Goal: Task Accomplishment & Management: Complete application form

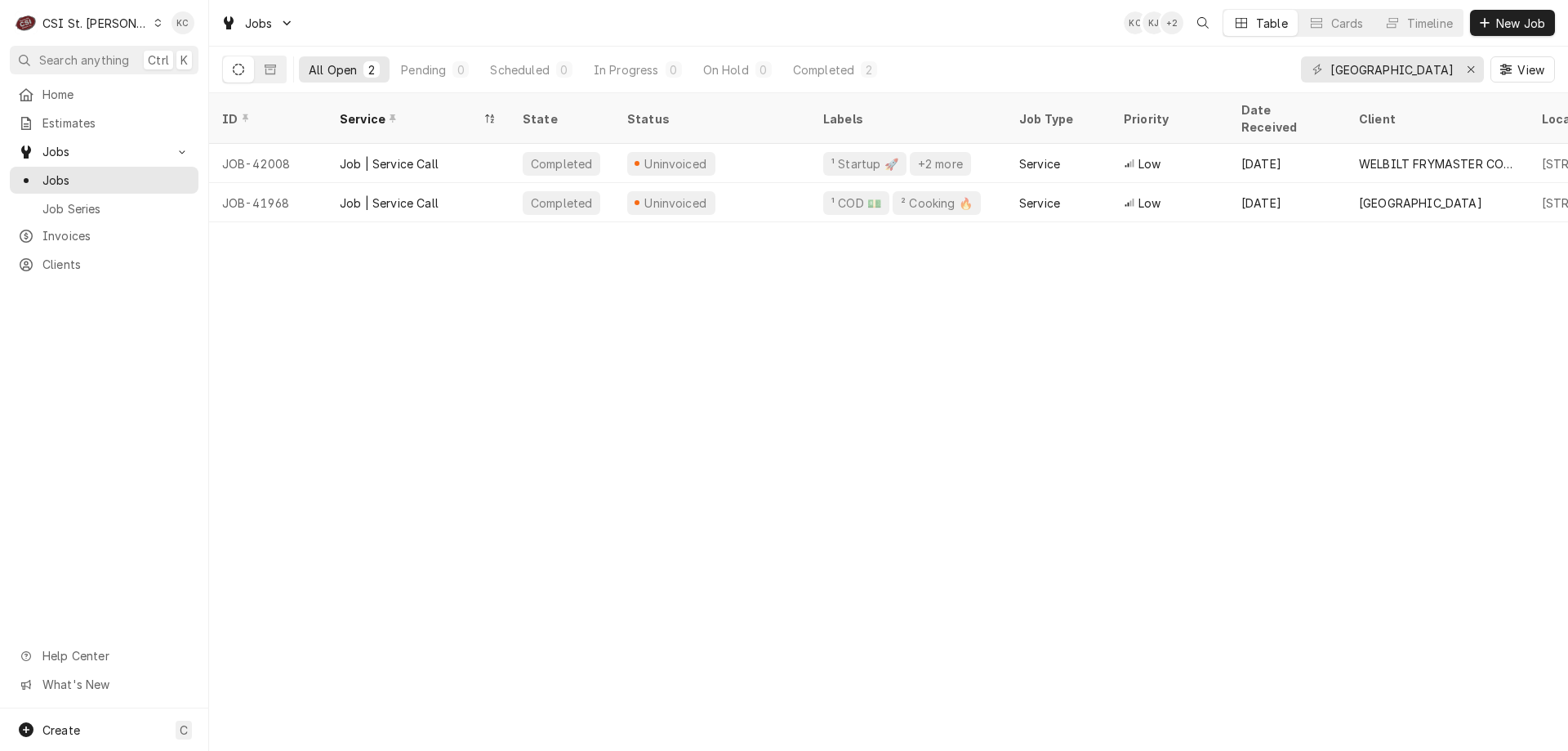
click at [275, 301] on div "ID Service State Status Labels Job Type Priority Date Received Client Location …" at bounding box center [888, 422] width 1359 height 658
click at [94, 17] on div "CSI St. Louis" at bounding box center [95, 23] width 106 height 17
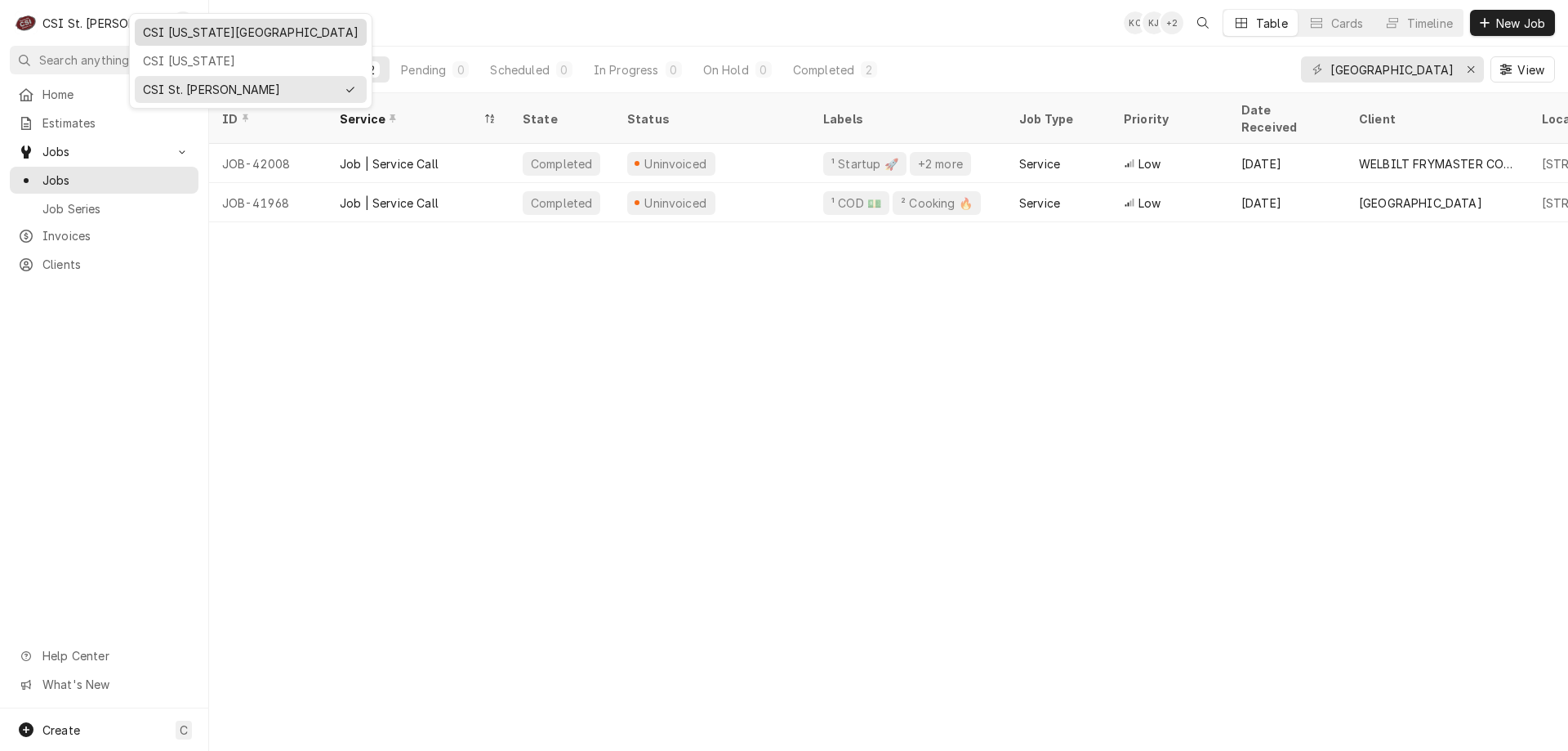
click at [170, 38] on div "CSI [US_STATE][GEOGRAPHIC_DATA]" at bounding box center [251, 32] width 216 height 17
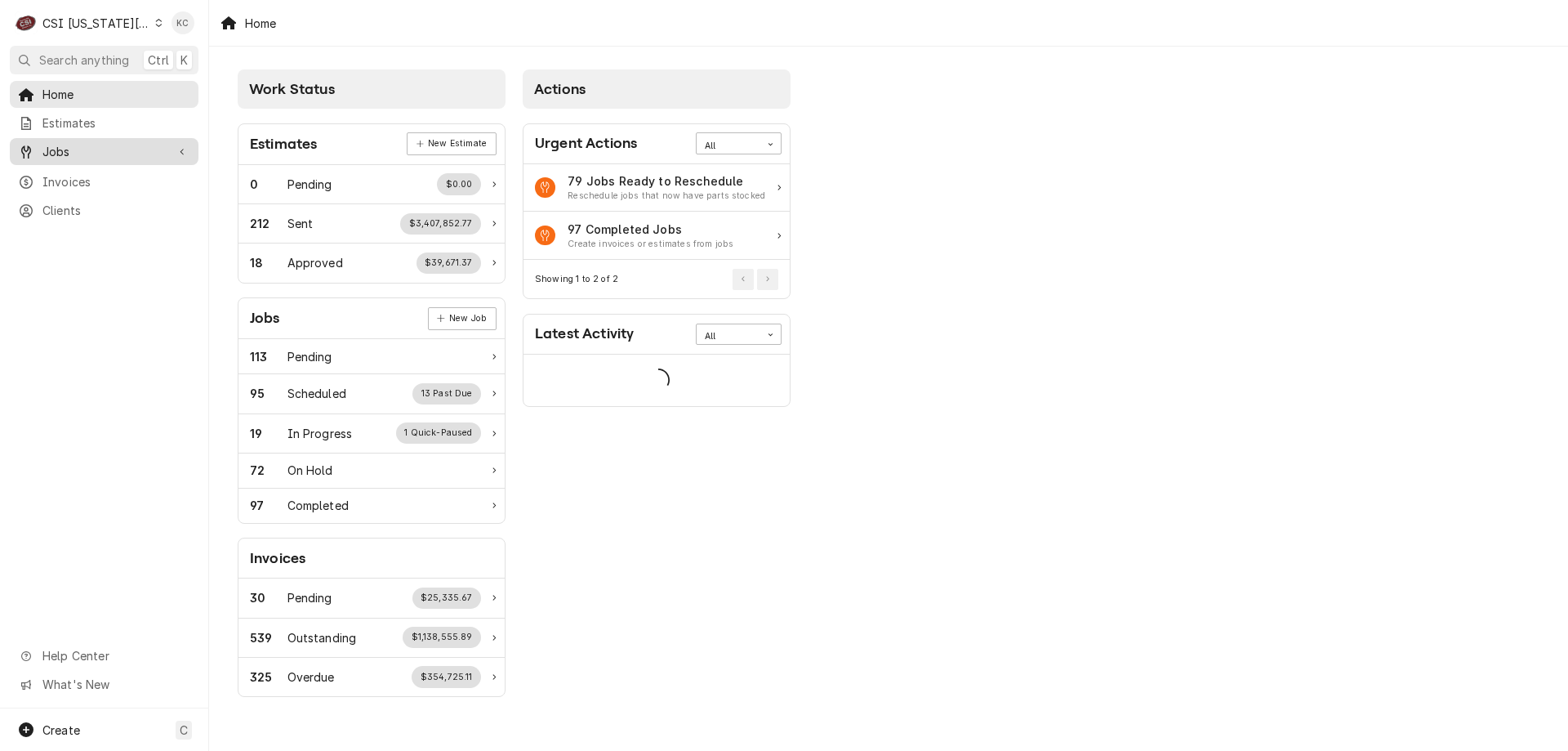
click at [89, 143] on span "Jobs" at bounding box center [104, 152] width 123 height 17
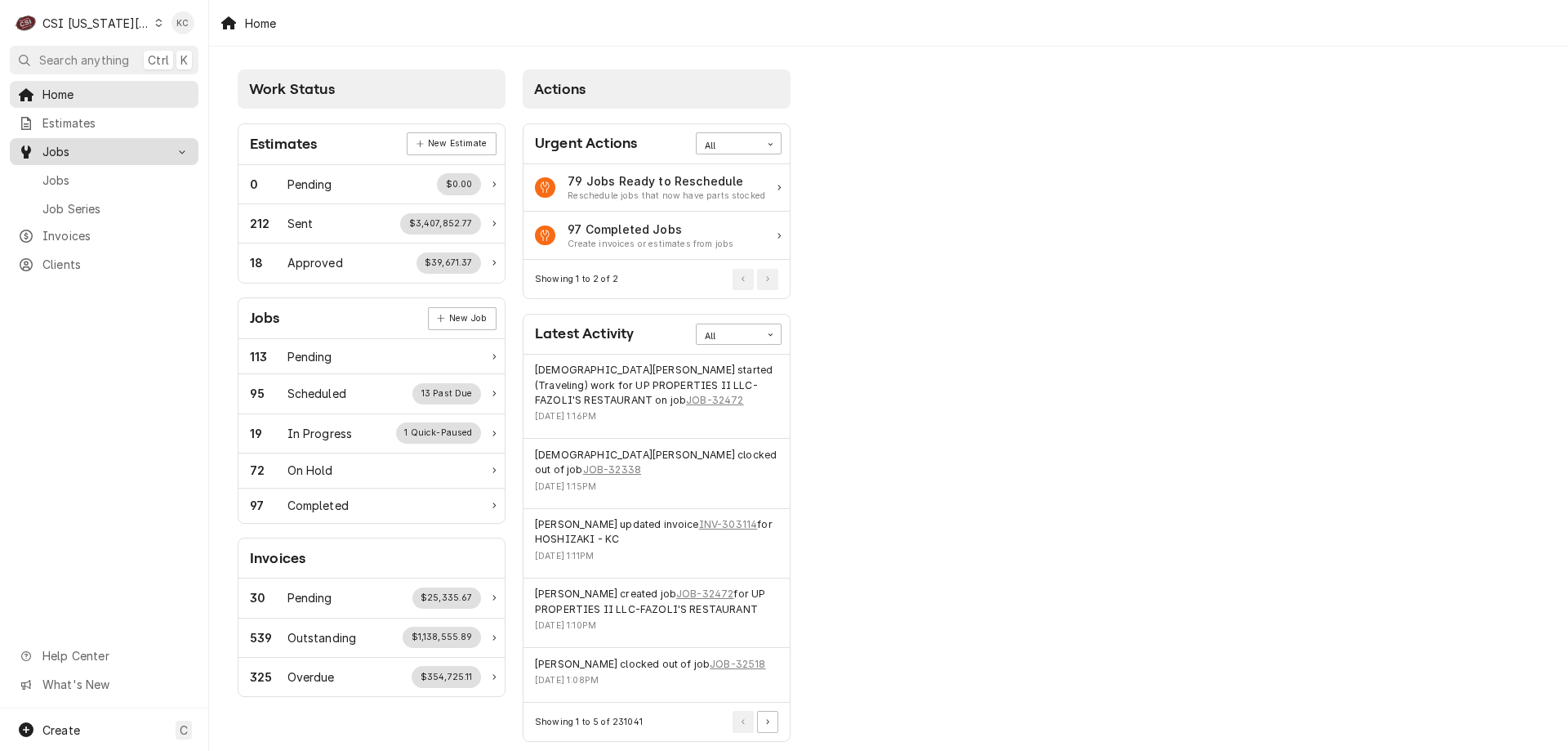
click at [89, 143] on span "Jobs" at bounding box center [104, 152] width 123 height 17
click at [63, 176] on span "Jobs" at bounding box center [116, 180] width 148 height 17
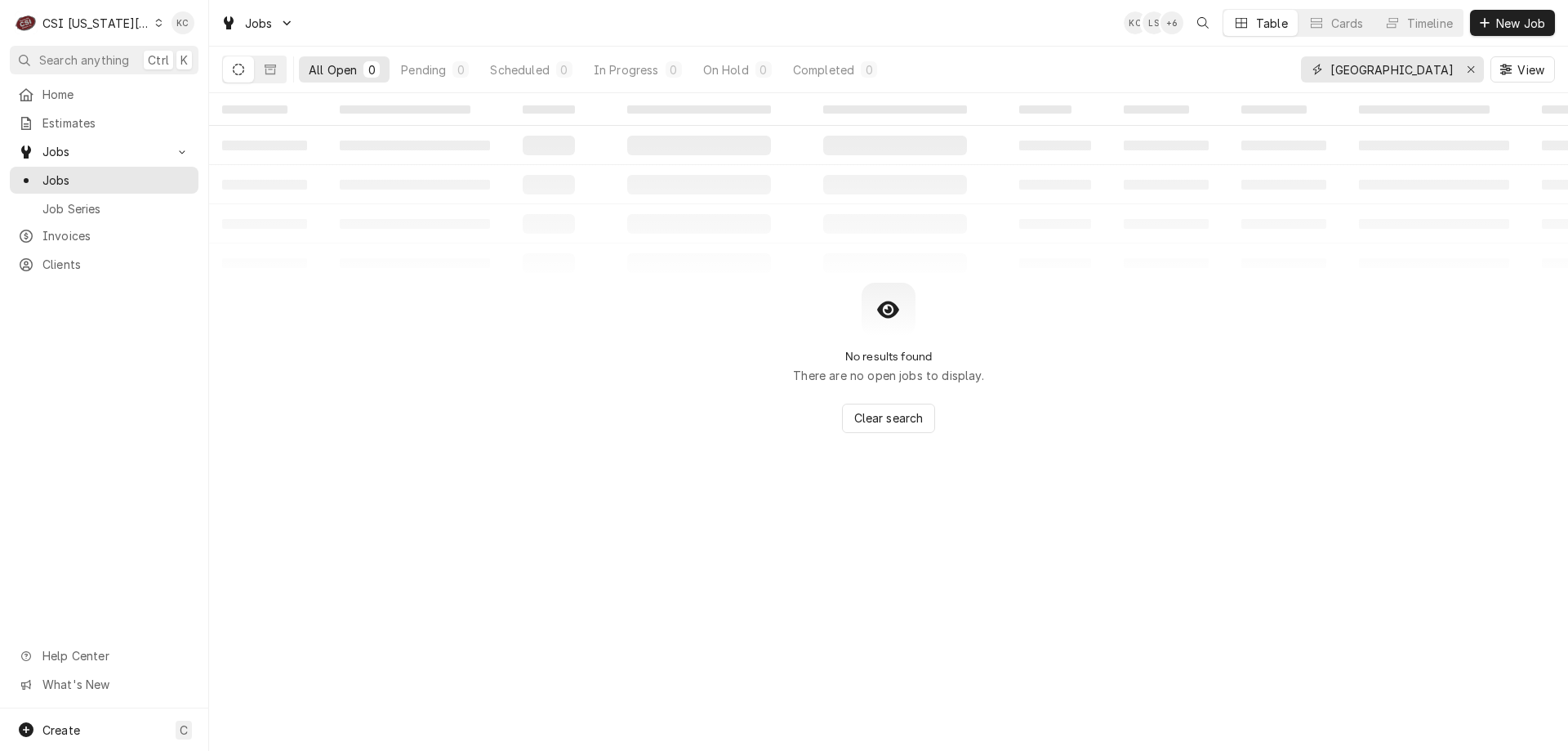
drag, startPoint x: 1439, startPoint y: 68, endPoint x: 1245, endPoint y: 72, distance: 194.0
click at [1245, 72] on div "All Open 0 Pending 0 Scheduled 0 In Progress 0 On Hold 0 Completed 0 penn stati…" at bounding box center [888, 69] width 1333 height 46
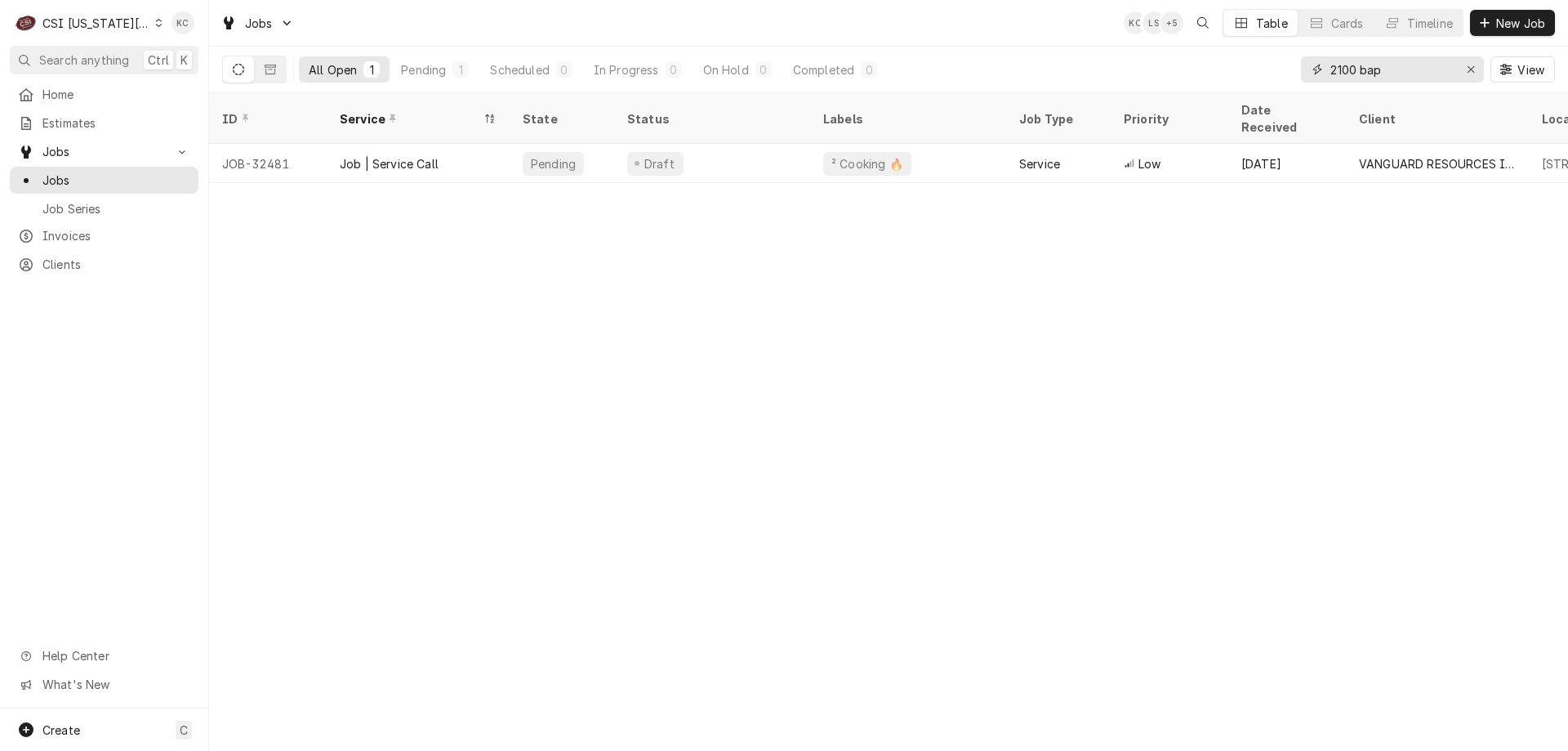
type input "2100 bap"
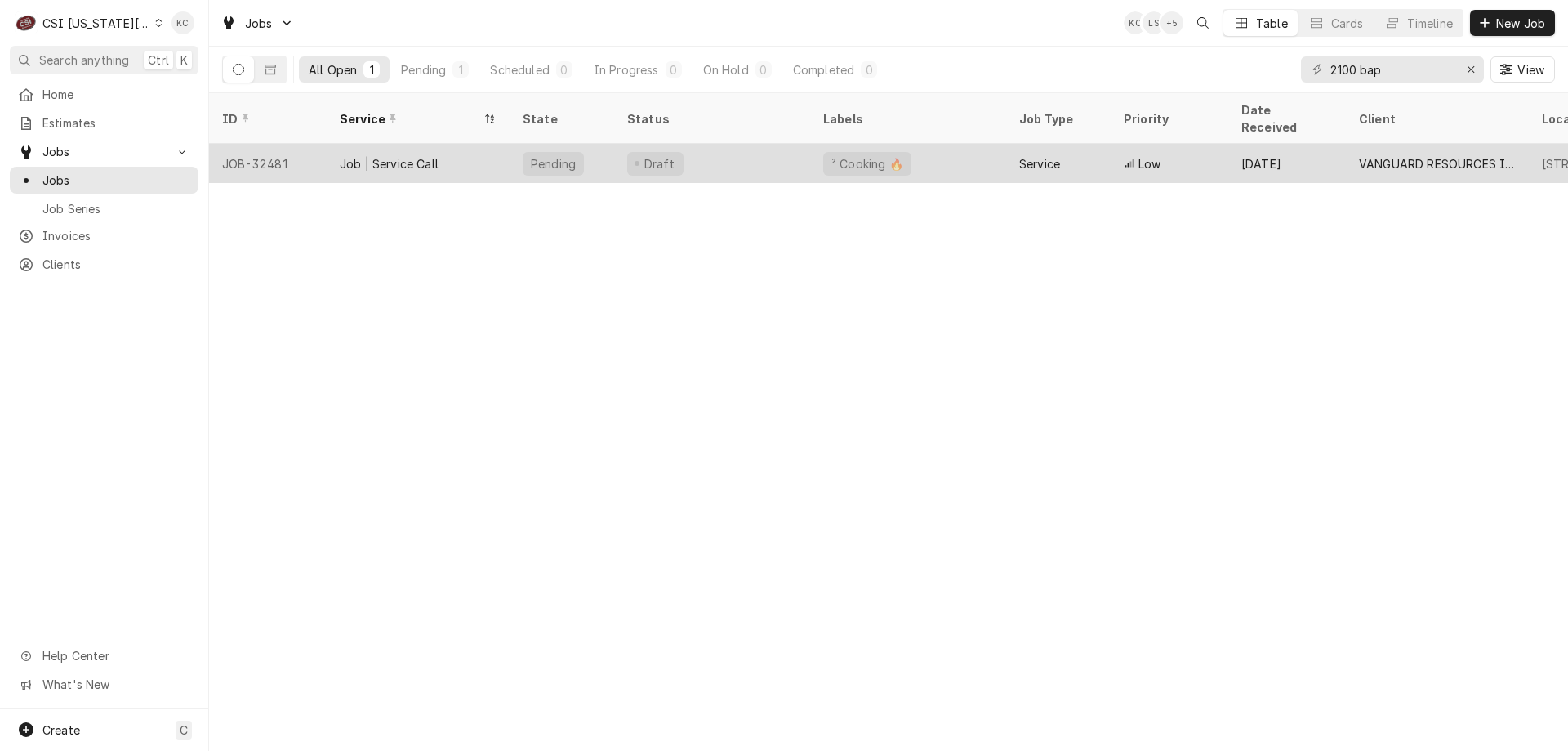
click at [704, 144] on div "Draft" at bounding box center [712, 163] width 196 height 39
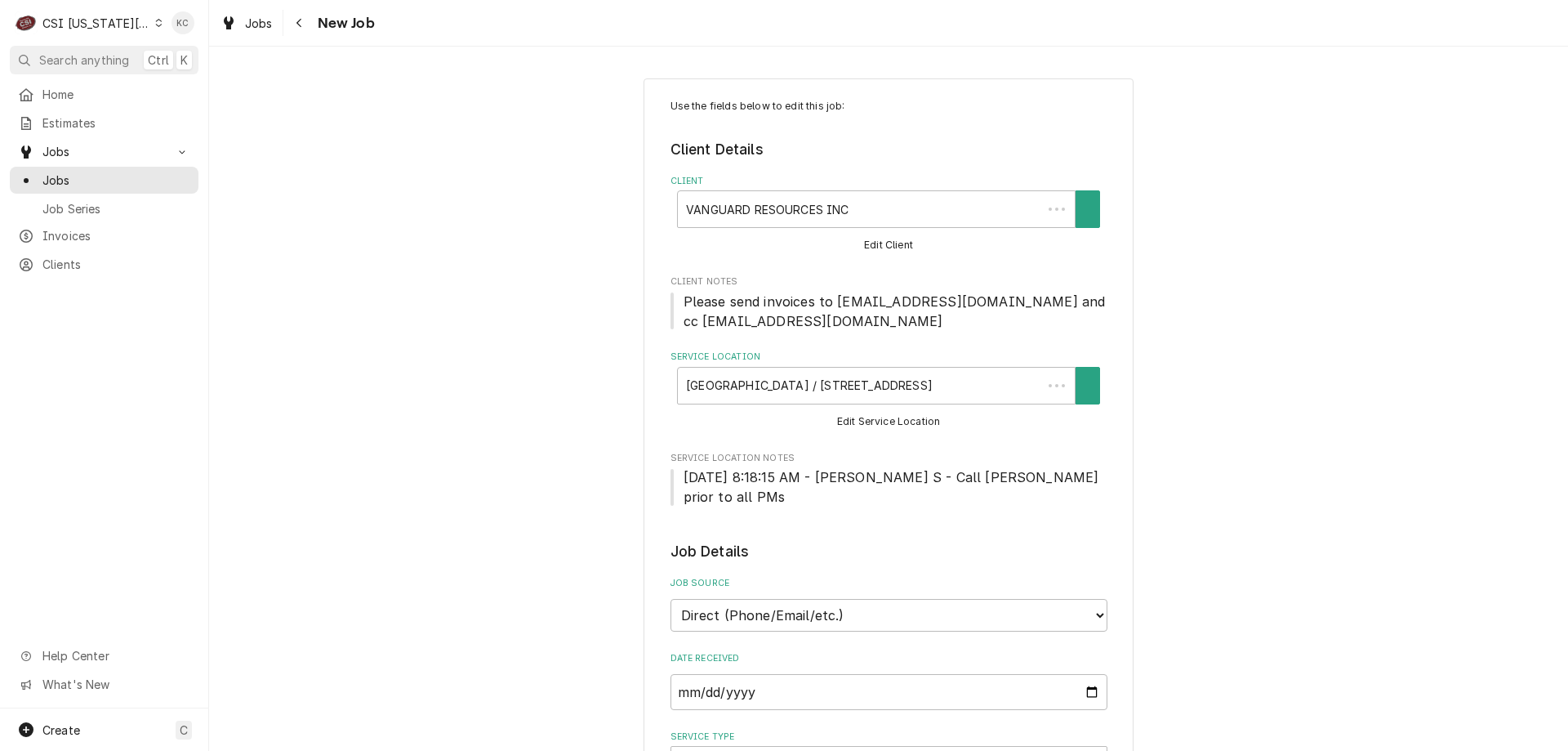
type textarea "x"
click at [308, 14] on button "Navigate back" at bounding box center [299, 22] width 26 height 26
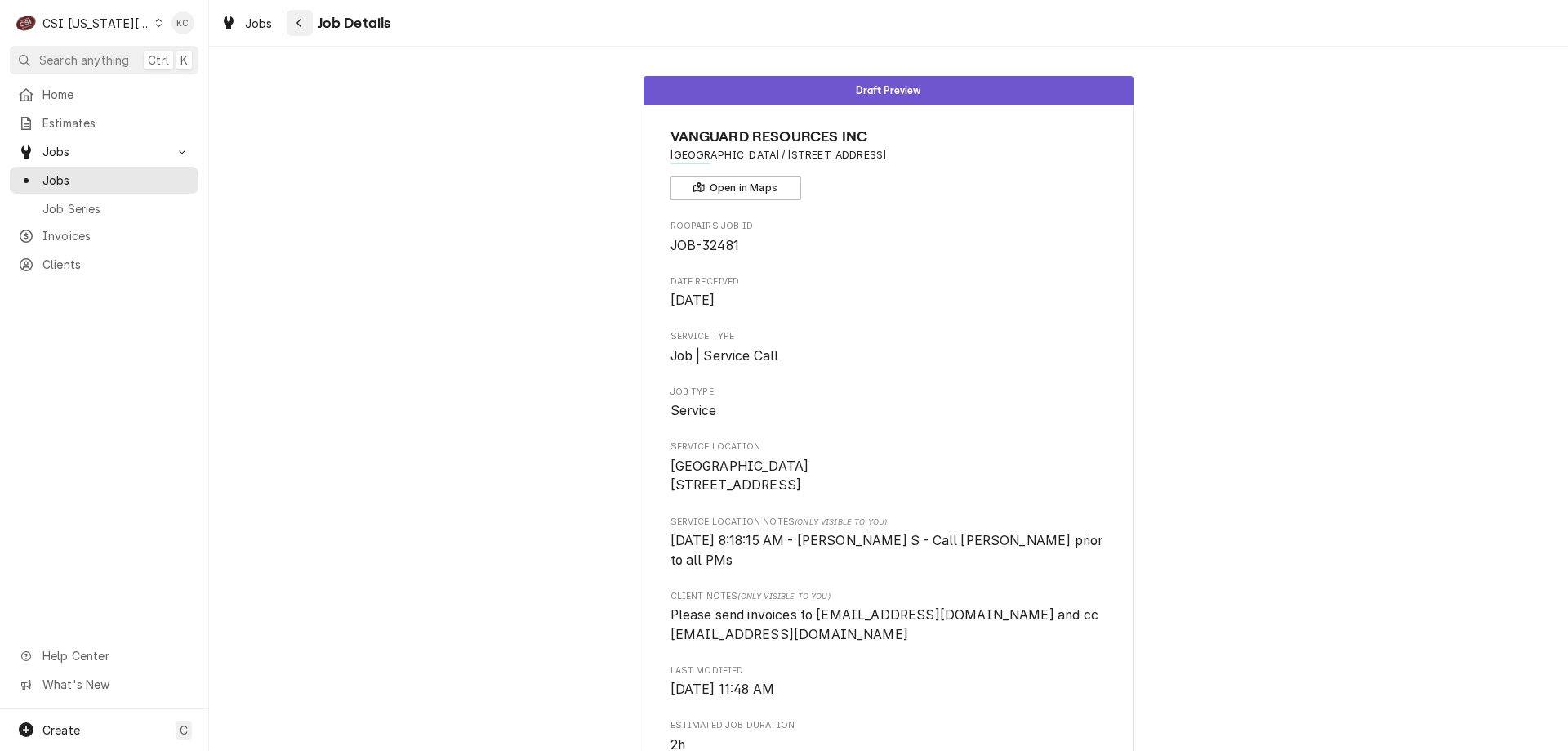
click at [310, 30] on button "Navigate back" at bounding box center [299, 22] width 26 height 26
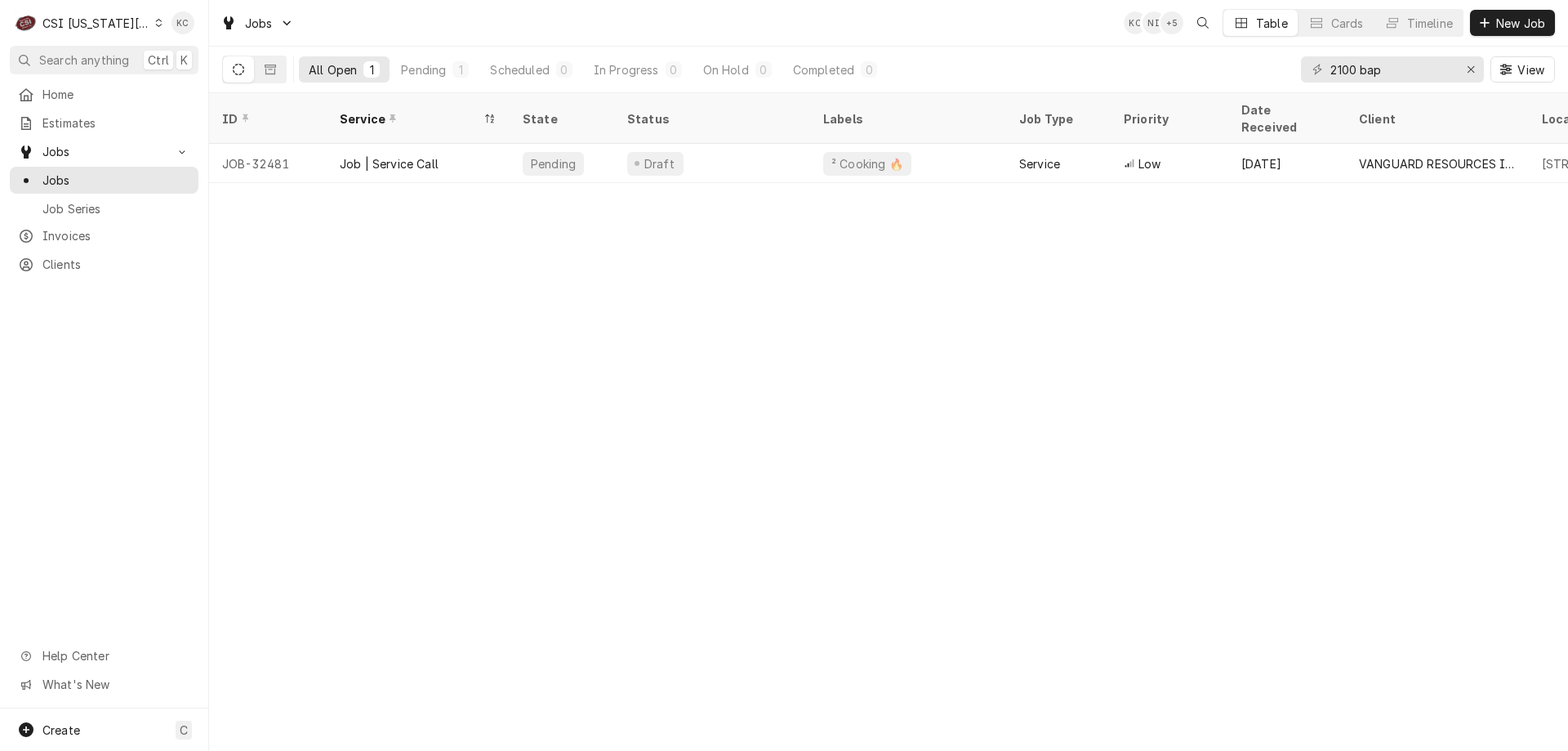
click at [76, 18] on div "CSI Kansas City" at bounding box center [96, 23] width 108 height 17
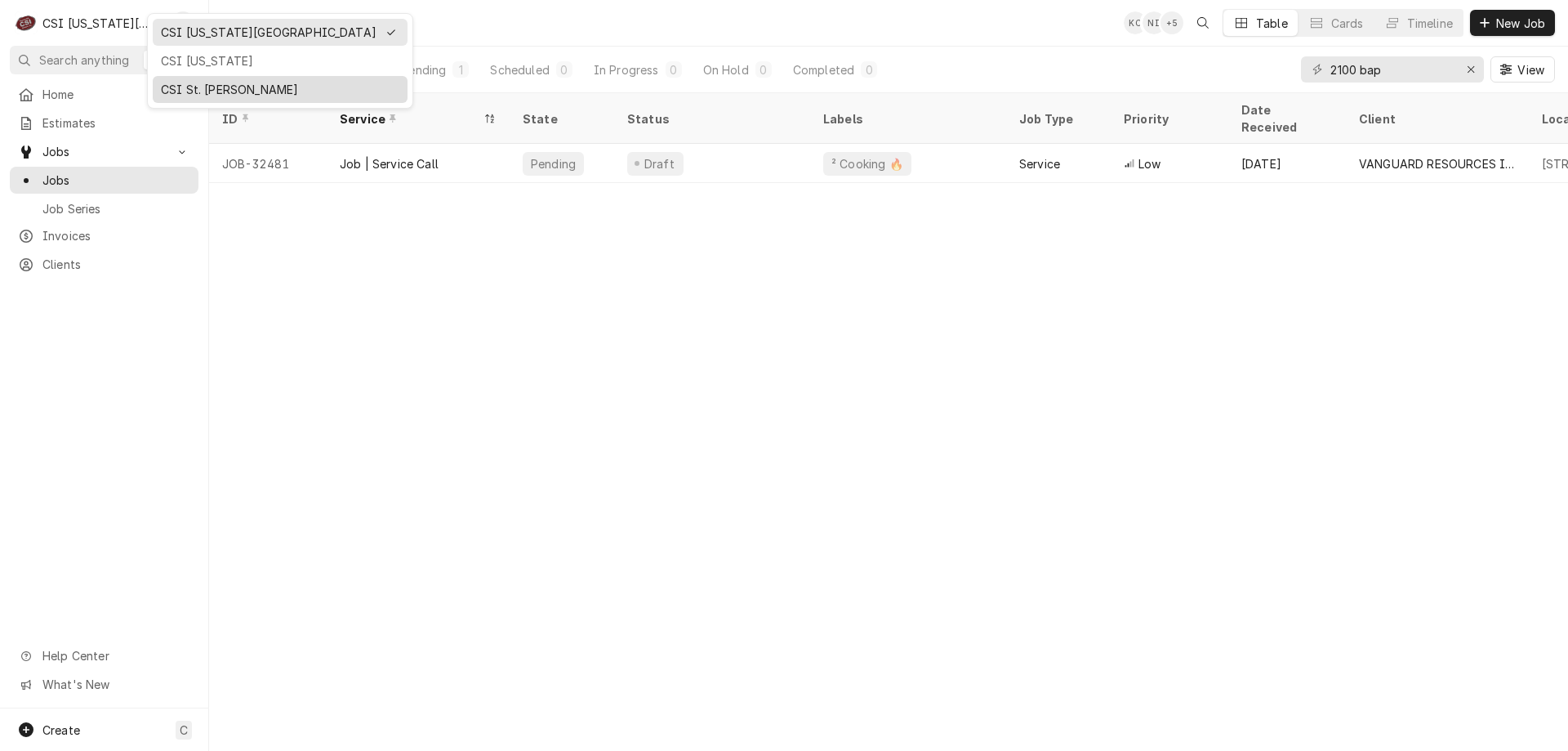
click at [190, 85] on div "CSI St. [PERSON_NAME]" at bounding box center [280, 90] width 238 height 17
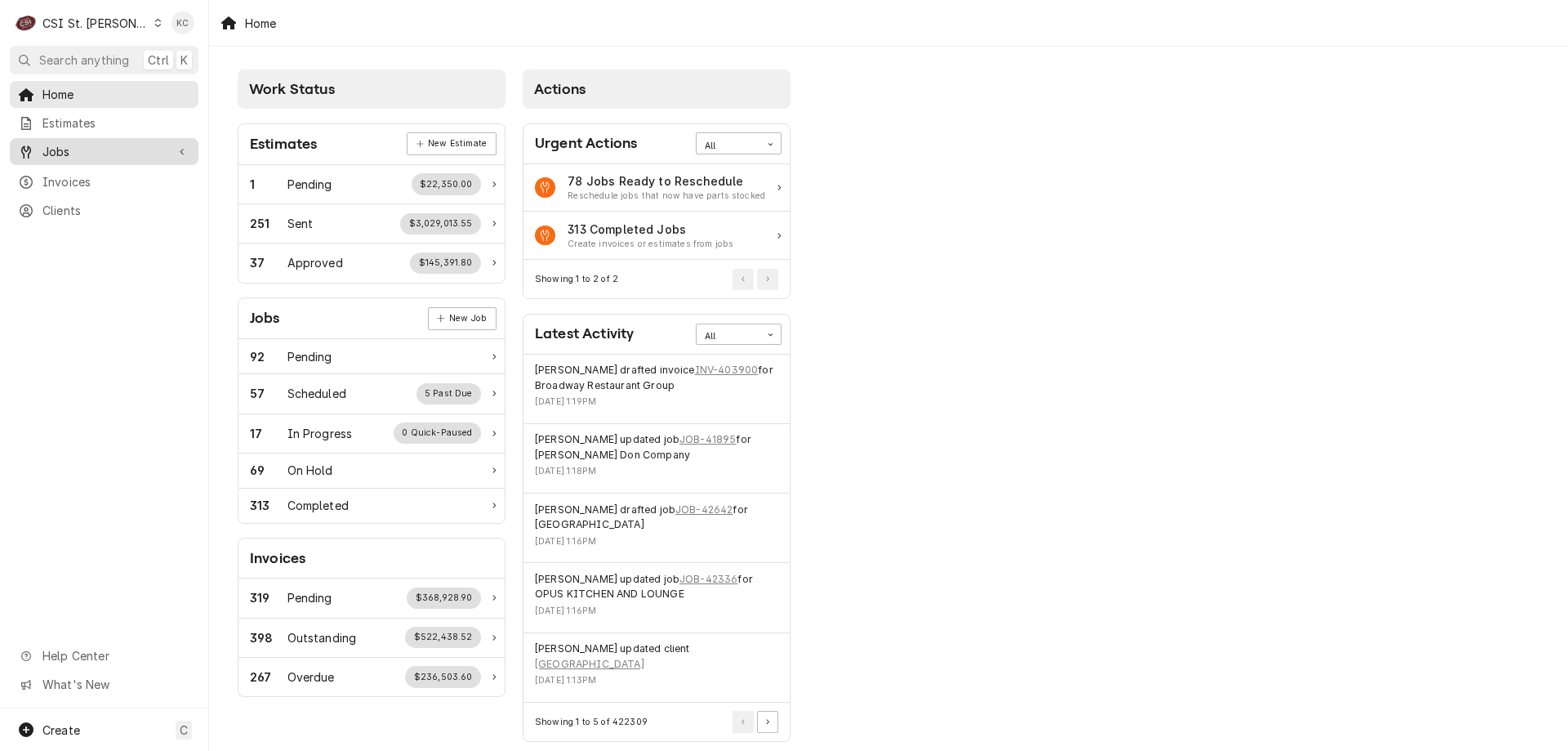
click at [69, 150] on span "Jobs" at bounding box center [104, 152] width 123 height 17
click at [68, 180] on span "Jobs" at bounding box center [116, 180] width 148 height 17
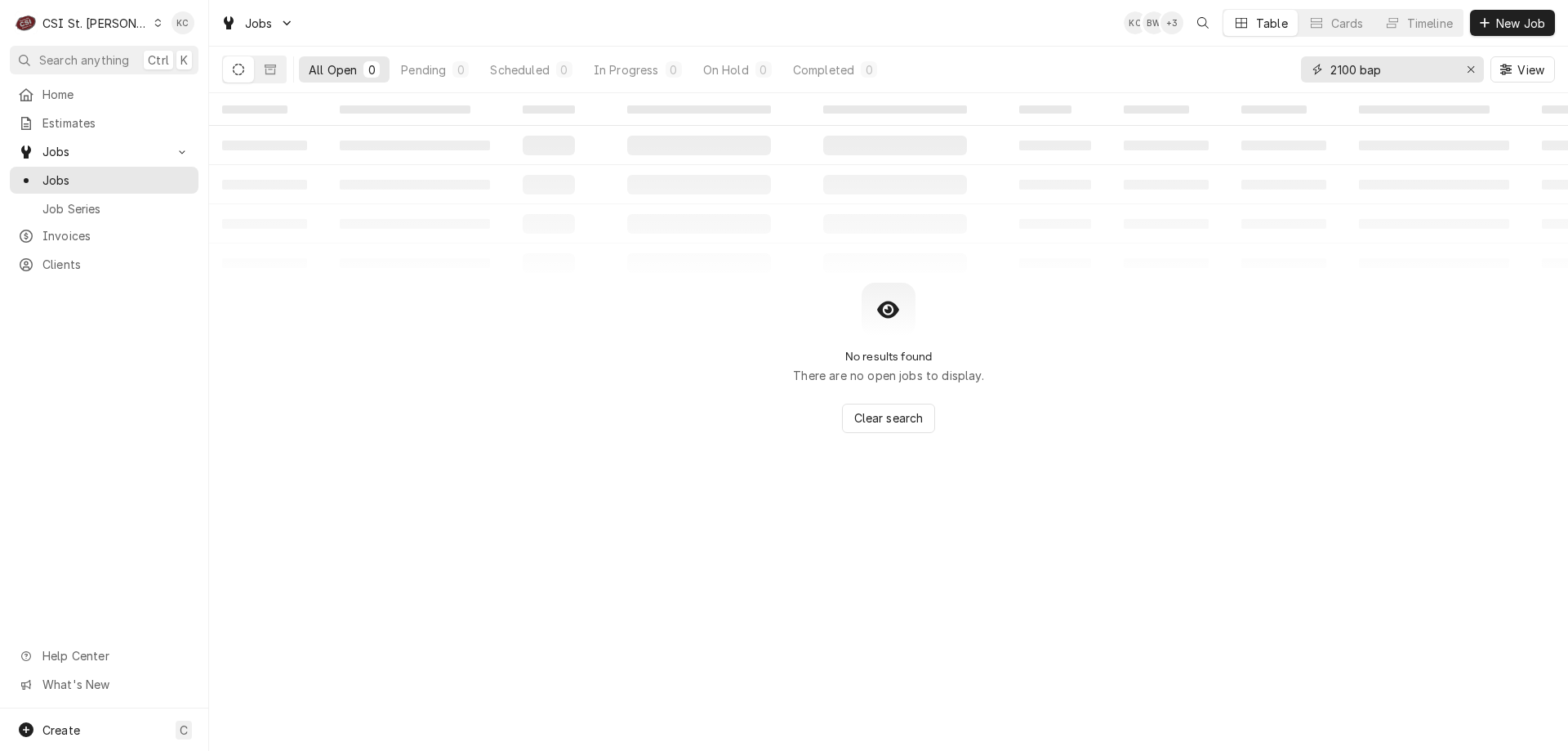
drag, startPoint x: 1437, startPoint y: 78, endPoint x: 1277, endPoint y: 81, distance: 160.0
click at [1277, 81] on div "All Open 0 Pending 0 Scheduled 0 In Progress 0 On Hold 0 Completed 0 2100 bap V…" at bounding box center [888, 69] width 1333 height 46
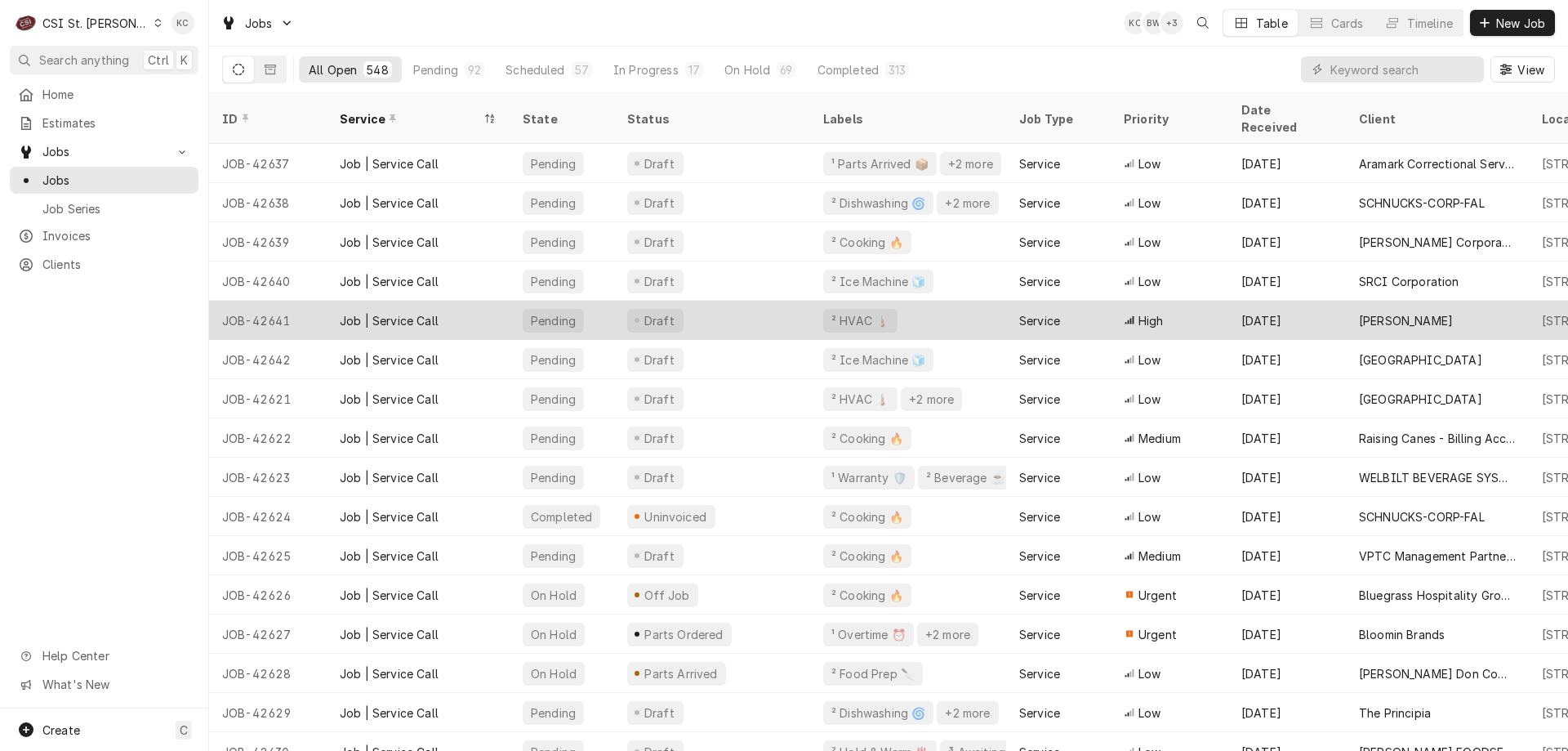
click at [1188, 300] on div "High" at bounding box center [1169, 319] width 117 height 39
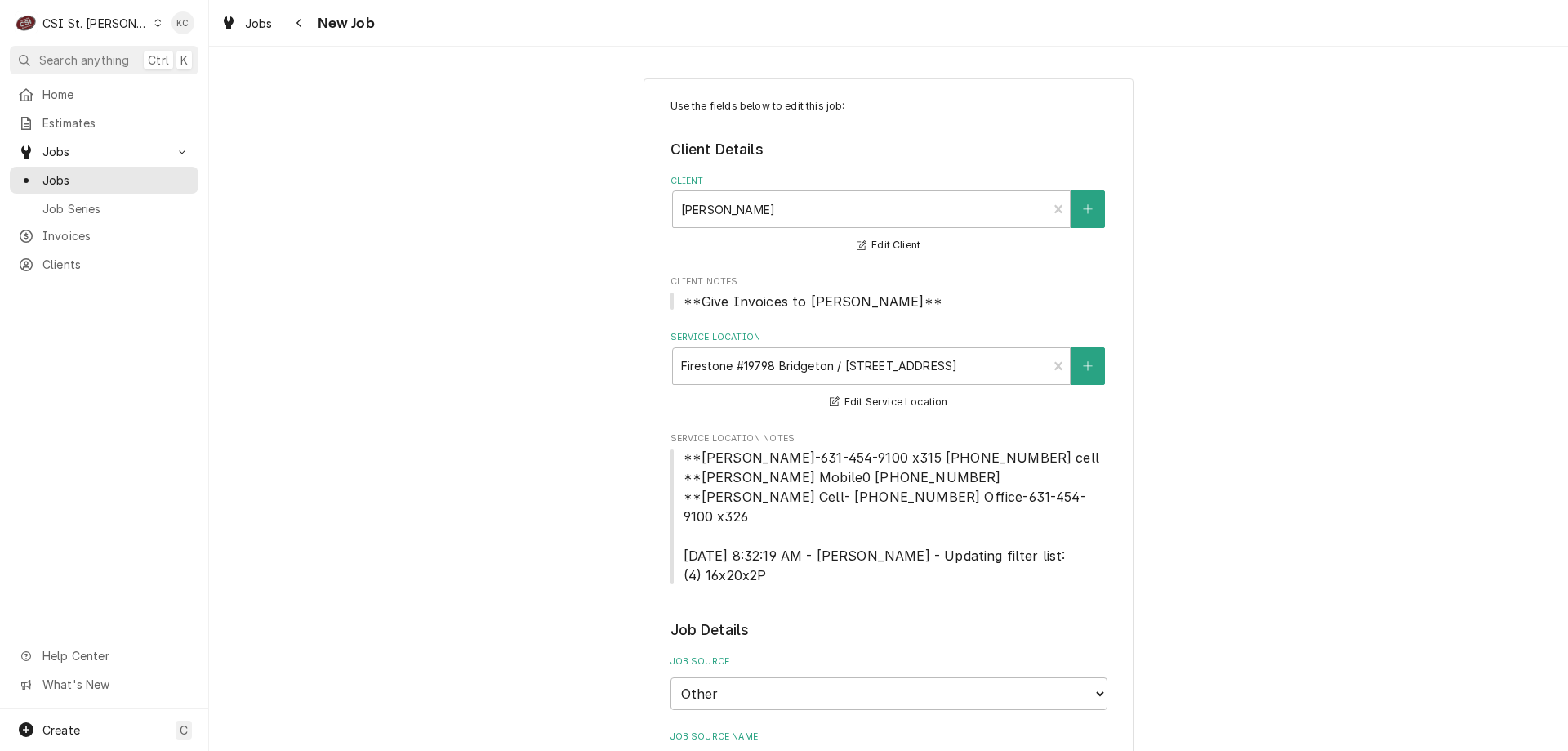
type textarea "x"
click at [305, 29] on div "Navigate back" at bounding box center [299, 22] width 16 height 16
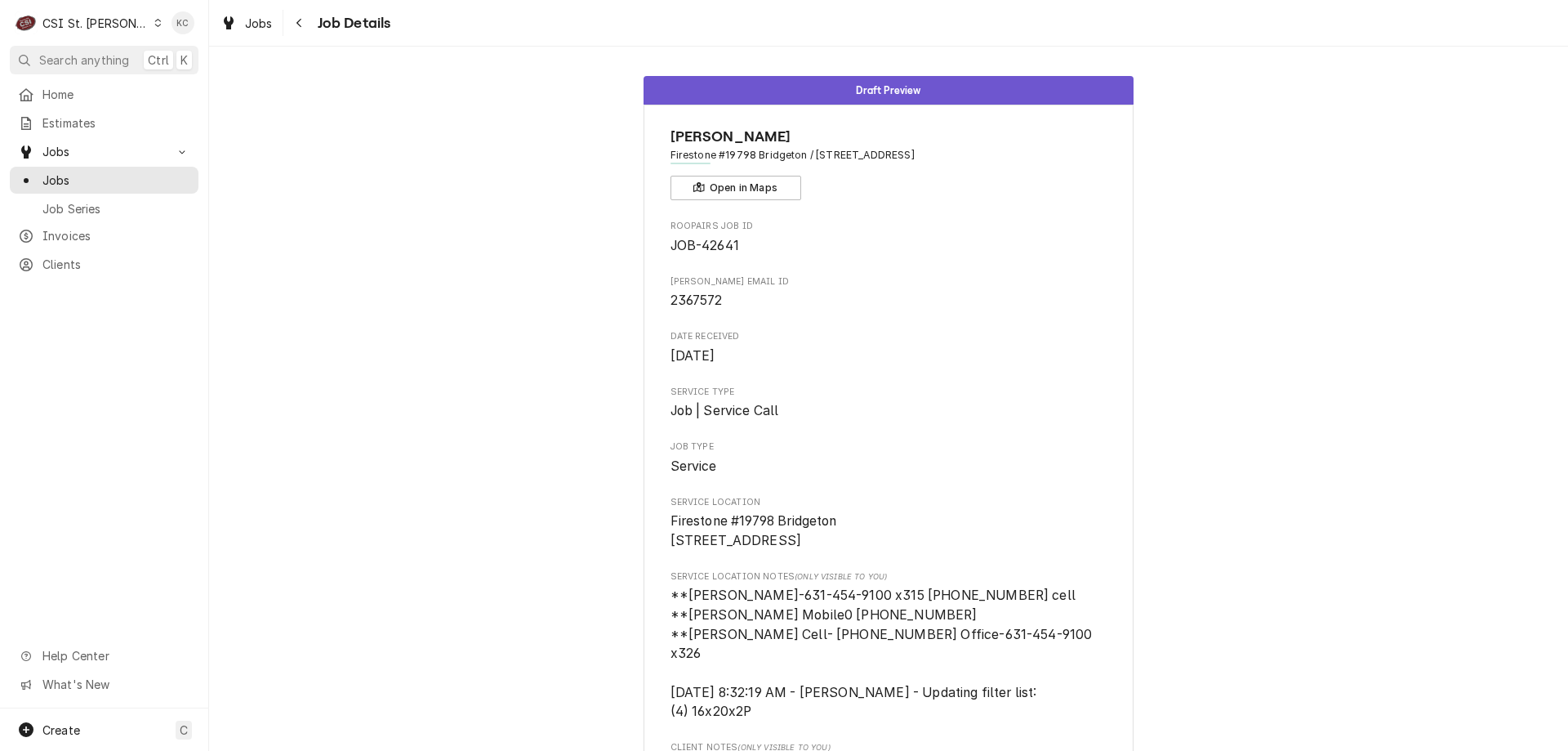
click at [1054, 406] on span "Job | Service Call" at bounding box center [889, 411] width 437 height 20
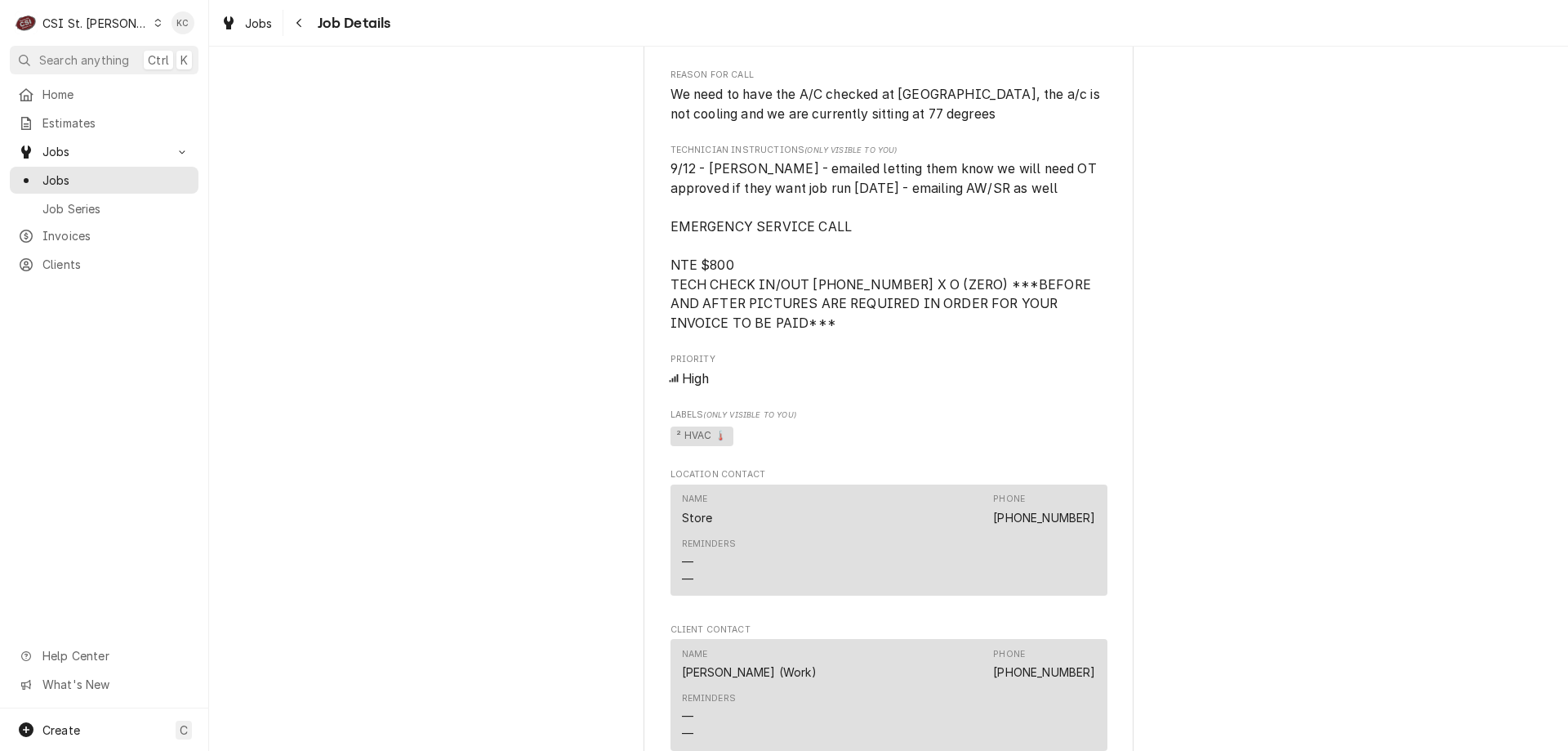
scroll to position [981, 0]
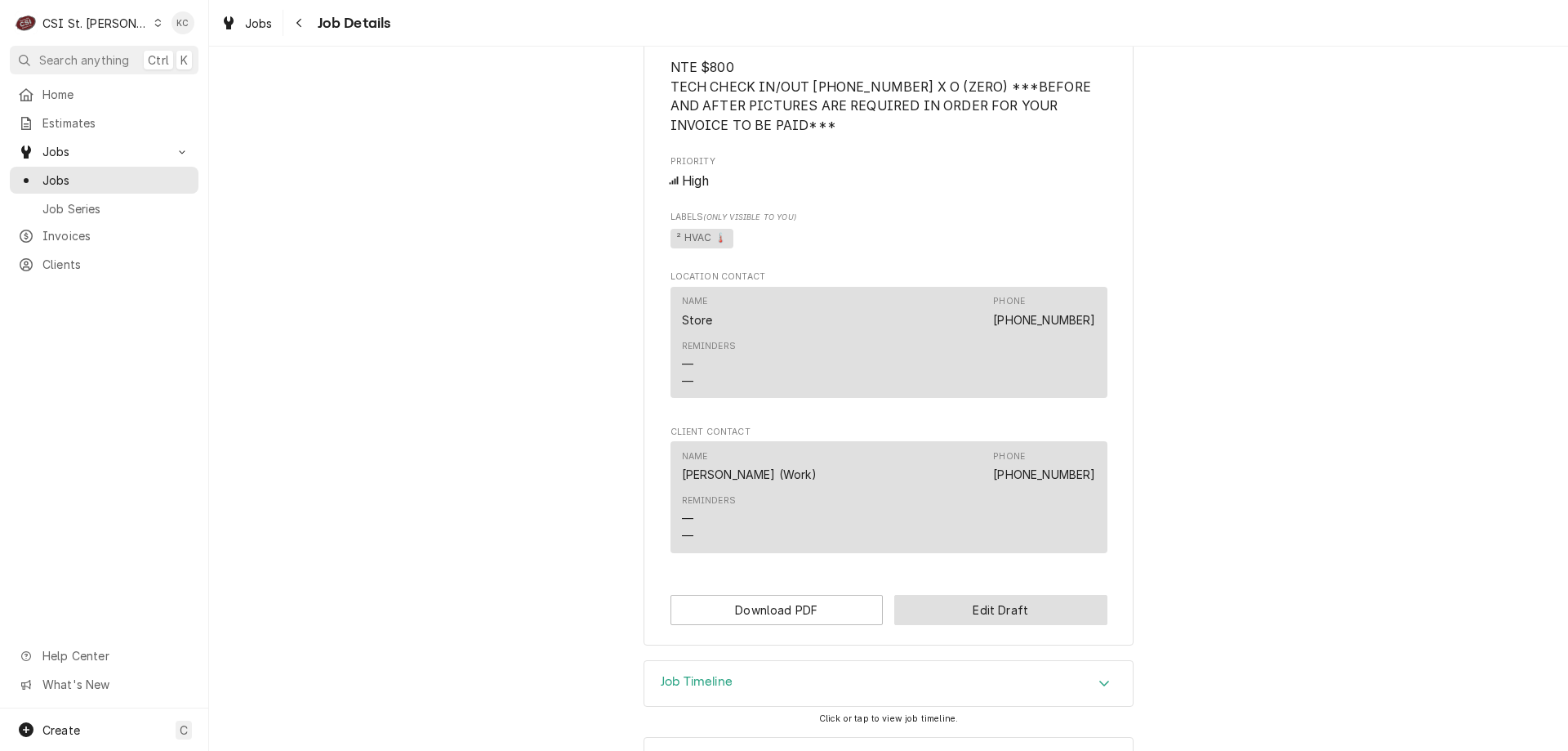
click at [975, 613] on button "Edit Draft" at bounding box center [1001, 609] width 213 height 30
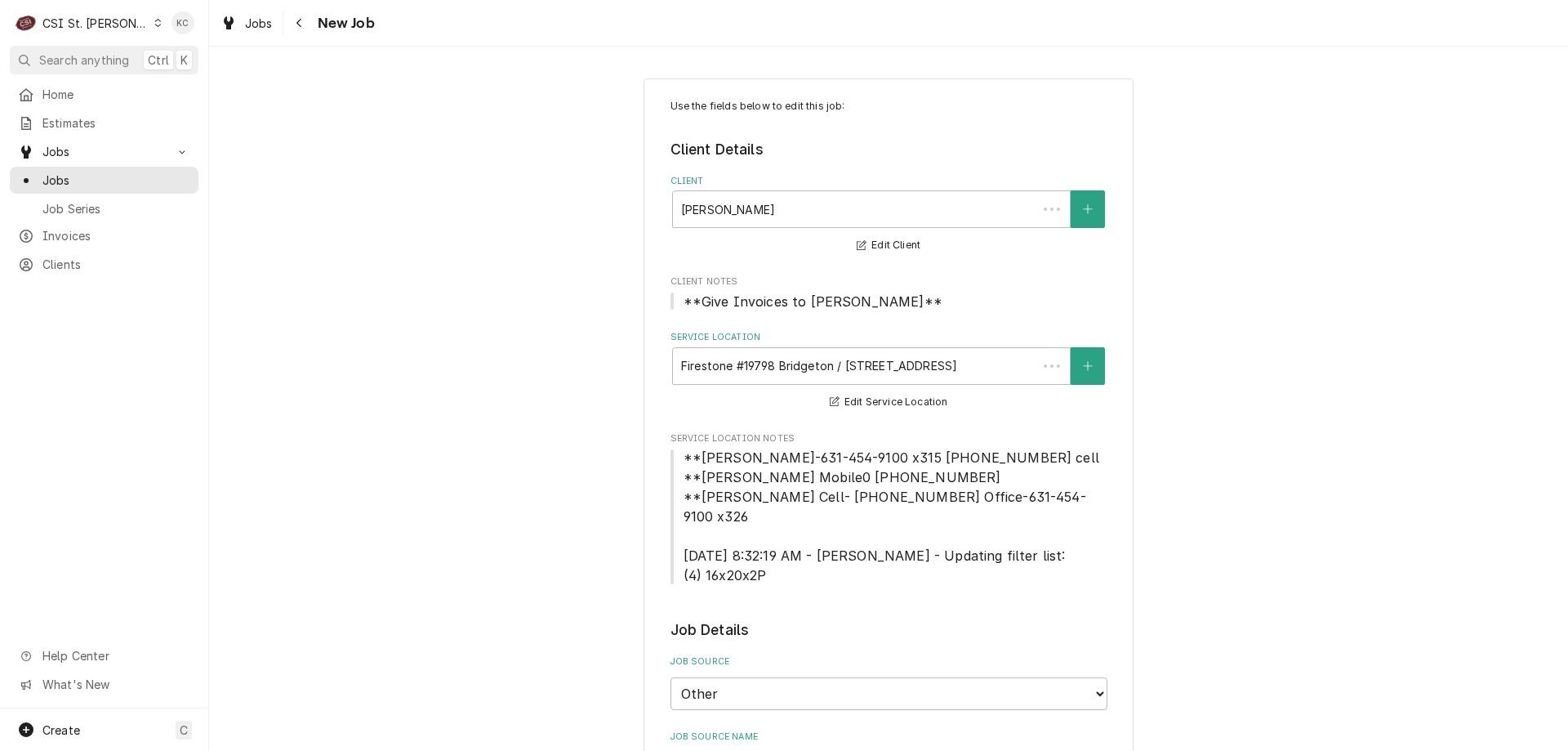
type textarea "x"
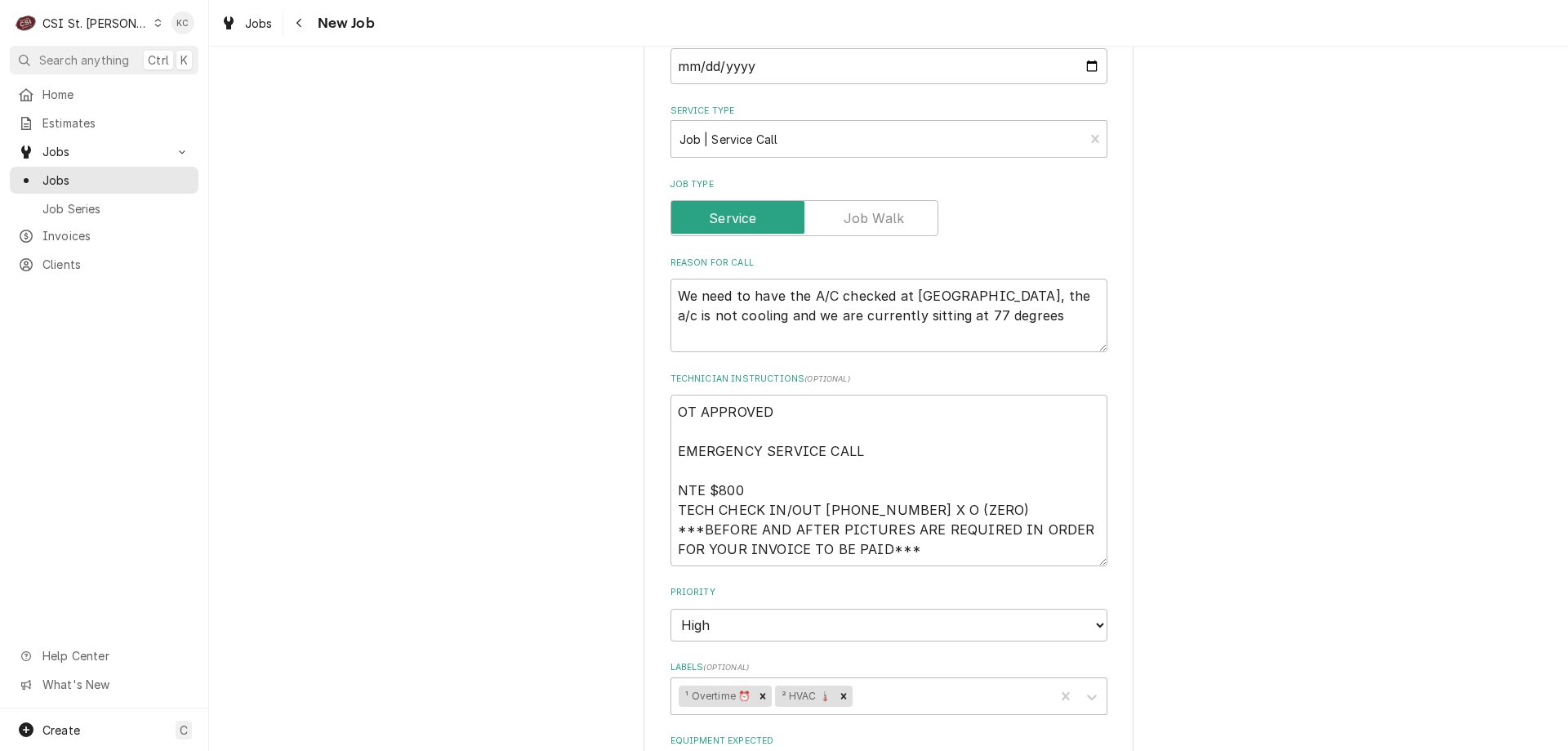
scroll to position [867, 0]
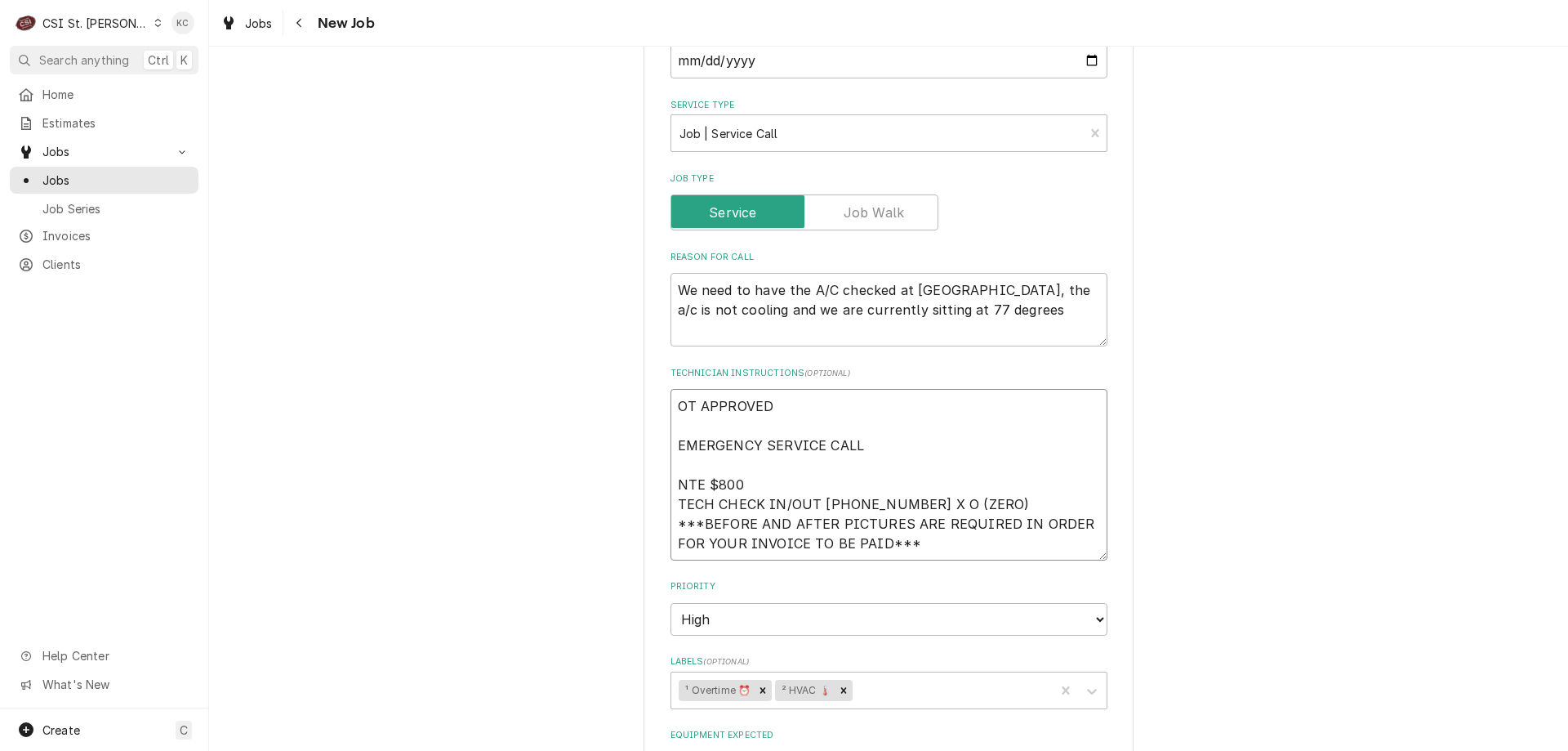
click at [875, 424] on textarea "OT APPROVED EMERGENCY SERVICE CALL NTE $800 TECH CHECK IN/OUT [PHONE_NUMBER] X …" at bounding box center [889, 475] width 437 height 172
type textarea "OT APPROVED EMERGENCY SERVICE CALL NTE $800 TECH CHECK IN/OUT [PHONE_NUMBER] X …"
type textarea "x"
type textarea "OT APPROVED EMERGENCY SERVICE CALL NTE $800 TECH CHECK IN/OUT [PHONE_NUMBER] X …"
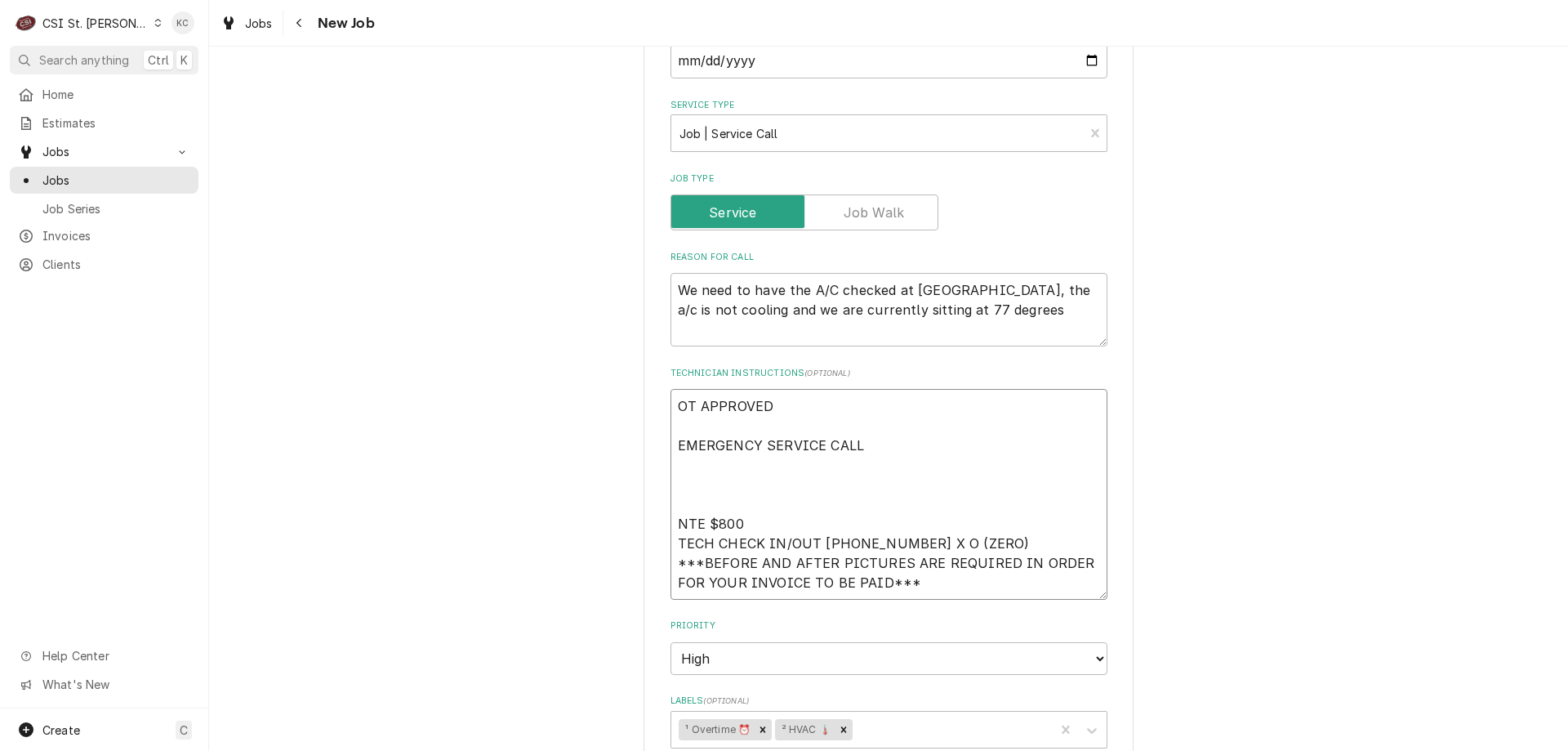
paste textarea "The store will be closing at 7PM."
type textarea "x"
type textarea "OT APPROVED EMERGENCY SERVICE CALL The store will be closing at 7PM. NTE $800 T…"
click at [809, 391] on textarea "OT APPROVED EMERGENCY SERVICE CALL The store will be closing at 7PM. NTE $800 T…" at bounding box center [889, 495] width 437 height 211
type textarea "x"
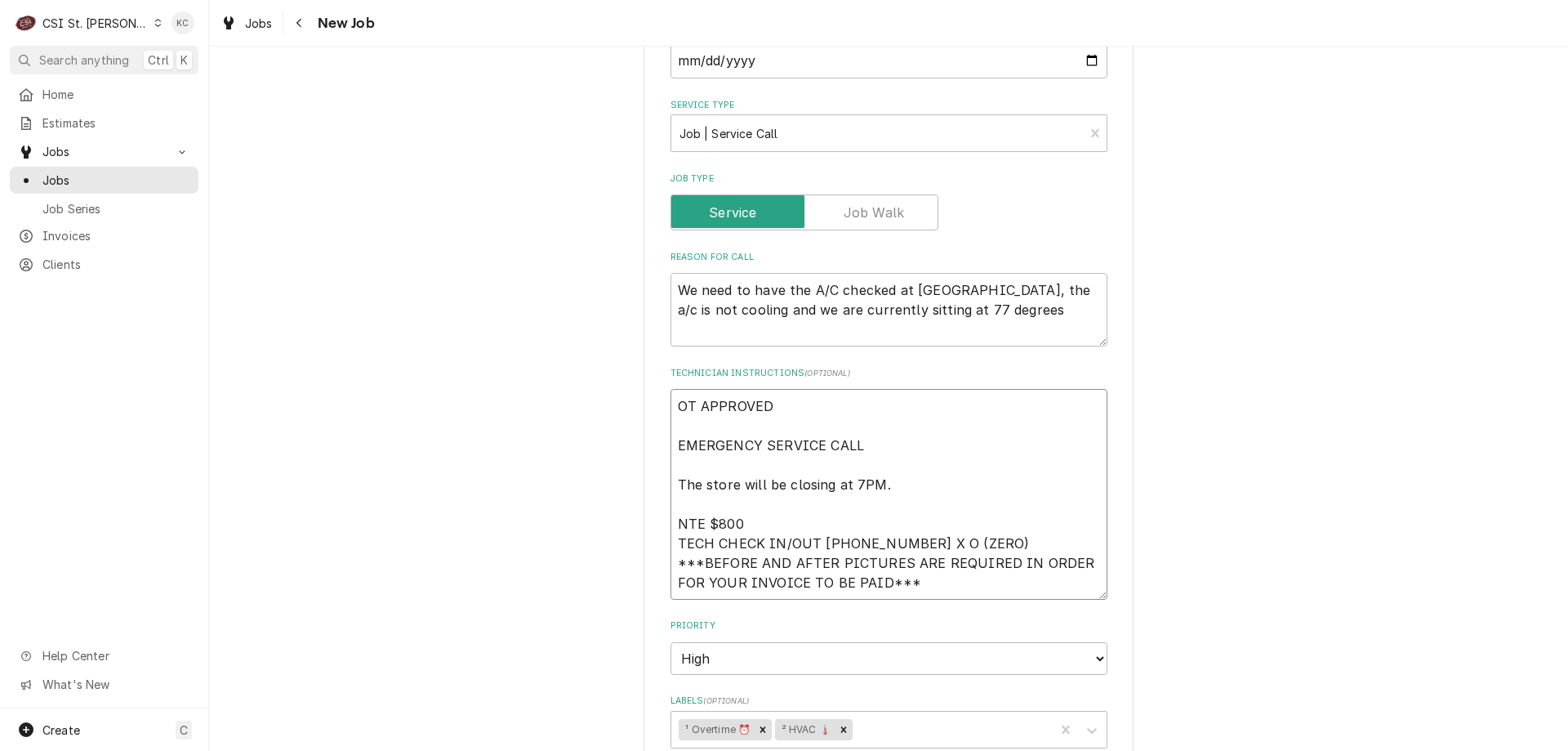
type textarea "OT APPROVED p EMERGENCY SERVICE CALL The store will be closing at 7PM. NTE $800…"
type textarea "x"
type textarea "OT APPROVED pe EMERGENCY SERVICE CALL The store will be closing at 7PM. NTE $80…"
type textarea "x"
type textarea "OT APPROVED per EMERGENCY SERVICE CALL The store will be closing at 7PM. NTE $8…"
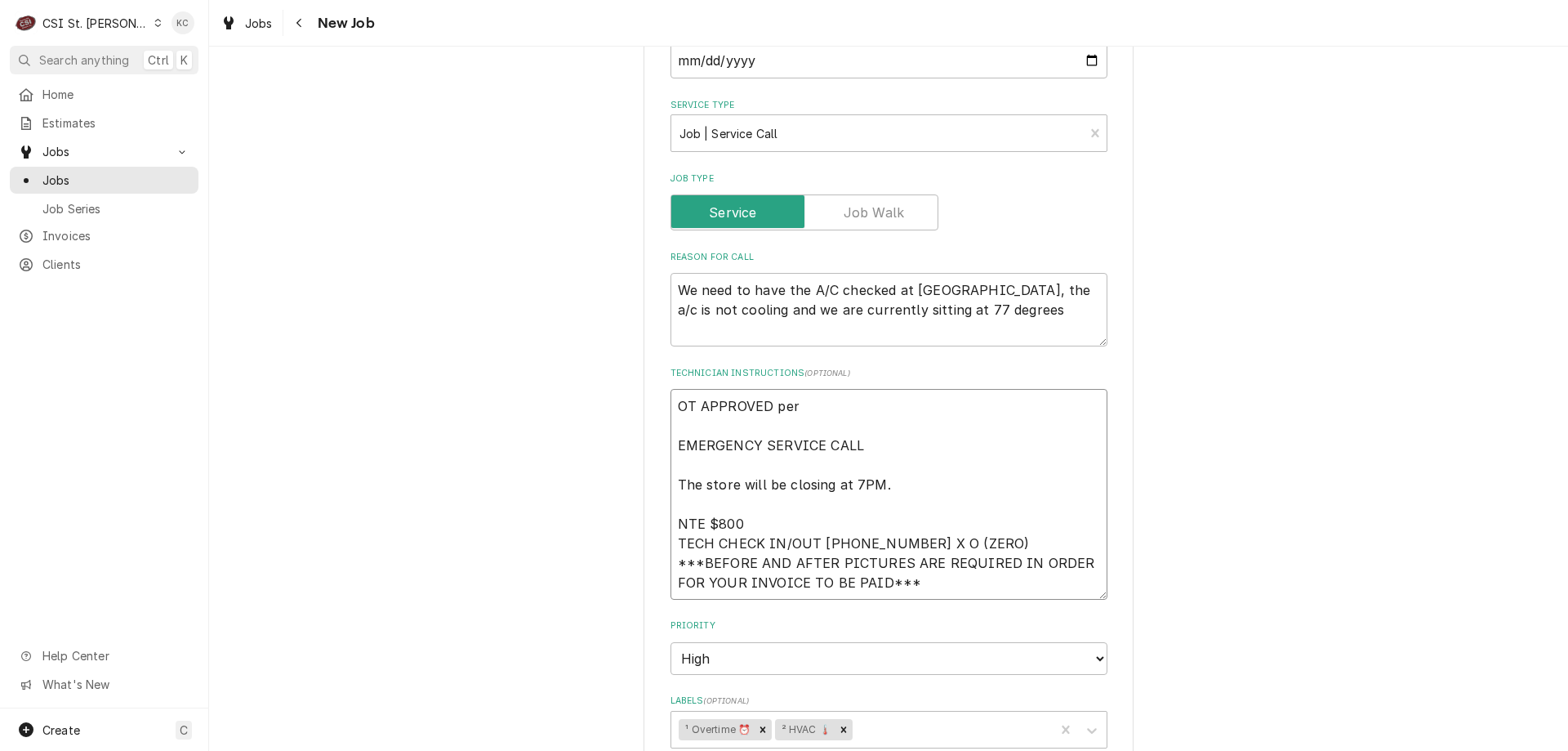
type textarea "x"
type textarea "OT APPROVED per e EMERGENCY SERVICE CALL The store will be closing at 7PM. NTE …"
type textarea "x"
type textarea "OT APPROVED per em EMERGENCY SERVICE CALL The store will be closing at 7PM. NTE…"
type textarea "x"
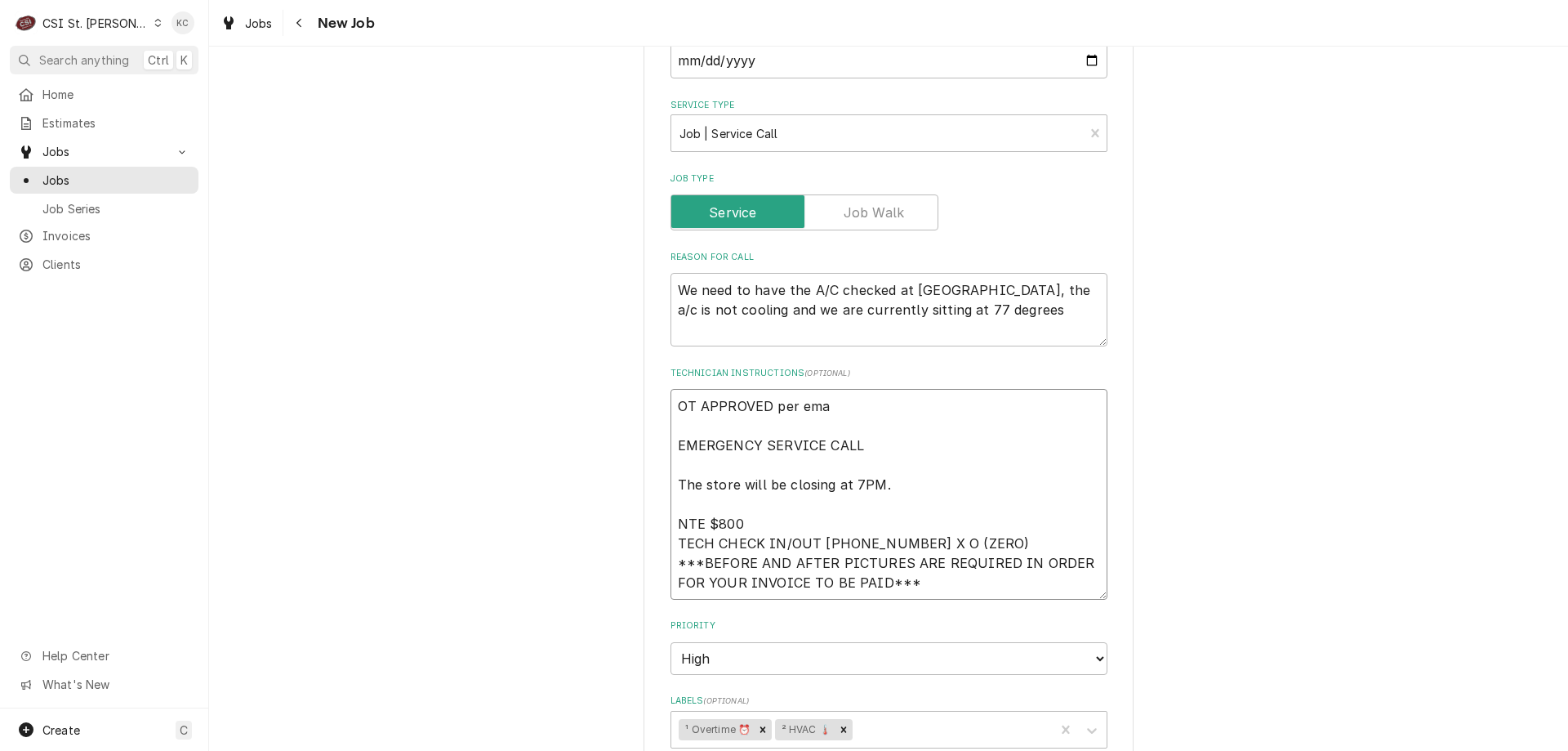
type textarea "OT APPROVED per emai EMERGENCY SERVICE CALL The store will be closing at 7PM. N…"
type textarea "x"
type textarea "OT APPROVED per email EMERGENCY SERVICE CALL The store will be closing at 7PM. …"
type textarea "x"
type textarea "OT APPROVED per email EMERGENCY SERVICE CALL The store will be closing at 7PM. …"
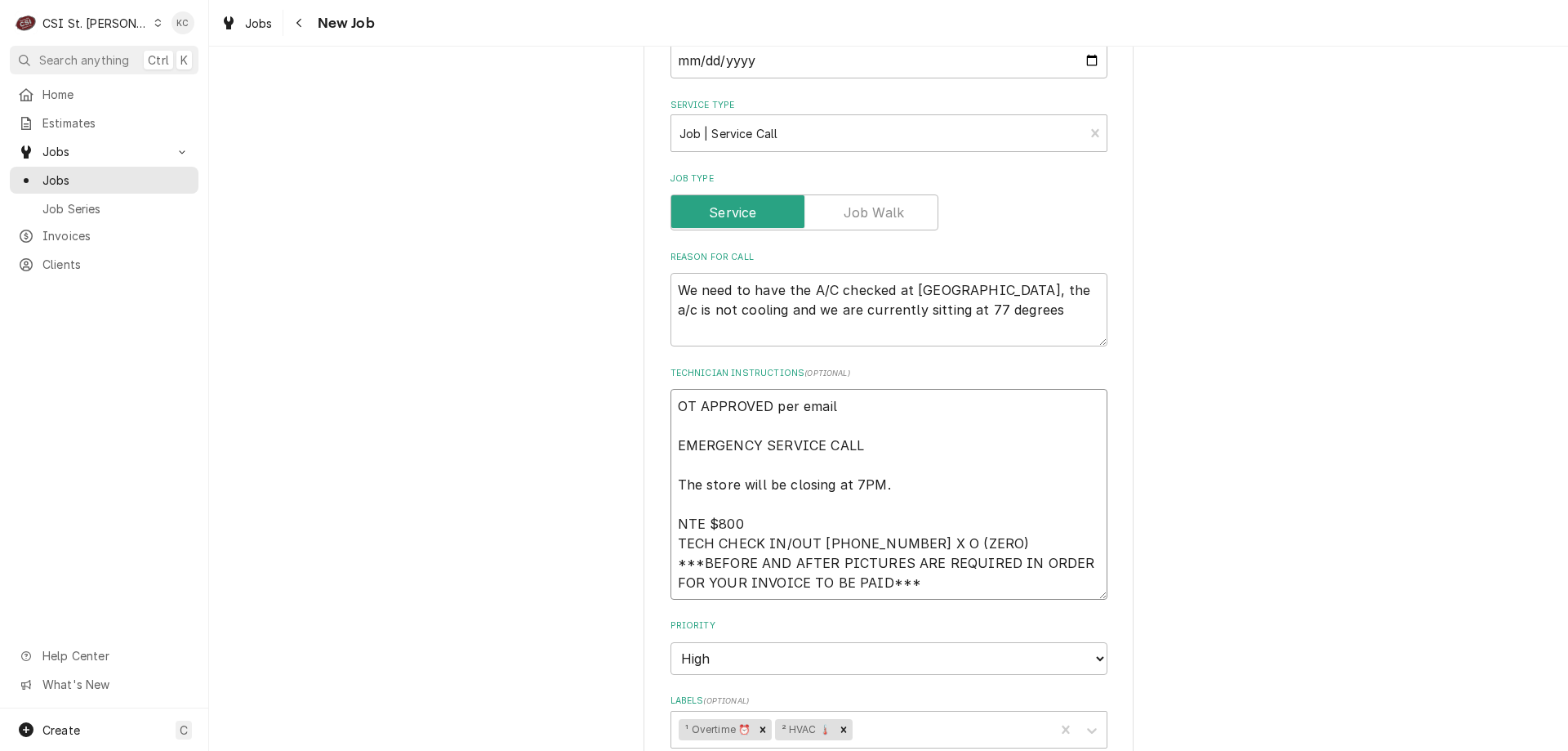
type textarea "x"
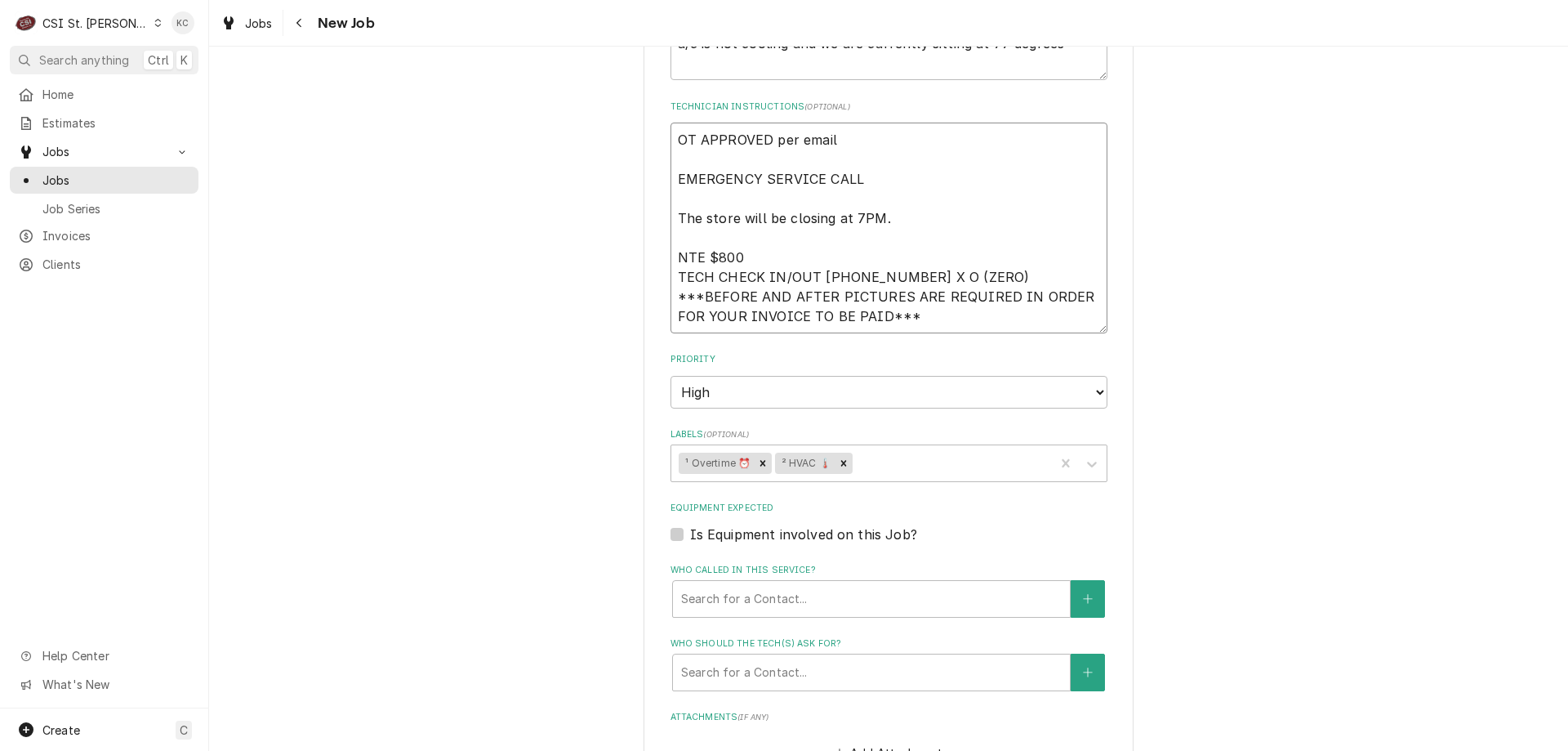
scroll to position [1541, 0]
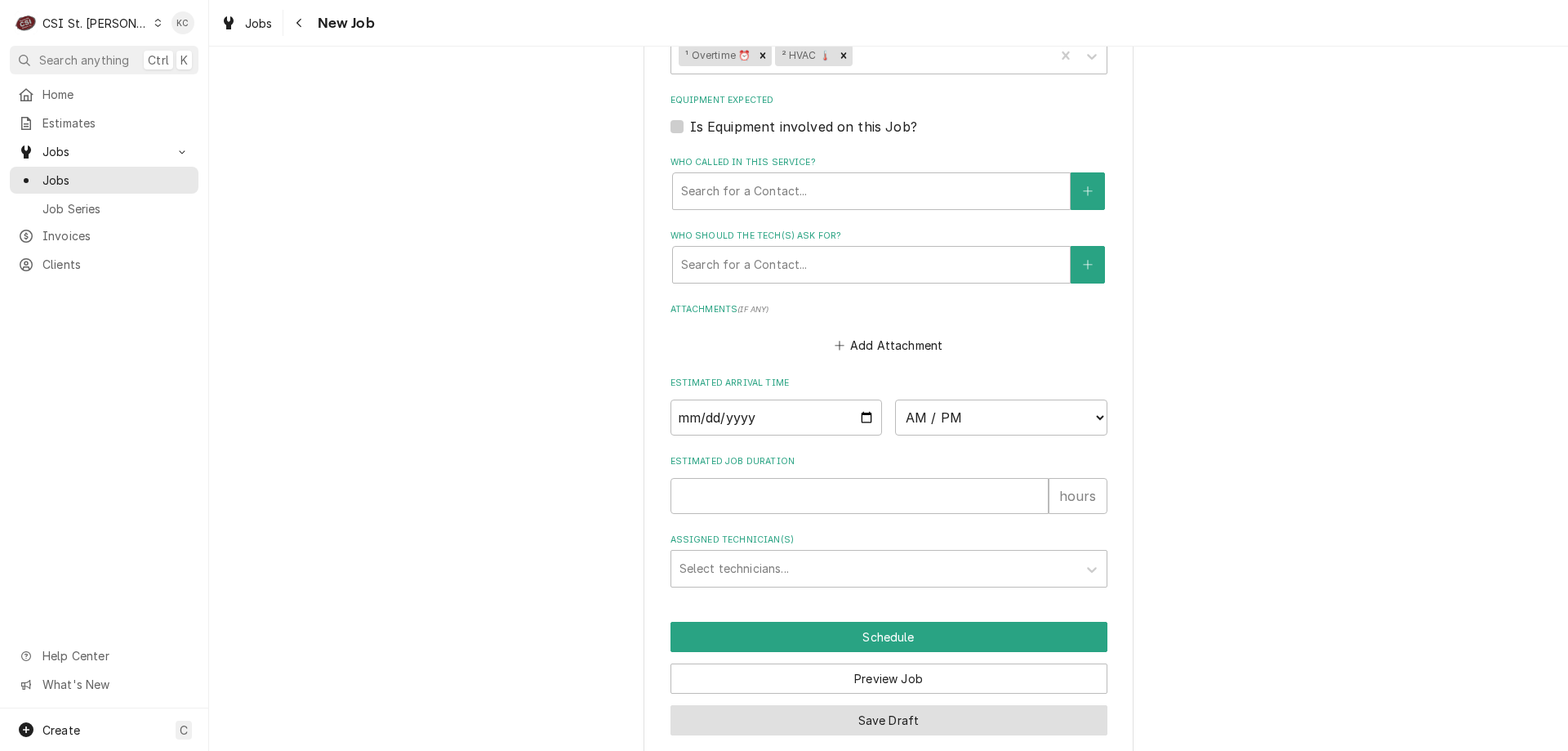
type textarea "OT APPROVED per email EMERGENCY SERVICE CALL The store will be closing at 7PM. …"
click at [918, 705] on button "Save Draft" at bounding box center [889, 720] width 437 height 30
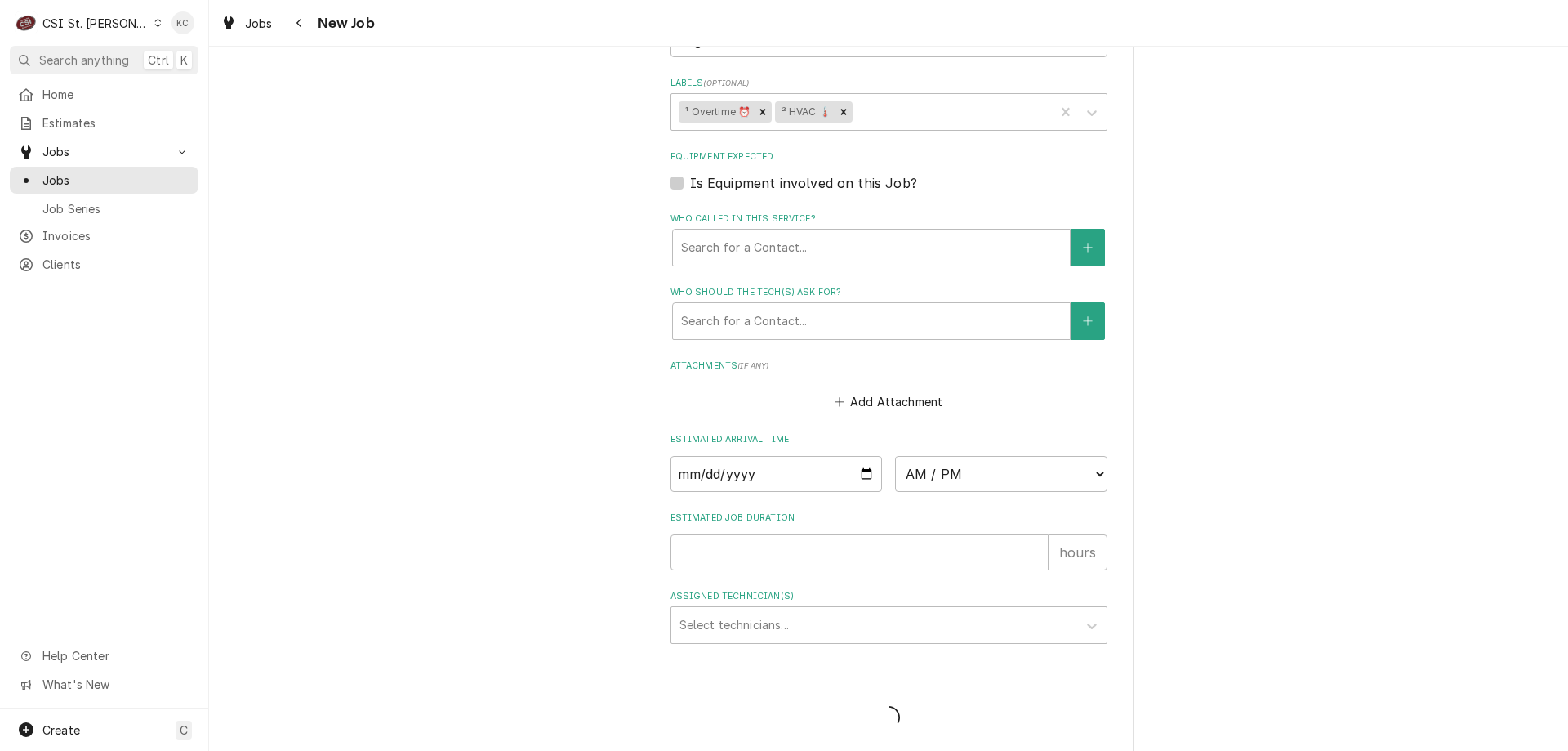
type textarea "x"
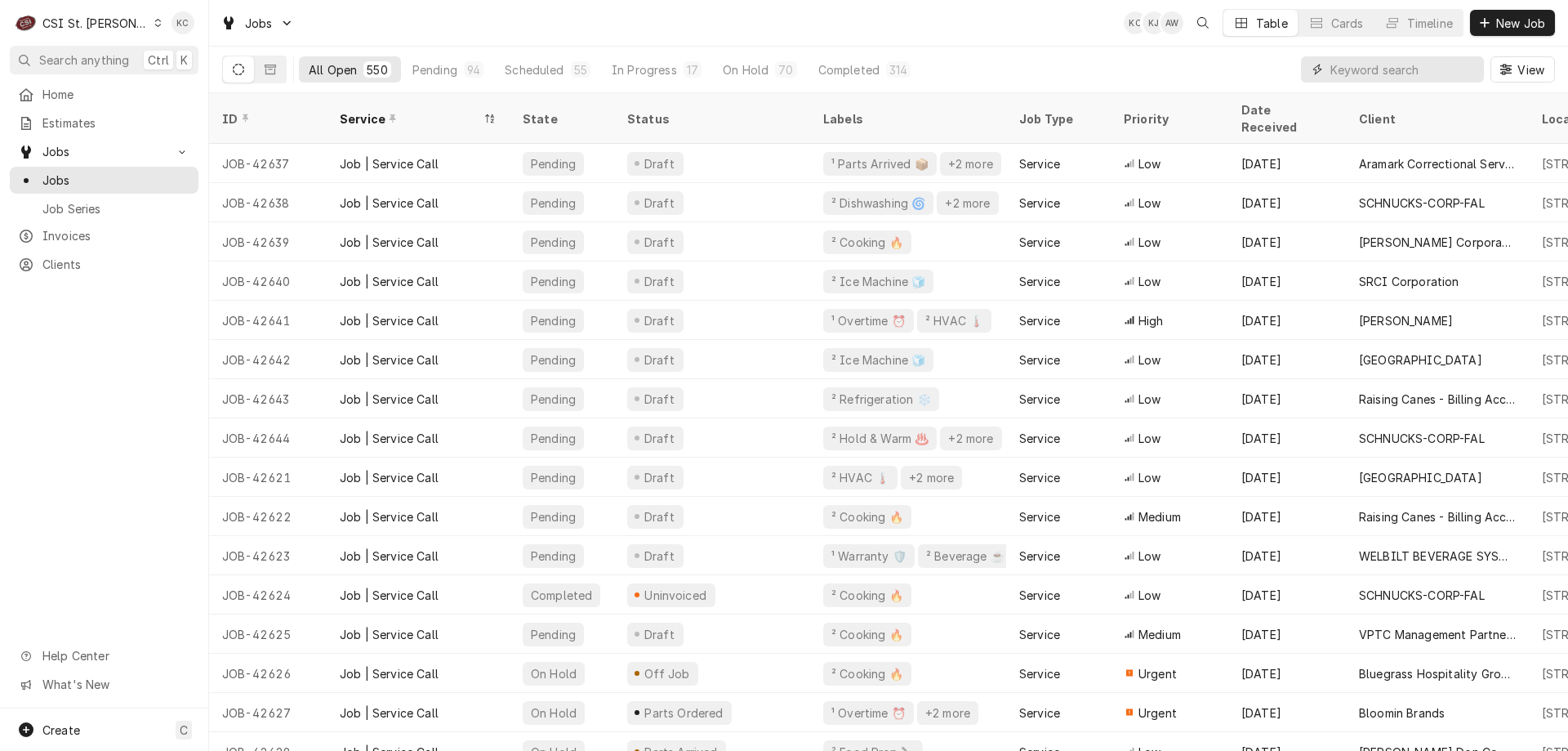
click at [1403, 72] on input "Dynamic Content Wrapper" at bounding box center [1403, 69] width 145 height 26
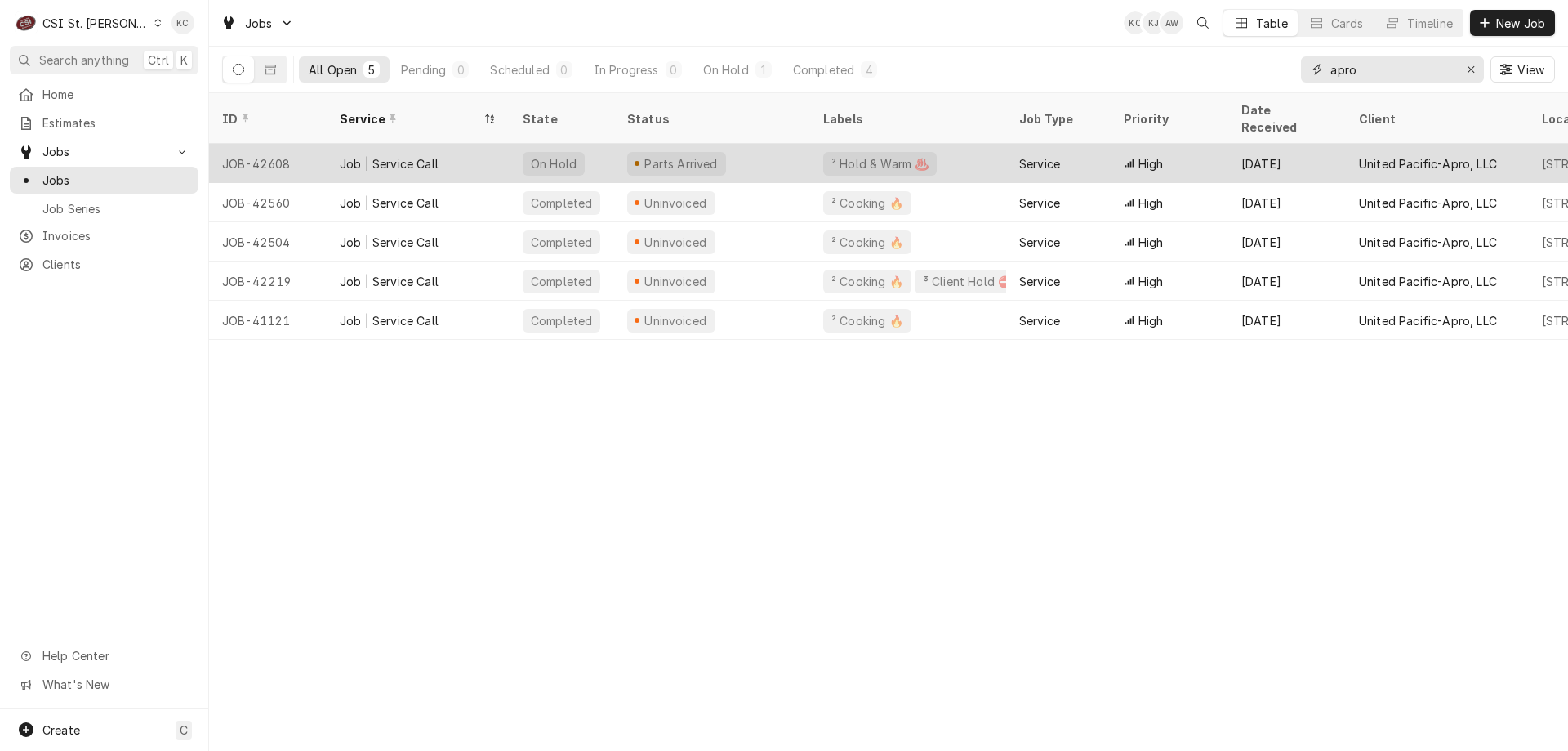
type input "apro"
click at [788, 149] on div "Parts Arrived" at bounding box center [712, 163] width 196 height 39
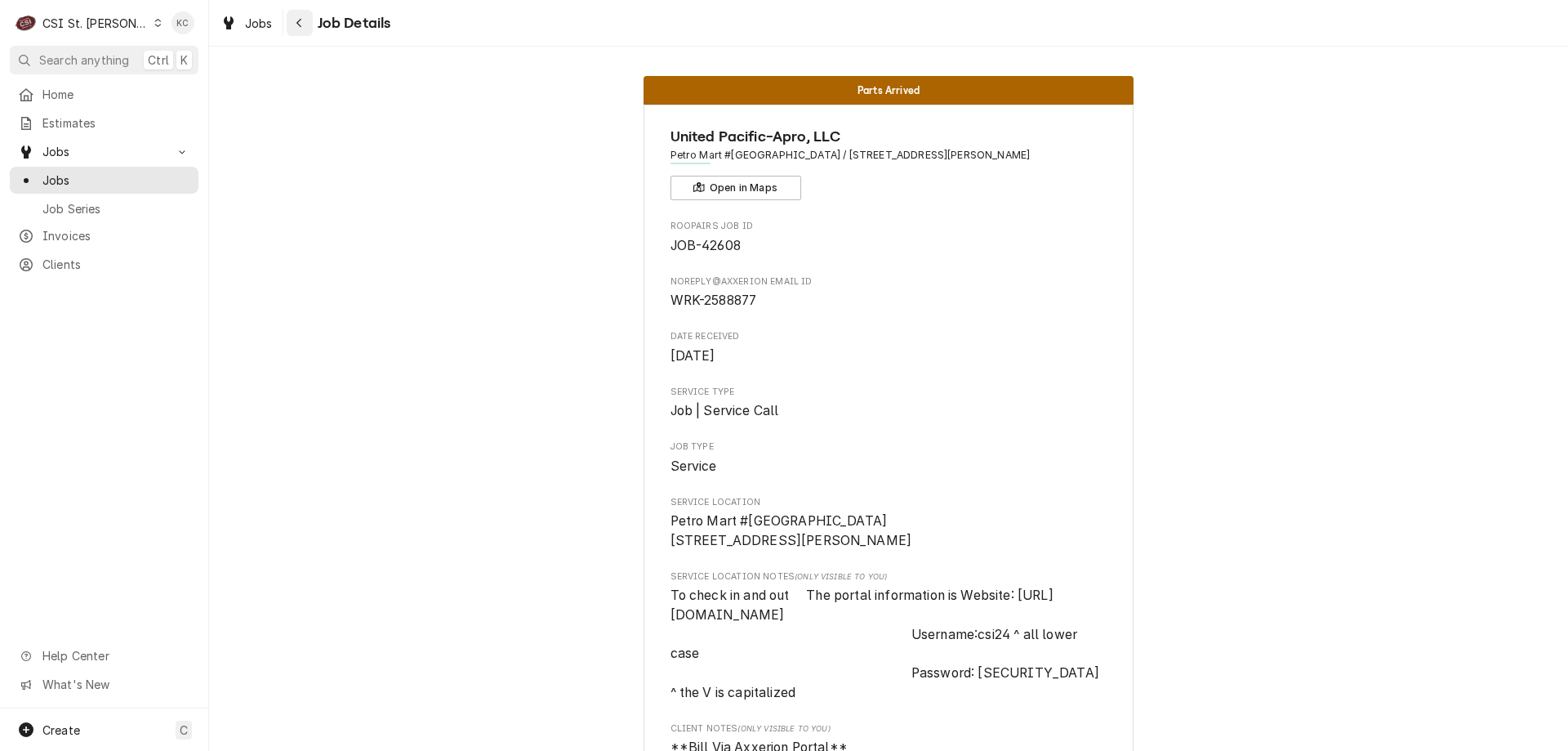
click at [311, 23] on button "Navigate back" at bounding box center [299, 22] width 26 height 26
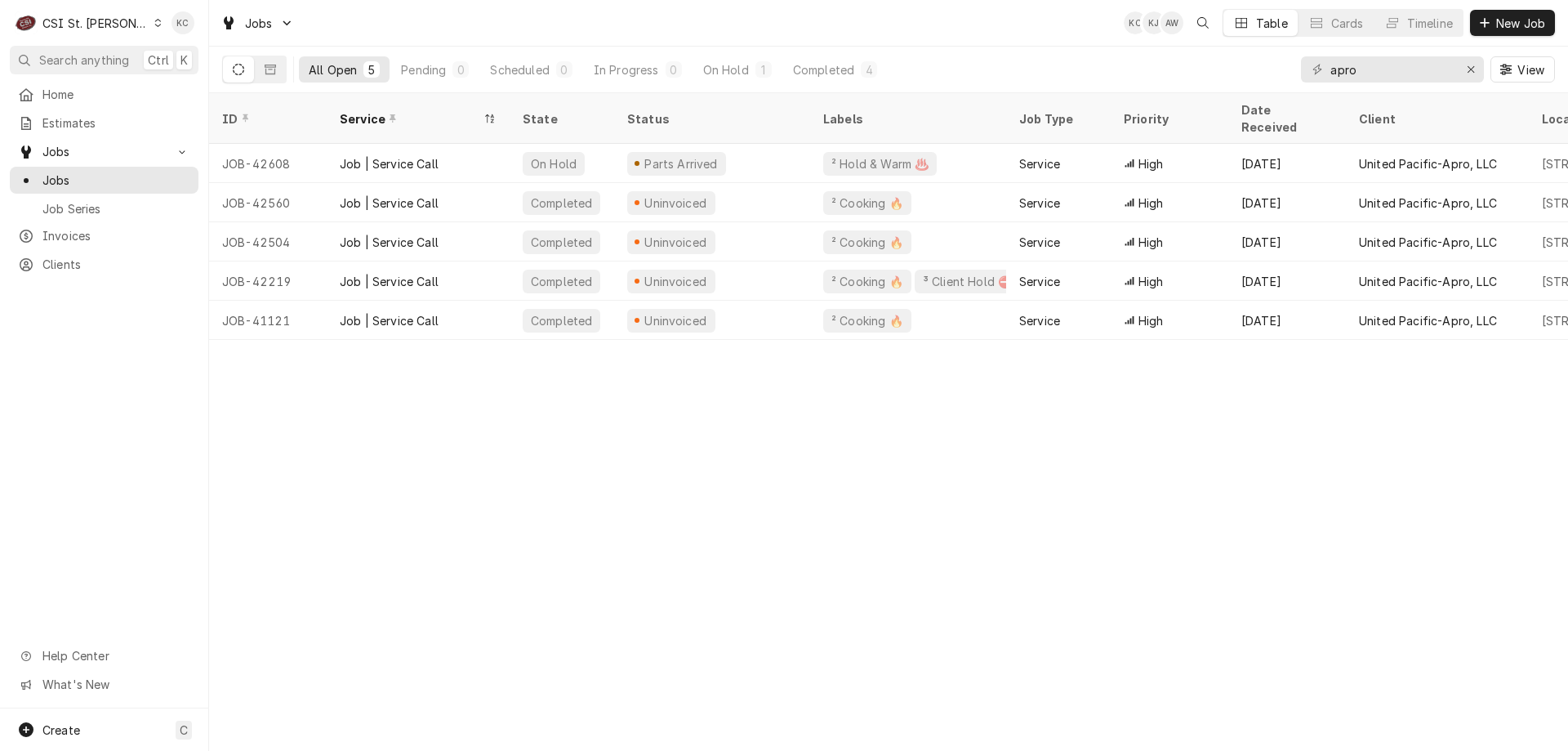
click at [1293, 488] on div "ID Service State Status Labels Job Type Priority Date Received Client Location …" at bounding box center [888, 422] width 1359 height 658
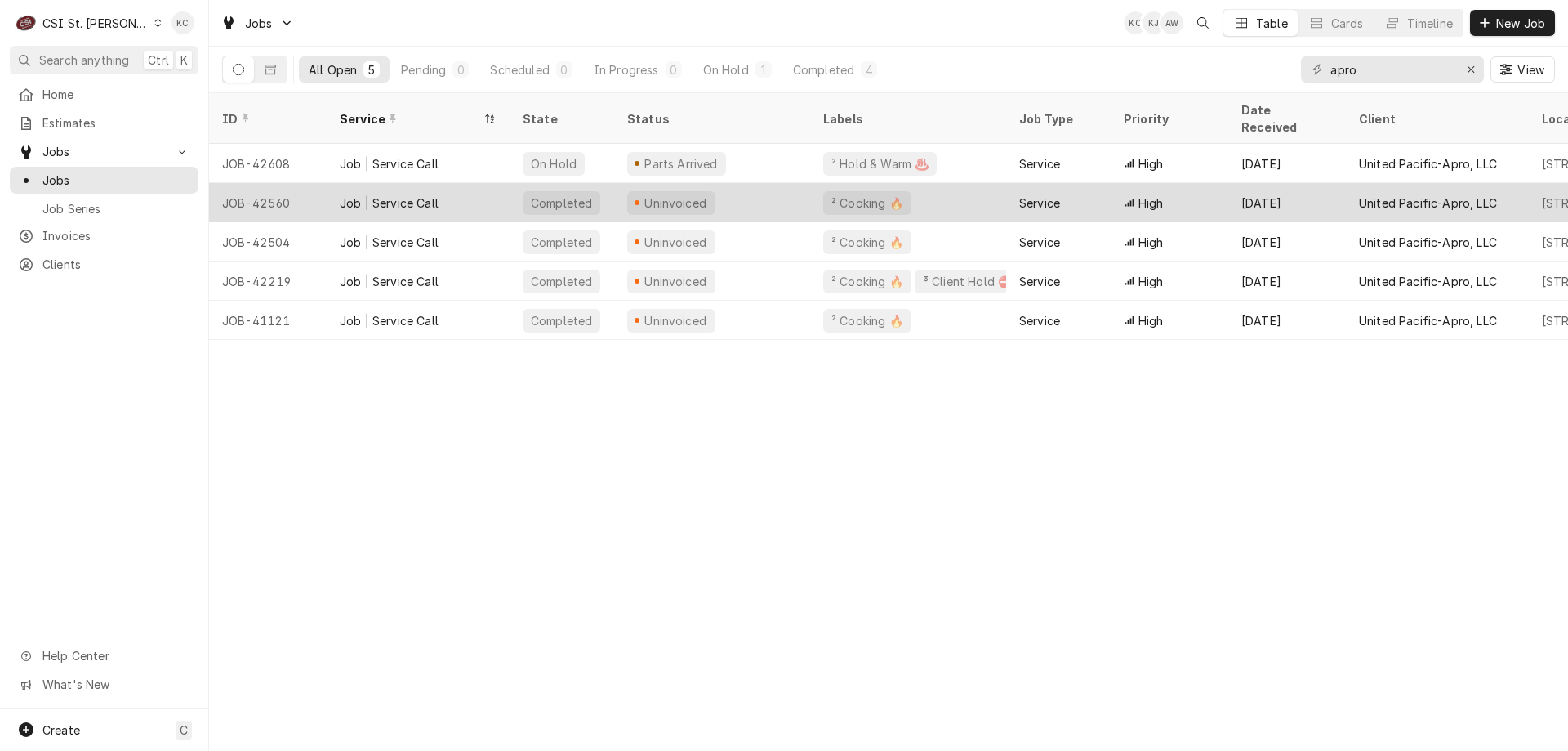
click at [309, 183] on div "JOB-42560" at bounding box center [268, 202] width 117 height 39
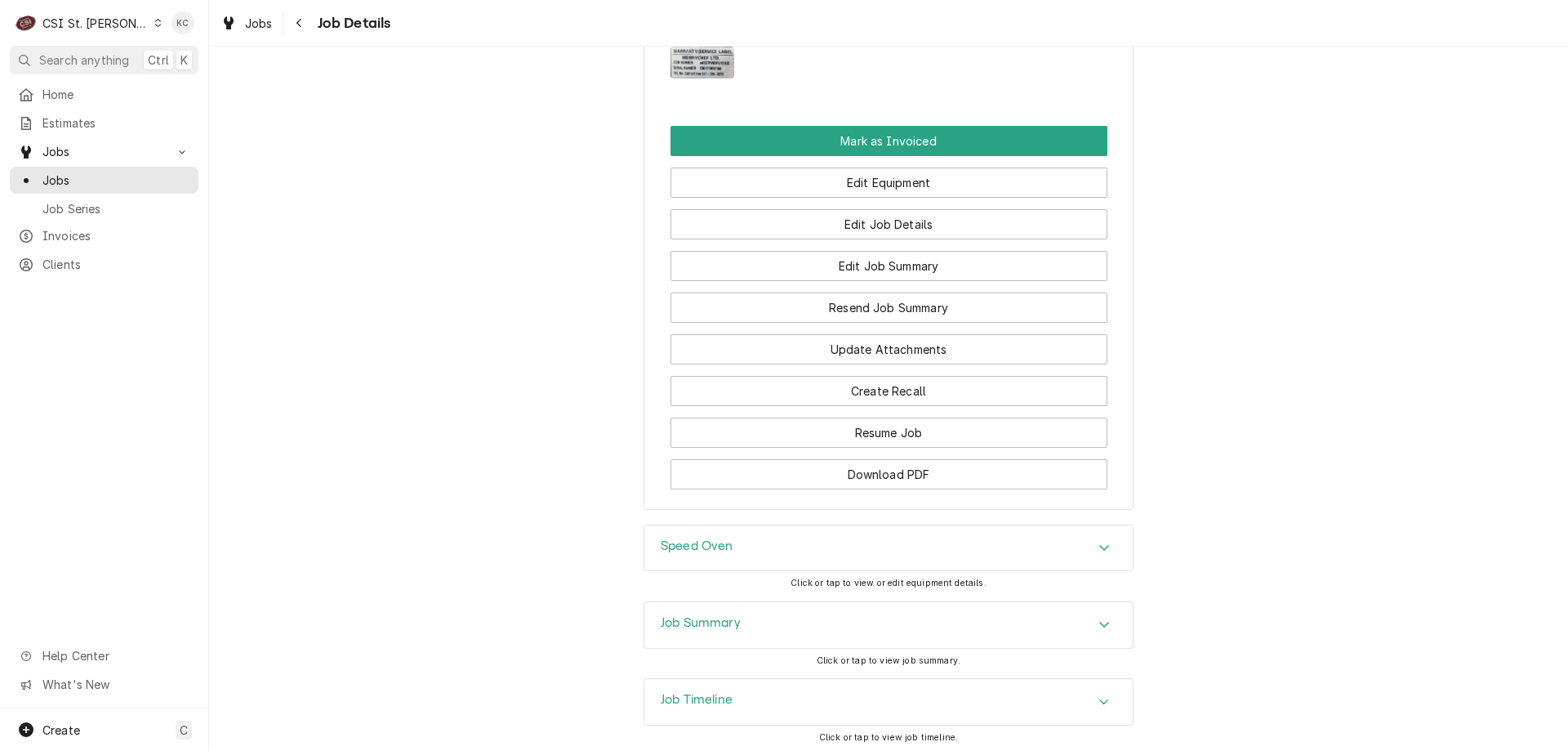
scroll to position [2055, 0]
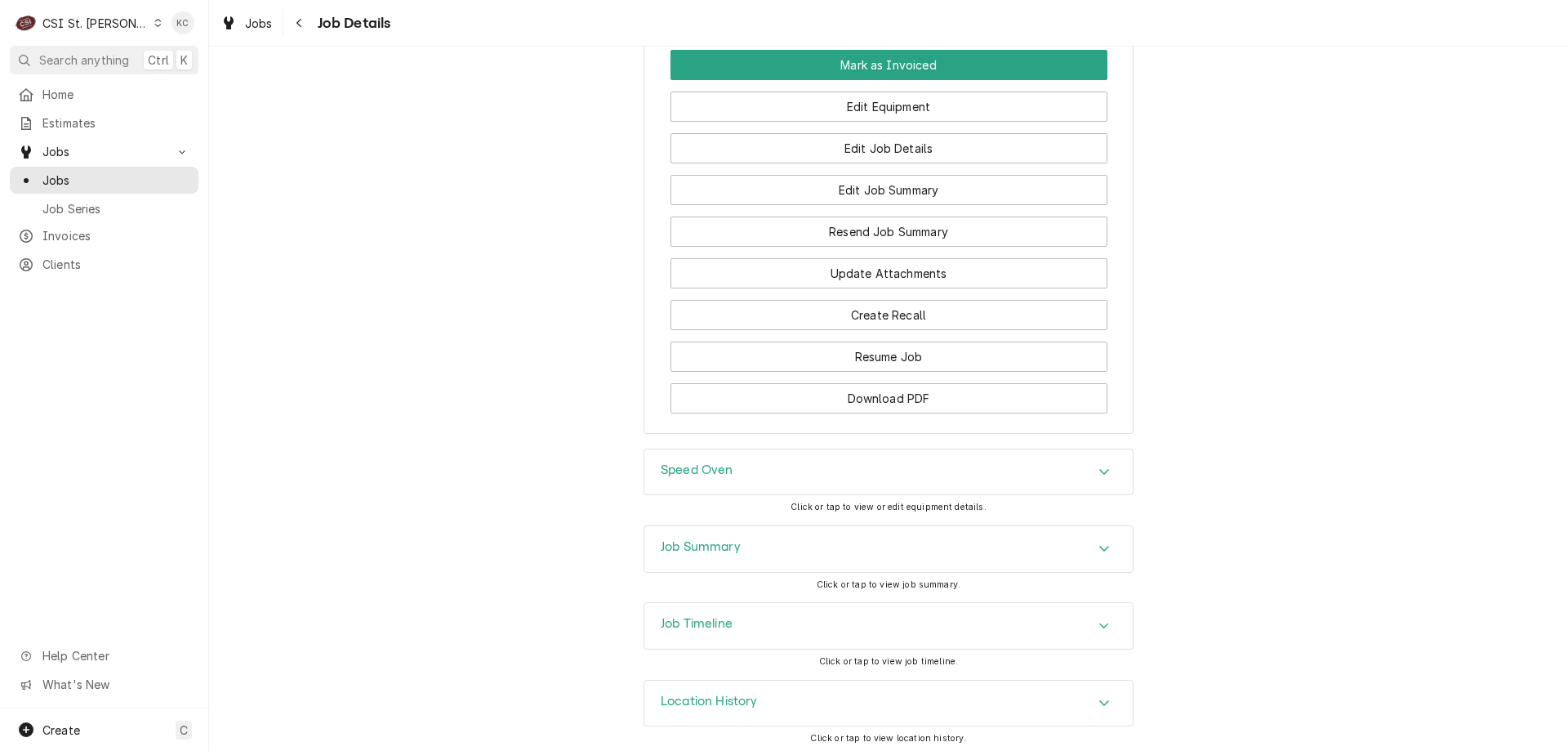
click at [733, 543] on h3 "Job Summary" at bounding box center [701, 547] width 80 height 16
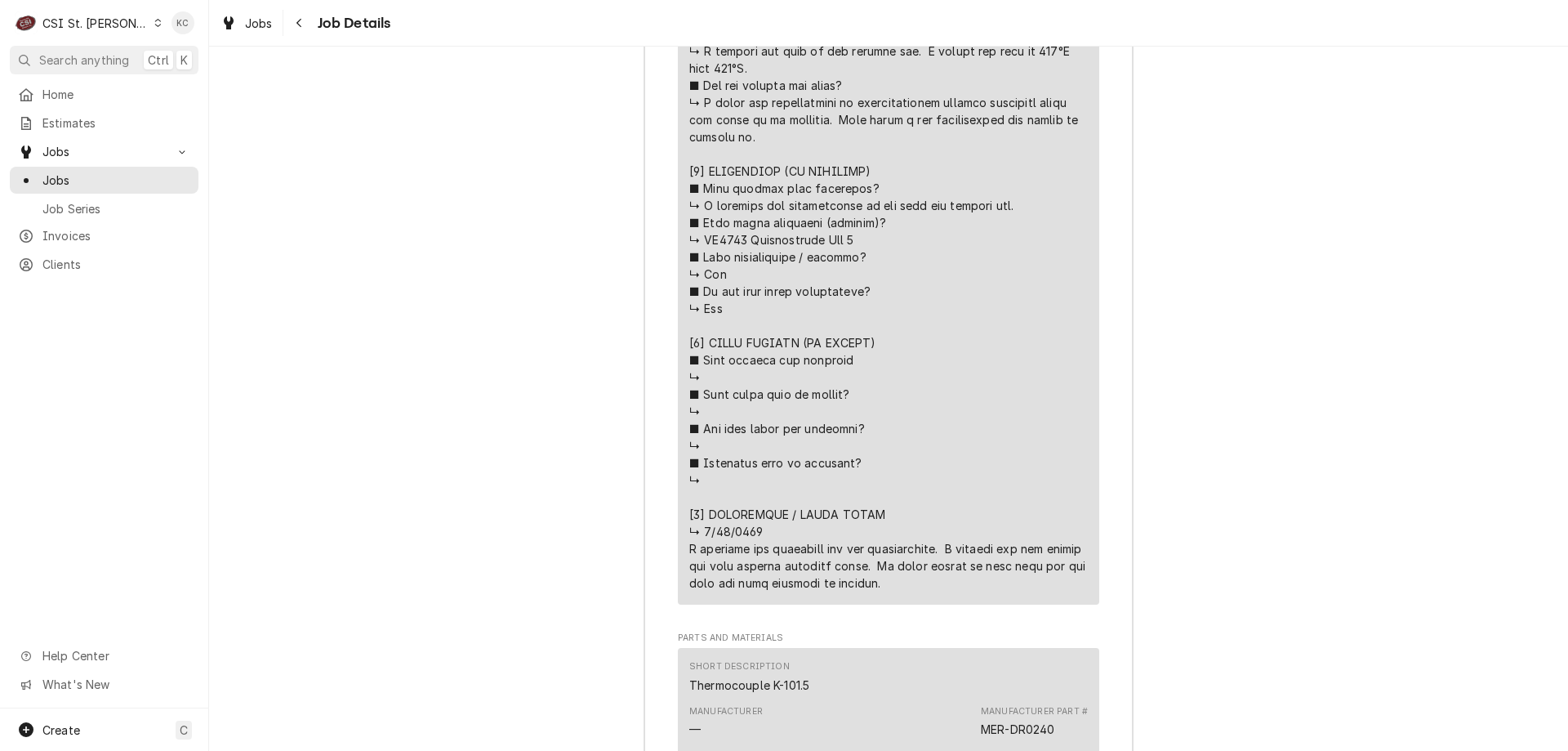
scroll to position [3929, 0]
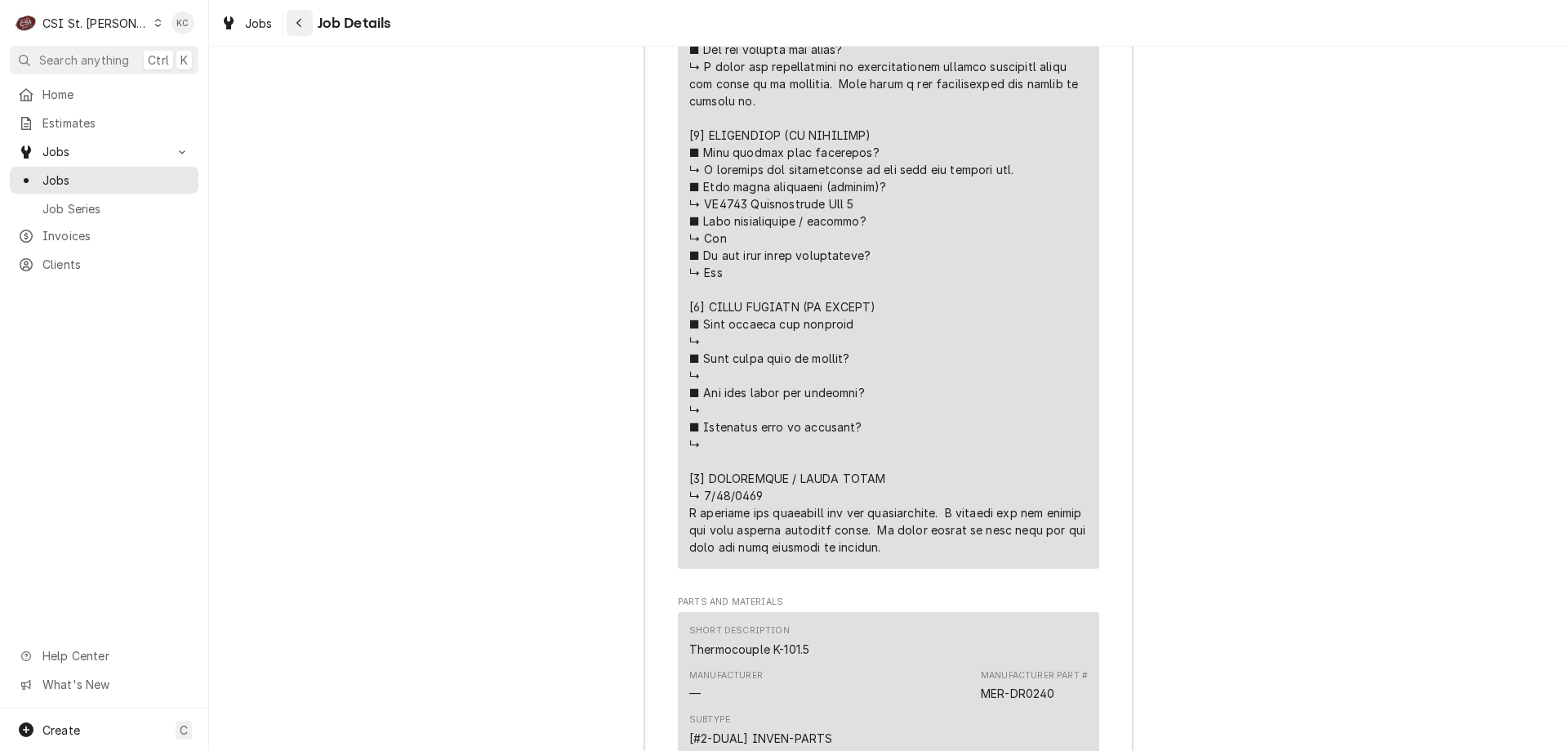
click at [302, 23] on icon "Navigate back" at bounding box center [299, 22] width 8 height 11
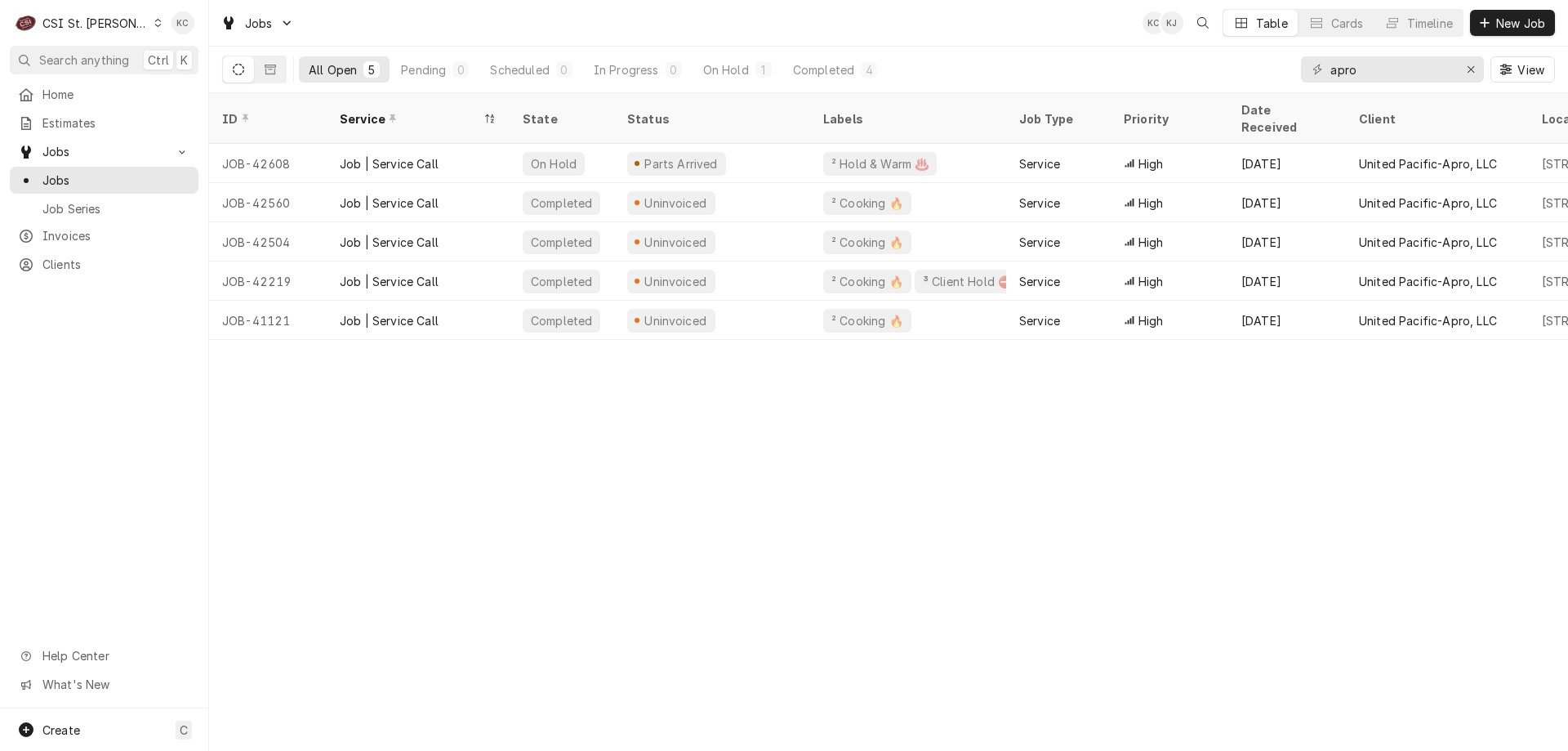
click at [82, 15] on div "CSI St. [PERSON_NAME]" at bounding box center [95, 23] width 106 height 17
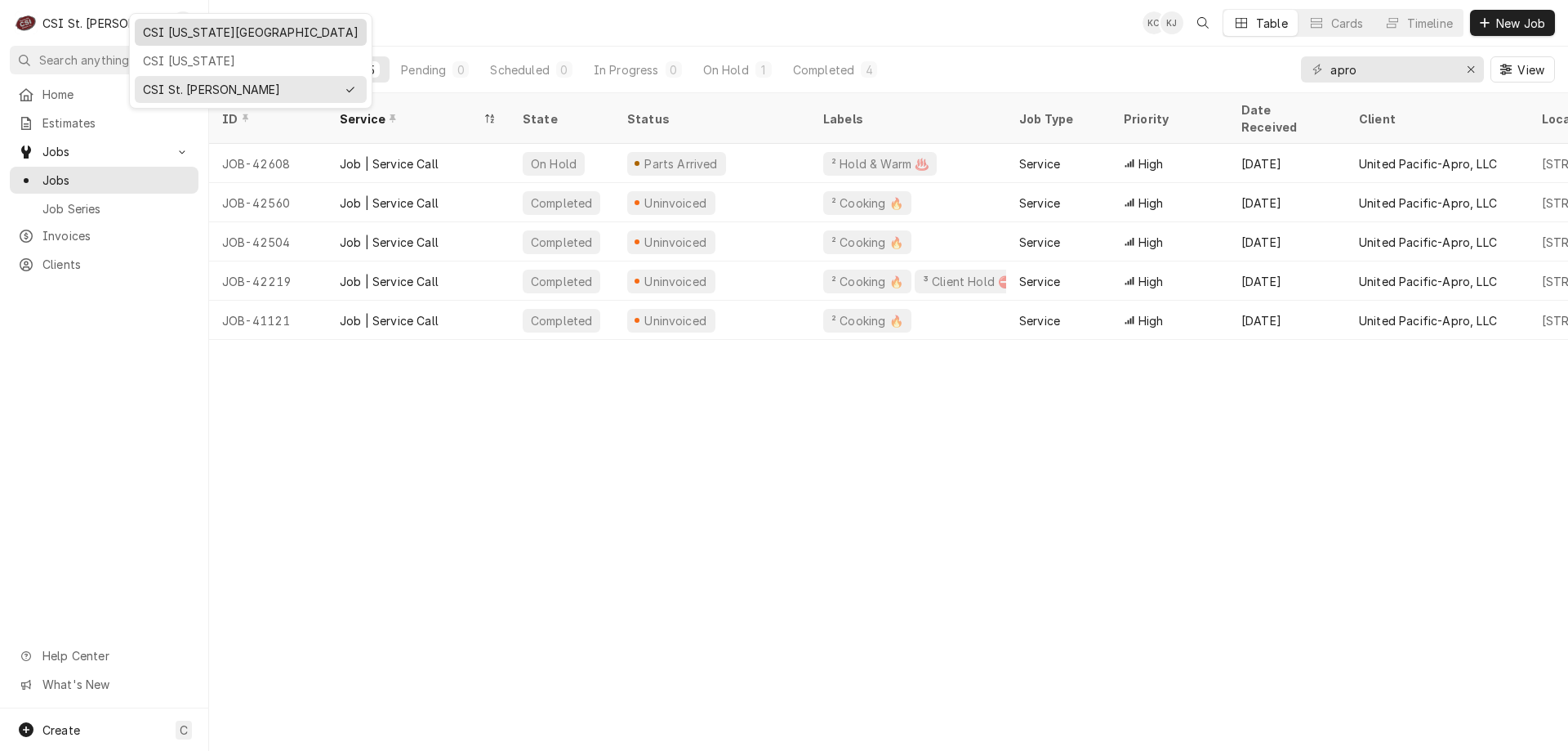
click at [174, 29] on div "CSI [US_STATE][GEOGRAPHIC_DATA]" at bounding box center [251, 32] width 216 height 17
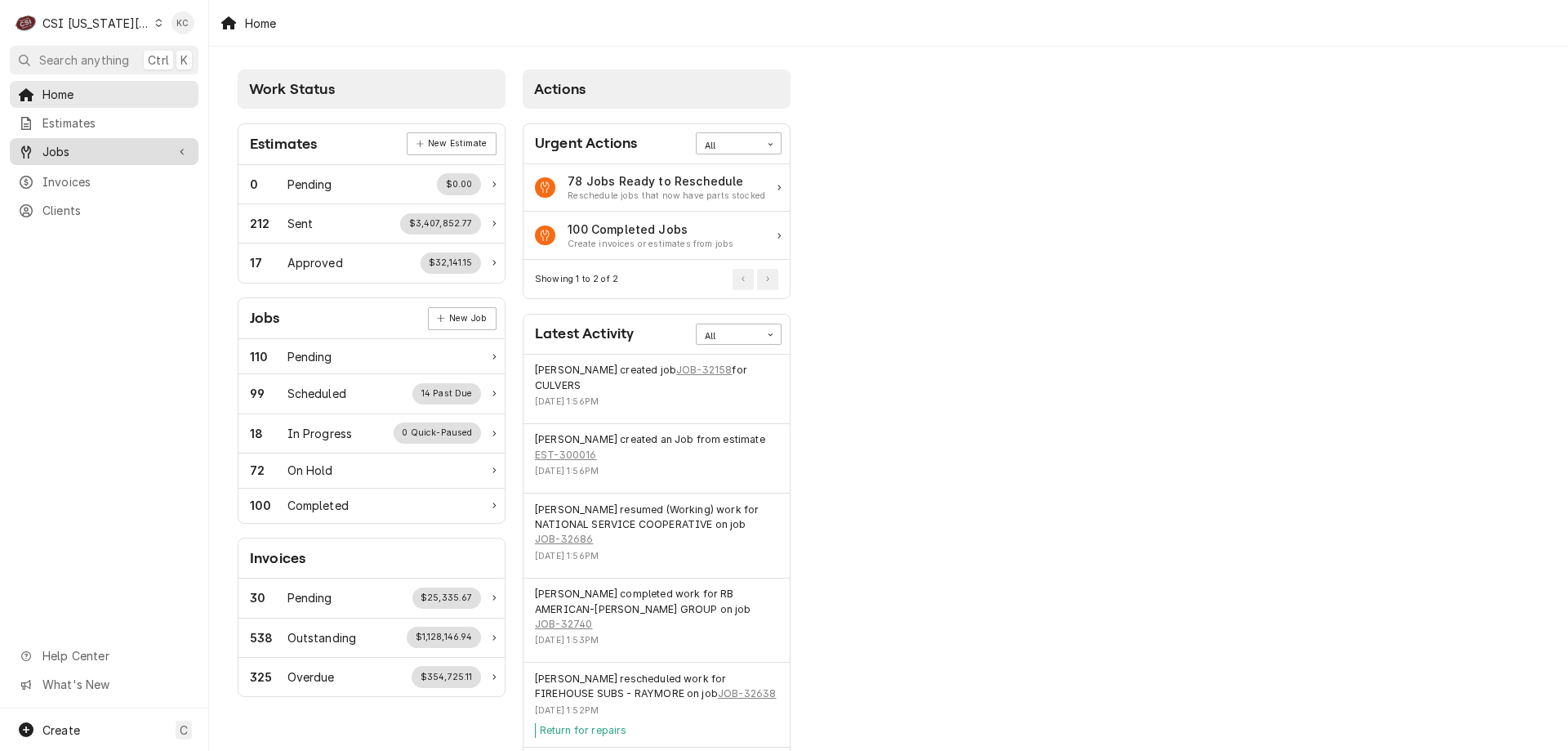
click at [85, 144] on span "Jobs" at bounding box center [104, 152] width 123 height 17
click at [84, 172] on span "Jobs" at bounding box center [116, 180] width 148 height 17
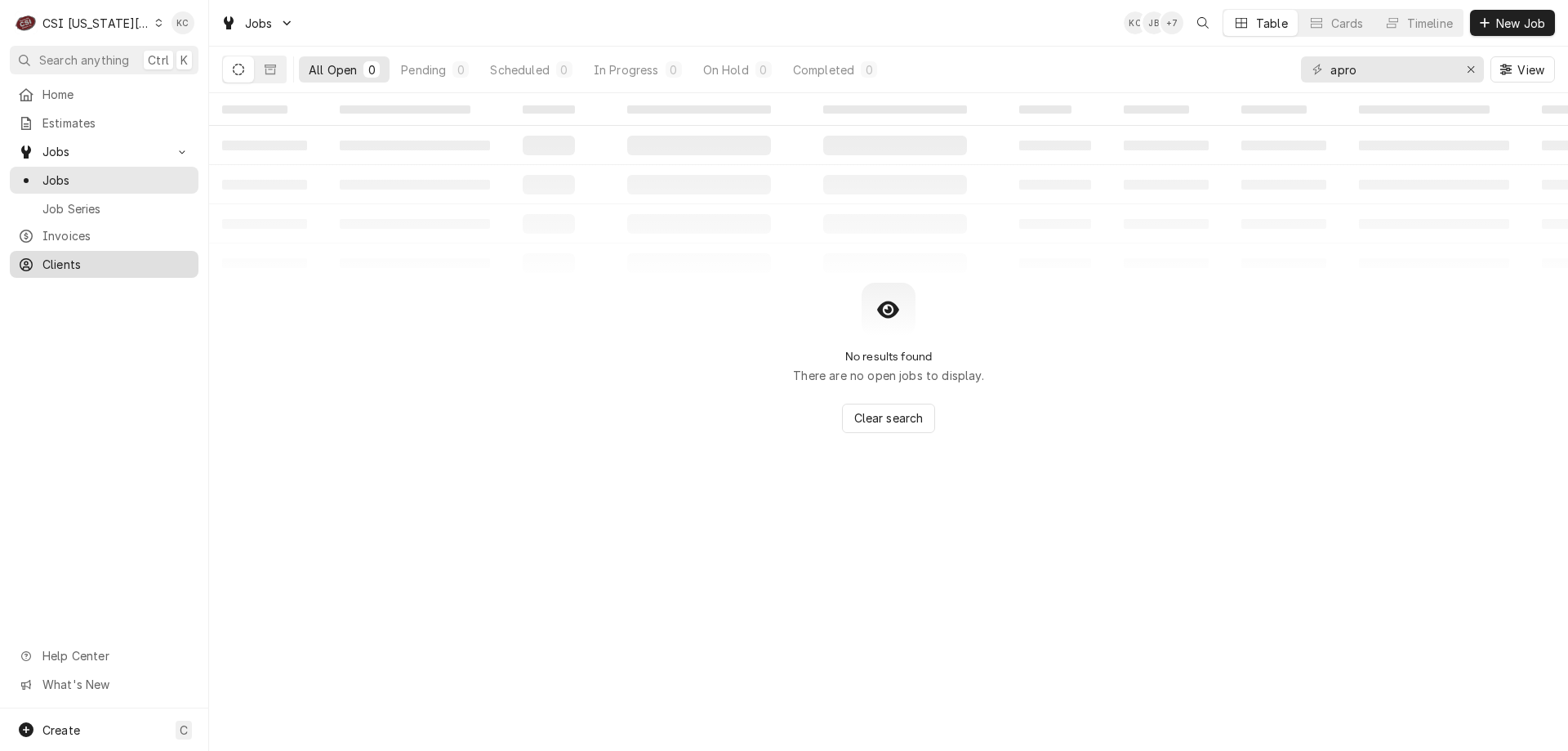
click at [54, 262] on span "Clients" at bounding box center [116, 264] width 148 height 17
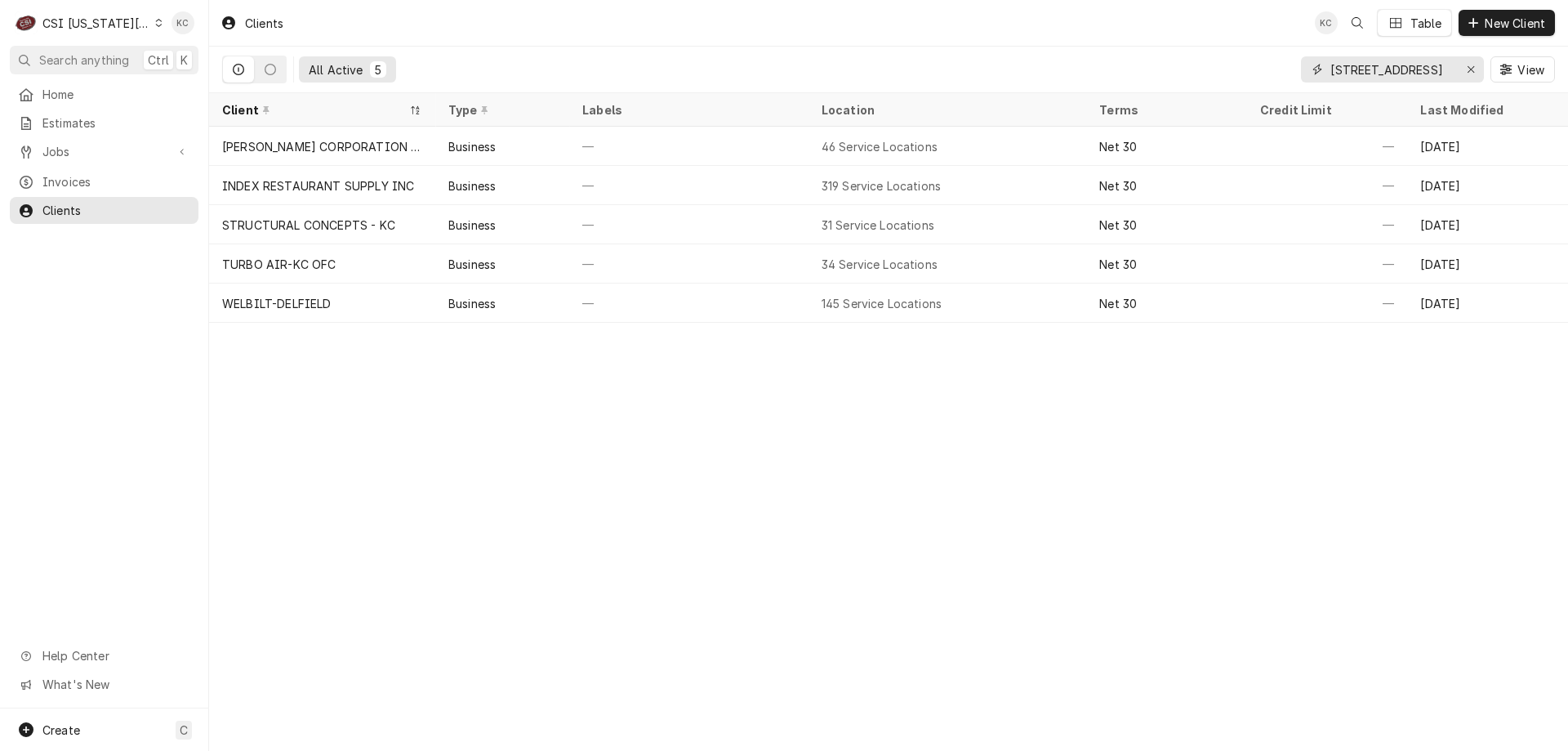
drag, startPoint x: 1415, startPoint y: 69, endPoint x: 1250, endPoint y: 74, distance: 165.1
click at [1250, 74] on div "All Active [STREET_ADDRESS]" at bounding box center [888, 69] width 1333 height 46
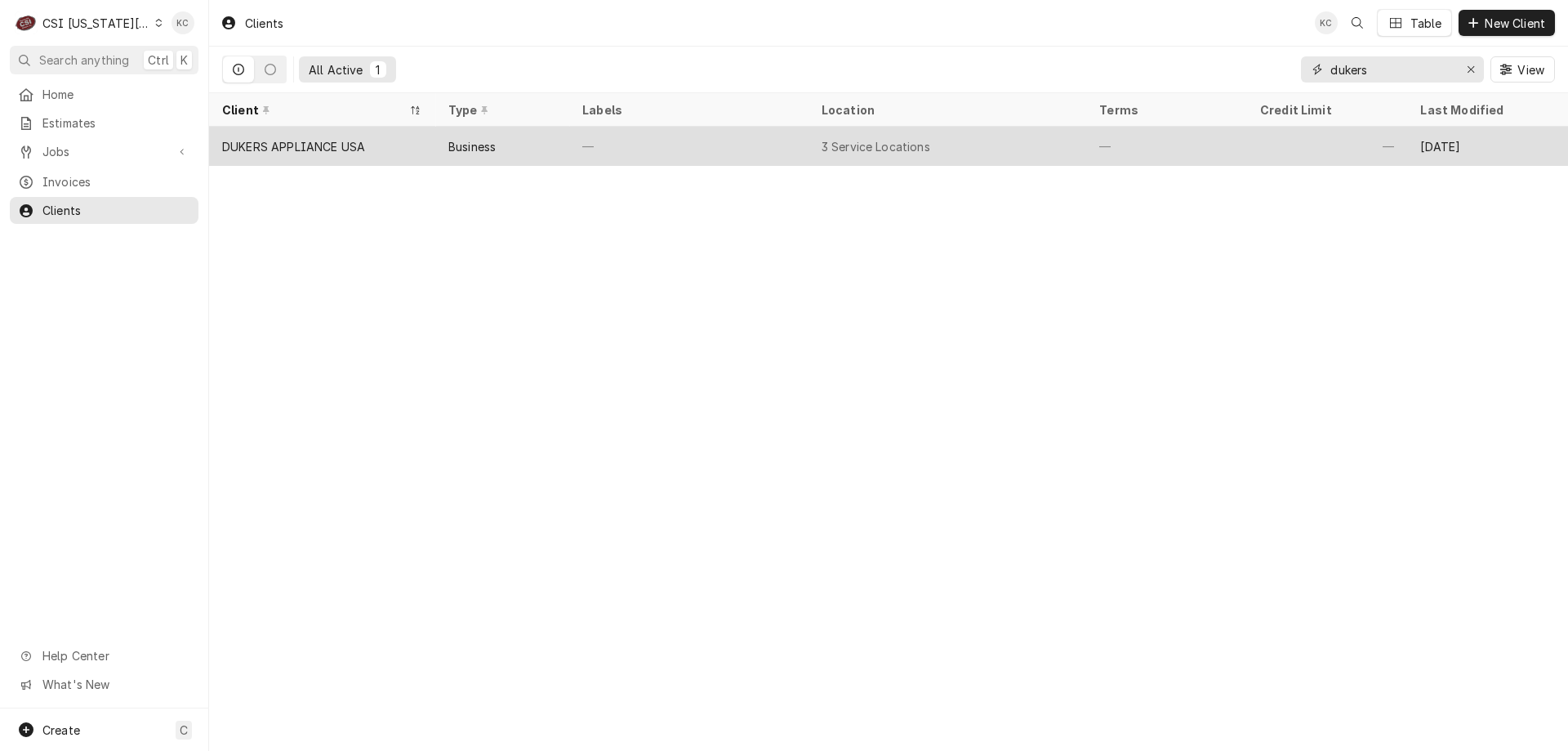
type input "dukers"
click at [356, 161] on div "DUKERS APPLIANCE USA" at bounding box center [322, 146] width 226 height 39
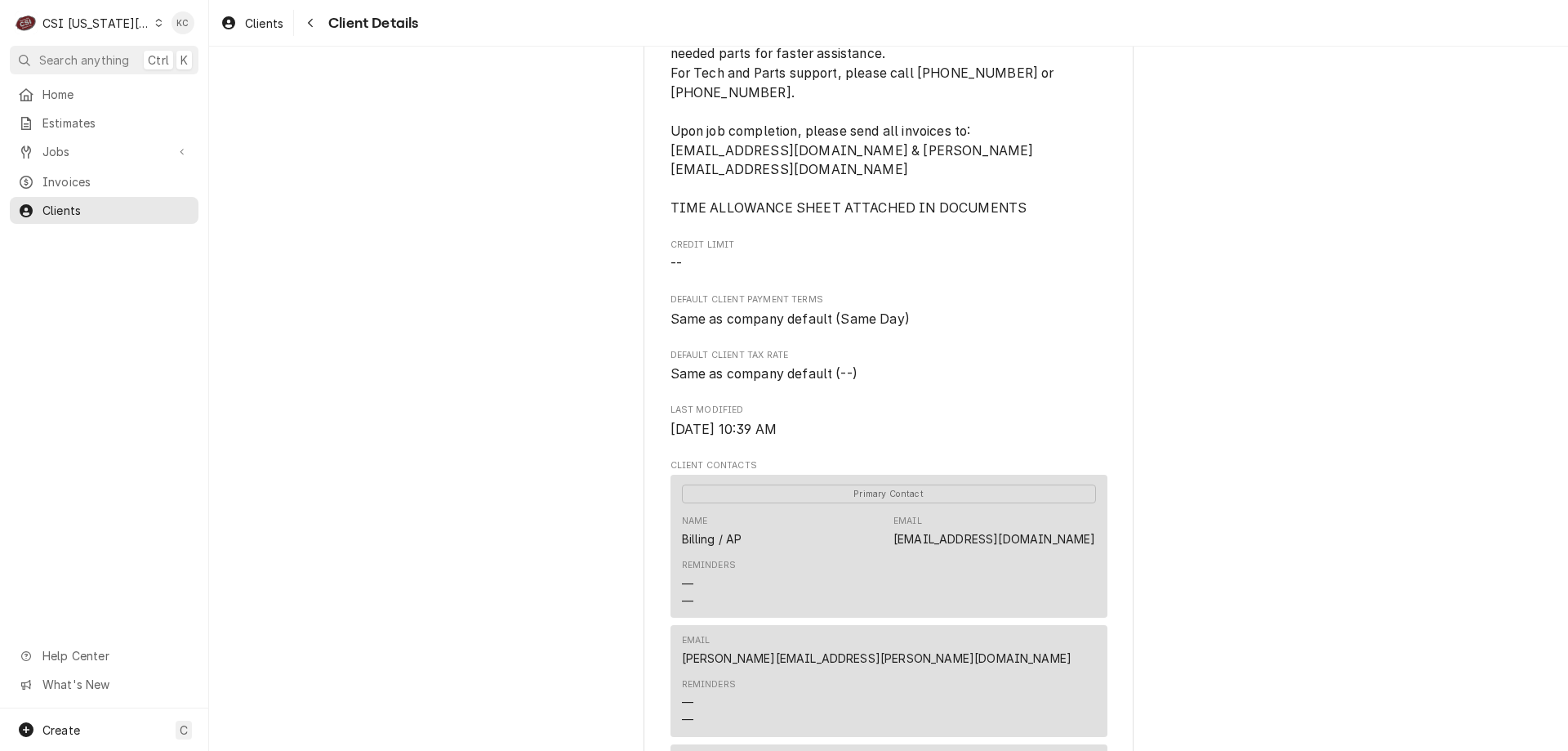
scroll to position [413, 0]
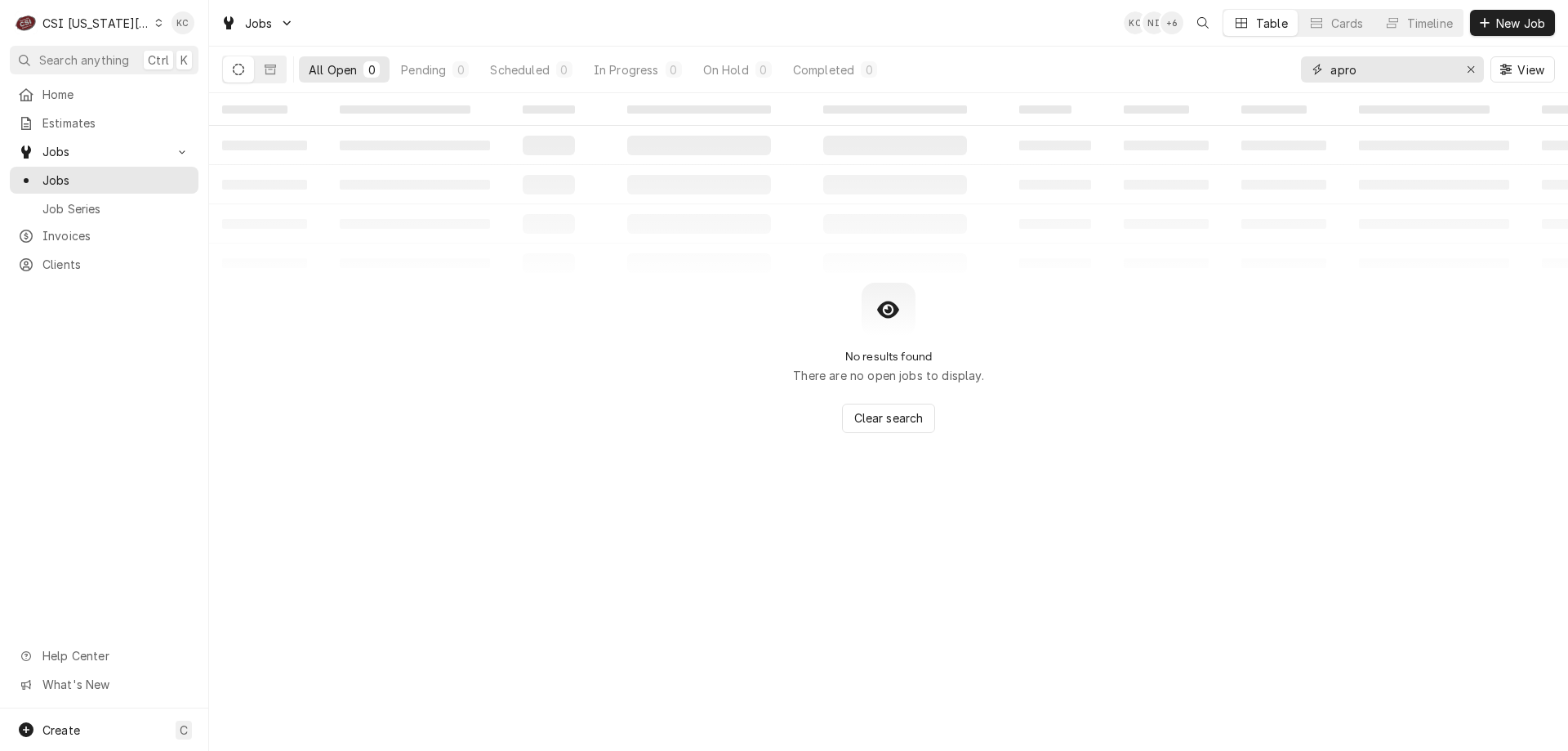
drag, startPoint x: 1416, startPoint y: 76, endPoint x: 1212, endPoint y: 84, distance: 204.2
click at [1212, 84] on div "All Open 0 Pending 0 Scheduled 0 In Progress 0 On Hold 0 Completed 0 apro View" at bounding box center [888, 69] width 1333 height 46
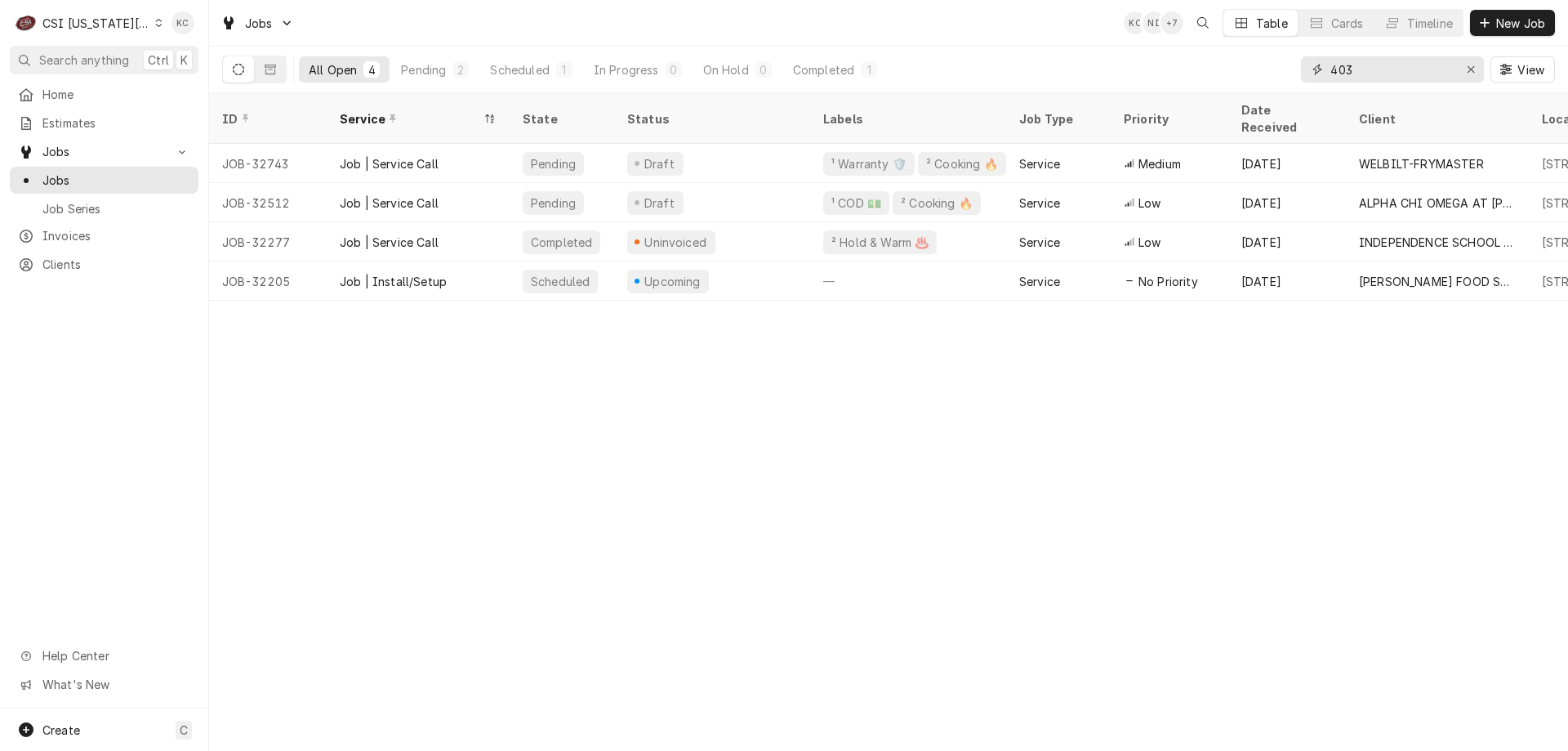
drag, startPoint x: 1364, startPoint y: 69, endPoint x: 1309, endPoint y: 69, distance: 55.0
click at [1309, 69] on div "403" at bounding box center [1393, 69] width 183 height 26
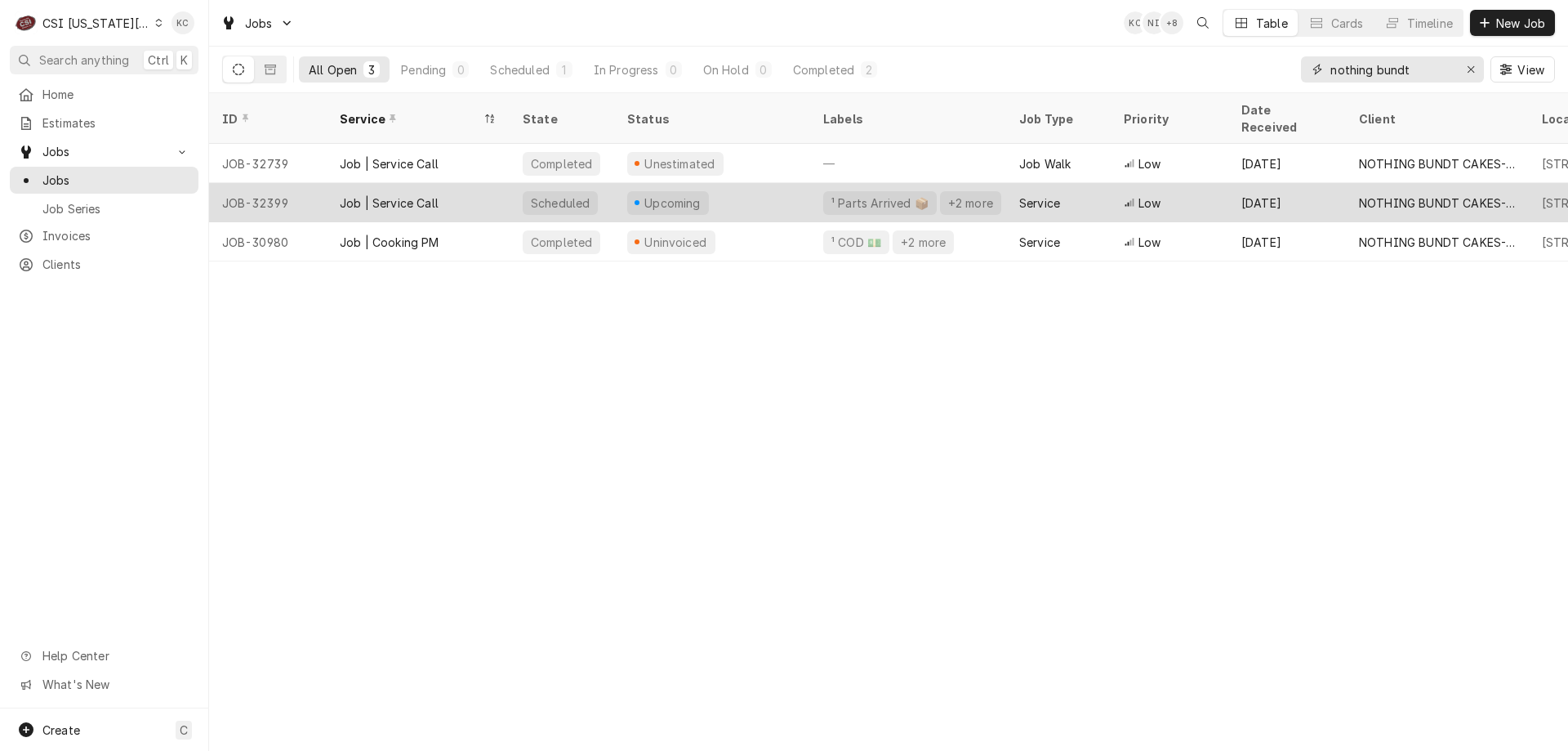
type input "nothing bundt"
click at [636, 192] on div "Upcoming" at bounding box center [668, 203] width 82 height 23
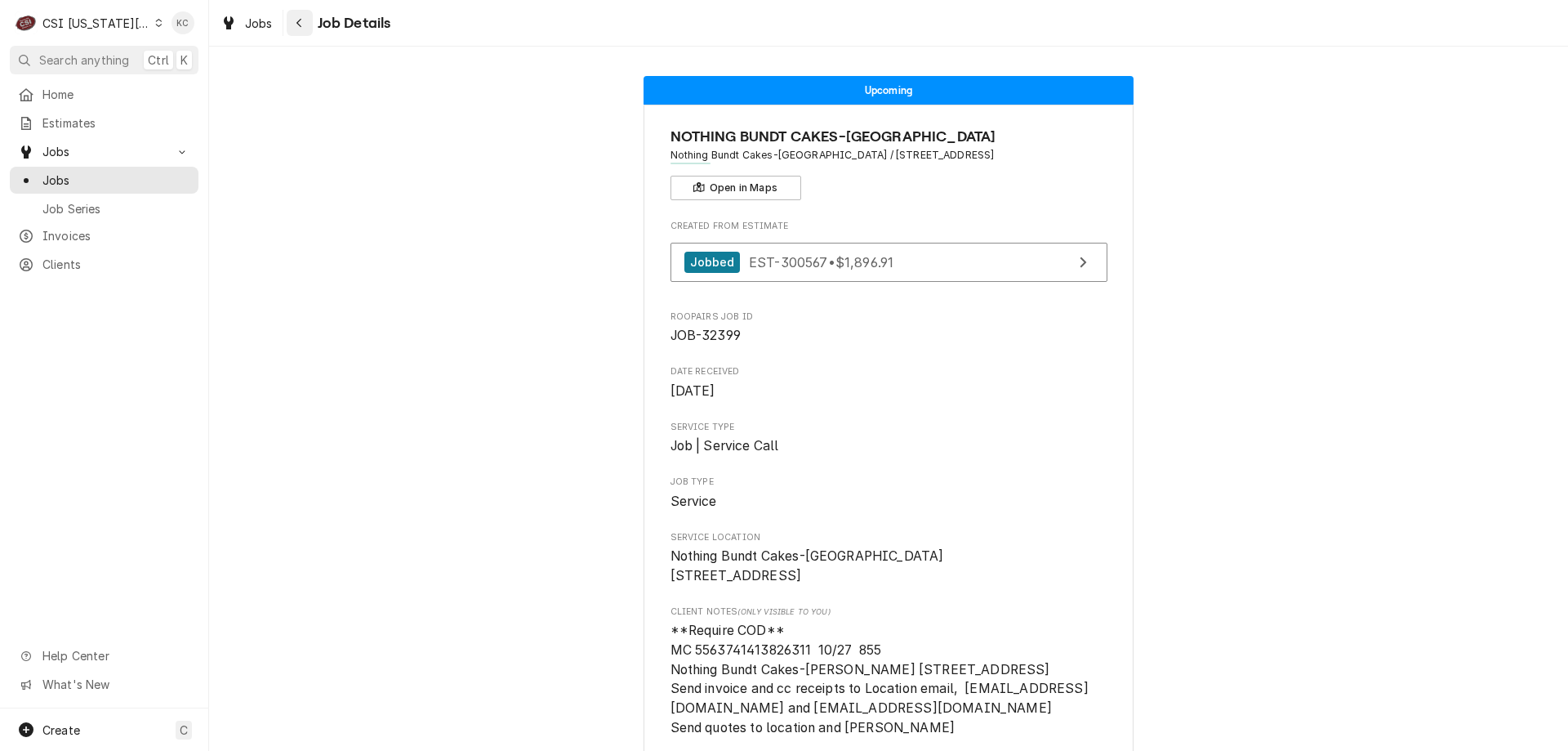
click at [305, 24] on div "Navigate back" at bounding box center [299, 22] width 16 height 16
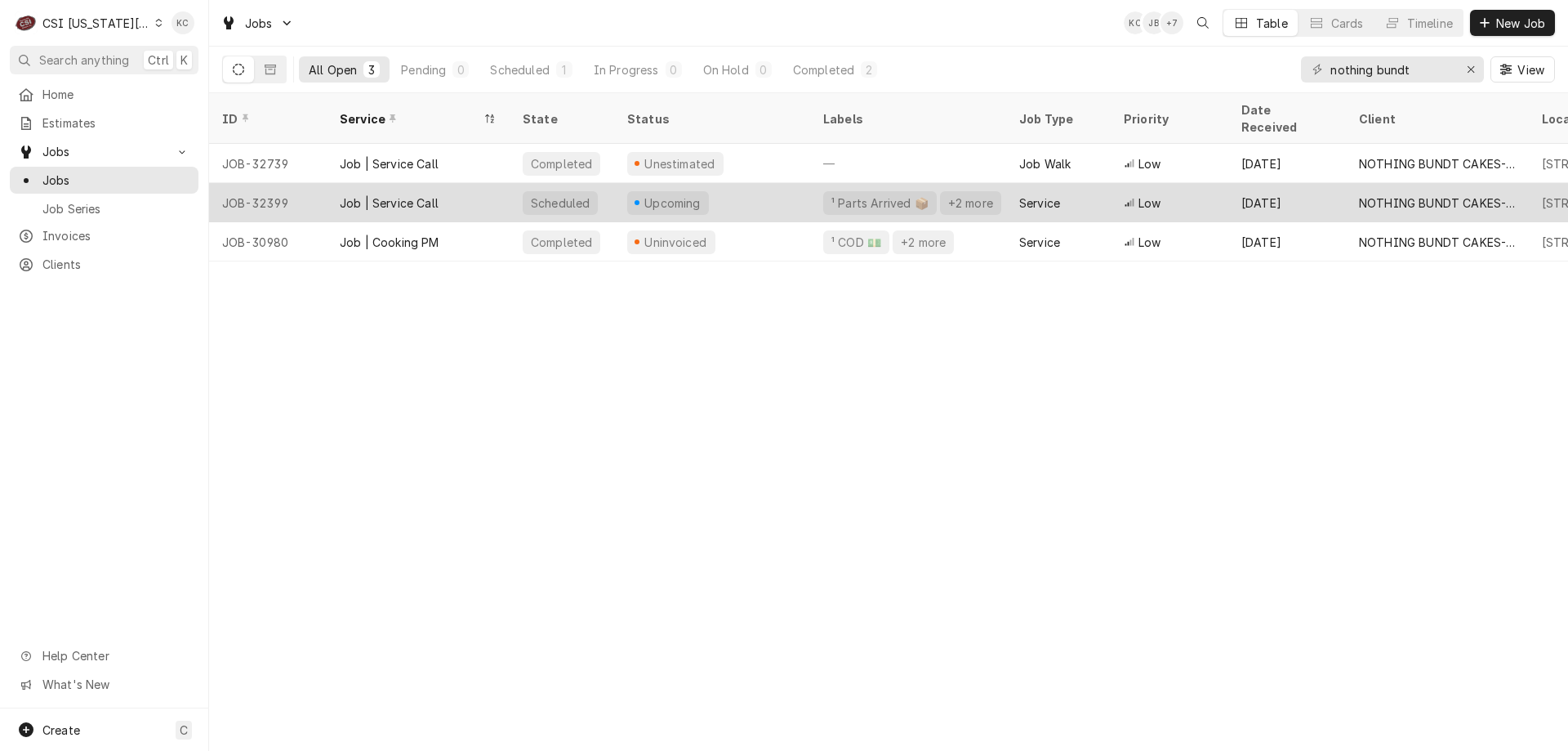
click at [709, 186] on div "Upcoming" at bounding box center [712, 202] width 196 height 39
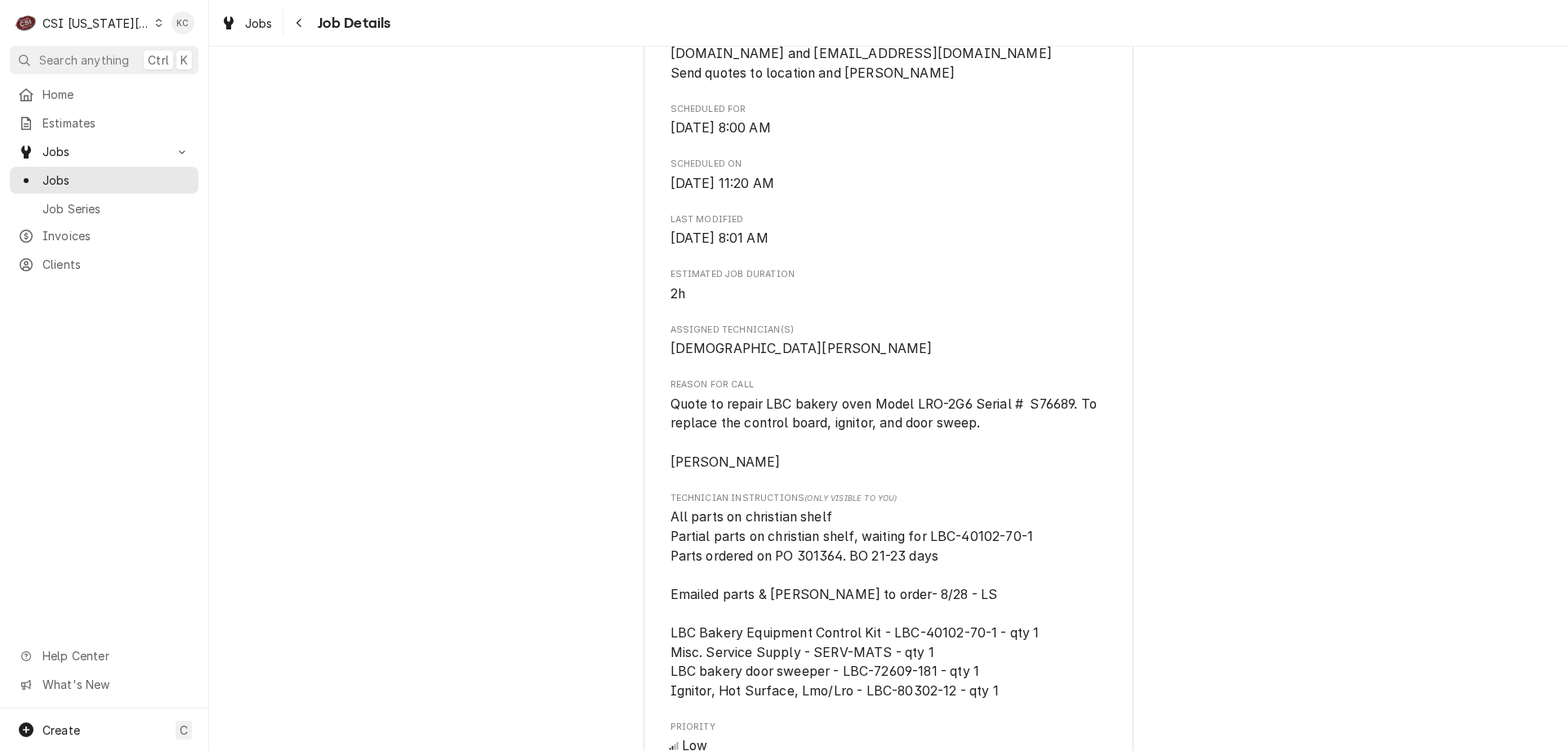
scroll to position [653, 0]
click at [303, 23] on div "Navigate back" at bounding box center [299, 22] width 16 height 16
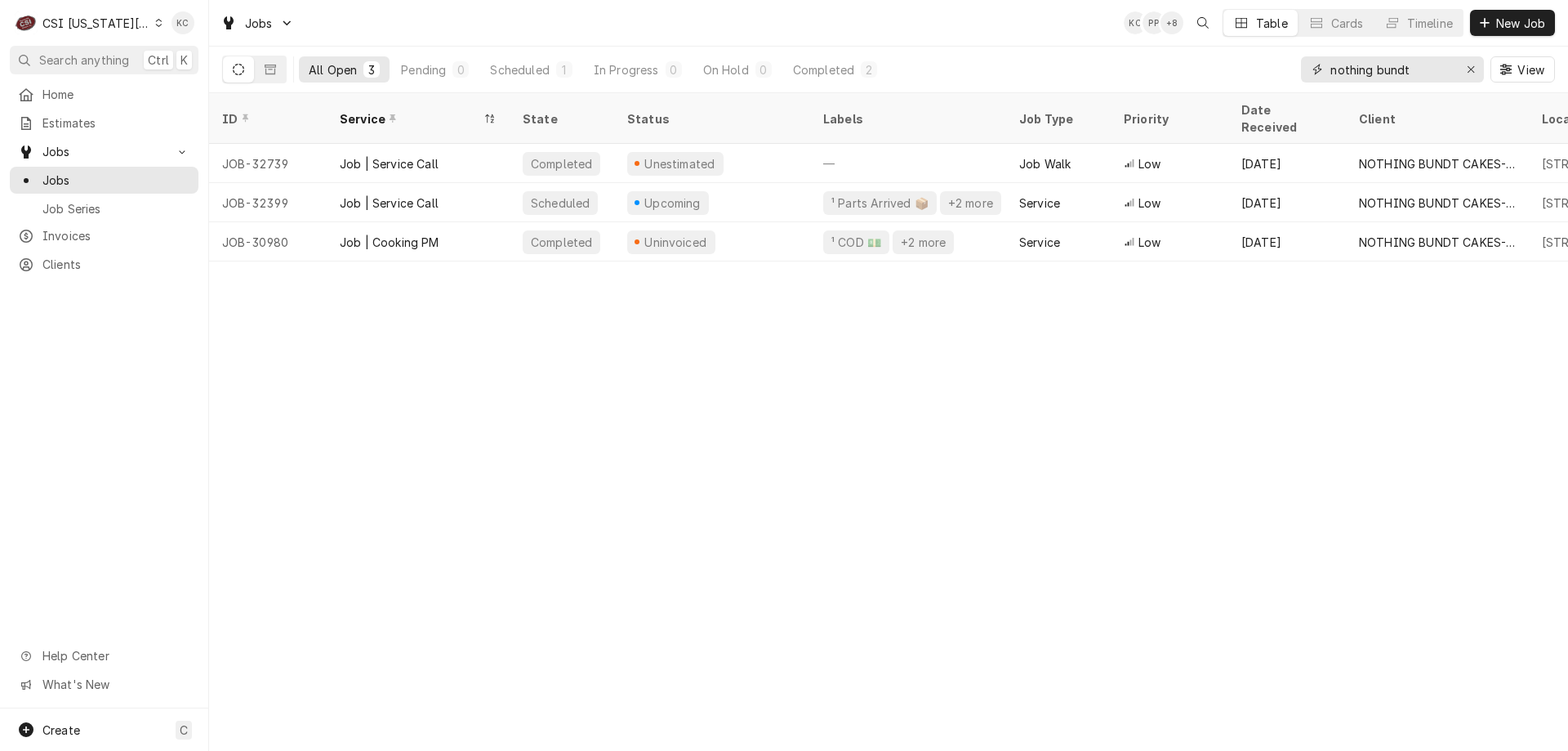
drag, startPoint x: 1431, startPoint y: 73, endPoint x: 1281, endPoint y: 69, distance: 150.1
click at [1281, 69] on div "All Open 3 Pending 0 Scheduled 1 In Progress 0 On Hold 0 Completed 2 nothing bu…" at bounding box center [888, 69] width 1333 height 46
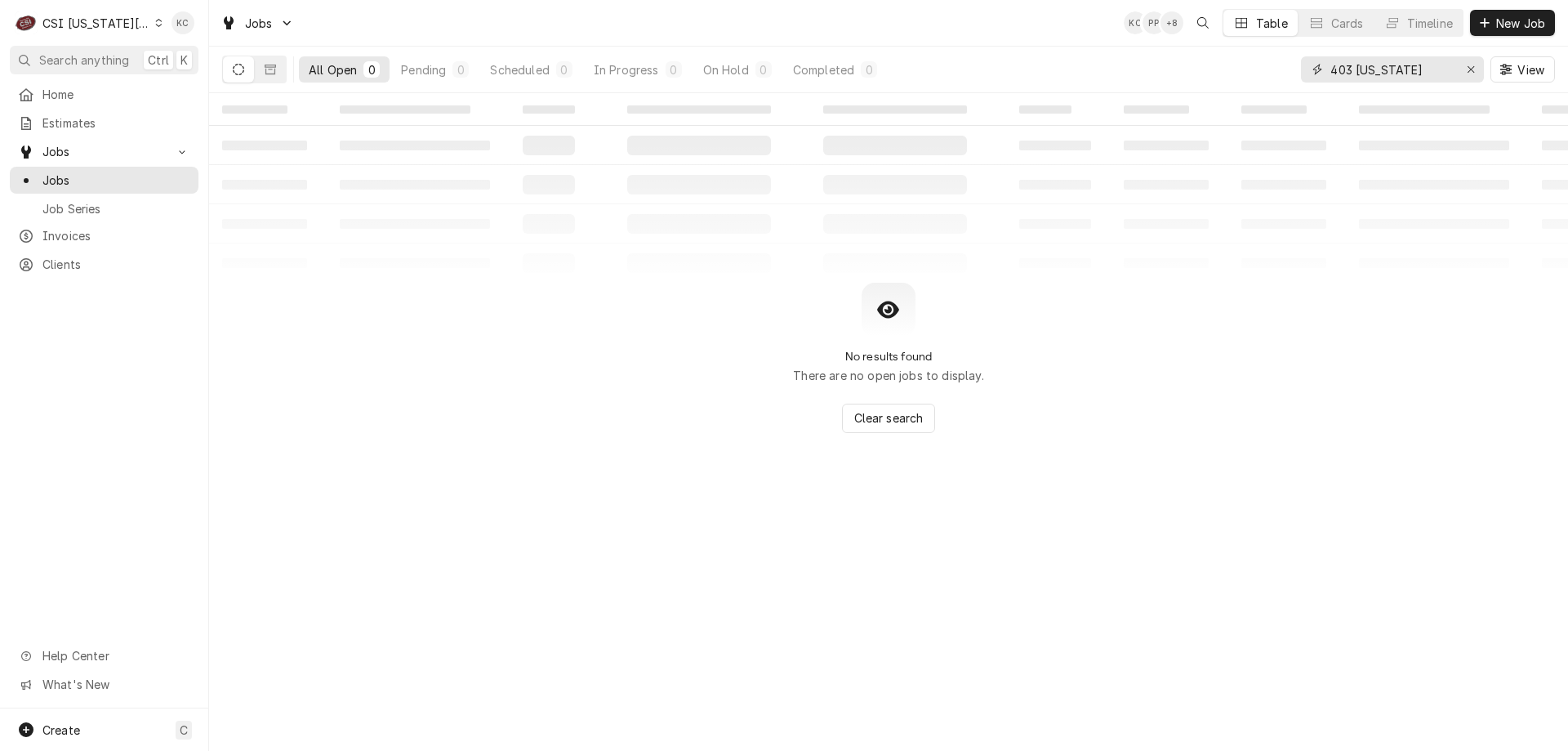
drag, startPoint x: 1418, startPoint y: 69, endPoint x: 1265, endPoint y: 70, distance: 153.0
click at [1265, 70] on div "All Open 0 Pending 0 Scheduled 0 In Progress 0 On Hold 0 Completed 0 403 arizon…" at bounding box center [888, 69] width 1333 height 46
type input "turboa"
click at [280, 65] on button "Dynamic Content Wrapper" at bounding box center [270, 69] width 31 height 26
click at [250, 69] on button "Dynamic Content Wrapper" at bounding box center [238, 69] width 31 height 26
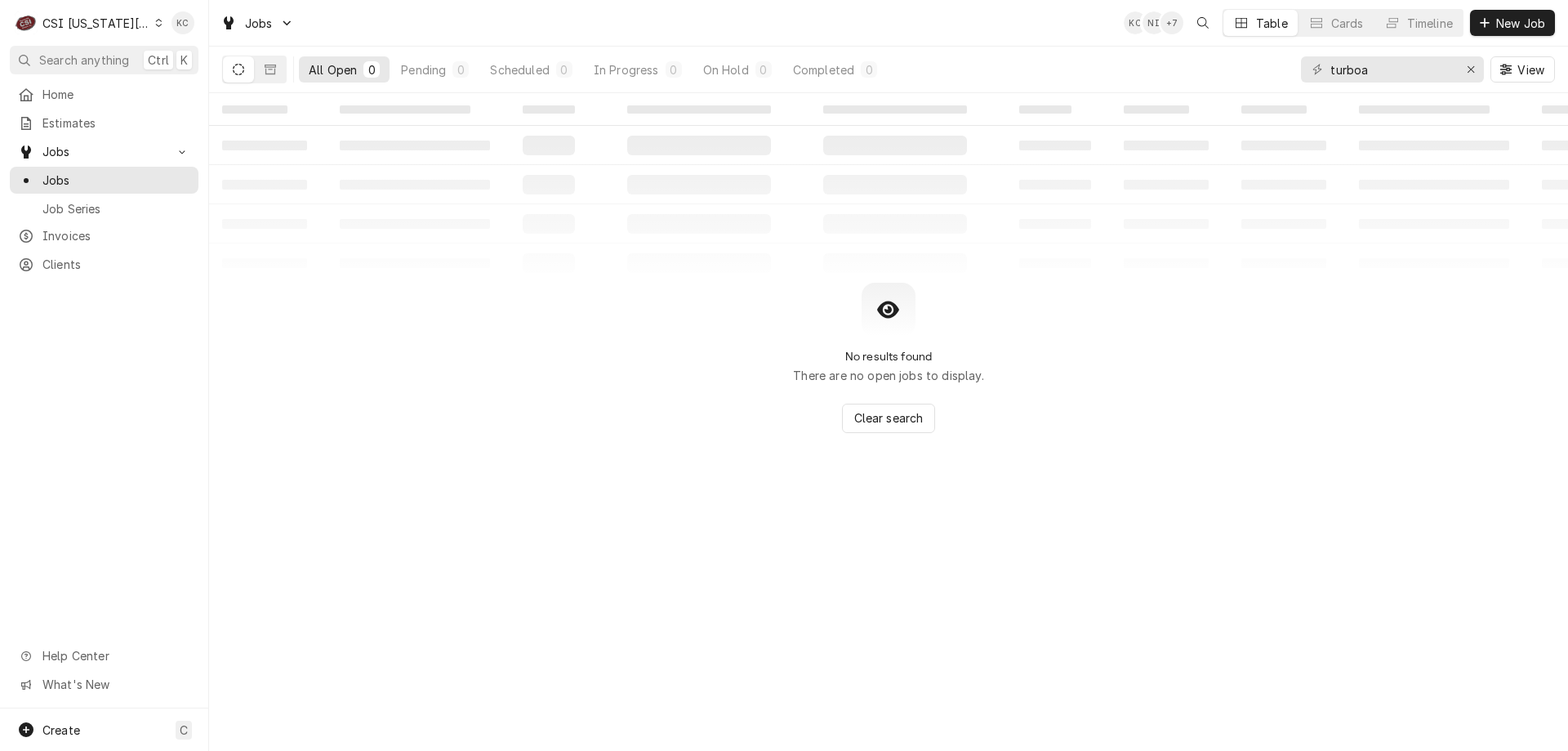
click at [121, 20] on div "CSI [US_STATE][GEOGRAPHIC_DATA]" at bounding box center [96, 23] width 108 height 17
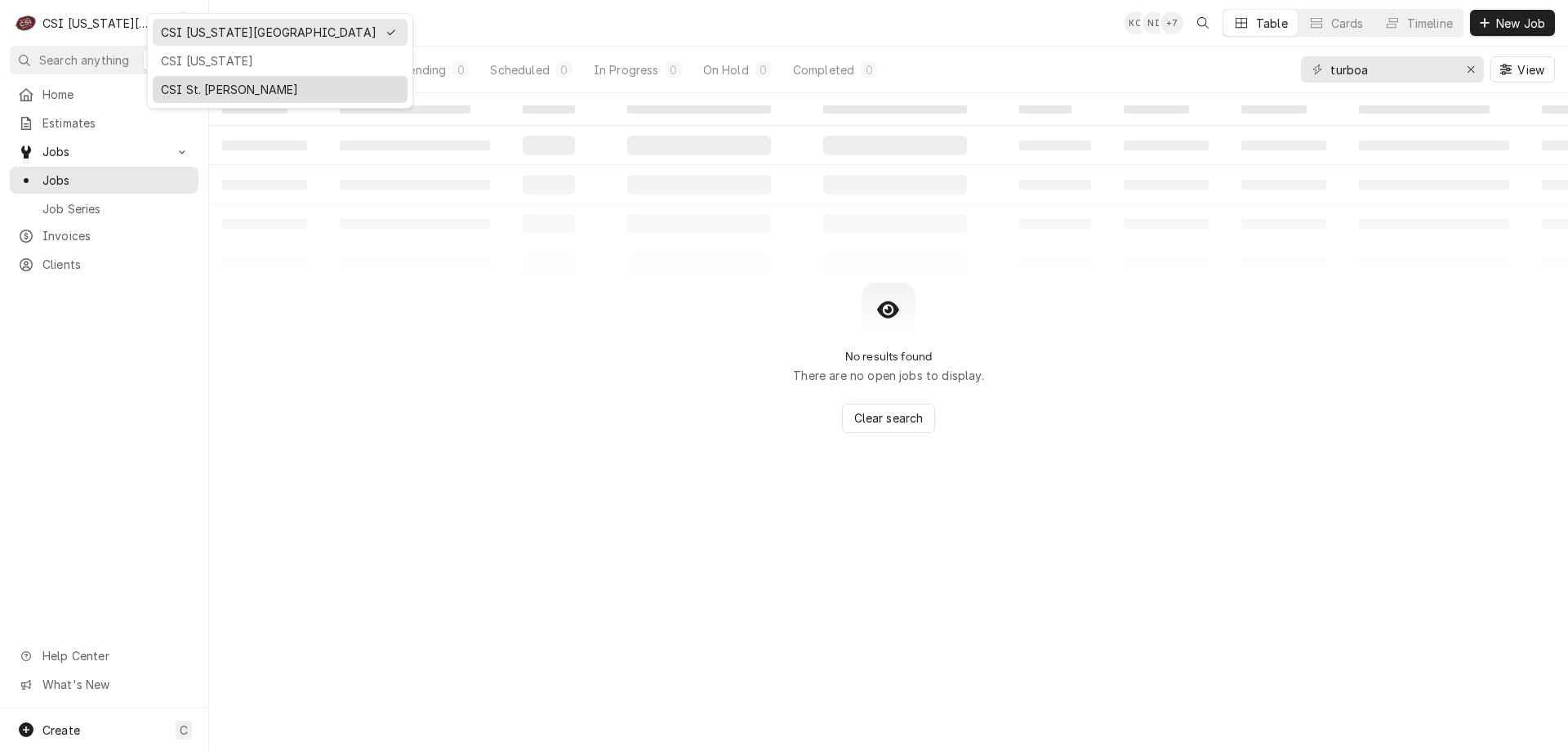
click at [174, 85] on div "CSI St. Louis" at bounding box center [280, 90] width 238 height 17
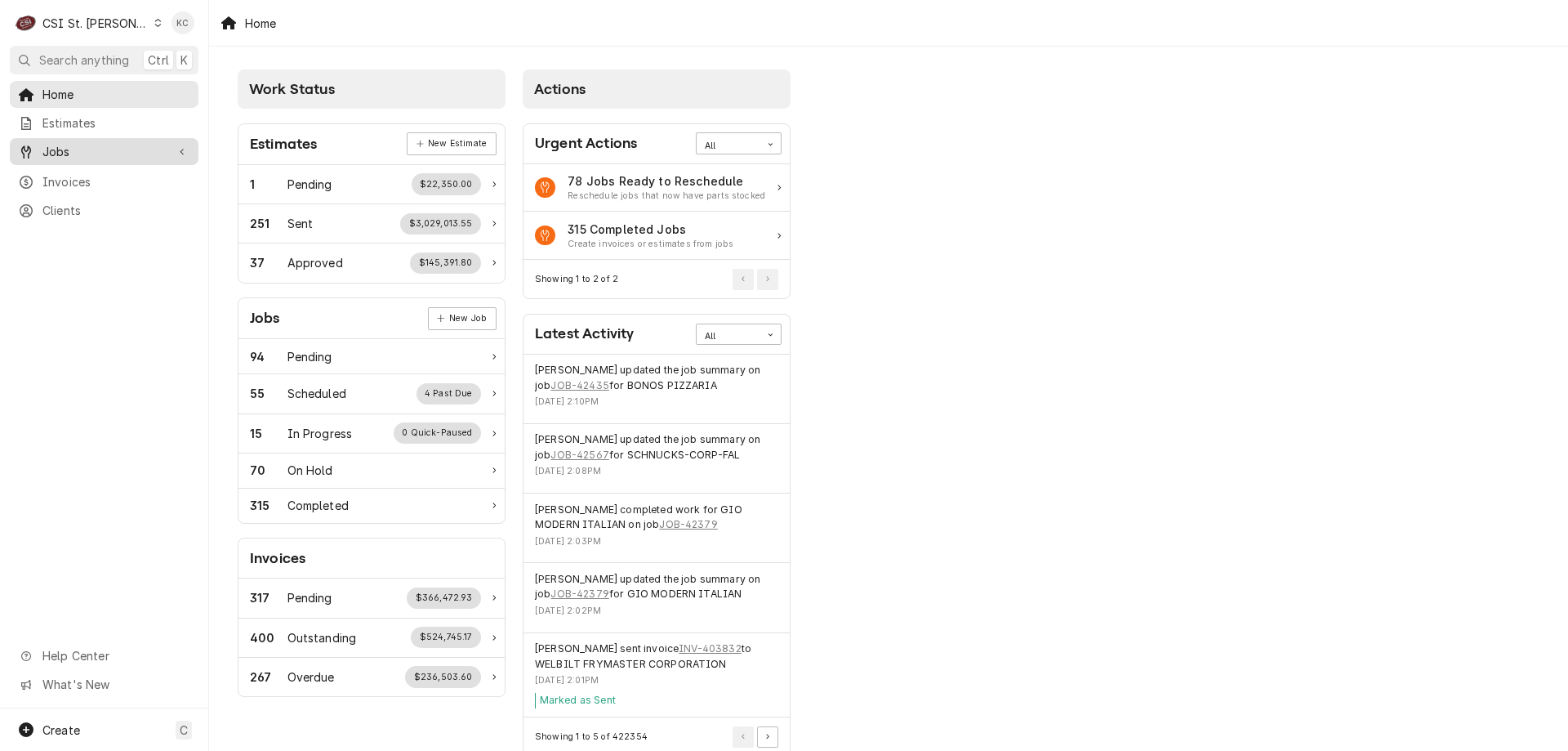
click at [80, 148] on span "Jobs" at bounding box center [104, 152] width 123 height 17
click at [85, 176] on span "Jobs" at bounding box center [116, 180] width 148 height 17
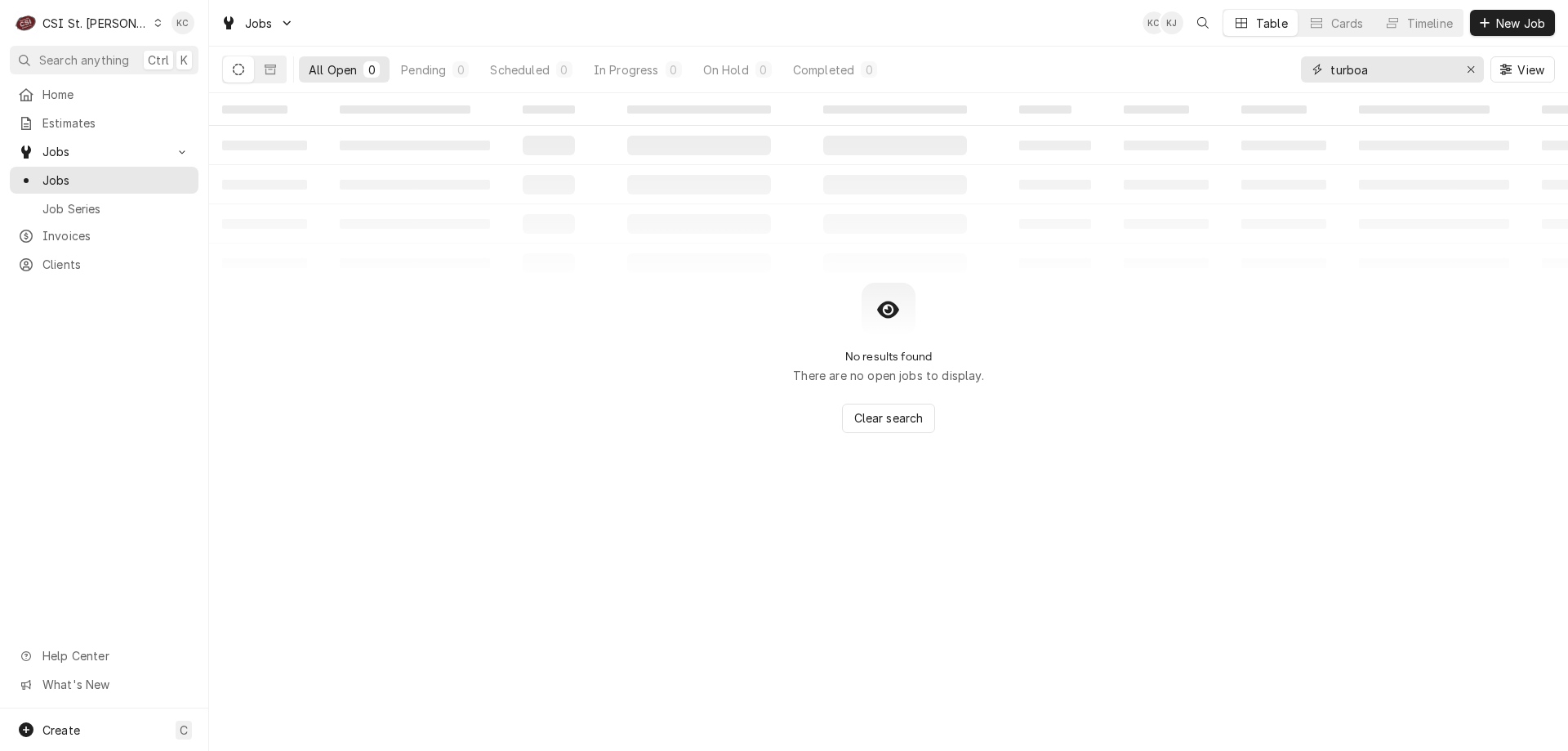
drag, startPoint x: 1414, startPoint y: 72, endPoint x: 1244, endPoint y: 73, distance: 170.0
click at [1244, 73] on div "All Open 0 Pending 0 Scheduled 0 In Progress 0 On Hold 0 Completed 0 turboa View" at bounding box center [888, 69] width 1333 height 46
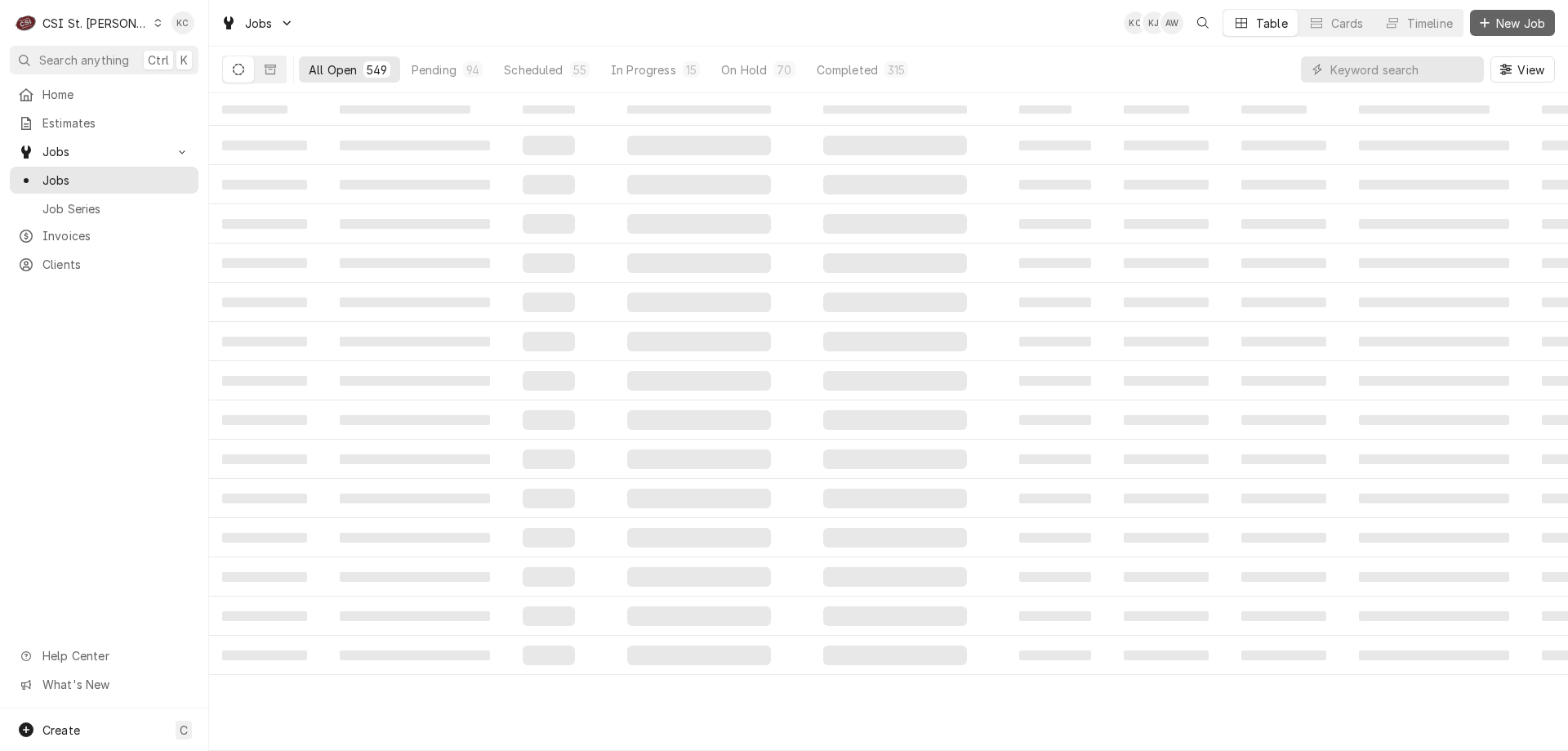
click at [1505, 30] on span "New Job" at bounding box center [1521, 23] width 55 height 17
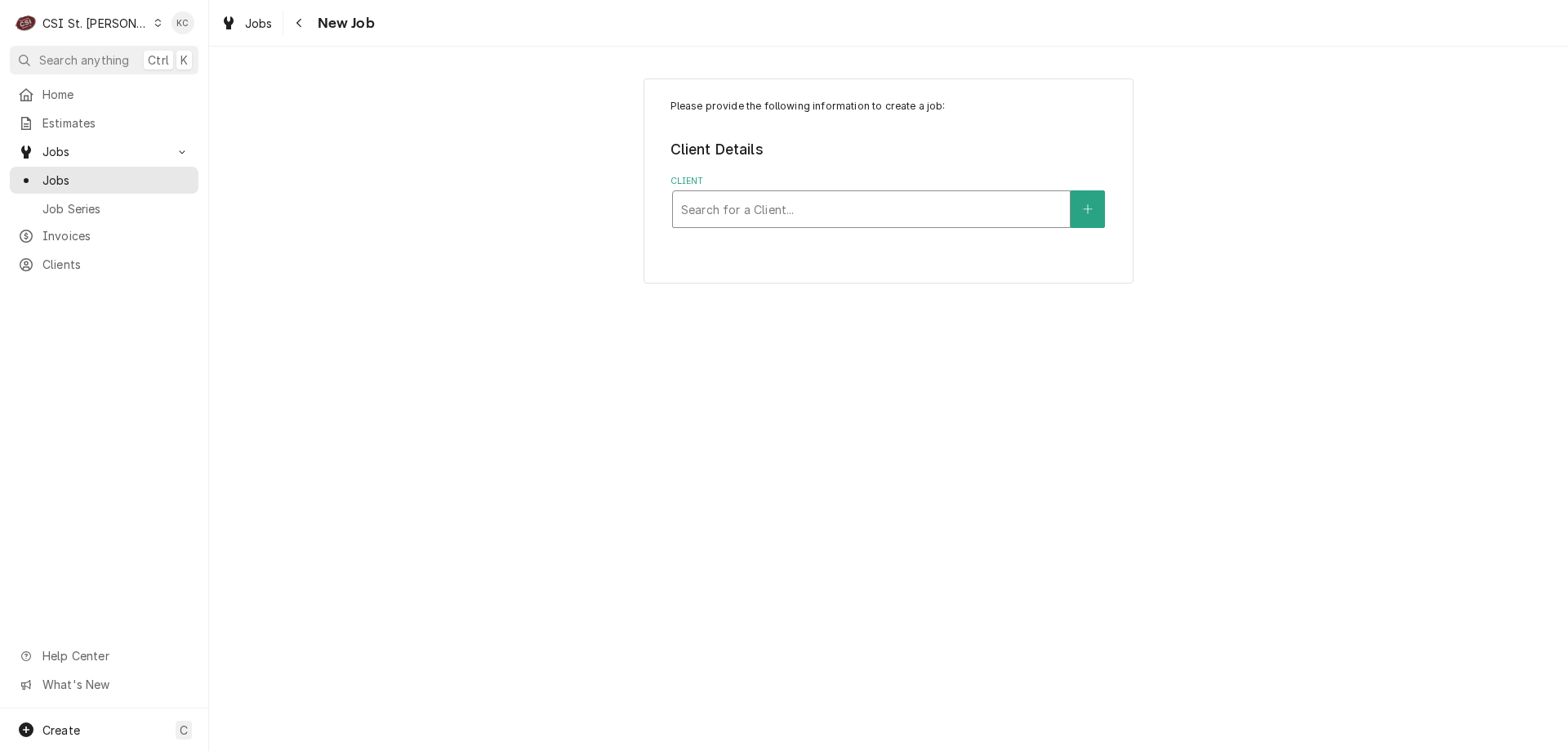
click at [860, 206] on div "Client" at bounding box center [871, 209] width 381 height 29
type input "[PERSON_NAME]"
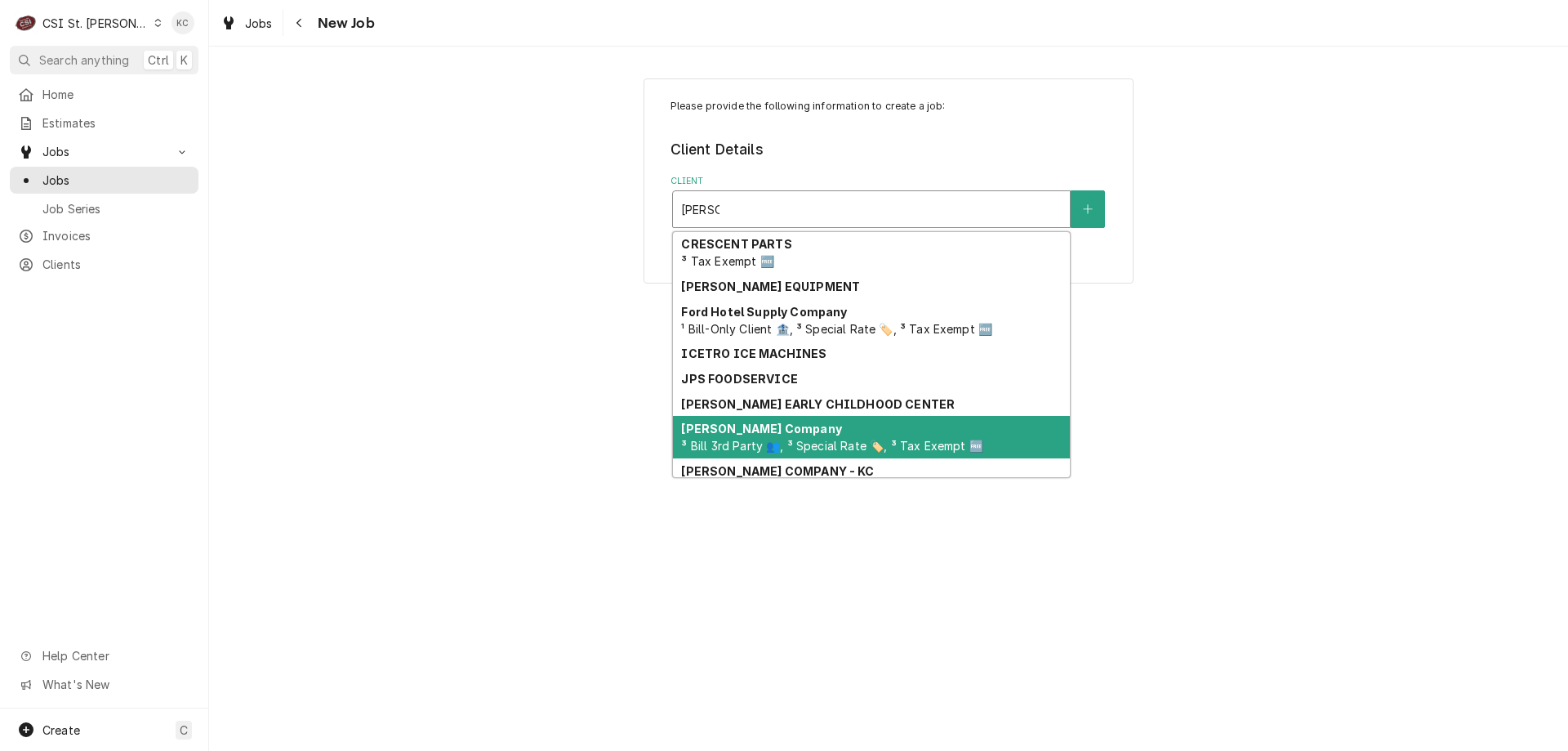
click at [841, 450] on span "³ Bill 3rd Party 👥, ³ Special Rate 🏷️, ³ Tax Exempt 🆓" at bounding box center [831, 445] width 301 height 14
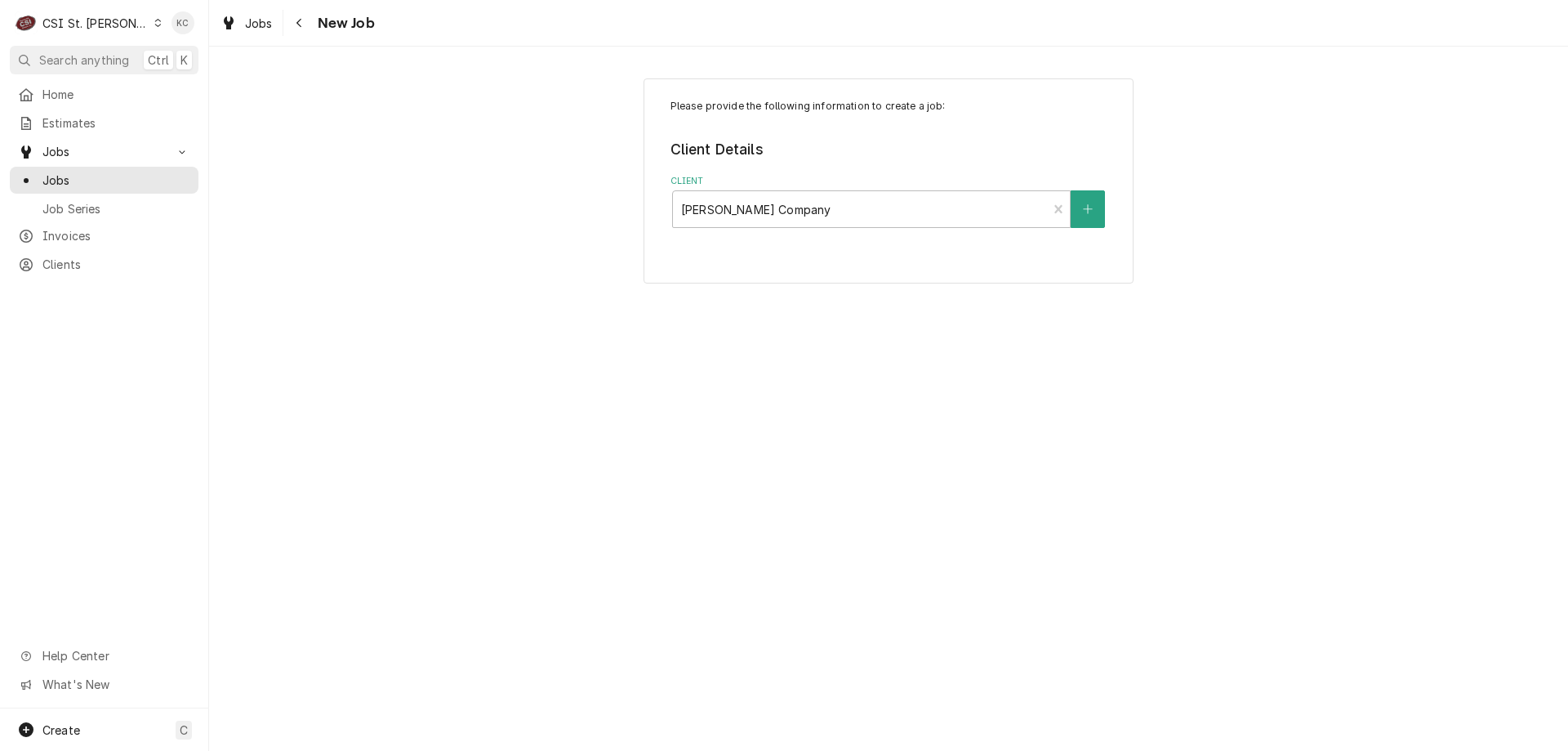
click at [1231, 292] on div "Please provide the following information to create a job: Client Details Client…" at bounding box center [888, 180] width 1359 height 234
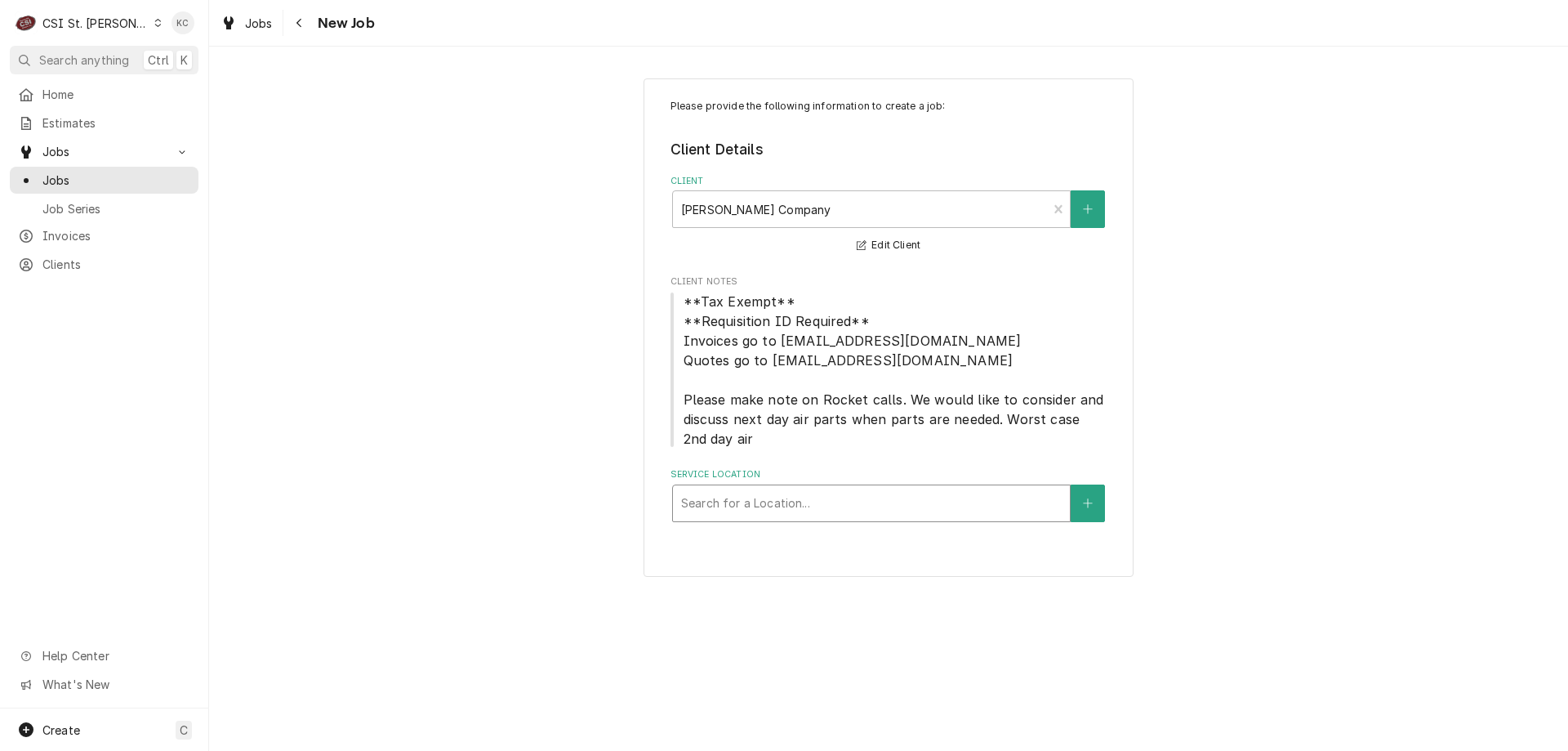
click at [1026, 502] on div "Service Location" at bounding box center [871, 503] width 381 height 29
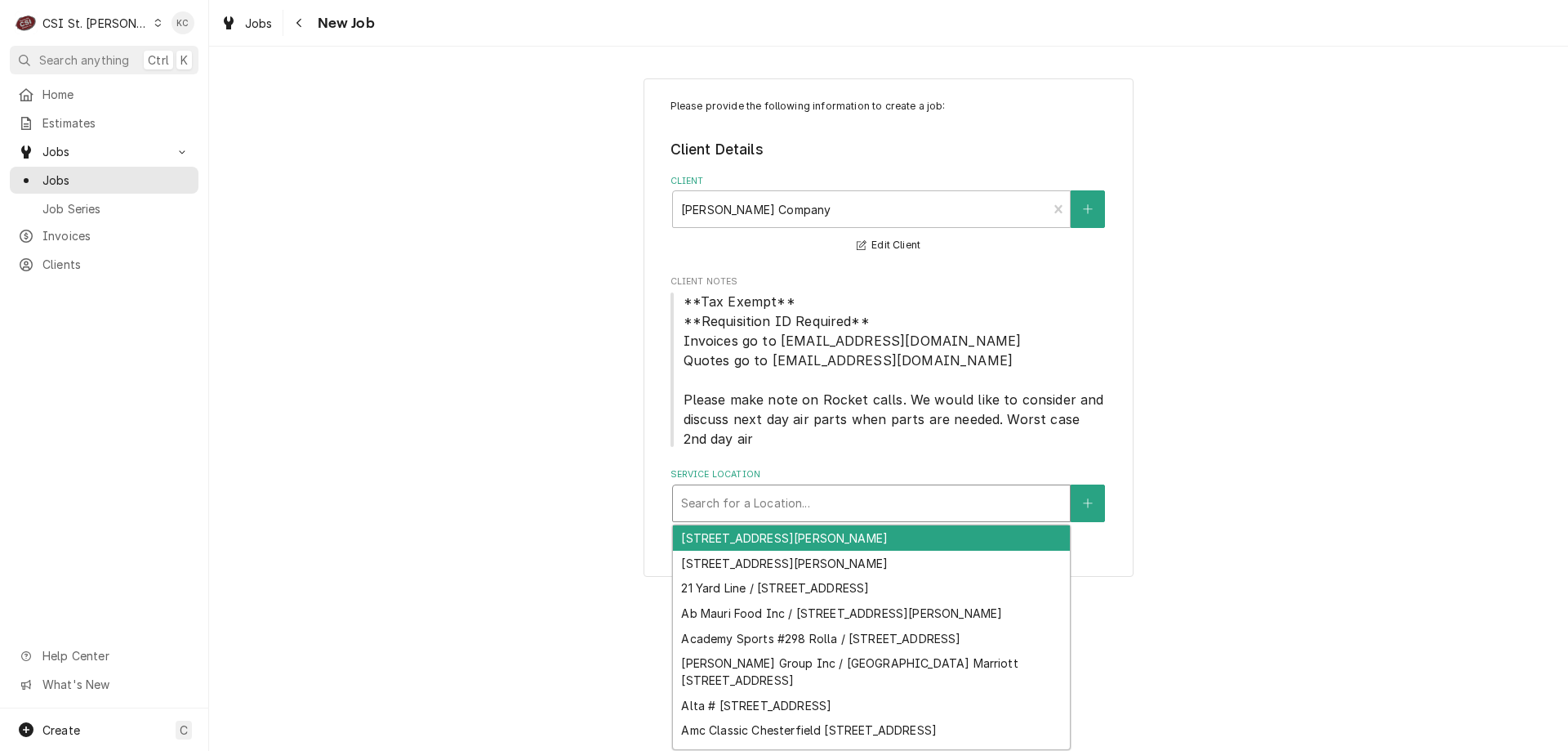
click at [833, 508] on div "Service Location" at bounding box center [871, 503] width 381 height 29
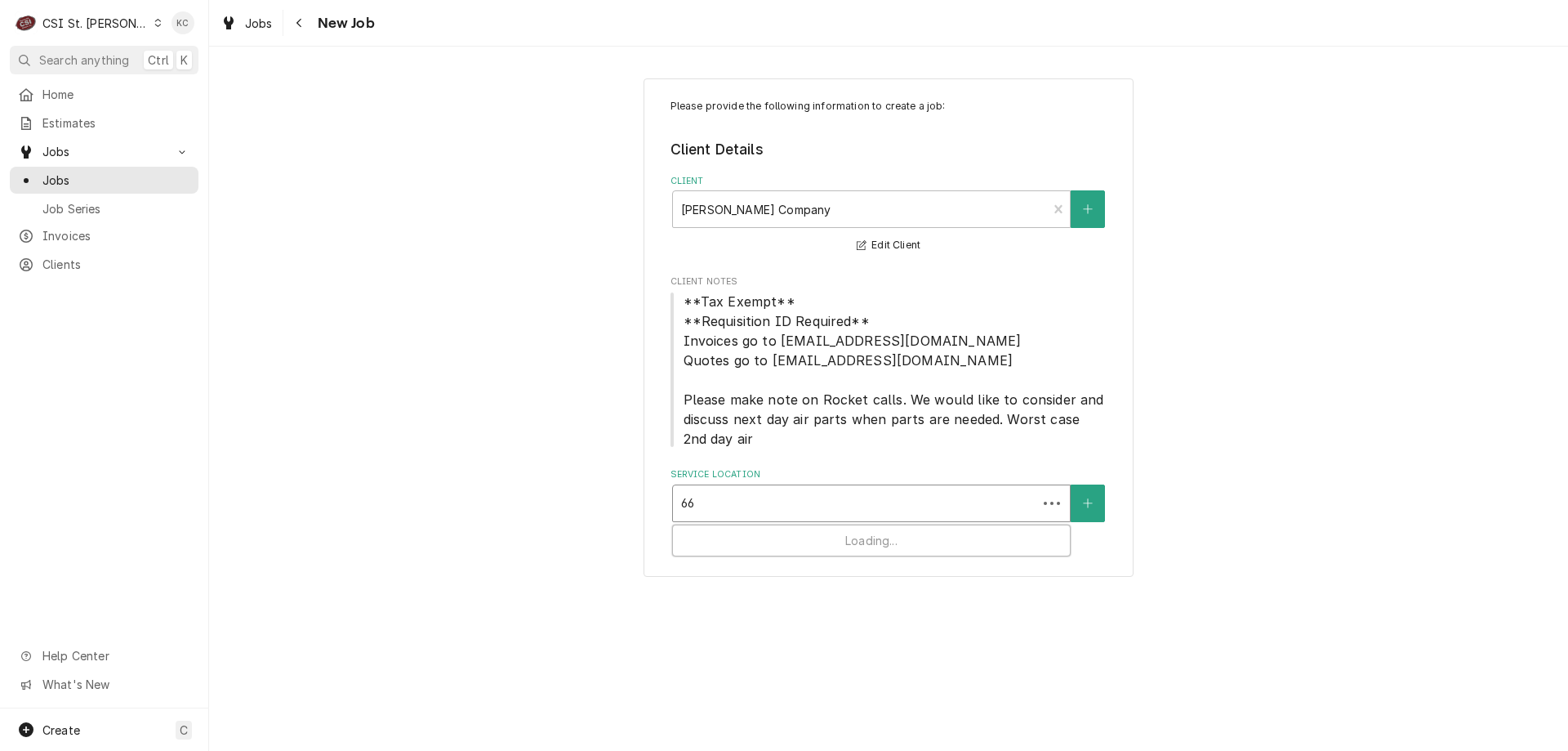
type input "664"
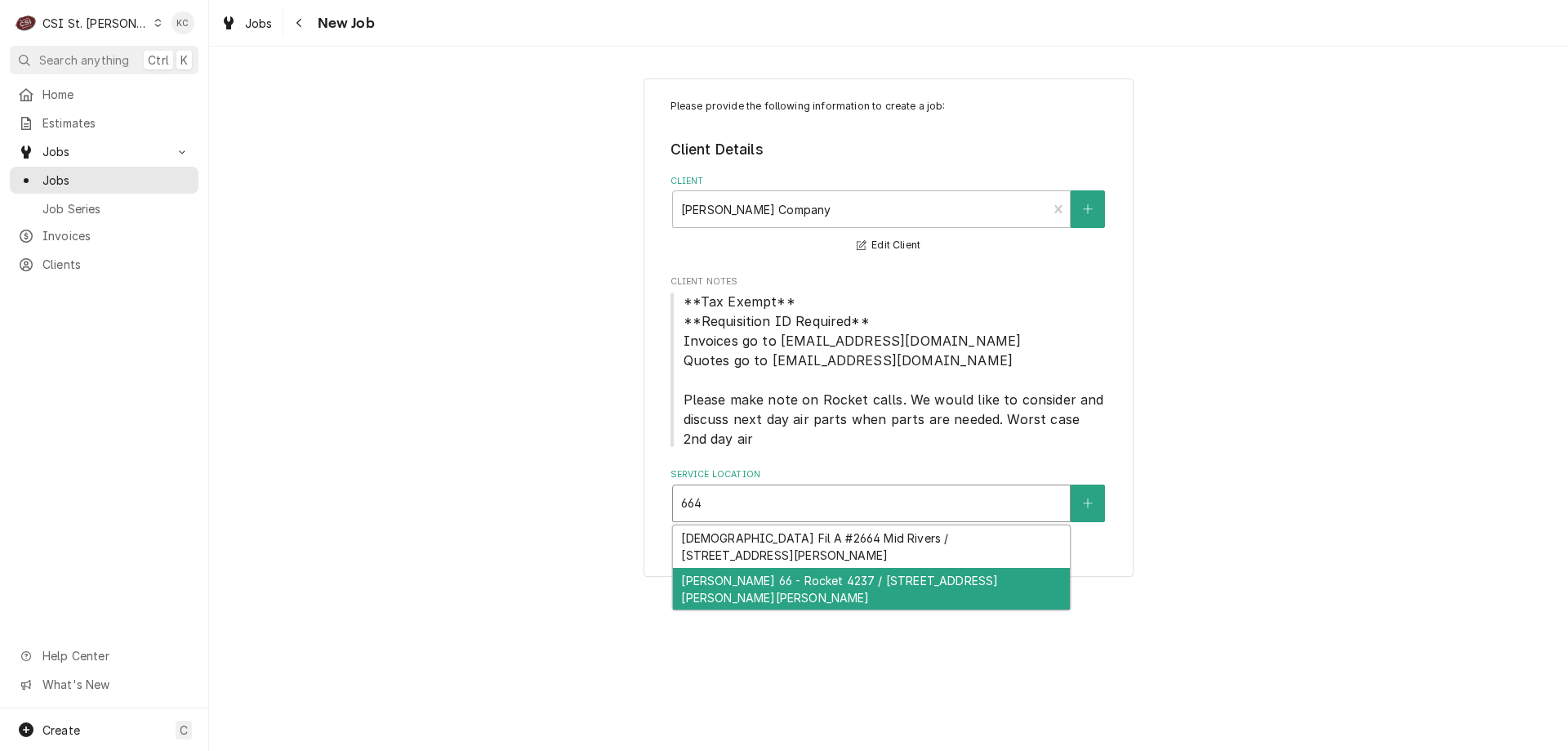
click at [789, 576] on div "Phillips 66 - Rocket 4237 / 664 Jungermann Rd, St Peters, MO 63376" at bounding box center [872, 589] width 397 height 42
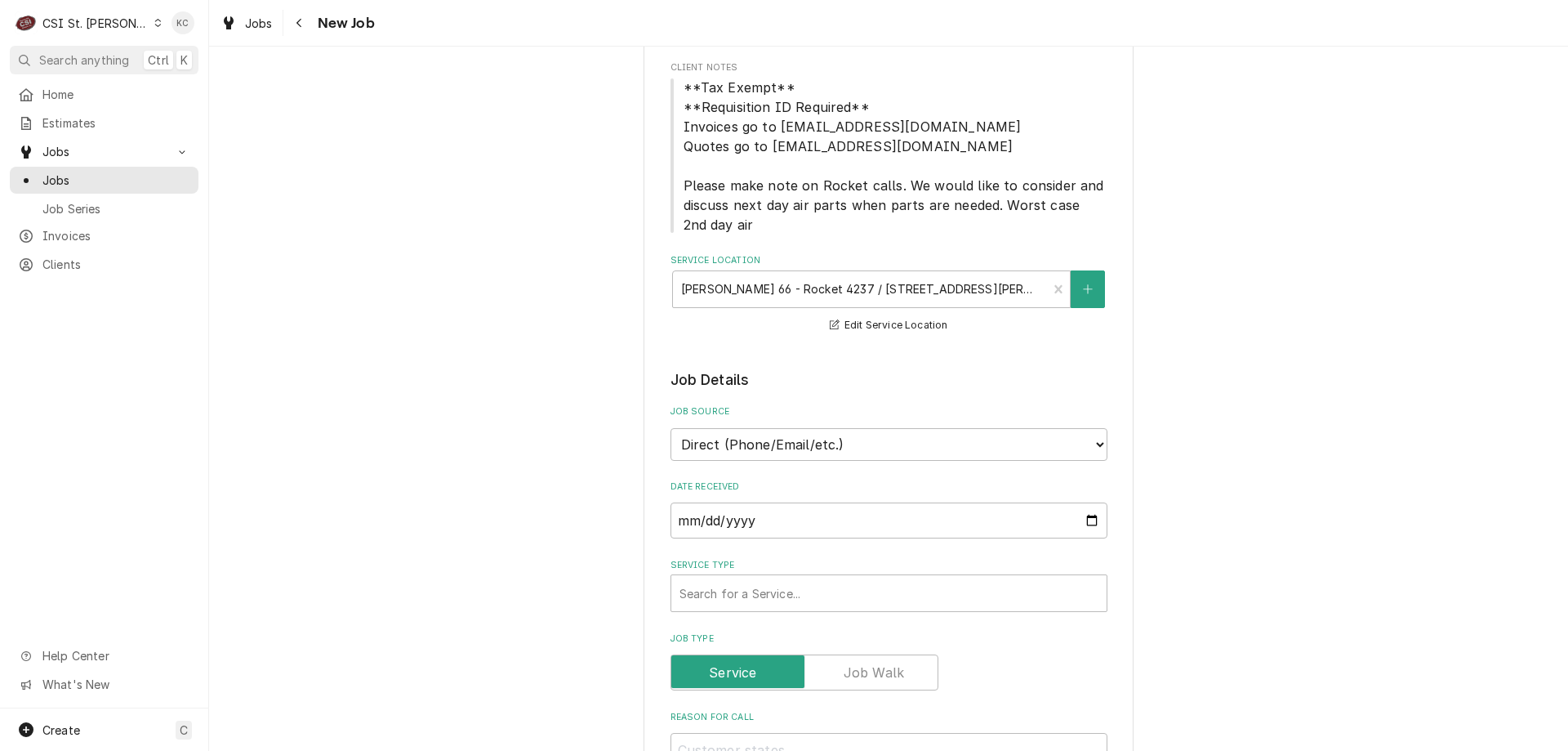
scroll to position [245, 0]
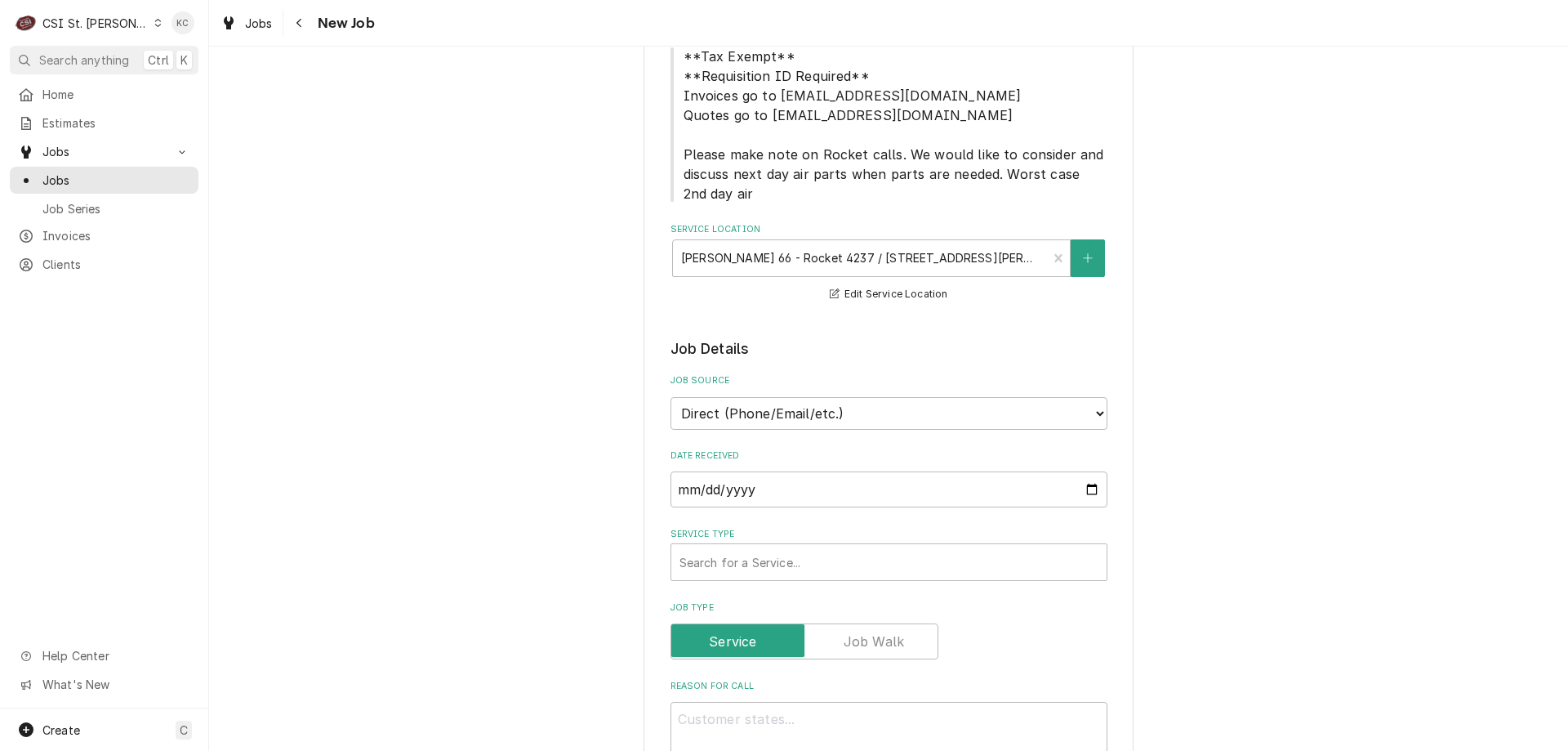
click at [867, 394] on div "Job Source Direct (Phone/Email/etc.) Service Channel Corrigo Ecotrak Other" at bounding box center [889, 401] width 437 height 54
click at [863, 408] on select "Direct (Phone/Email/etc.) Service Channel Corrigo Ecotrak Other" at bounding box center [889, 413] width 437 height 33
select select "100"
click at [833, 485] on input "Job Source Name" at bounding box center [889, 489] width 437 height 36
type textarea "x"
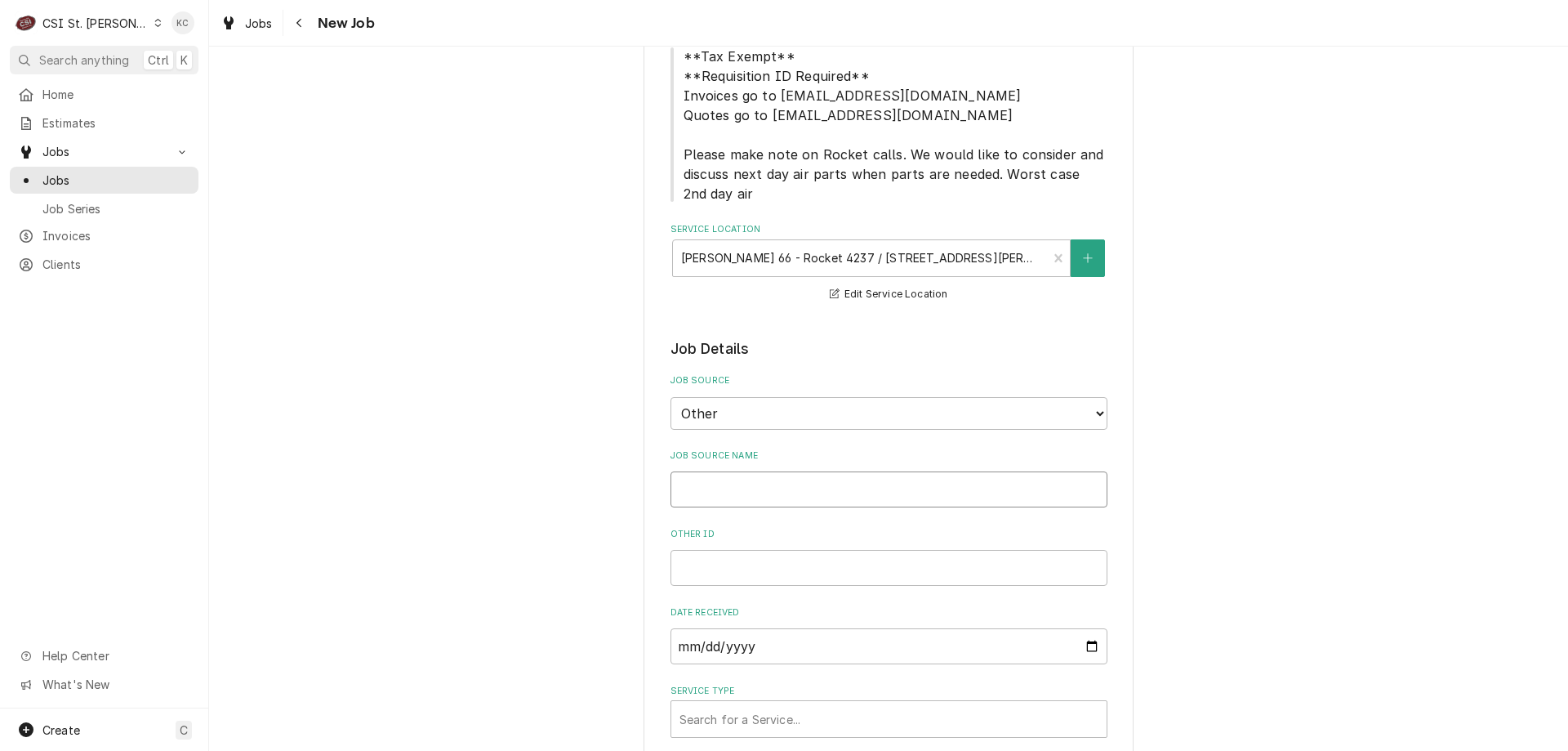
type input "V"
type textarea "x"
type input "Vi"
type textarea "x"
type input "Viva"
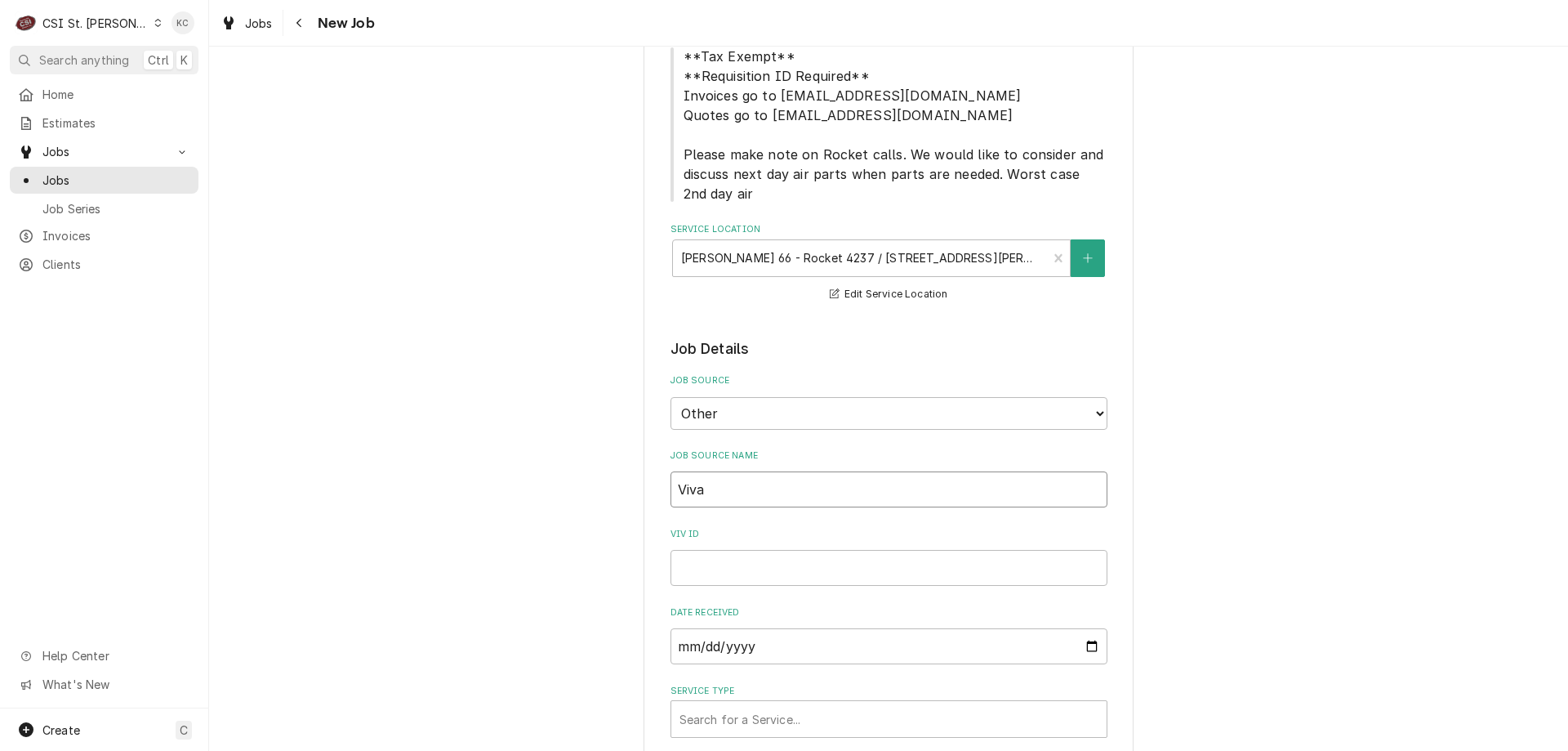
type textarea "x"
type input "Vivai"
type textarea "x"
type input "Vivain"
type textarea "x"
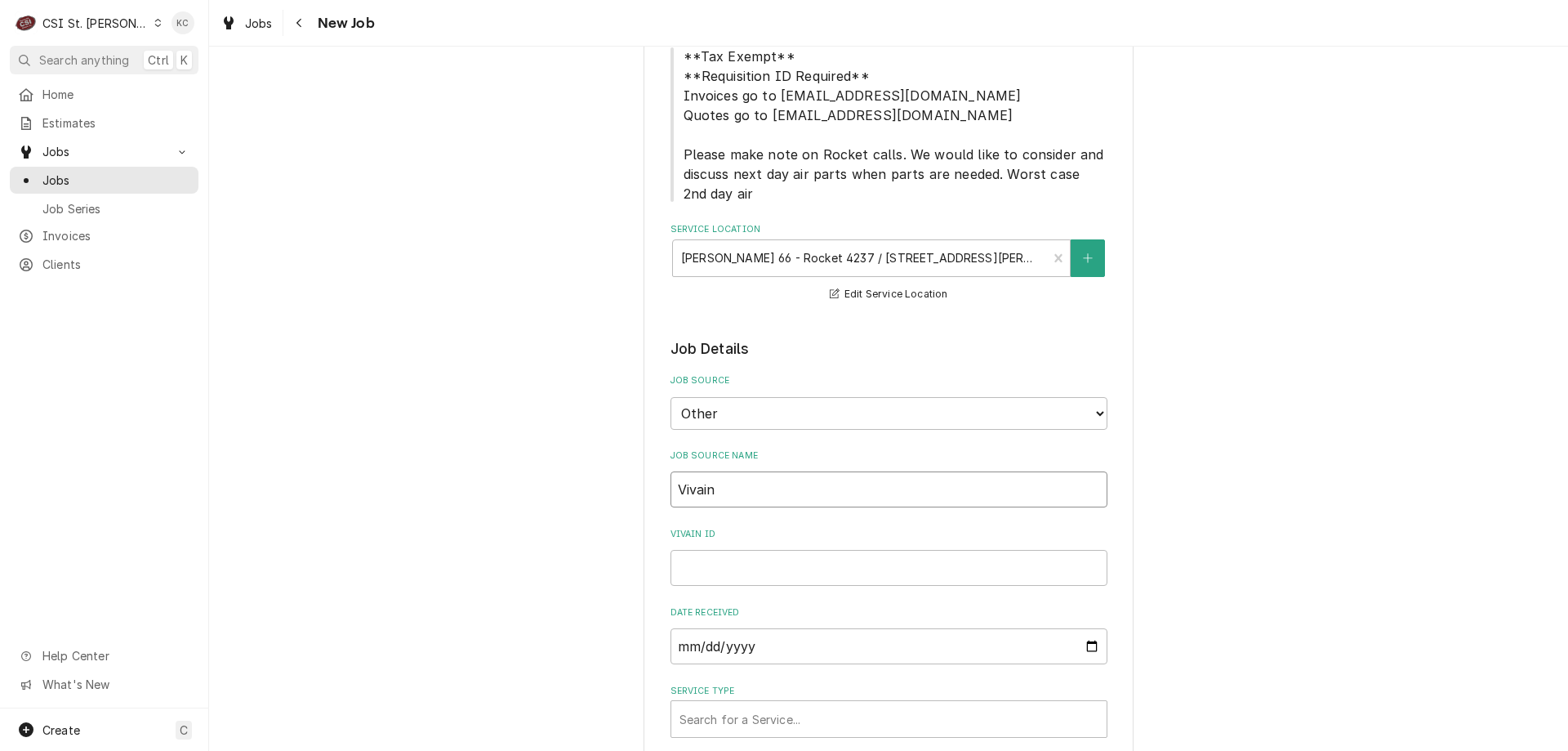
type input "Vivain"
type textarea "x"
type input "Vivain"
type textarea "x"
type input "Vivai"
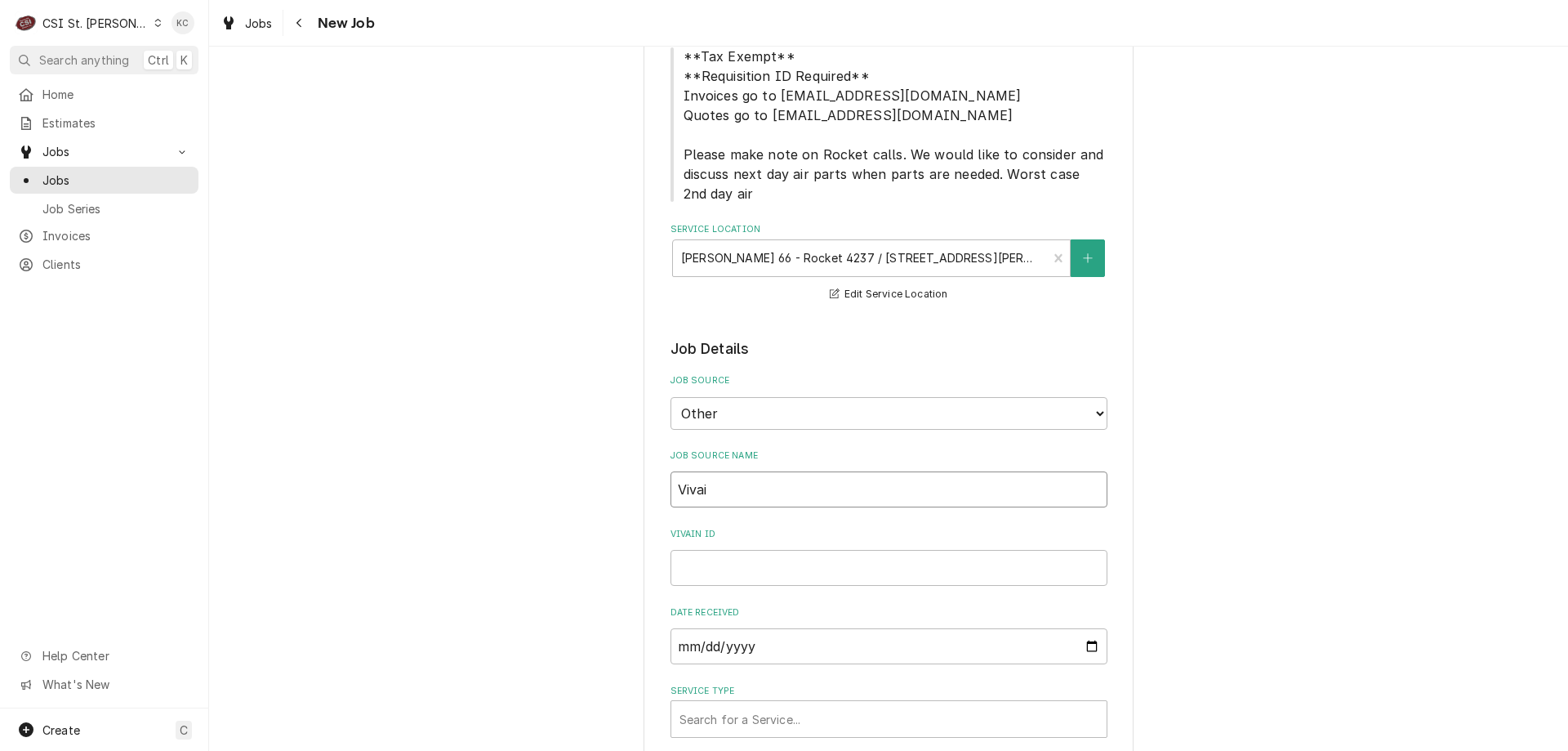
type textarea "x"
type input "Viva"
type textarea "x"
type input "Viv"
type textarea "x"
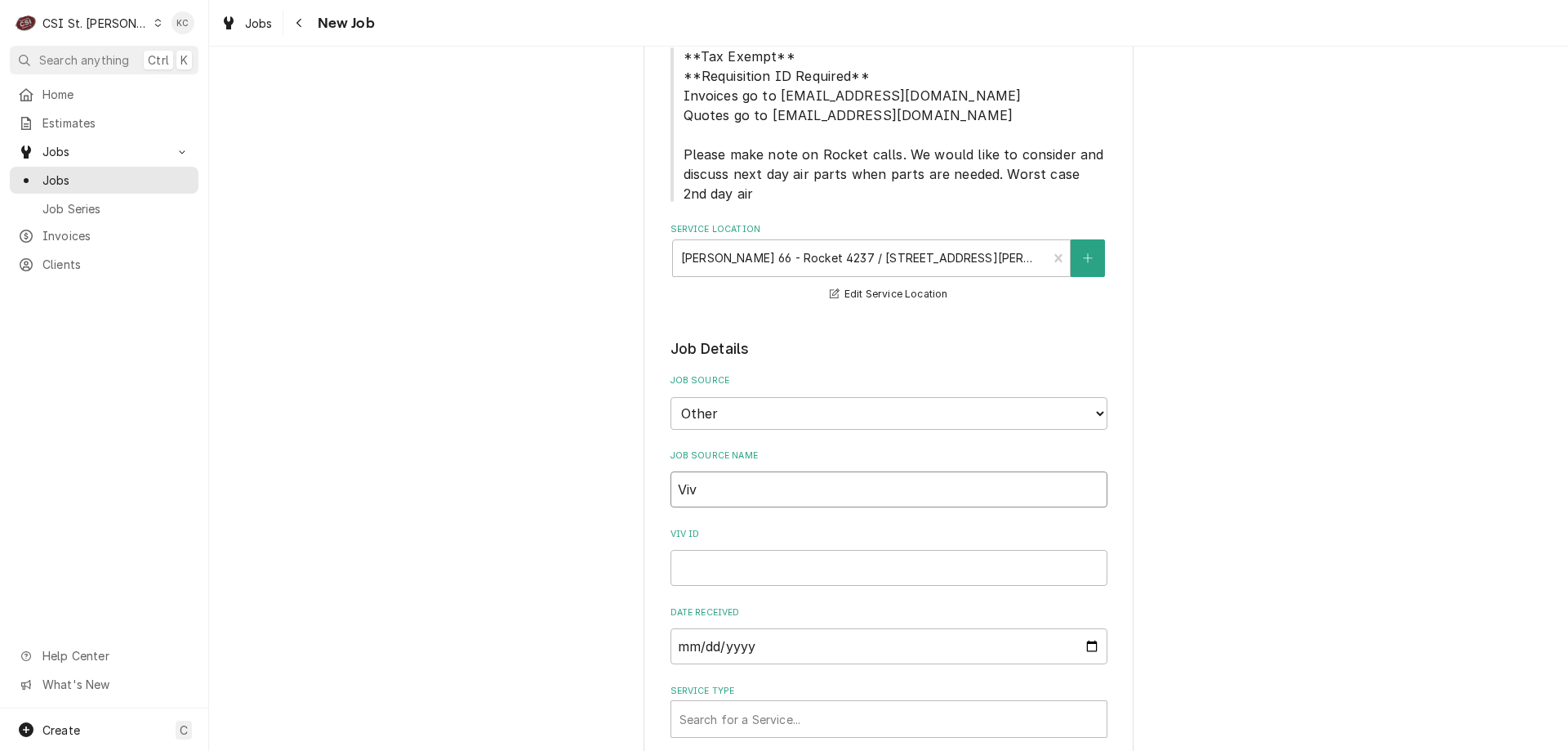
type input "Vivi"
type textarea "x"
type input "Vivia"
type textarea "x"
type input "Vivian"
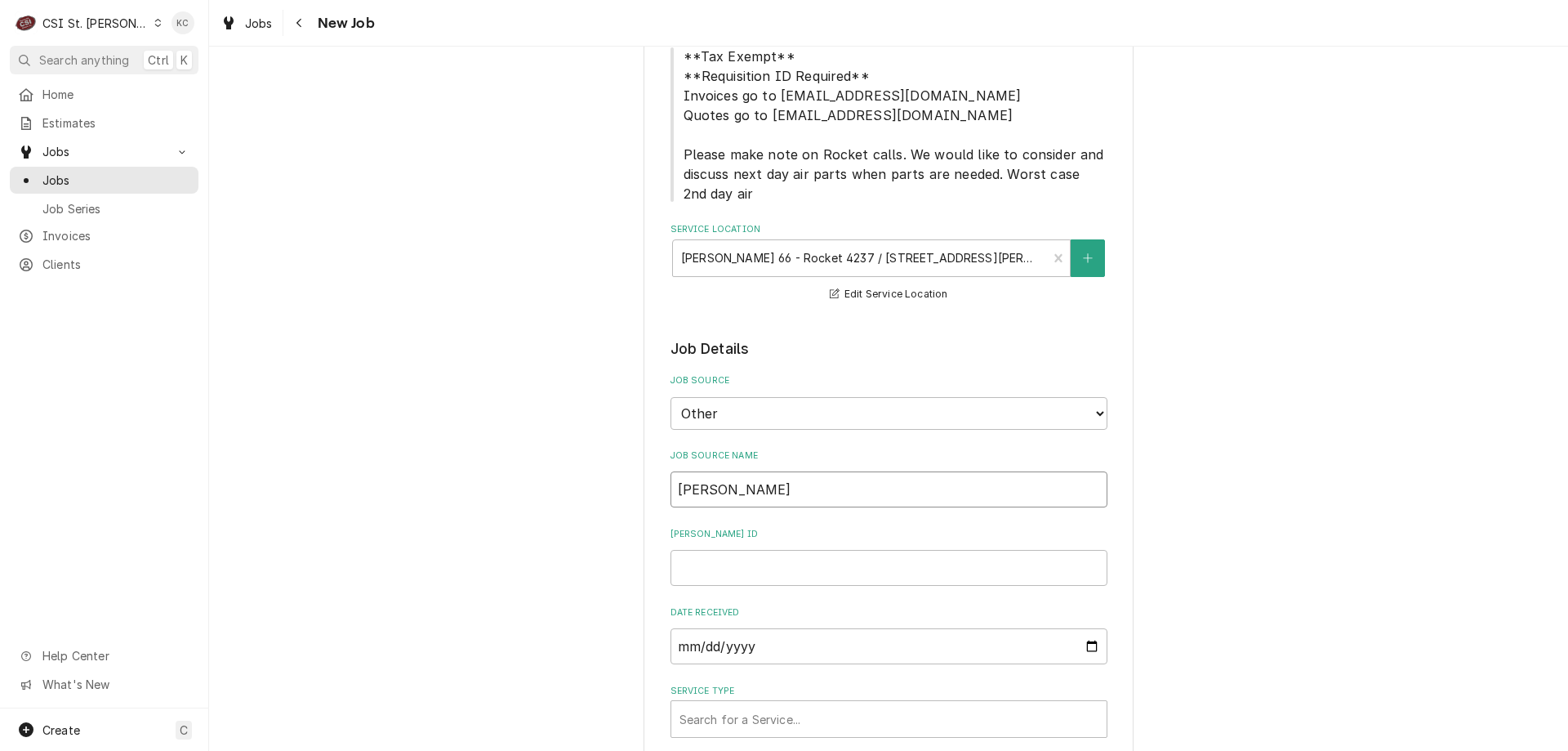
type textarea "x"
type input "Vivian"
type textarea "x"
type input "Vivian e"
type textarea "x"
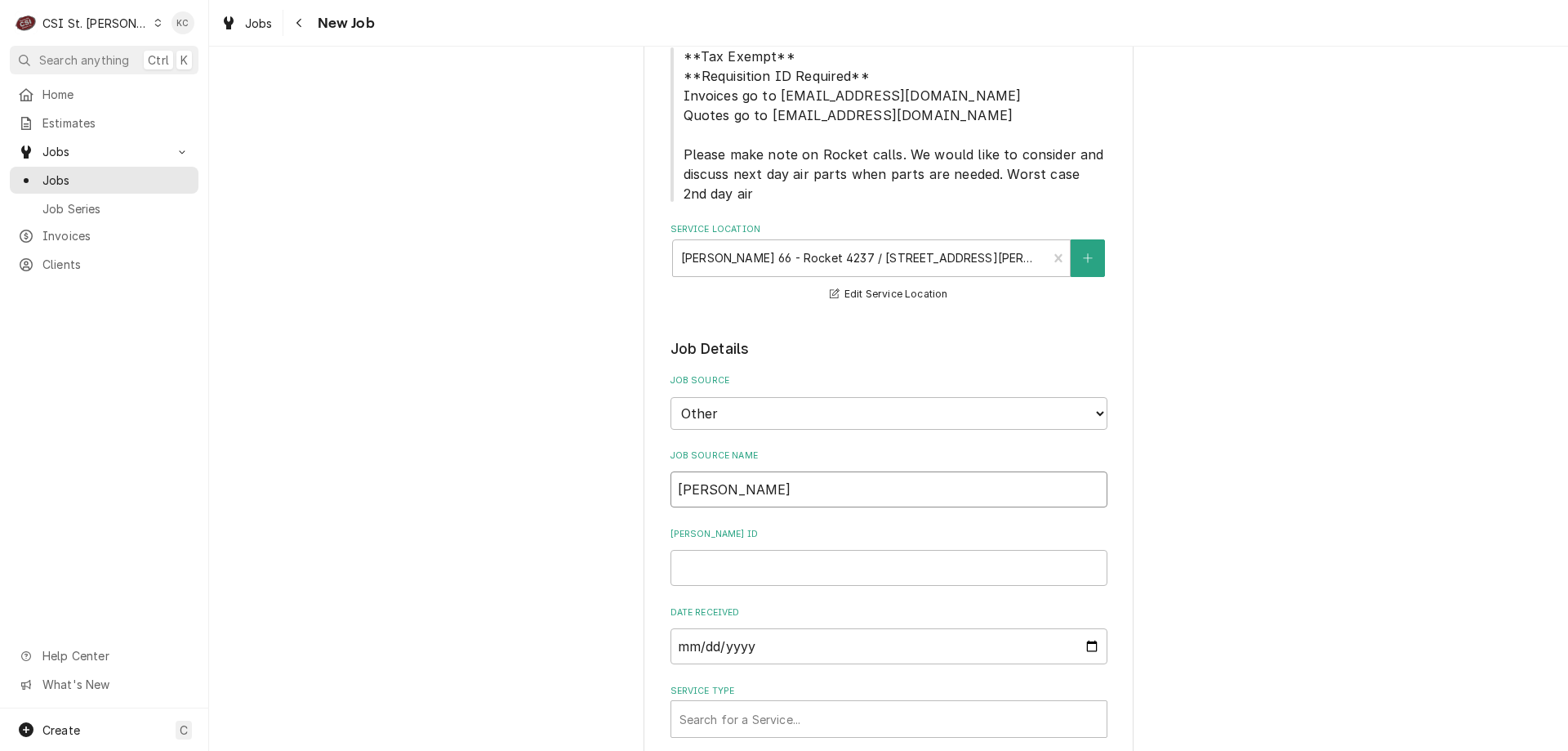
type input "Vivian em"
type textarea "x"
type input "Vivian emi"
type textarea "x"
type input "Vivian emial"
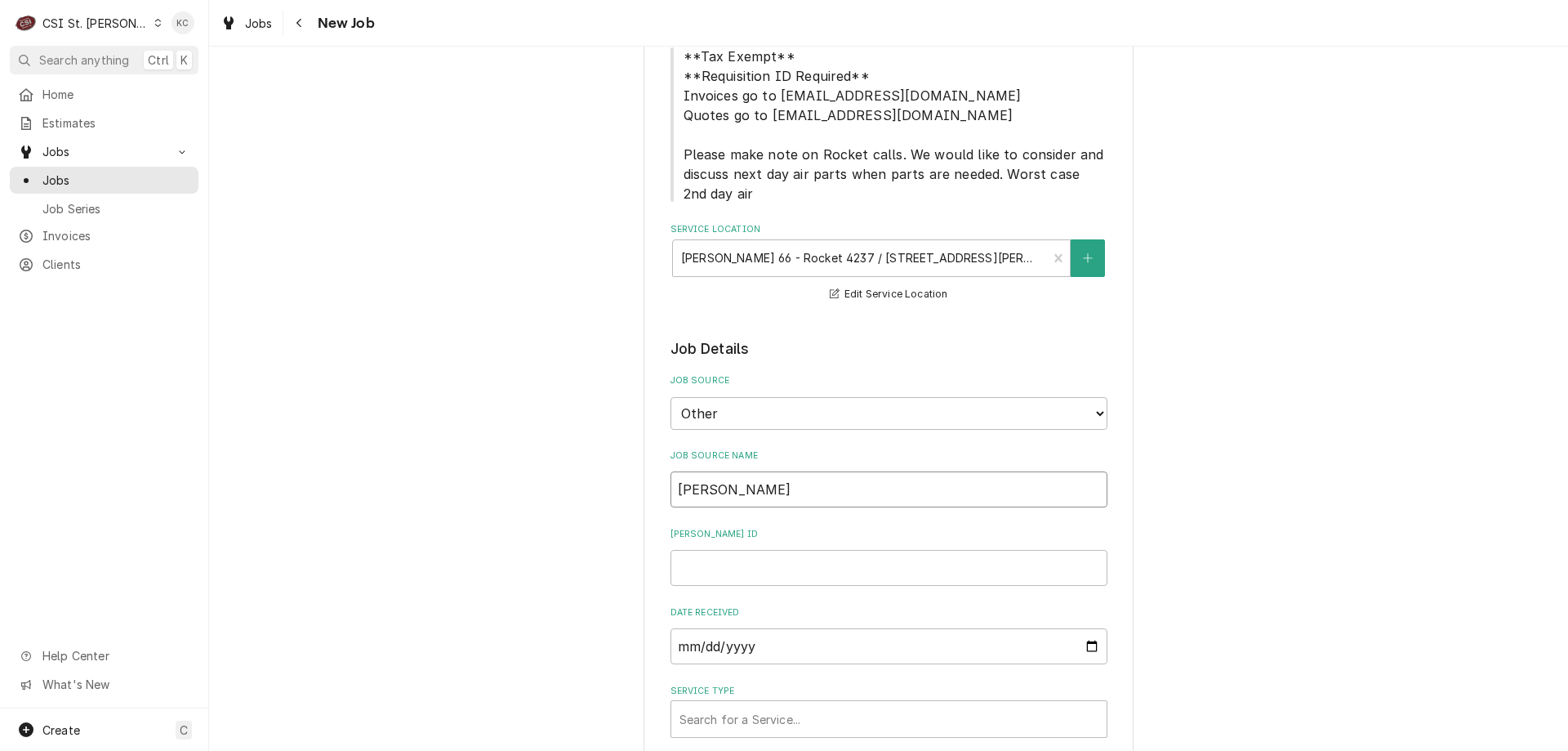
type textarea "x"
type input "Vivian emial"
type textarea "x"
type input "Vivian emial"
type textarea "x"
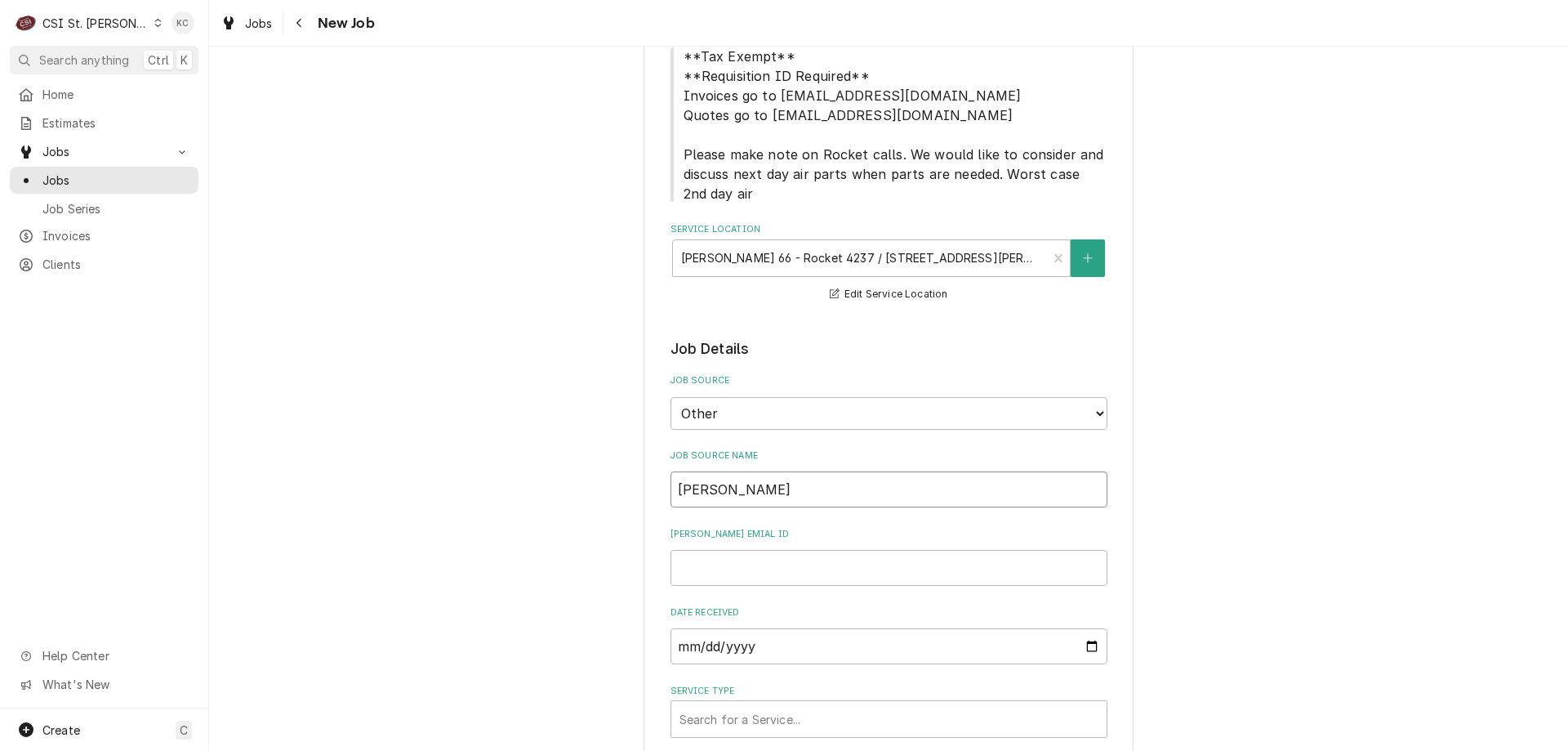
type input "Vivian emia"
type textarea "x"
type input "Vivian emi"
type textarea "x"
type input "Vivian em"
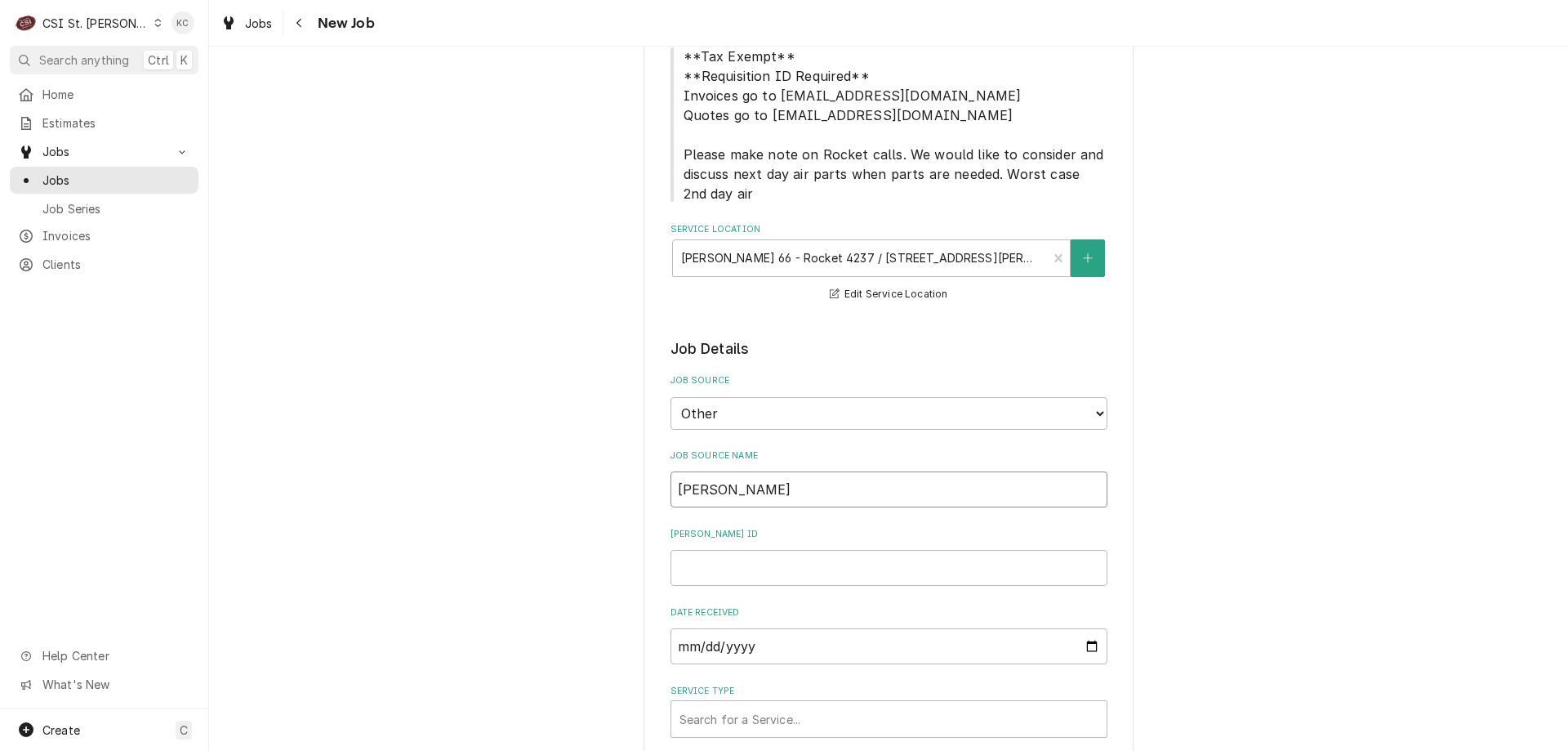
type textarea "x"
type input "Vivian ema"
type textarea "x"
type input "Vivian emai"
type textarea "x"
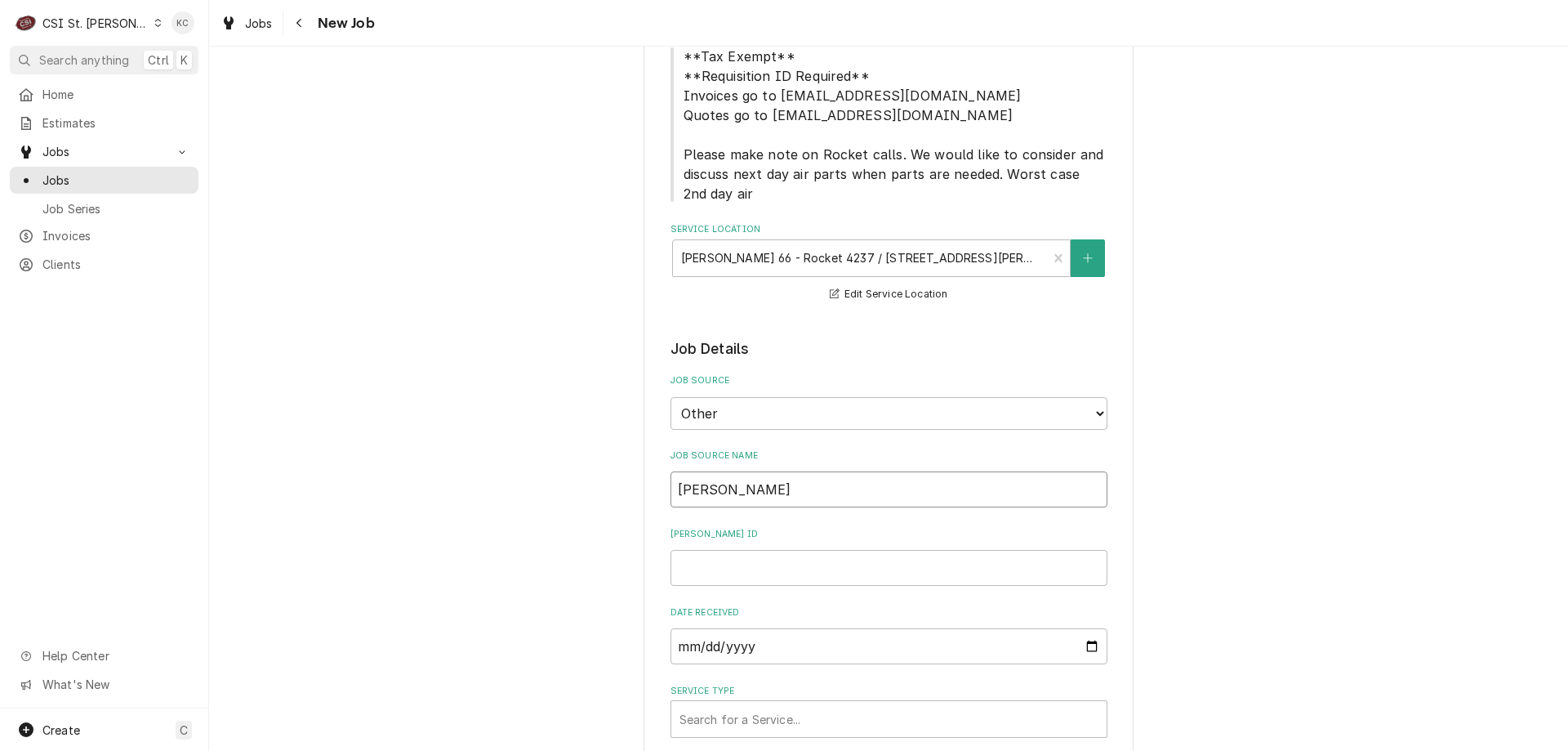
type input "Vivian email"
type textarea "x"
type input "Vivian email"
type textarea "x"
type input "4"
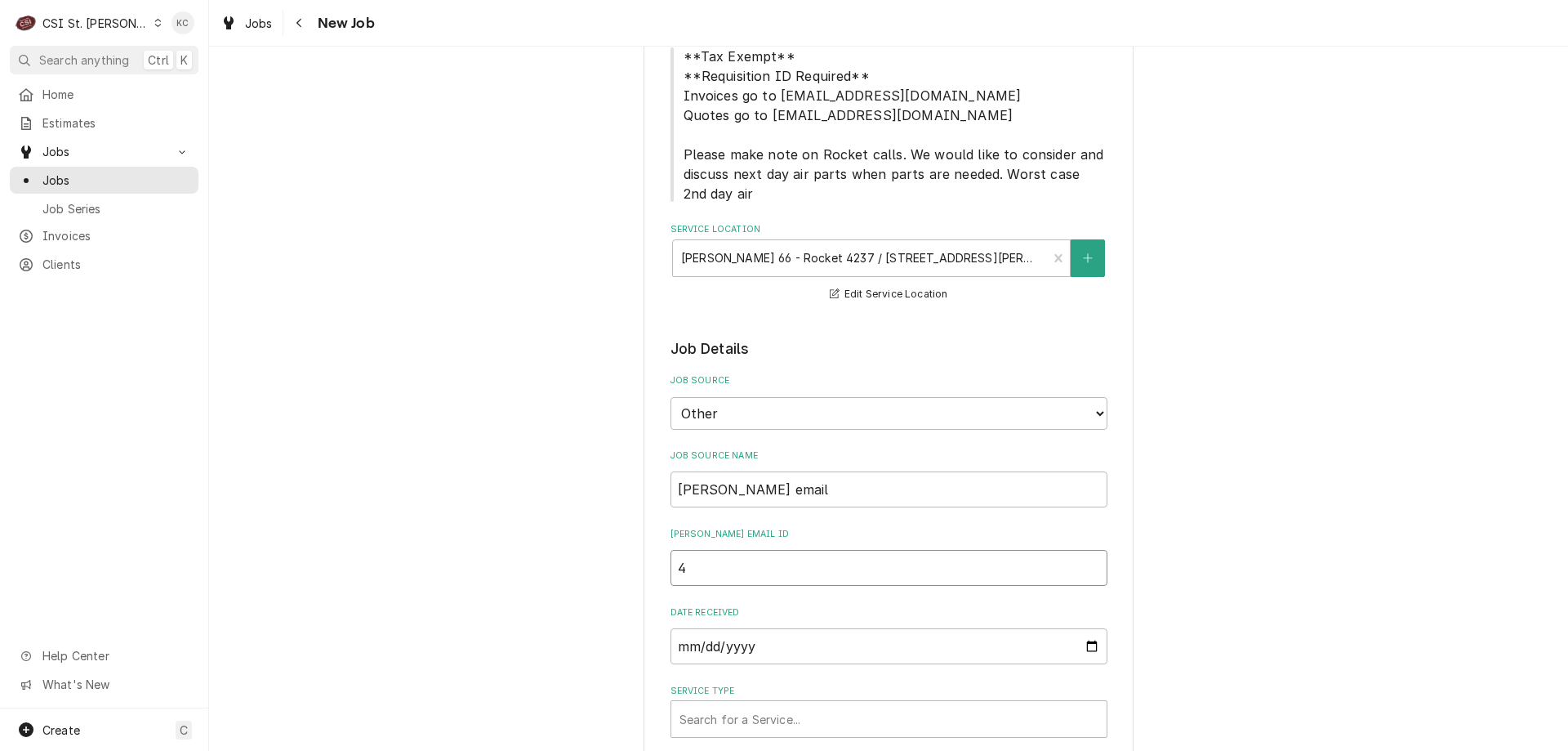
type textarea "x"
type input "44"
type textarea "x"
type input "441"
type textarea "x"
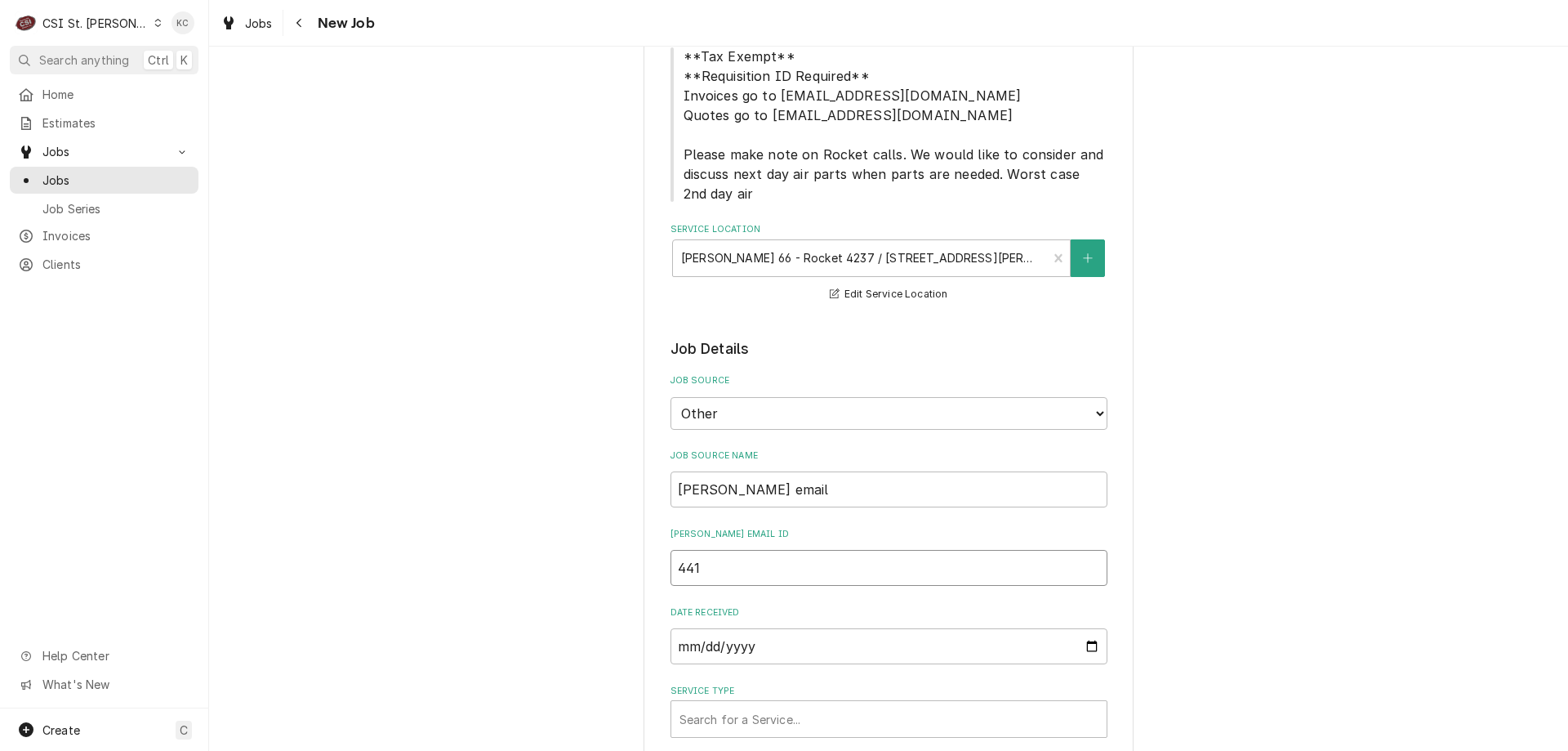
type input "4412"
type textarea "x"
type input "44128"
type textarea "x"
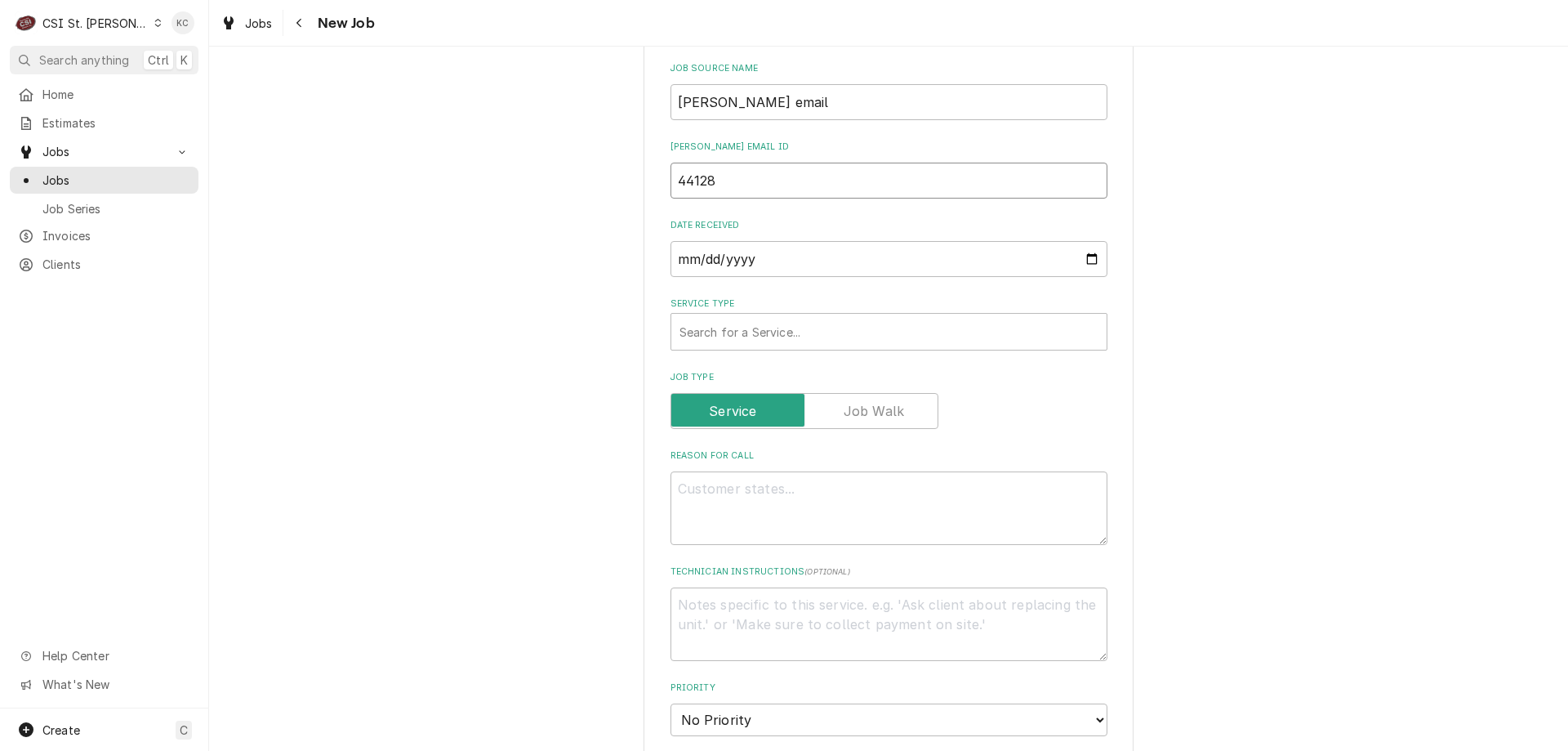
scroll to position [645, 0]
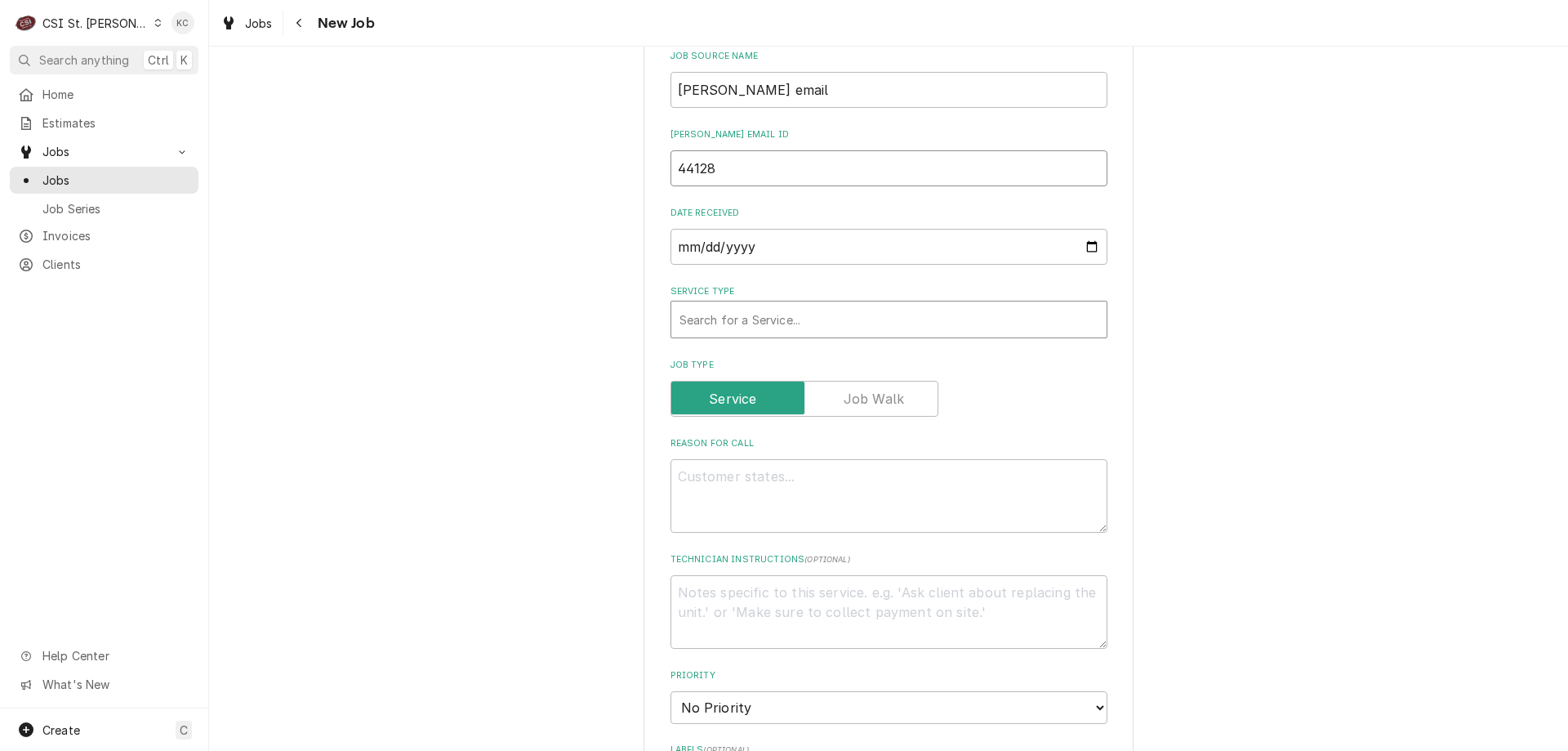
type input "44128"
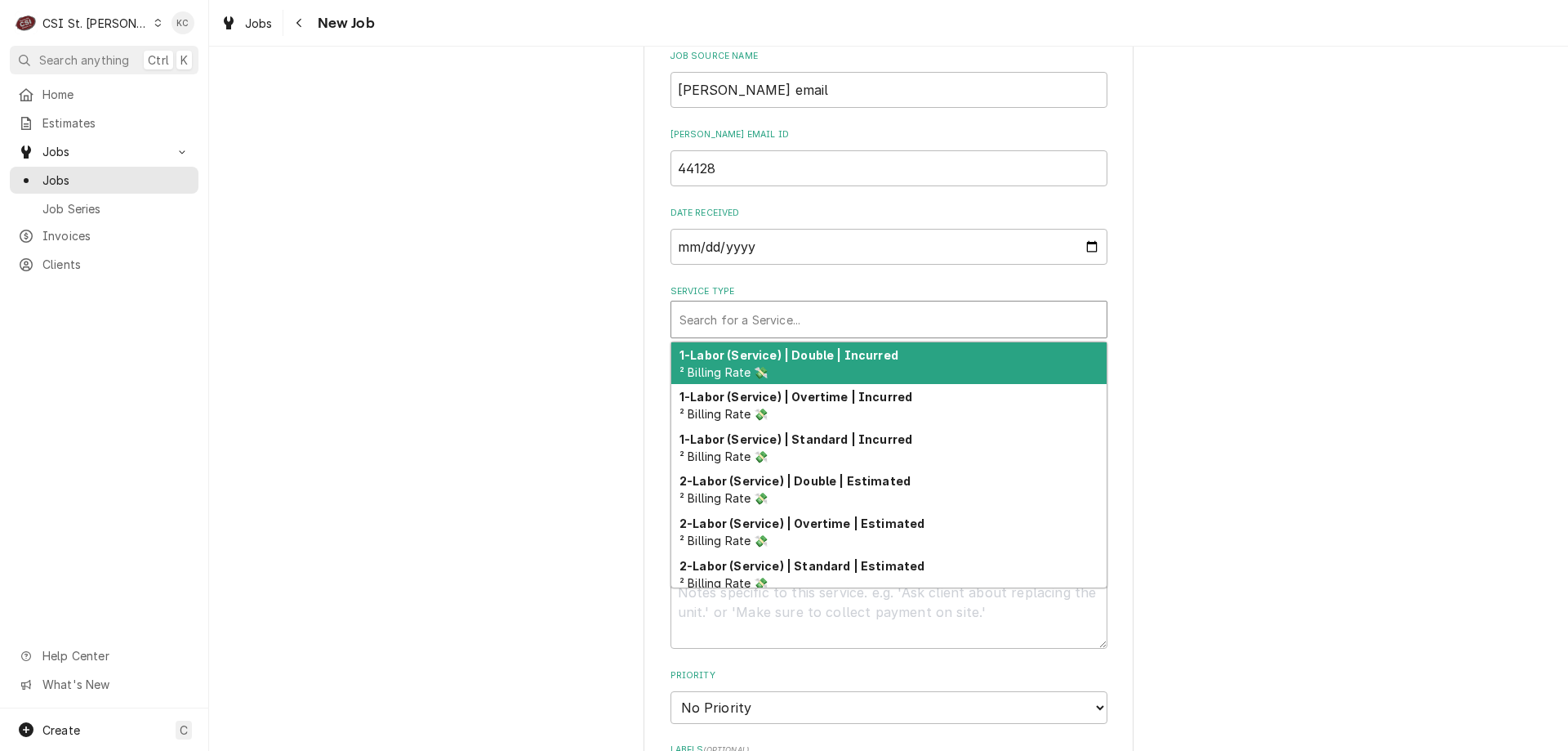
click at [793, 327] on div "Service Type" at bounding box center [890, 319] width 419 height 29
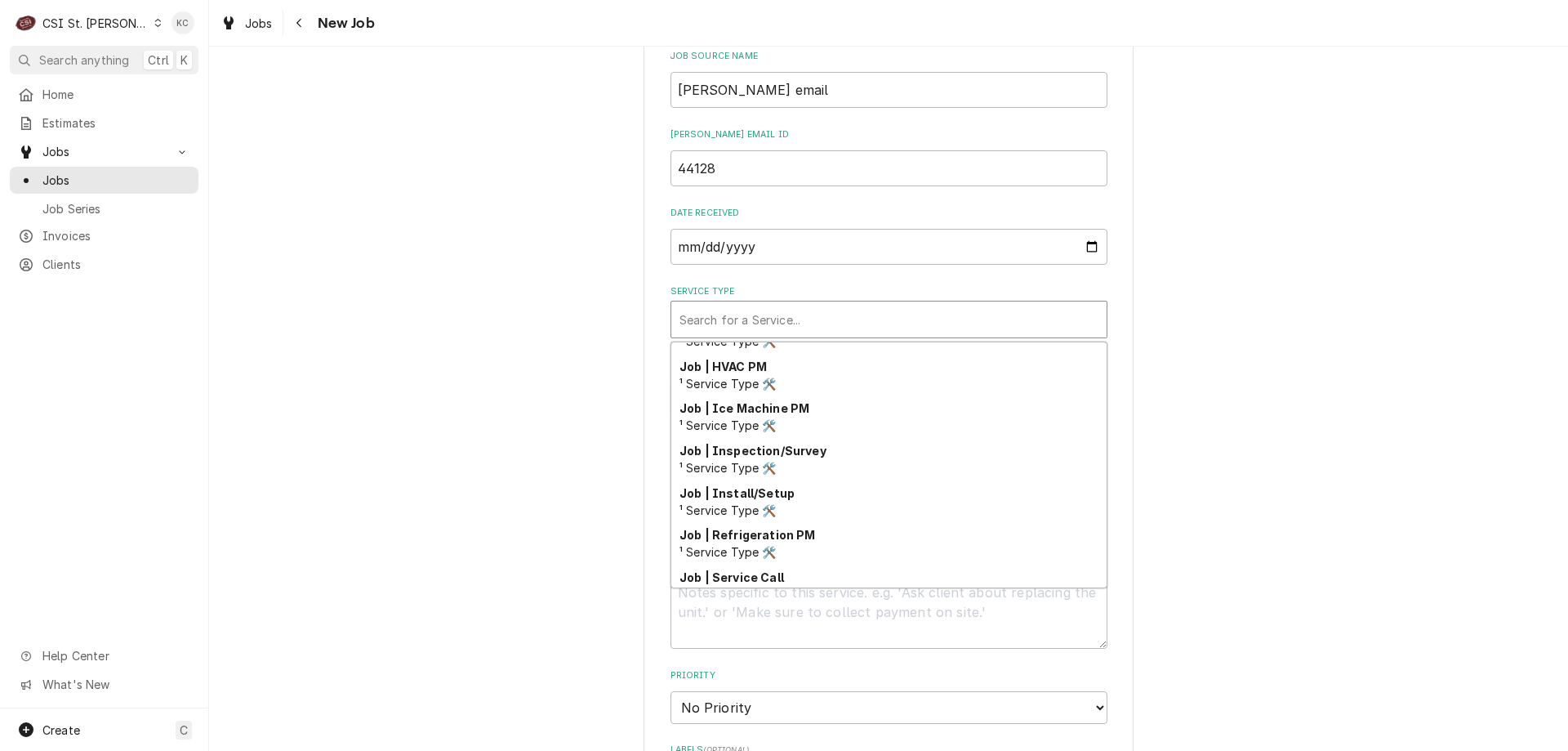
scroll to position [856, 0]
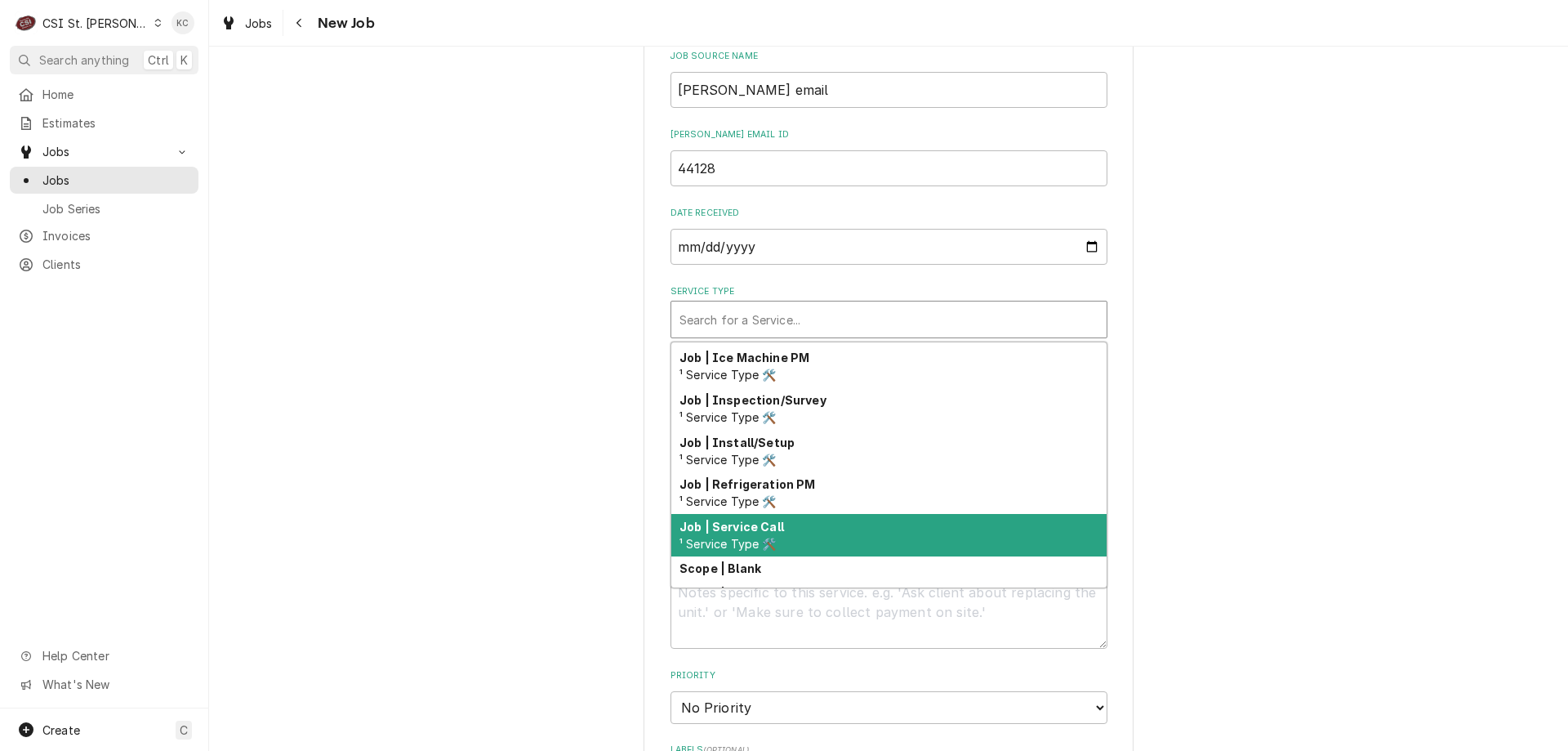
click at [798, 516] on div "Job | Service Call ¹ Service Type 🛠️" at bounding box center [889, 534] width 436 height 42
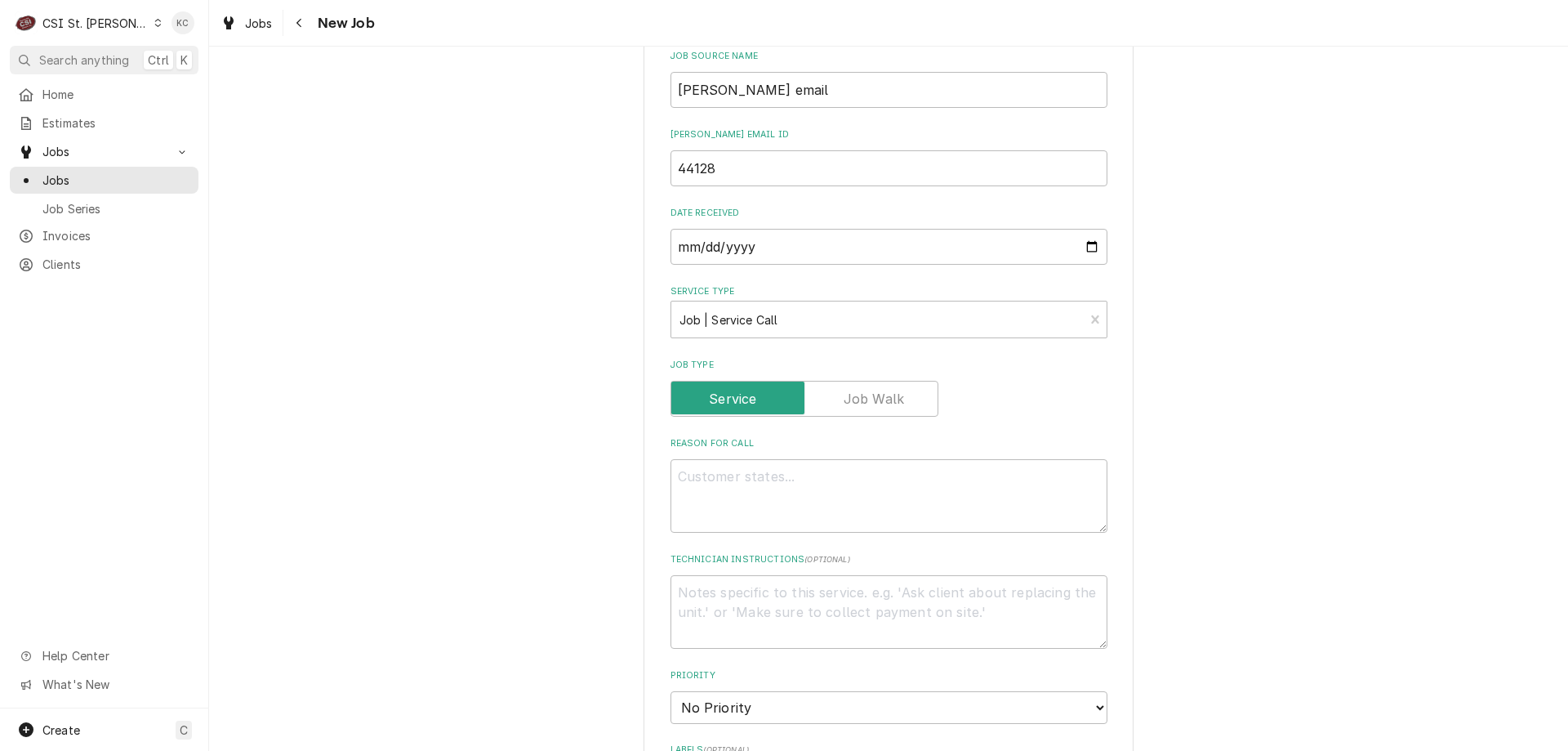
click at [1261, 504] on div "Please provide the following information to create a job: Client Details Client…" at bounding box center [888, 435] width 1359 height 2033
click at [695, 604] on textarea "Technician Instructions ( optional )" at bounding box center [889, 611] width 437 height 73
type textarea "x"
type textarea "N"
type textarea "x"
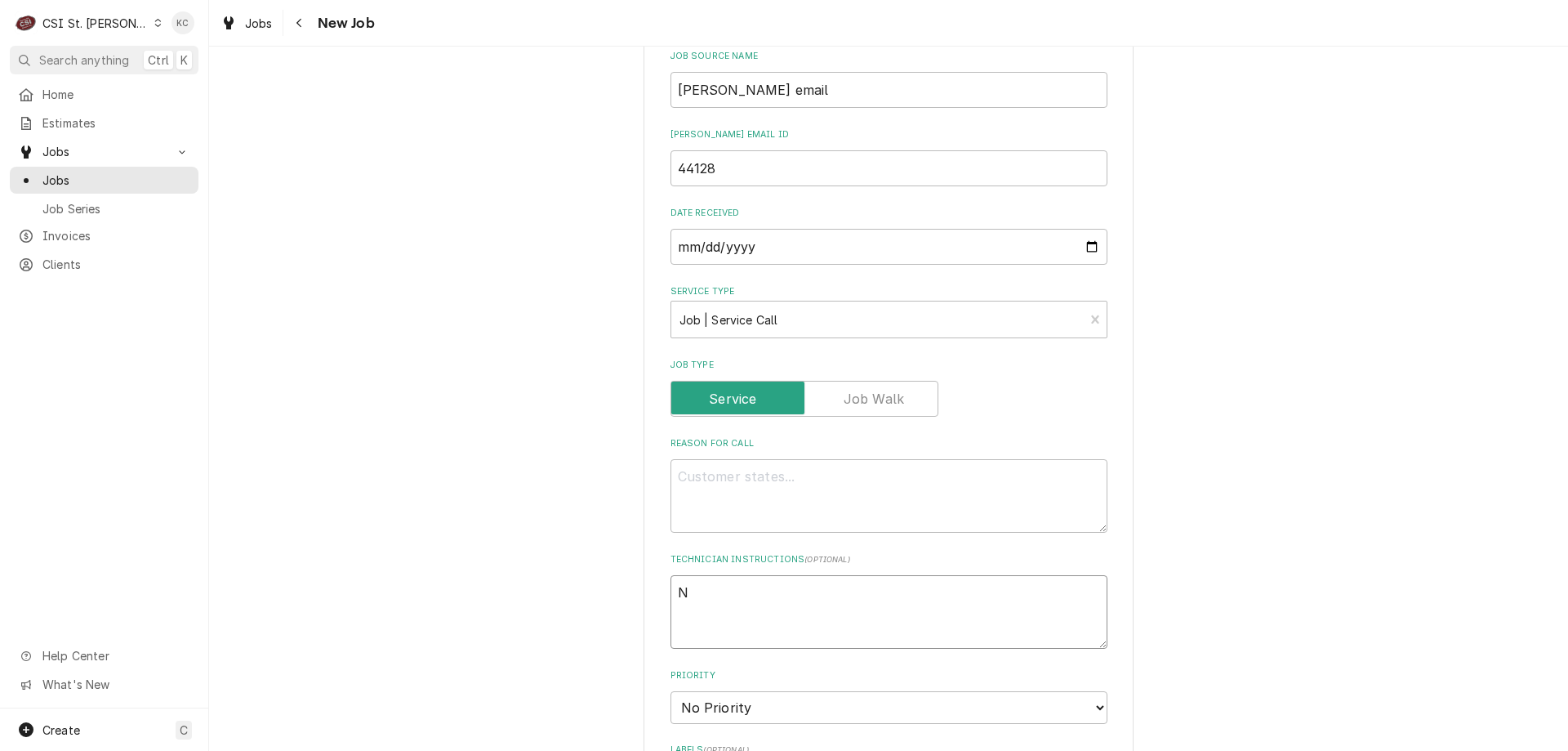
type textarea "NT"
type textarea "x"
type textarea "NTE"
type textarea "x"
type textarea "NTE"
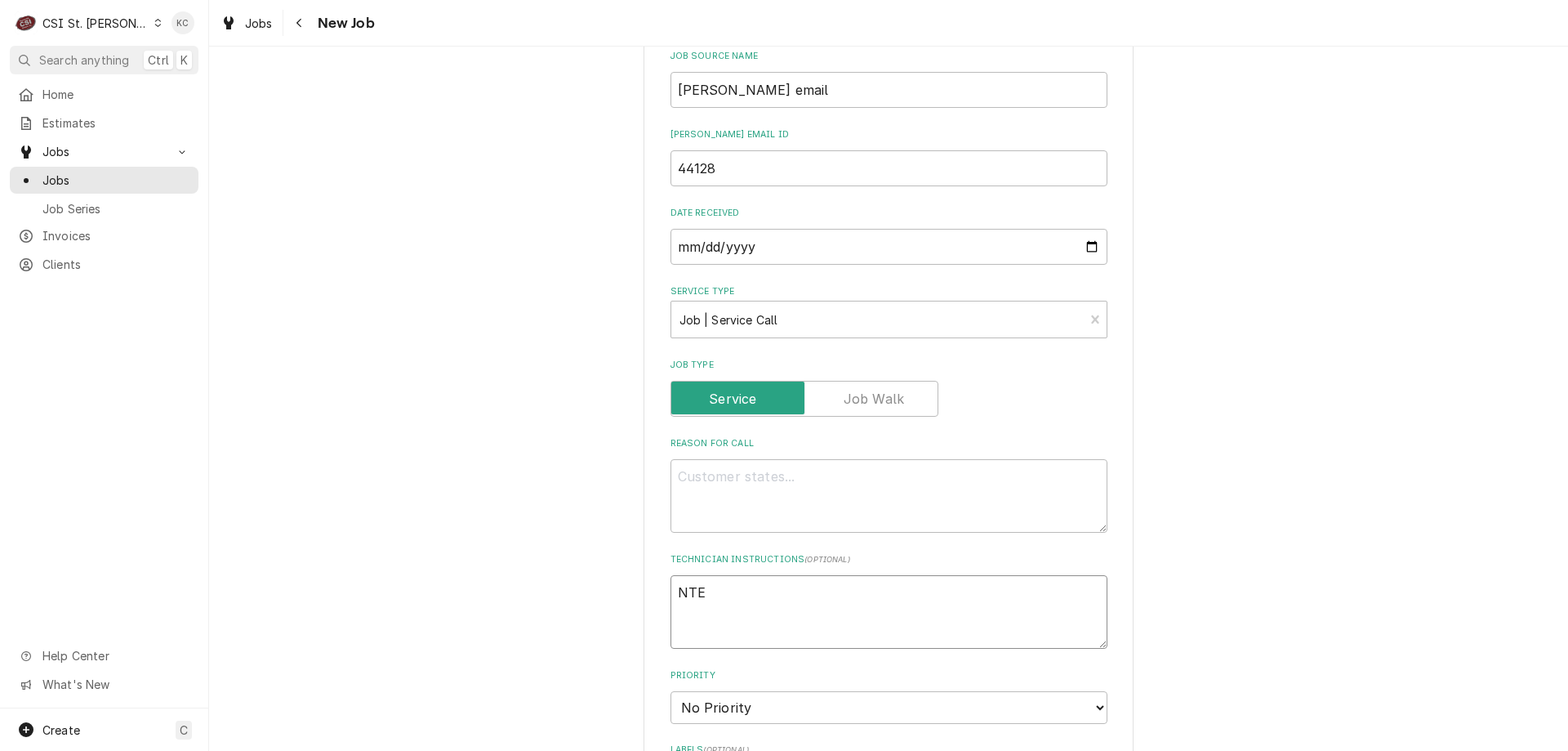
type textarea "x"
type textarea "NTE $"
type textarea "x"
type textarea "NTE $9"
type textarea "x"
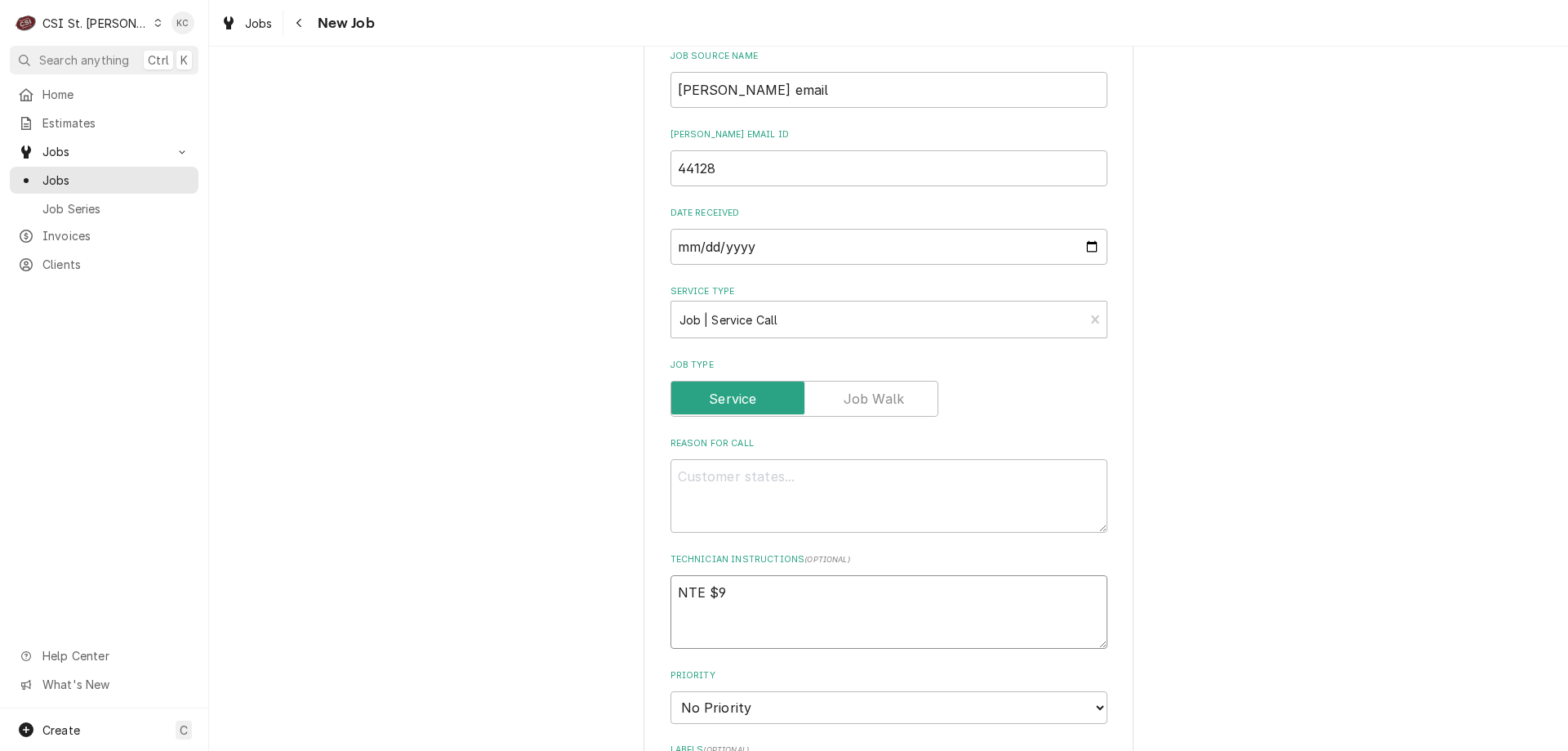
type textarea "NTE $90"
type textarea "x"
type textarea "NTE $900"
type textarea "x"
type textarea "NTE $900"
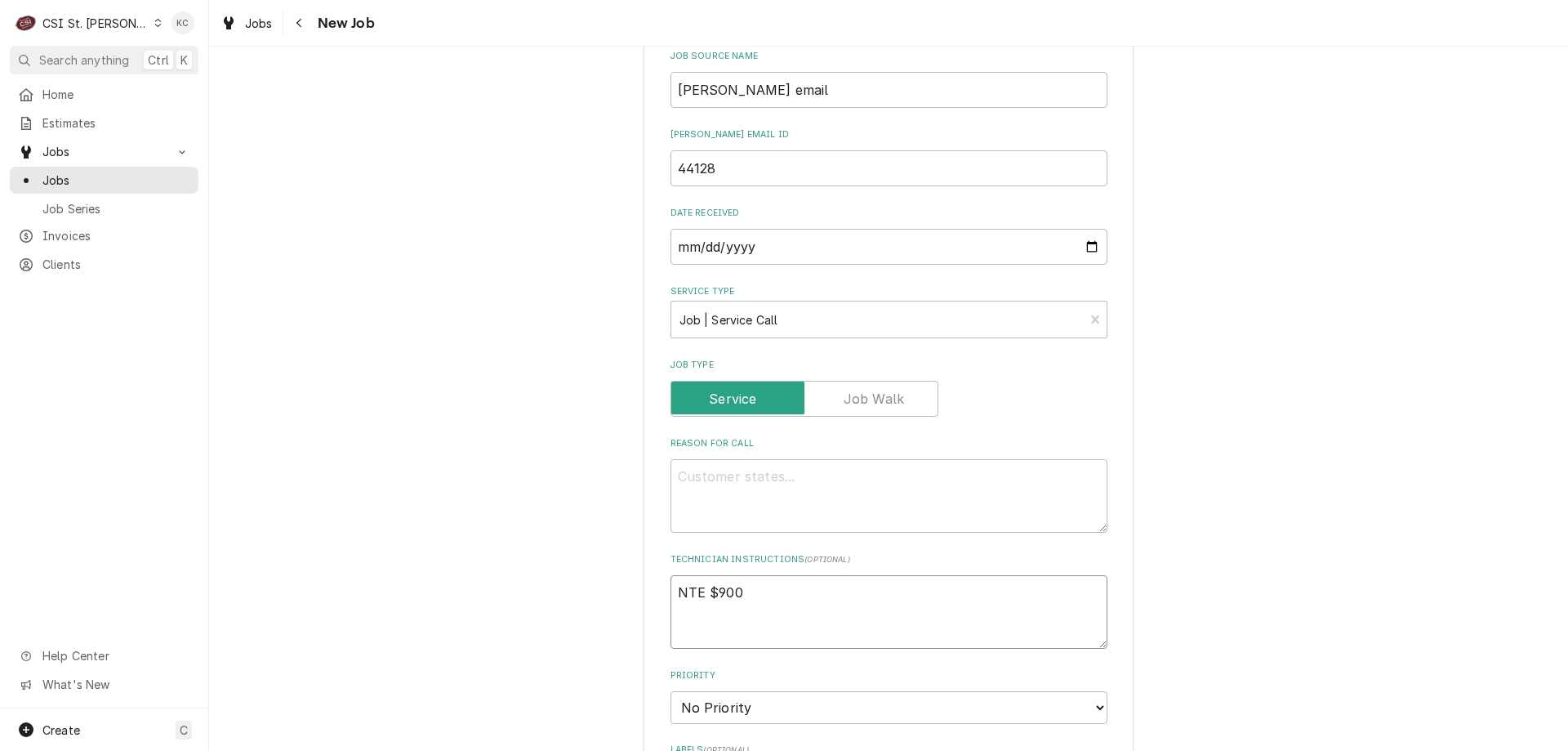
click at [853, 600] on textarea "NTE $900" at bounding box center [889, 611] width 437 height 73
type textarea "x"
type textarea "NTE $900"
type textarea "x"
type textarea "NTE $900"
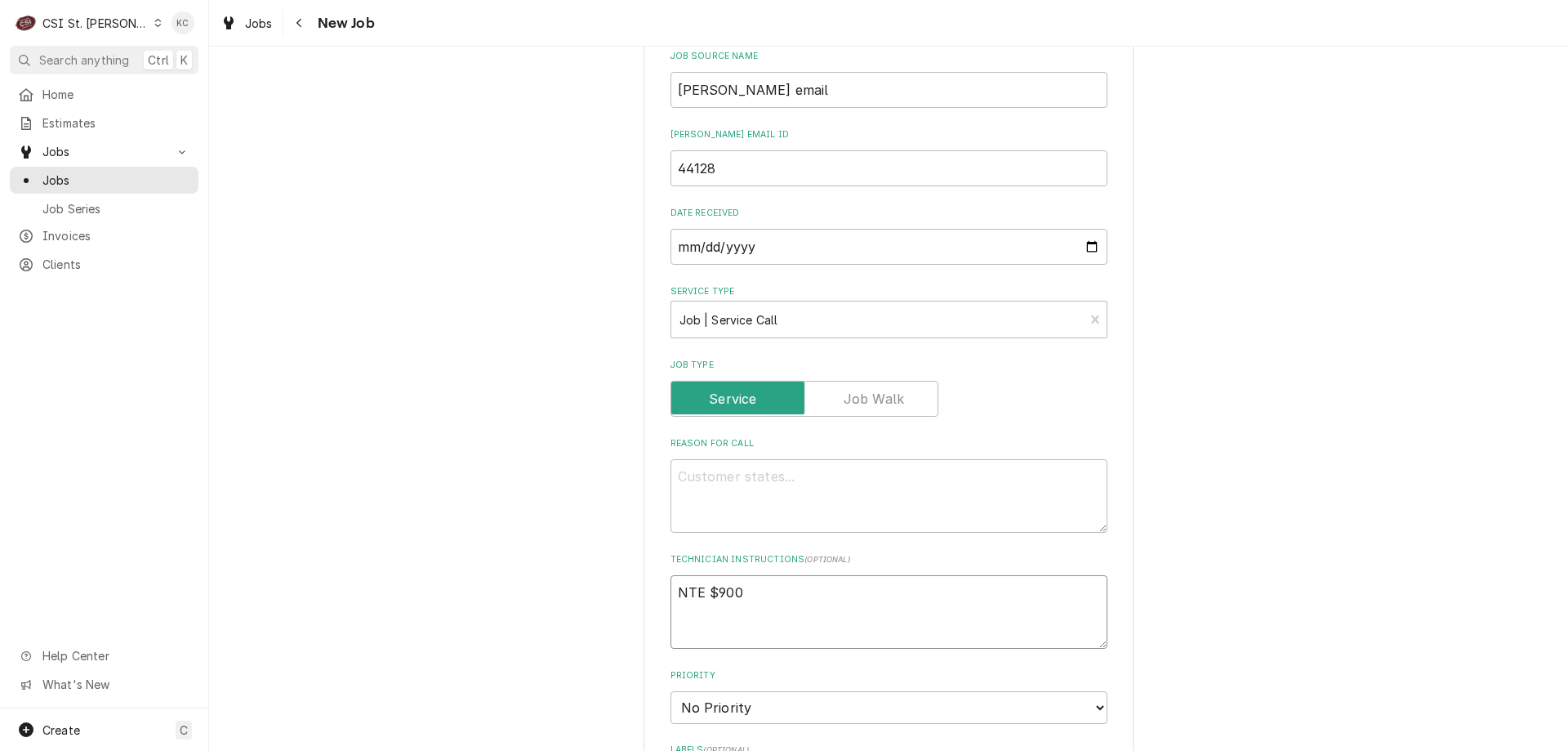
type textarea "x"
type textarea "NTE $900 M"
type textarea "x"
type textarea "NTE $900 MO"
type textarea "x"
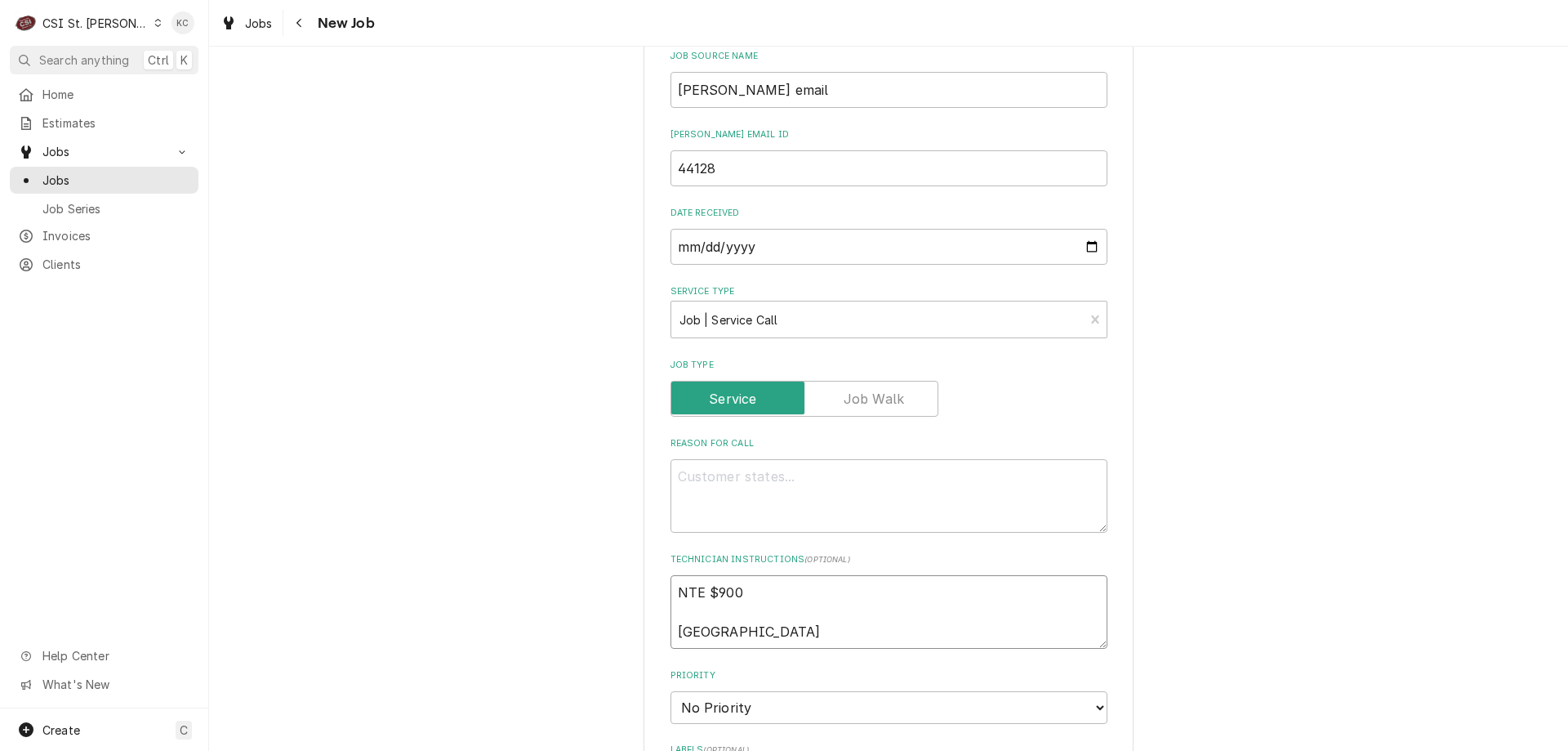
type textarea "NTE $900 MOD"
type textarea "x"
type textarea "NTE $900 MOD"
type textarea "x"
type textarea "NTE $900 MOD 6"
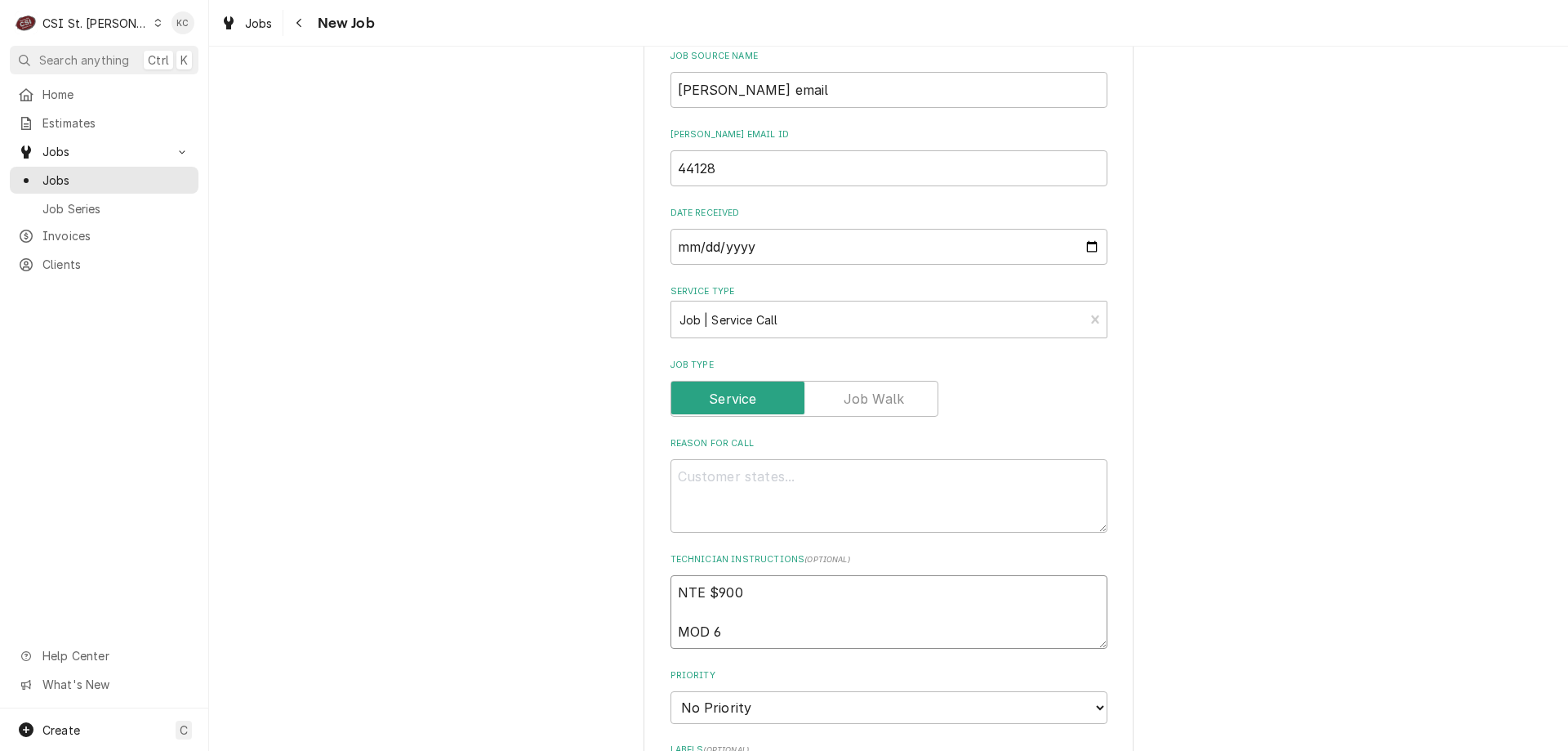
type textarea "x"
type textarea "NTE $900 MOD 63"
type textarea "x"
type textarea "NTE $900 MOD 636"
type textarea "x"
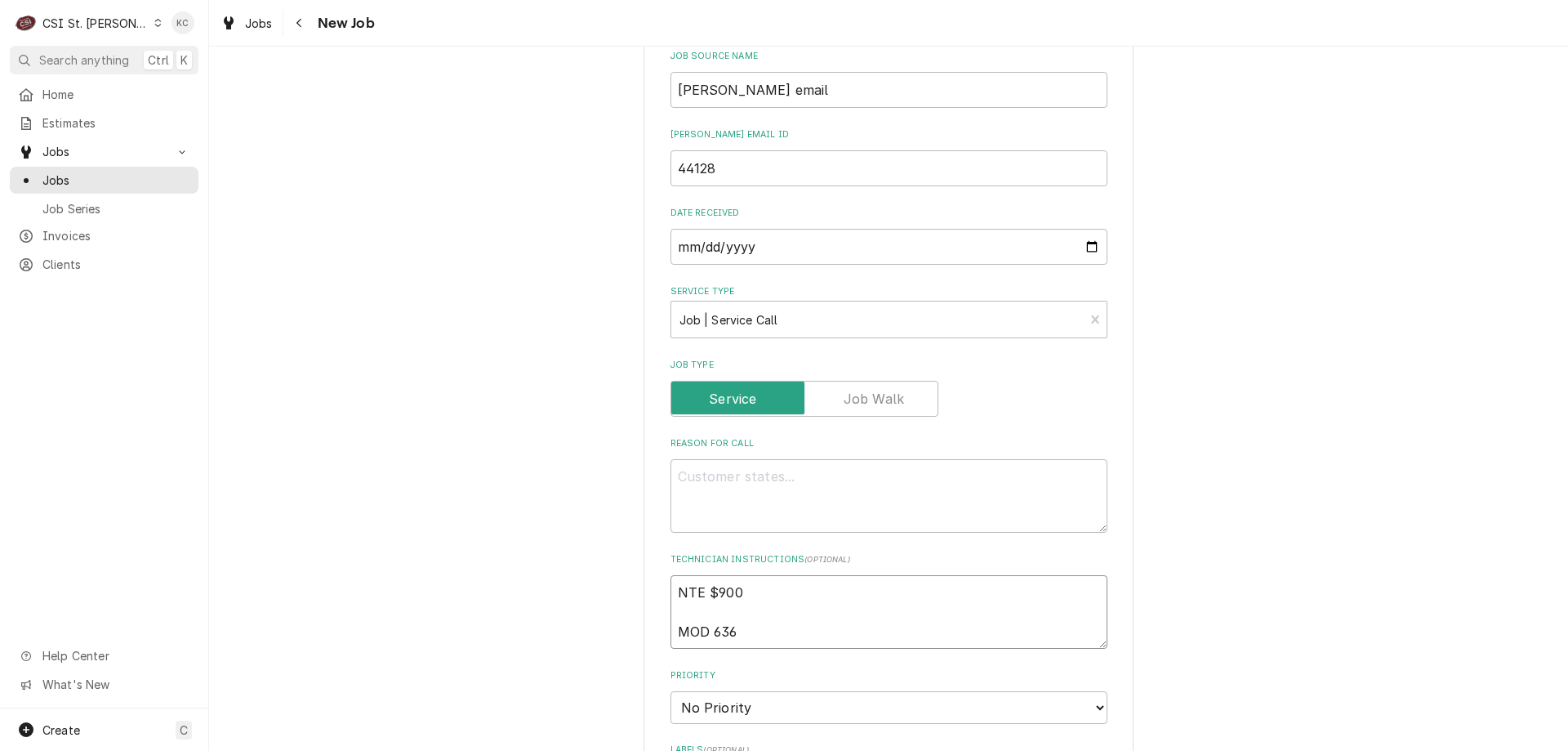
type textarea "NTE $900 MOD 636 5"
type textarea "x"
type textarea "NTE $900 MOD 636 54"
type textarea "x"
type textarea "NTE $900 MOD 636 5"
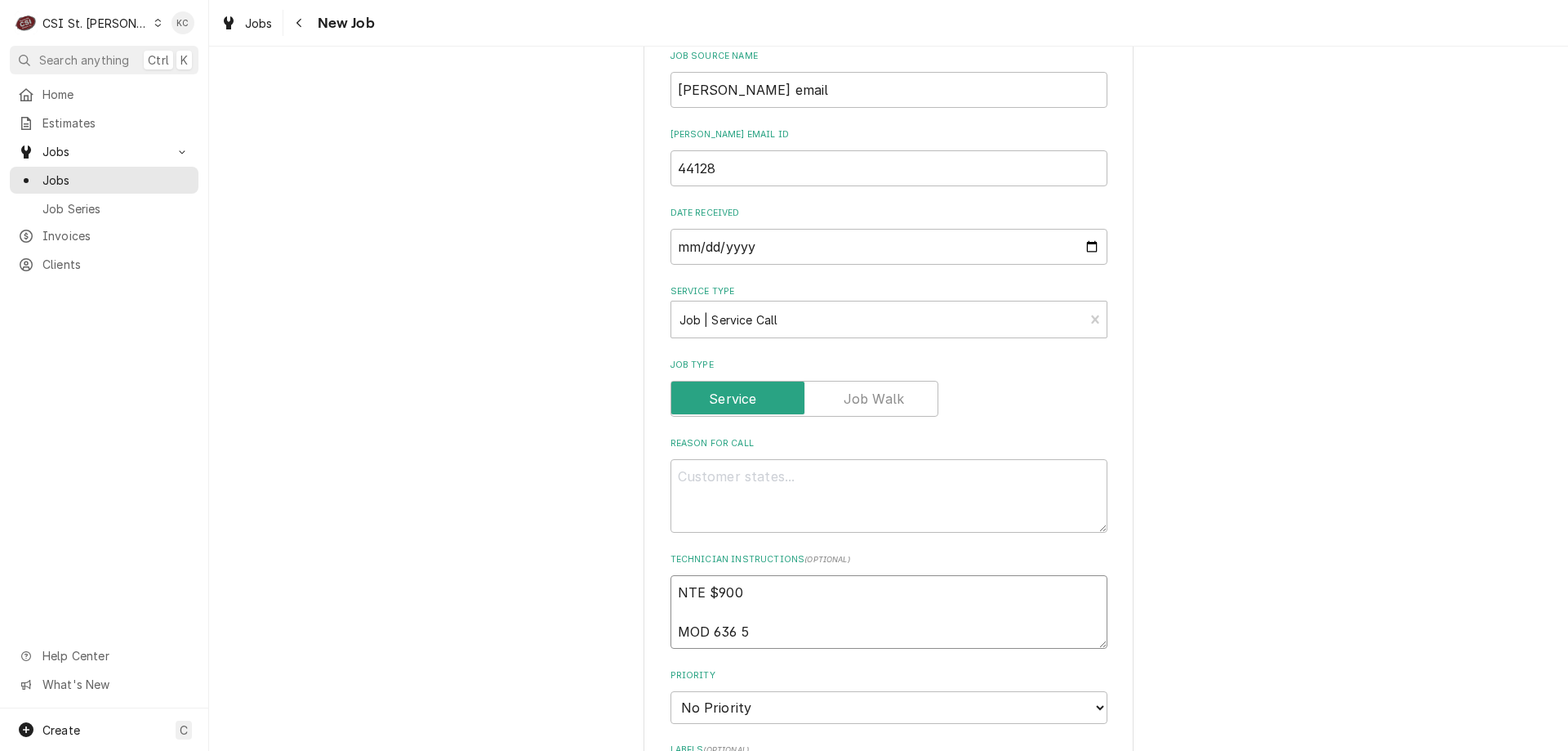
type textarea "x"
type textarea "NTE $900 MOD 636 53"
type textarea "x"
type textarea "NTE $900 MOD 636 534"
type textarea "x"
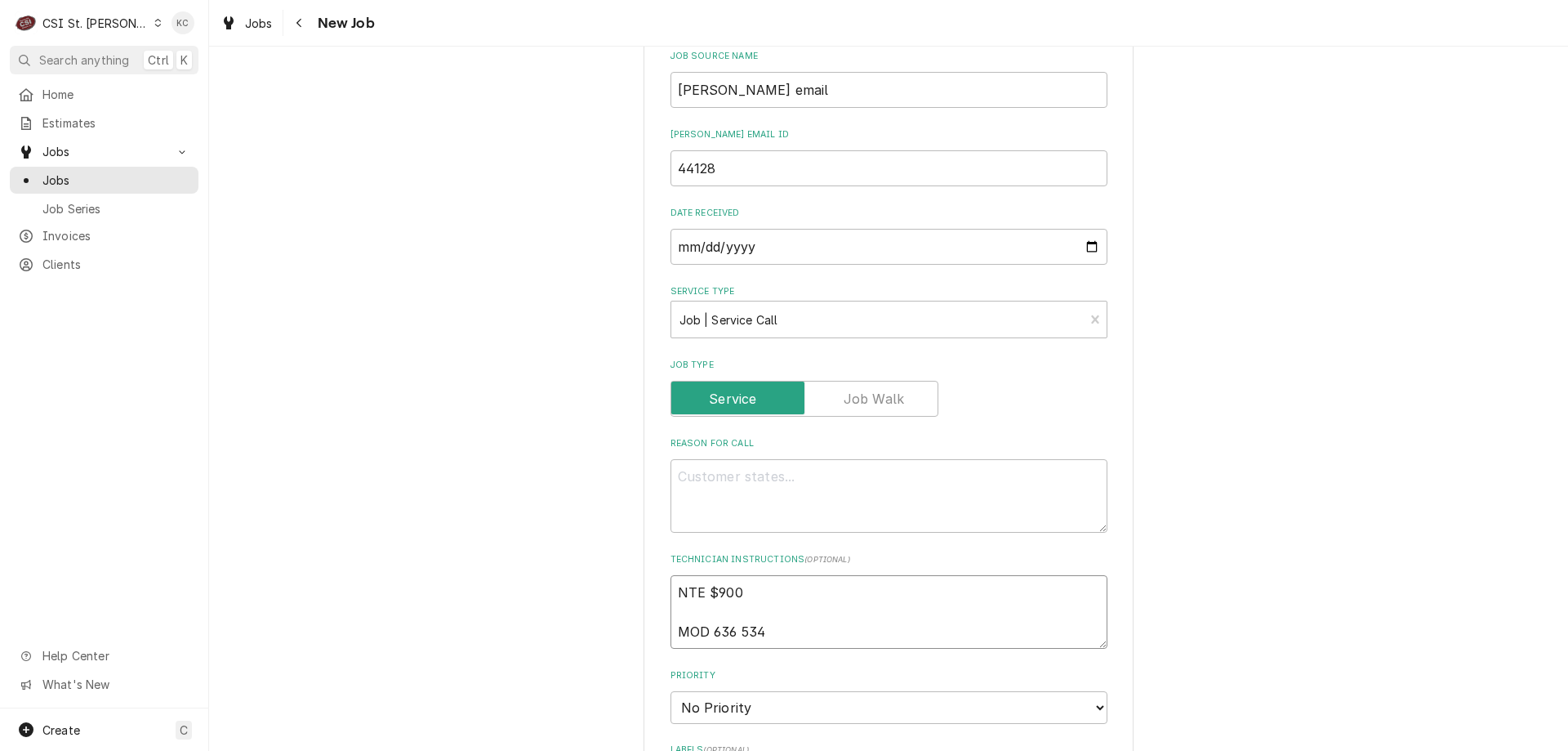
type textarea "NTE $900 MOD 636 534-"
type textarea "x"
type textarea "NTE $900 MOD 636 534-1"
type textarea "x"
type textarea "NTE $900 MOD 636 534-16"
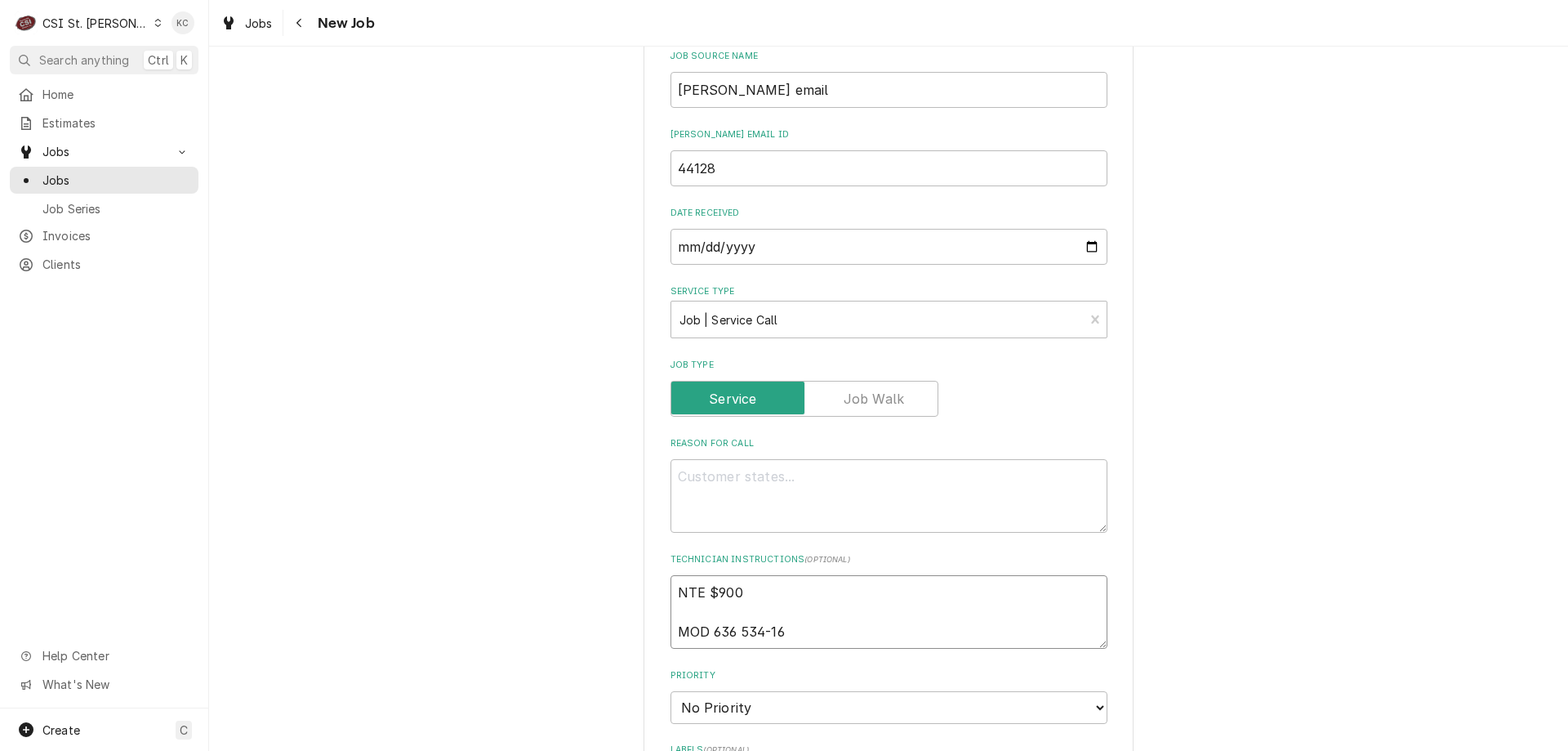
type textarea "x"
type textarea "NTE $900 MOD 636 534-169"
type textarea "x"
type textarea "NTE $900 MOD 636 534-1696"
type textarea "x"
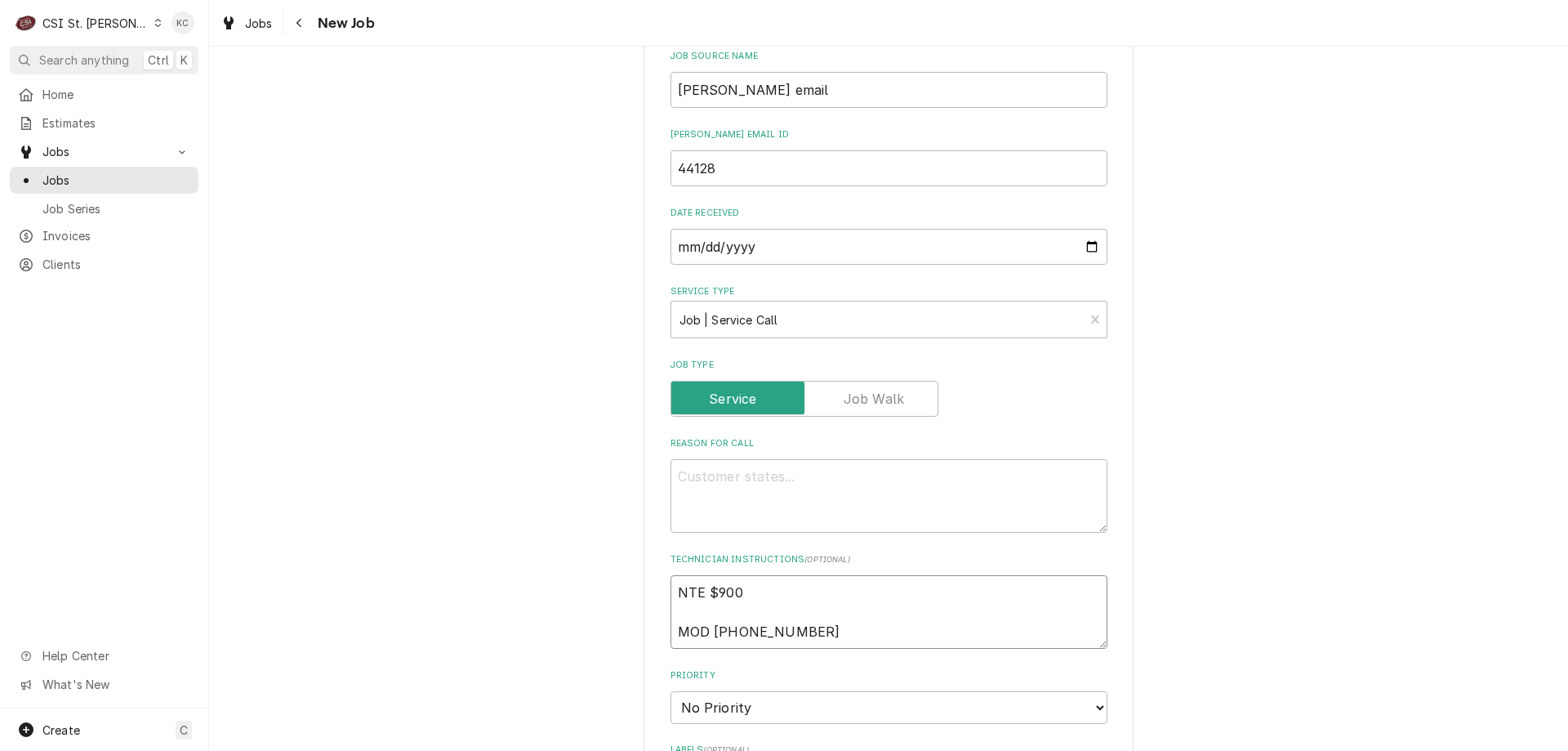
type textarea "NTE $900 MOD 636 534-1696"
click at [803, 489] on textarea "Reason For Call" at bounding box center [889, 495] width 437 height 73
paste textarea "THE CUBED SIDE IS FREEZING UP AND NOT PRODUCING ICE. THIS WILL BE THE 4TH VISIT…"
type textarea "x"
type textarea "THE CUBED SIDE IS FREEZING UP AND NOT PRODUCING ICE. THIS WILL BE THE 4TH VISIT…"
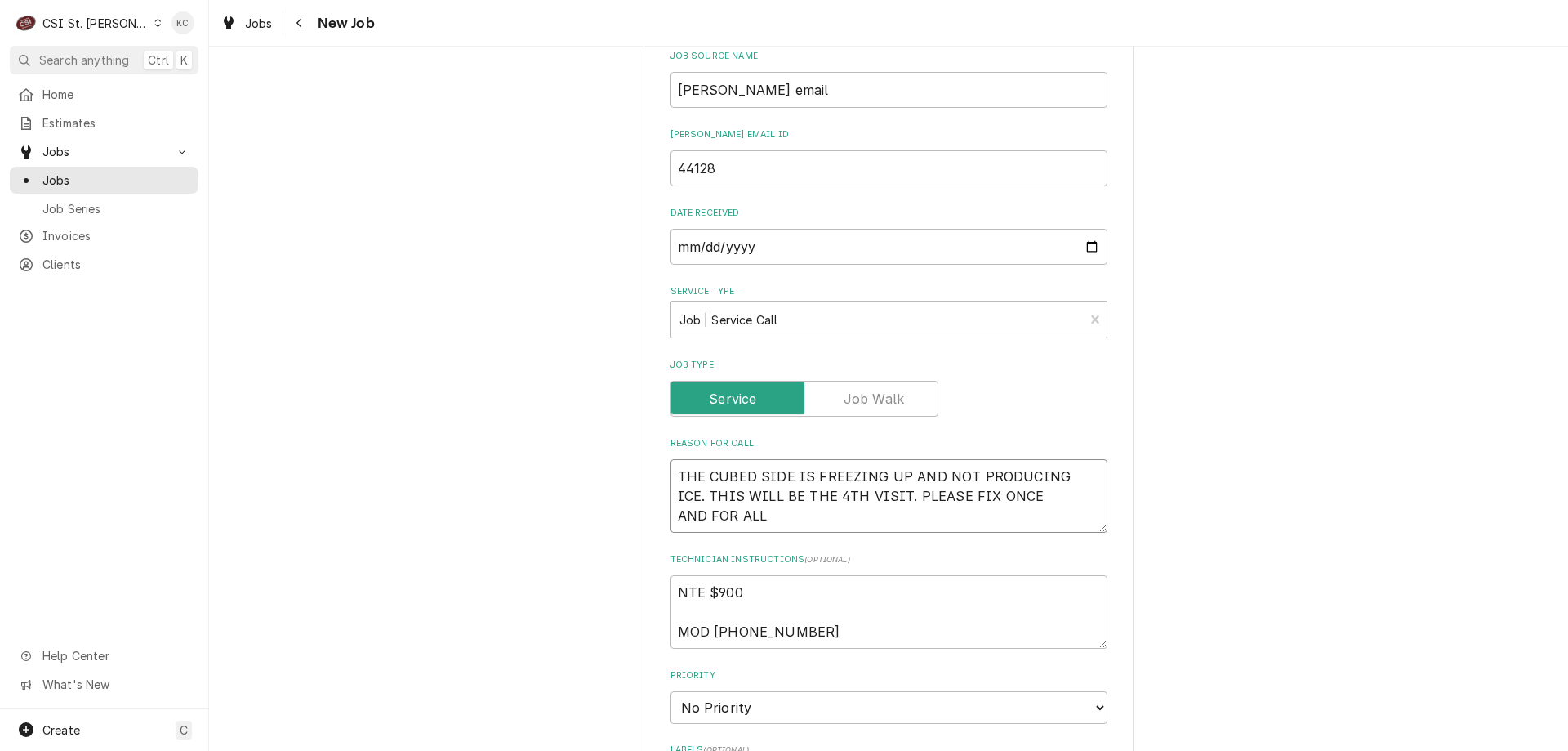
type textarea "x"
type textarea "THE CUBED SIDE IS FREEZING UP AND NOT PRODUCING ICE. THIS WILL BE THE 4TH VISIT…"
click at [752, 592] on textarea "NTE $900 MOD 636 534-1696" at bounding box center [889, 611] width 437 height 73
type textarea "x"
type textarea "NTE $900 MOD 636 534-1696"
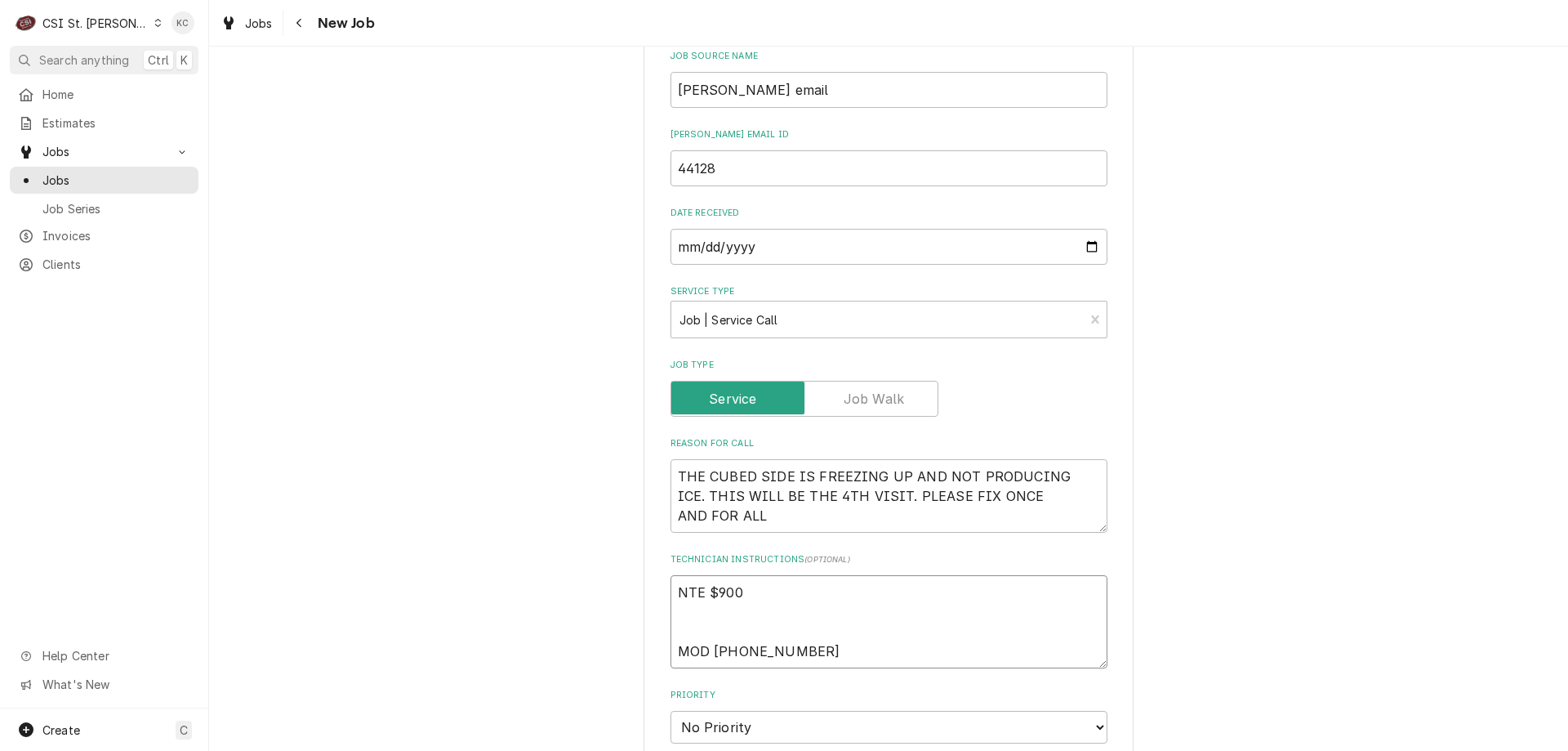
type textarea "x"
type textarea "NTE $900 T MOD 636 534-1696"
type textarea "x"
type textarea "NTE $900 TE MOD 636 534-1696"
type textarea "x"
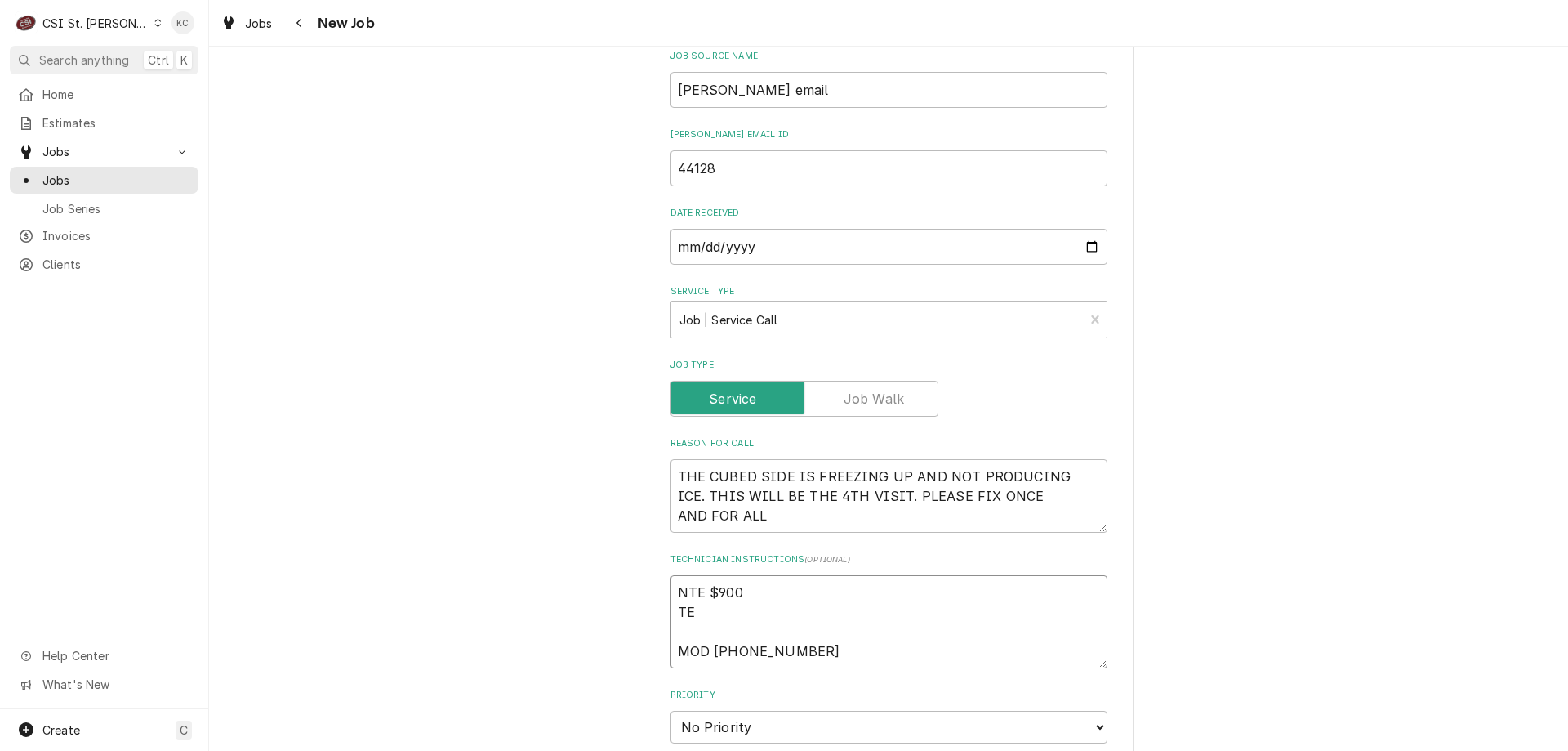
type textarea "NTE $900 TEC MOD 636 534-1696"
type textarea "x"
type textarea "NTE $900 TECH MOD 636 534-1696"
type textarea "x"
type textarea "NTE $900 TECH MOD 636 534-1696"
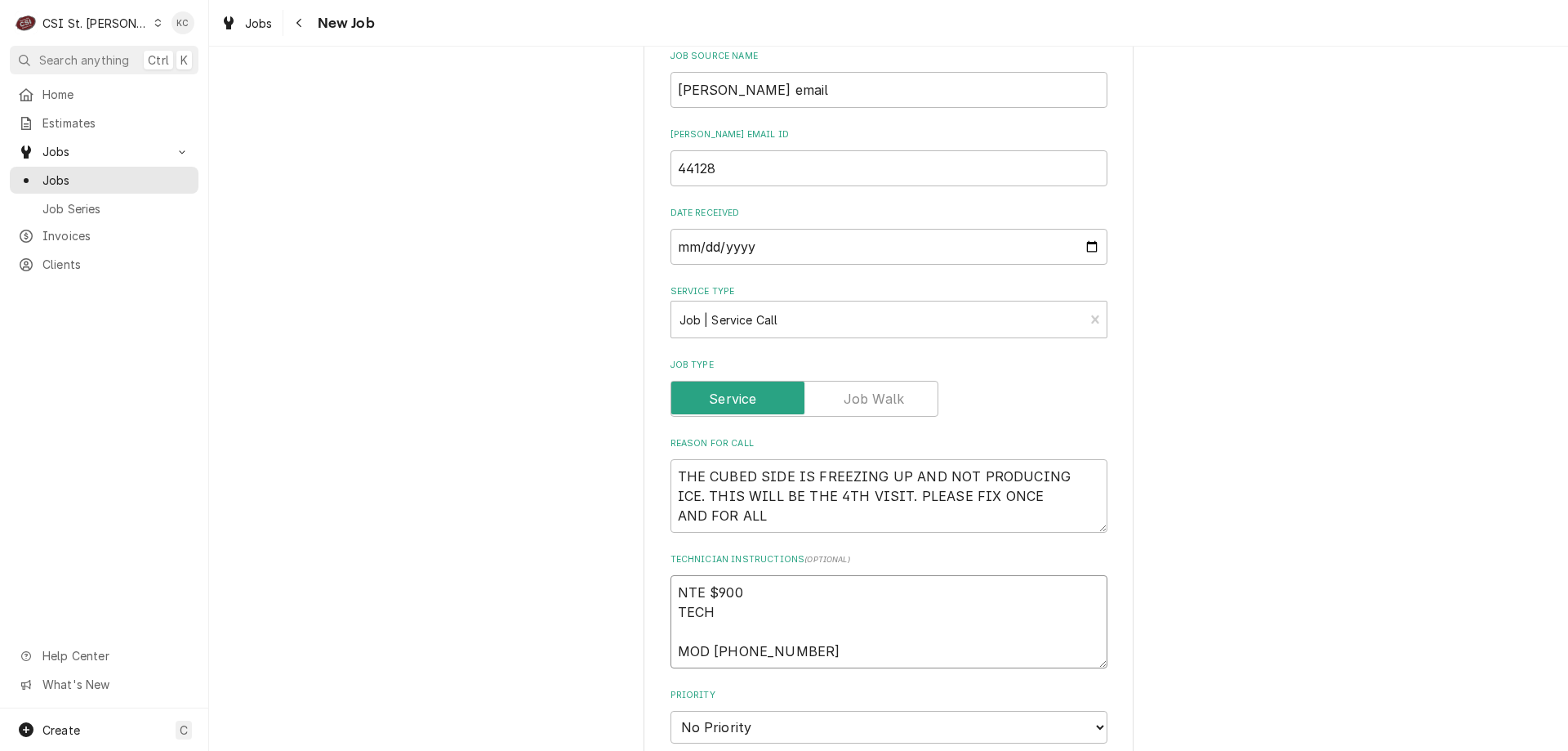
type textarea "x"
type textarea "NTE $900 TECH C MOD 636 534-1696"
type textarea "x"
type textarea "NTE $900 TECH CH MOD 636 534-1696"
type textarea "x"
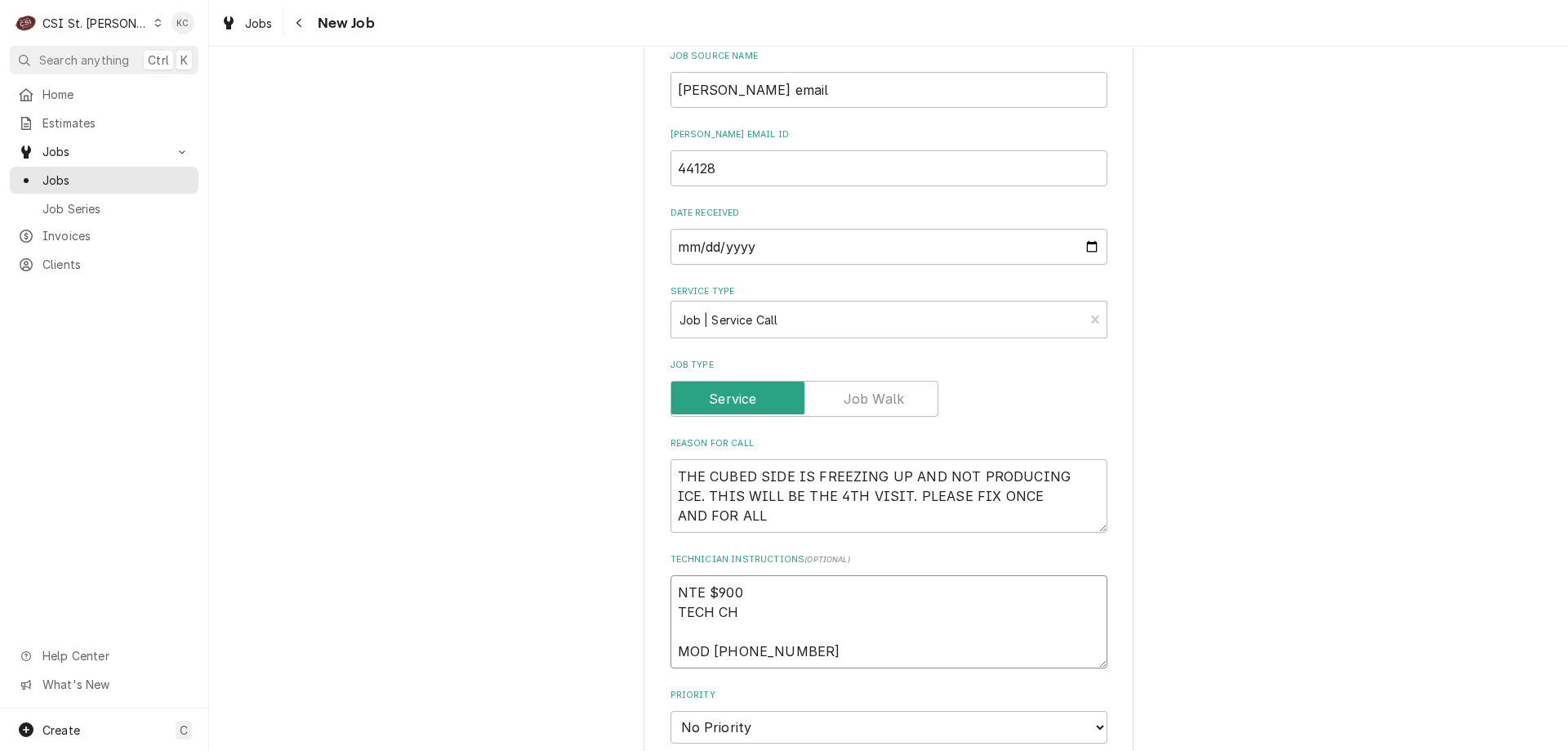
type textarea "NTE $900 TECH CHE MOD 636 534-1696"
type textarea "x"
type textarea "NTE $900 TECH CHEC MOD 636 534-1696"
type textarea "x"
type textarea "NTE $900 TECH CHECK MOD 636 534-1696"
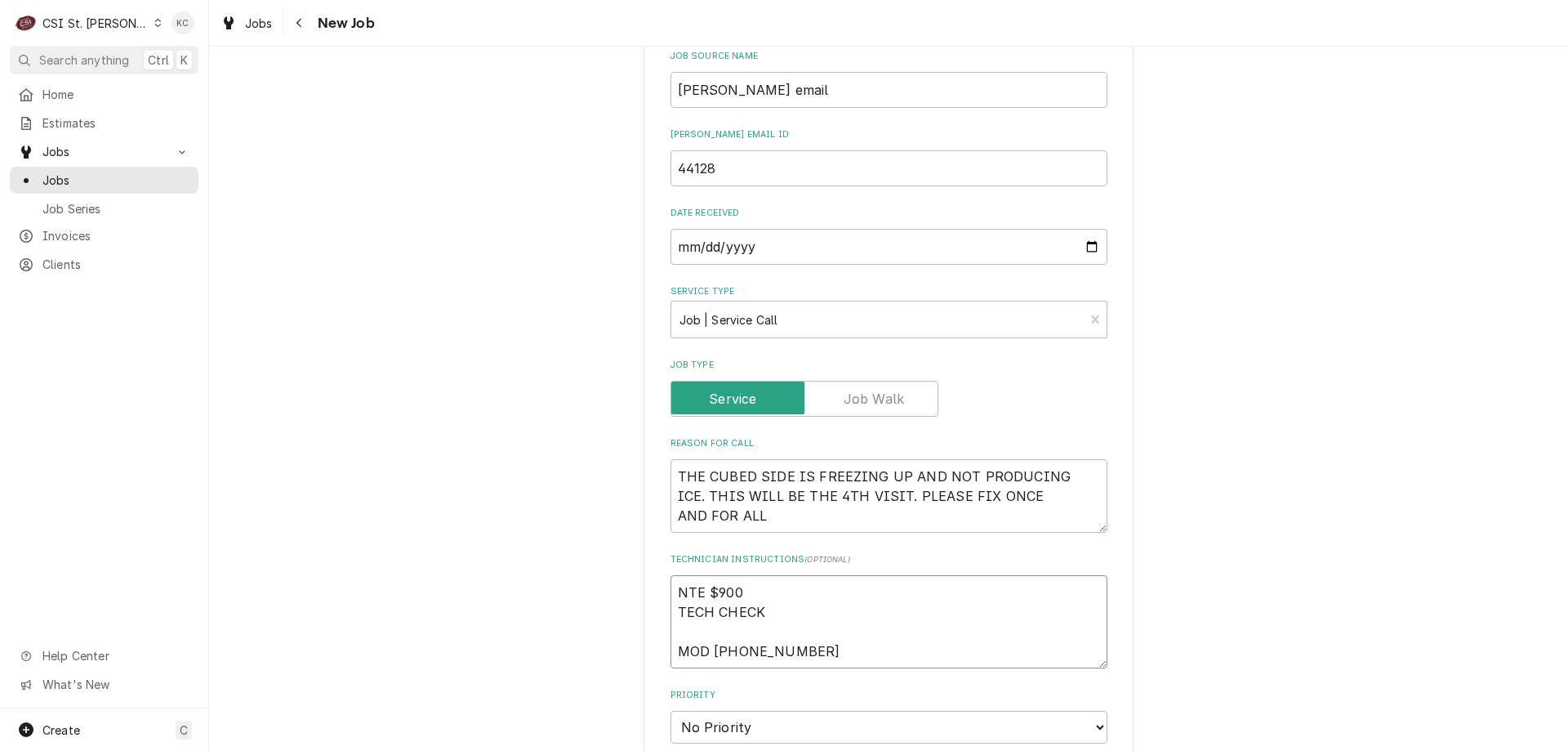
type textarea "x"
type textarea "NTE $900 TECH CHECK MOD 636 534-1696"
type textarea "x"
type textarea "NTE $900 TECH CHECK I MOD 636 534-1696"
type textarea "x"
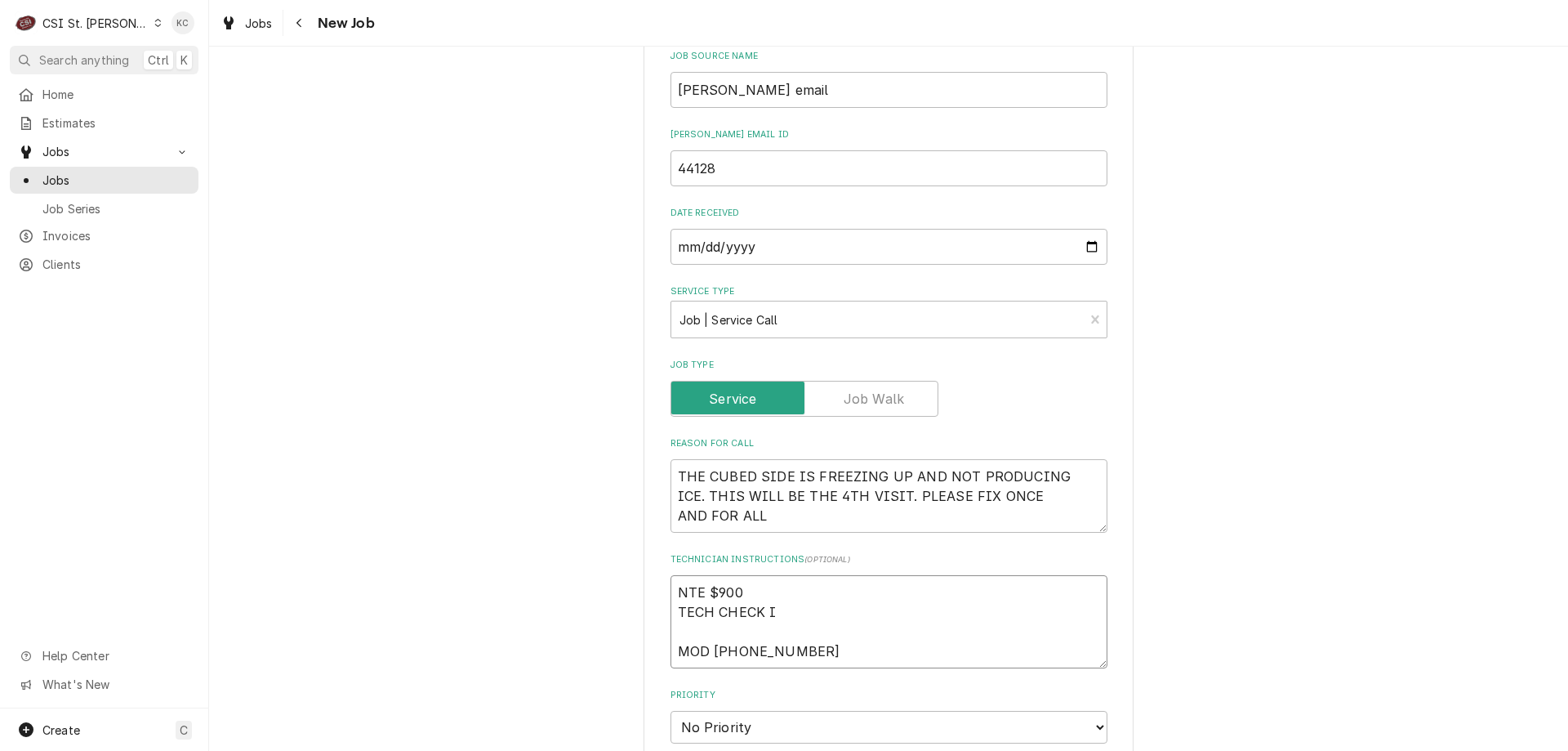
type textarea "NTE $900 TECH CHECK IN MOD 636 534-1696"
type textarea "x"
type textarea "NTE $900 TECH CHECK IN/ MOD 636 534-1696"
type textarea "x"
type textarea "NTE $900 TECH CHECK IN/O MOD 636 534-1696"
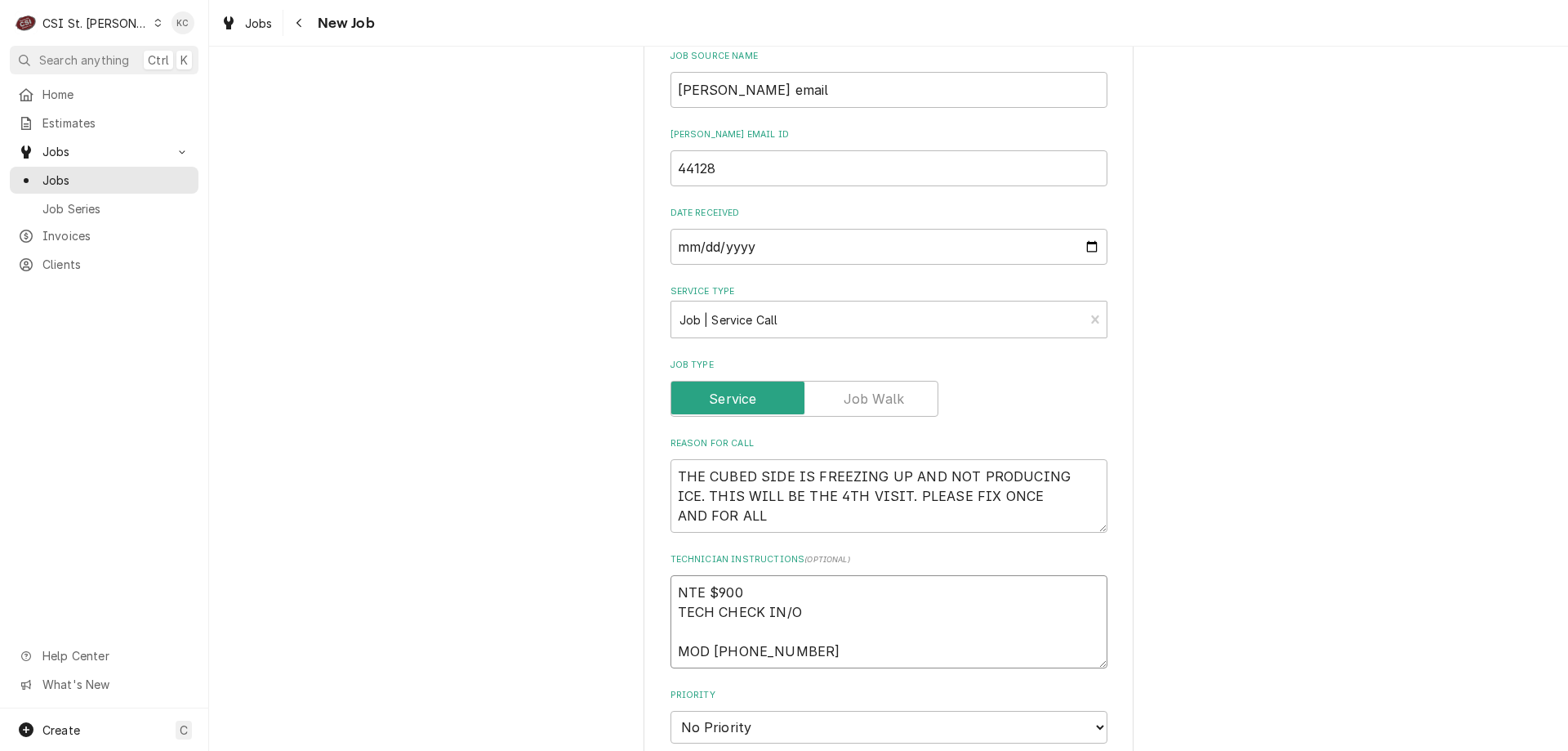
type textarea "x"
type textarea "NTE $900 TECH CHECK IN/OU MOD 636 534-1696"
type textarea "x"
type textarea "NTE $900 TECH CHECK IN/OUT MOD 636 534-1696"
type textarea "x"
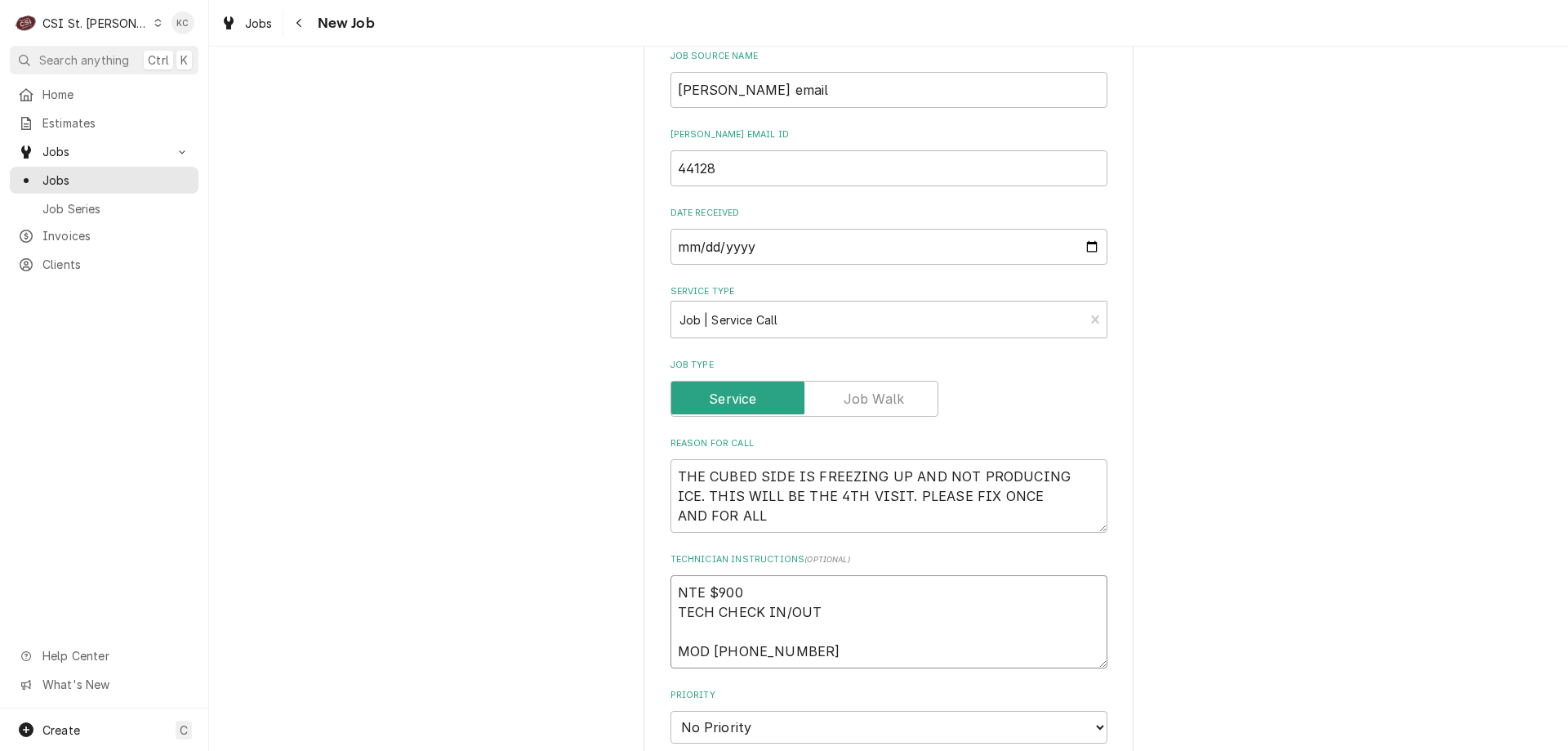
type textarea "NTE $900 TECH CHECK IN/OUT MOD 636 534-1696"
type textarea "x"
type textarea "NTE $900 TECH CHECK IN/OUT 5 MOD 636 534-1696"
type textarea "x"
type textarea "NTE $900 TECH CHECK IN/OUT 51 MOD 636 534-1696"
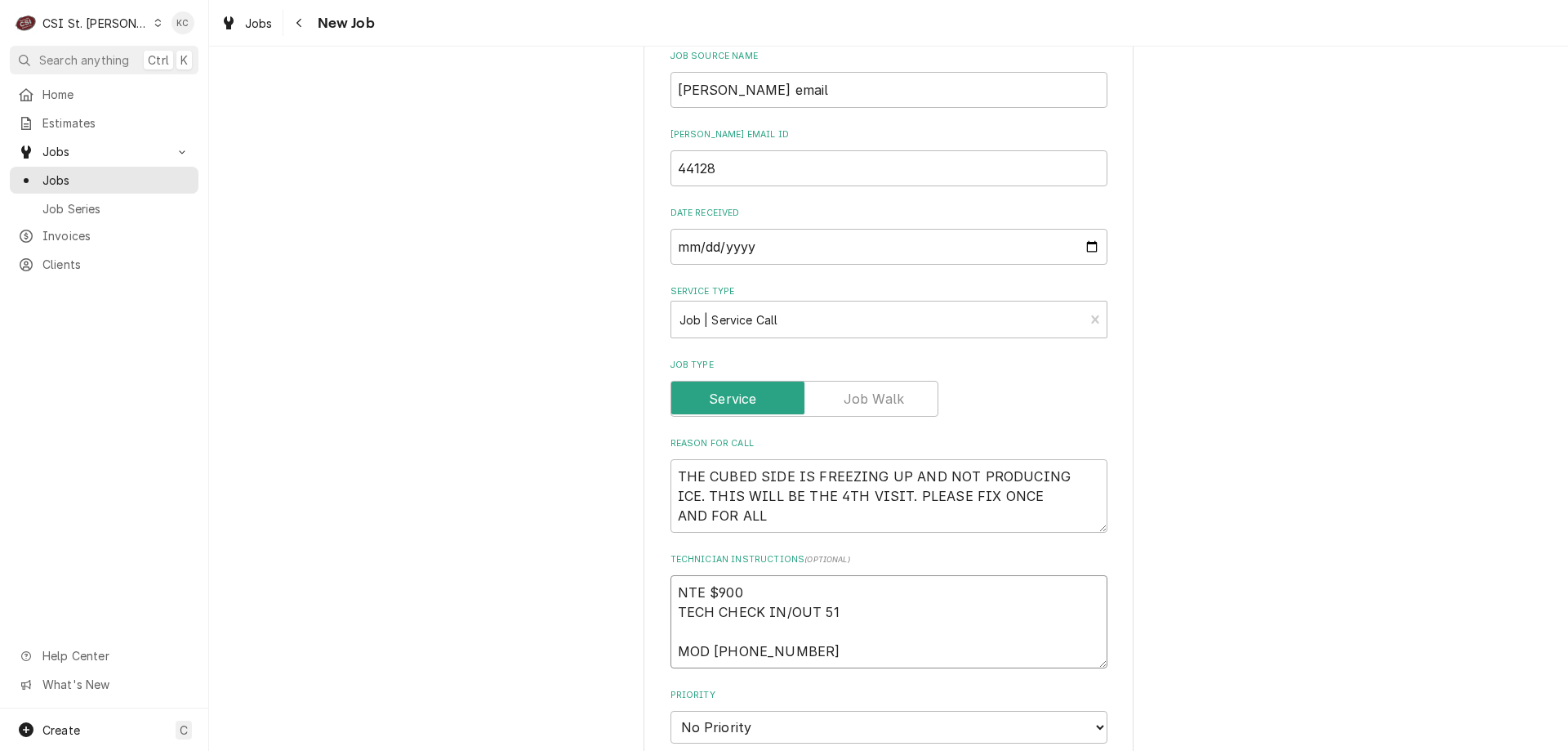
type textarea "x"
type textarea "NTE $900 TECH CHECK IN/OUT 516 MOD 636 534-1696"
type textarea "x"
type textarea "NTE $900 TECH CHECK IN/OUT 516 MOD 636 534-1696"
type textarea "x"
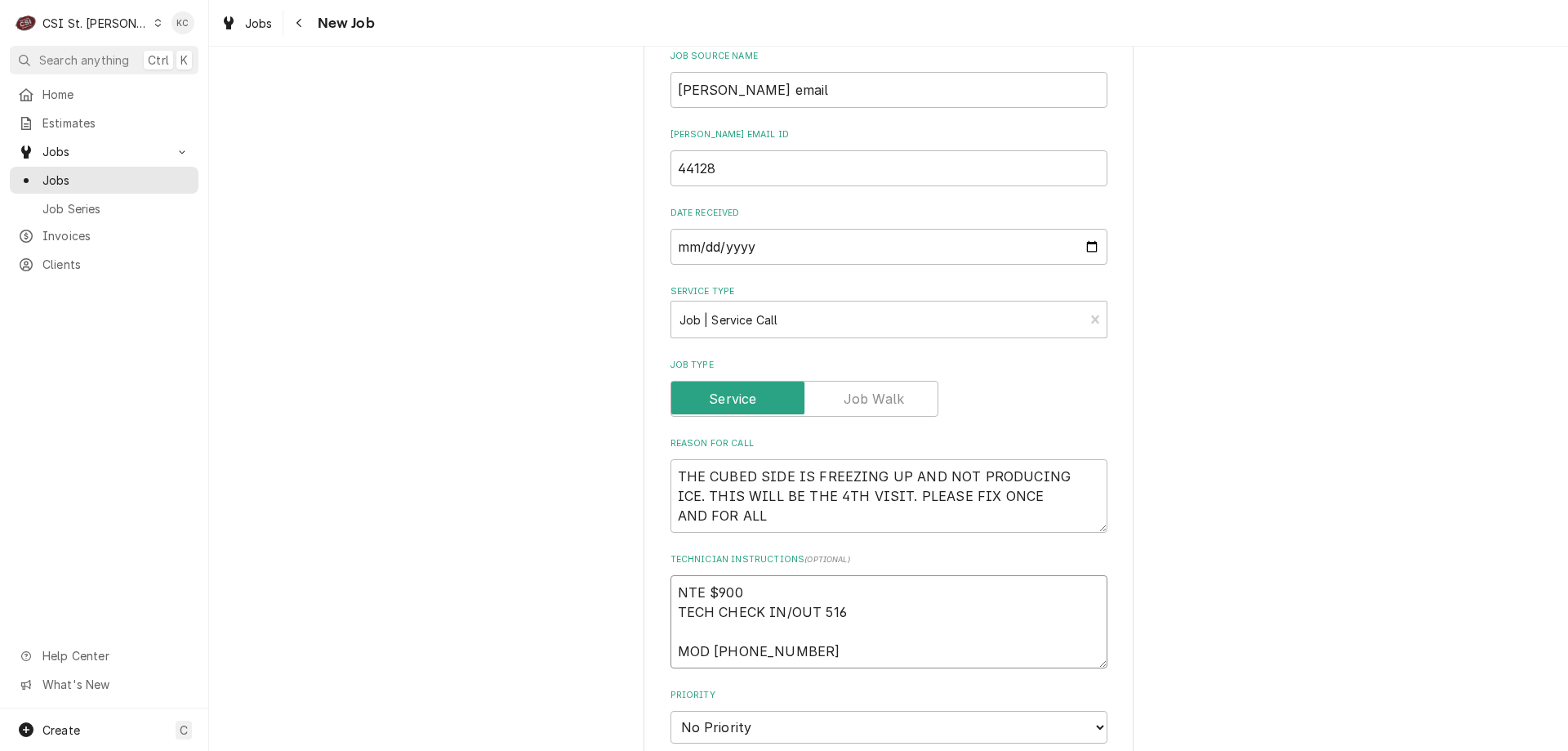
type textarea "NTE $900 TECH CHECK IN/OUT 516 MOD 636 534-1696"
type textarea "x"
type textarea "NTE $900 TECH CHECK IN/OUT 51 MOD 636 534-1696"
type textarea "x"
type textarea "NTE $900 TECH CHECK IN/OUT 5 MOD 636 534-1696"
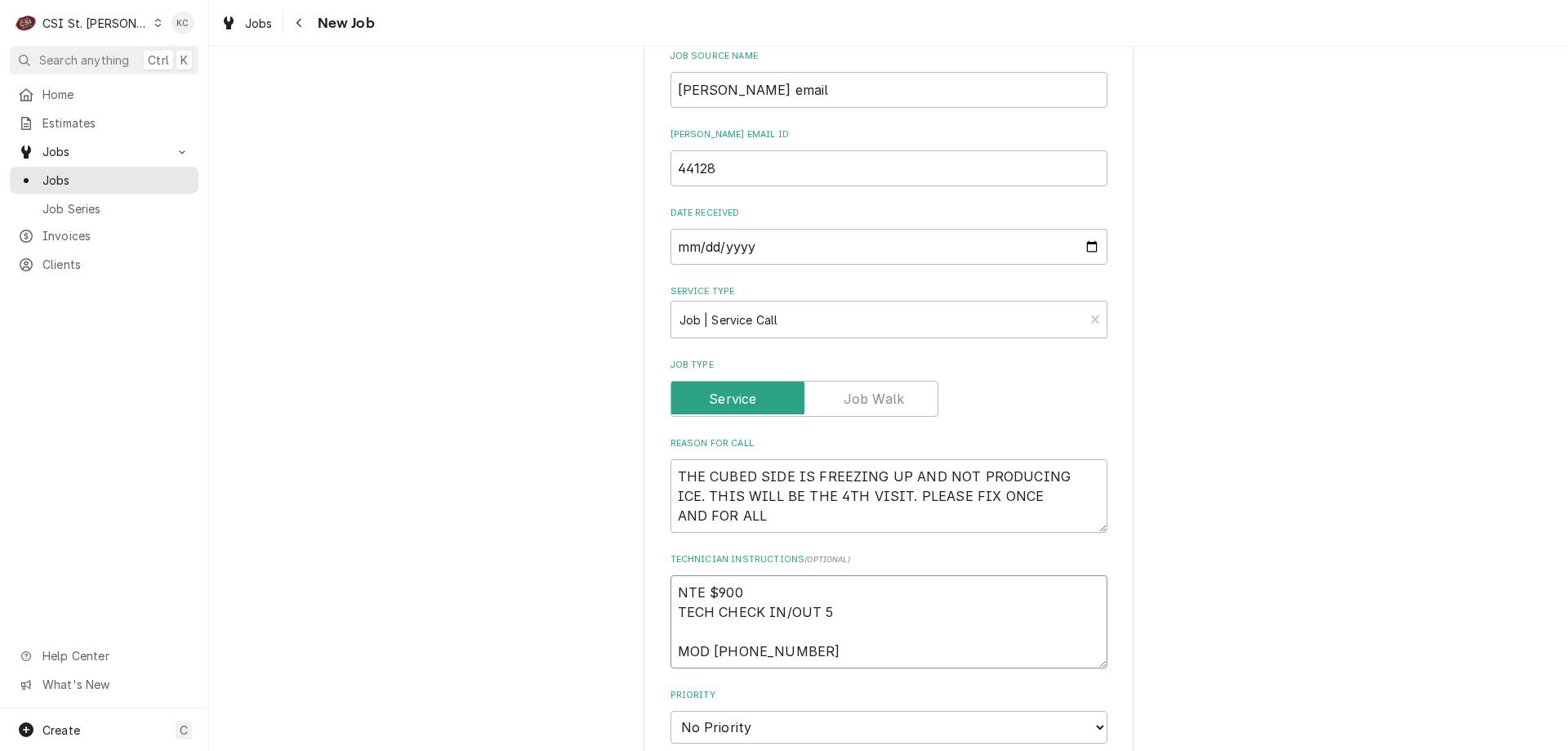
type textarea "x"
type textarea "NTE $900 TECH CHECK IN/OUT MOD 636 534-1696"
type textarea "x"
type textarea "NTE $900 TECH CHECK IN/OUT MOD 636 534-1696"
type textarea "x"
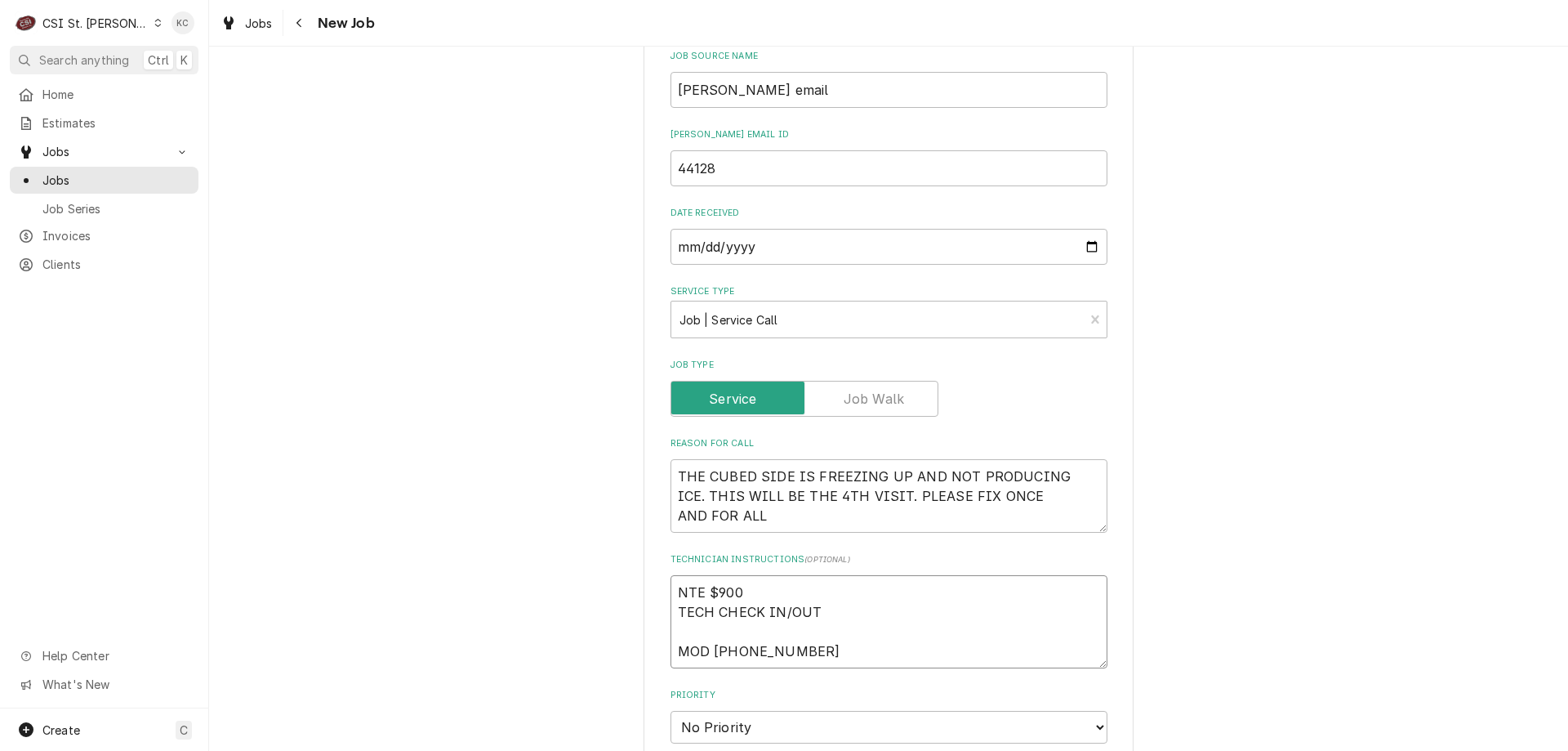
type textarea "NTE $900 TECH CHECK IN/OU MOD 636 534-1696"
type textarea "x"
type textarea "NTE $900 TECH CHECK IN/O MOD 636 534-1696"
type textarea "x"
type textarea "NTE $900 TECH CHECK IN/ MOD 636 534-1696"
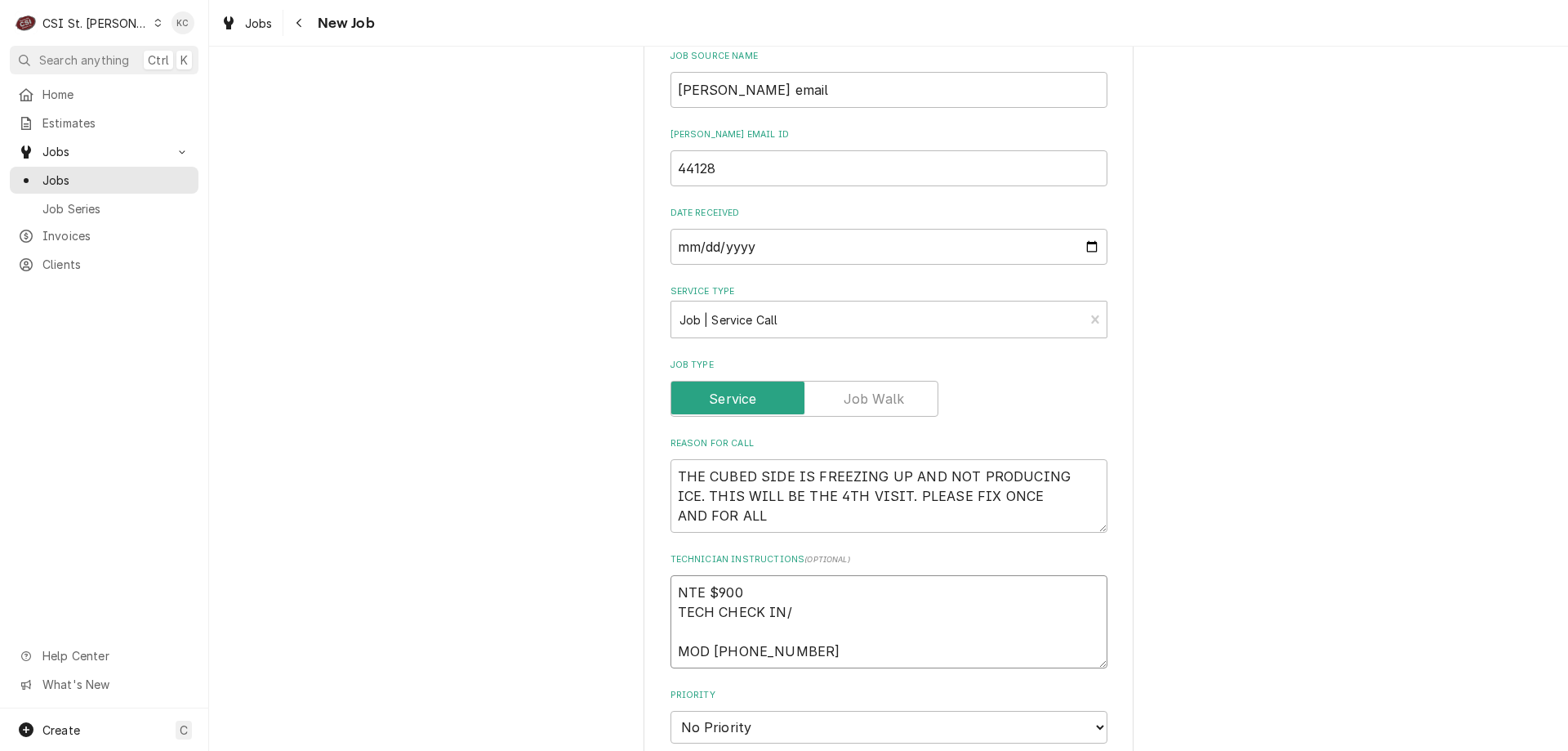
type textarea "x"
type textarea "NTE $900 TECH CHECK IN MOD 636 534-1696"
type textarea "x"
type textarea "NTE $900 TECH CHECK I MOD 636 534-1696"
type textarea "x"
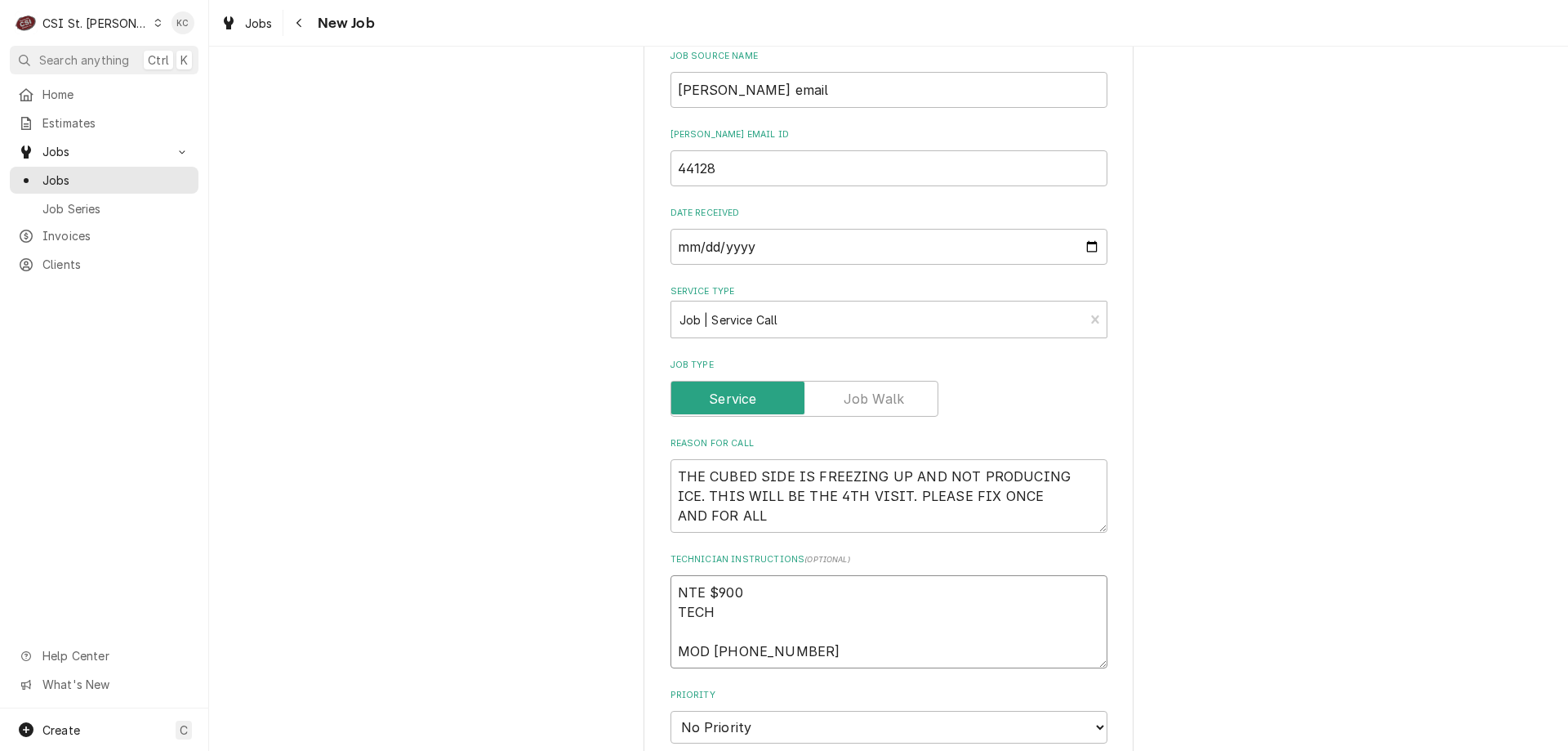
click at [798, 611] on textarea "NTE $900 TECH MOD 636 534-1696" at bounding box center [889, 622] width 437 height 93
paste textarea "TEXT VIVIAN AT (314-756-3700 ) TO CHECK IN AND OUT OF THE CALL. PLEASE NOTE THA…"
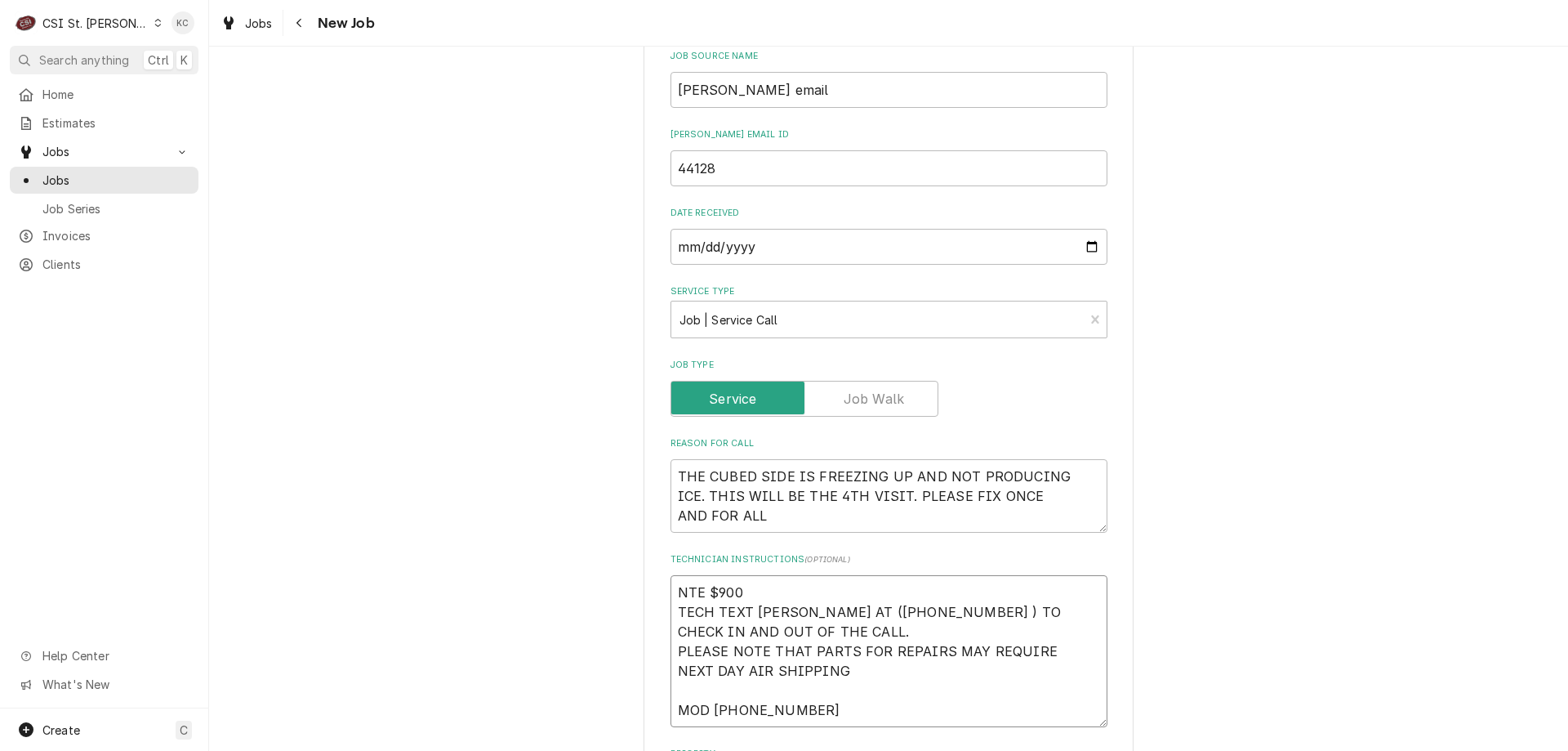
click at [671, 593] on textarea "NTE $900 TECH TEXT VIVIAN AT (314-756-3700 ) TO CHECK IN AND OUT OF THE CALL. P…" at bounding box center [889, 651] width 437 height 152
click at [1370, 463] on div "Please provide the following information to create a job: Client Details Client…" at bounding box center [888, 569] width 1359 height 2300
click at [687, 588] on textarea "NTE $900 TECH TEXT VIVIAN AT (314-756-3700 ) TO CHECK IN AND OUT OF THE CALL. P…" at bounding box center [889, 671] width 437 height 192
paste textarea "This is a 2-8 hour priority"
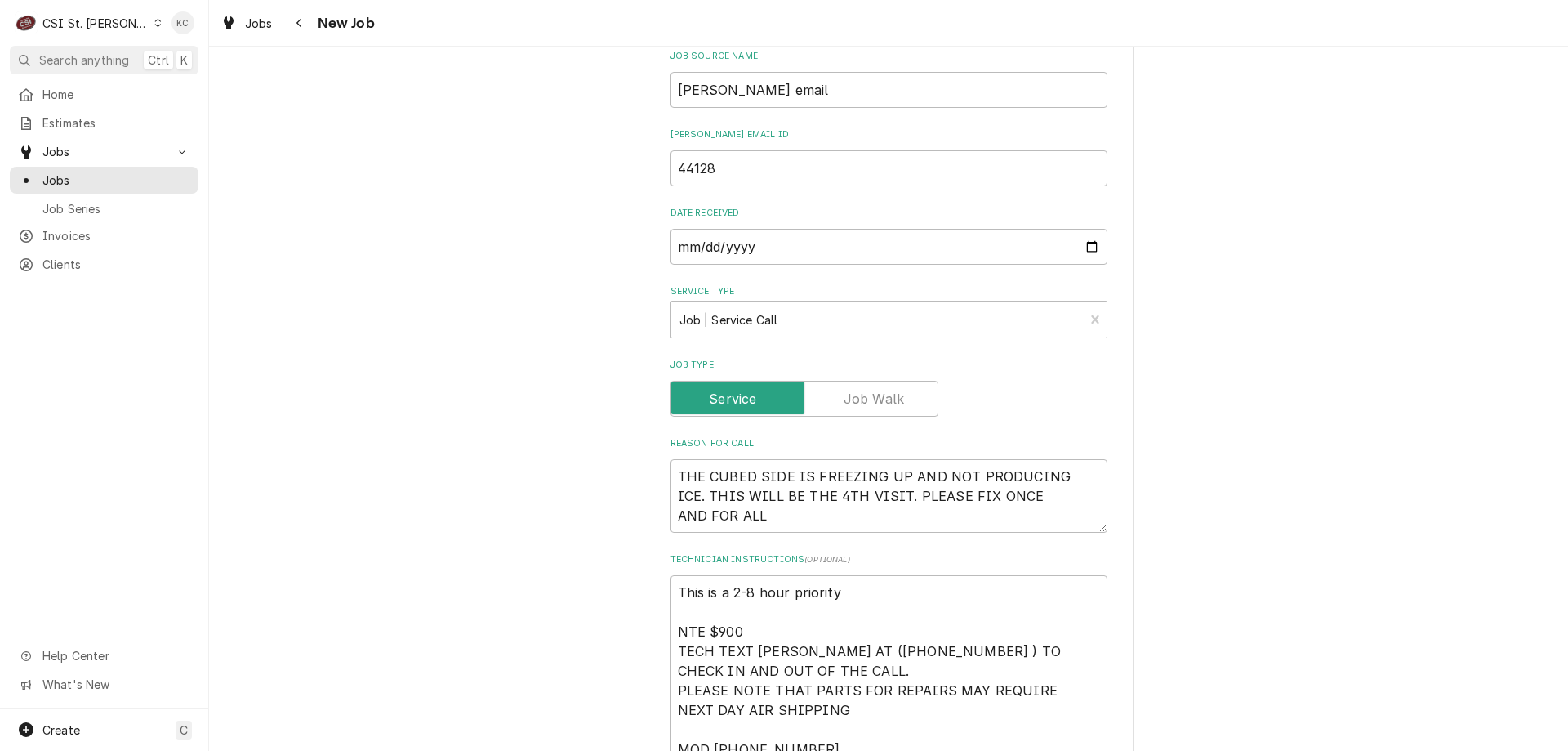
click at [1268, 436] on div "Please provide the following information to create a job: Client Details Client…" at bounding box center [888, 569] width 1359 height 2300
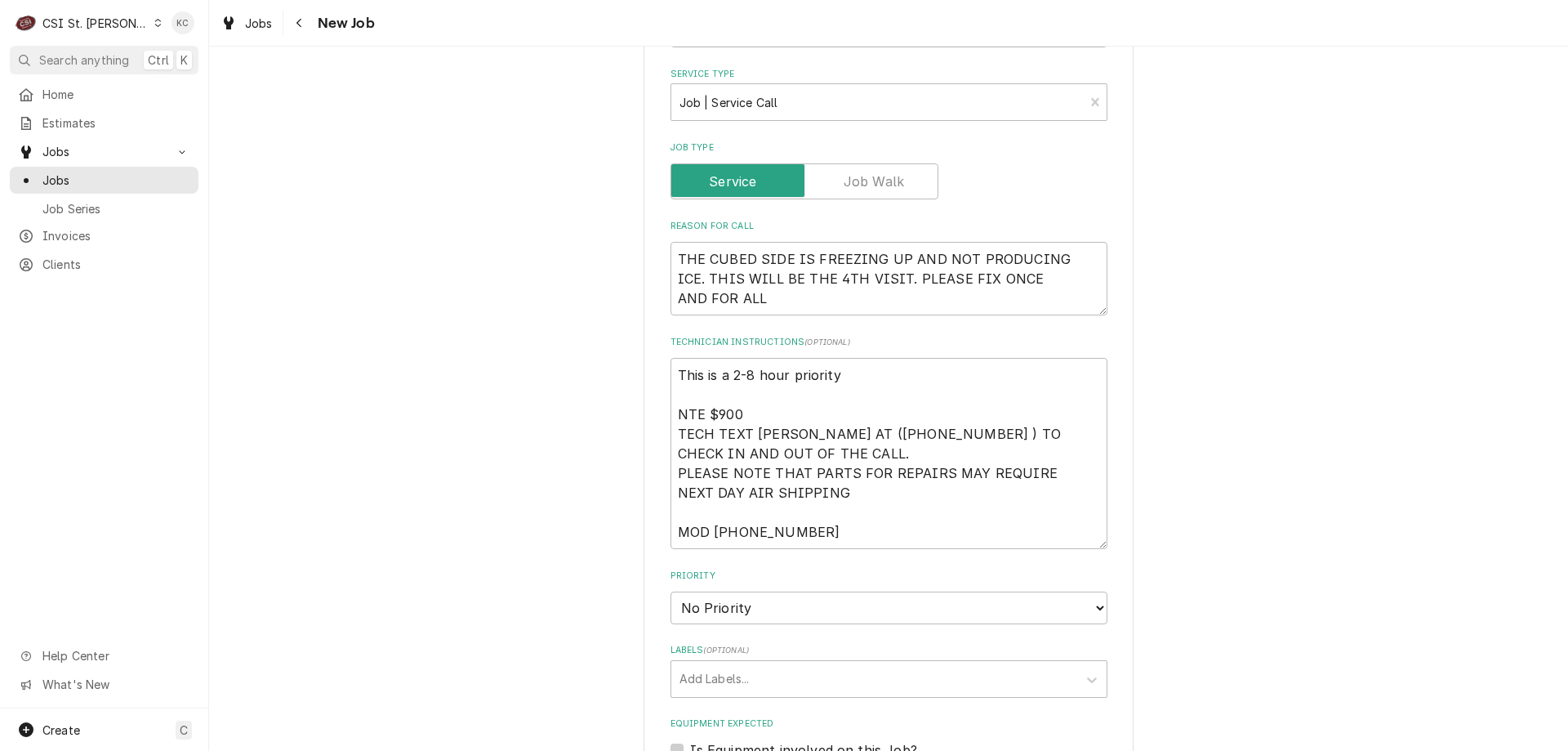
scroll to position [890, 0]
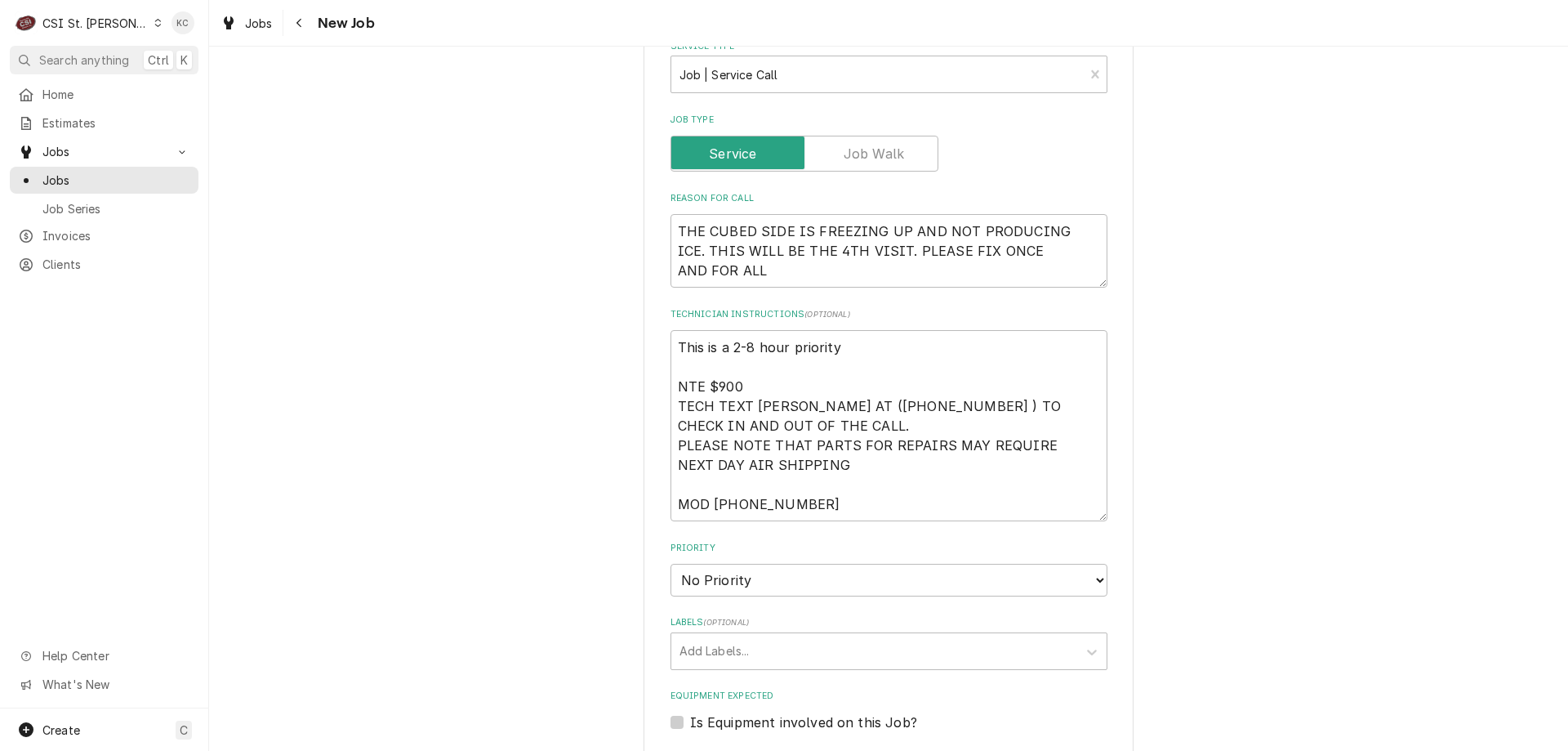
click at [1405, 327] on div "Please provide the following information to create a job: Client Details Client…" at bounding box center [888, 324] width 1359 height 2300
click at [748, 573] on select "No Priority Urgent High Medium Low" at bounding box center [889, 580] width 437 height 33
click at [671, 564] on select "No Priority Urgent High Medium Low" at bounding box center [889, 580] width 437 height 33
click at [760, 652] on div "Labels" at bounding box center [875, 651] width 390 height 29
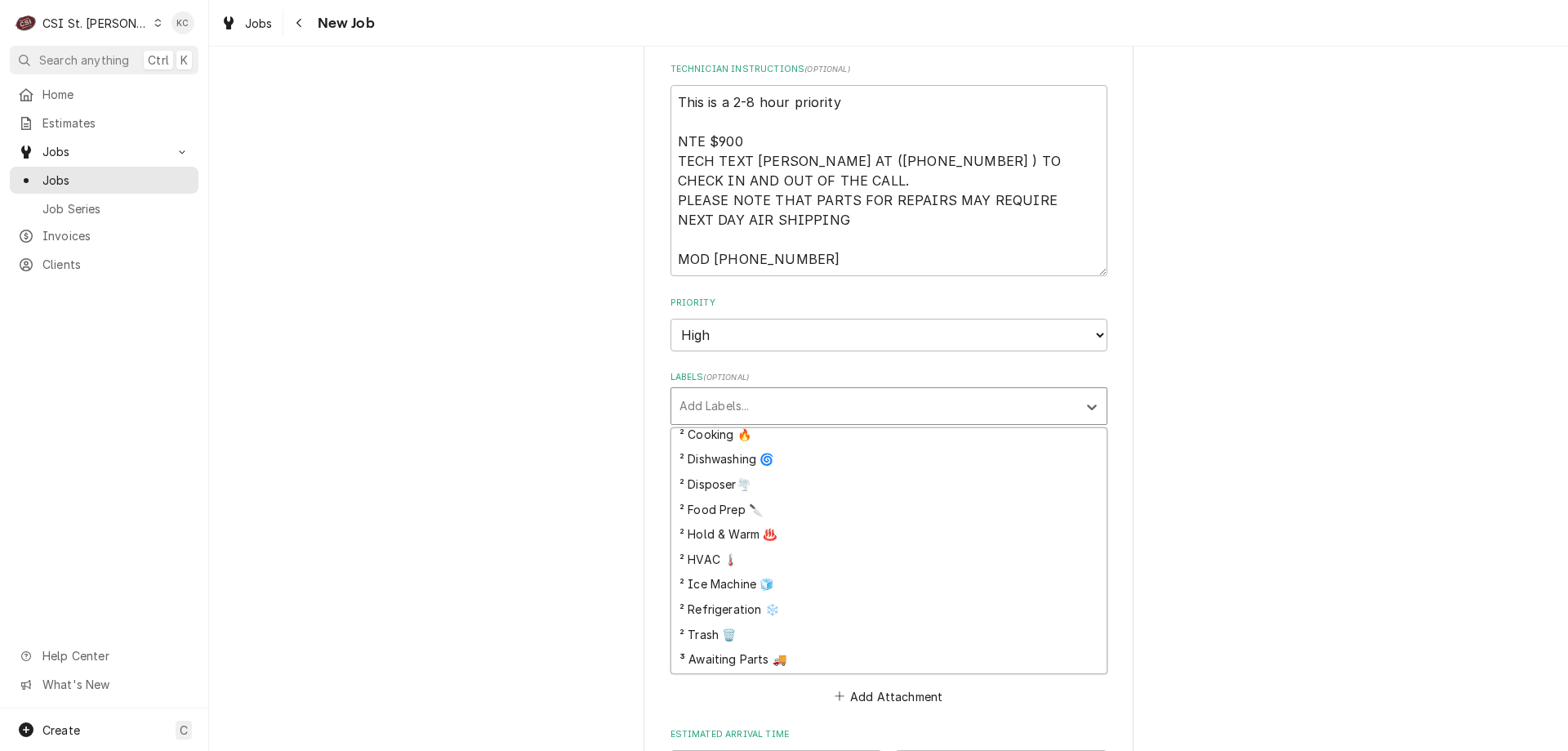
scroll to position [327, 0]
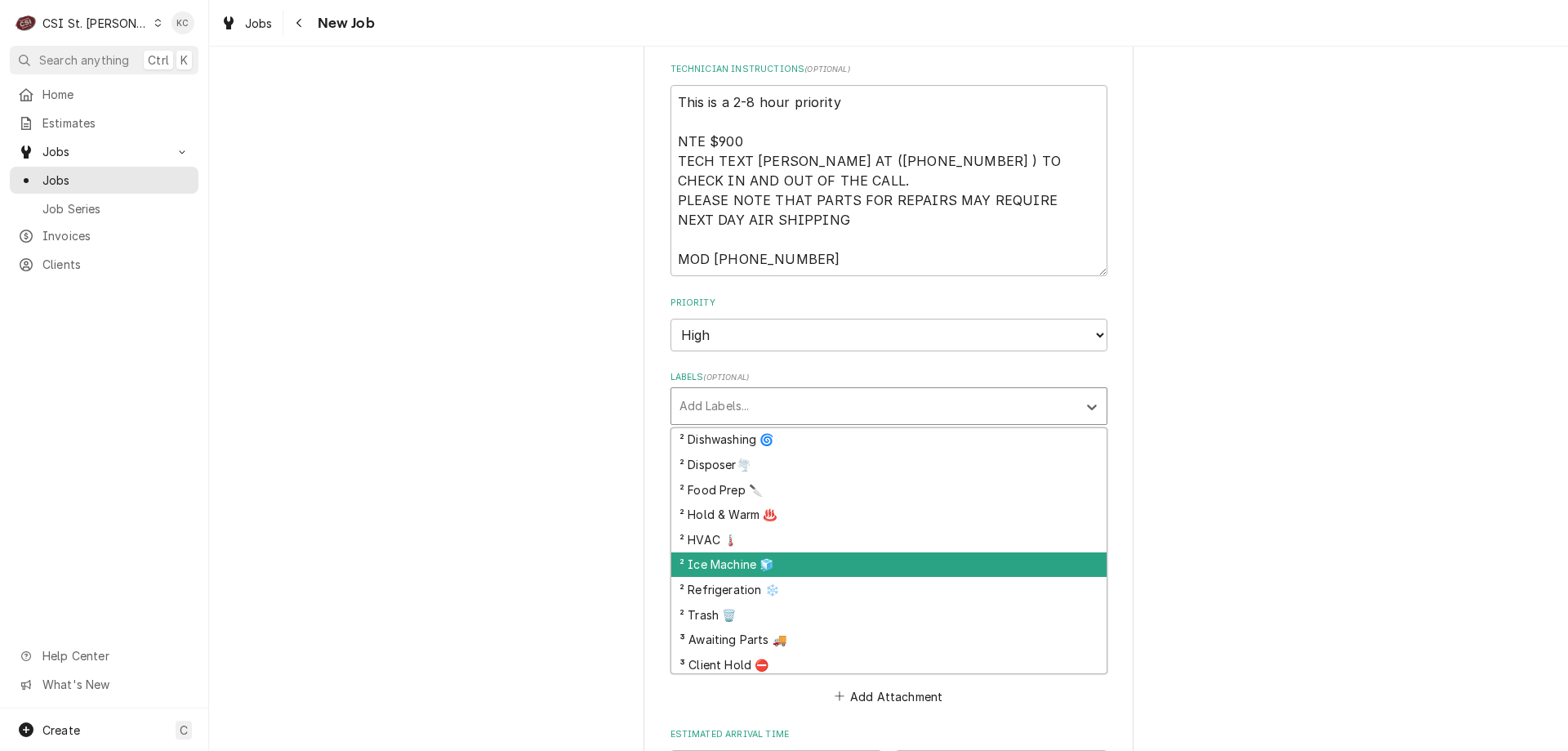
click at [785, 563] on div "² Ice Machine 🧊" at bounding box center [889, 565] width 436 height 25
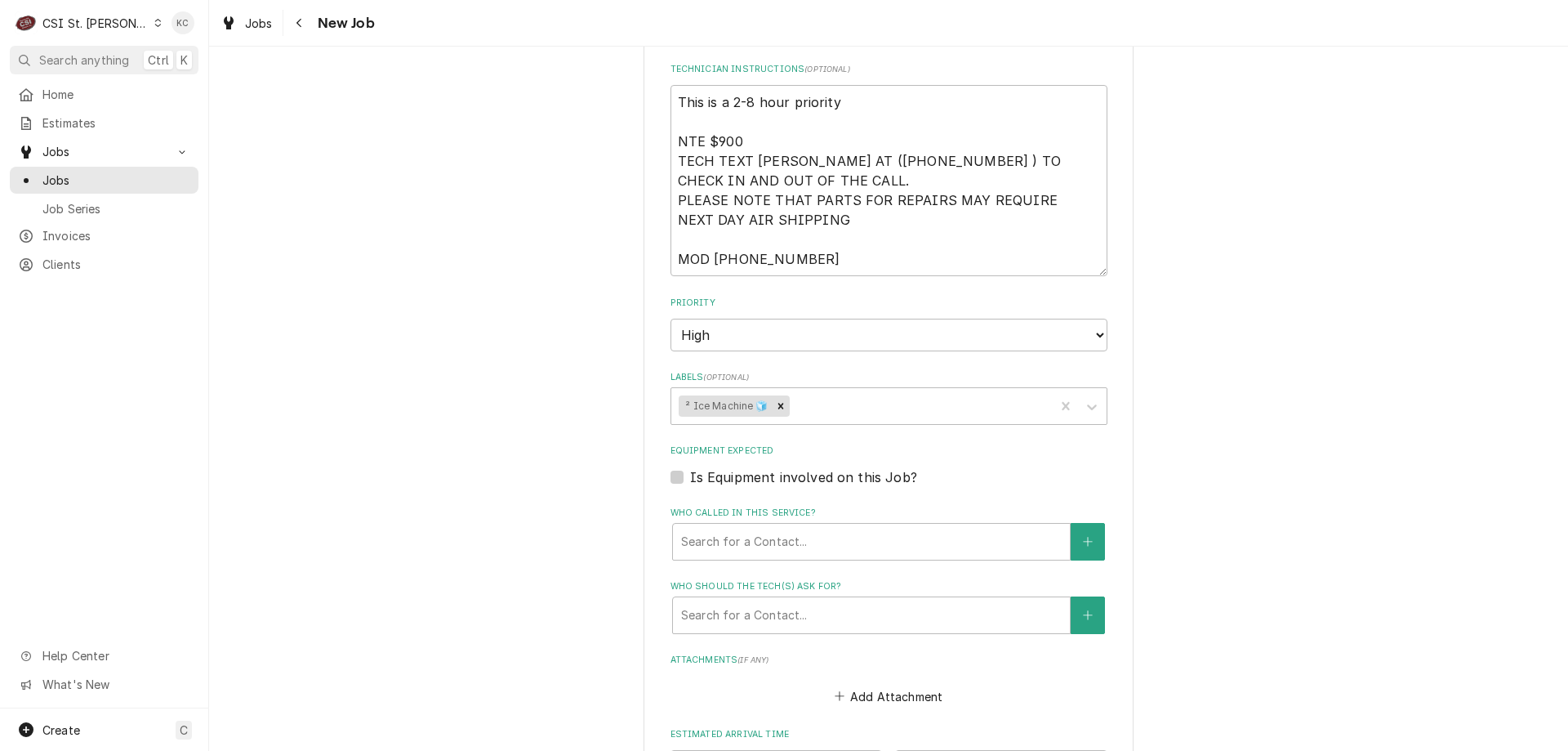
click at [1180, 489] on div "Please provide the following information to create a job: Client Details Client…" at bounding box center [888, 79] width 1359 height 2300
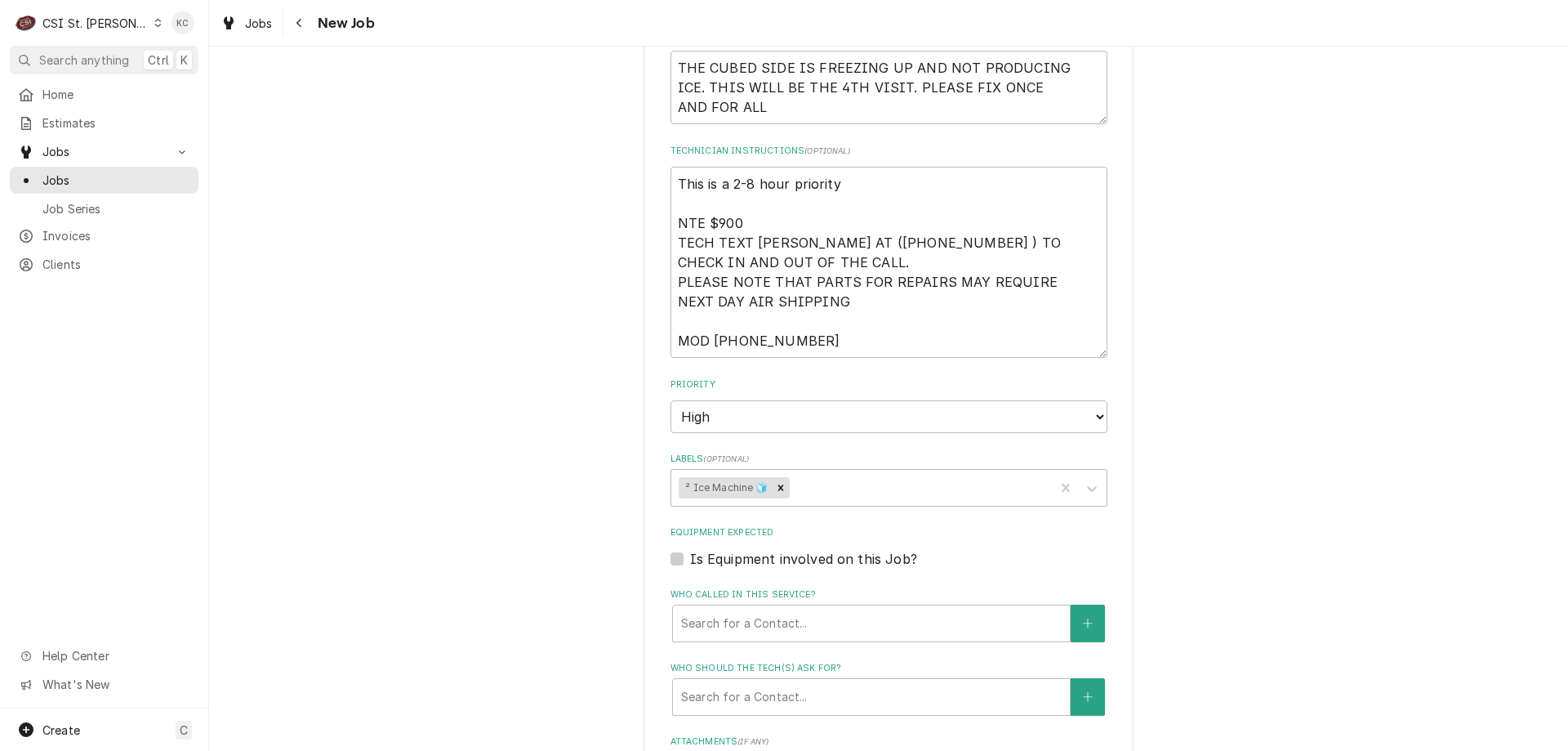
scroll to position [972, 0]
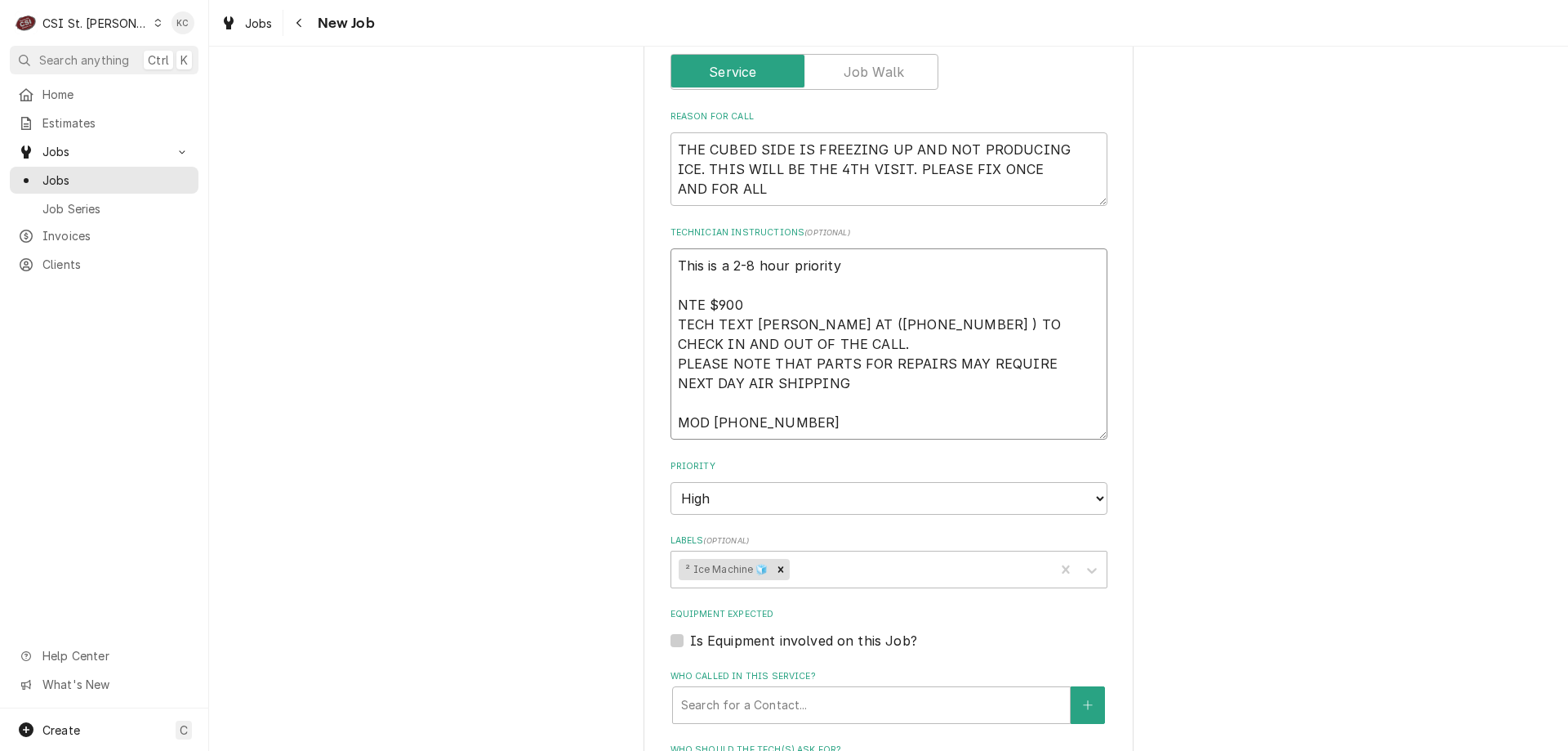
click at [671, 262] on textarea "This is a 2-8 hour priority NTE $900 TECH TEXT VIVIAN AT (314-756-3700 ) TO CHE…" at bounding box center [889, 344] width 437 height 192
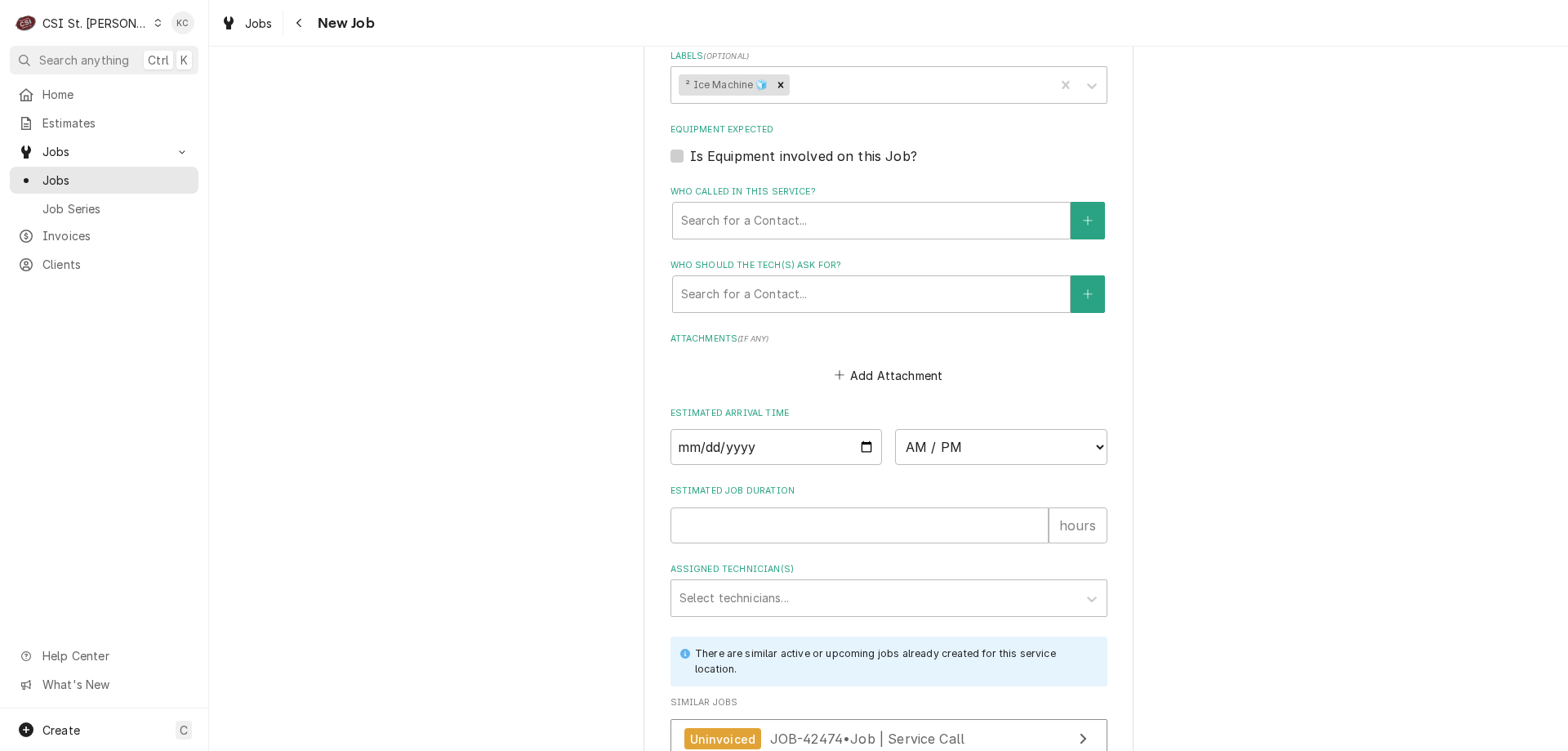
scroll to position [1672, 0]
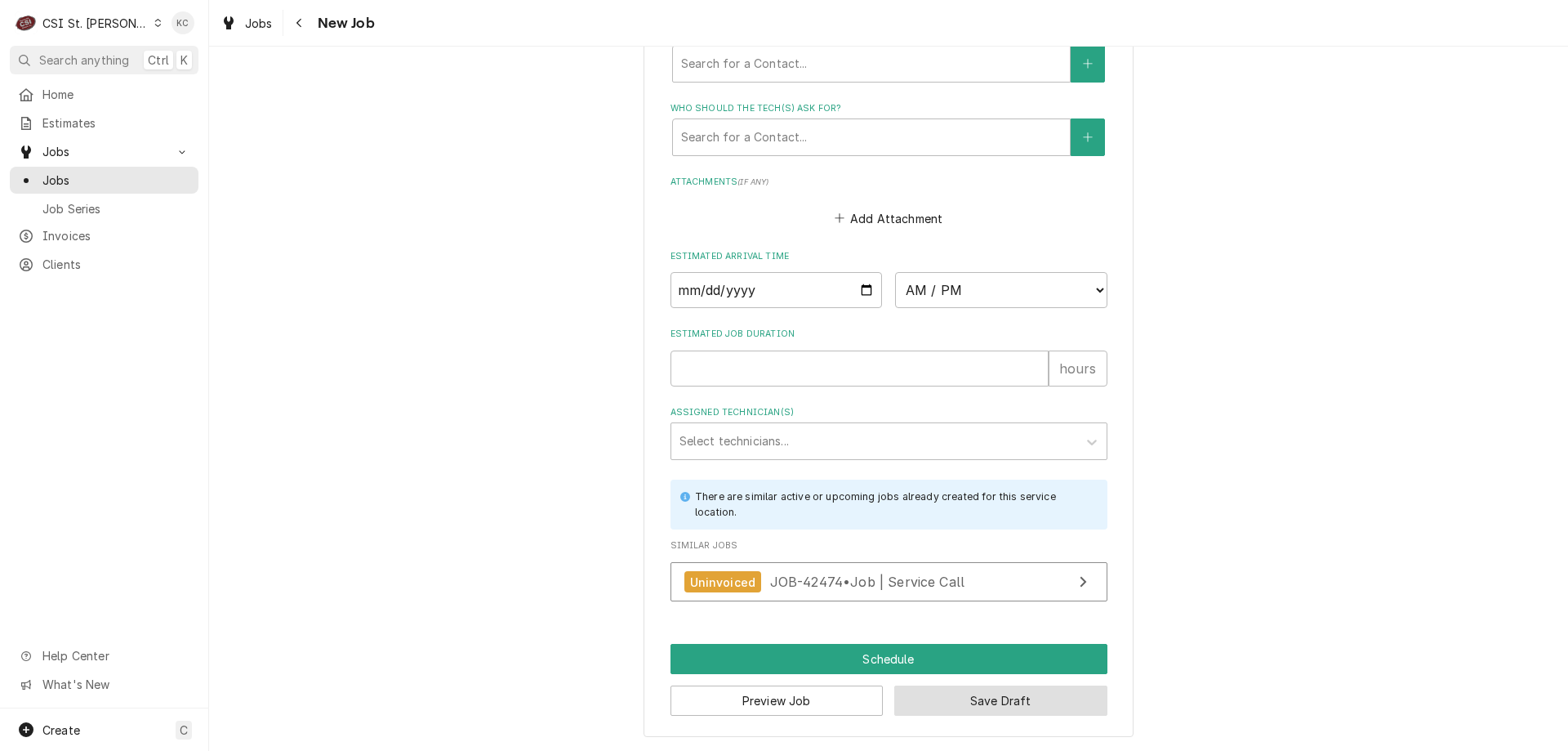
click at [949, 699] on button "Save Draft" at bounding box center [1001, 700] width 213 height 30
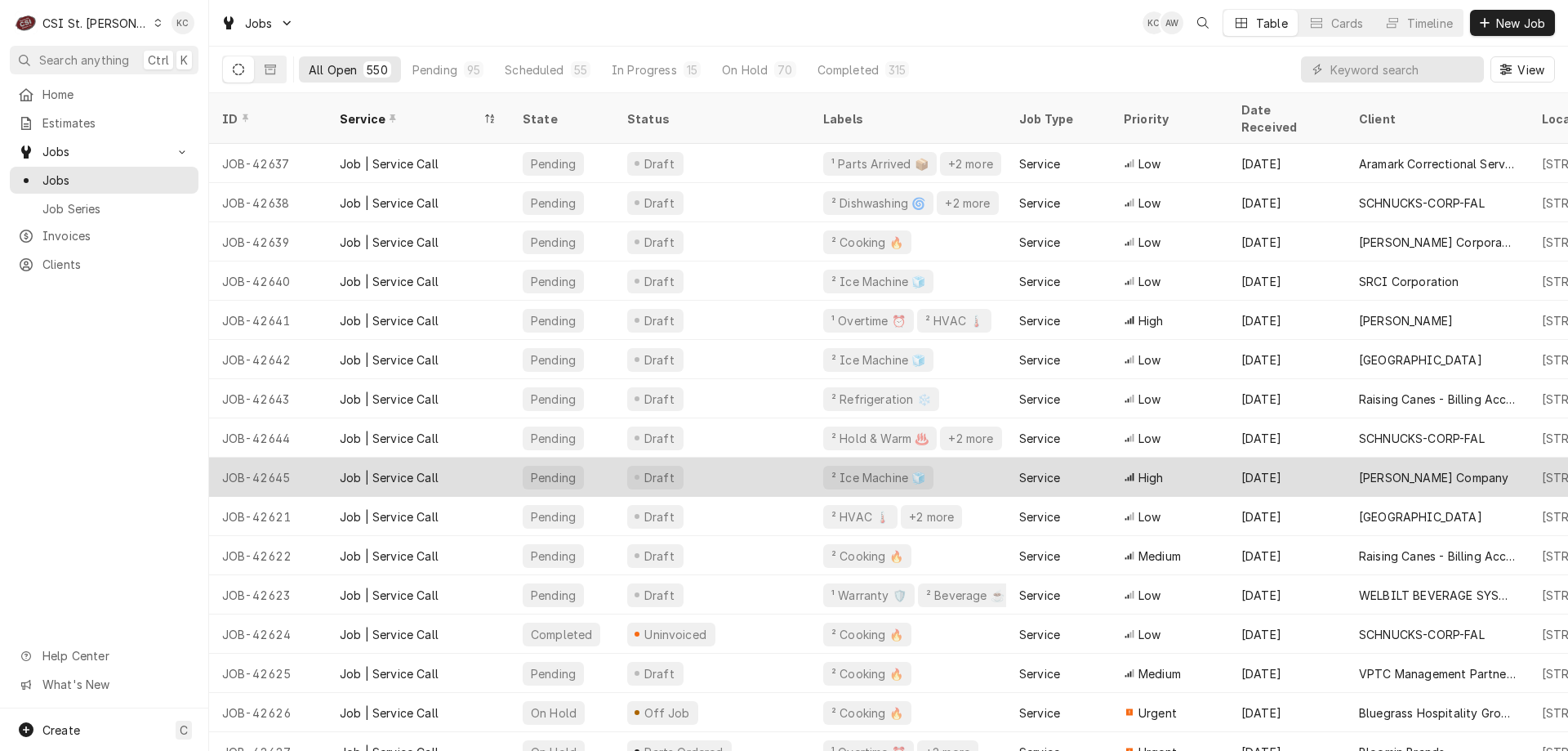
click at [961, 464] on div "² Ice Machine 🧊" at bounding box center [908, 476] width 196 height 39
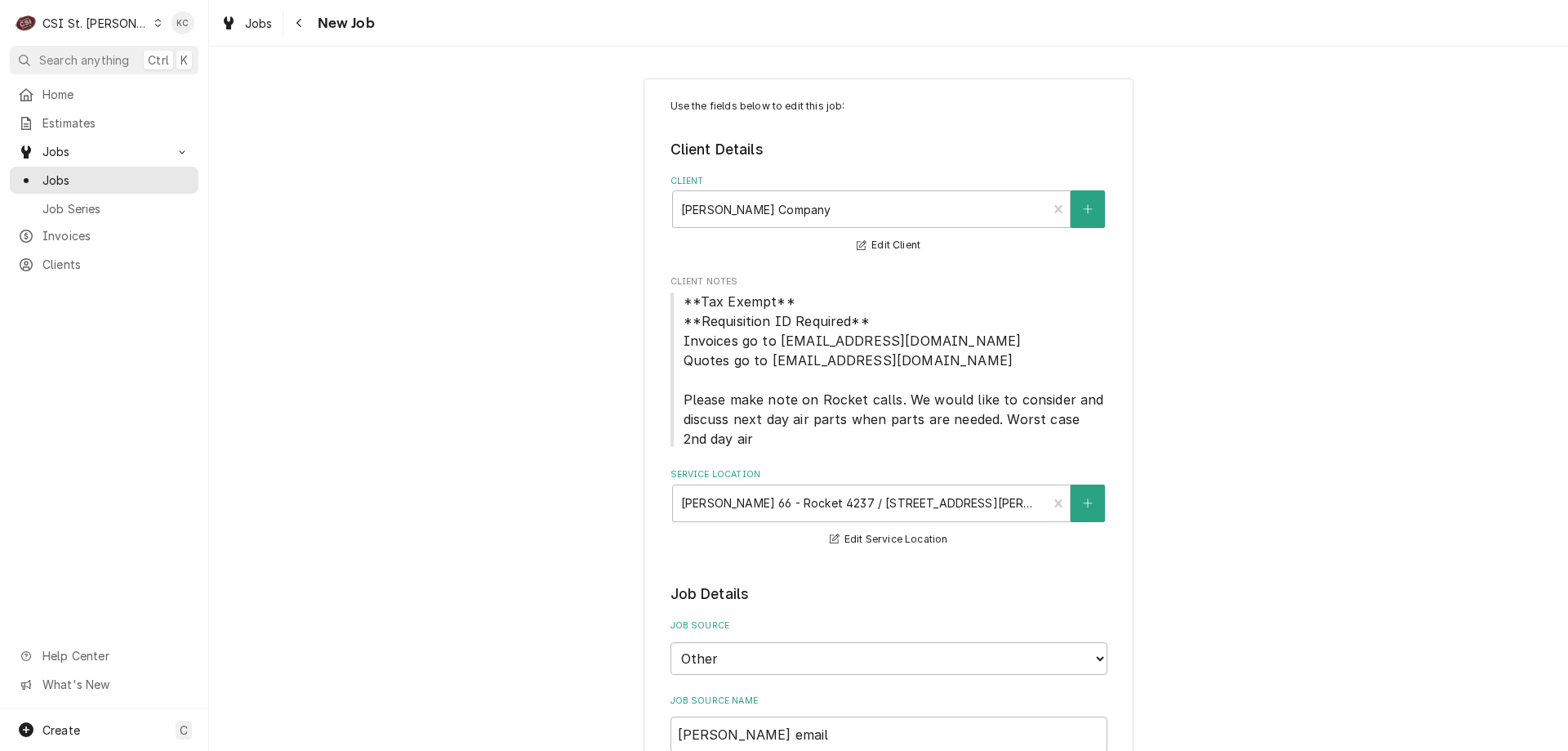
drag, startPoint x: 1555, startPoint y: 252, endPoint x: 1560, endPoint y: 259, distance: 8.6
click at [1560, 271] on div "Use the fields below to edit this job: Client Details Client Vivian Company Edi…" at bounding box center [888, 399] width 1359 height 704
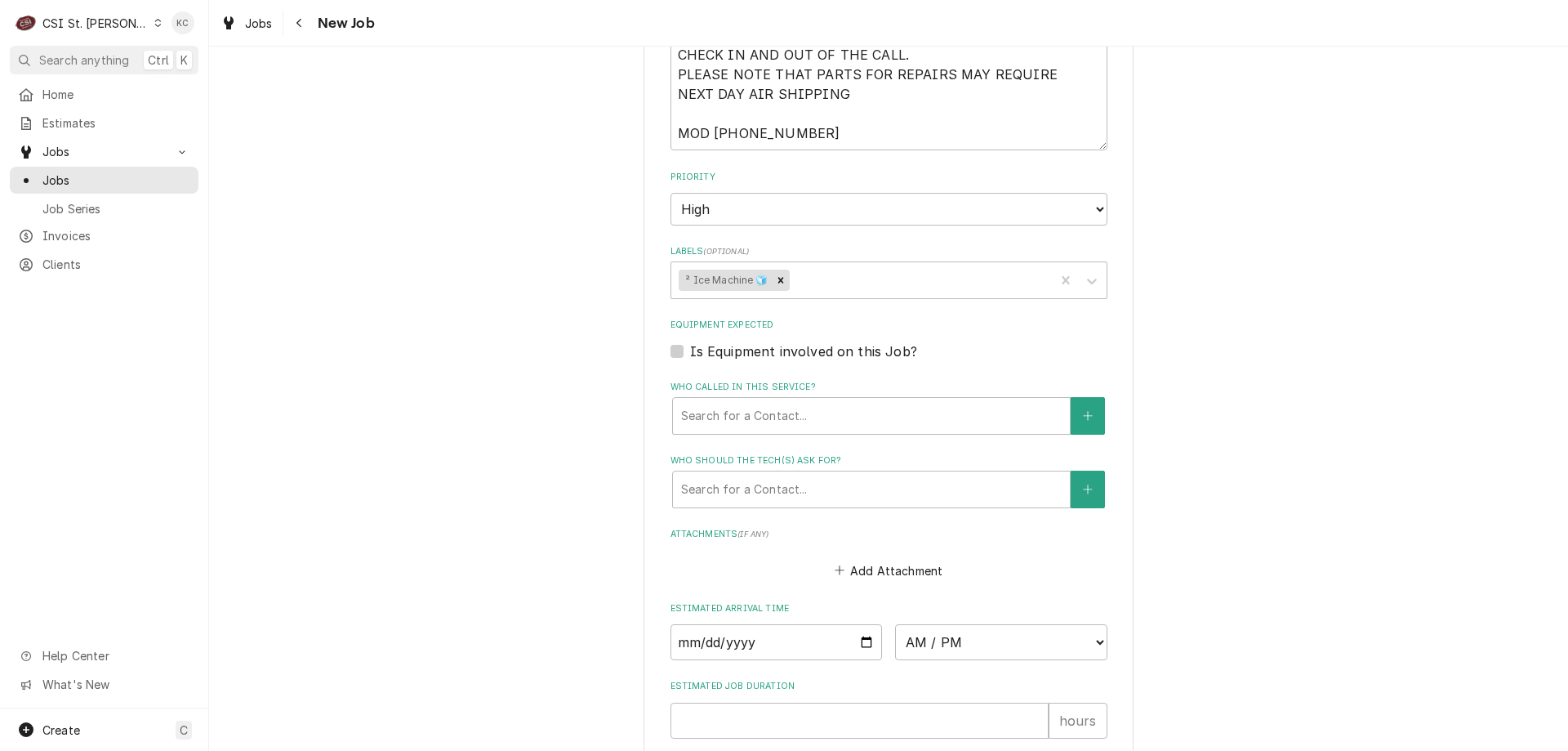
scroll to position [1334, 0]
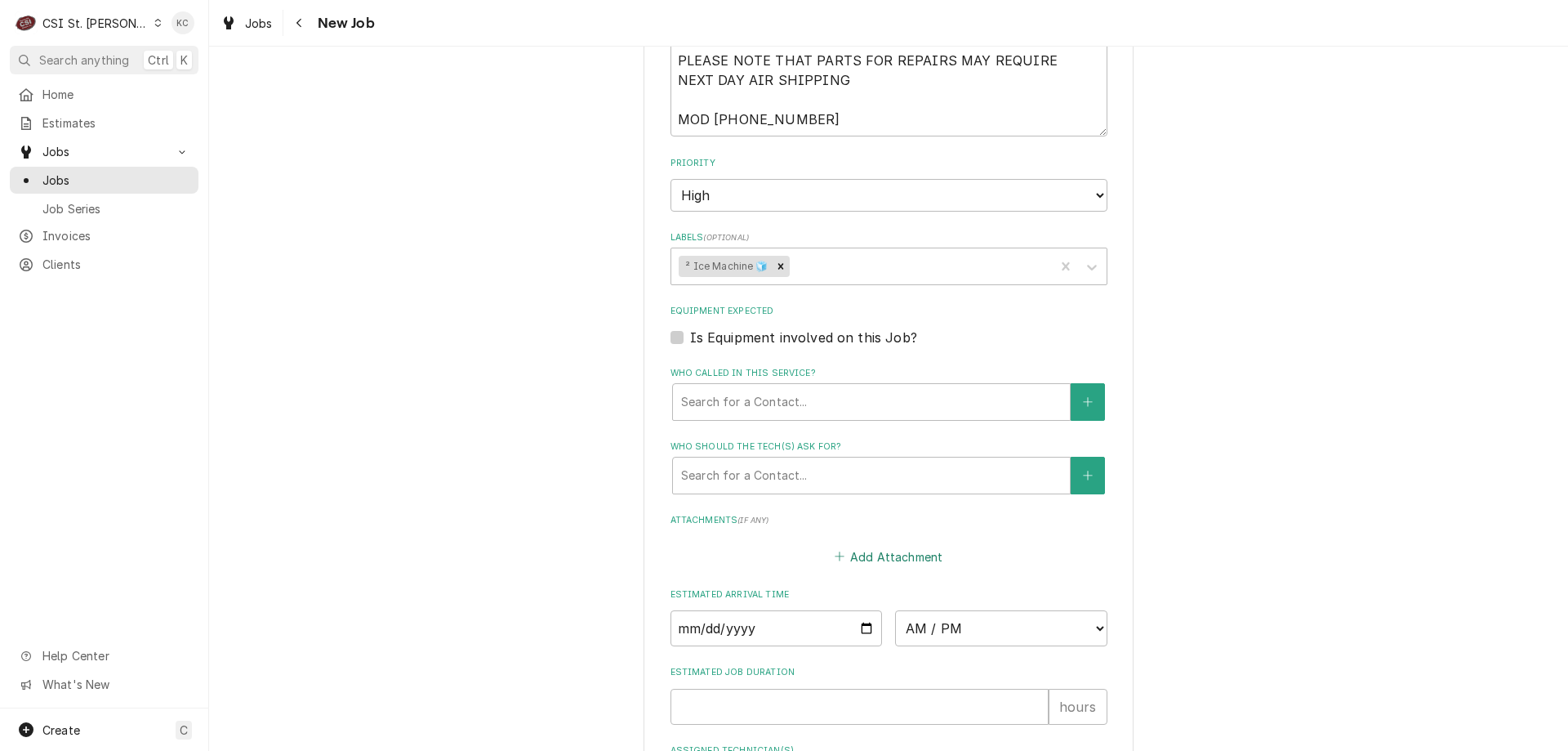
click at [846, 558] on button "Add Attachment" at bounding box center [889, 556] width 115 height 23
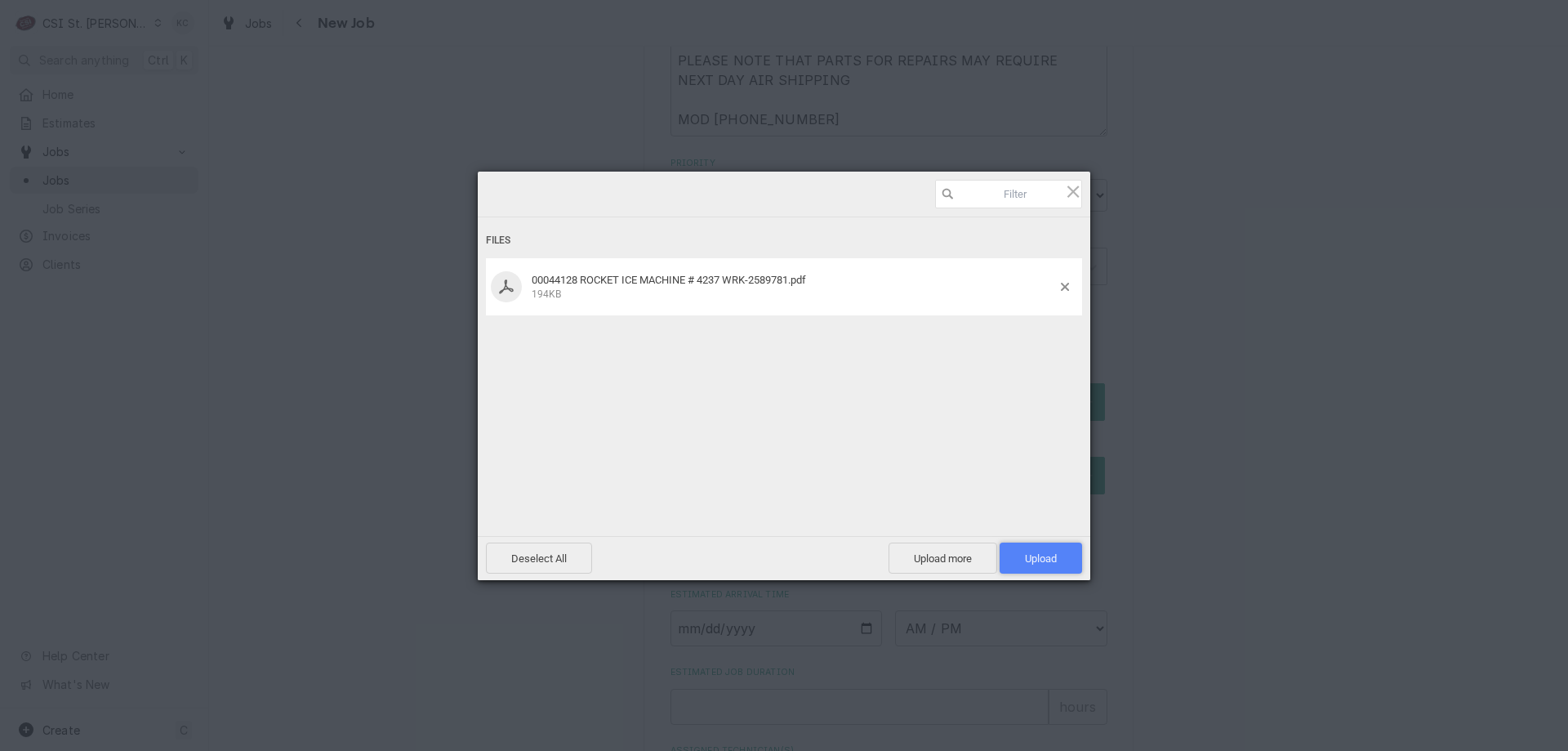
click at [1034, 557] on span "Upload 1" at bounding box center [1041, 559] width 32 height 12
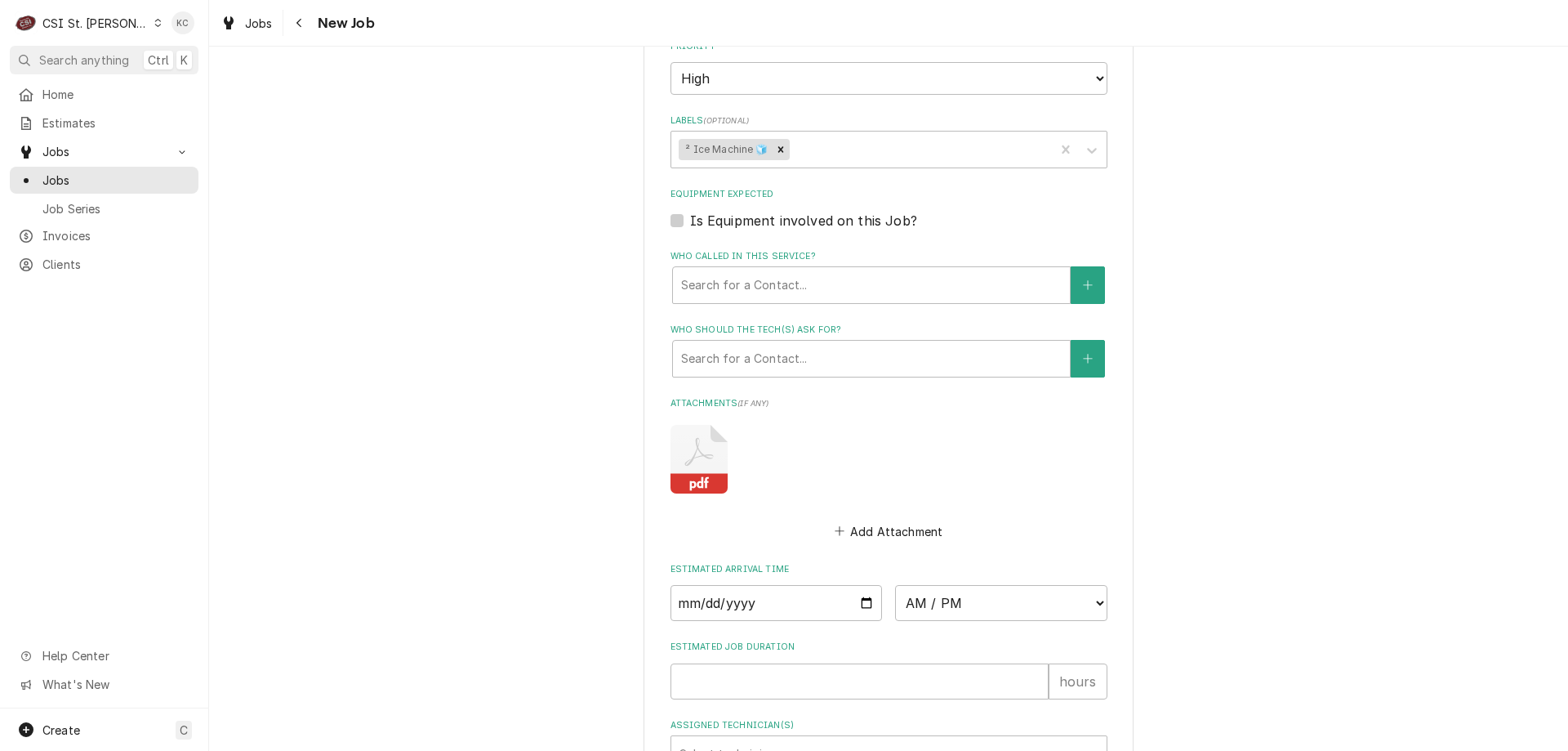
scroll to position [1656, 0]
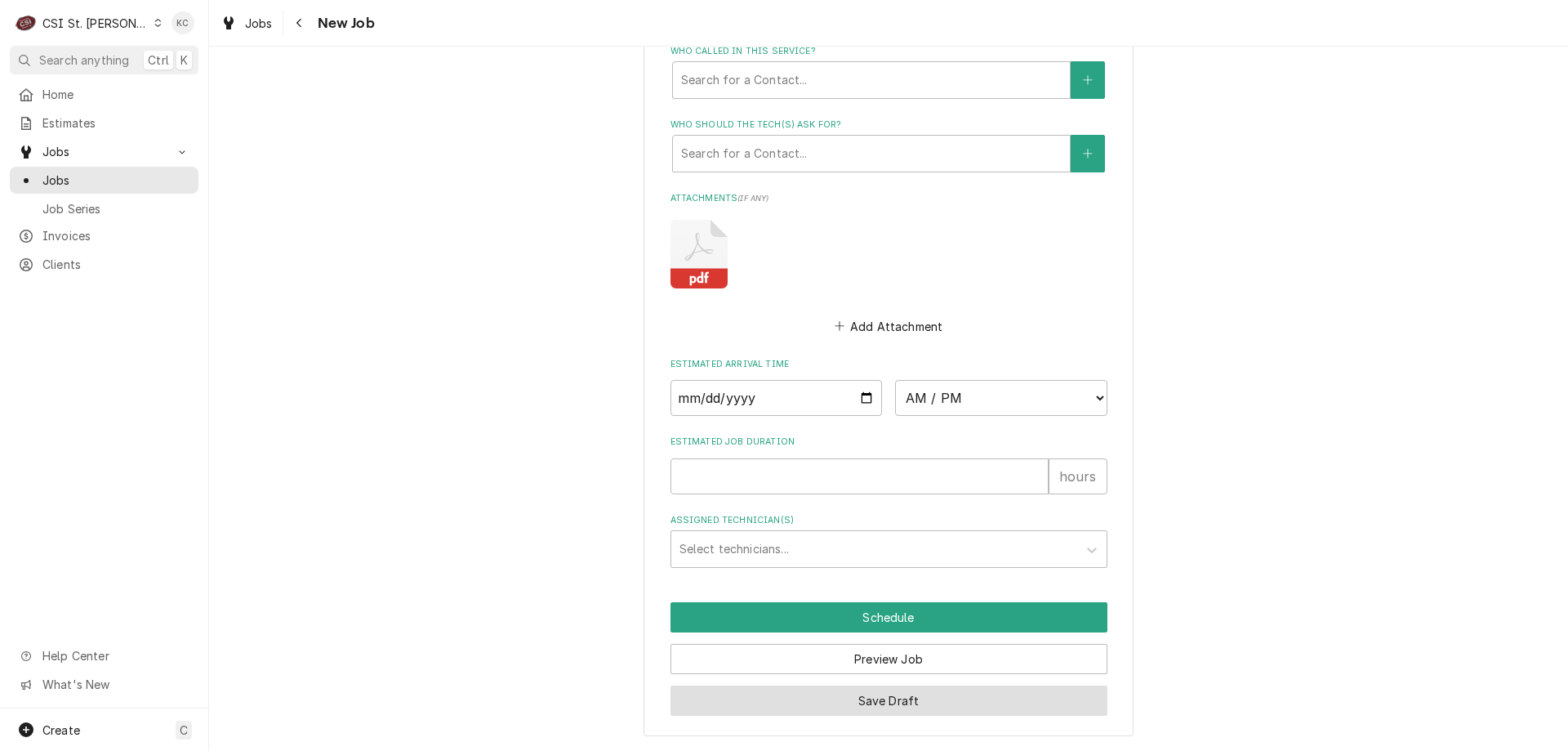
click at [1029, 695] on button "Save Draft" at bounding box center [889, 700] width 437 height 30
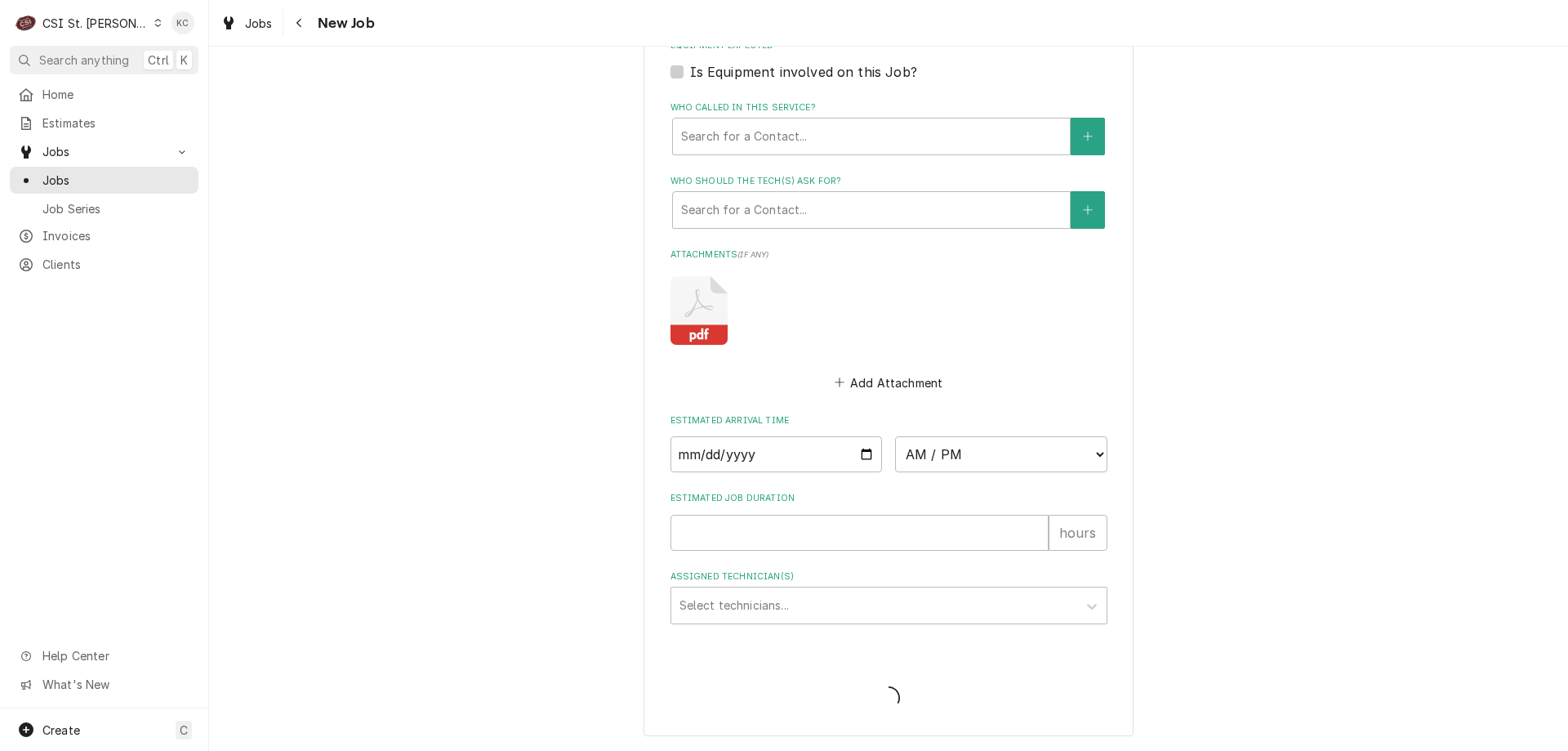
scroll to position [1600, 0]
type textarea "x"
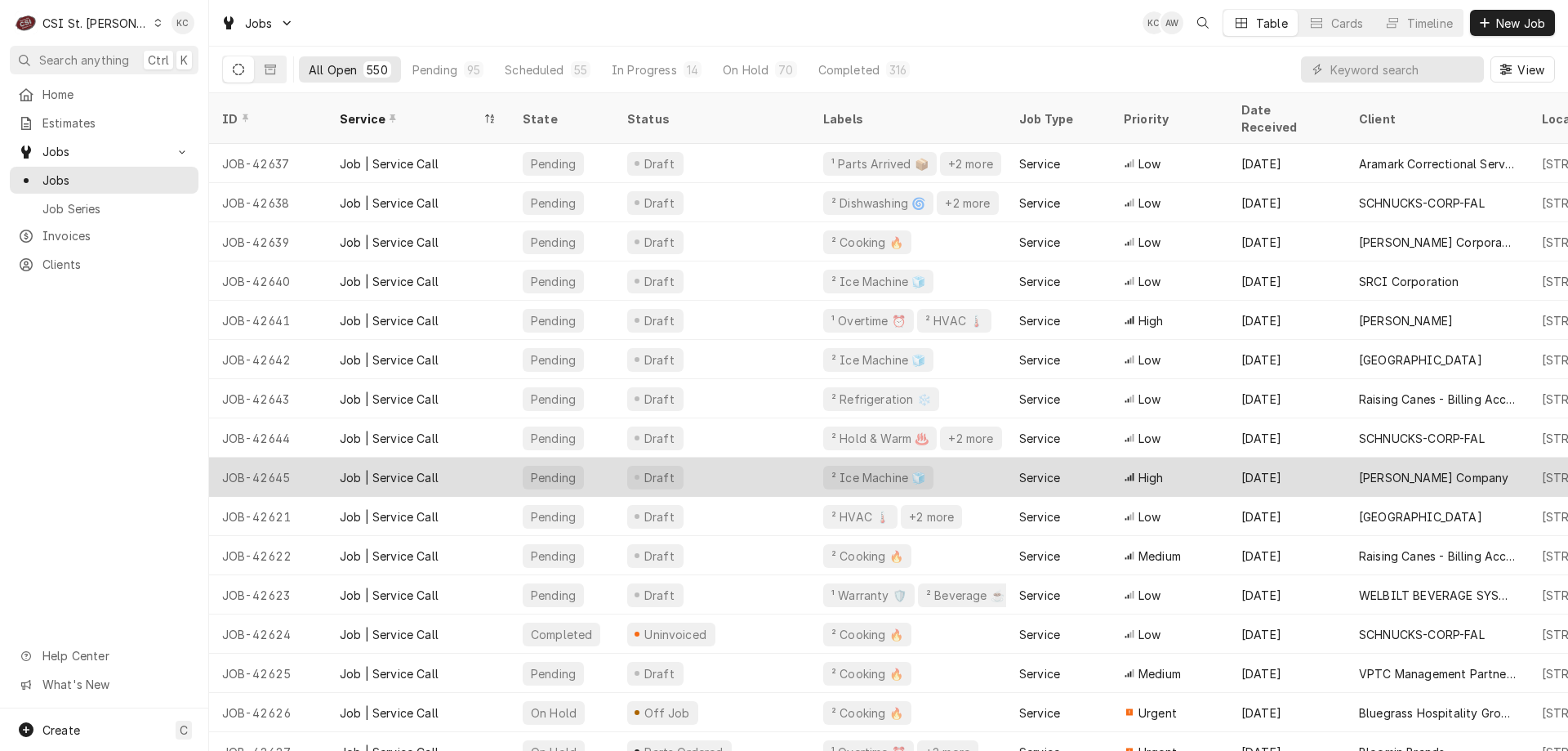
click at [1313, 463] on div "[DATE]" at bounding box center [1288, 476] width 117 height 39
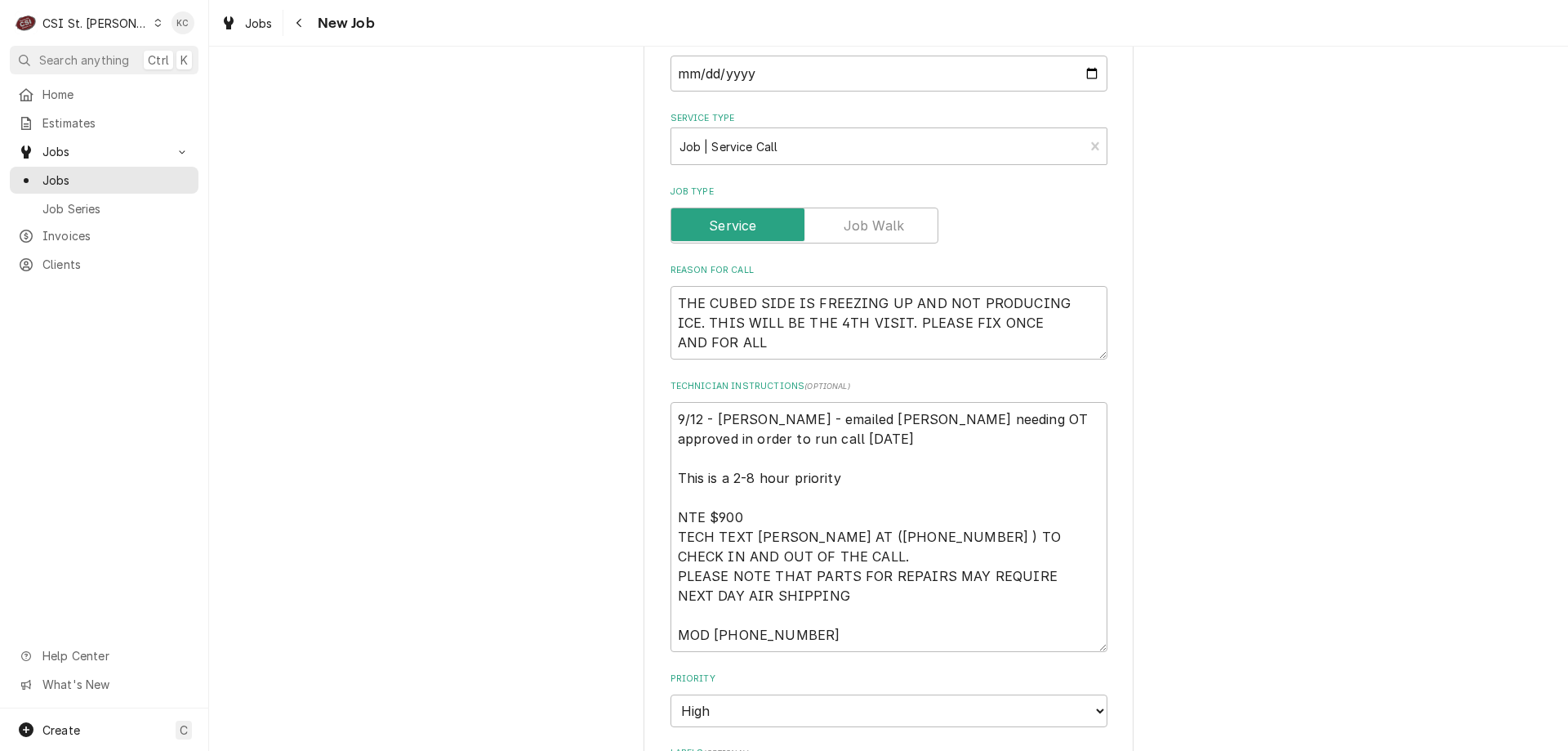
scroll to position [883, 0]
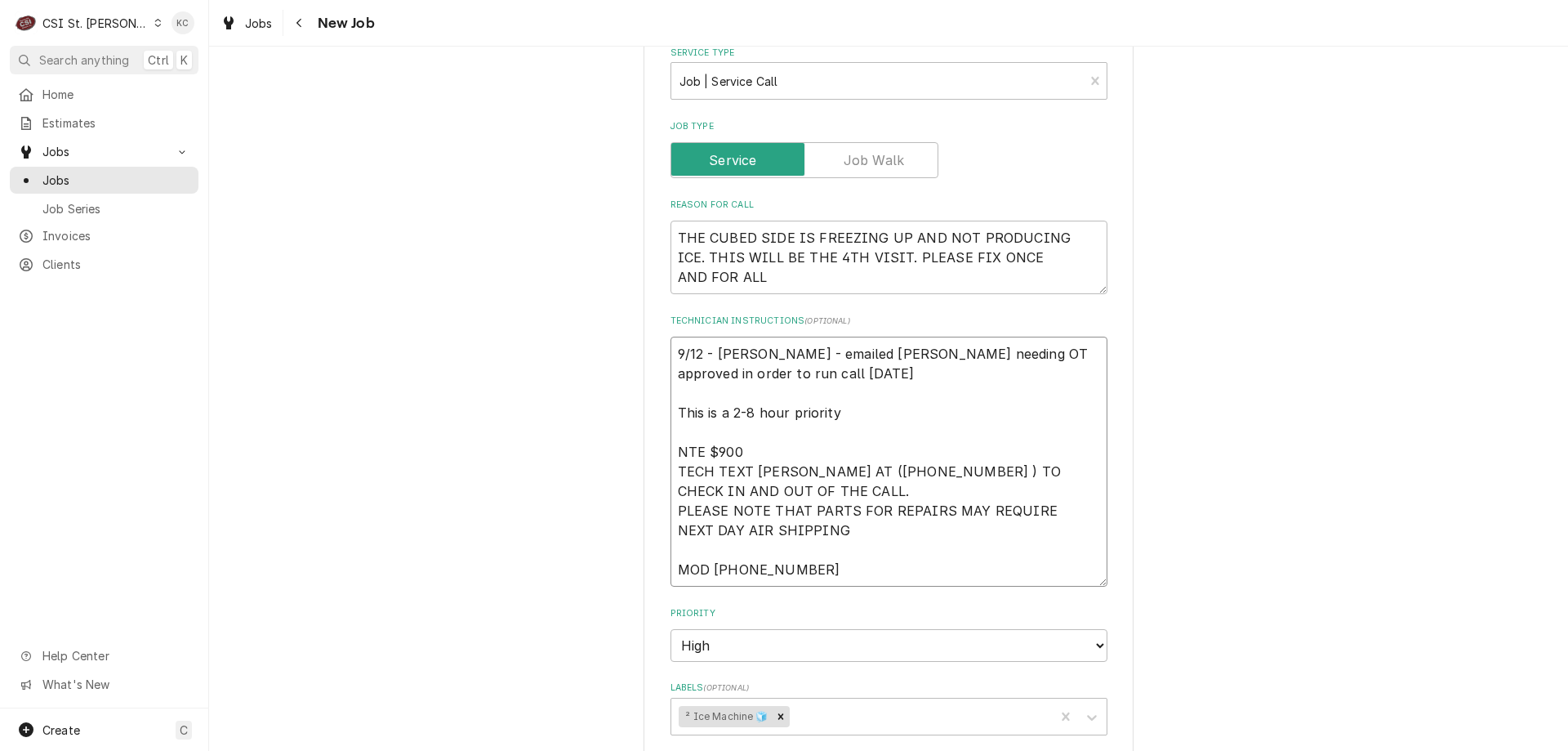
click at [860, 382] on textarea "9/12 - Kelly - emailed Vivian needing OT approved in order to run call today Th…" at bounding box center [889, 462] width 437 height 250
type textarea "x"
type textarea "9/12 - Kelly - emailed Vivian needing OT approved in order to run call today Th…"
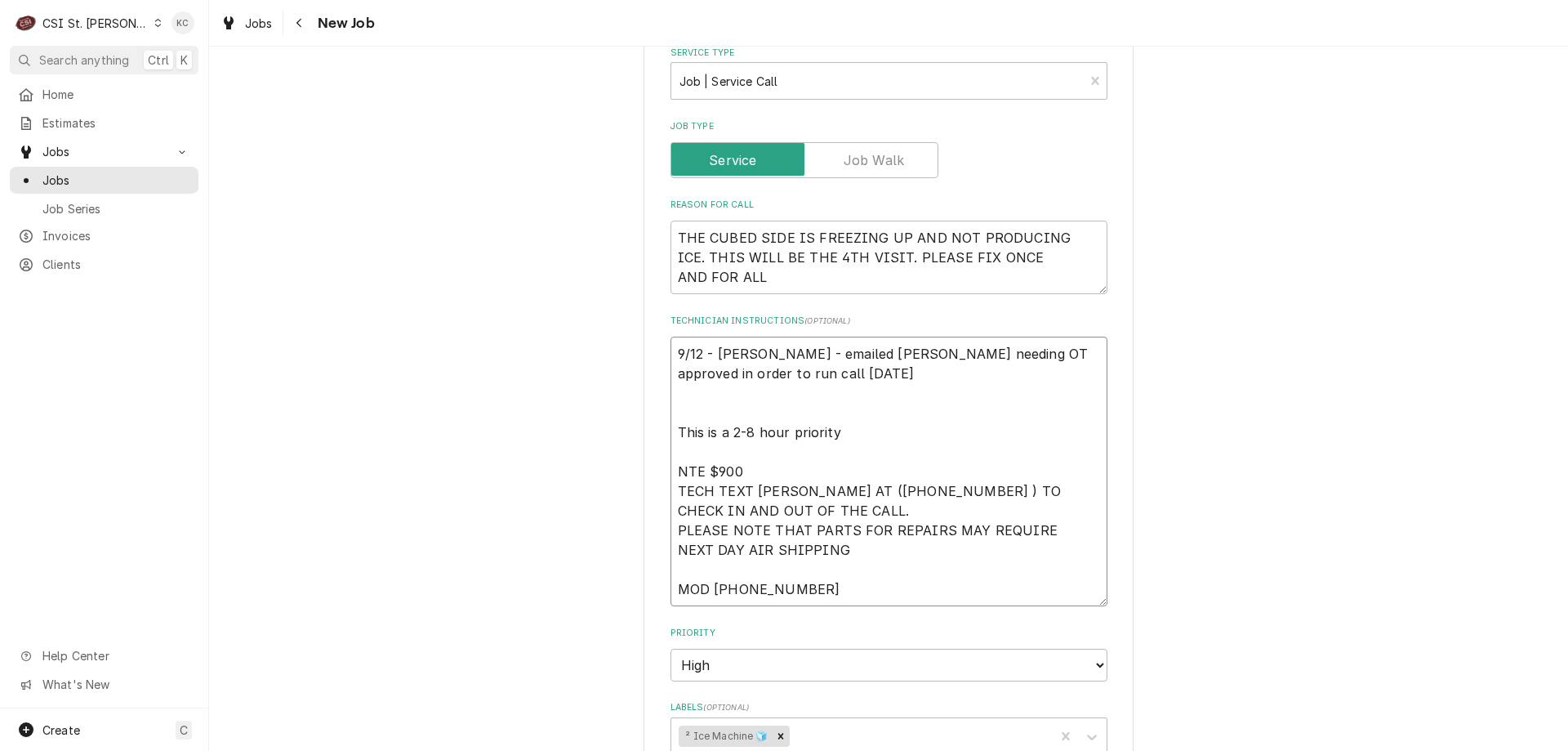
type textarea "x"
type textarea "9/12 - Kelly - emailed Vivian needing OT approved in order to run call today Th…"
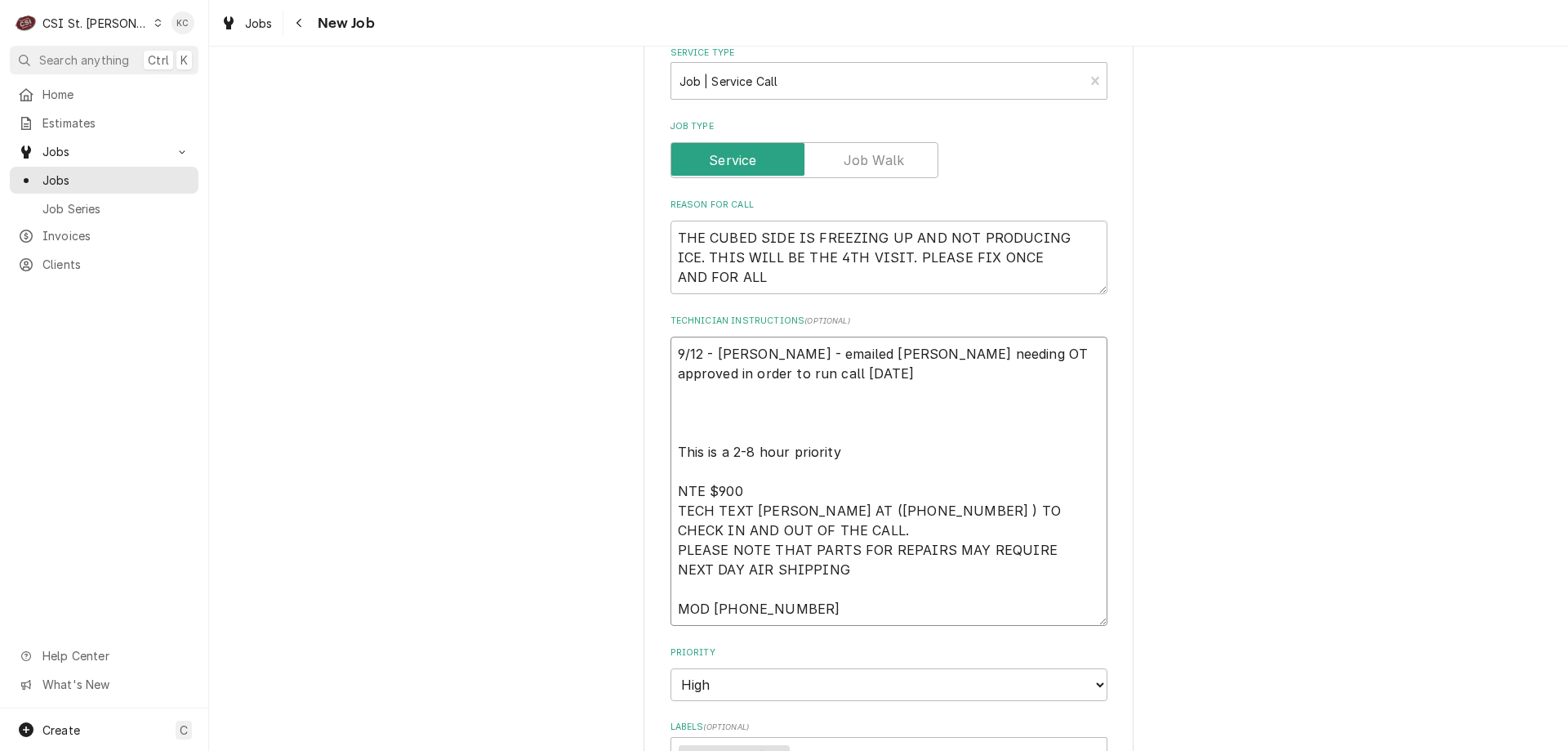
type textarea "x"
type textarea "9/12 - Kelly - emailed Vivian needing OT approved in order to run call today 9 …"
type textarea "x"
type textarea "9/12 - Kelly - emailed Vivian needing OT approved in order to run call today 9/…"
type textarea "x"
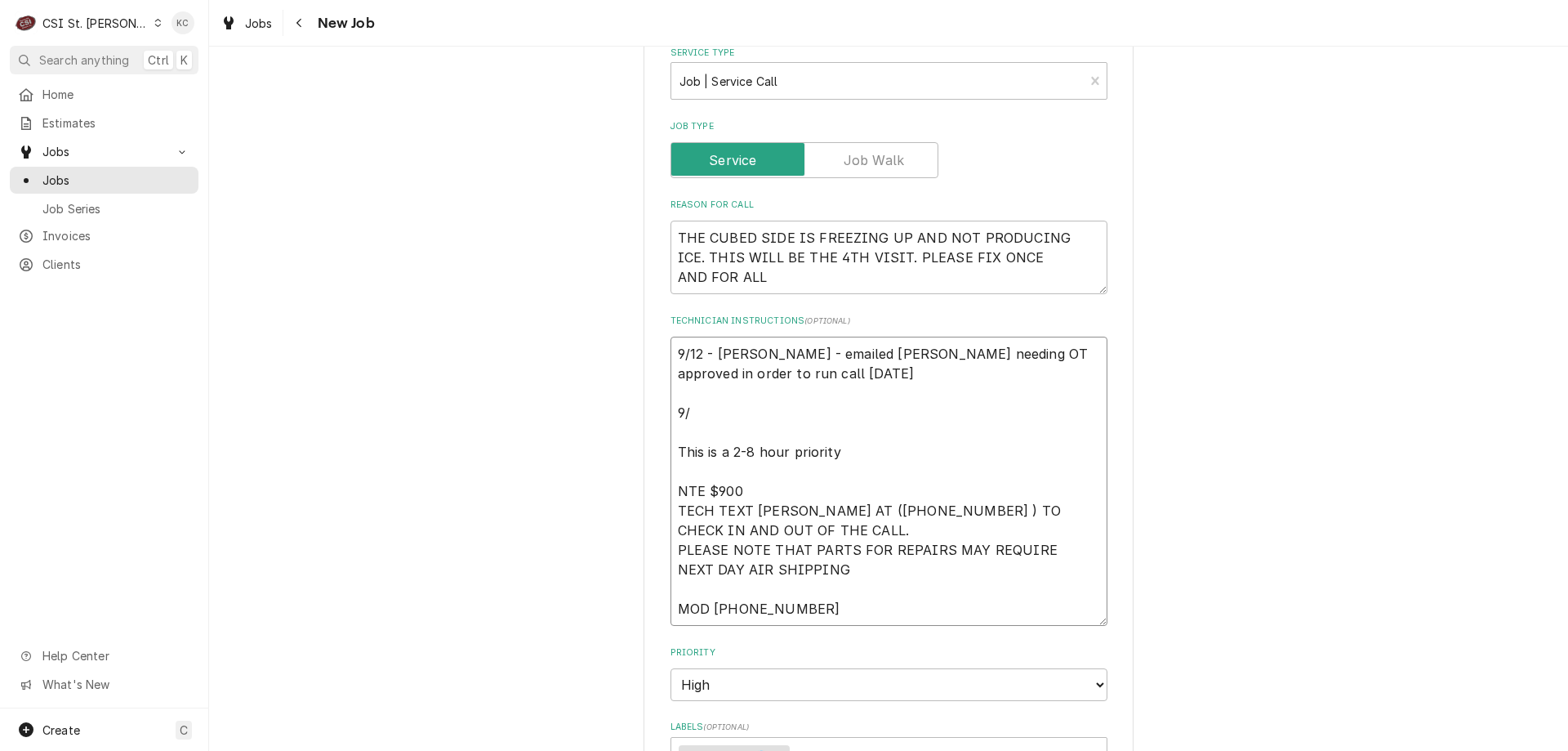
type textarea "9/12 - Kelly - emailed Vivian needing OT approved in order to run call today 9/…"
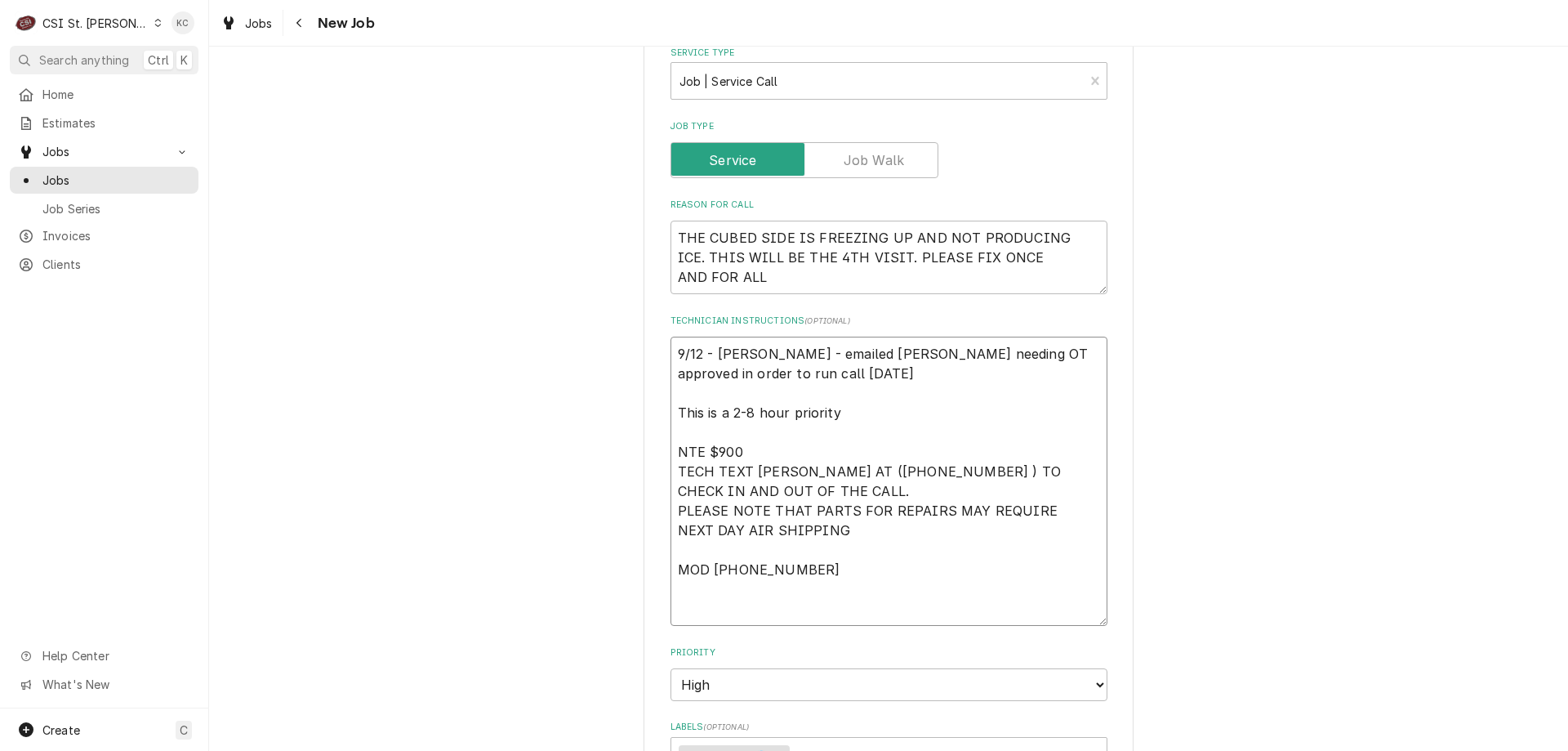
type textarea "x"
type textarea "9/12 - Kelly - emailed Vivian needing OT approved in order to run call today 9/…"
type textarea "x"
type textarea "9/12 - Kelly - emailed Vivian needing OT approved in order to run call today 9/…"
type textarea "x"
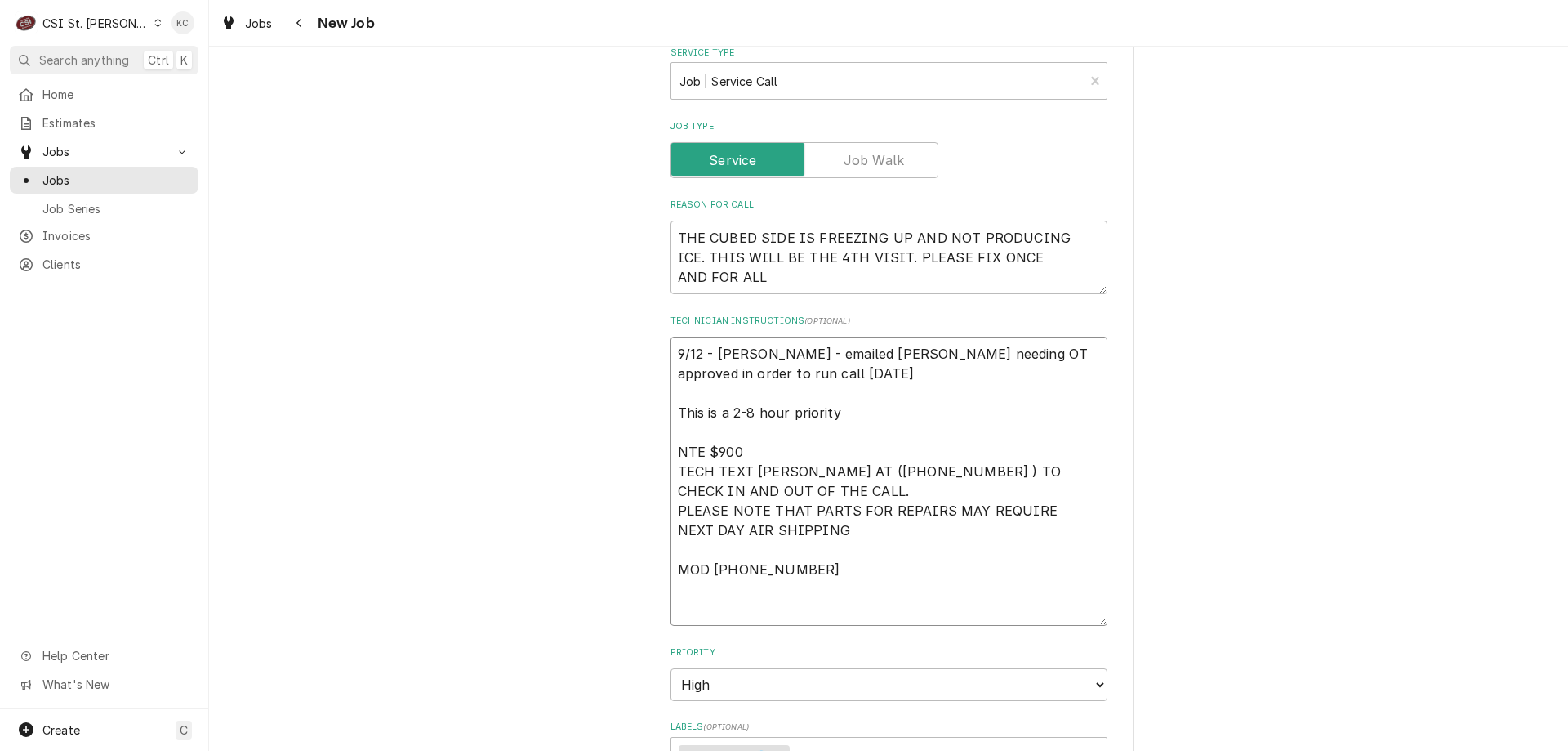
type textarea "9/12 - Kelly - emailed Vivian needing OT approved in order to run call today 9/…"
type textarea "x"
type textarea "9/12 - Kelly - emailed Vivian needing OT approved in order to run call today 9/…"
type textarea "x"
type textarea "9/12 - Kelly - emailed Vivian needing OT approved in order to run call today 9/…"
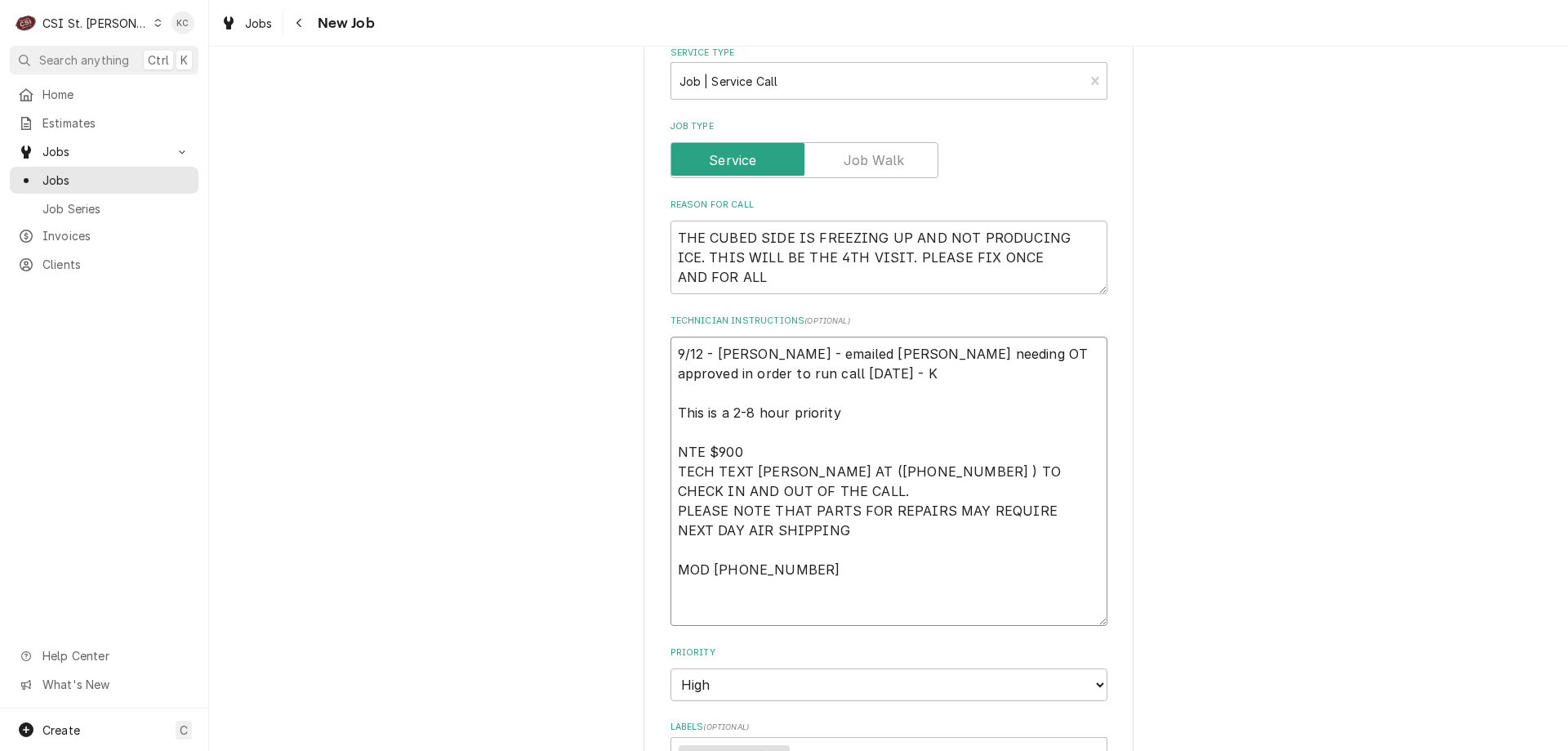
type textarea "x"
type textarea "9/12 - Kelly - emailed Vivian needing OT approved in order to run call today 9/…"
type textarea "x"
type textarea "9/12 - Kelly - emailed Vivian needing OT approved in order to run call today 9/…"
type textarea "x"
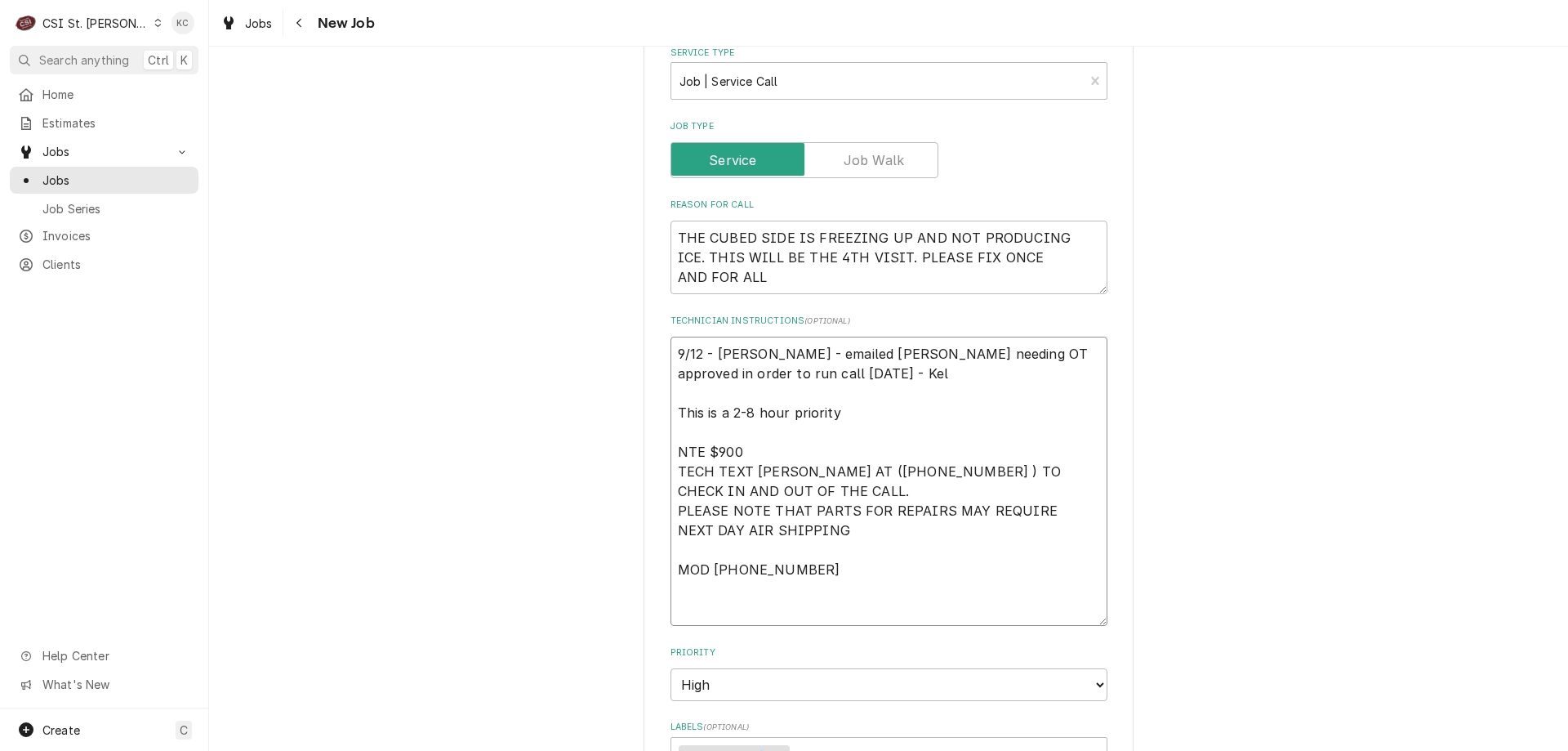
type textarea "9/12 - Kelly - emailed Vivian needing OT approved in order to run call today 9/…"
type textarea "x"
type textarea "9/12 - Kelly - emailed Vivian needing OT approved in order to run call today 9/…"
type textarea "x"
type textarea "9/12 - Kelly - emailed Vivian needing OT approved in order to run call today 9/…"
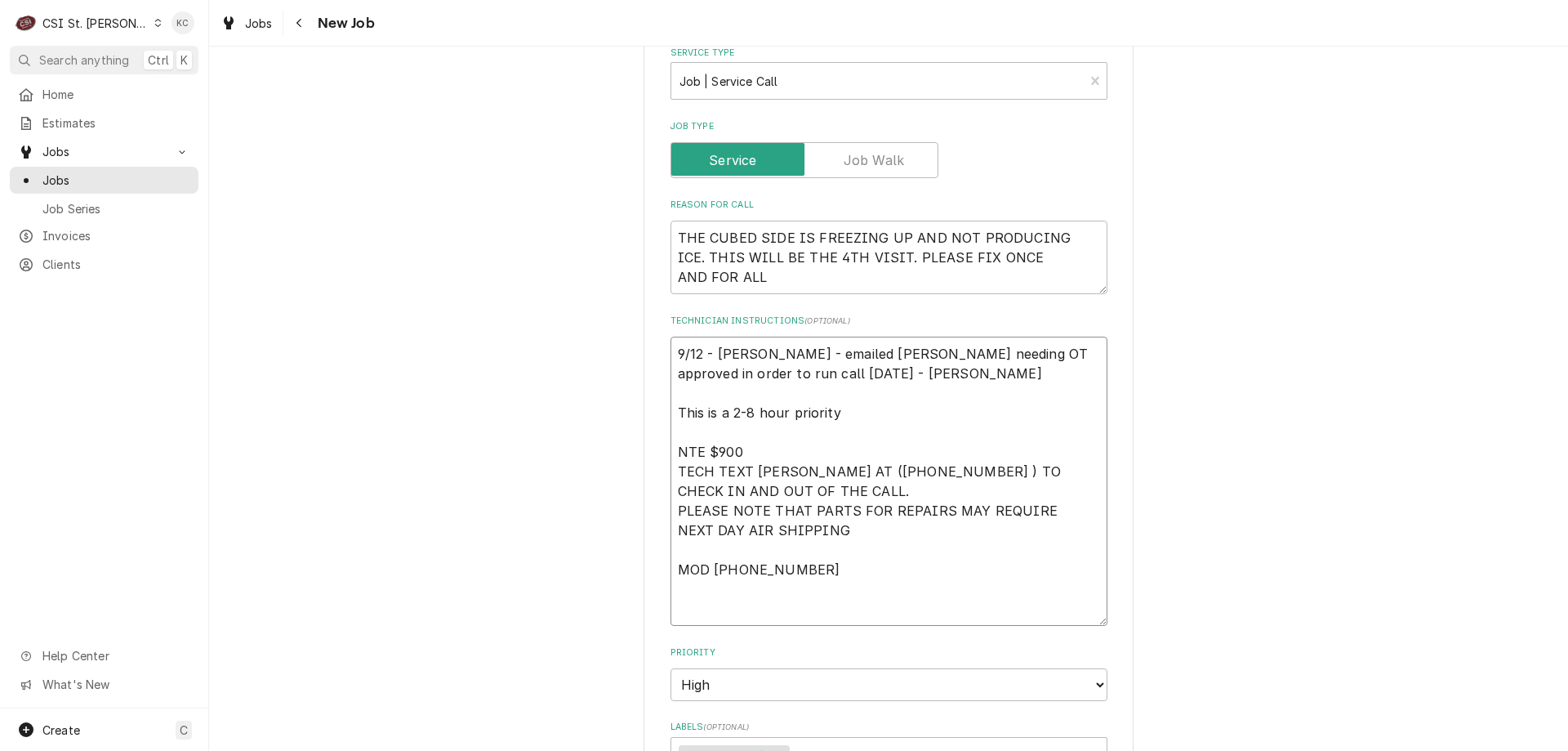
type textarea "x"
type textarea "9/12 - Kelly - emailed Vivian needing OT approved in order to run call today 9/…"
type textarea "x"
type textarea "9/12 - Kelly - emailed Vivian needing OT approved in order to run call today 9/…"
type textarea "x"
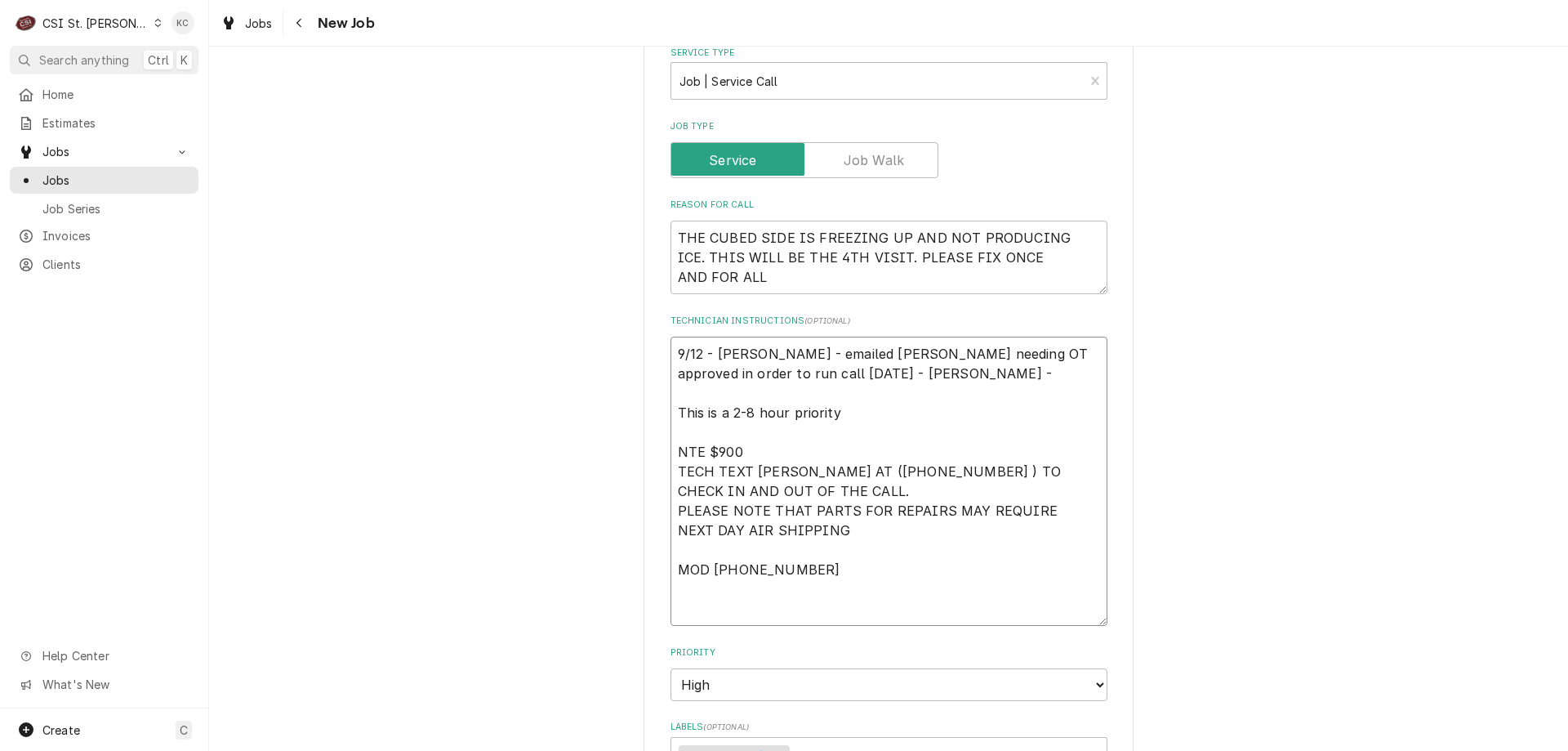
type textarea "9/12 - Kelly - emailed Vivian needing OT approved in order to run call today 9/…"
type textarea "x"
type textarea "9/12 - Kelly - emailed Vivian needing OT approved in order to run call today 9/…"
type textarea "x"
type textarea "9/12 - Kelly - emailed Vivian needing OT approved in order to run call today 9/…"
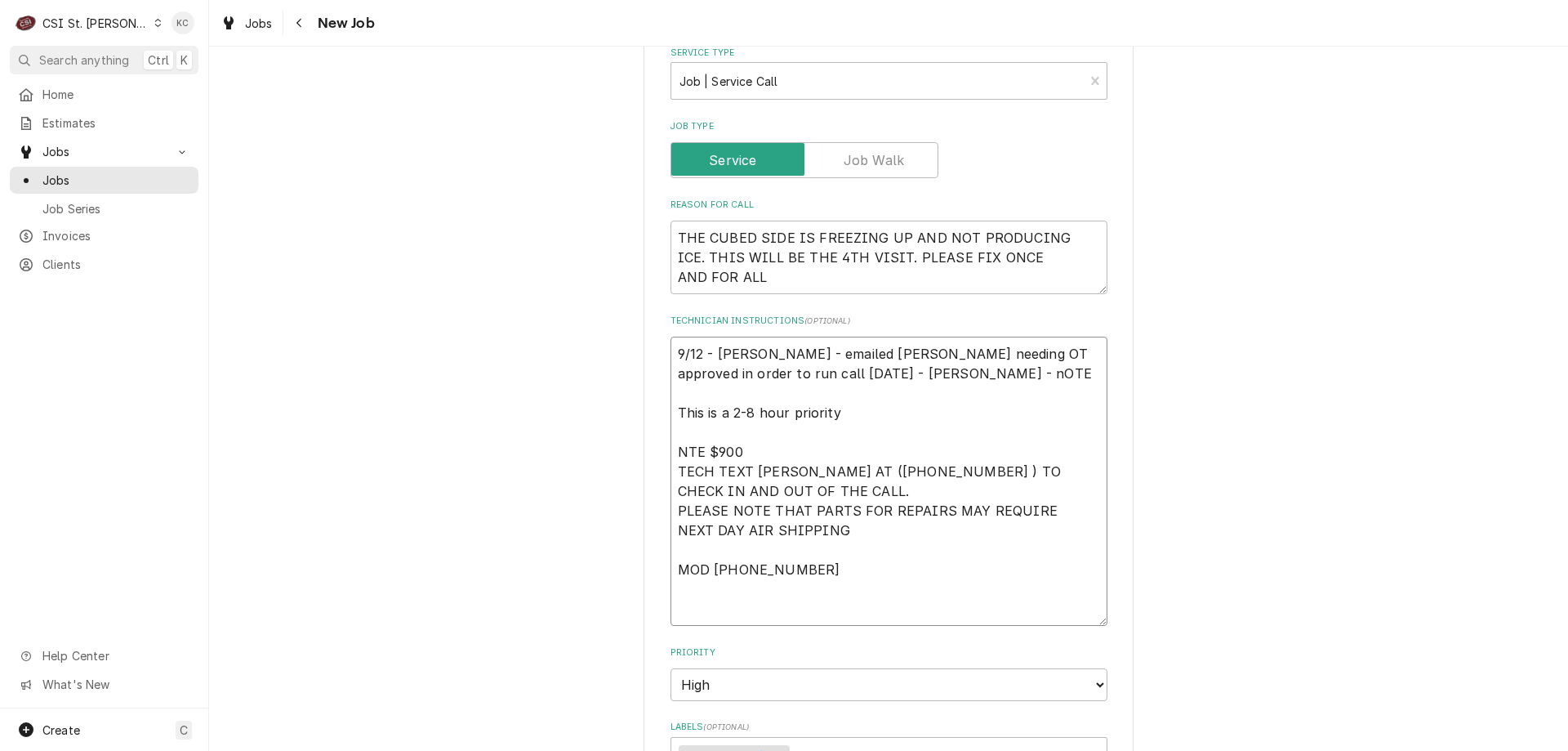
type textarea "x"
type textarea "9/12 - Kelly - emailed Vivian needing OT approved in order to run call today 9/…"
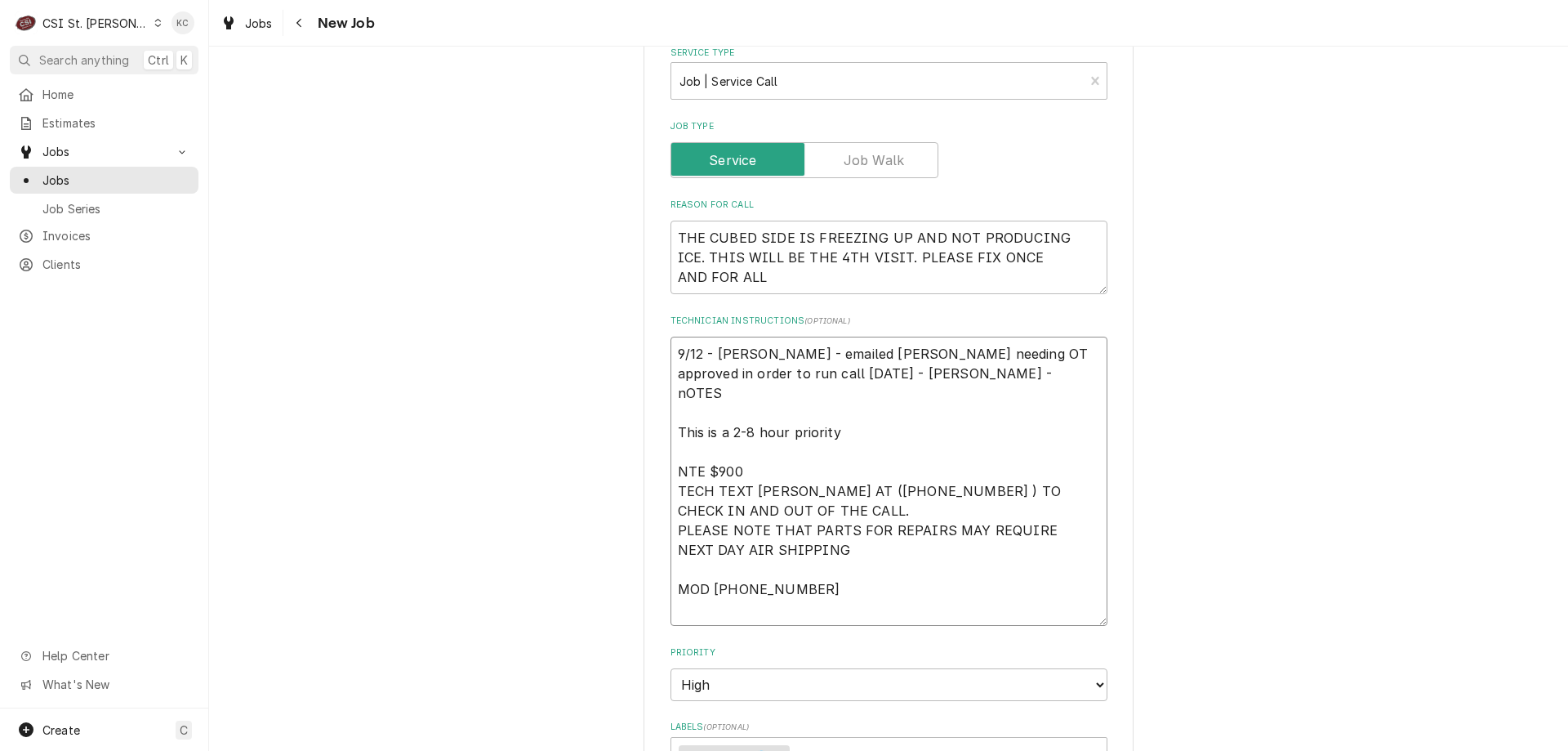
type textarea "x"
type textarea "9/12 - Kelly - emailed Vivian needing OT approved in order to run call today 9/…"
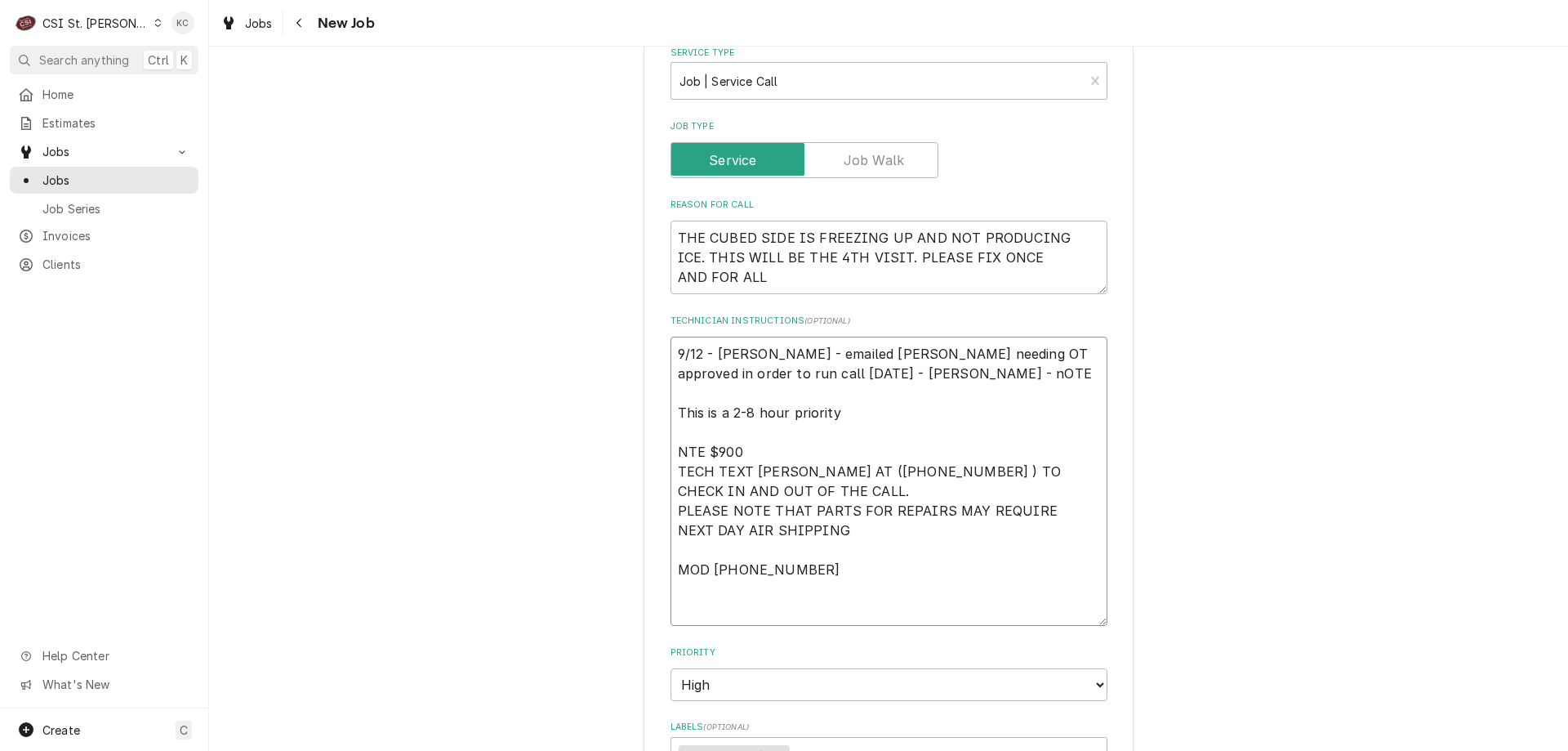
type textarea "x"
type textarea "9/12 - Kelly - emailed Vivian needing OT approved in order to run call today 9/…"
type textarea "x"
type textarea "9/12 - Kelly - emailed Vivian needing OT approved in order to run call today 9/…"
type textarea "x"
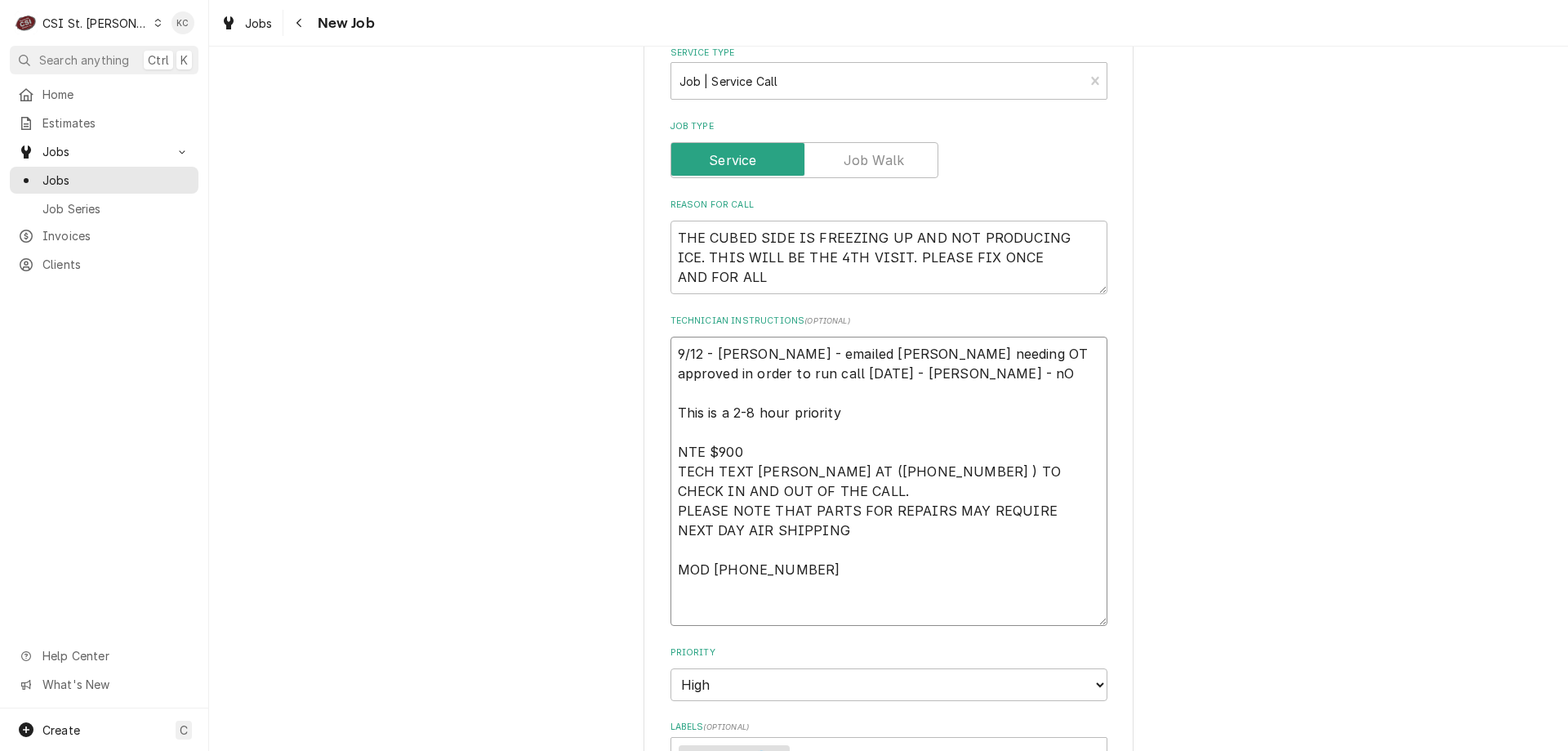
type textarea "9/12 - Kelly - emailed Vivian needing OT approved in order to run call today 9/…"
type textarea "x"
type textarea "9/12 - Kelly - emailed Vivian needing OT approved in order to run call today 9/…"
type textarea "x"
type textarea "9/12 - Kelly - emailed Vivian needing OT approved in order to run call today 9/…"
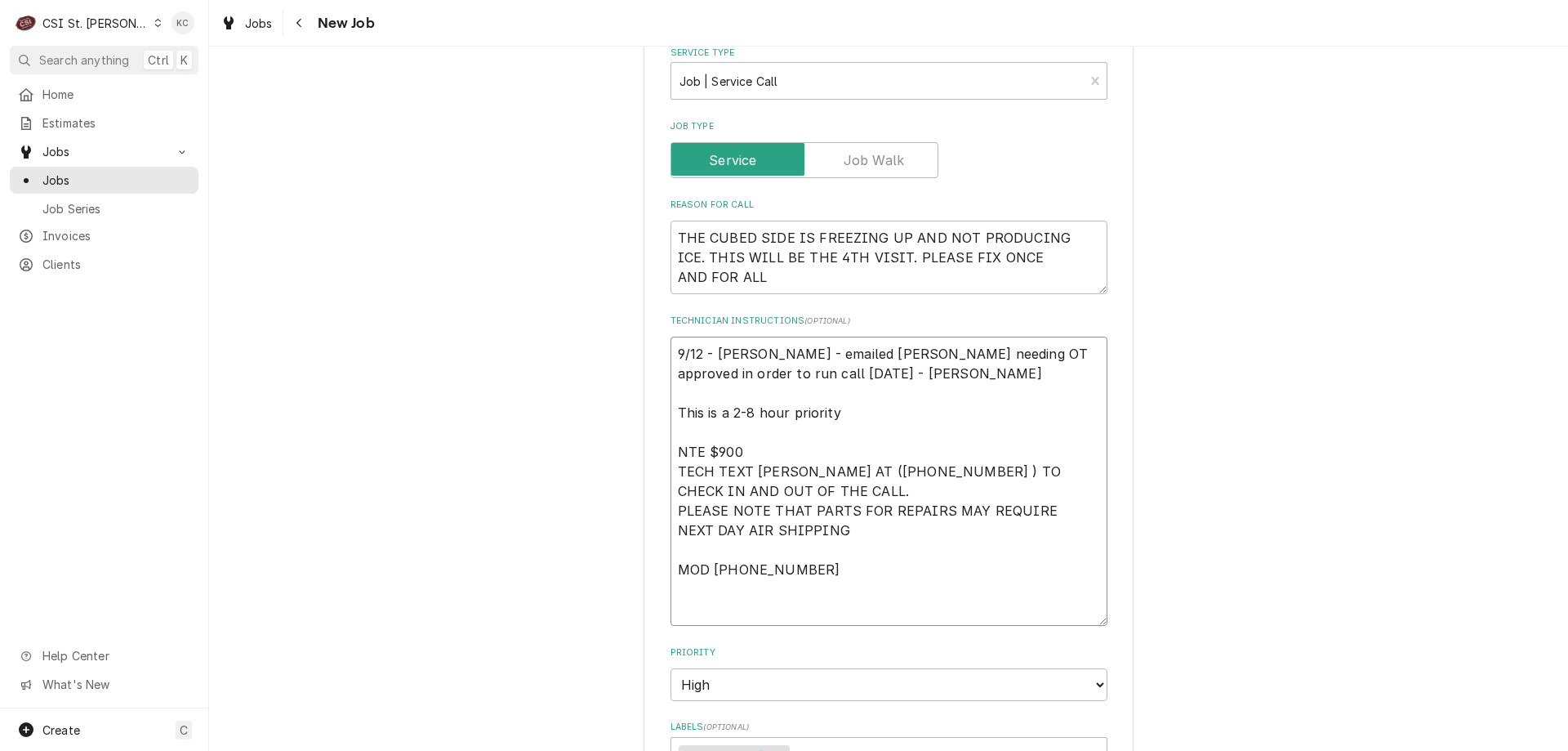
type textarea "x"
type textarea "9/12 - Kelly - emailed Vivian needing OT approved in order to run call today 9/…"
type textarea "x"
type textarea "9/12 - Kelly - emailed Vivian needing OT approved in order to run call today 9/…"
type textarea "x"
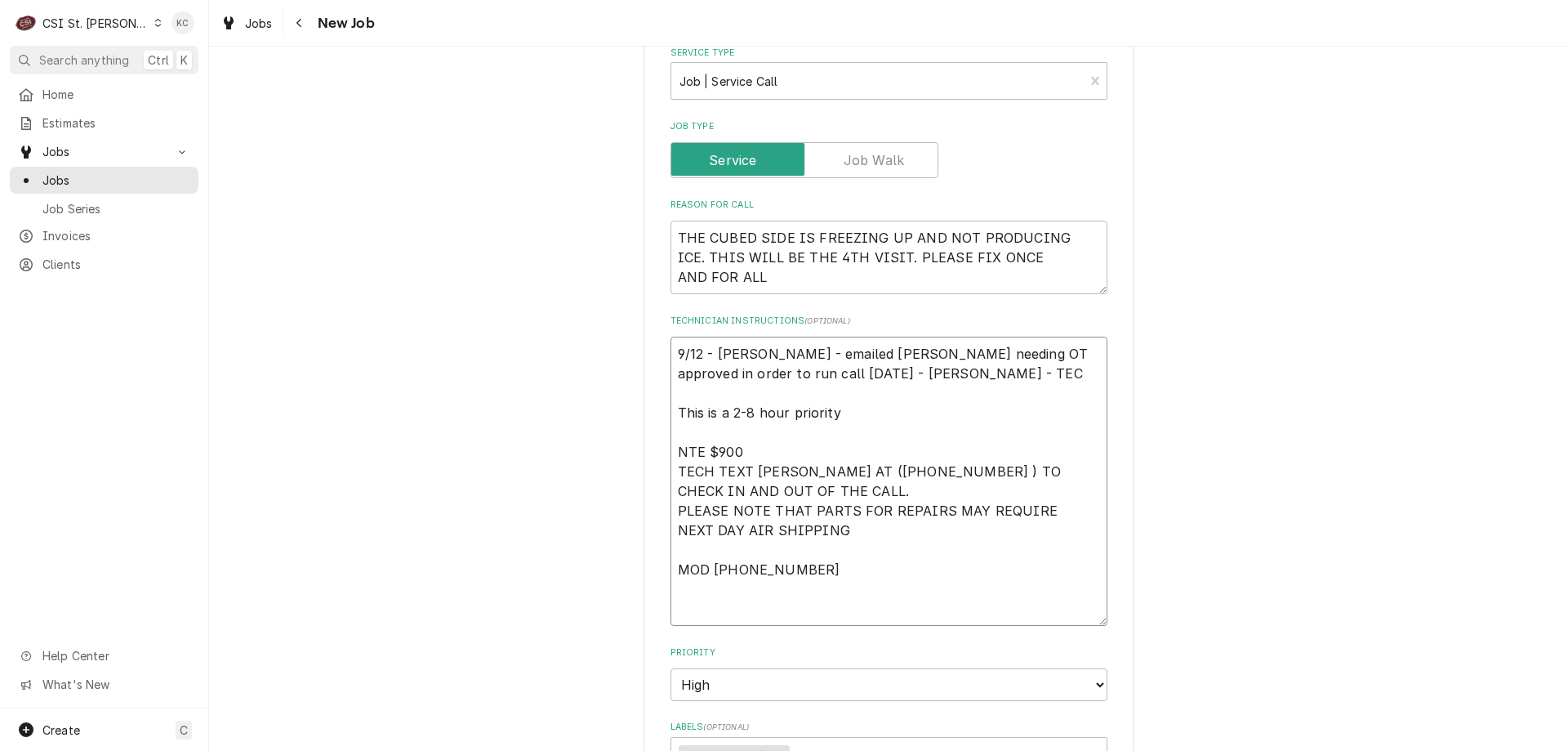
type textarea "9/12 - Kelly - emailed Vivian needing OT approved in order to run call today 9/…"
type textarea "x"
type textarea "9/12 - Kelly - emailed Vivian needing OT approved in order to run call today 9/…"
type textarea "x"
type textarea "9/12 - Kelly - emailed Vivian needing OT approved in order to run call today 9/…"
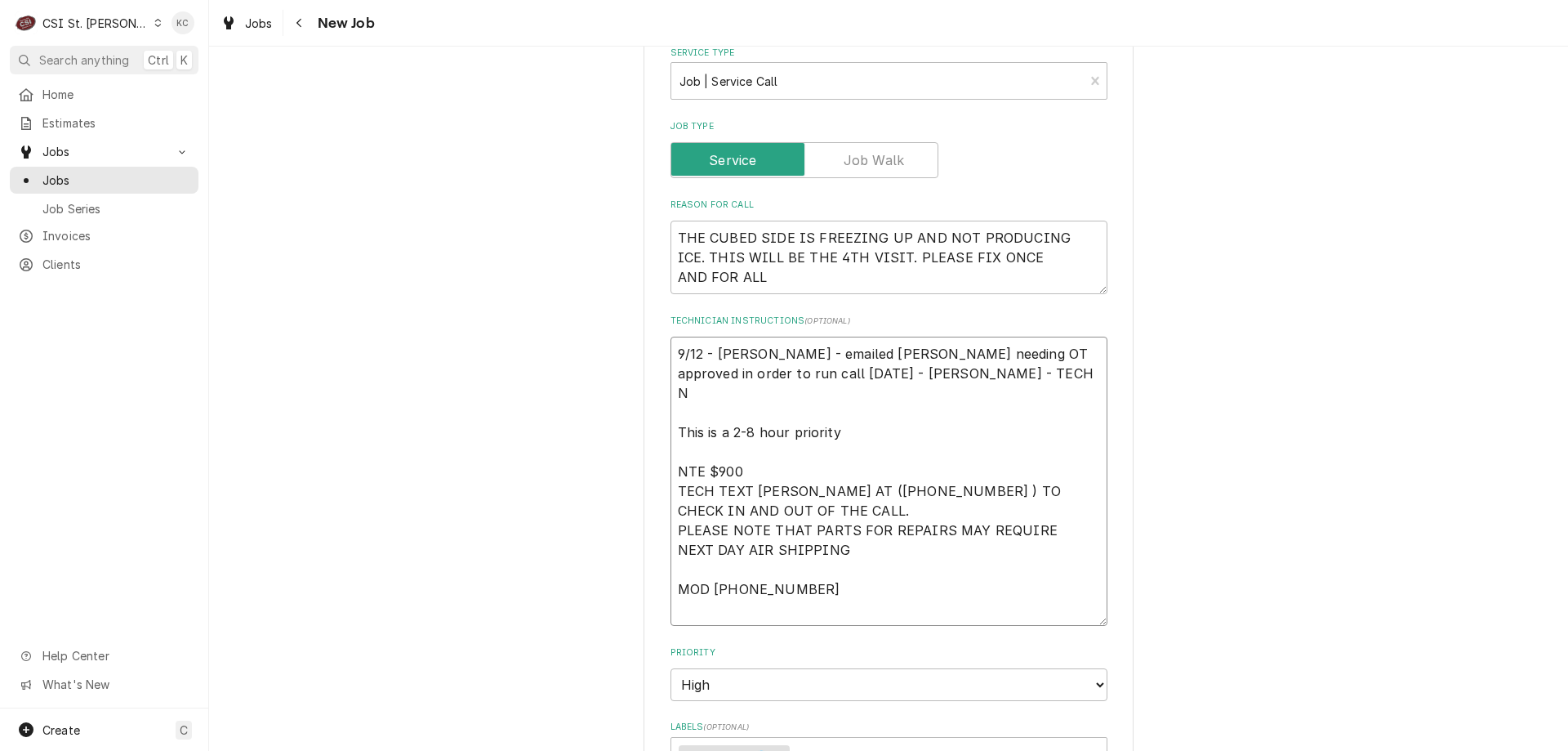
type textarea "x"
type textarea "9/12 - Kelly - emailed Vivian needing OT approved in order to run call today 9/…"
type textarea "x"
type textarea "9/12 - Kelly - emailed Vivian needing OT approved in order to run call today 9/…"
type textarea "x"
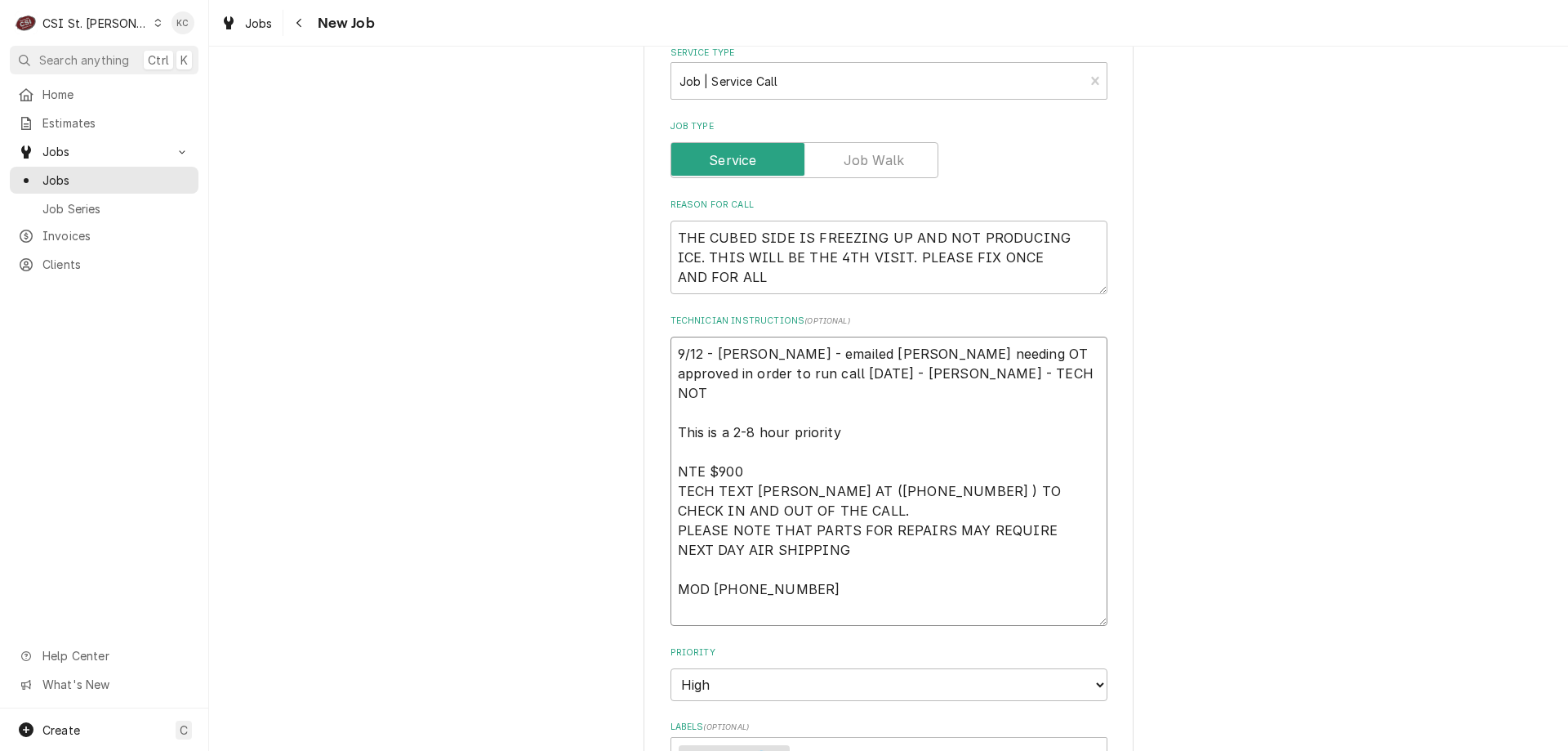
type textarea "9/12 - Kelly - emailed Vivian needing OT approved in order to run call today 9/…"
type textarea "x"
type textarea "9/12 - Kelly - emailed Vivian needing OT approved in order to run call today 9/…"
type textarea "x"
type textarea "9/12 - Kelly - emailed Vivian needing OT approved in order to run call today 9/…"
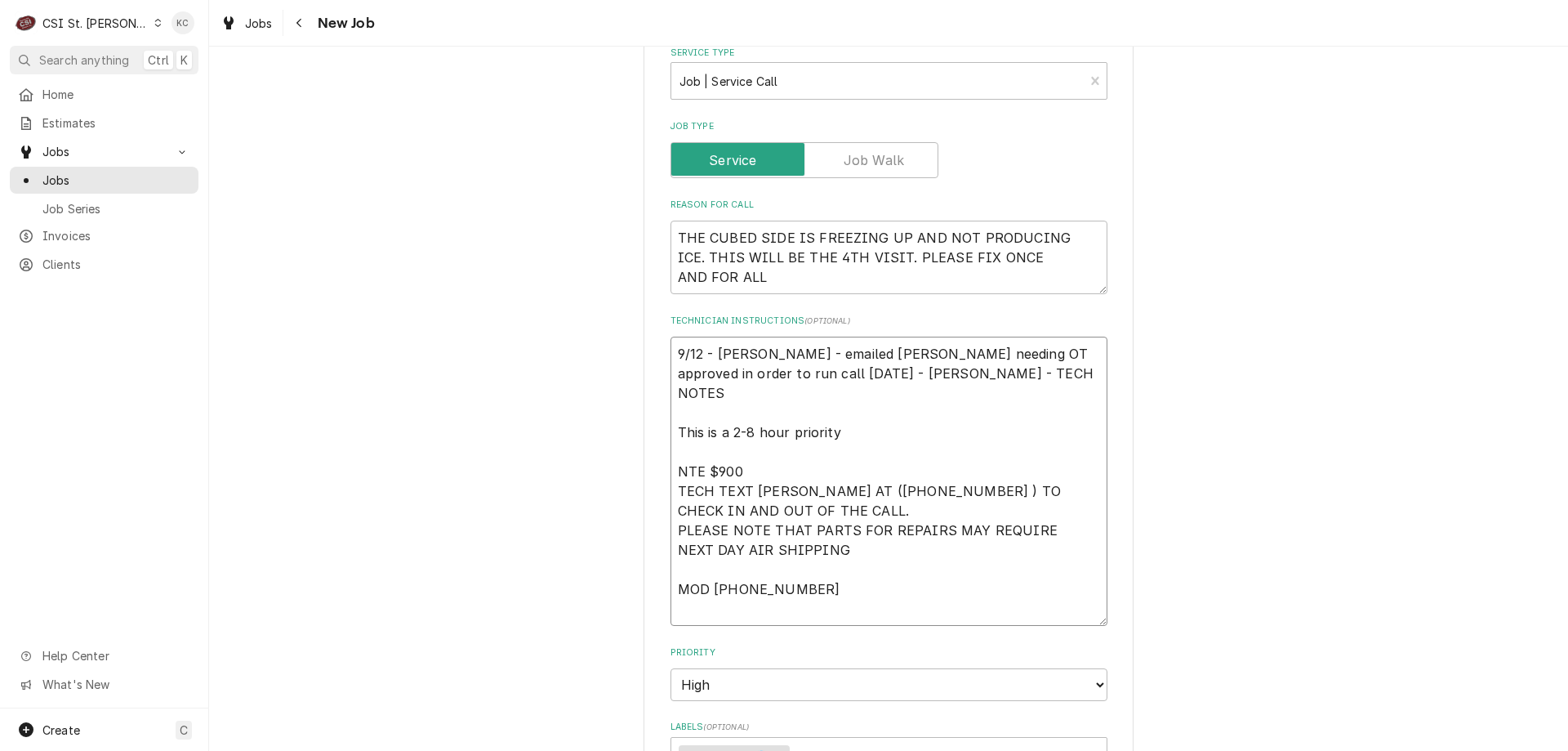
type textarea "x"
type textarea "9/12 - Kelly - emailed Vivian needing OT approved in order to run call today 9/…"
type textarea "x"
type textarea "9/12 - Kelly - emailed Vivian needing OT approved in order to run call today 9/…"
type textarea "x"
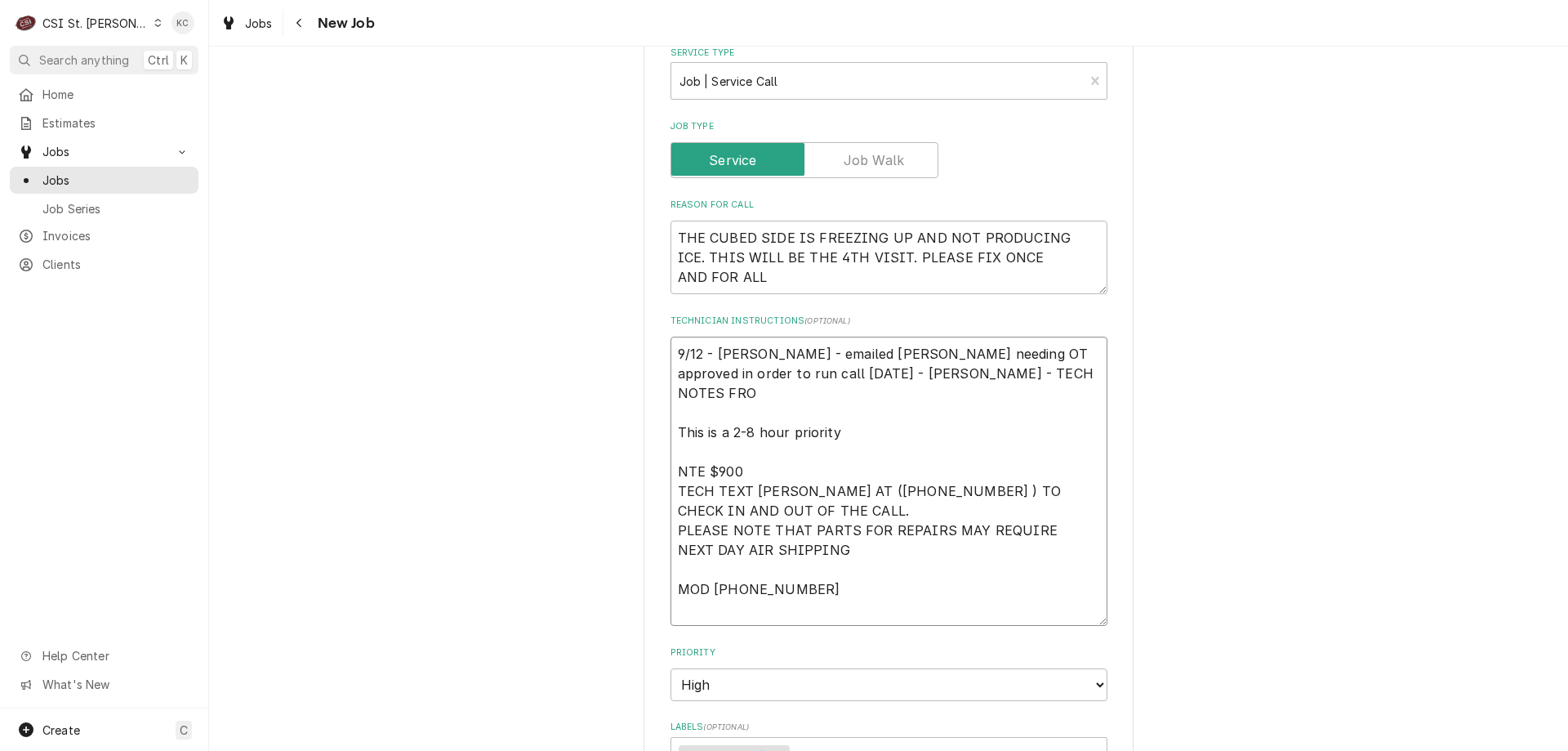
type textarea "9/12 - Kelly - emailed Vivian needing OT approved in order to run call today 9/…"
type textarea "x"
type textarea "9/12 - Kelly - emailed Vivian needing OT approved in order to run call today 9/…"
type textarea "x"
type textarea "9/12 - Kelly - emailed Vivian needing OT approved in order to run call today 9/…"
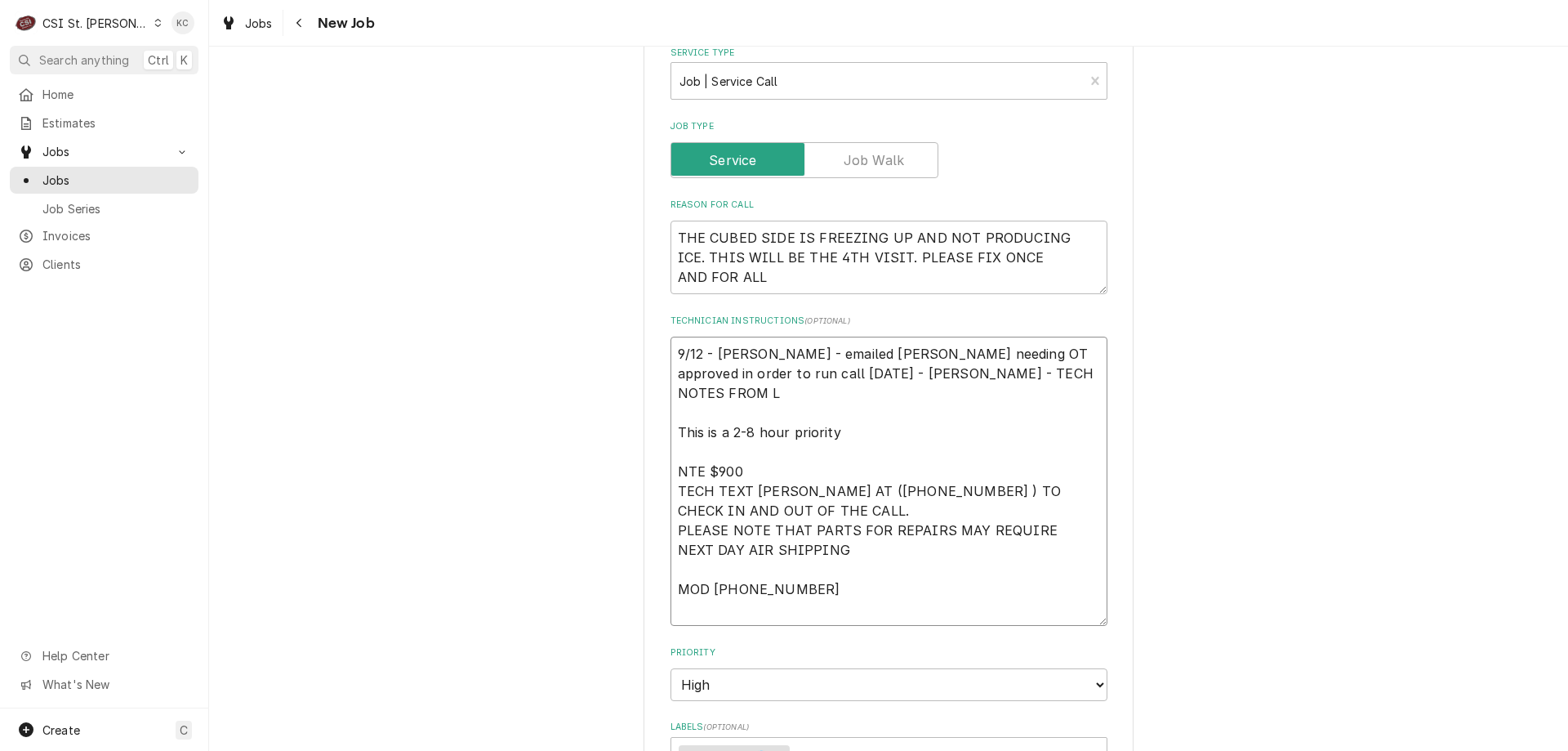
type textarea "x"
type textarea "9/12 - Kelly - emailed Vivian needing OT approved in order to run call today 9/…"
type textarea "x"
type textarea "9/12 - Kelly - emailed Vivian needing OT approved in order to run call today 9/…"
type textarea "x"
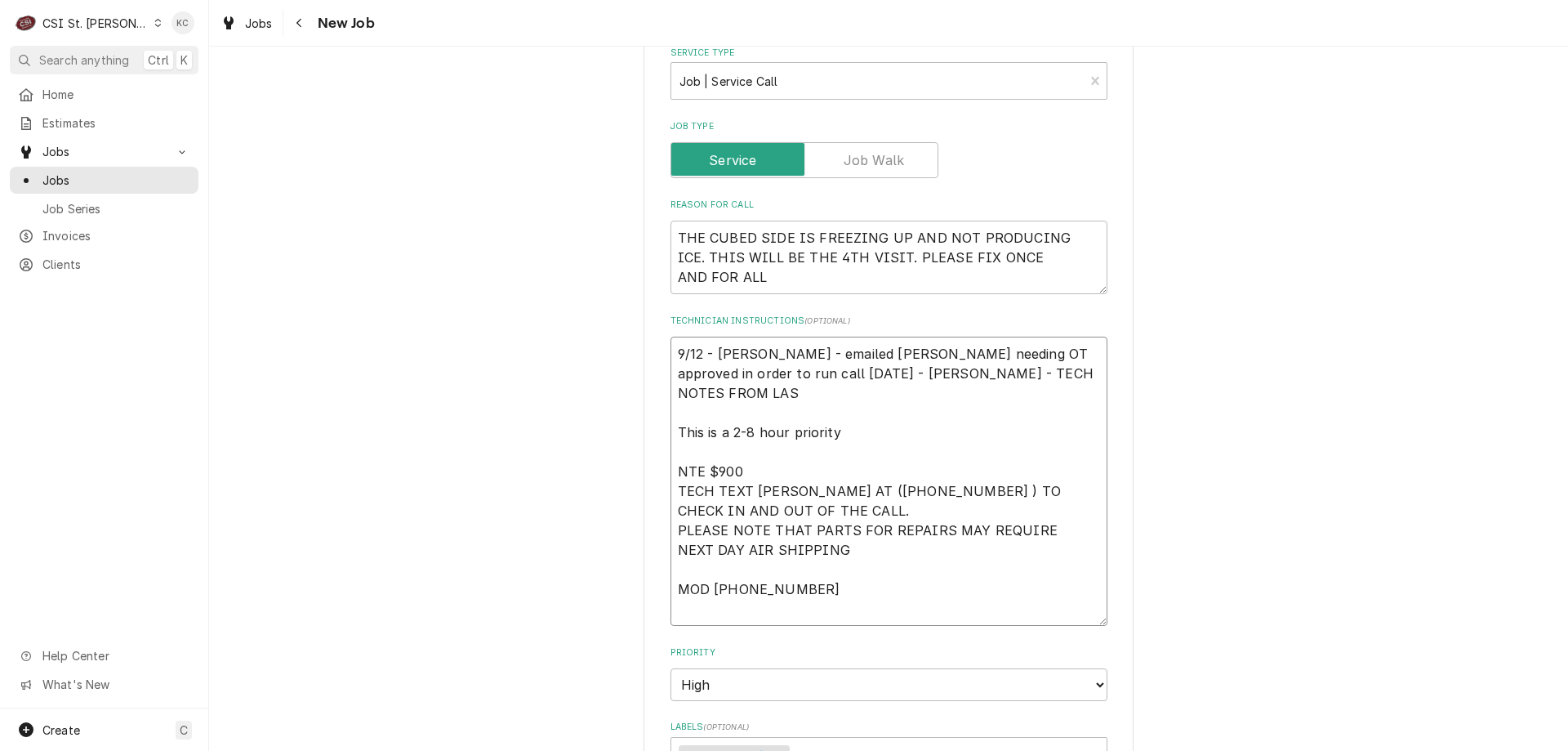
type textarea "9/12 - Kelly - emailed Vivian needing OT approved in order to run call today 9/…"
type textarea "x"
type textarea "9/12 - Kelly - emailed Vivian needing OT approved in order to run call today 9/…"
type textarea "x"
type textarea "9/12 - Kelly - emailed Vivian needing OT approved in order to run call today 9/…"
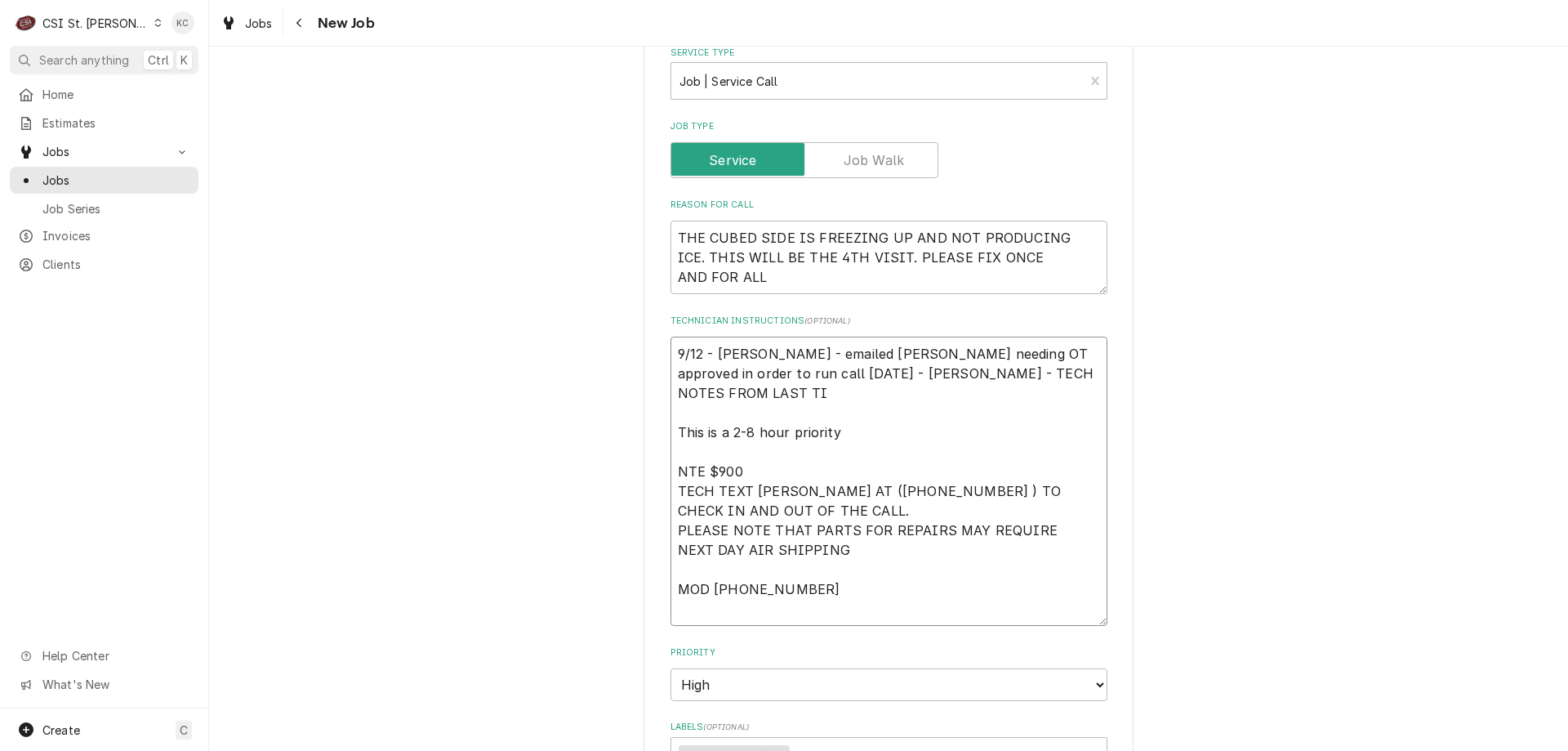
type textarea "x"
type textarea "9/12 - Kelly - emailed Vivian needing OT approved in order to run call today 9/…"
type textarea "x"
type textarea "9/12 - Kelly - emailed Vivian needing OT approved in order to run call today 9/…"
type textarea "x"
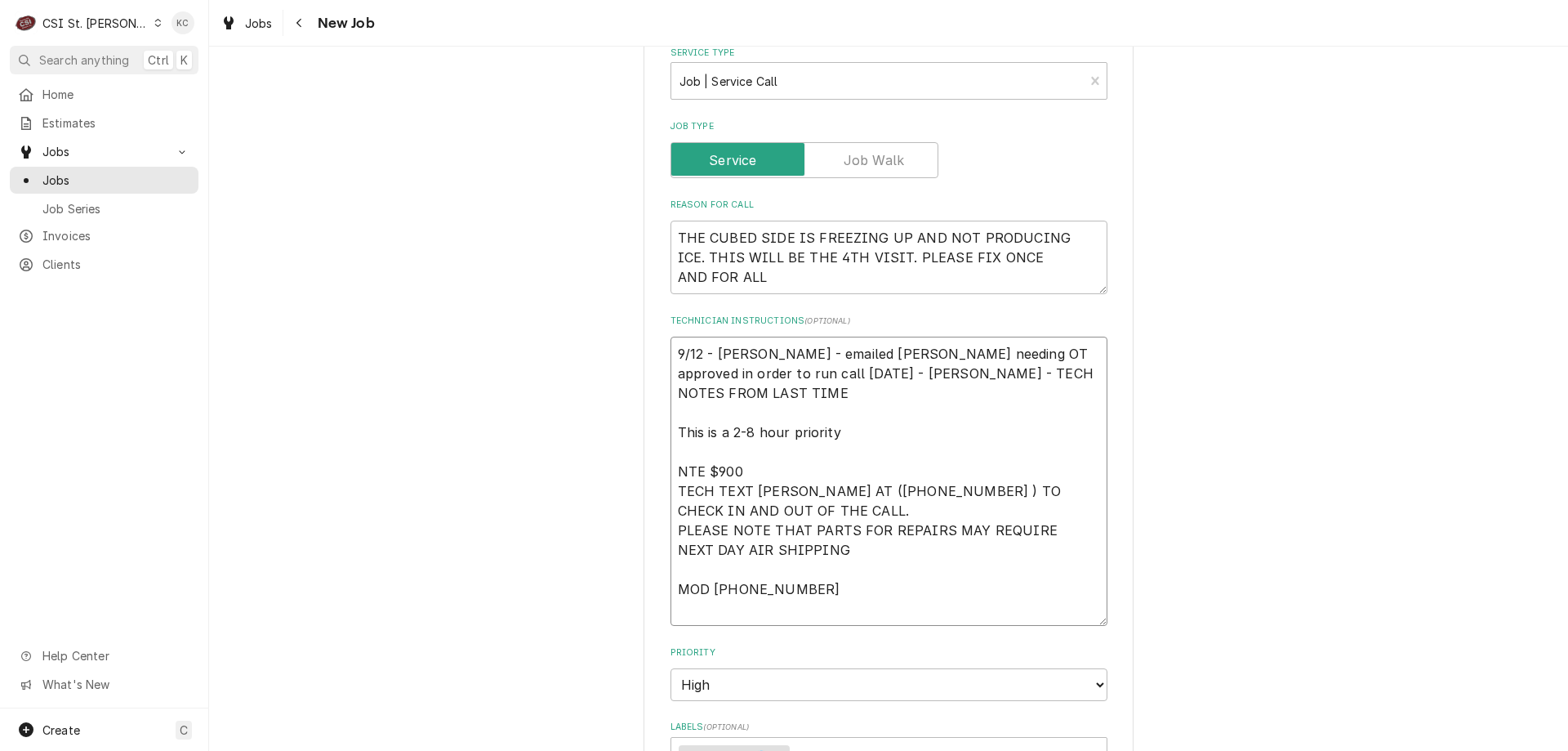
type textarea "9/12 - Kelly - emailed Vivian needing OT approved in order to run call today 9/…"
type textarea "x"
type textarea "9/12 - Kelly - emailed Vivian needing OT approved in order to run call today 9/…"
click at [987, 410] on textarea "9/12 - Kelly - emailed Vivian needing OT approved in order to run call today 9/…" at bounding box center [889, 481] width 437 height 289
paste textarea "Arrived onsite and inspected units. Both ice machines had error messages. Re-se…"
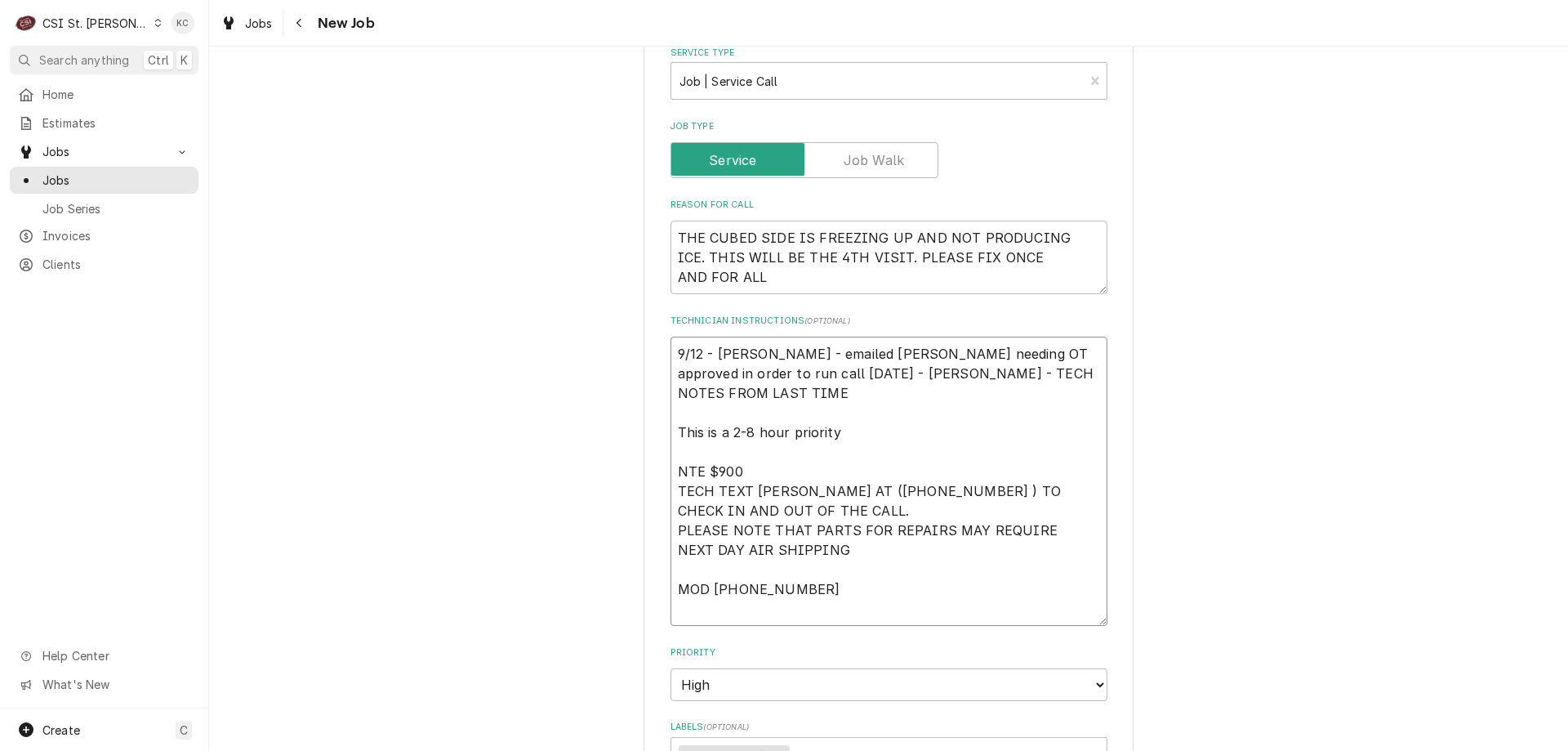
type textarea "x"
type textarea "9/12 - Kelly - emailed Vivian needing OT approved in order to run call today 9/…"
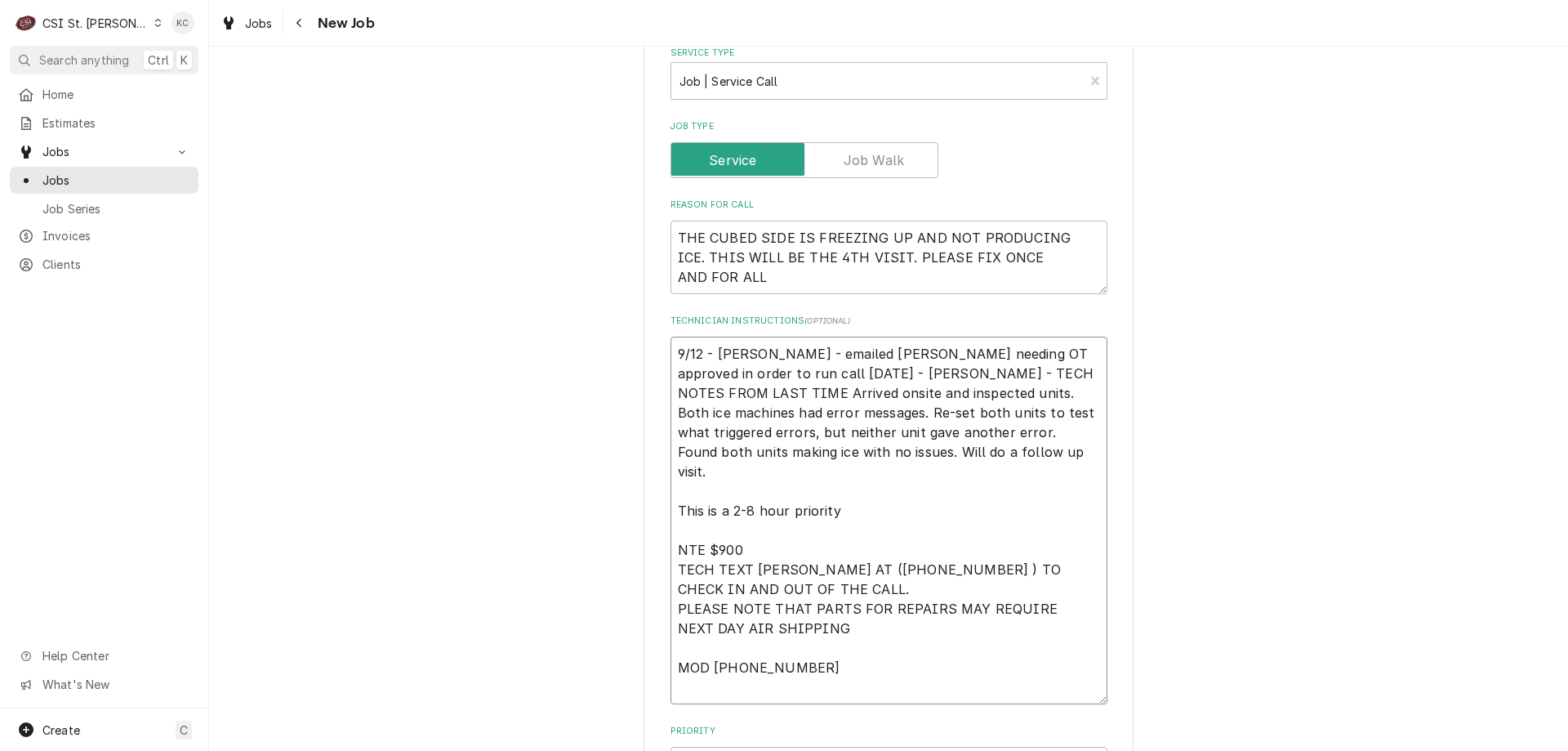
type textarea "x"
type textarea "9/12 - Kelly - emailed Vivian needing OT approved in order to run call today 9/…"
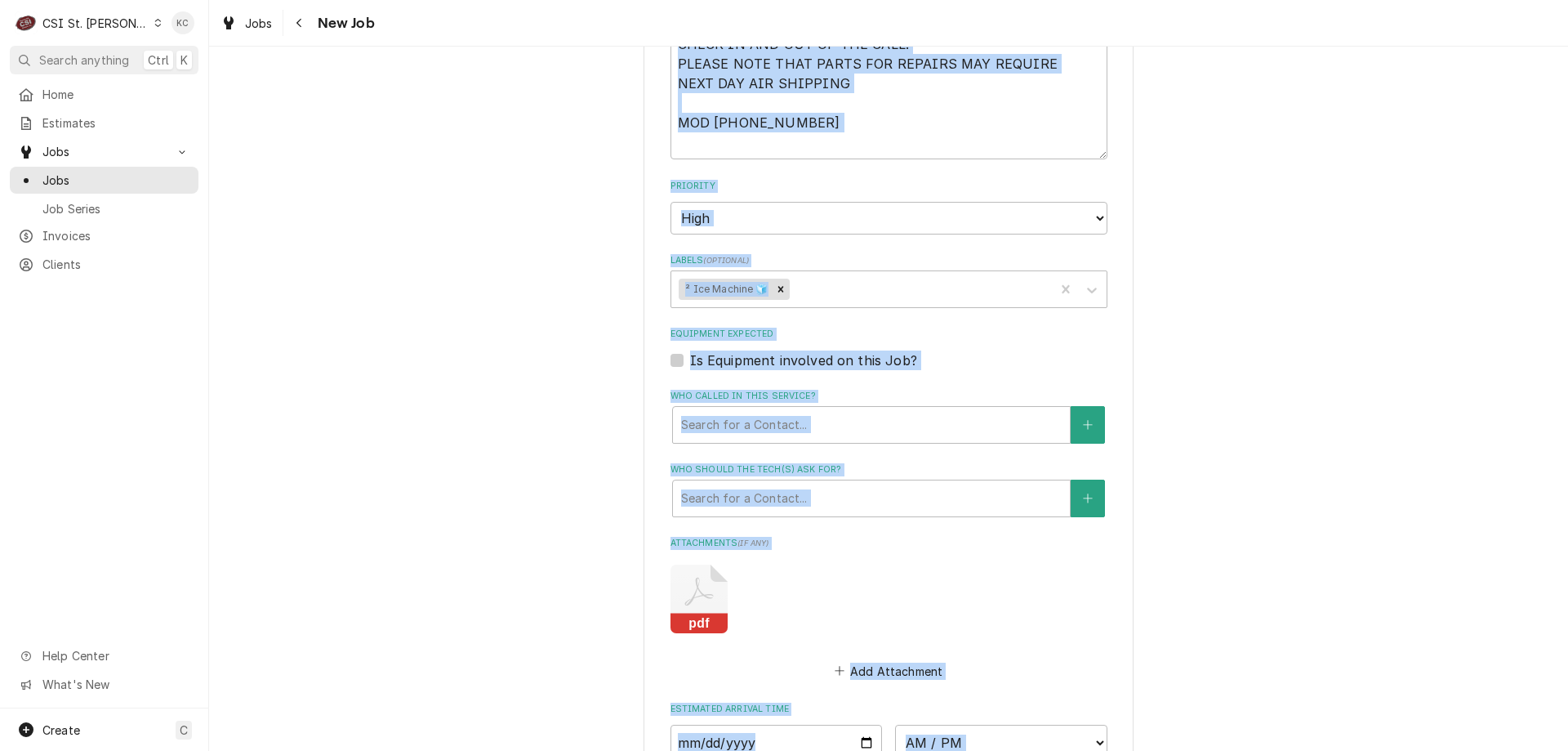
drag, startPoint x: 1554, startPoint y: 422, endPoint x: 1547, endPoint y: 783, distance: 361.1
click at [1547, 750] on html "C CSI St. Louis KC Search anything Ctrl K Home Estimates Jobs Jobs Job Series I…" at bounding box center [784, 376] width 1568 height 751
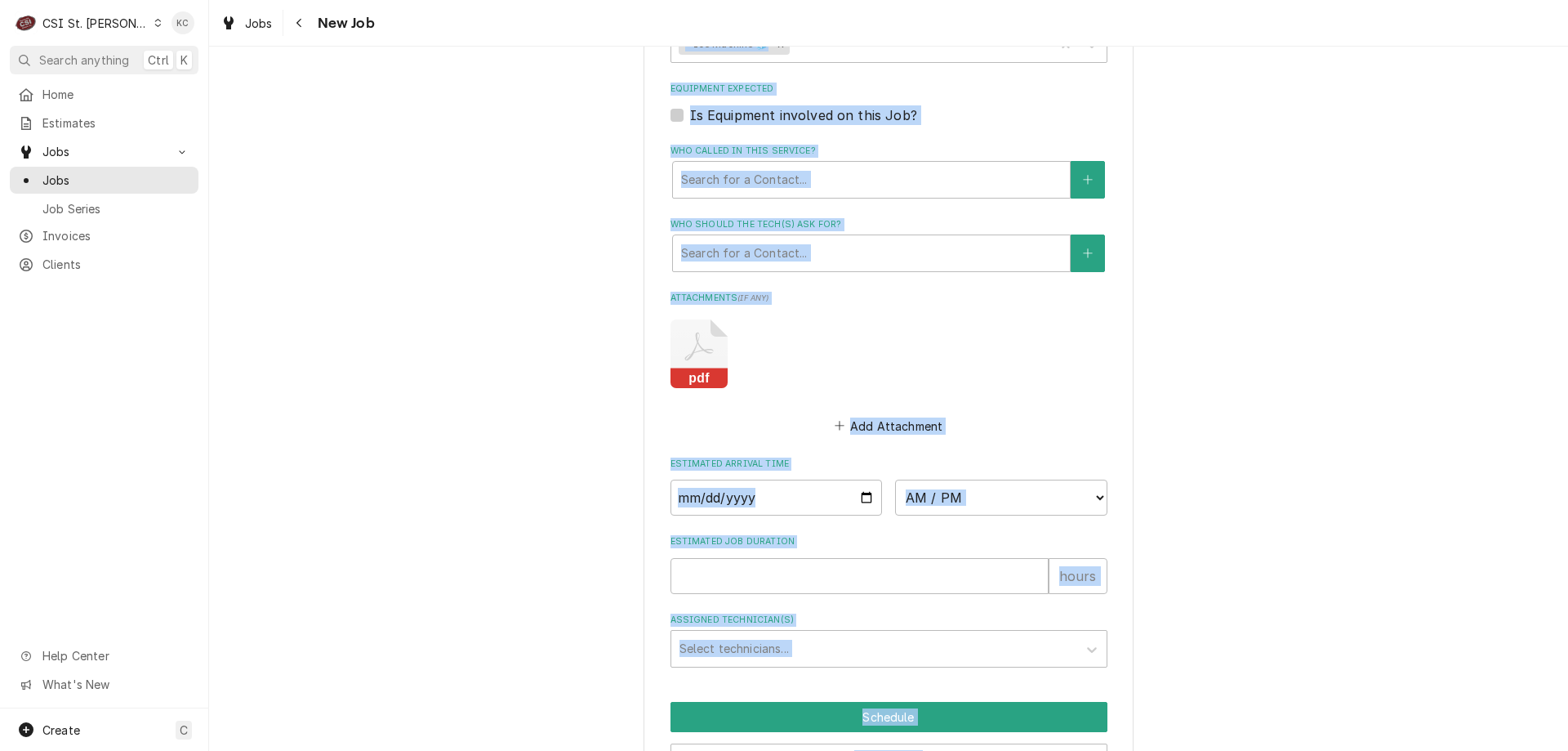
scroll to position [1773, 0]
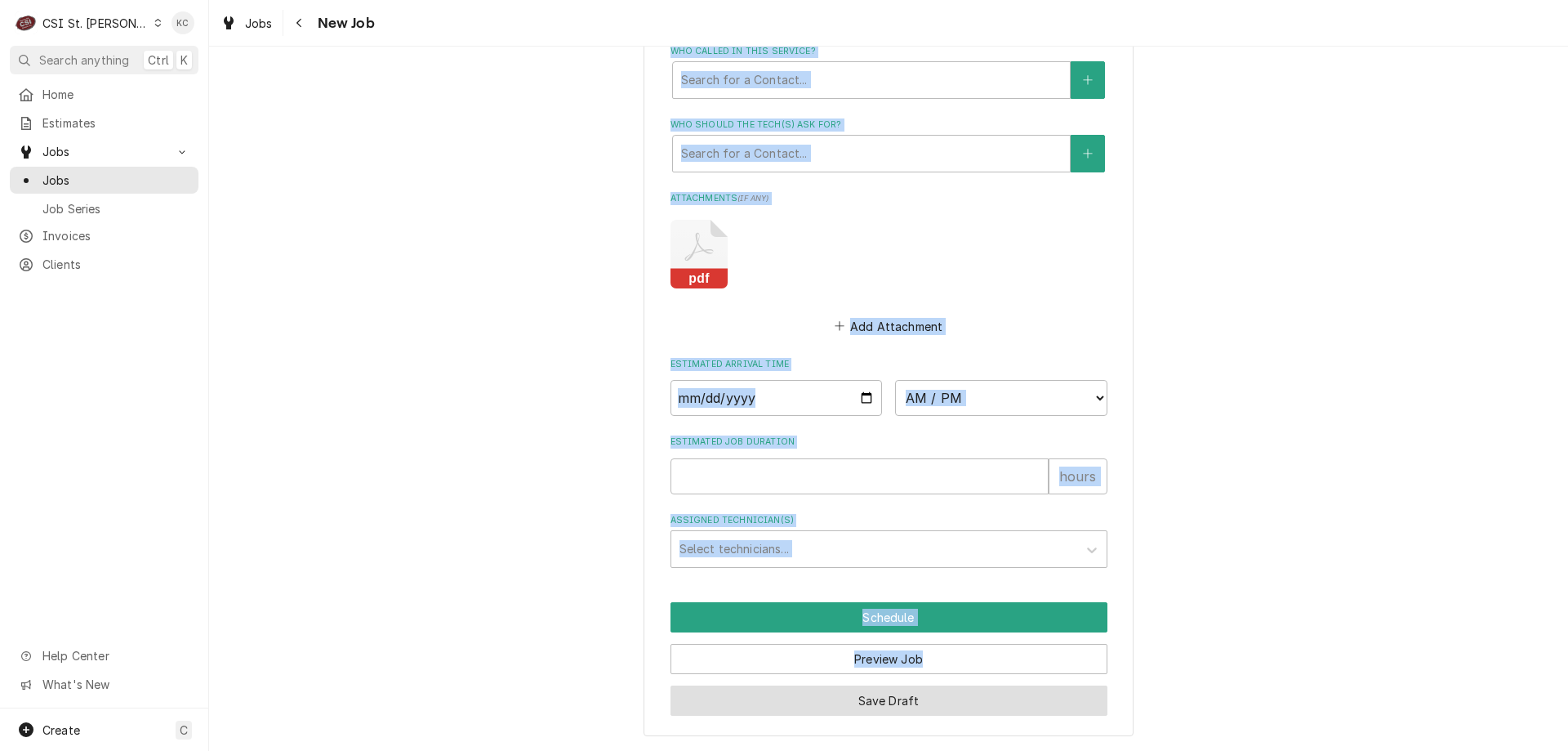
click at [989, 709] on button "Save Draft" at bounding box center [889, 700] width 437 height 30
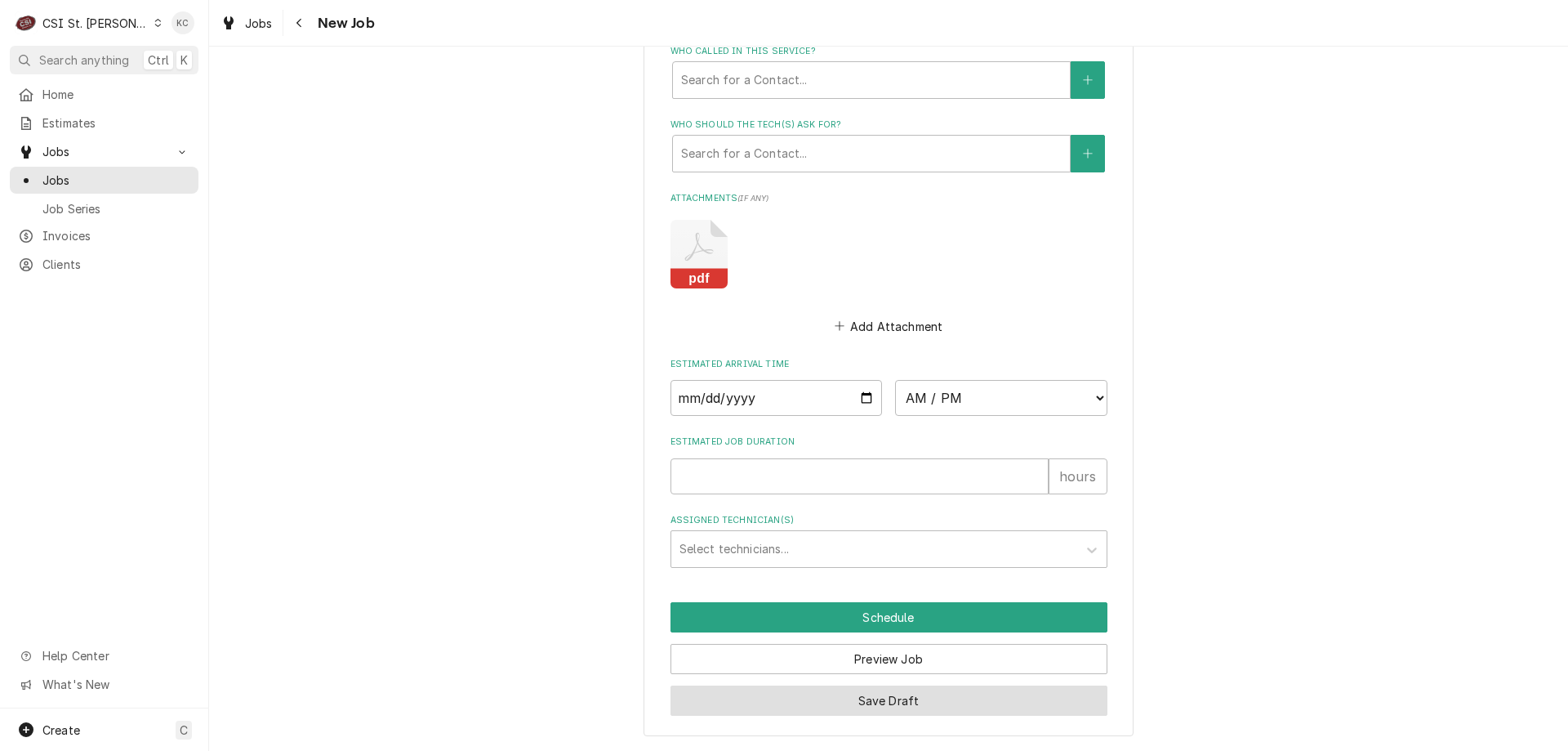
scroll to position [1717, 0]
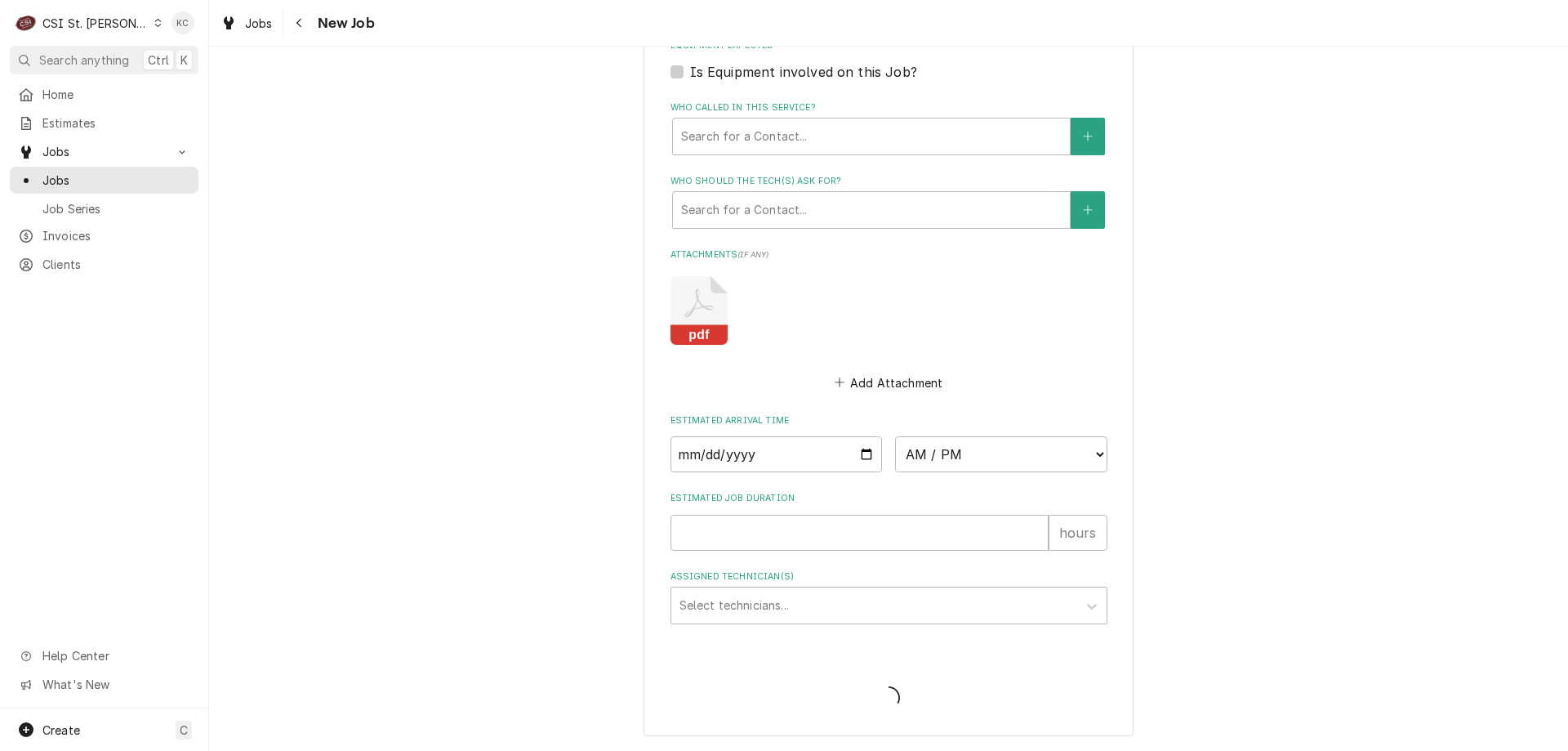
type textarea "x"
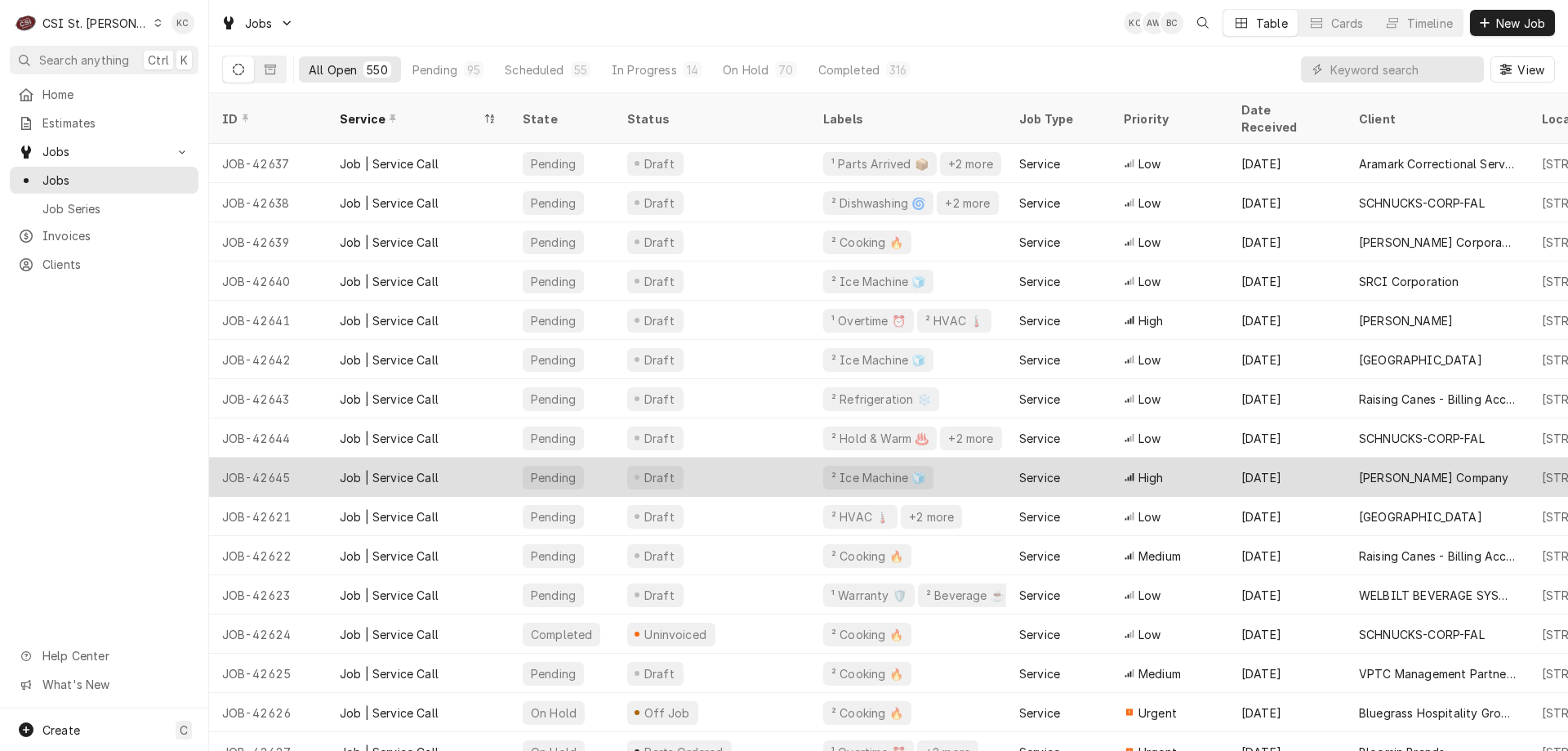
click at [497, 458] on div "Job | Service Call" at bounding box center [419, 476] width 183 height 39
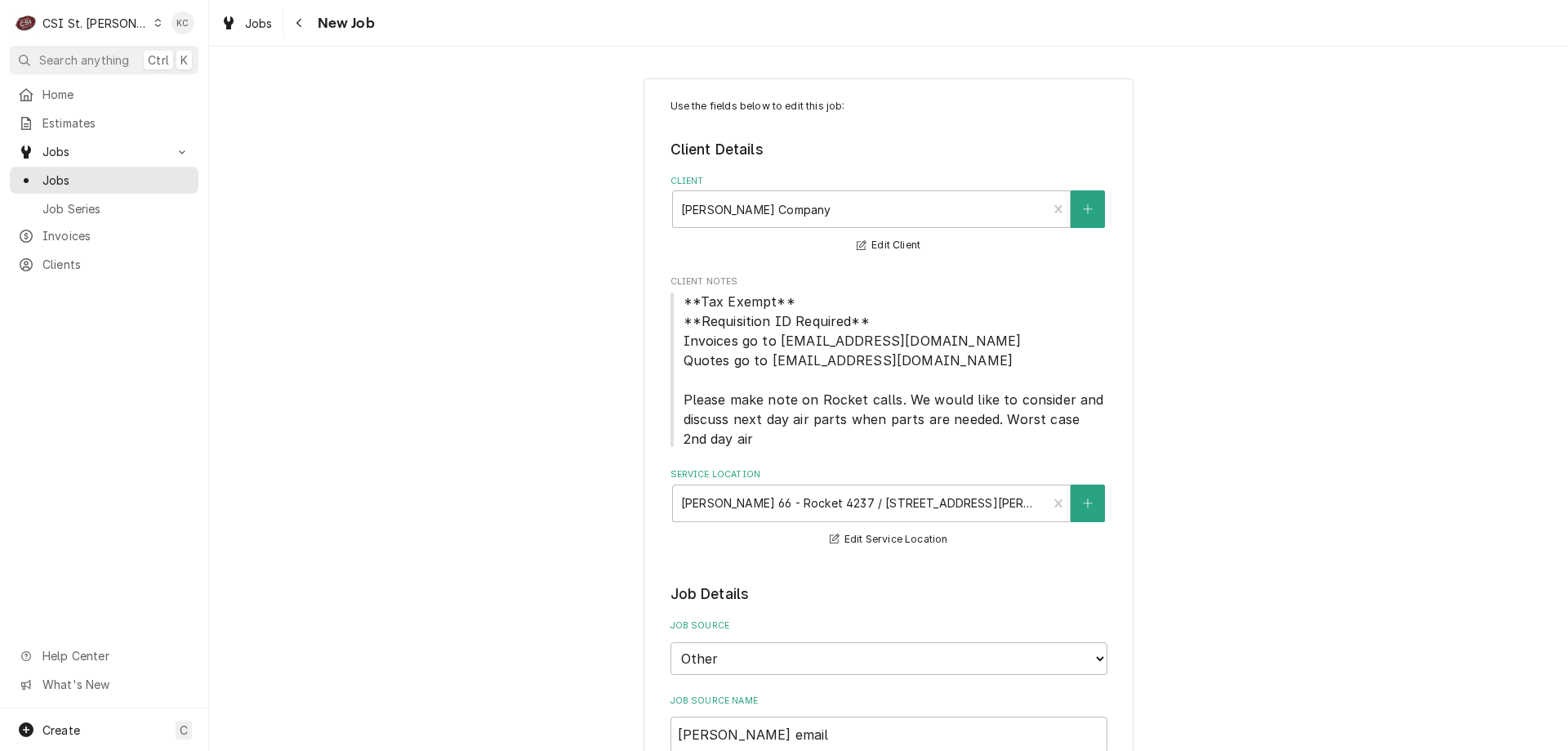
drag, startPoint x: 1373, startPoint y: 177, endPoint x: 1313, endPoint y: 172, distance: 60.2
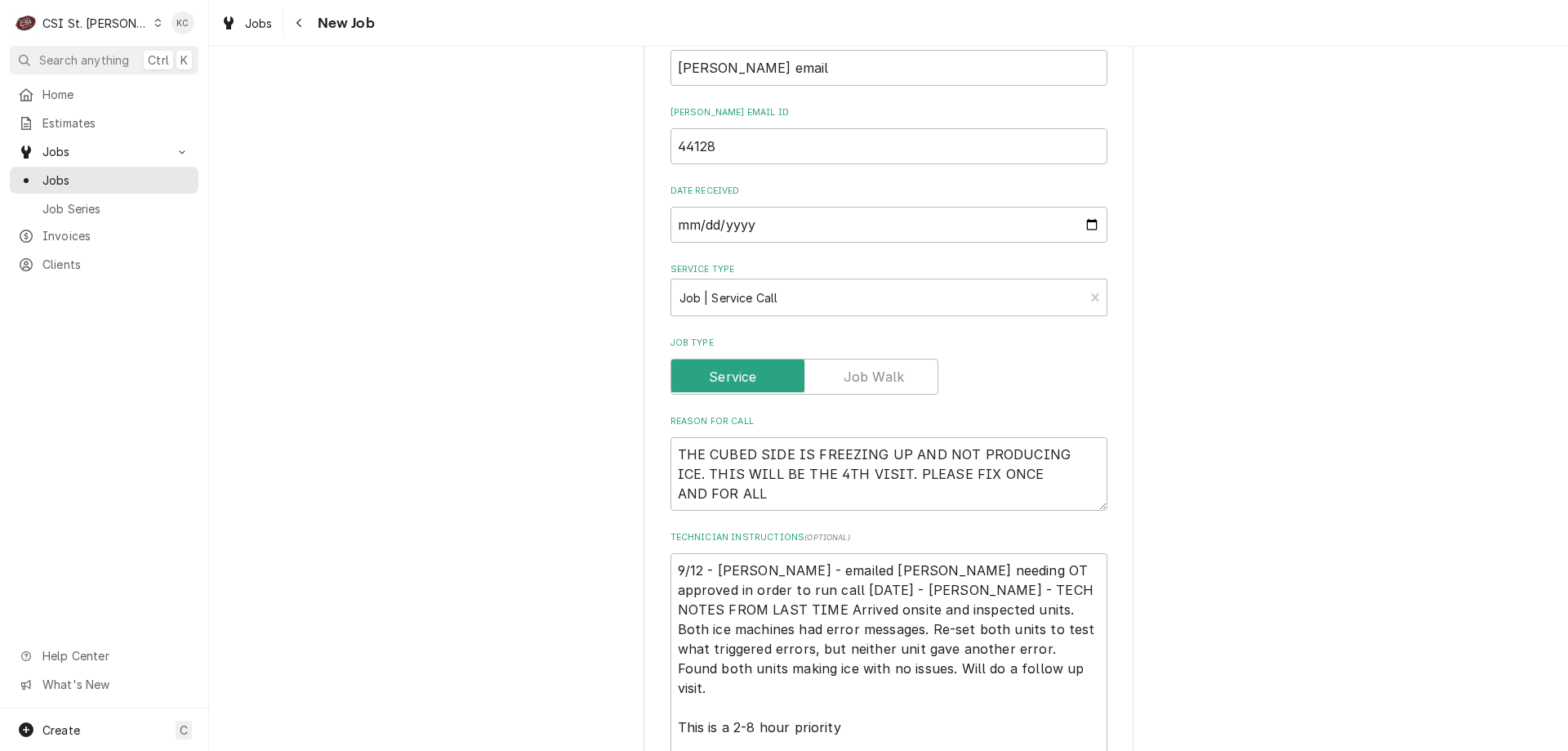
scroll to position [868, 0]
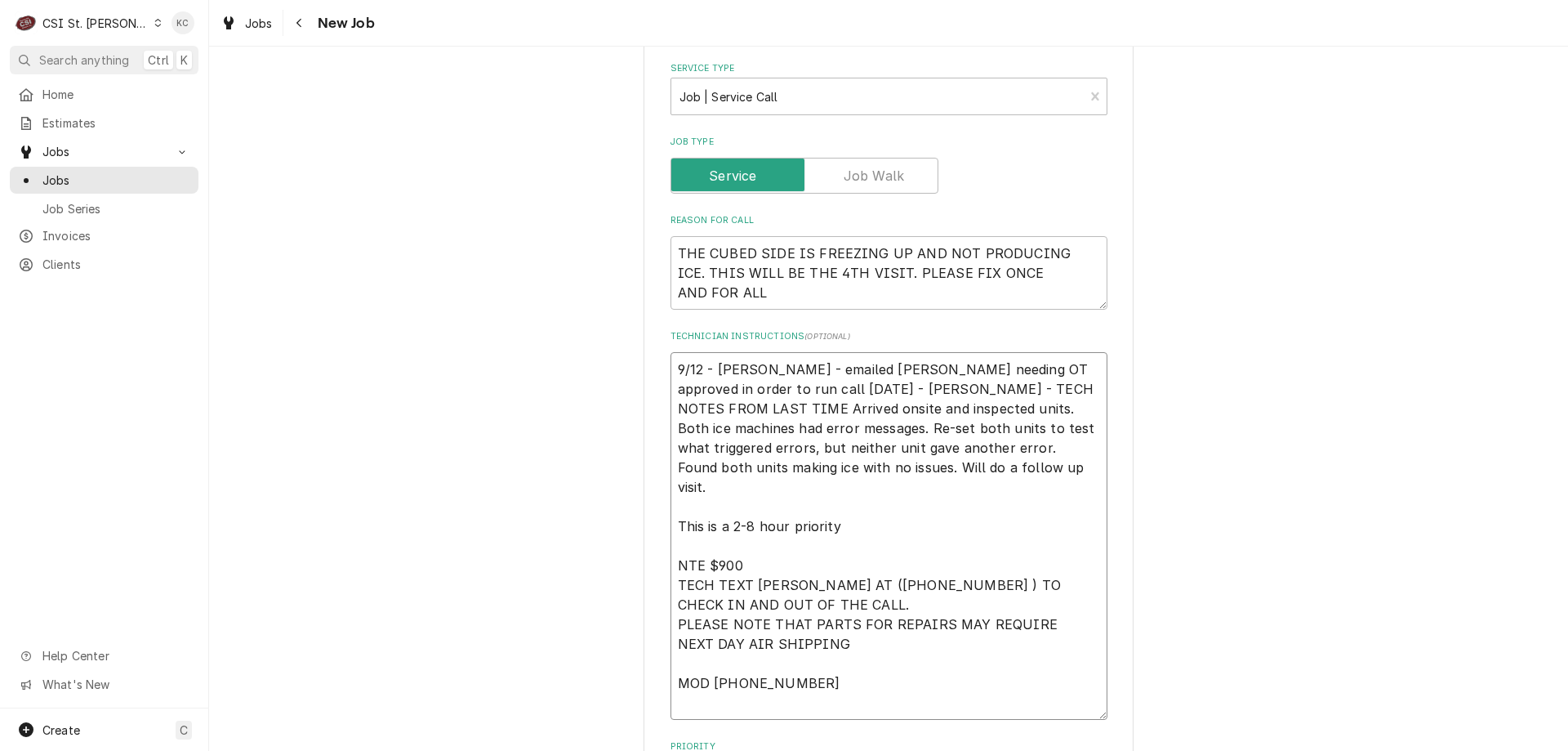
drag, startPoint x: 787, startPoint y: 390, endPoint x: 648, endPoint y: 363, distance: 141.6
click at [648, 363] on div "Use the fields below to edit this job: Client Details Client [PERSON_NAME] Comp…" at bounding box center [889, 426] width 490 height 2432
click at [904, 365] on textarea "9/12 - [PERSON_NAME] - emailed [PERSON_NAME] needing OT approved in order to ru…" at bounding box center [889, 536] width 437 height 368
drag, startPoint x: 904, startPoint y: 365, endPoint x: 645, endPoint y: 376, distance: 259.2
click at [645, 376] on div "Use the fields below to edit this job: Client Details Client [PERSON_NAME] Comp…" at bounding box center [889, 426] width 490 height 2432
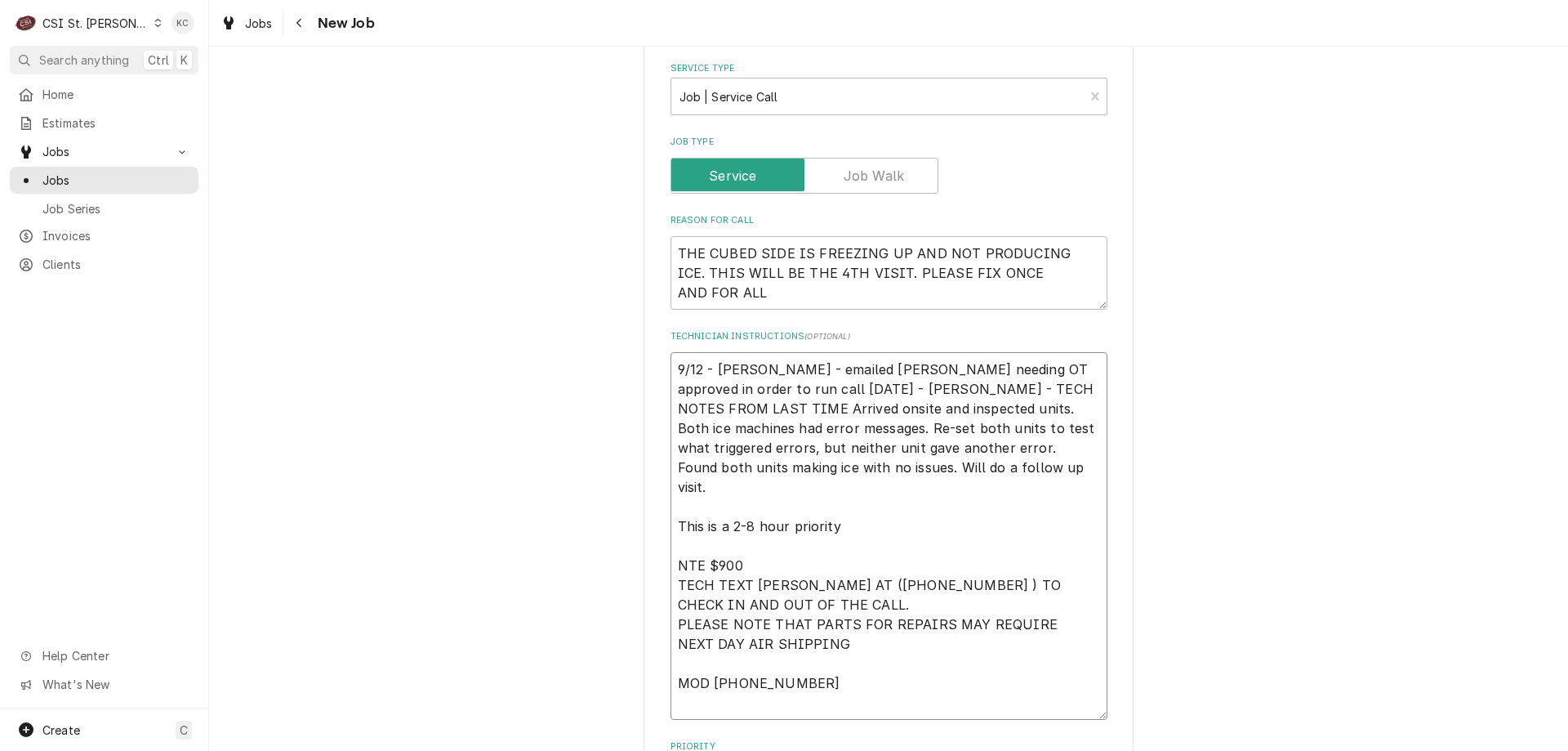
type textarea "x"
type textarea "OT approved in order to run call [DATE] - [PERSON_NAME] - TECH NOTES FROM LAST …"
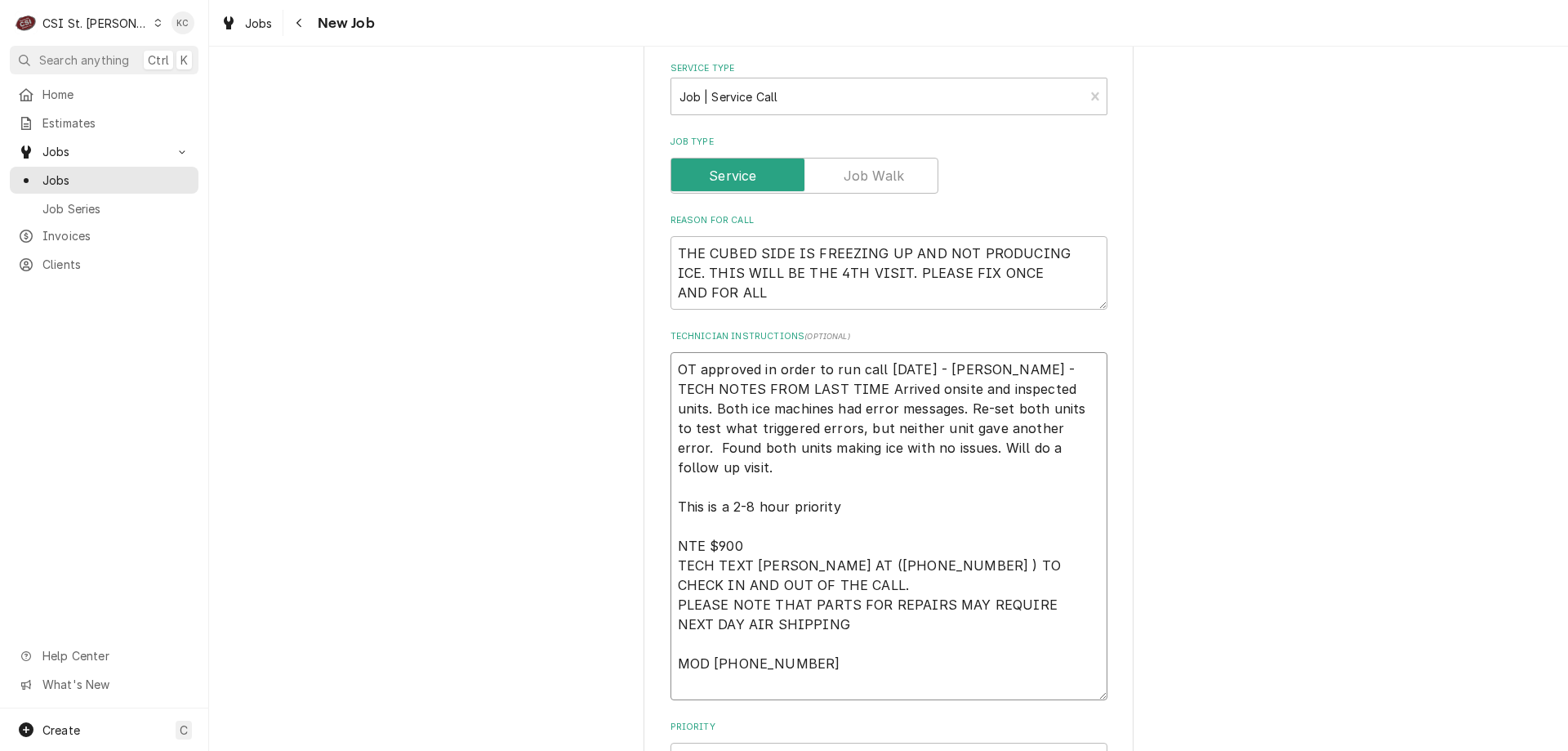
click at [961, 370] on textarea "OT approved in order to run call [DATE] - [PERSON_NAME] - TECH NOTES FROM LAST …" at bounding box center [889, 526] width 437 height 348
type textarea "x"
type textarea "OT approved in order to run call toda 9/12 - [PERSON_NAME] - TECH NOTES FROM LA…"
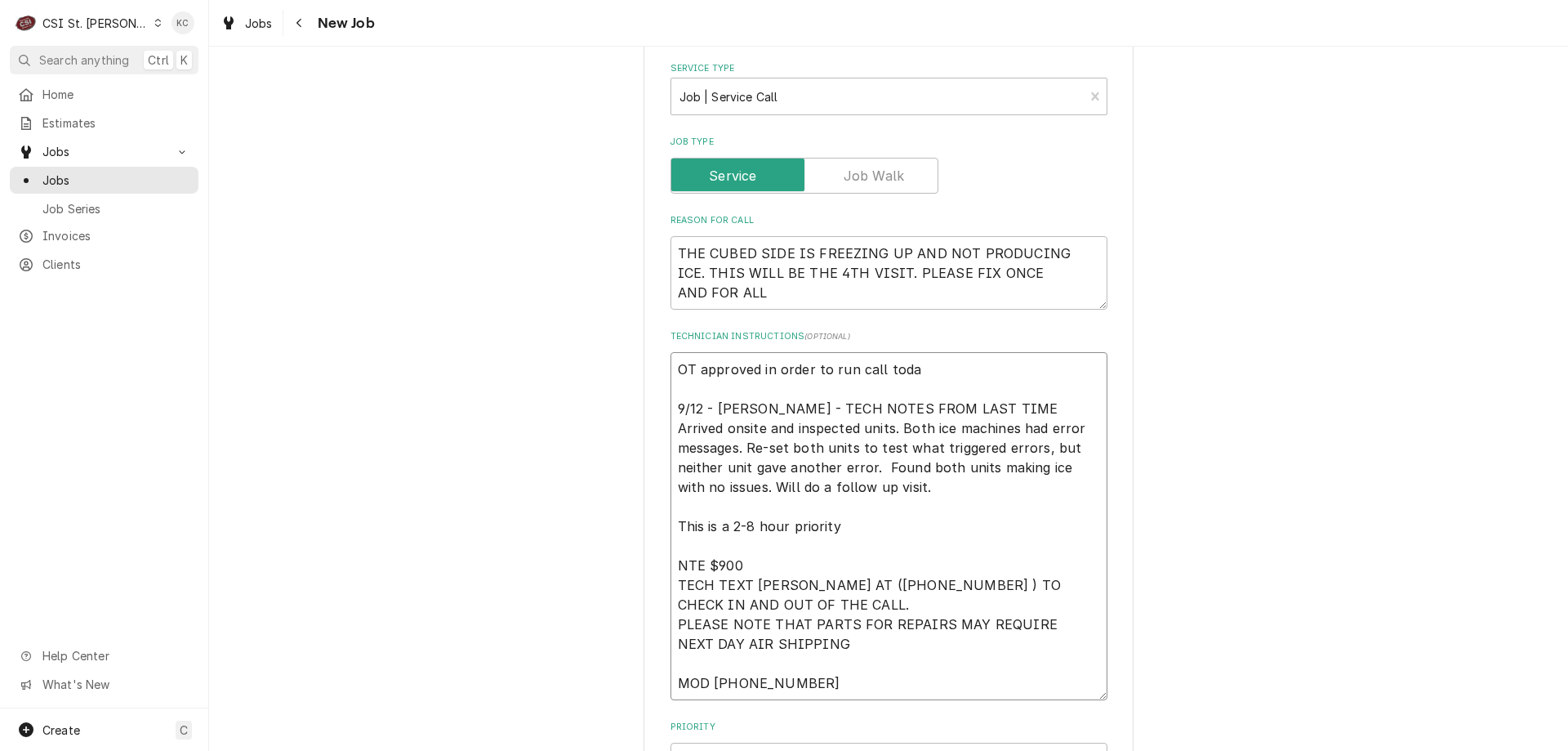
type textarea "x"
type textarea "OT approved in order to run call [PERSON_NAME] 9/12 - [PERSON_NAME] - TECH NOTE…"
type textarea "x"
type textarea "OT approved in order to run call to 9/12 - [PERSON_NAME] - TECH NOTES FROM LAST…"
type textarea "x"
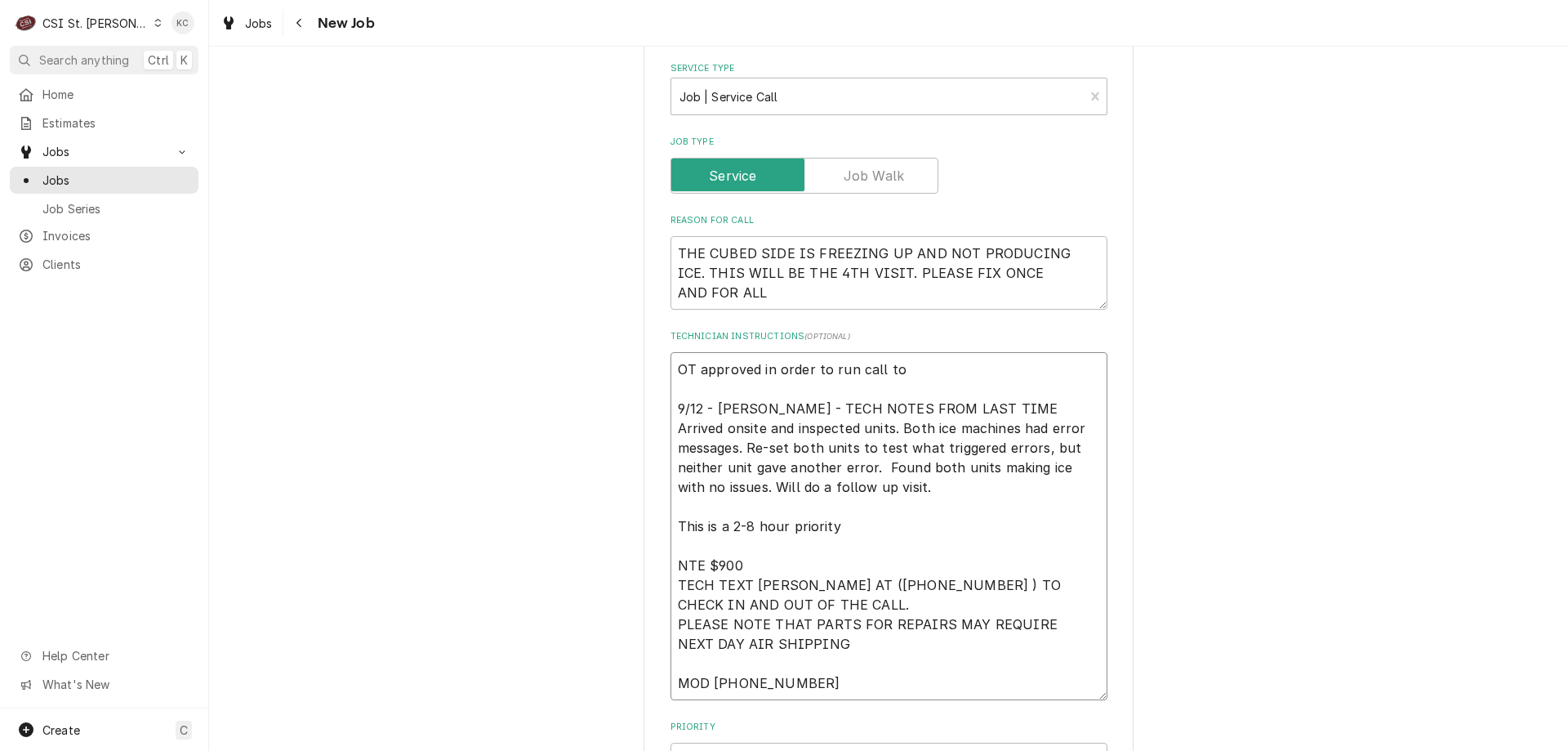
type textarea "OT approved in order to run call t 9/12 - [PERSON_NAME] - TECH NOTES FROM LAST …"
type textarea "x"
type textarea "OT approved in order to run call 9/12 - [PERSON_NAME] - TECH NOTES FROM LAST TI…"
type textarea "x"
type textarea "OT approved in order to run call 9/12 - [PERSON_NAME] - TECH NOTES FROM LAST TI…"
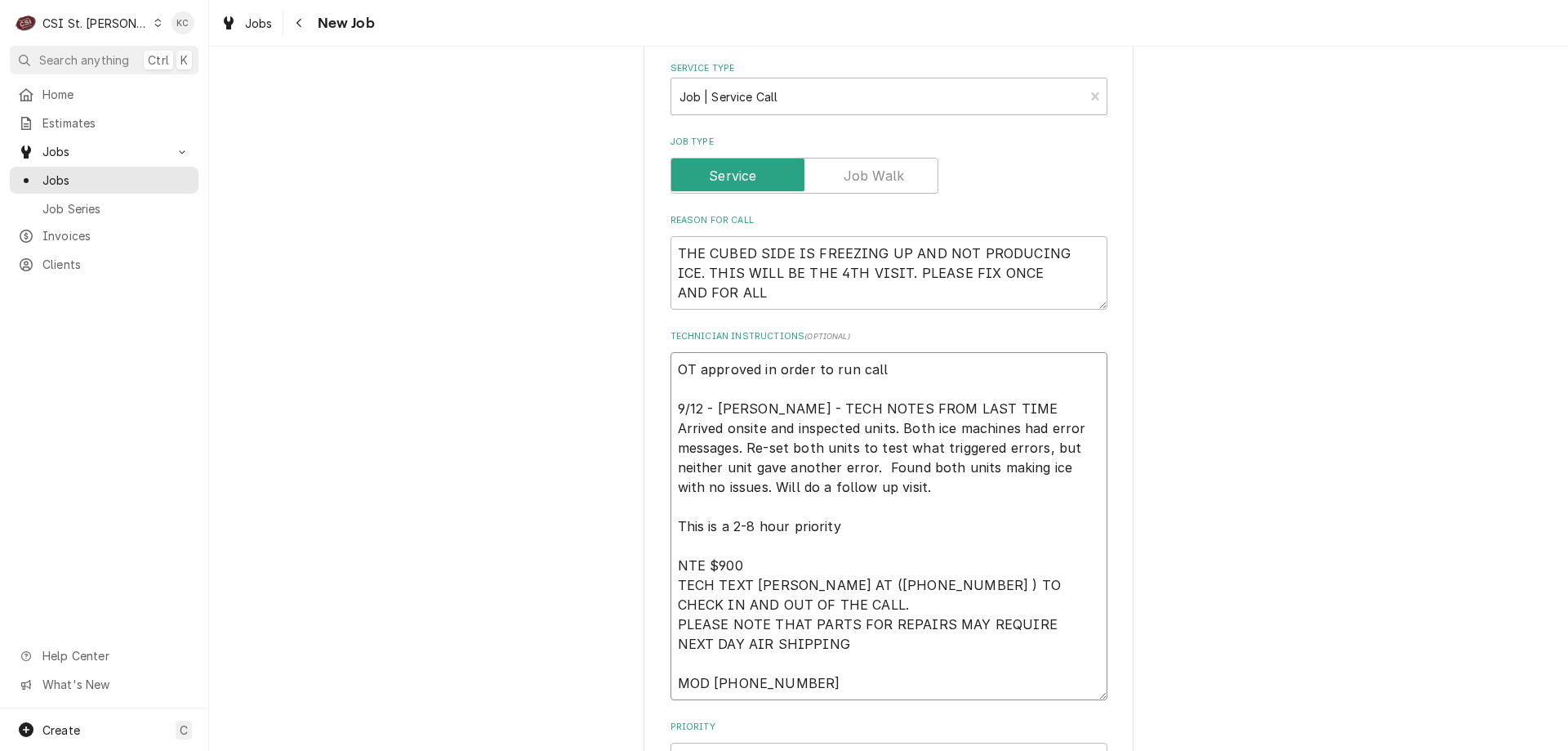
type textarea "x"
type textarea "OT approved in order to run cal 9/12 - [PERSON_NAME] - TECH NOTES FROM LAST TIM…"
type textarea "x"
type textarea "OT approved in order to run ca 9/12 - [PERSON_NAME] - TECH NOTES FROM LAST TIME…"
type textarea "x"
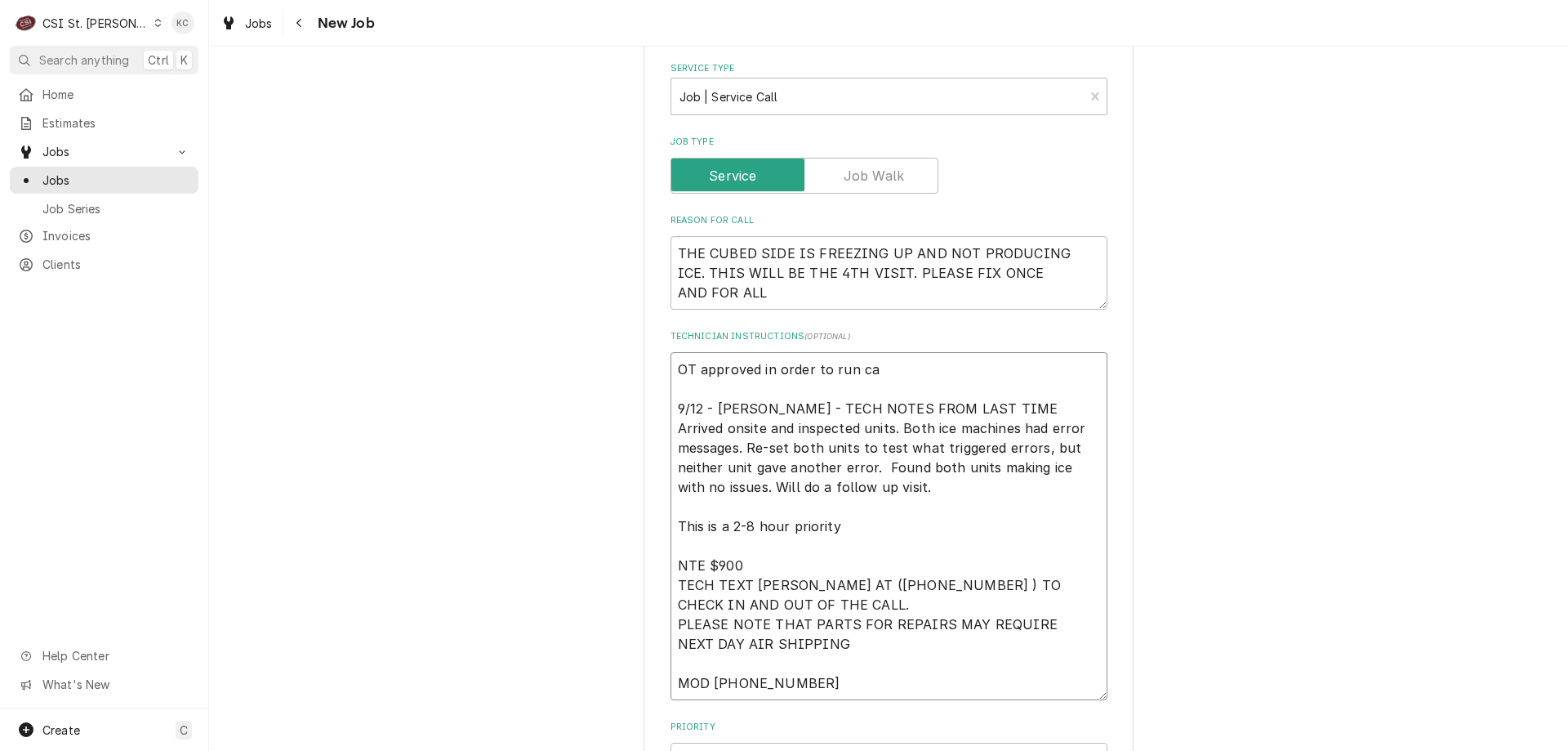
type textarea "OT approved in order to run c 9/12 - [PERSON_NAME] - TECH NOTES FROM LAST TIME …"
type textarea "x"
type textarea "OT approved in order to run 9/12 - [PERSON_NAME] - TECH NOTES FROM LAST TIME Ar…"
type textarea "x"
type textarea "OT approved in order to run 9/12 - [PERSON_NAME] - TECH NOTES FROM LAST TIME Ar…"
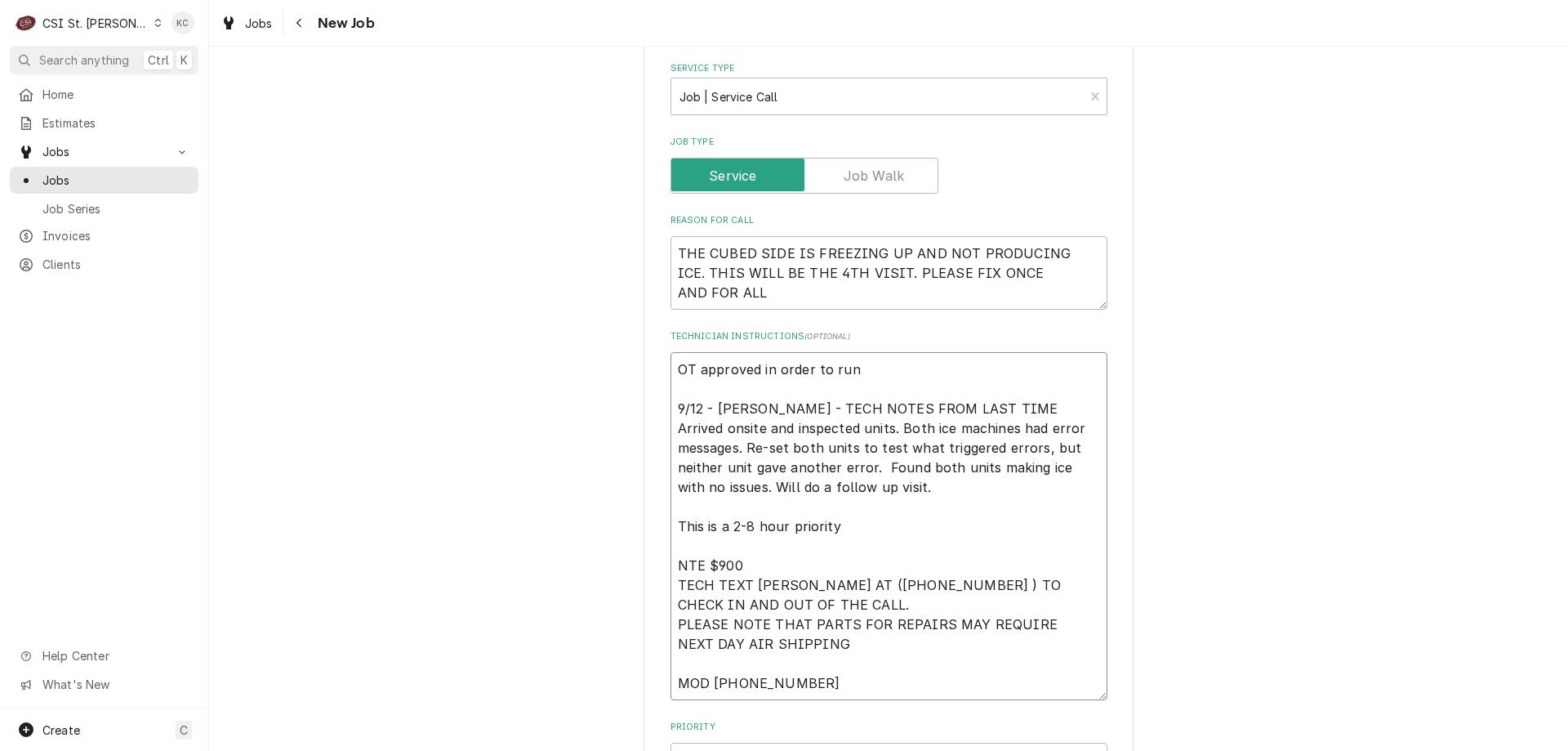
type textarea "x"
type textarea "OT approved in order to ru 9/12 - [PERSON_NAME] - TECH NOTES FROM LAST TIME Arr…"
type textarea "x"
type textarea "OT approved in order to r 9/12 - [PERSON_NAME] - TECH NOTES FROM LAST TIME Arri…"
type textarea "x"
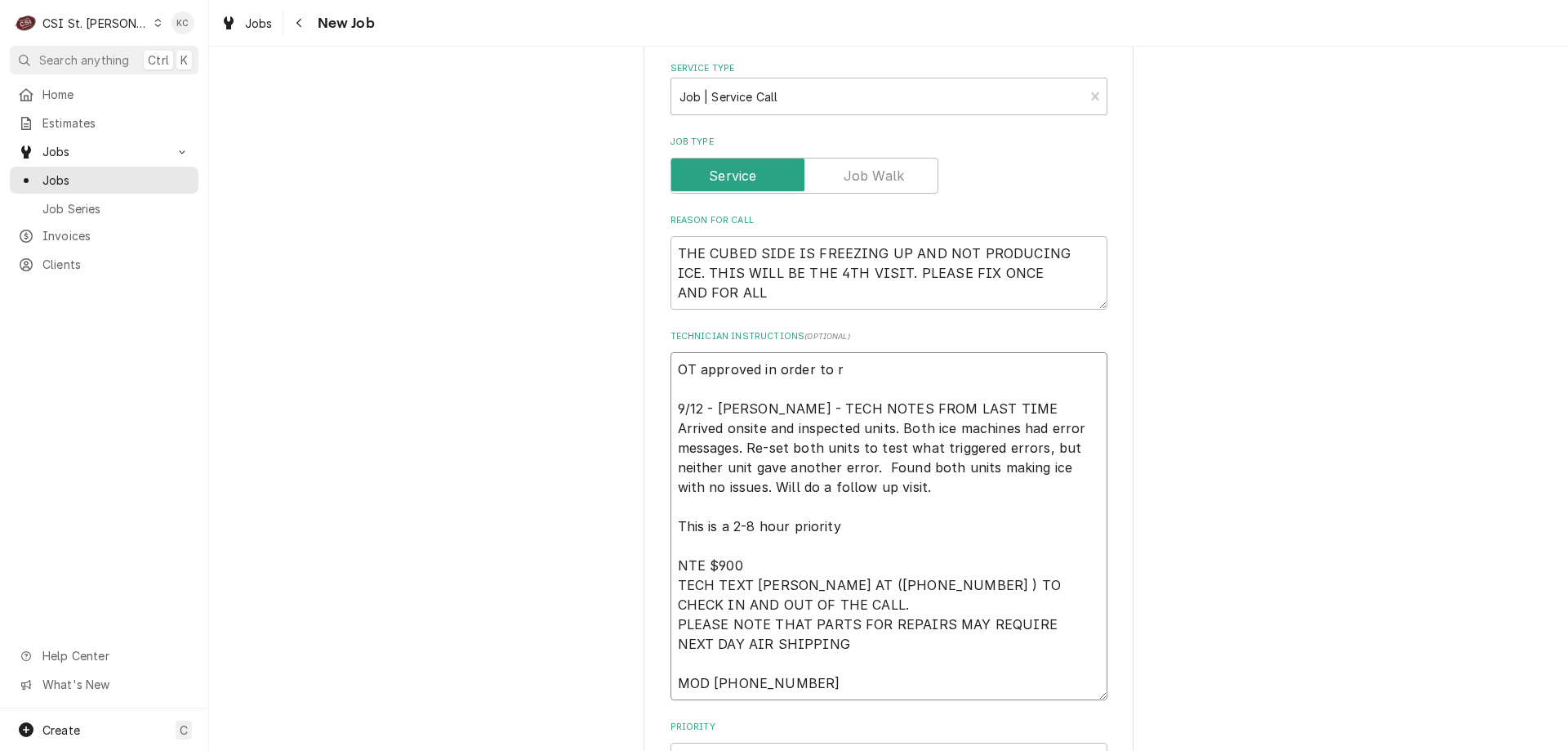
type textarea "OT approved in order to 9/12 - [PERSON_NAME] - TECH NOTES FROM LAST TIME Arrive…"
type textarea "x"
type textarea "OT approved in order to 9/12 - [PERSON_NAME] - TECH NOTES FROM LAST TIME Arrive…"
type textarea "x"
type textarea "OT approved in order t 9/12 - [PERSON_NAME] - TECH NOTES FROM LAST TIME Arrived…"
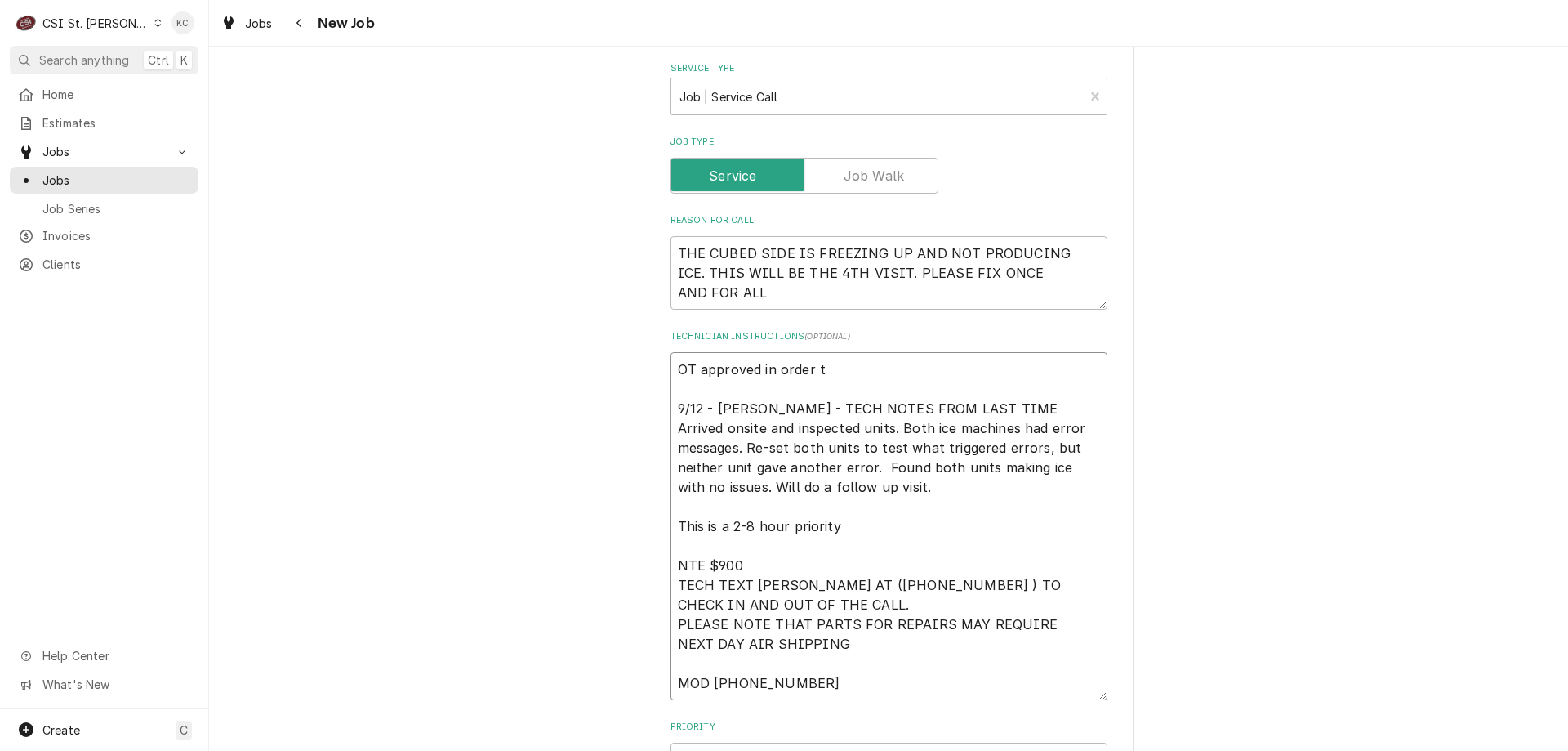
type textarea "x"
type textarea "OT approved in order 9/12 - [PERSON_NAME] - TECH NOTES FROM LAST TIME Arrived o…"
type textarea "x"
type textarea "OT approved in order 9/12 - [PERSON_NAME] - TECH NOTES FROM LAST TIME Arrived o…"
type textarea "x"
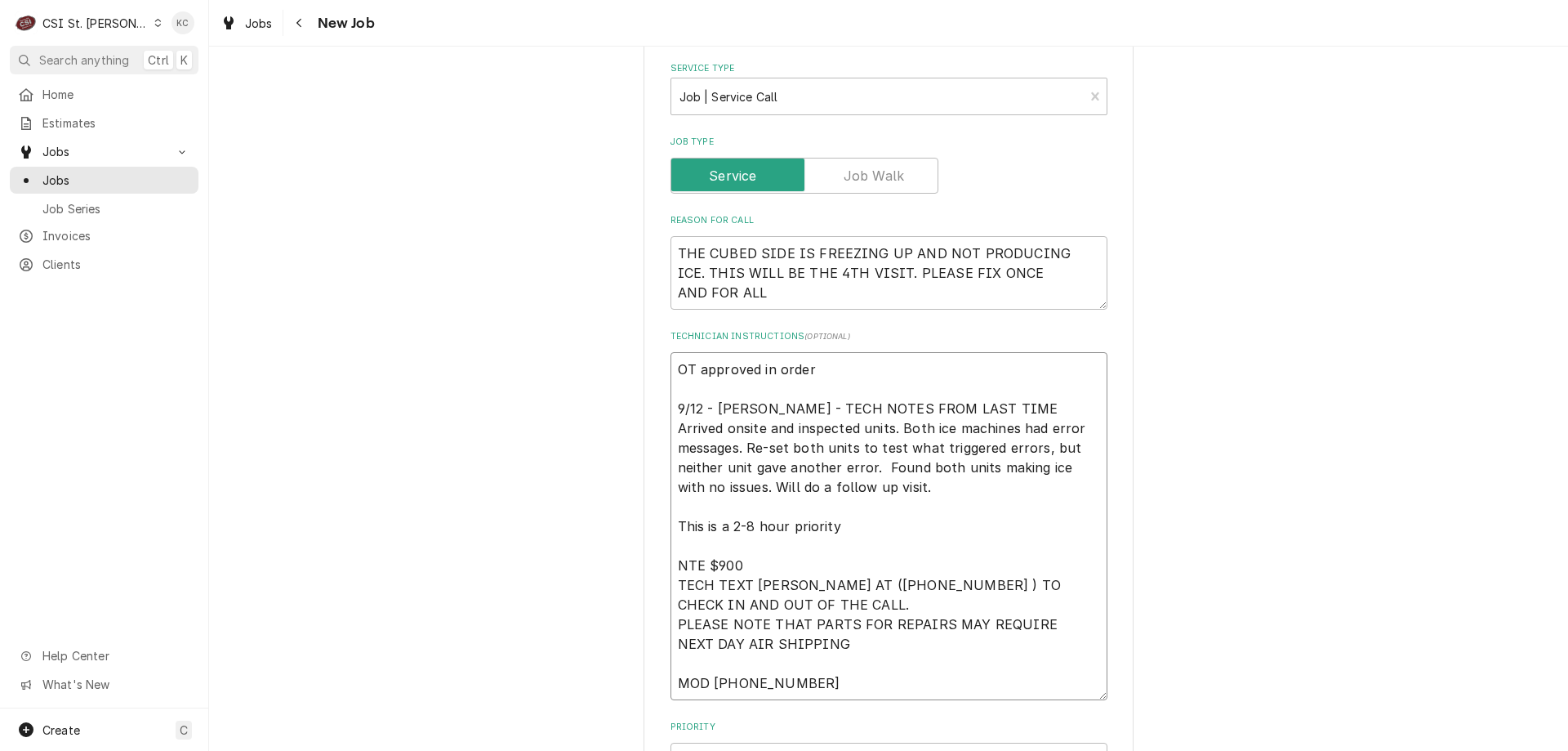
type textarea "OT approved in orde 9/12 - [PERSON_NAME] - TECH NOTES FROM LAST TIME Arrived on…"
type textarea "x"
type textarea "OT approved in ord 9/12 - [PERSON_NAME] - TECH NOTES FROM LAST TIME Arrived ons…"
type textarea "x"
type textarea "OT approved in or 9/12 - [PERSON_NAME] - TECH NOTES FROM LAST TIME Arrived onsi…"
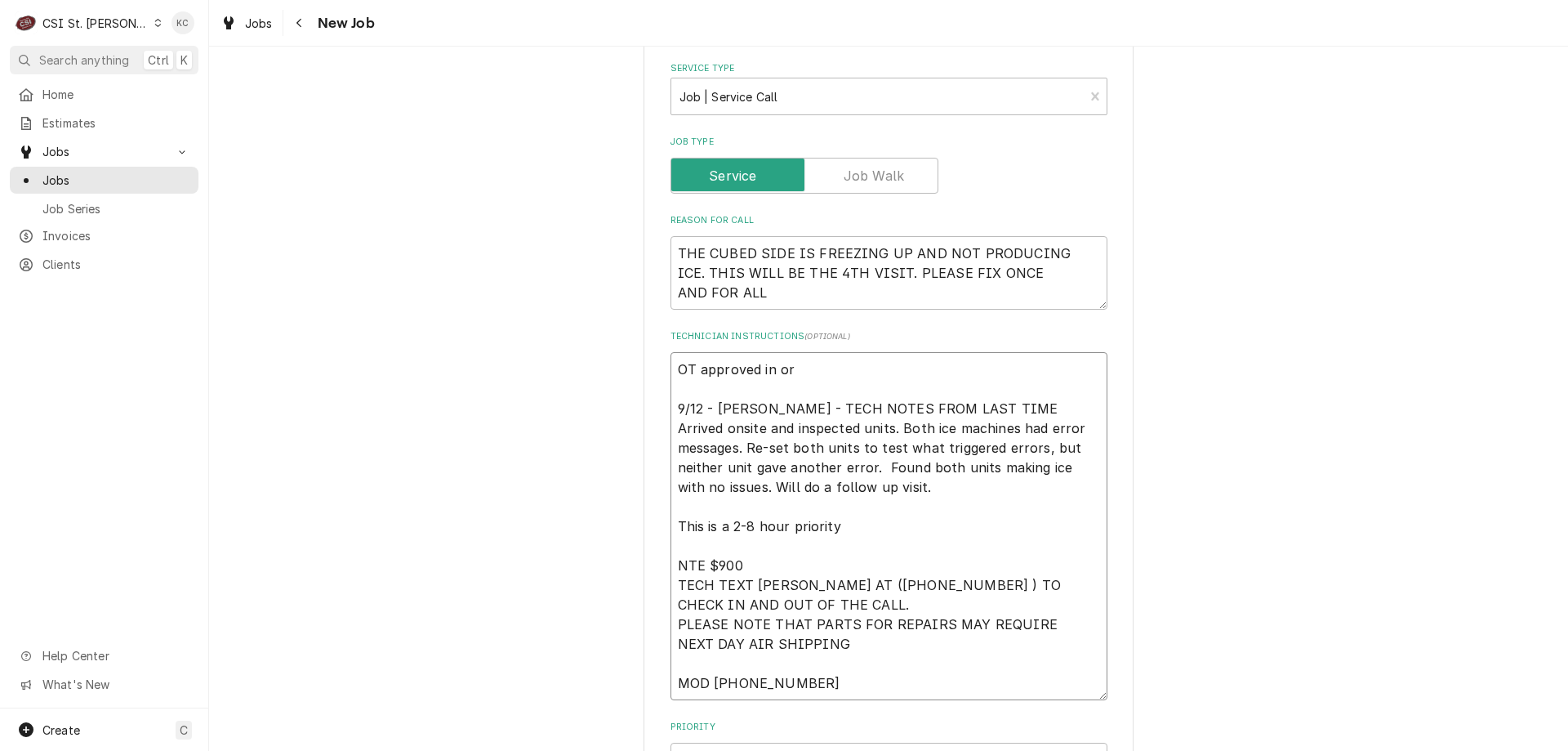
type textarea "x"
type textarea "OT approved in o 9/12 - [PERSON_NAME] - TECH NOTES FROM LAST TIME Arrived onsit…"
type textarea "x"
type textarea "OT approved in 9/12 - [PERSON_NAME] - TECH NOTES FROM LAST TIME Arrived onsite …"
type textarea "x"
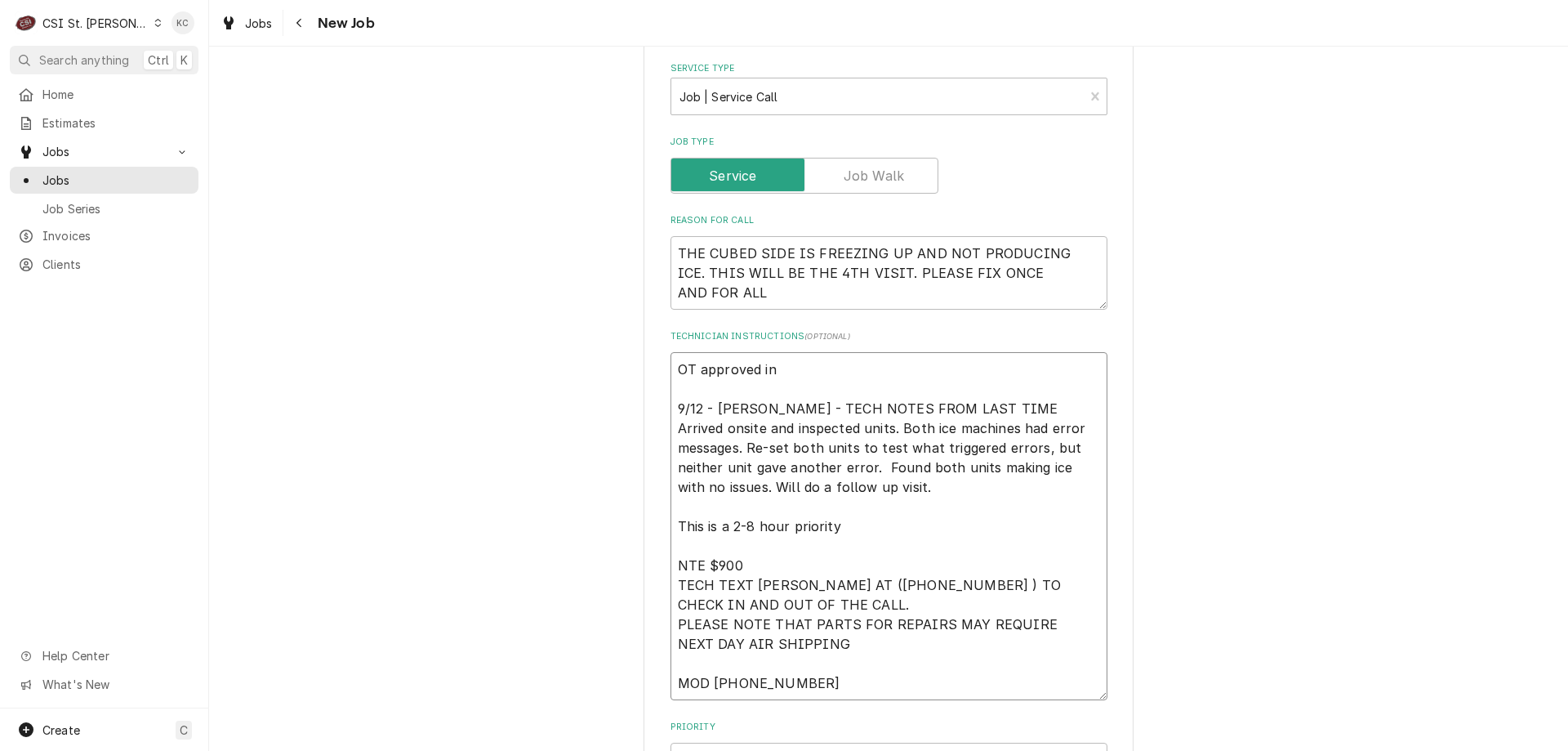
type textarea "OT approved in 9/12 - [PERSON_NAME] - TECH NOTES FROM LAST TIME Arrived onsite …"
type textarea "x"
type textarea "OT approved i 9/12 - Kelly - TECH NOTES FROM LAST TIME Arrived onsite and inspe…"
type textarea "x"
type textarea "OT approved 9/12 - Kelly - TECH NOTES FROM LAST TIME Arrived onsite and inspect…"
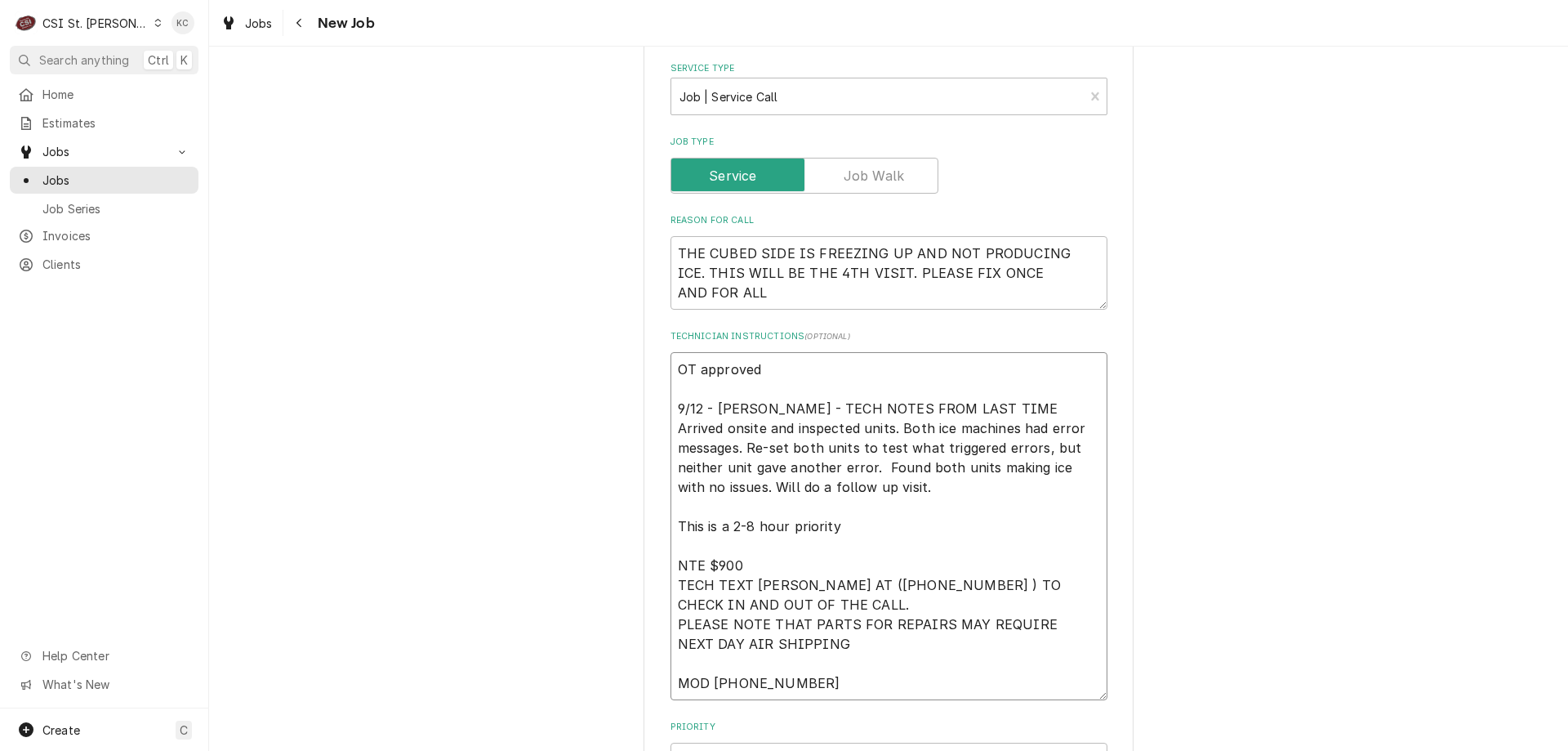
type textarea "x"
type textarea "OT approved p 9/12 - Kelly - TECH NOTES FROM LAST TIME Arrived onsite and inspe…"
type textarea "x"
type textarea "OT approved pe 9/12 - Kelly - TECH NOTES FROM LAST TIME Arrived onsite and insp…"
type textarea "x"
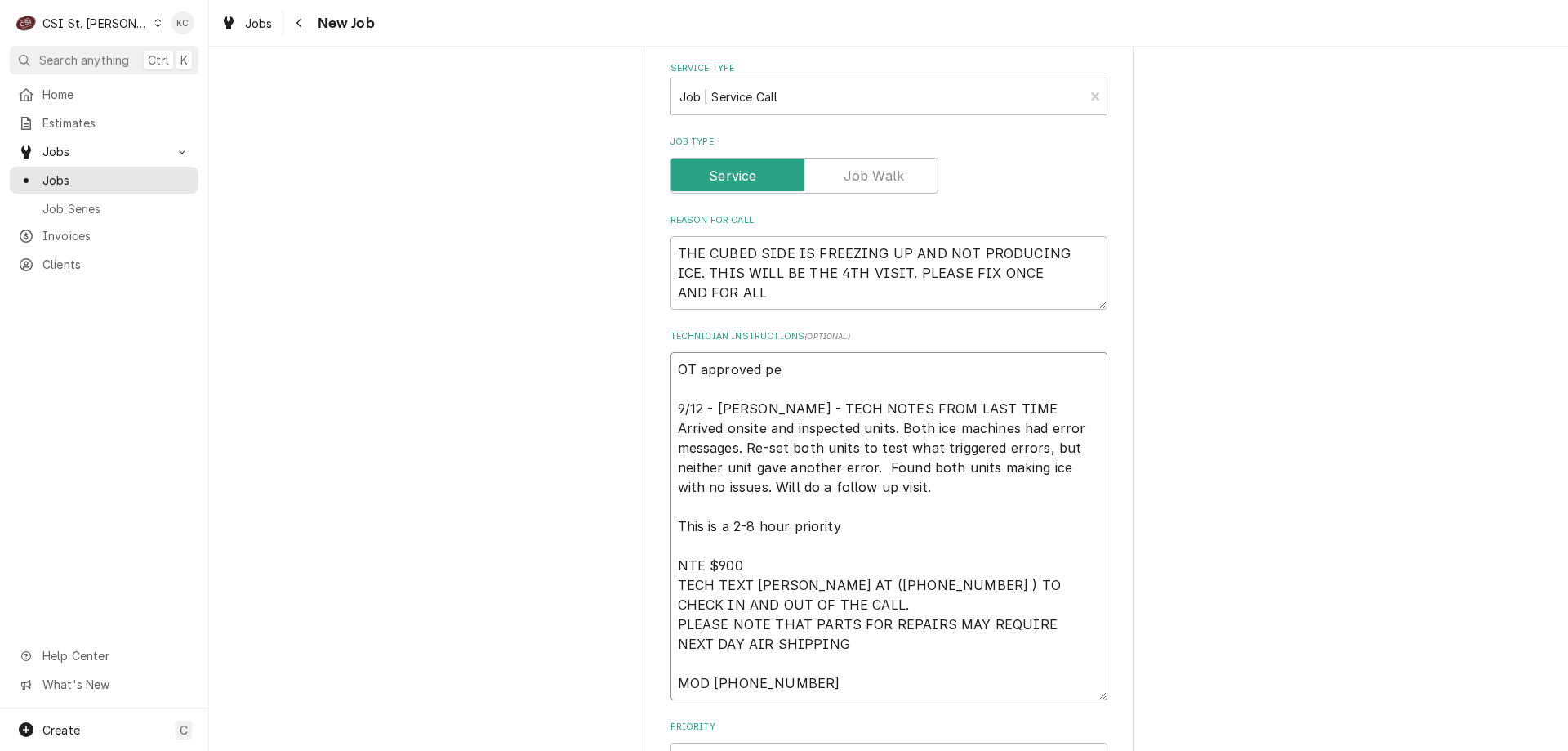
type textarea "OT approved per 9/12 - Kelly - TECH NOTES FROM LAST TIME Arrived onsite and ins…"
type textarea "x"
type textarea "OT approved per 9/12 - Kelly - TECH NOTES FROM LAST TIME Arrived onsite and ins…"
type textarea "x"
type textarea "OT approved per emn 9/12 - Kelly - TECH NOTES FROM LAST TIME Arrived onsite and…"
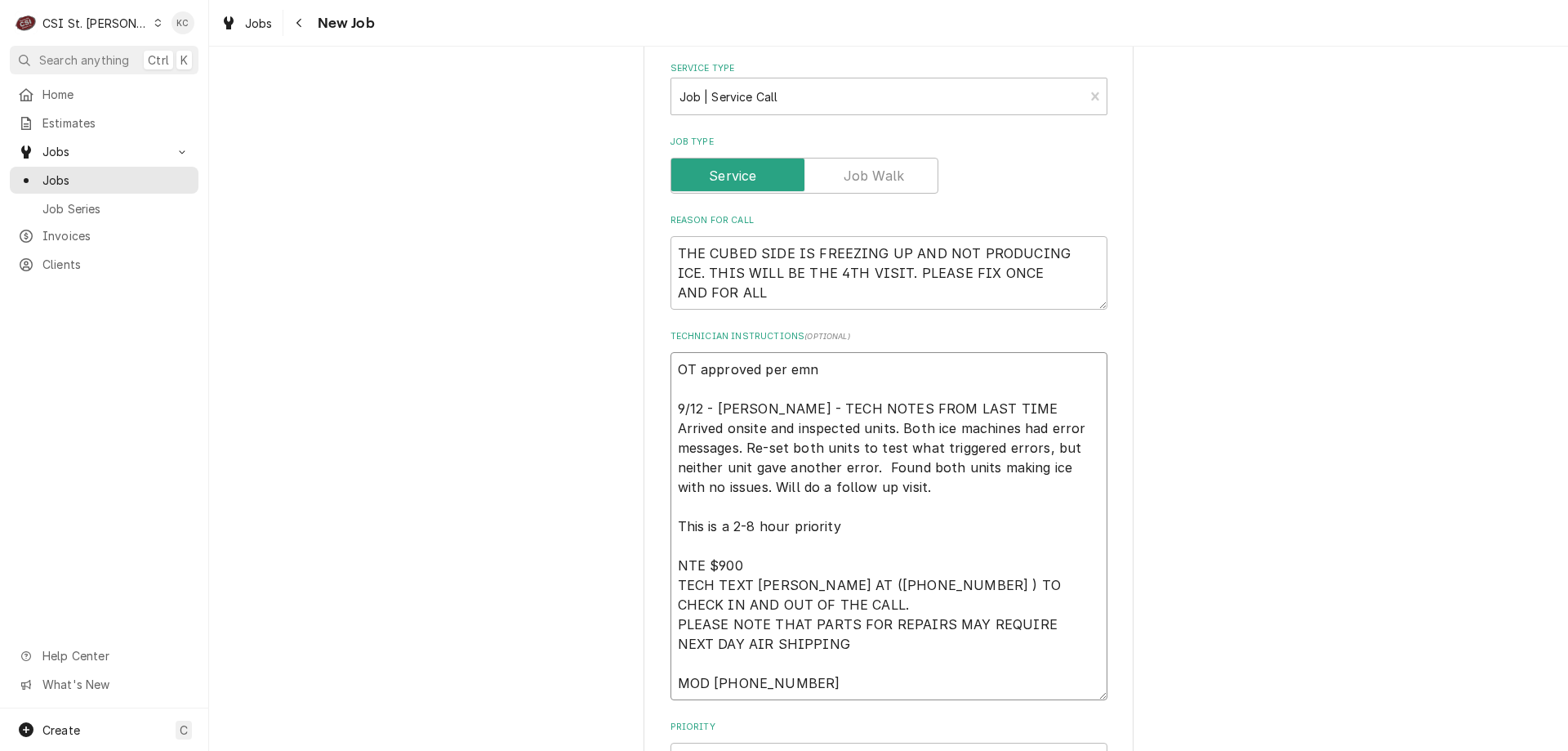
type textarea "x"
type textarea "OT approved per emna 9/12 - Kelly - TECH NOTES FROM LAST TIME Arrived onsite an…"
type textarea "x"
type textarea "OT approved per emnai 9/12 - Kelly - TECH NOTES FROM LAST TIME Arrived onsite a…"
type textarea "x"
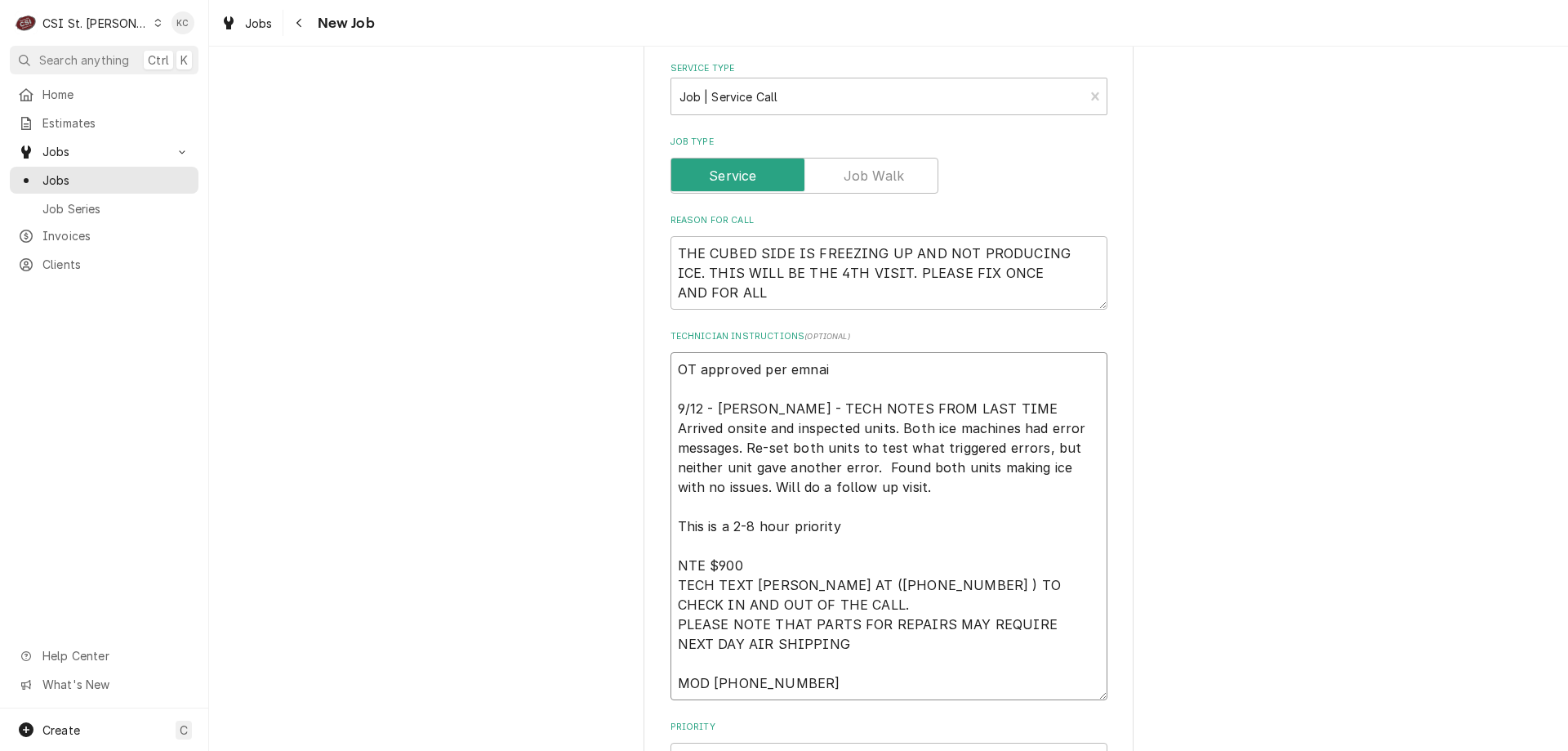
type textarea "OT approved per emnail 9/12 - Kelly - TECH NOTES FROM LAST TIME Arrived onsite …"
type textarea "x"
type textarea "OT approved per emnail 9/12 - Kelly - TECH NOTES FROM LAST TIME Arrived onsite …"
type textarea "x"
type textarea "OT approved per emnail 9/12 - Kelly - TECH NOTES FROM LAST TIME Arrived onsite …"
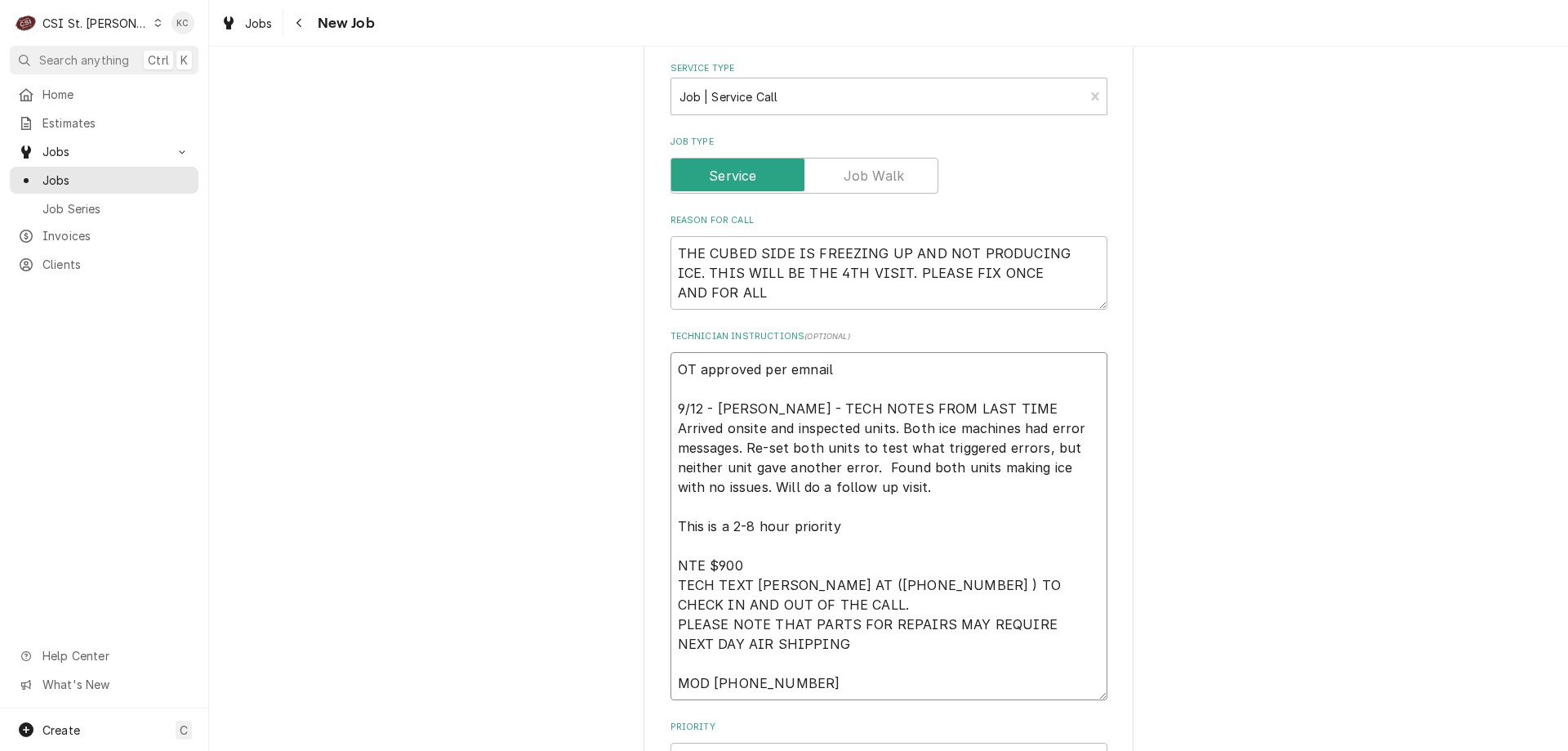
type textarea "x"
type textarea "OT approved per emnai 9/12 - Kelly - TECH NOTES FROM LAST TIME Arrived onsite a…"
type textarea "x"
type textarea "OT approved per emna 9/12 - Kelly - TECH NOTES FROM LAST TIME Arrived onsite an…"
type textarea "x"
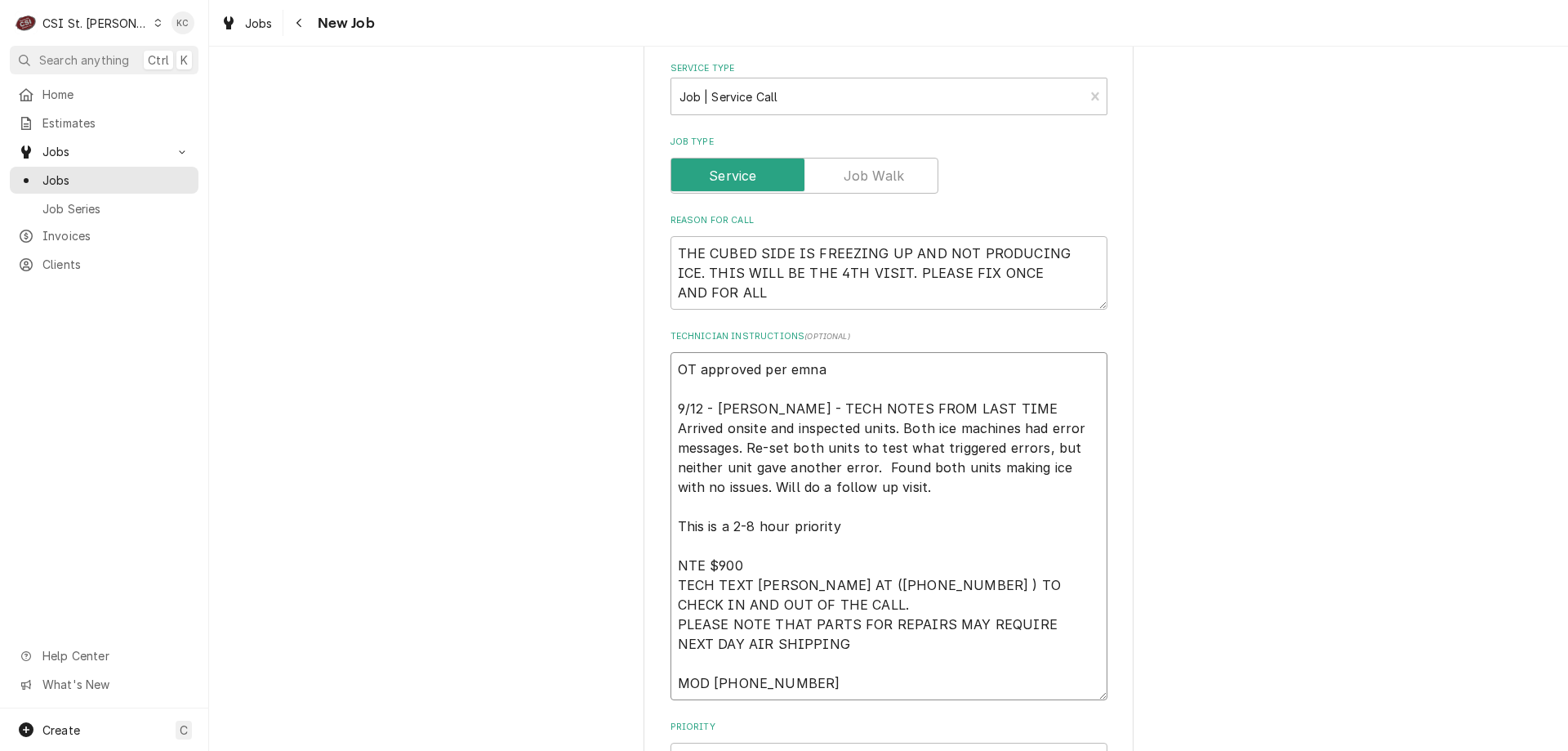
type textarea "OT approved per emn 9/12 - Kelly - TECH NOTES FROM LAST TIME Arrived onsite and…"
type textarea "x"
type textarea "OT approved per em 9/12 - Kelly - TECH NOTES FROM LAST TIME Arrived onsite and …"
type textarea "x"
type textarea "OT approved per ema 9/12 - Kelly - TECH NOTES FROM LAST TIME Arrived onsite and…"
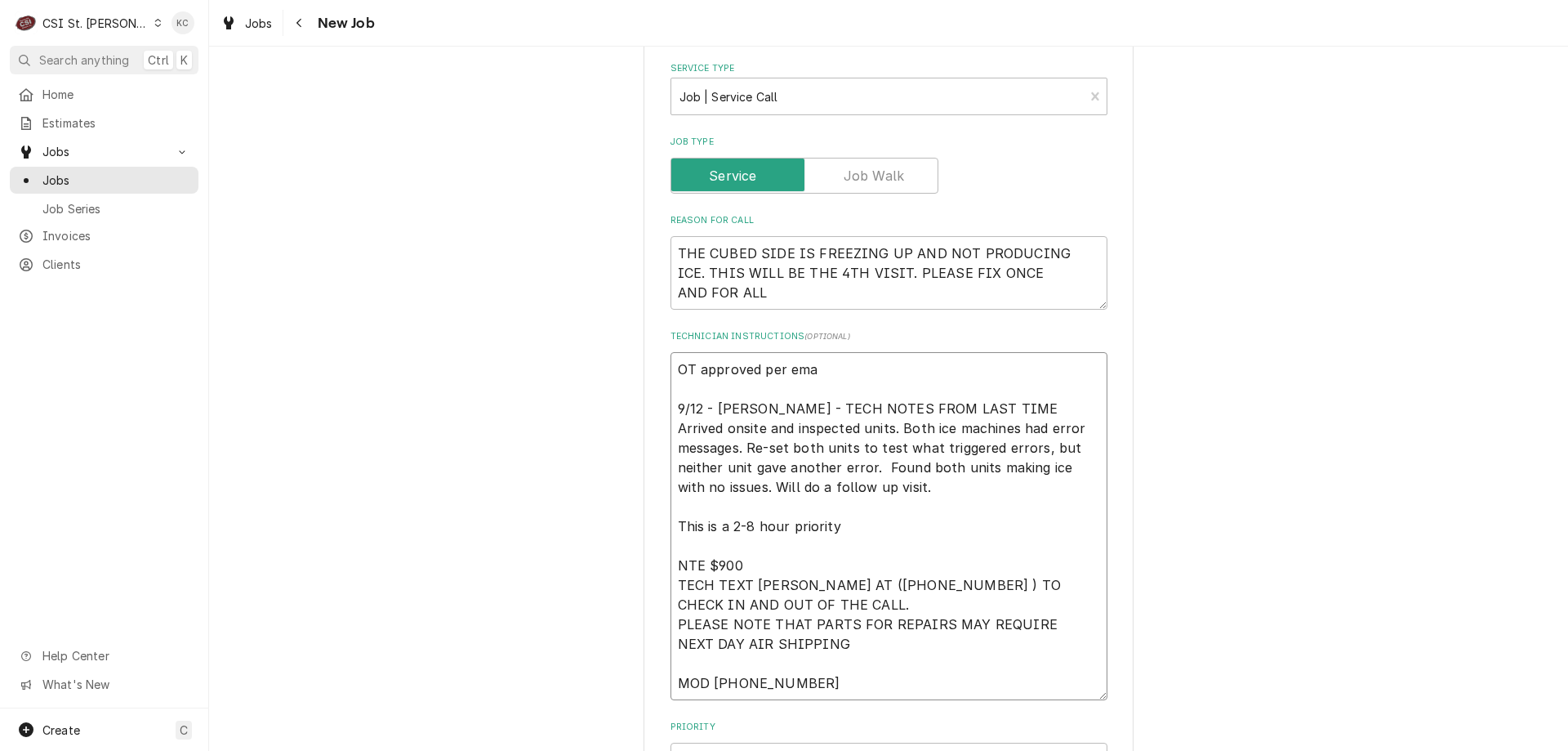
type textarea "x"
type textarea "OT approved per emao 9/12 - Kelly - TECH NOTES FROM LAST TIME Arrived onsite an…"
type textarea "x"
type textarea "OT approved per emaoi 9/12 - Kelly - TECH NOTES FROM LAST TIME Arrived onsite a…"
type textarea "x"
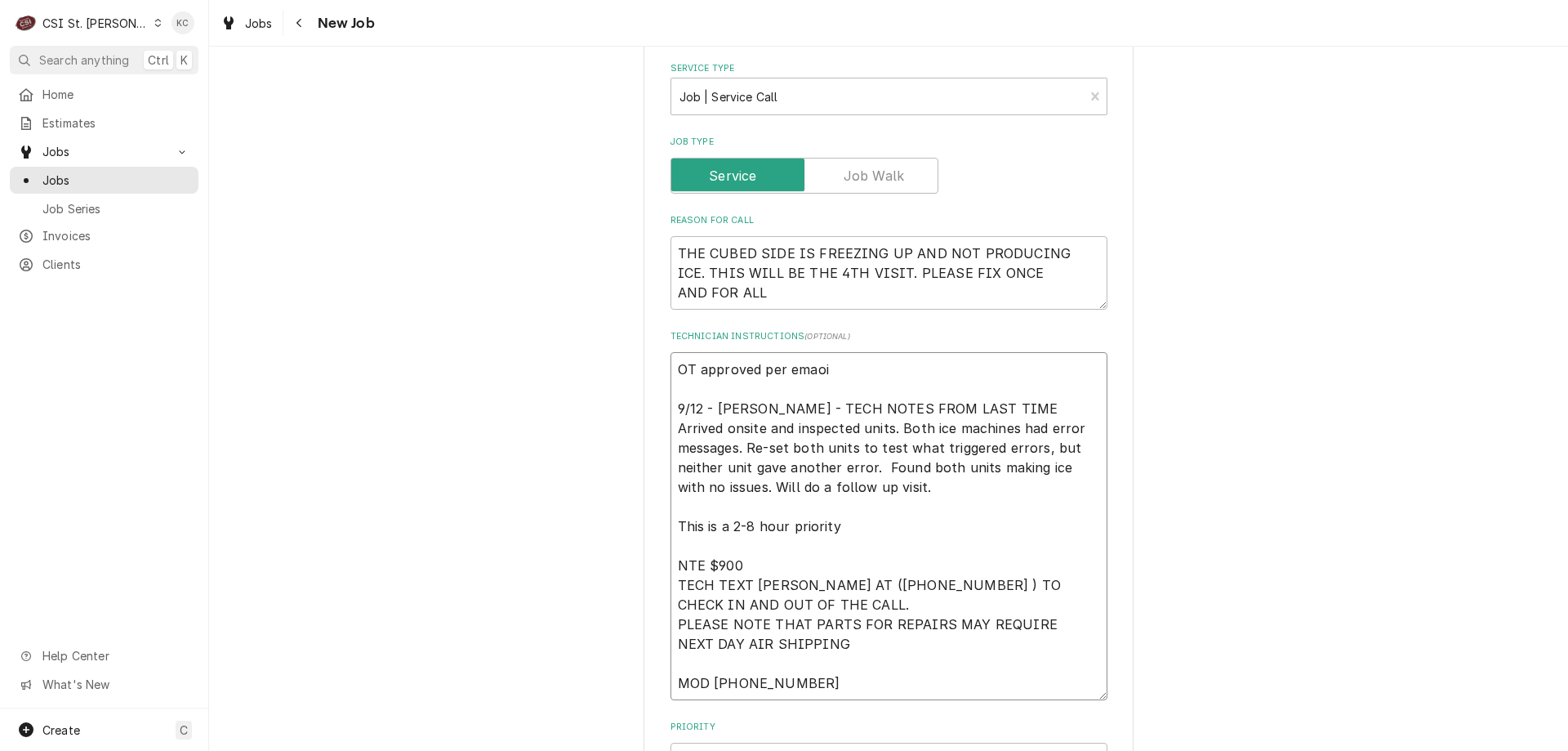
type textarea "OT approved per emao 9/12 - Kelly - TECH NOTES FROM LAST TIME Arrived onsite an…"
type textarea "x"
type textarea "OT approved per ema 9/12 - Kelly - TECH NOTES FROM LAST TIME Arrived onsite and…"
type textarea "x"
type textarea "OT approved per emai 9/12 - Kelly - TECH NOTES FROM LAST TIME Arrived onsite an…"
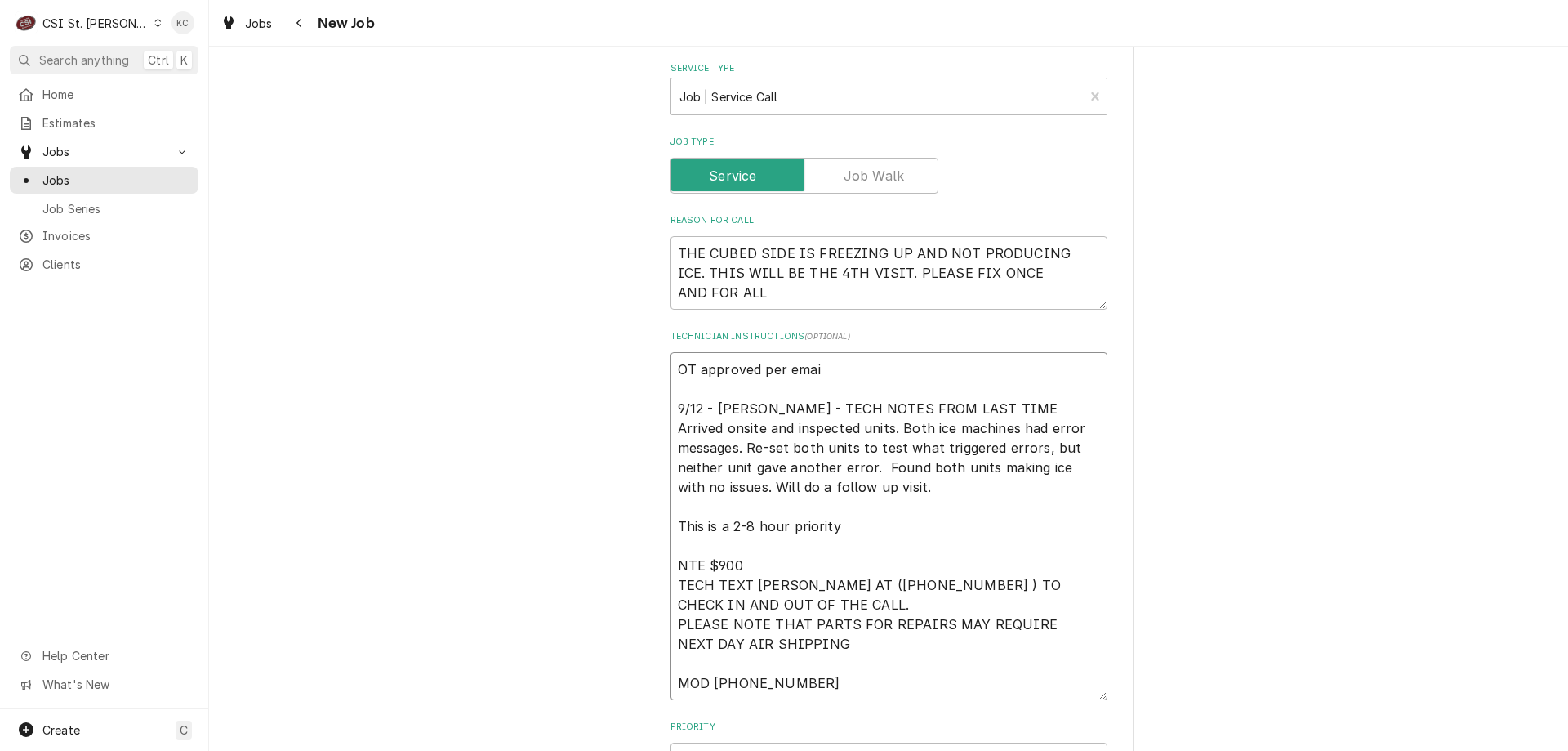
type textarea "x"
type textarea "OT approved per email 9/12 - Kelly - TECH NOTES FROM LAST TIME Arrived onsite a…"
type textarea "x"
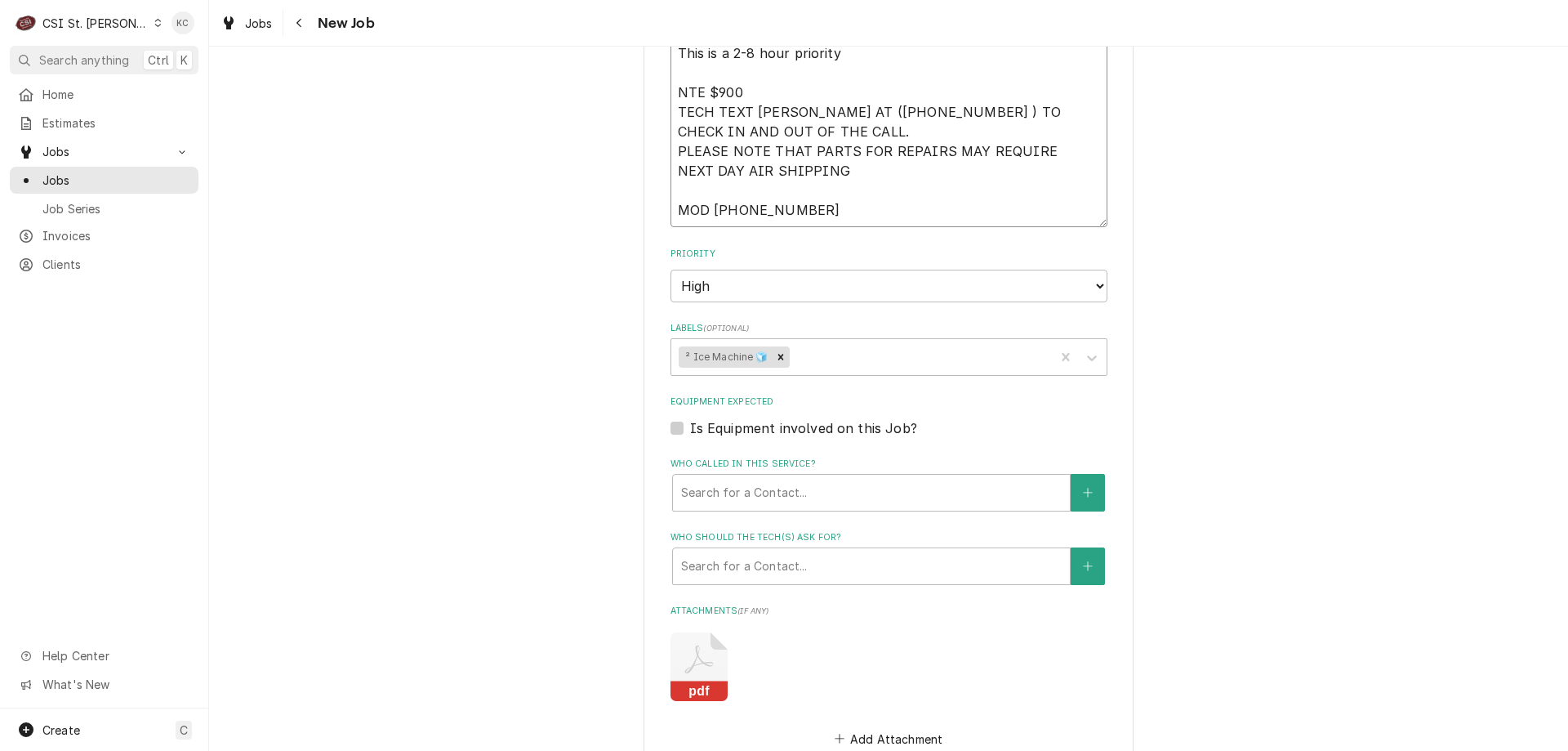
scroll to position [1753, 0]
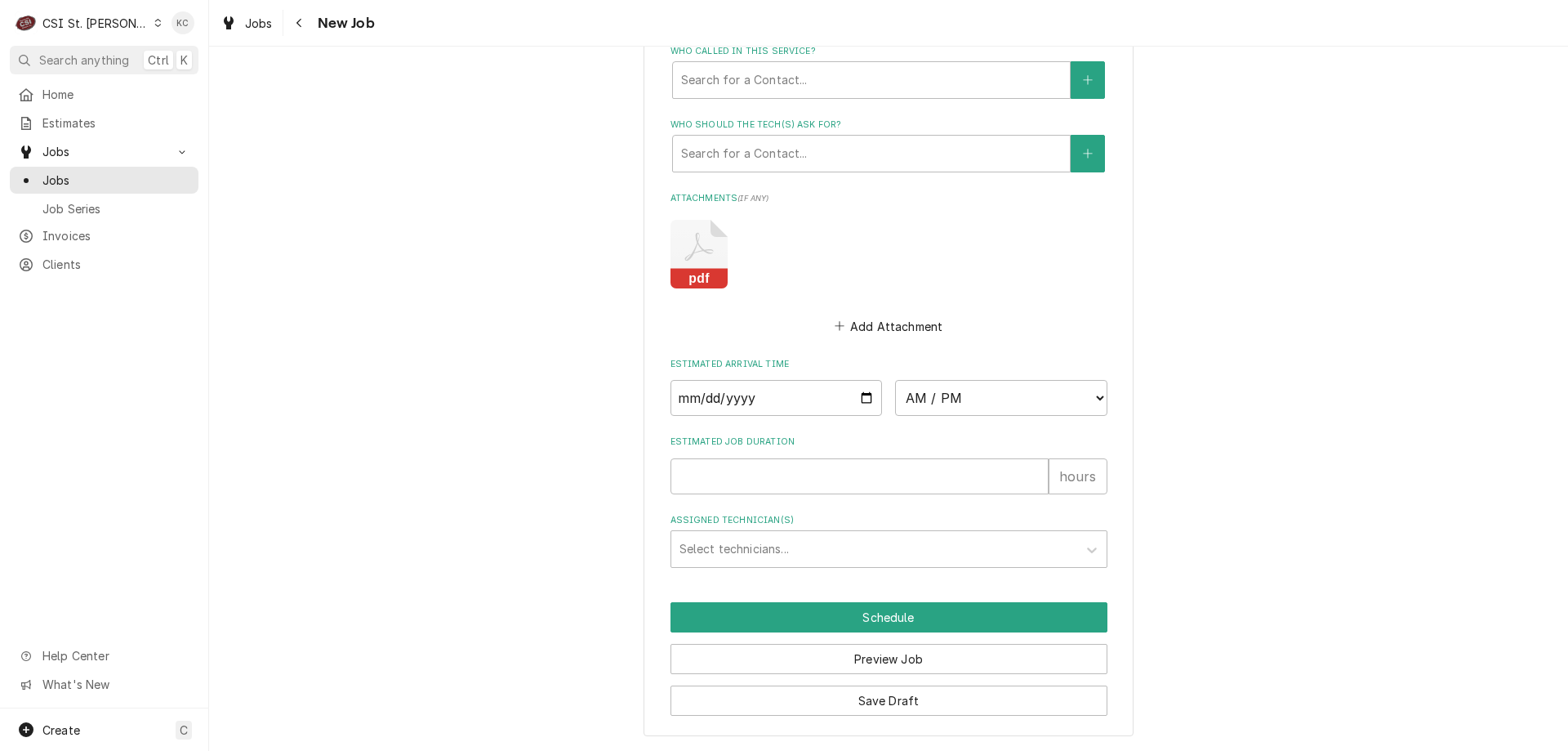
type textarea "OT approved per email 9/12 - Kelly - TECH NOTES FROM LAST TIME Arrived onsite a…"
click at [1023, 710] on button "Save Draft" at bounding box center [889, 700] width 437 height 30
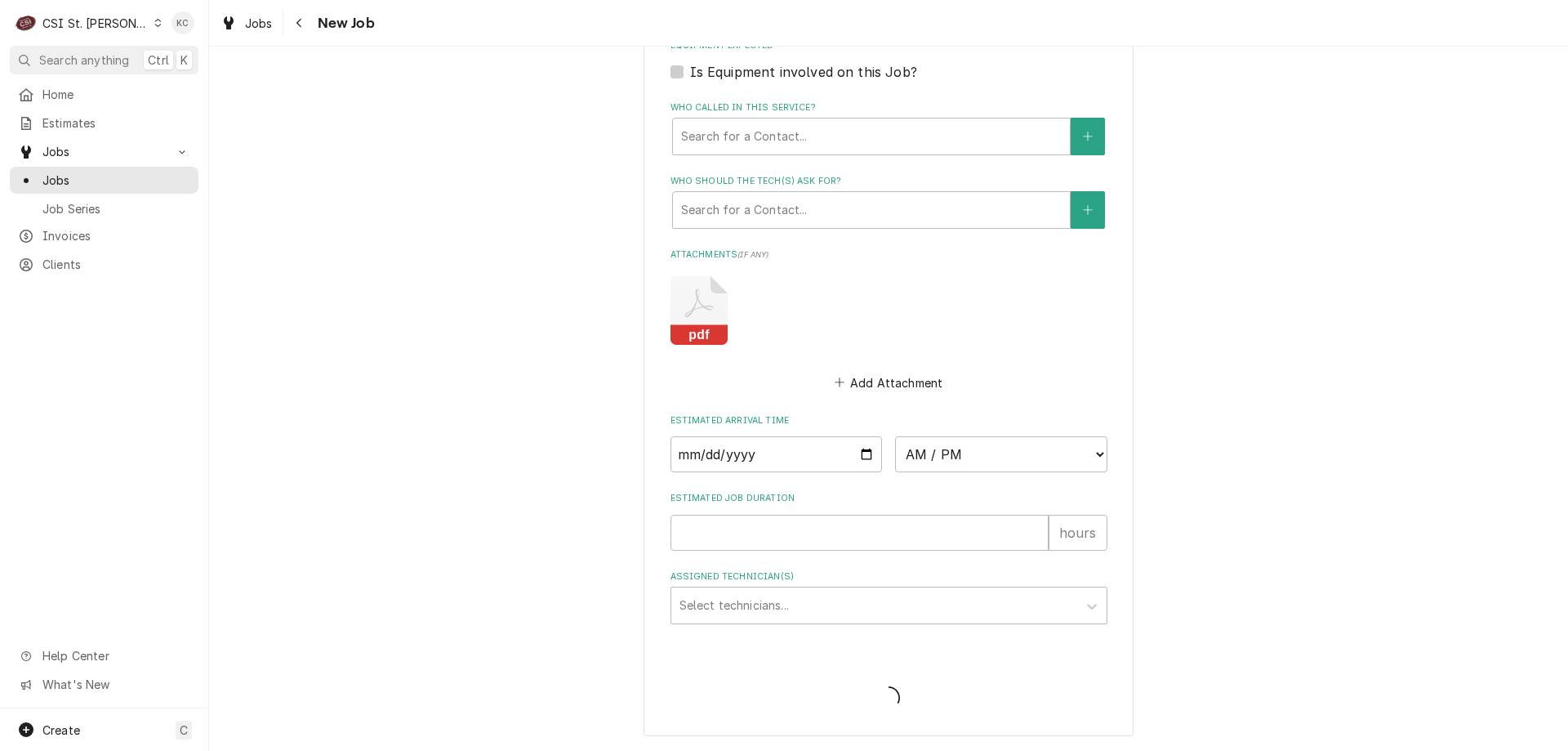
scroll to position [1697, 0]
type textarea "x"
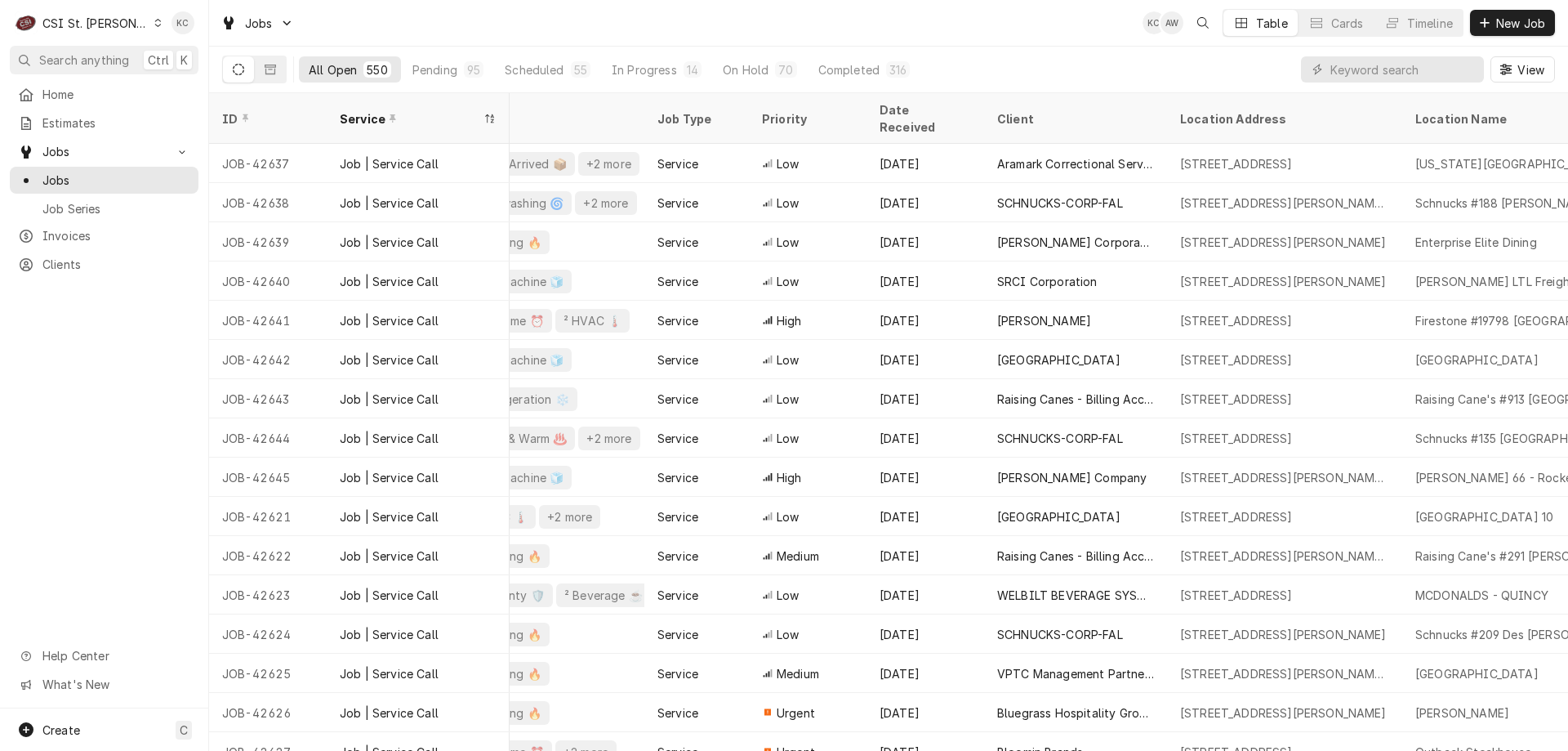
scroll to position [0, 400]
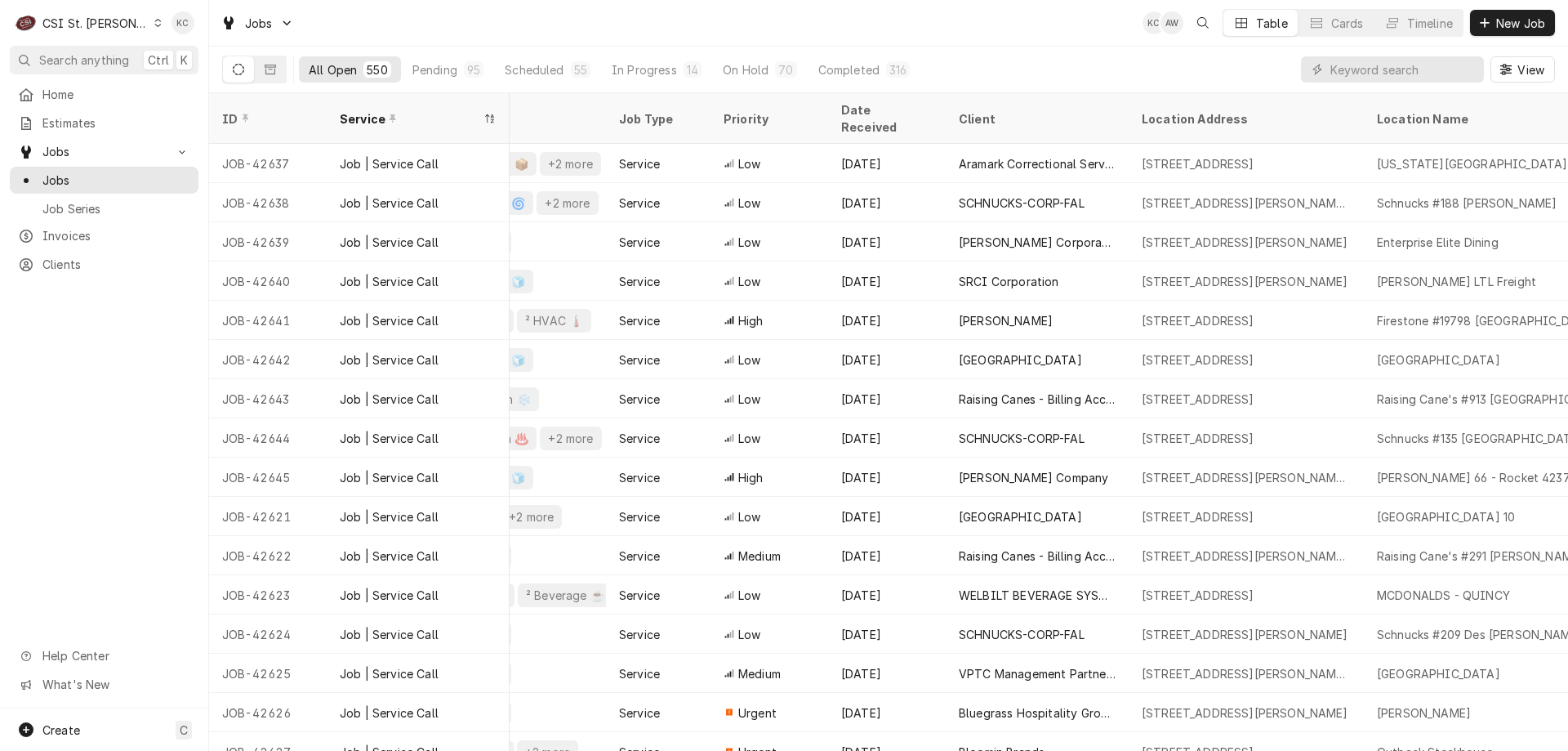
click at [97, 26] on div "CSI St. [PERSON_NAME]" at bounding box center [95, 23] width 106 height 17
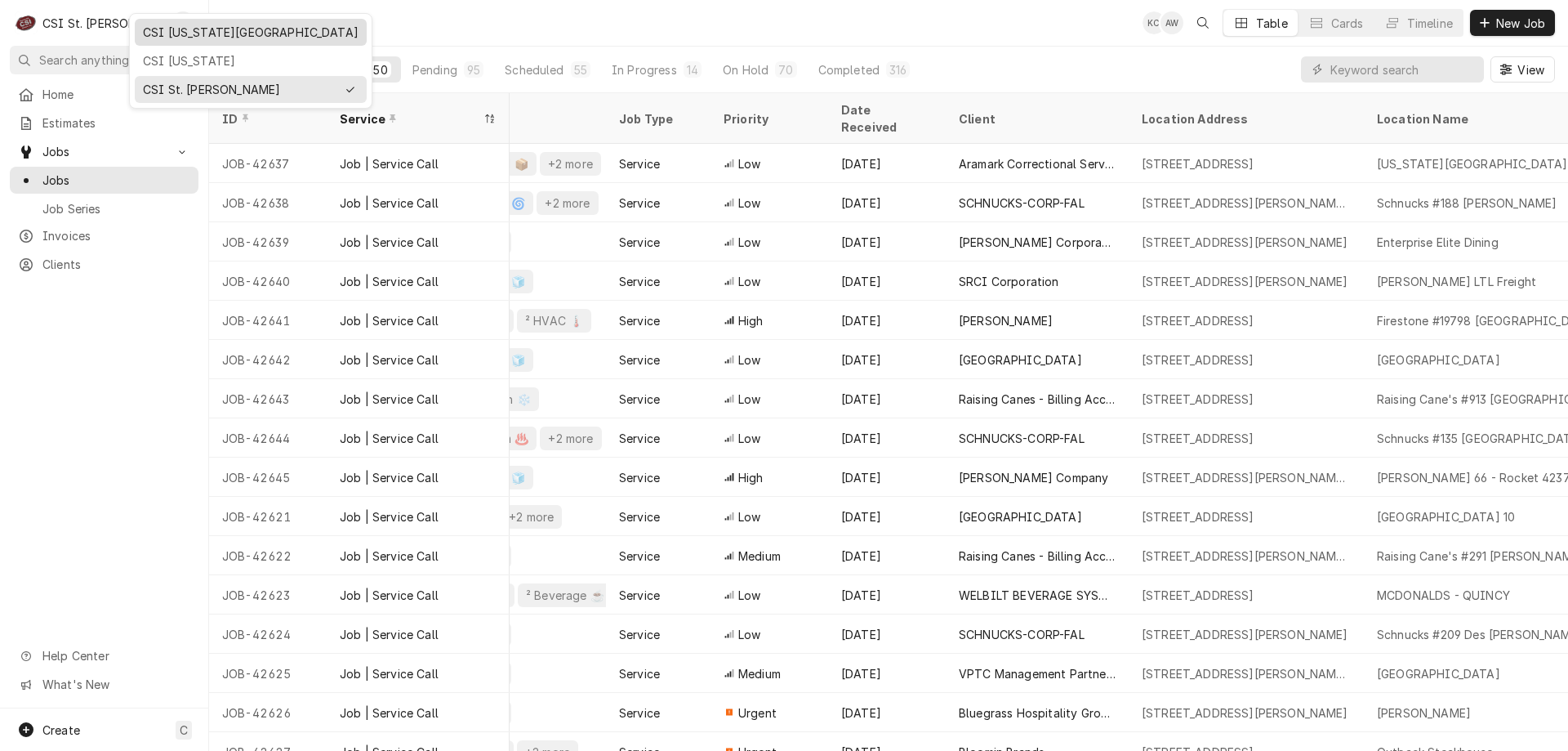
click at [176, 23] on div "CSI [US_STATE][GEOGRAPHIC_DATA]" at bounding box center [251, 32] width 216 height 17
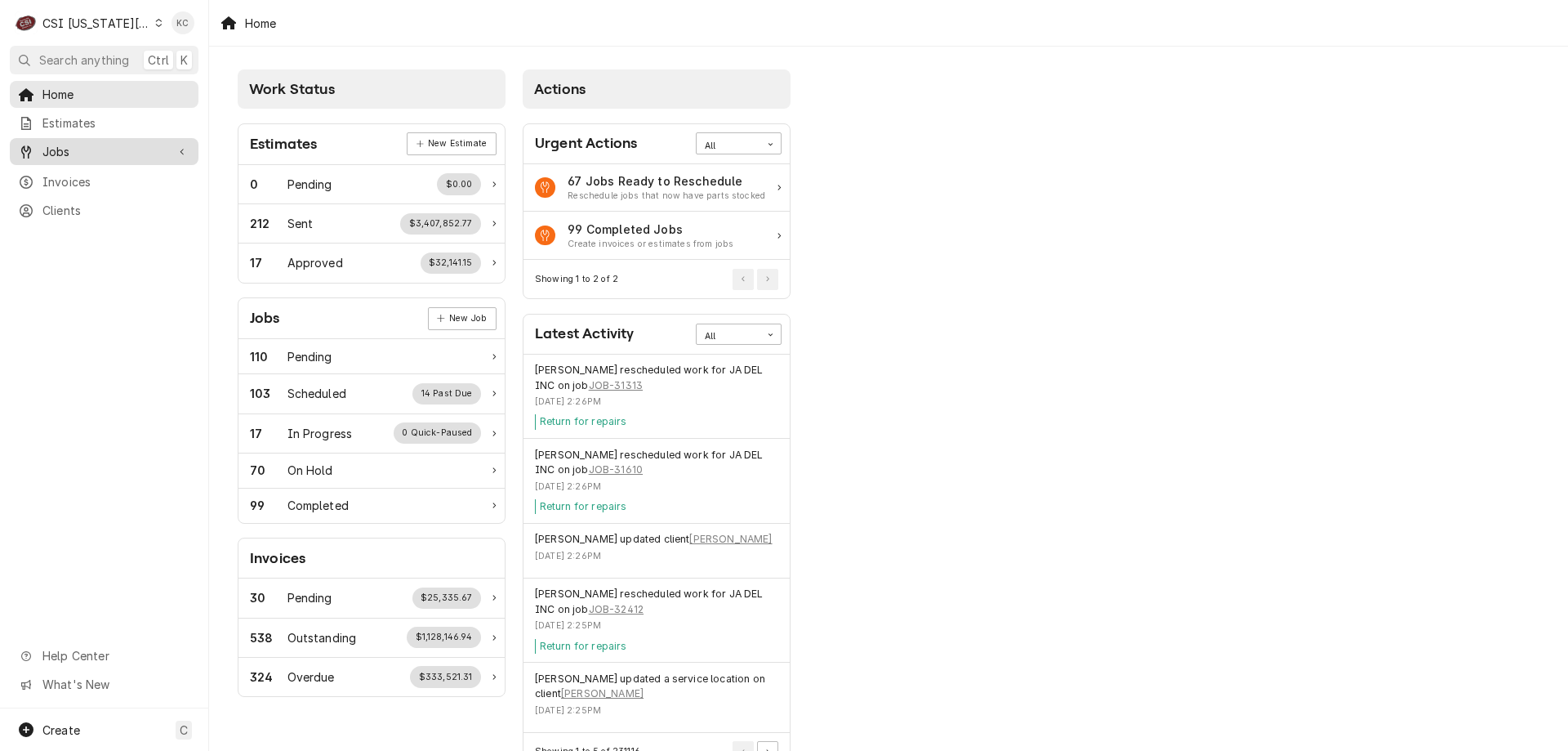
click at [109, 155] on span "Jobs" at bounding box center [104, 152] width 123 height 17
click at [54, 175] on span "Jobs" at bounding box center [116, 180] width 148 height 17
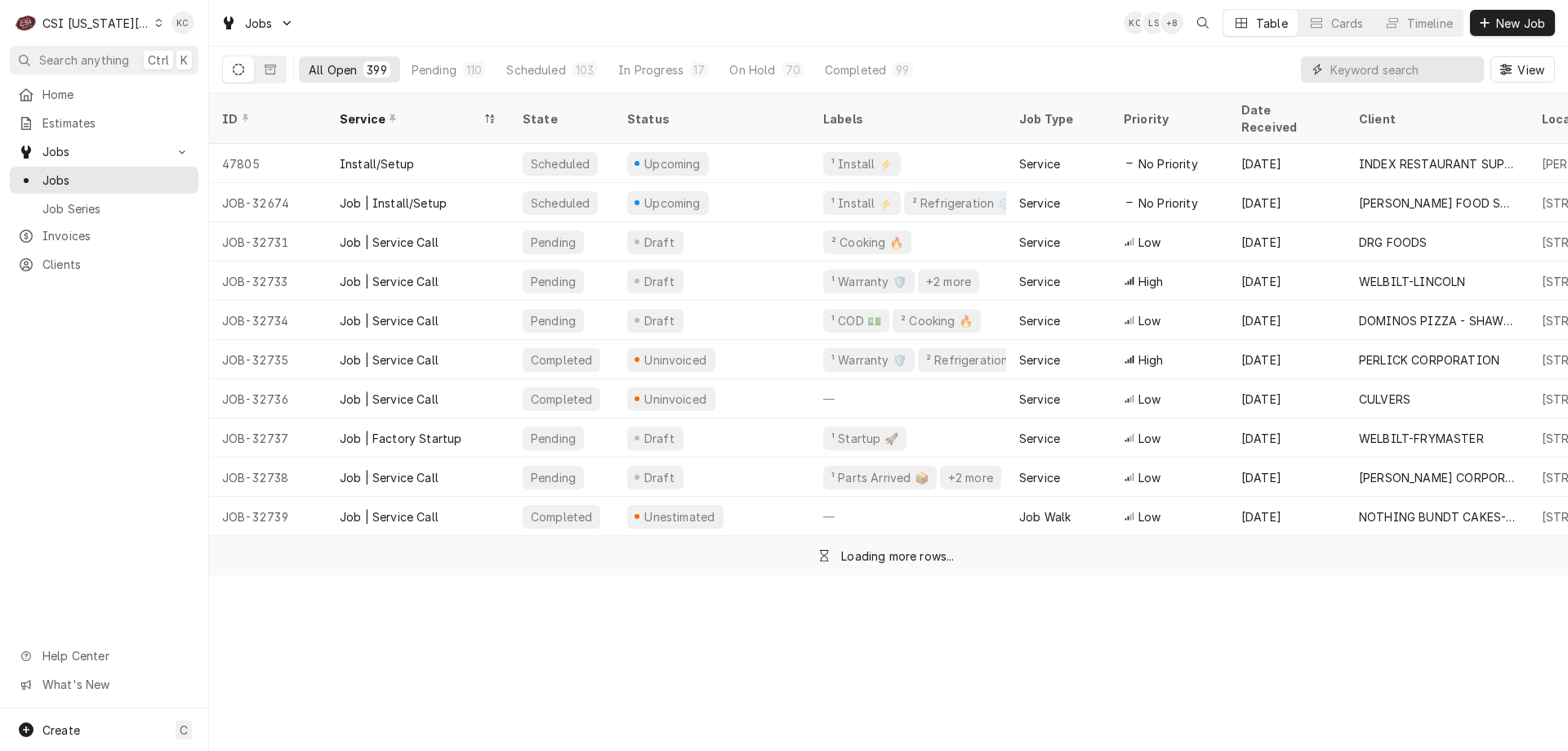
click at [1408, 70] on input "Dynamic Content Wrapper" at bounding box center [1403, 69] width 145 height 26
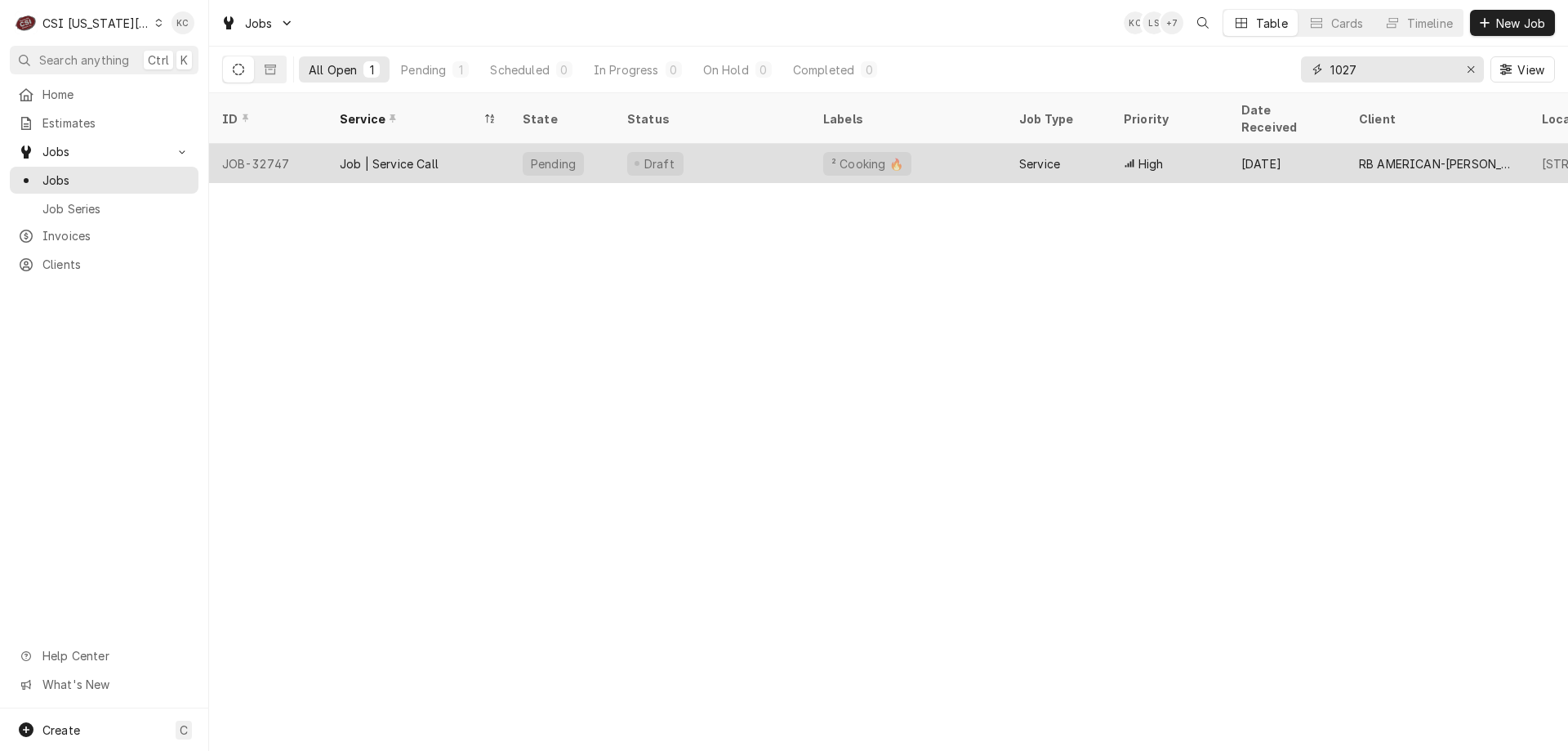
type input "1027"
click at [778, 154] on div "Draft" at bounding box center [712, 163] width 196 height 39
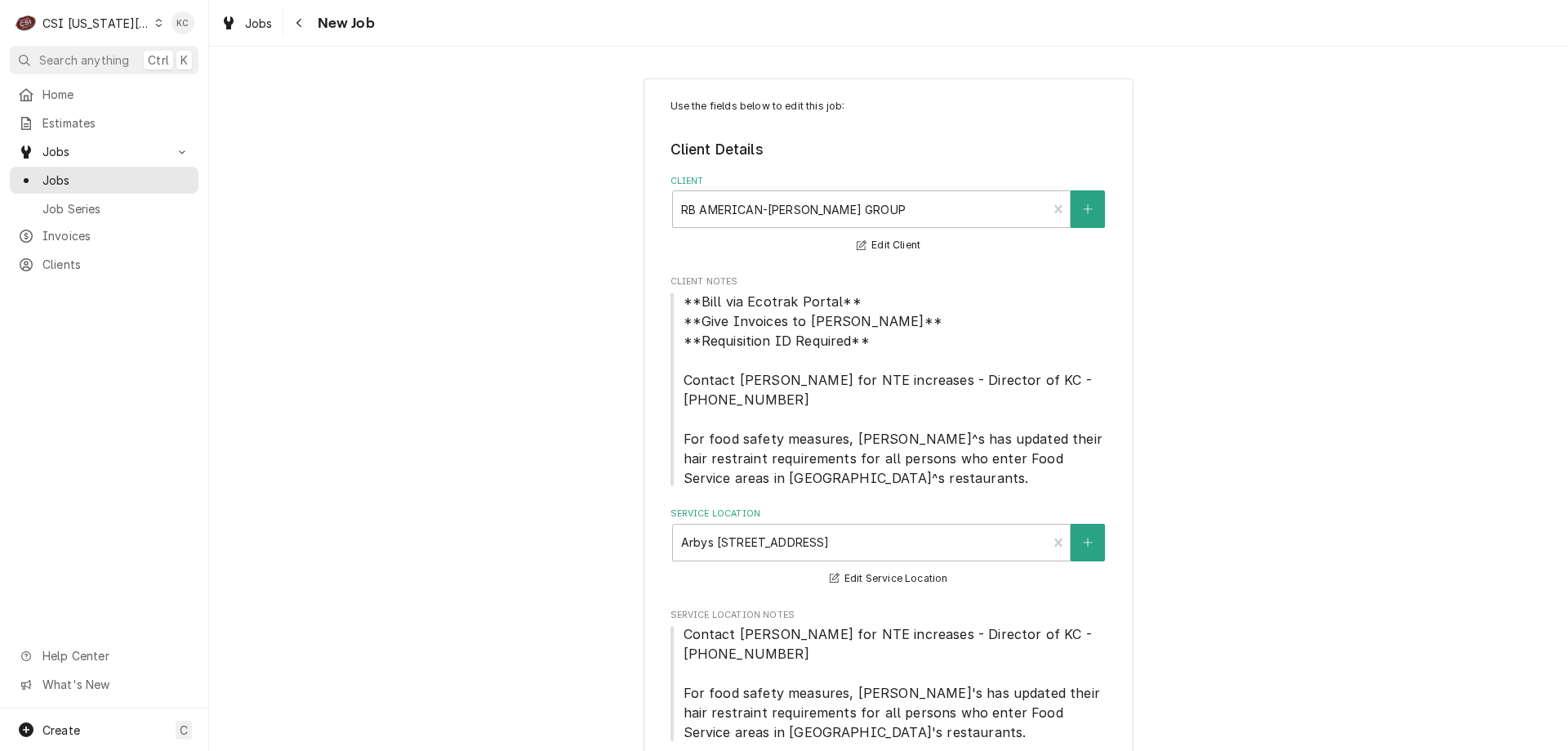
type textarea "x"
click at [119, 14] on div "C CSI Kansas City" at bounding box center [88, 23] width 158 height 33
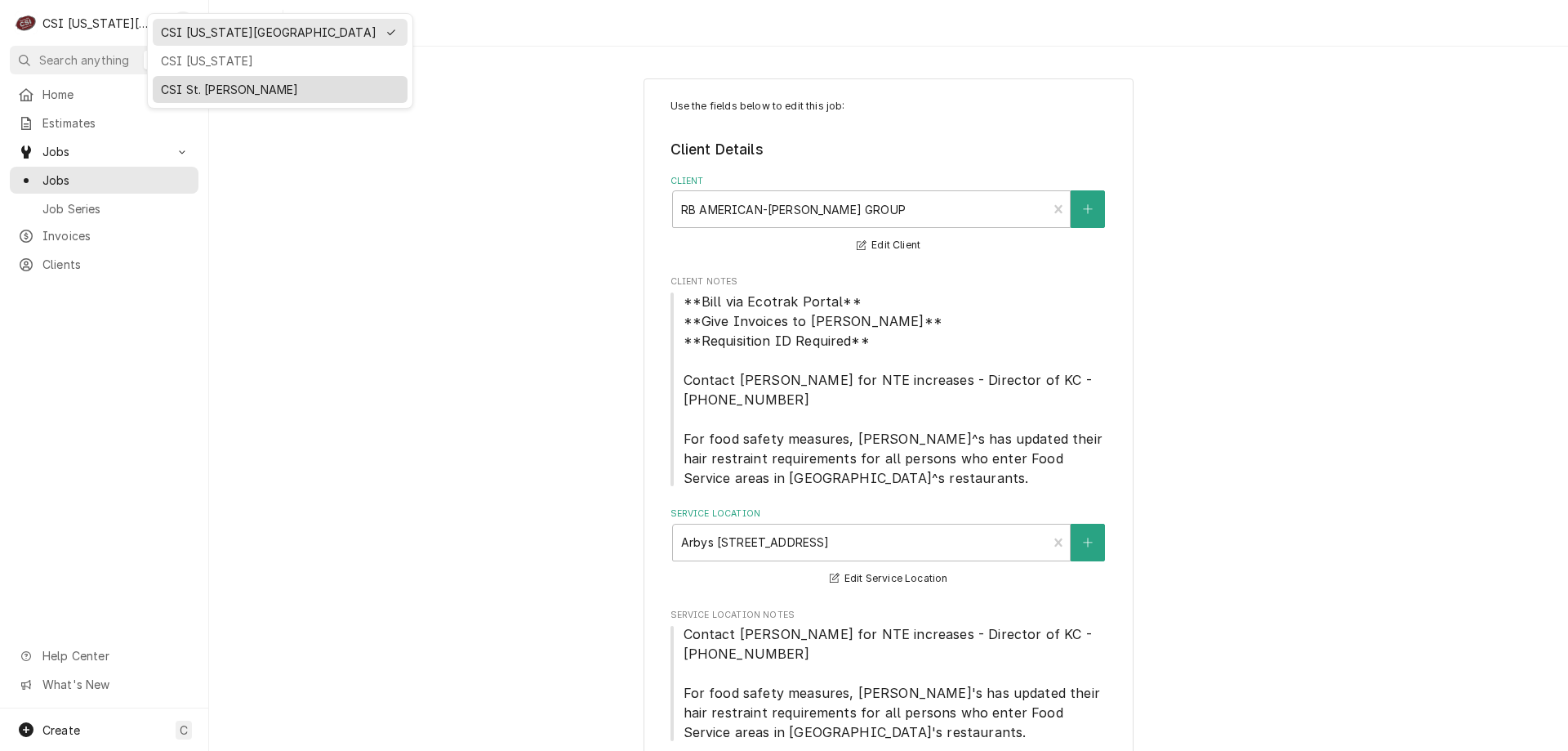
click at [204, 84] on div "CSI St. [PERSON_NAME]" at bounding box center [280, 90] width 238 height 17
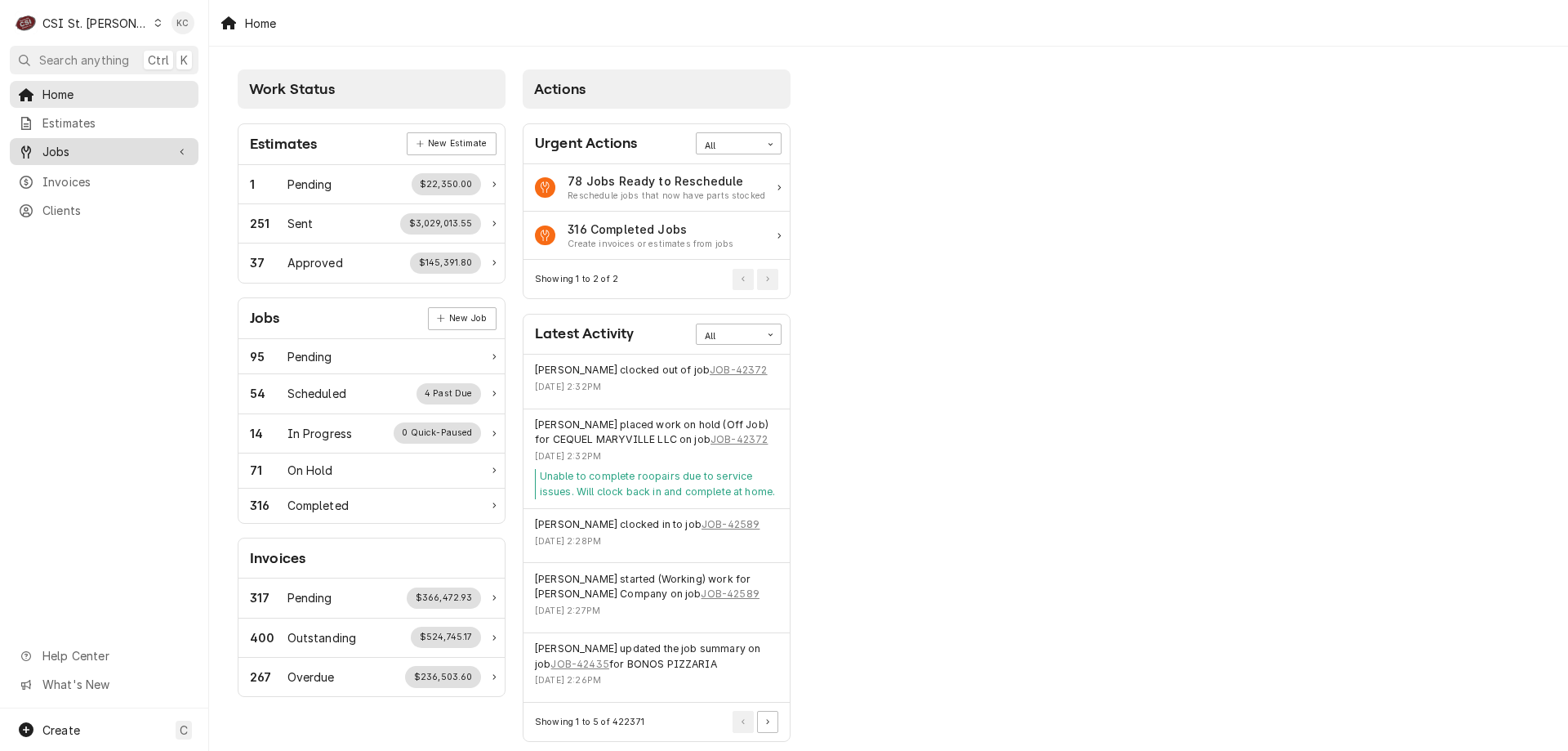
click at [64, 143] on span "Jobs" at bounding box center [104, 152] width 123 height 17
click at [71, 180] on span "Jobs" at bounding box center [116, 180] width 148 height 17
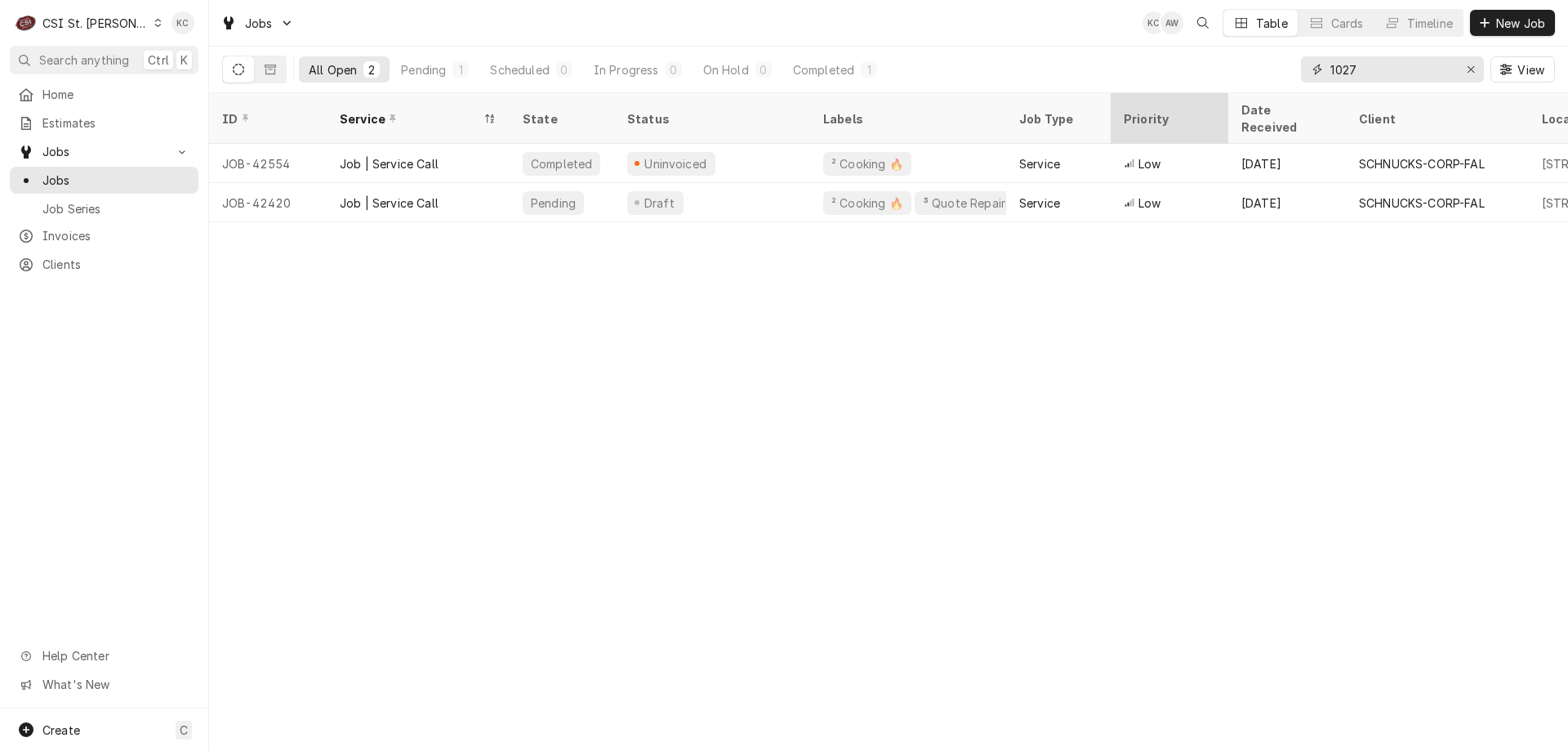
drag, startPoint x: 1376, startPoint y: 75, endPoint x: 1141, endPoint y: 99, distance: 236.2
click at [1141, 99] on div "Jobs KC AW Table Cards Timeline New Job All Open 2 Pending 1 Scheduled 0 In Pro…" at bounding box center [888, 376] width 1359 height 751
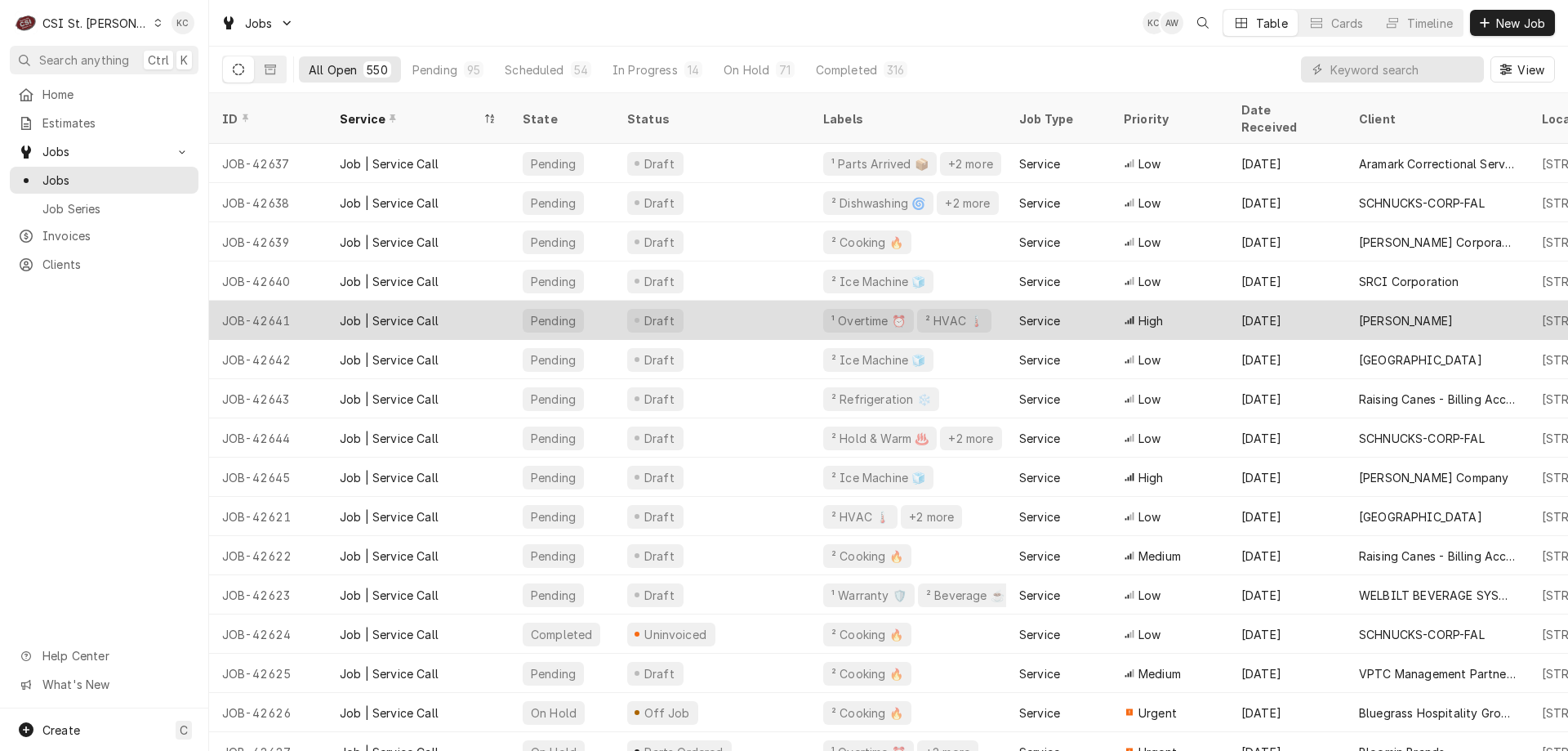
click at [304, 306] on div "JOB-42641" at bounding box center [268, 319] width 117 height 39
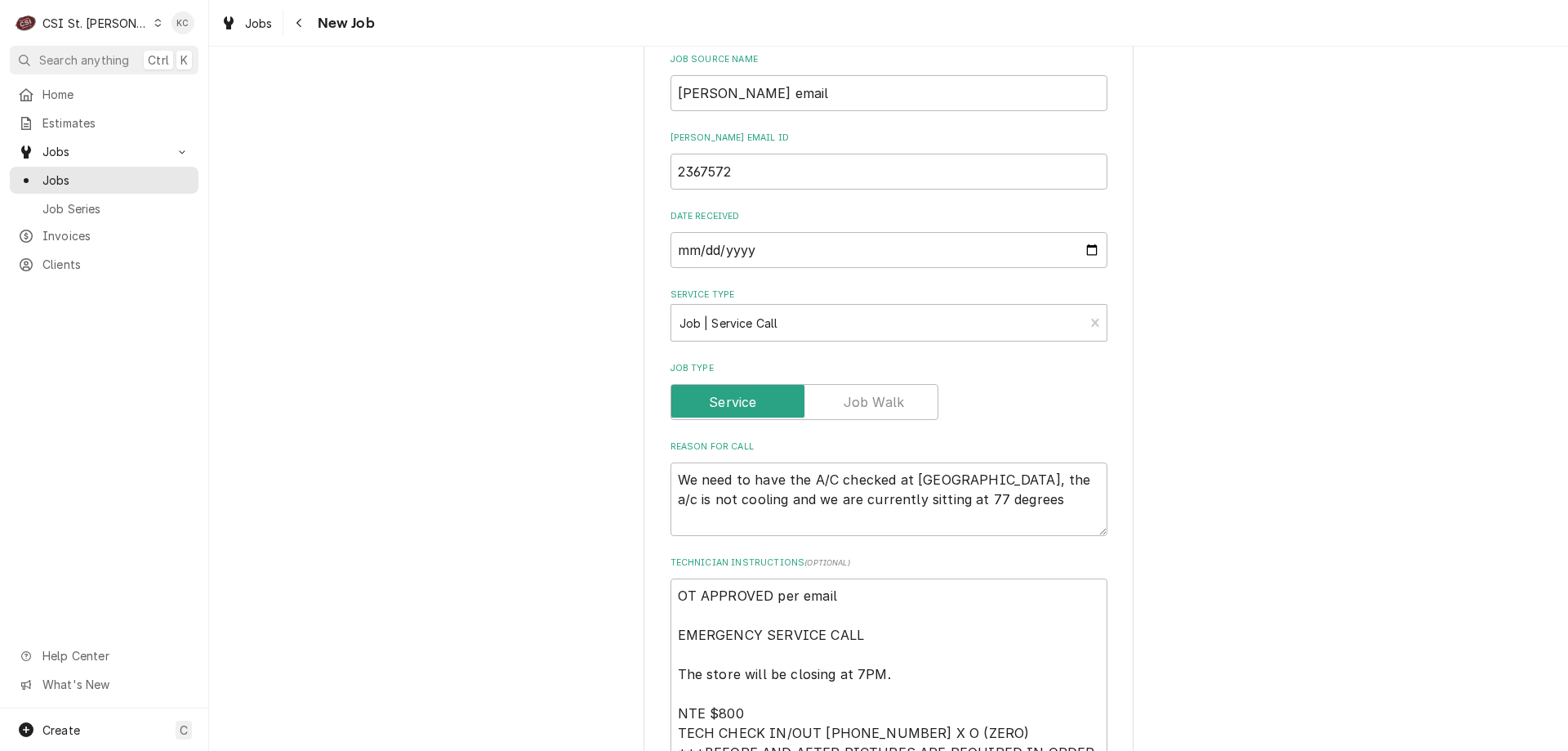
scroll to position [816, 0]
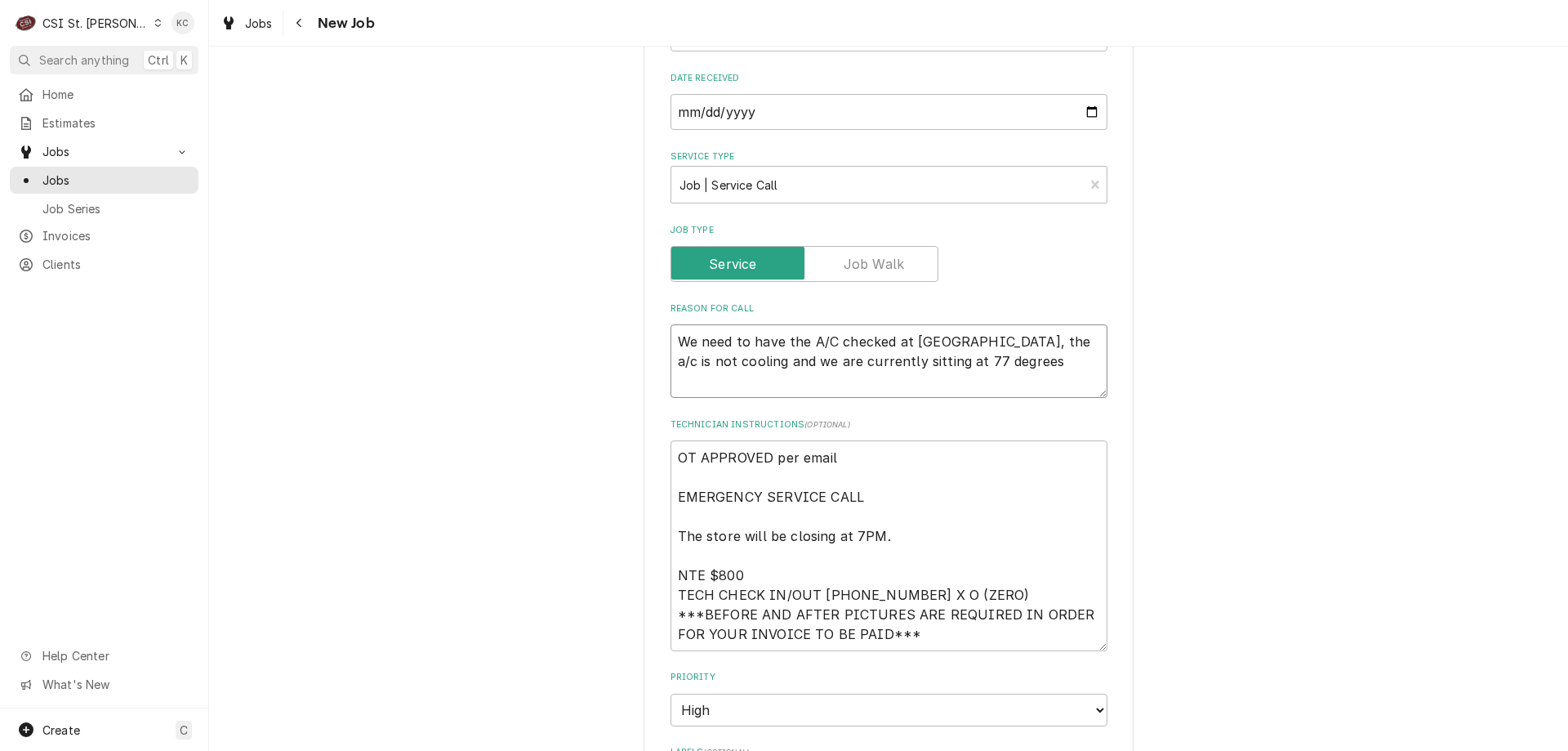
click at [736, 361] on textarea "We need to have the A/C checked at [GEOGRAPHIC_DATA], the a/c is not cooling an…" at bounding box center [889, 361] width 437 height 73
drag, startPoint x: 1031, startPoint y: 334, endPoint x: 1026, endPoint y: 348, distance: 14.9
click at [1030, 339] on textarea "We need to have the A/C checked at [GEOGRAPHIC_DATA], the a/c is not cooling an…" at bounding box center [889, 361] width 437 height 73
type textarea "x"
type textarea "We need to have the A/C checked at [GEOGRAPHIC_DATA], the a/c is not cooling an…"
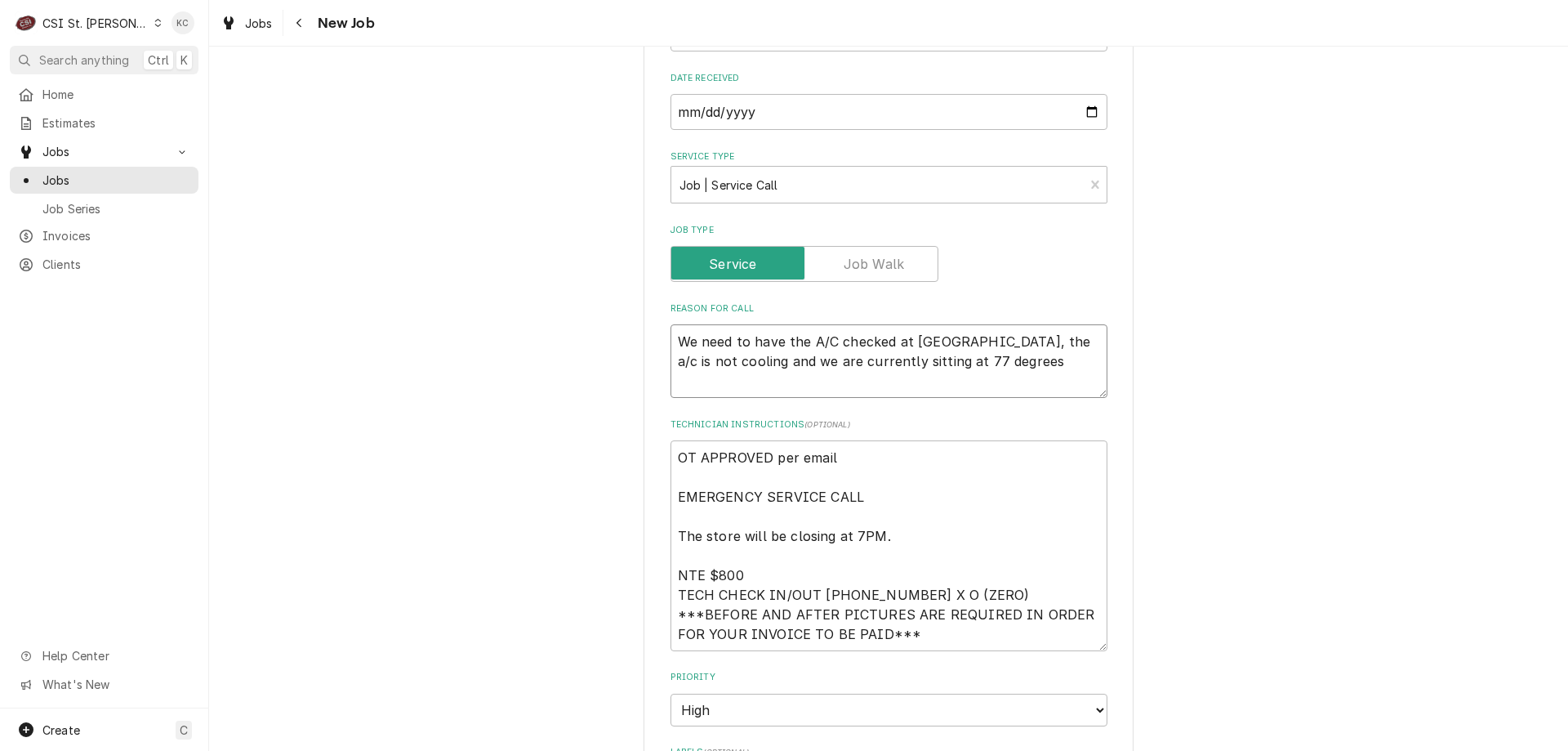
type textarea "x"
type textarea "We need to have the A/C checked at [GEOGRAPHIC_DATA], the a/c is not cooling an…"
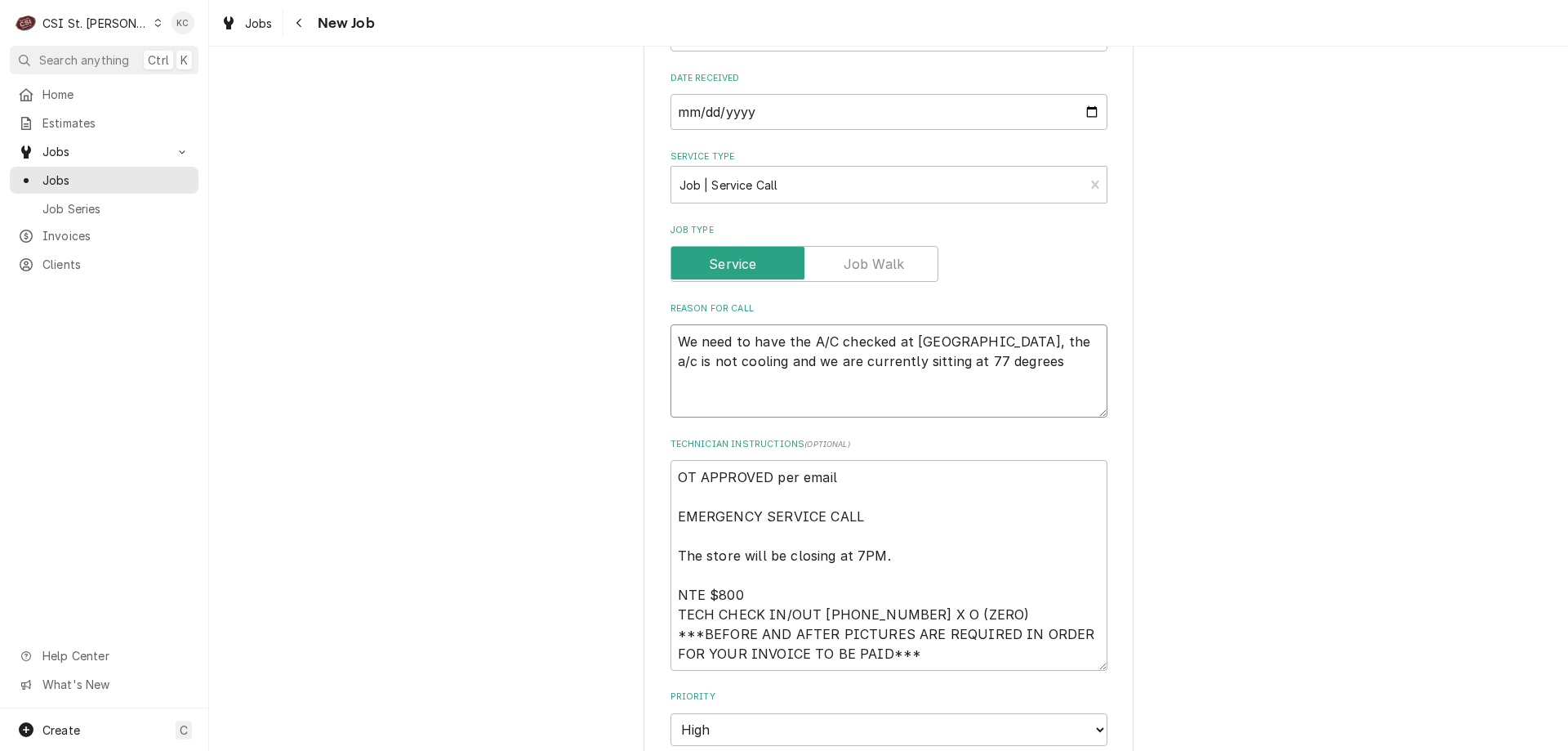
paste textarea "Store reported that AC is working but we still need a tech onsite to check on t…"
type textarea "x"
type textarea "We need to have the A/C checked at [GEOGRAPHIC_DATA], the a/c is not cooling an…"
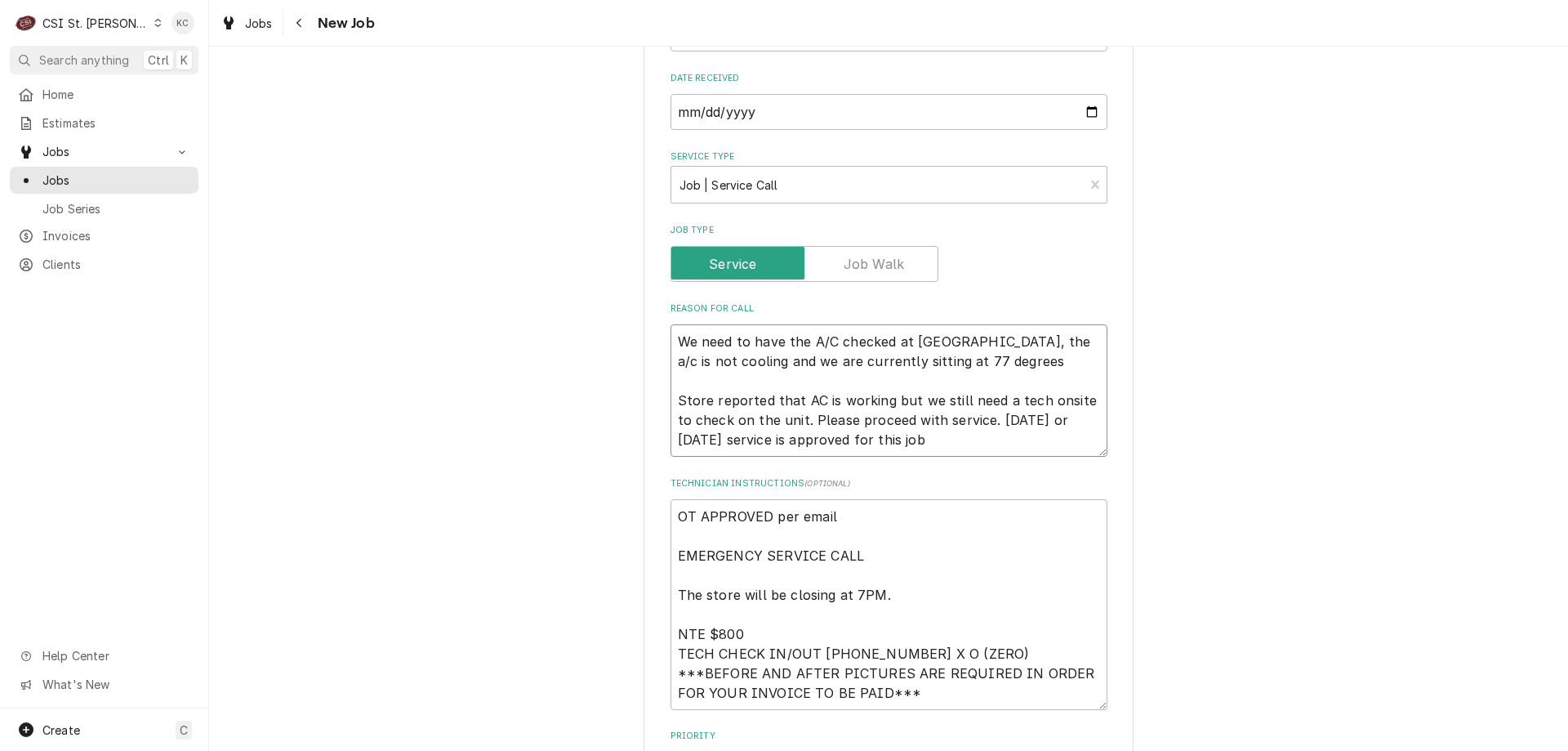
type textarea "x"
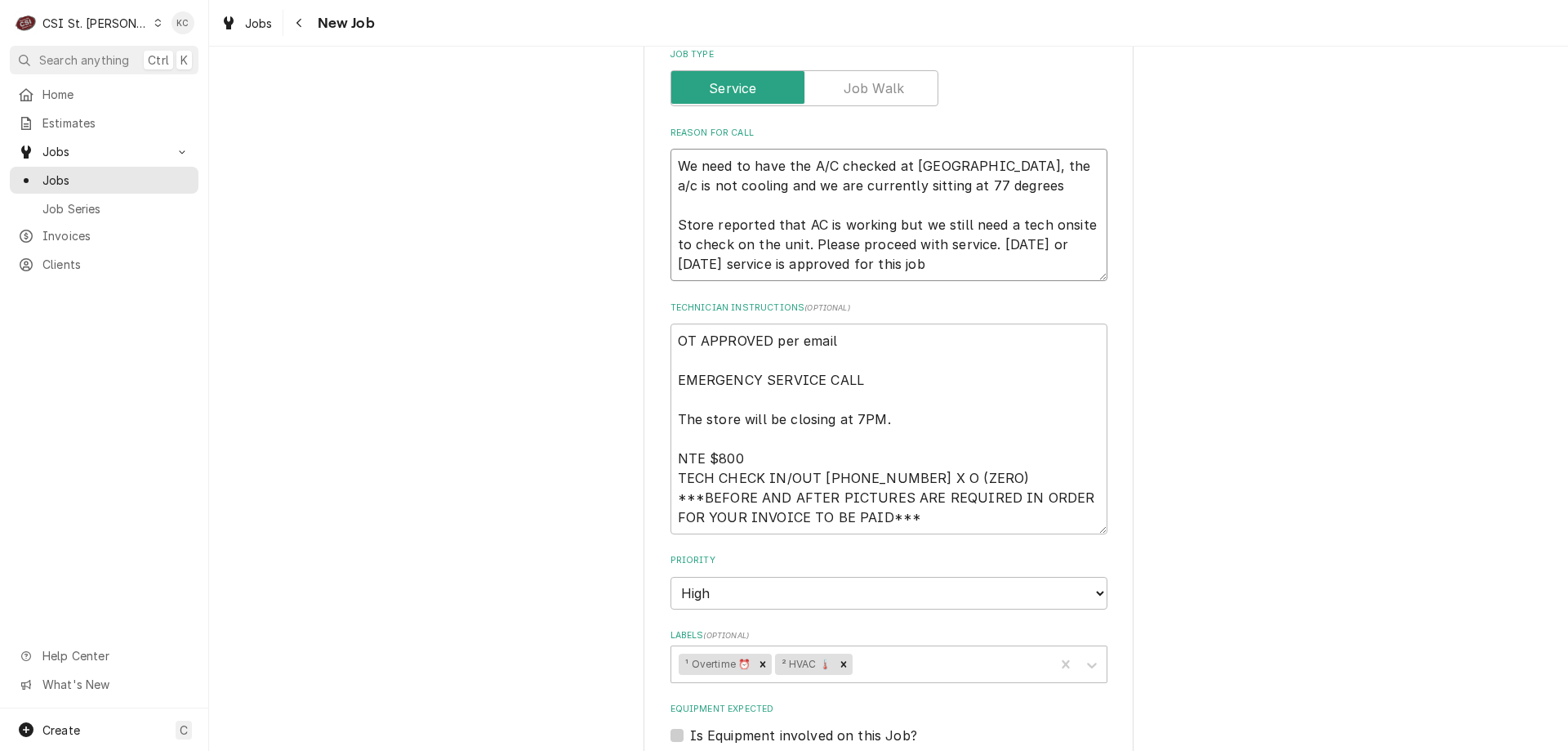
scroll to position [1600, 0]
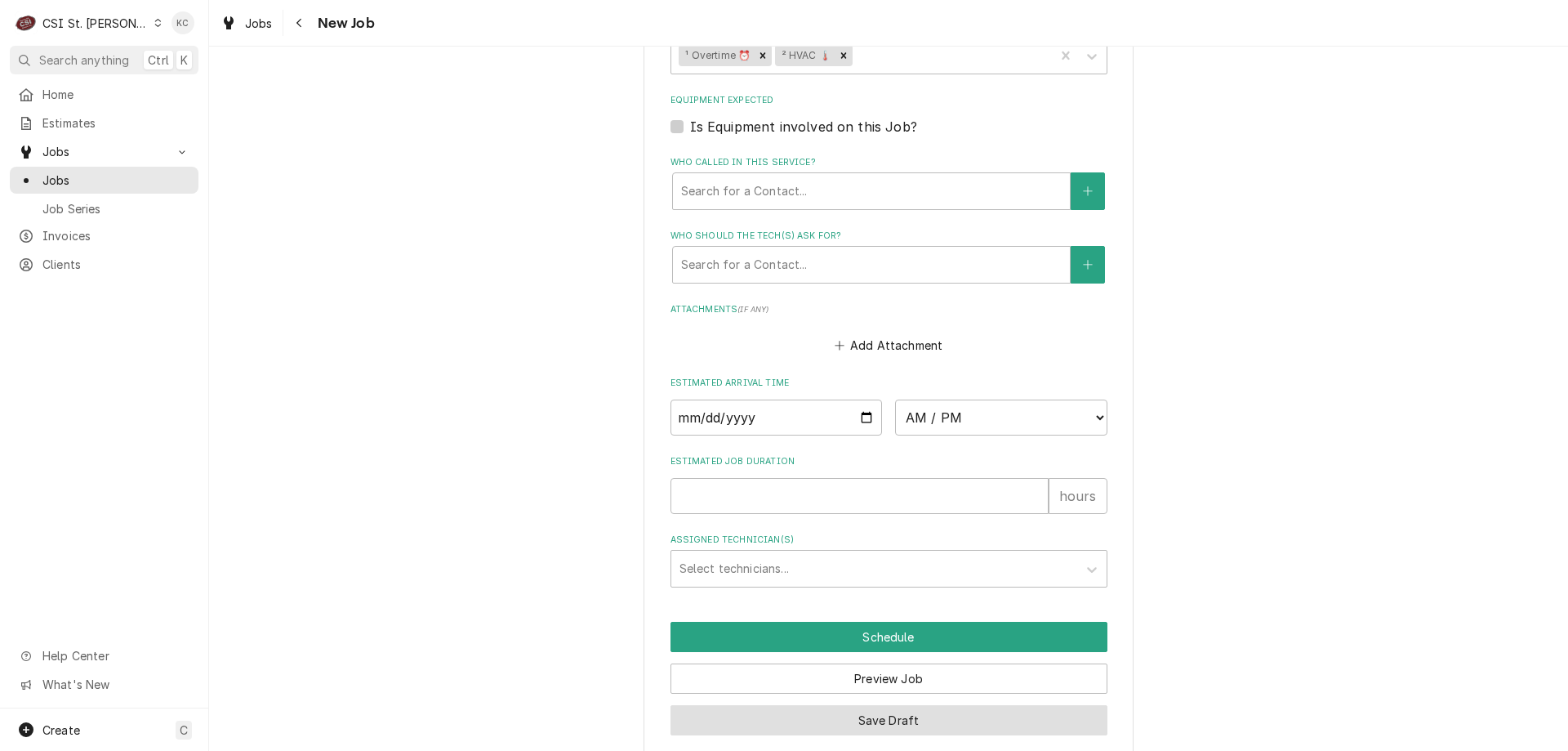
type textarea "We need to have the A/C checked at [GEOGRAPHIC_DATA], the a/c is not cooling an…"
click at [847, 705] on button "Save Draft" at bounding box center [889, 720] width 437 height 30
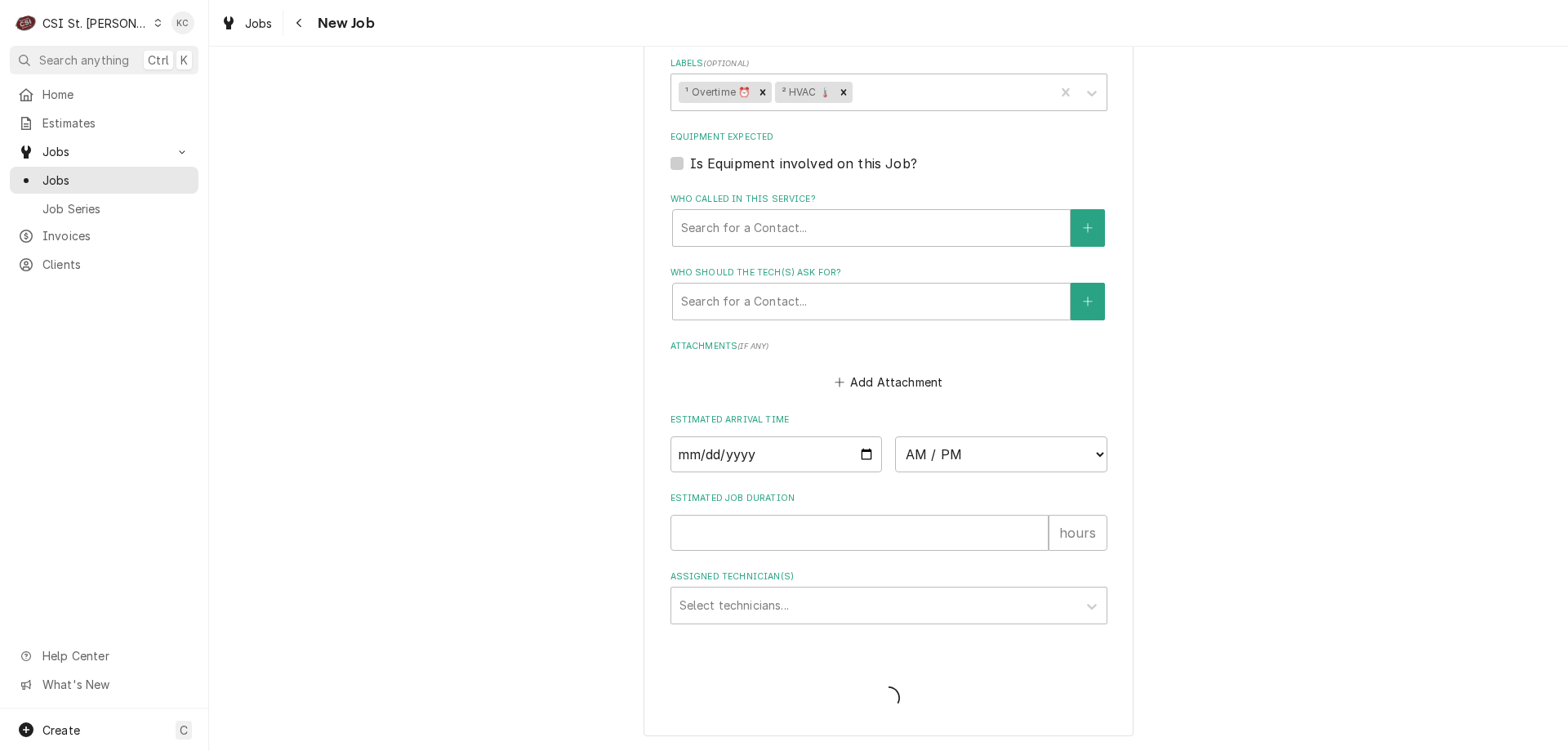
scroll to position [1543, 0]
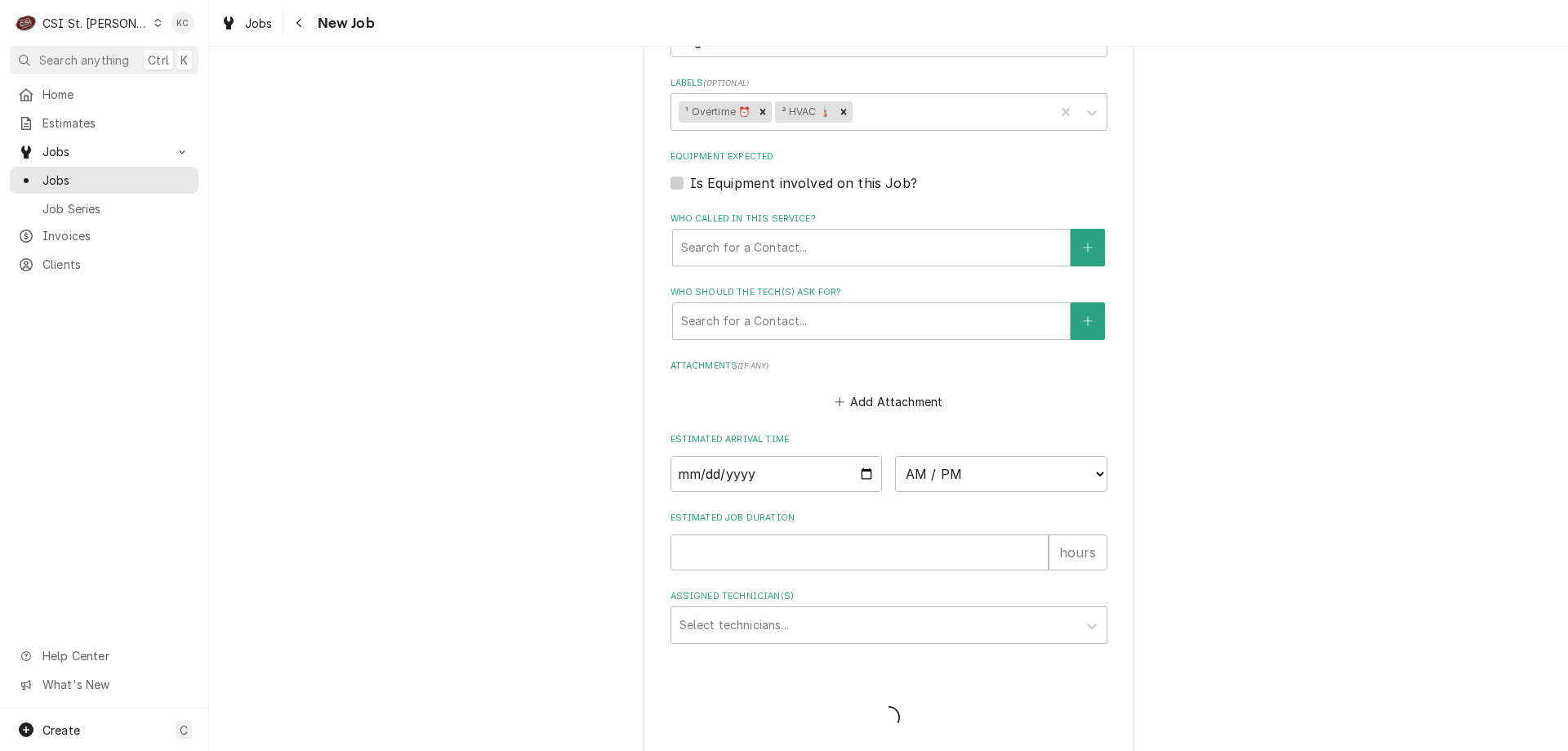
type textarea "x"
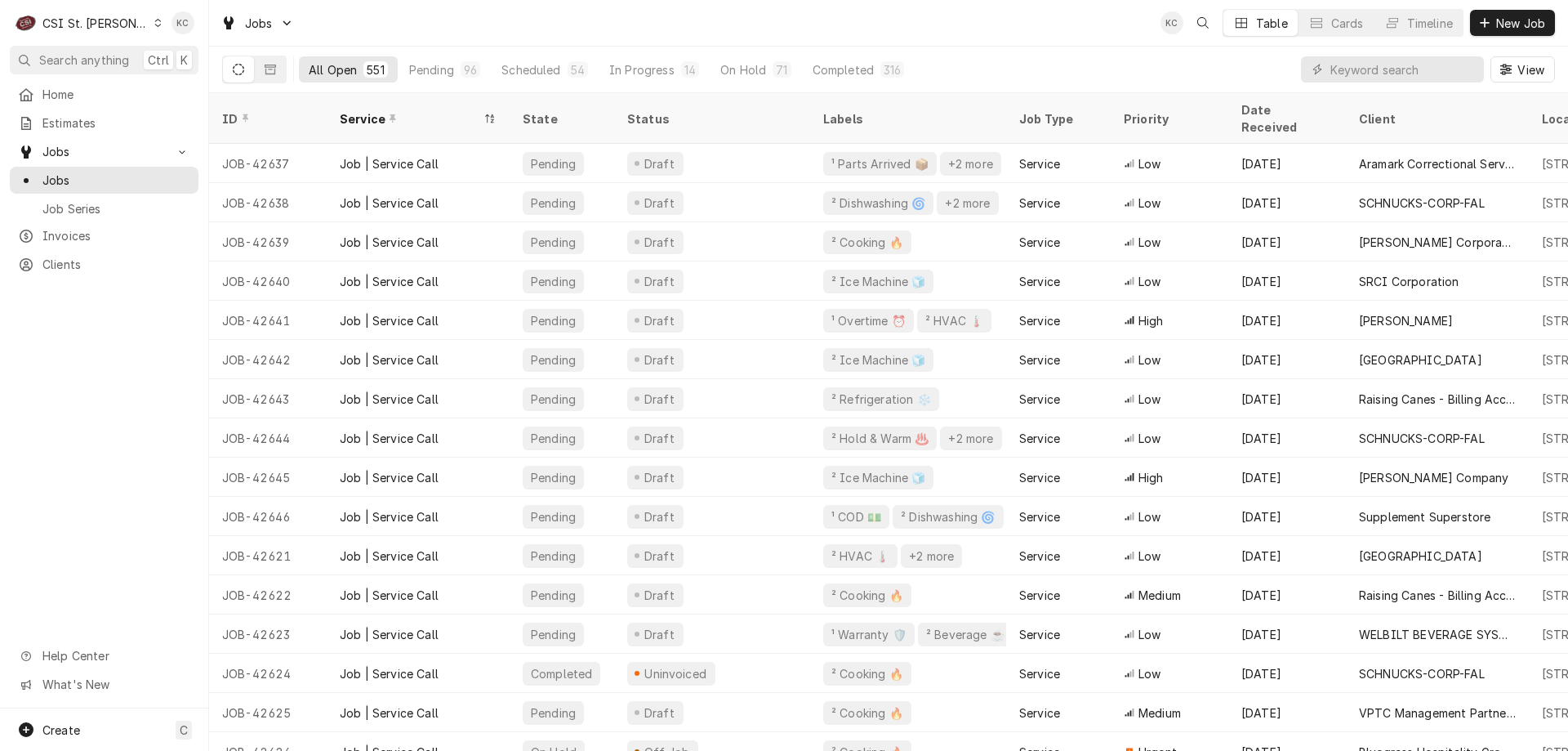
click at [1025, 41] on div "Jobs KC Table Cards Timeline New Job" at bounding box center [888, 22] width 1359 height 46
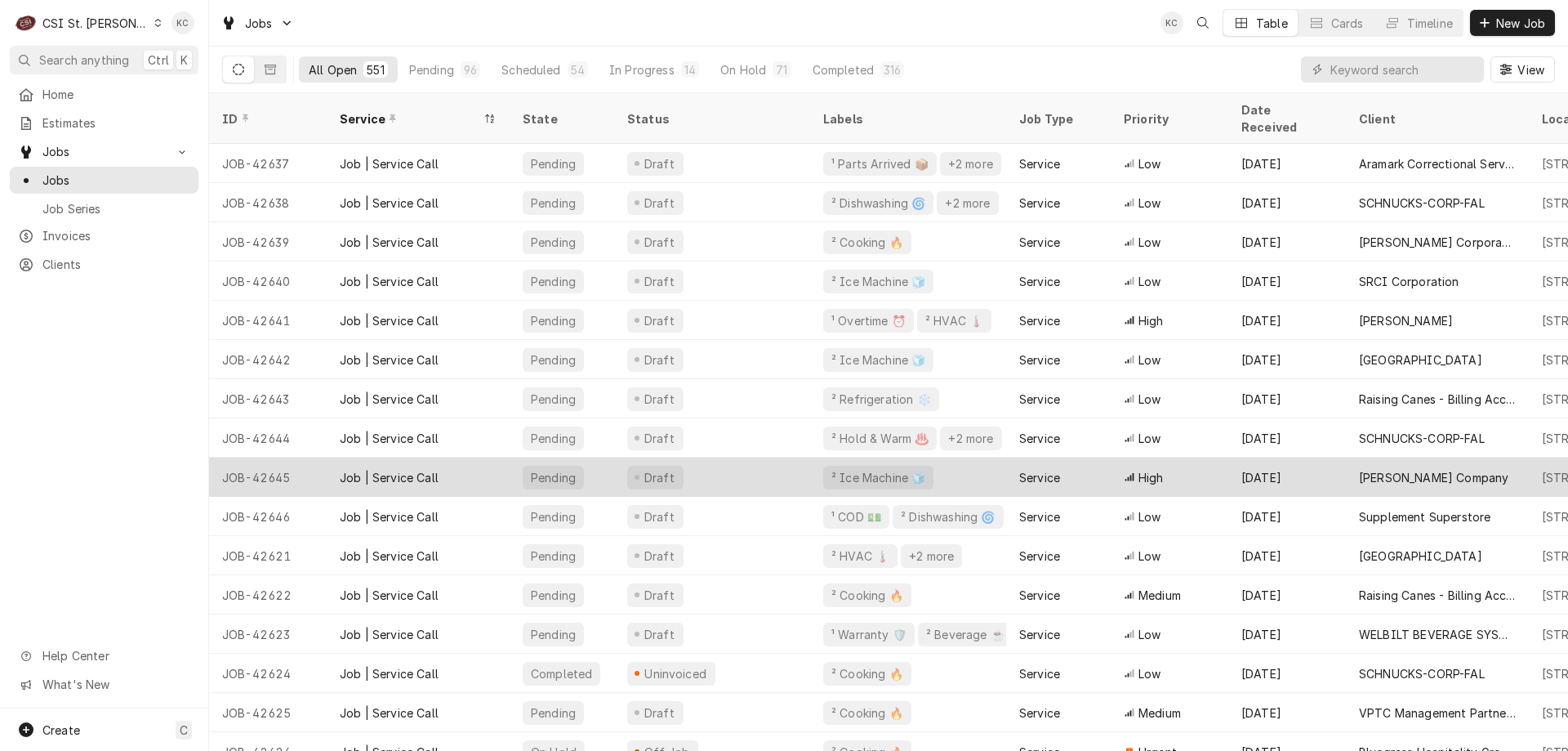
click at [1385, 474] on div "[PERSON_NAME] Company" at bounding box center [1438, 476] width 183 height 39
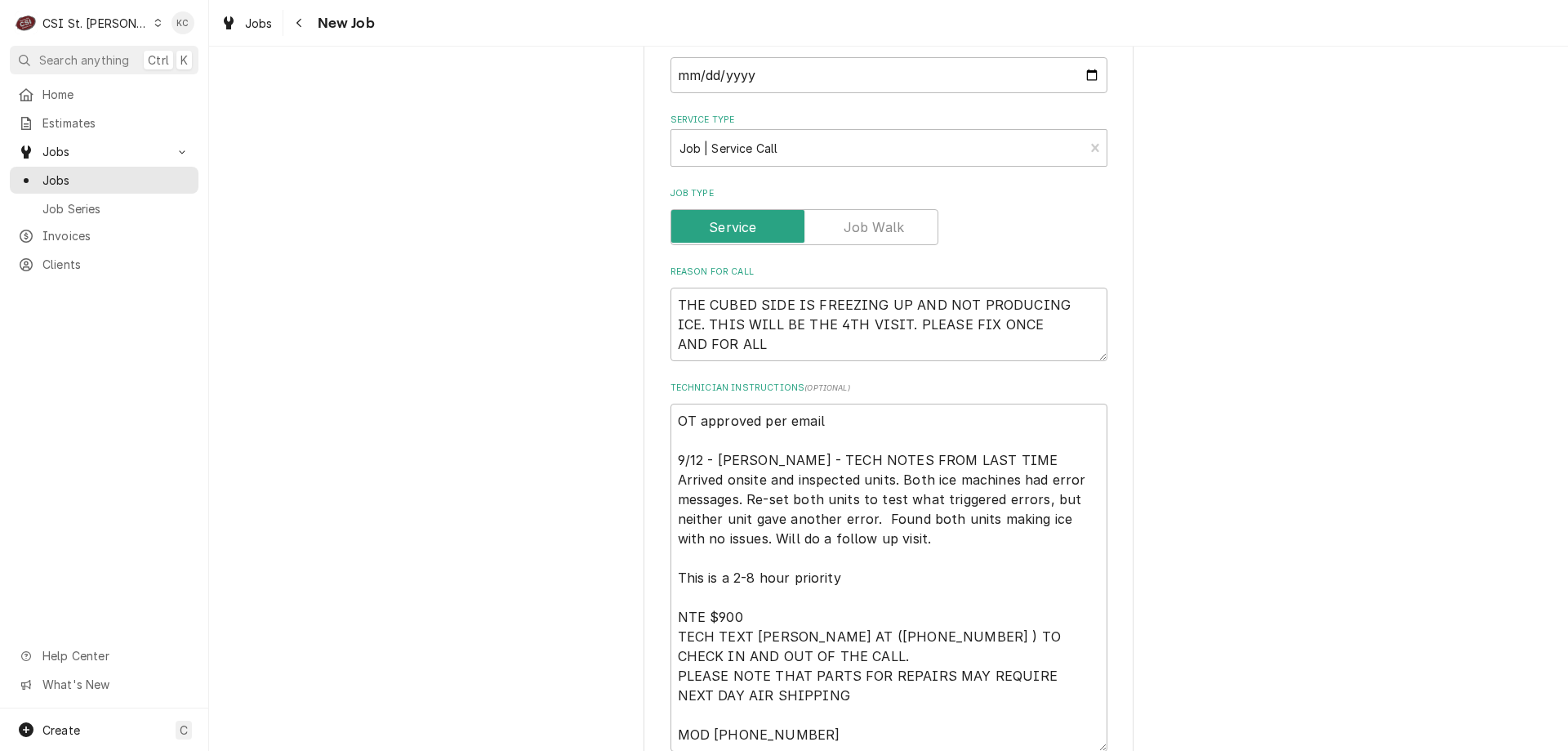
scroll to position [817, 0]
drag, startPoint x: 847, startPoint y: 420, endPoint x: 603, endPoint y: 430, distance: 244.2
click at [603, 430] on div "Use the fields below to edit this job: Client Details Client [PERSON_NAME] Comp…" at bounding box center [888, 467] width 1359 height 2441
type textarea "x"
type textarea "9/12 - [PERSON_NAME] - TECH NOTES FROM LAST TIME Arrived onsite and inspected u…"
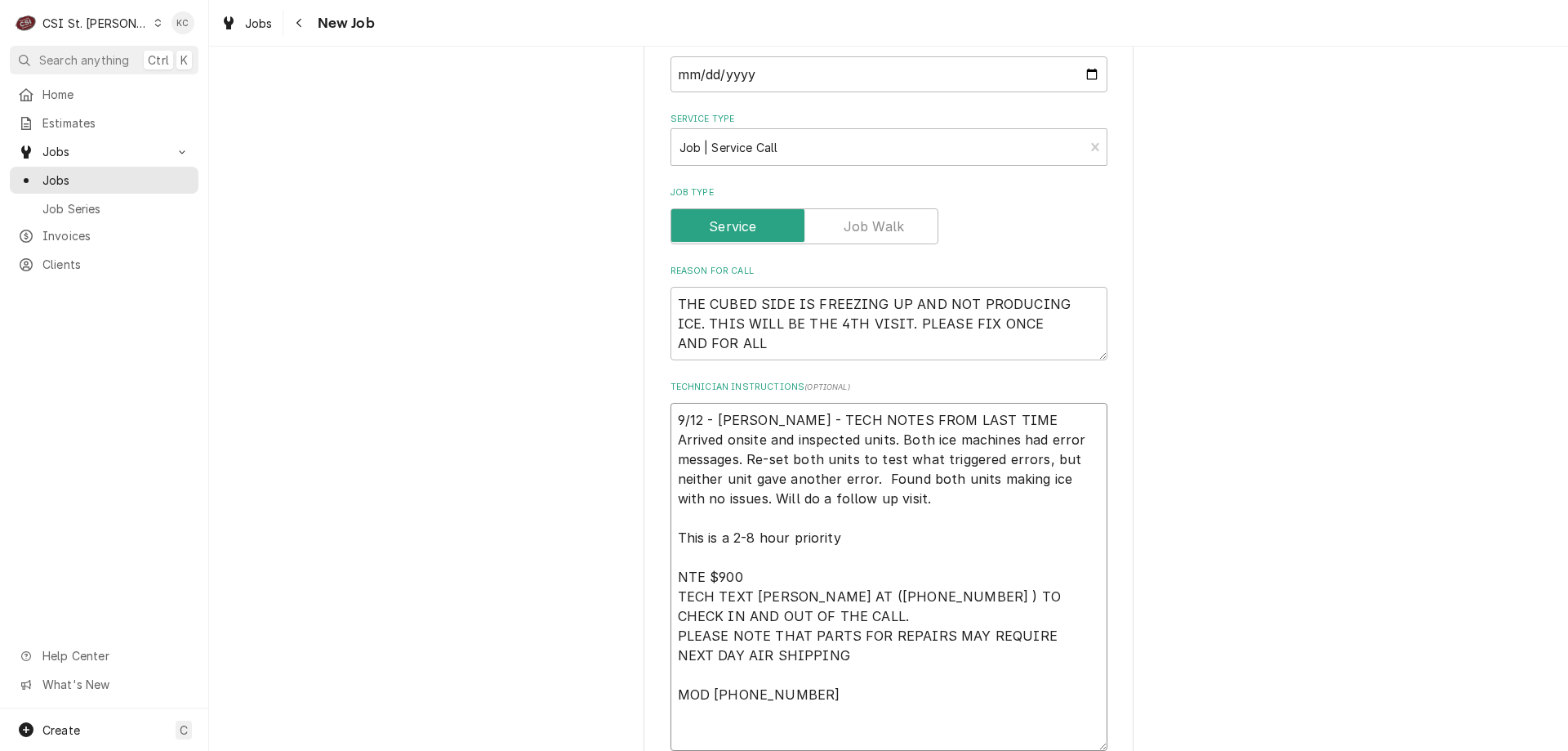
type textarea "x"
type textarea "9/12 - [PERSON_NAME] - TECH NOTES FROM LAST TIME Arrived onsite and inspected u…"
type textarea "x"
type textarea "9/12 - [PERSON_NAME] - TECH NOTES FROM LAST TIME Arrived onsite and inspected u…"
type textarea "x"
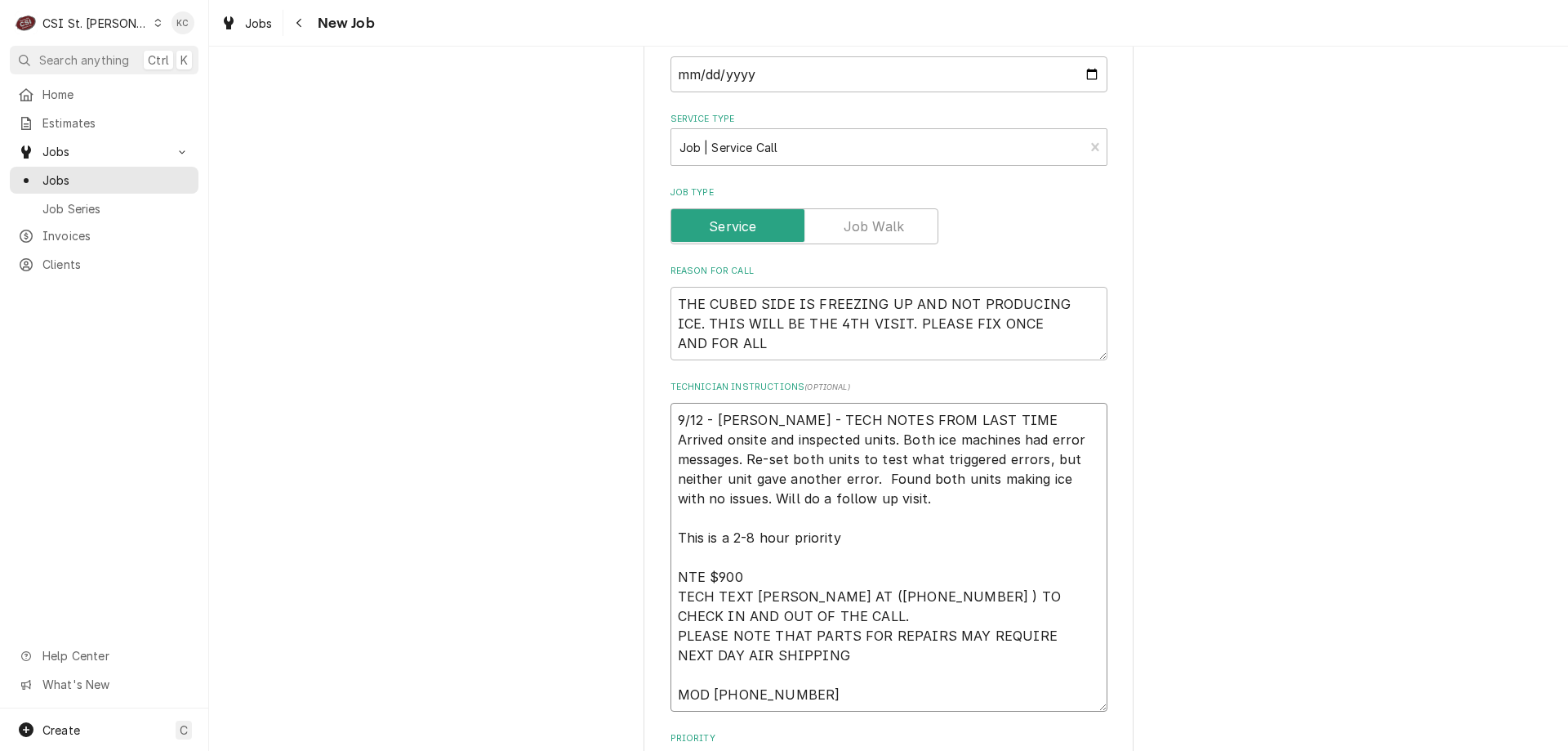
type textarea "9/12 - [PERSON_NAME] - TECH NOTES FROM LAST TIME Arrived onsite and inspected u…"
click at [1341, 469] on div "Use the fields below to edit this job: Client Details Client [PERSON_NAME] Comp…" at bounding box center [888, 447] width 1359 height 2401
click at [673, 413] on textarea "9/12 - [PERSON_NAME] - TECH NOTES FROM LAST TIME Arrived onsite and inspected u…" at bounding box center [889, 558] width 437 height 309
type textarea "x"
type textarea "9/12 - [PERSON_NAME] - TECH NOTES FROM LAST TIME Arrived onsite and inspected u…"
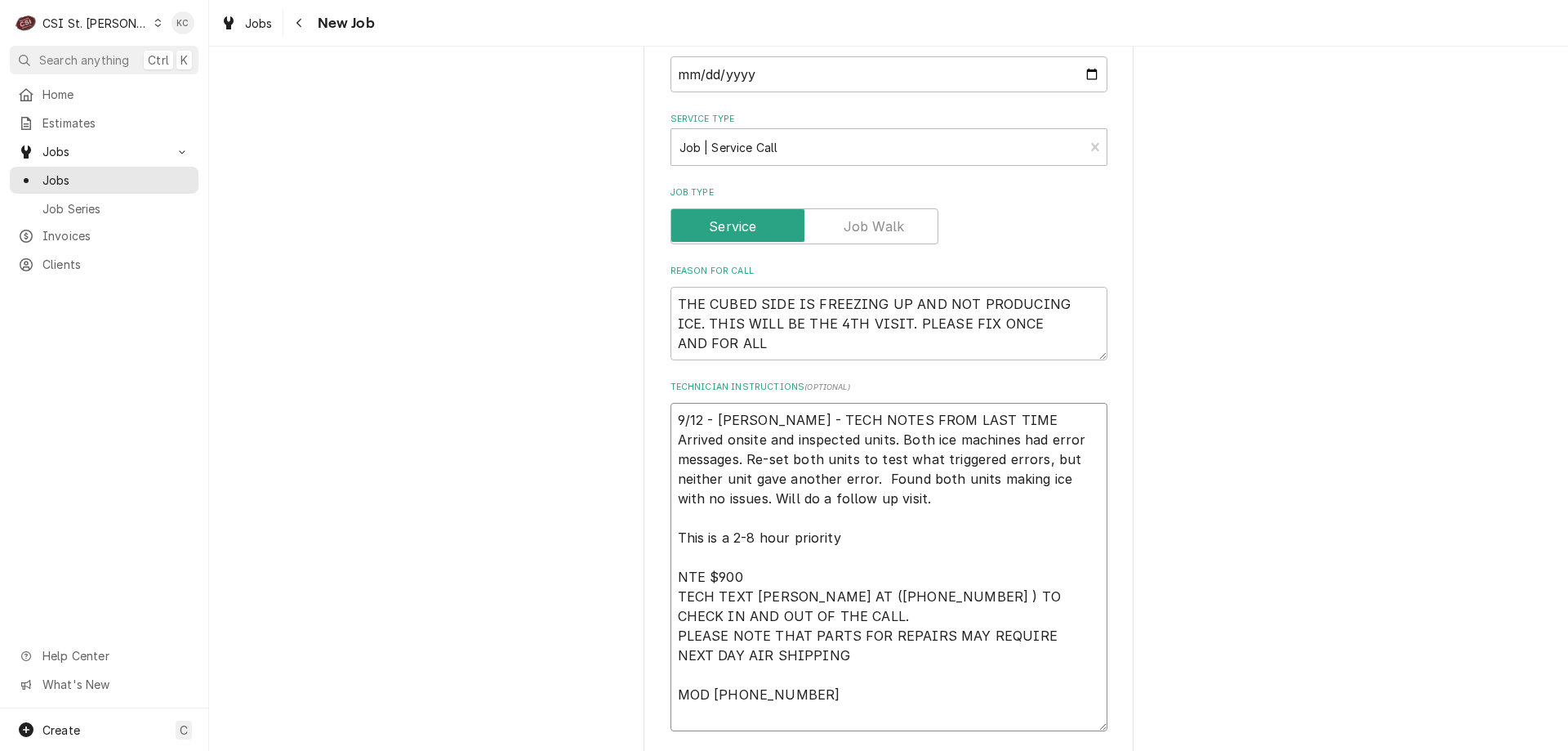
type textarea "x"
type textarea "9 9/12 - [PERSON_NAME] - TECH NOTES FROM LAST TIME Arrived onsite and inspected…"
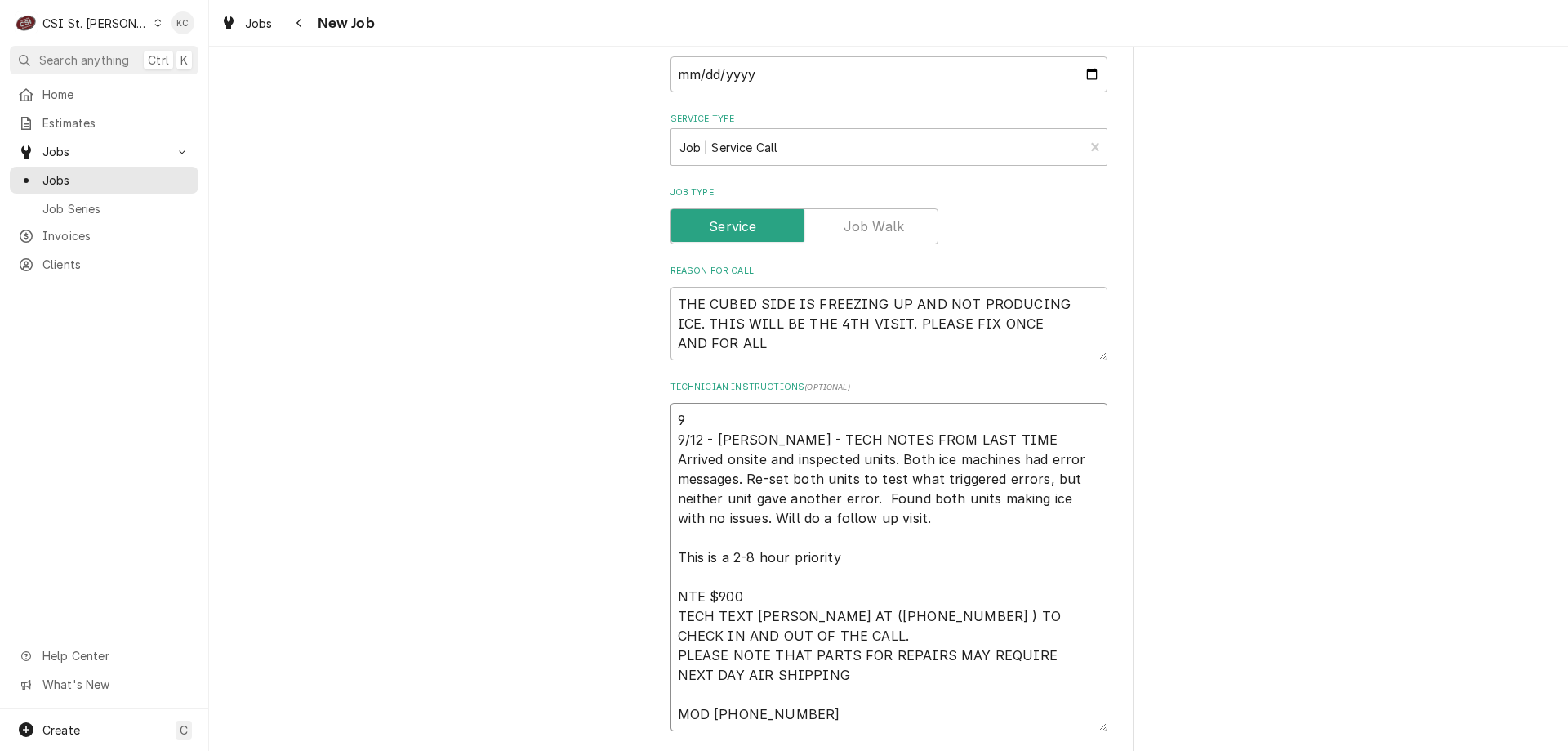
type textarea "x"
type textarea "9/ 9/12 - [PERSON_NAME] - TECH NOTES FROM LAST TIME Arrived onsite and inspecte…"
type textarea "x"
type textarea "9/12 9/12 - [PERSON_NAME] - TECH NOTES FROM LAST TIME Arrived onsite and inspec…"
type textarea "x"
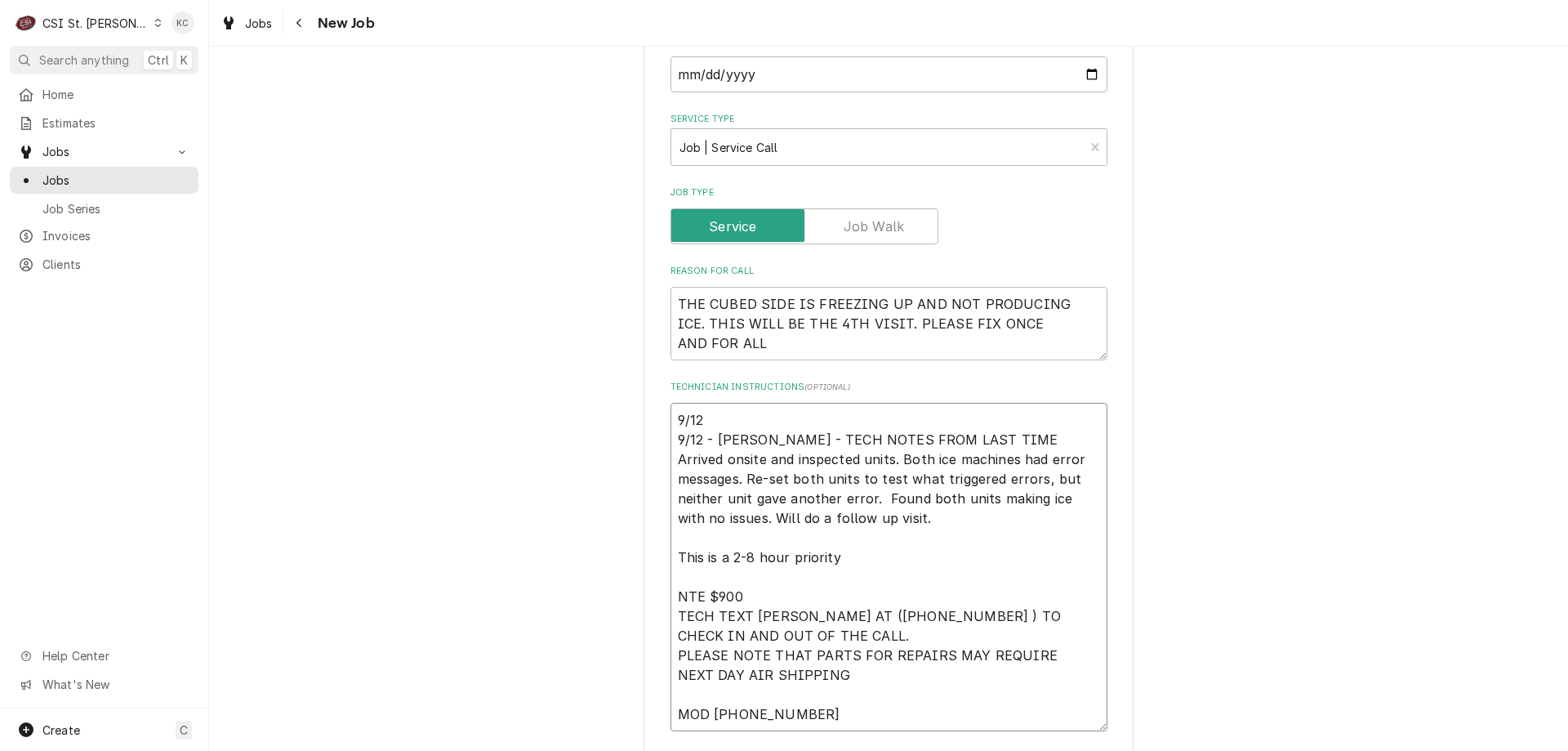
type textarea "9/12 9/12 - [PERSON_NAME] - TECH NOTES FROM LAST TIME Arrived onsite and inspec…"
type textarea "x"
type textarea "9/12 - 9/12 - [PERSON_NAME] - TECH NOTES FROM LAST TIME Arrived onsite and insp…"
type textarea "x"
type textarea "9/12 - 9/12 - [PERSON_NAME] - TECH NOTES FROM LAST TIME Arrived onsite and insp…"
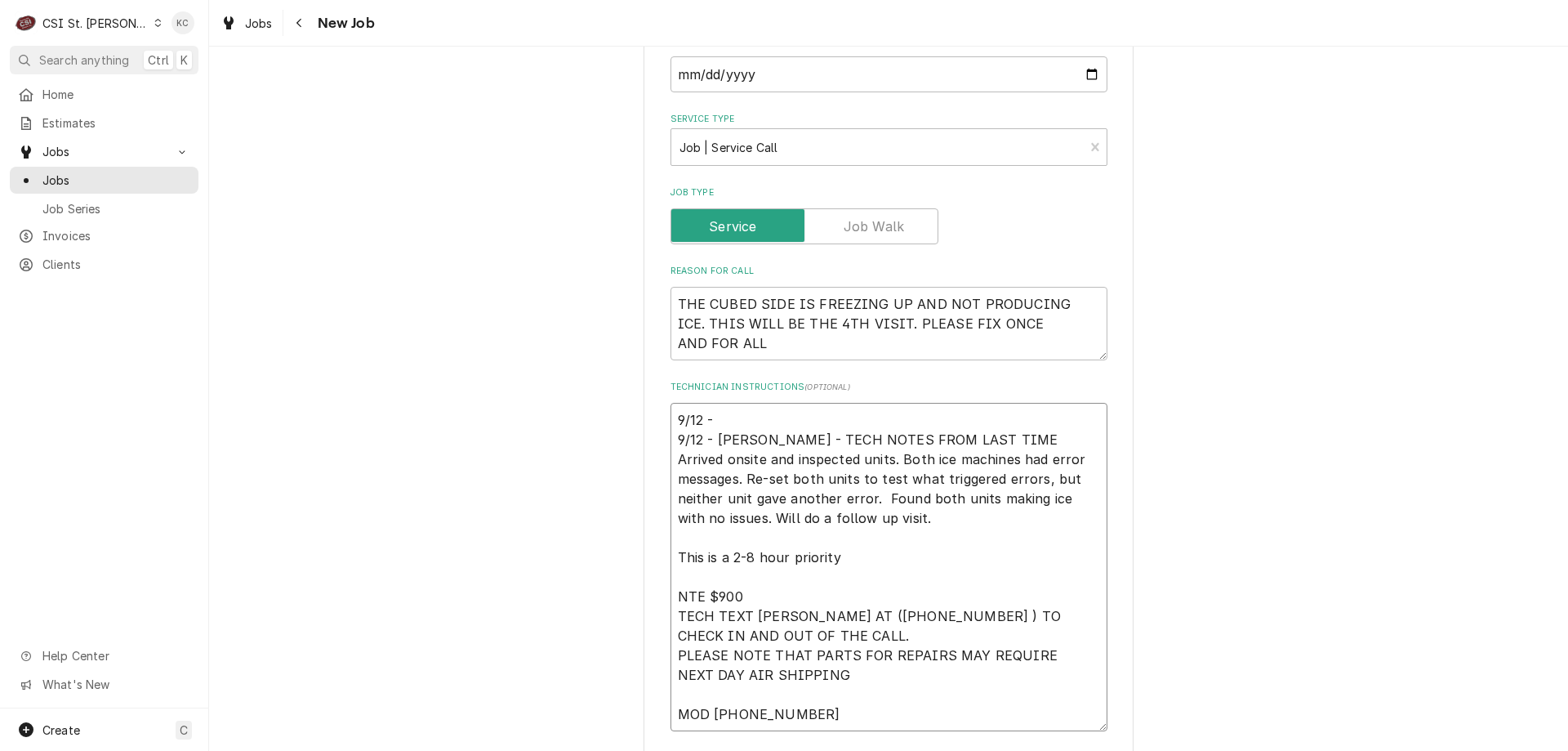
type textarea "x"
type textarea "9/12 - K 9/12 - [PERSON_NAME] - TECH NOTES FROM LAST TIME Arrived onsite and in…"
type textarea "x"
type textarea "9/12 - Kel 9/12 - [PERSON_NAME] - TECH NOTES FROM LAST TIME Arrived onsite and …"
type textarea "x"
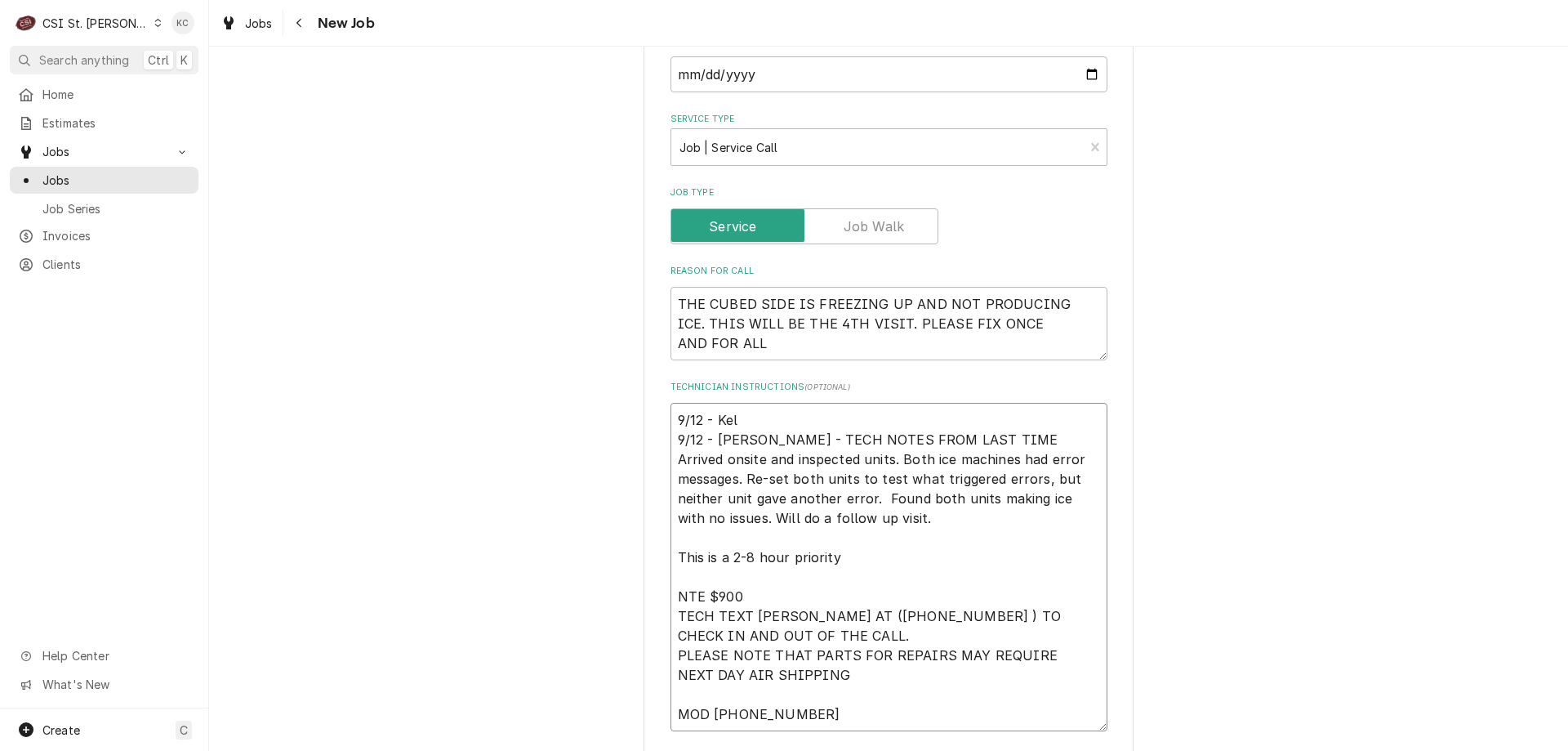
type textarea "9/12 - [PERSON_NAME] 9/12 - [PERSON_NAME] - TECH NOTES FROM LAST TIME Arrived o…"
type textarea "x"
type textarea "9/12 - [PERSON_NAME] 9/12 - [PERSON_NAME] - TECH NOTES FROM LAST TIME Arrived o…"
type textarea "x"
type textarea "9/12 - [PERSON_NAME] 9/12 - [PERSON_NAME] - TECH NOTES FROM LAST TIME Arrived o…"
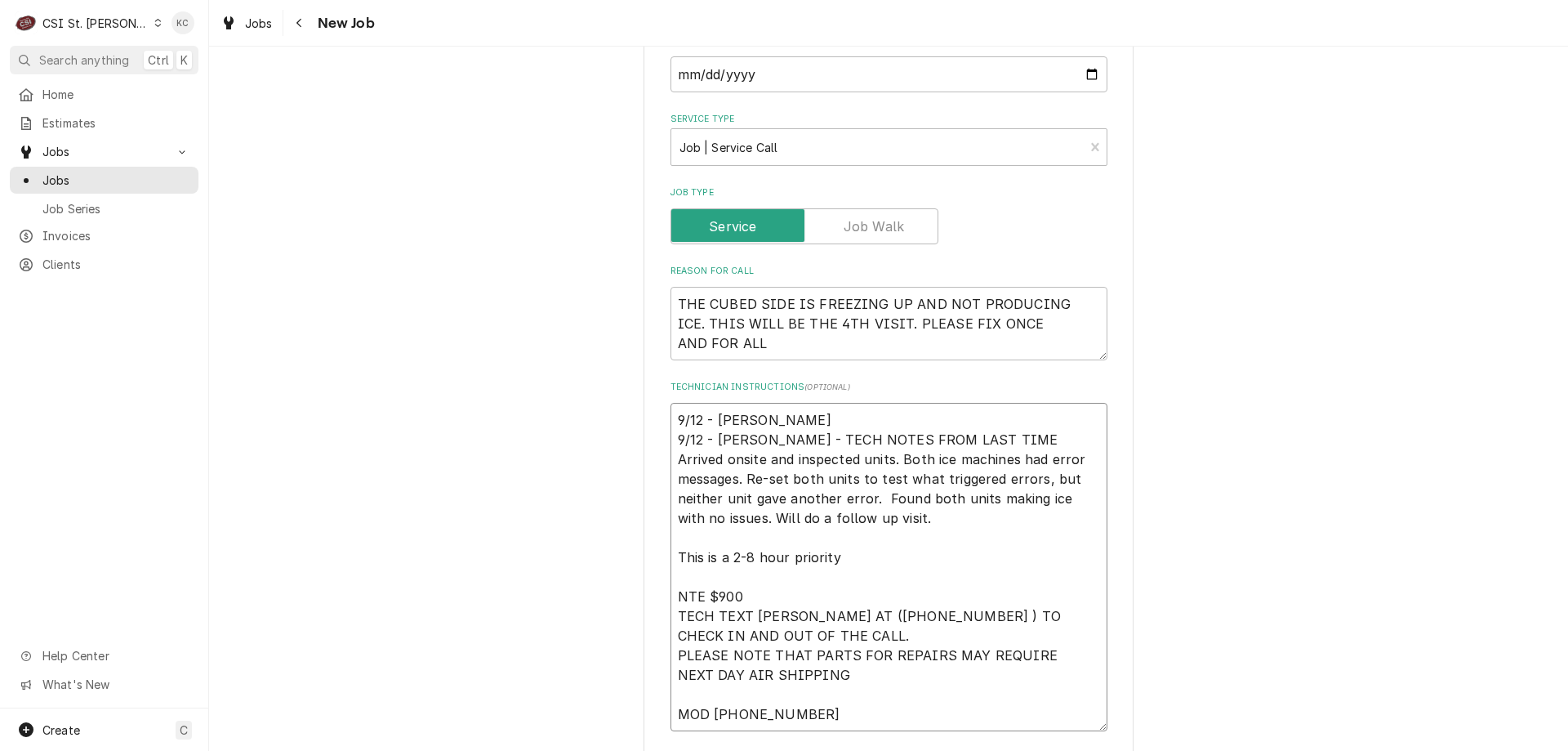
type textarea "x"
type textarea "9/12 - [PERSON_NAME] 9/12 - [PERSON_NAME] - TECH NOTES FROM LAST TIME Arrived o…"
click at [1424, 282] on div "Use the fields below to edit this job: Client Details Client [PERSON_NAME] Comp…" at bounding box center [888, 457] width 1359 height 2421
click at [806, 419] on textarea "9/12 - [PERSON_NAME] 9/12 - [PERSON_NAME] - TECH NOTES FROM LAST TIME Arrived o…" at bounding box center [889, 567] width 437 height 329
type textarea "x"
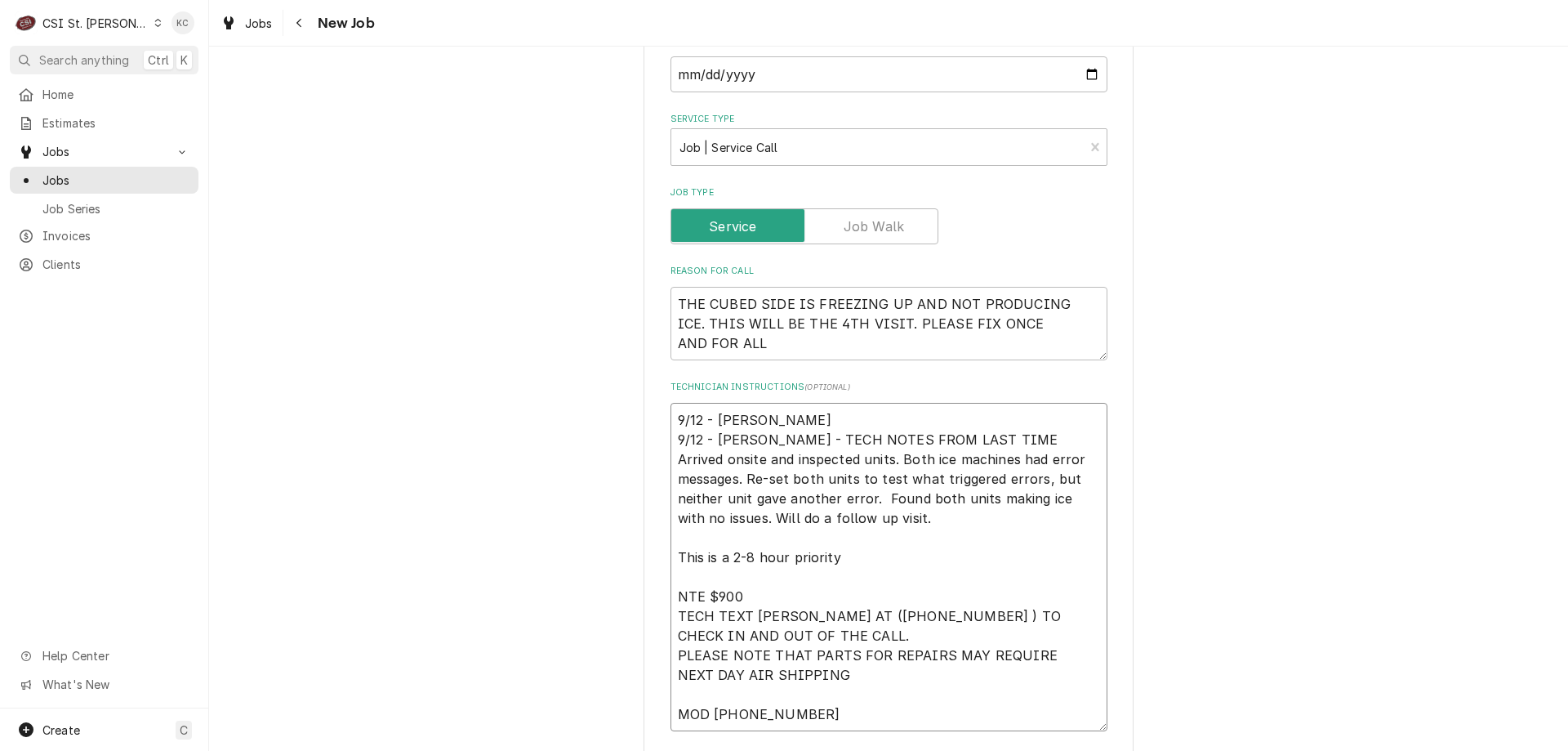
type textarea "9/12 - [PERSON_NAME] - 9/12 - [PERSON_NAME] - TECH NOTES FROM LAST TIME Arrived…"
type textarea "x"
type textarea "9/12 - [PERSON_NAME] - 9/12 - [PERSON_NAME] - TECH NOTES FROM LAST TIME Arrived…"
type textarea "x"
type textarea "9/12 - [PERSON_NAME] - O 9/12 - [PERSON_NAME] - TECH NOTES FROM LAST TIME Arriv…"
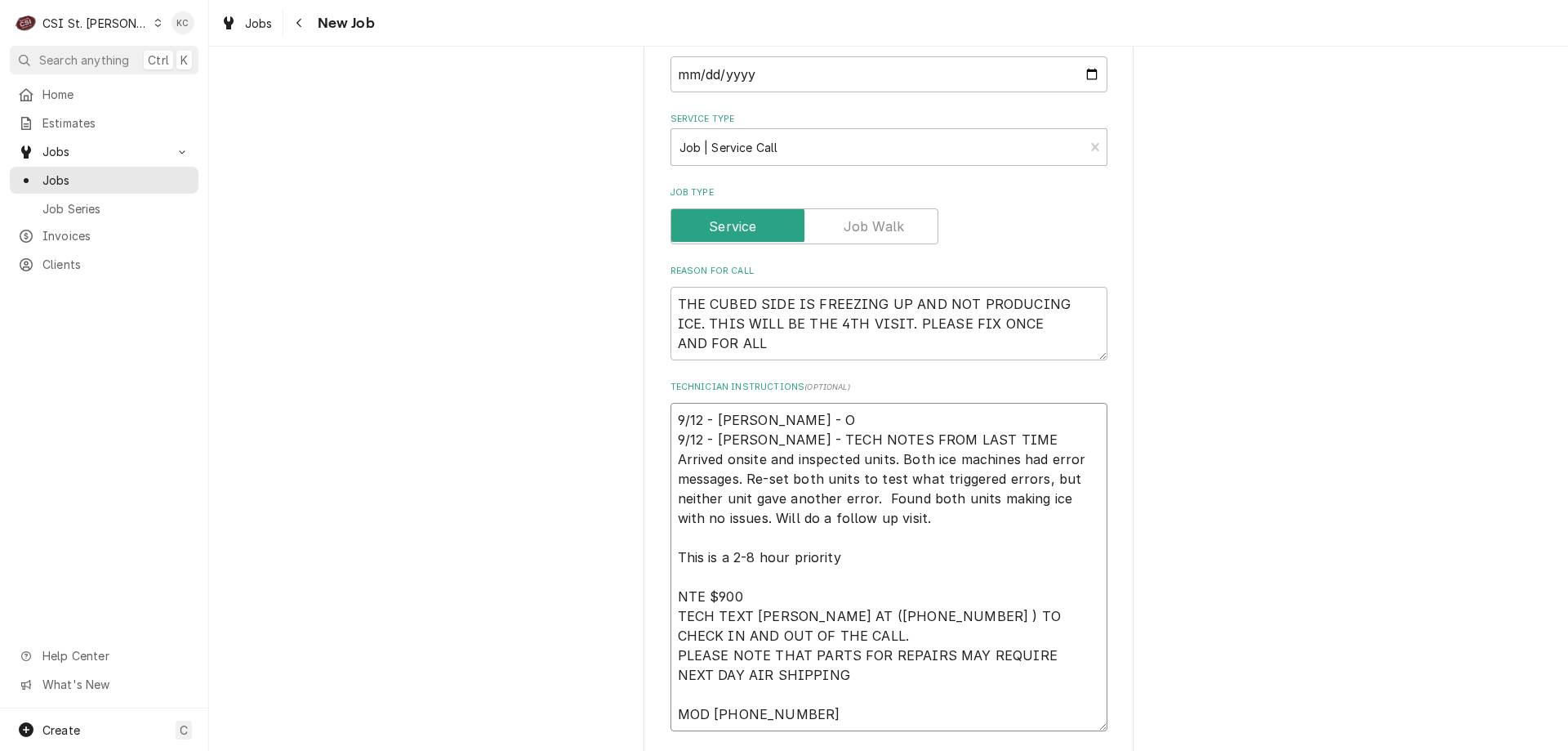
type textarea "x"
type textarea "9/12 - [PERSON_NAME] 9/12 - [PERSON_NAME] - TECH NOTES FROM LAST TIME Arrived o…"
type textarea "x"
type textarea "9/12 - Kelly - OVE 9/12 - Kelly - TECH NOTES FROM LAST TIME Arrived onsite and …"
type textarea "x"
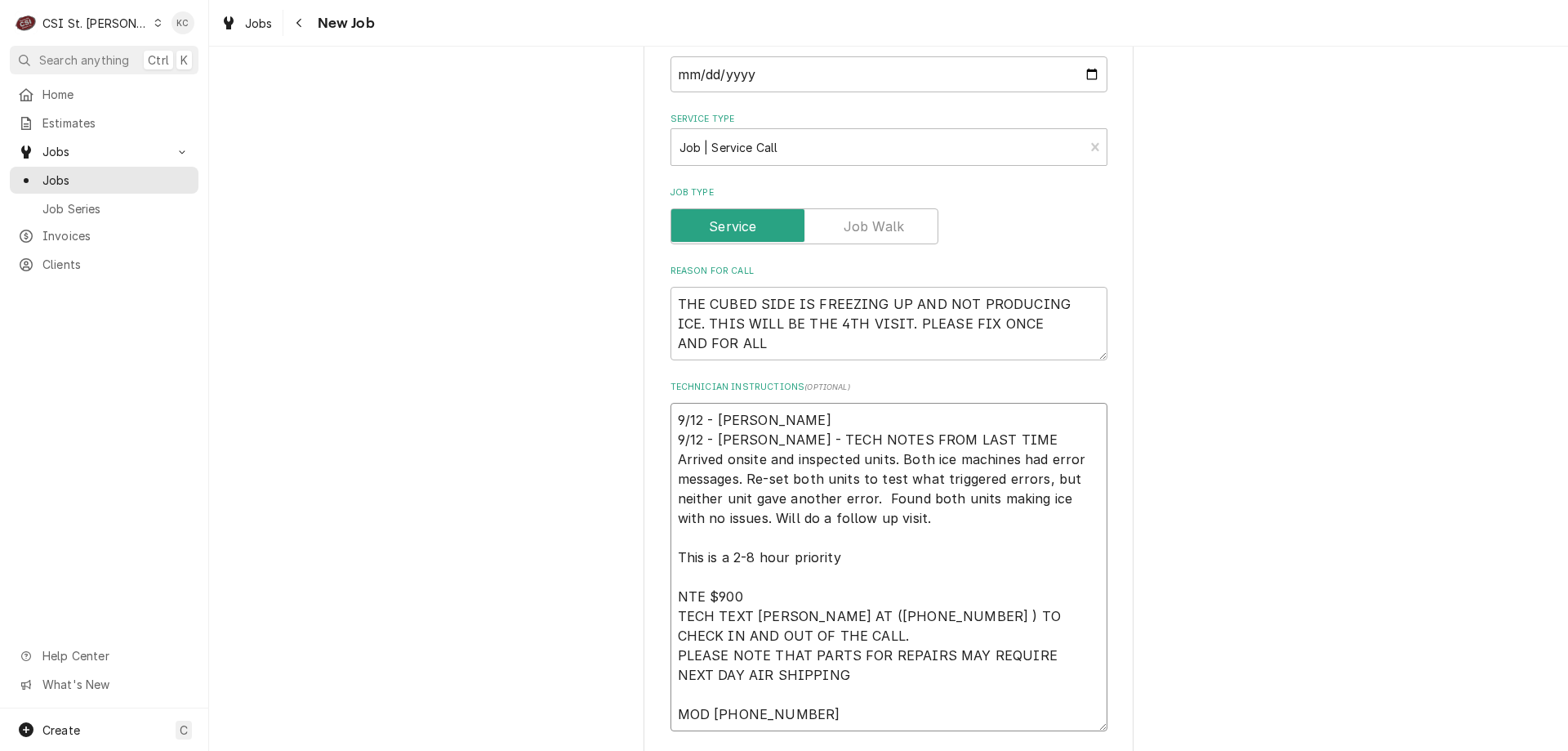
type textarea "9/12 - Kelly - OVER 9/12 - Kelly - TECH NOTES FROM LAST TIME Arrived onsite and…"
type textarea "x"
type textarea "9/12 - Kelly - OVERT 9/12 - Kelly - TECH NOTES FROM LAST TIME Arrived onsite an…"
type textarea "x"
type textarea "9/12 - Kelly - OVERTI 9/12 - Kelly - TECH NOTES FROM LAST TIME Arrived onsite a…"
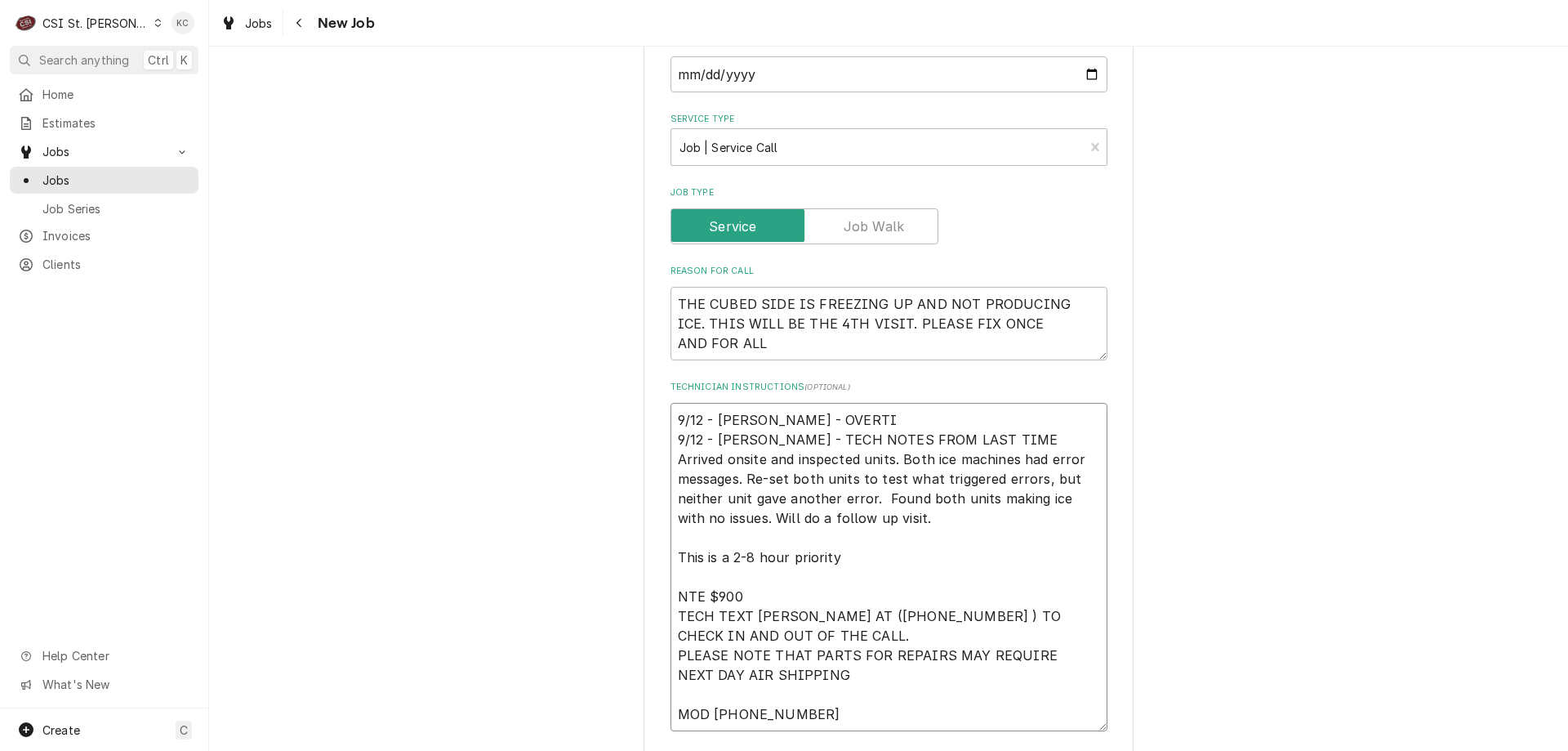
type textarea "x"
type textarea "9/12 - Kelly - OVERTIM 9/12 - Kelly - TECH NOTES FROM LAST TIME Arrived onsite …"
type textarea "x"
type textarea "9/12 - Kelly - OVERTIME 9/12 - Kelly - TECH NOTES FROM LAST TIME Arrived onsite…"
type textarea "x"
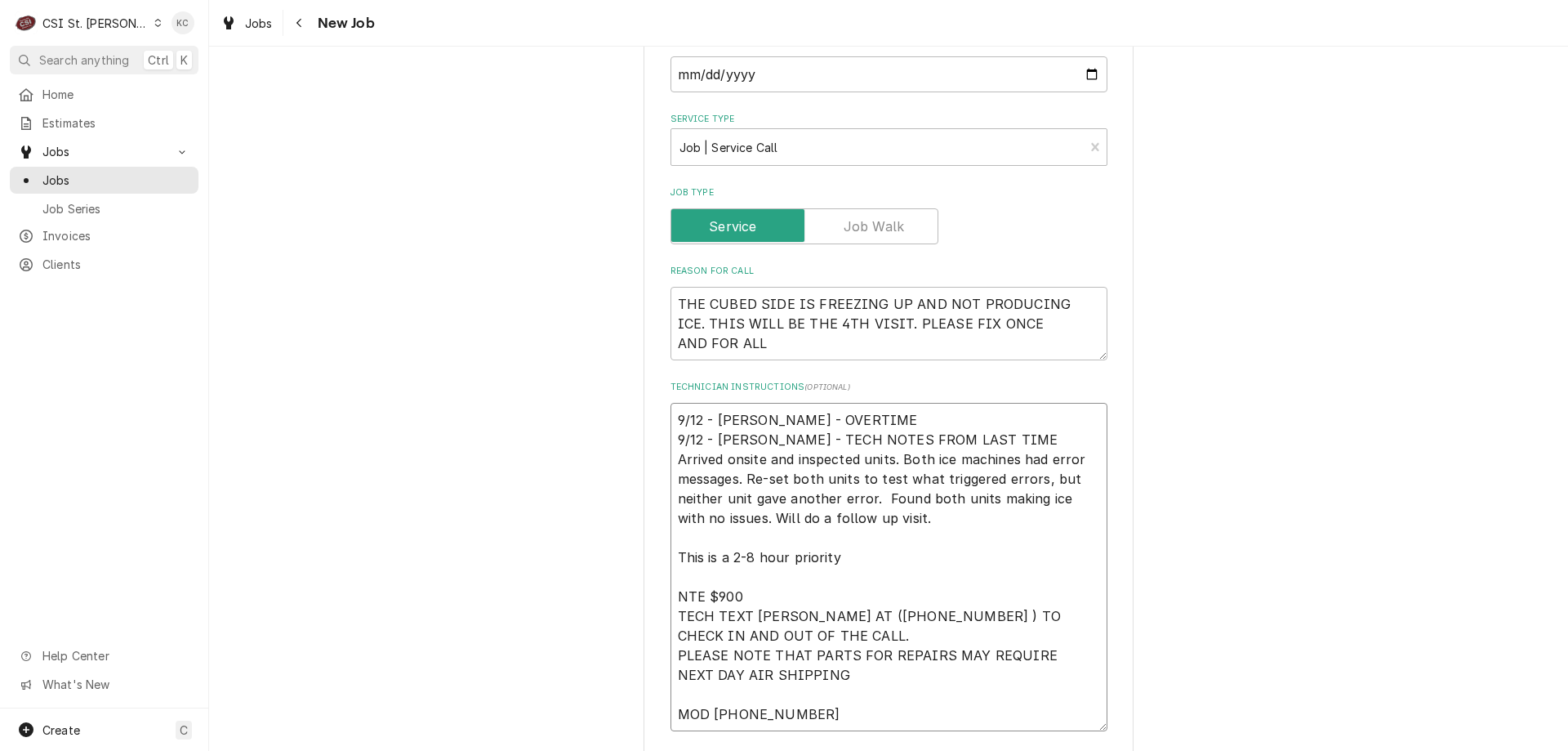
type textarea "9/12 - Kelly - OVERTIME 9/12 - Kelly - TECH NOTES FROM LAST TIME Arrived onsite…"
type textarea "x"
type textarea "9/12 - Kelly - OVERTIME is 9/12 - Kelly - TECH NOTES FROM LAST TIME Arrived ons…"
type textarea "x"
type textarea "9/12 - Kelly - OVERTIME is 9/12 - Kelly - TECH NOTES FROM LAST TIME Arrived ons…"
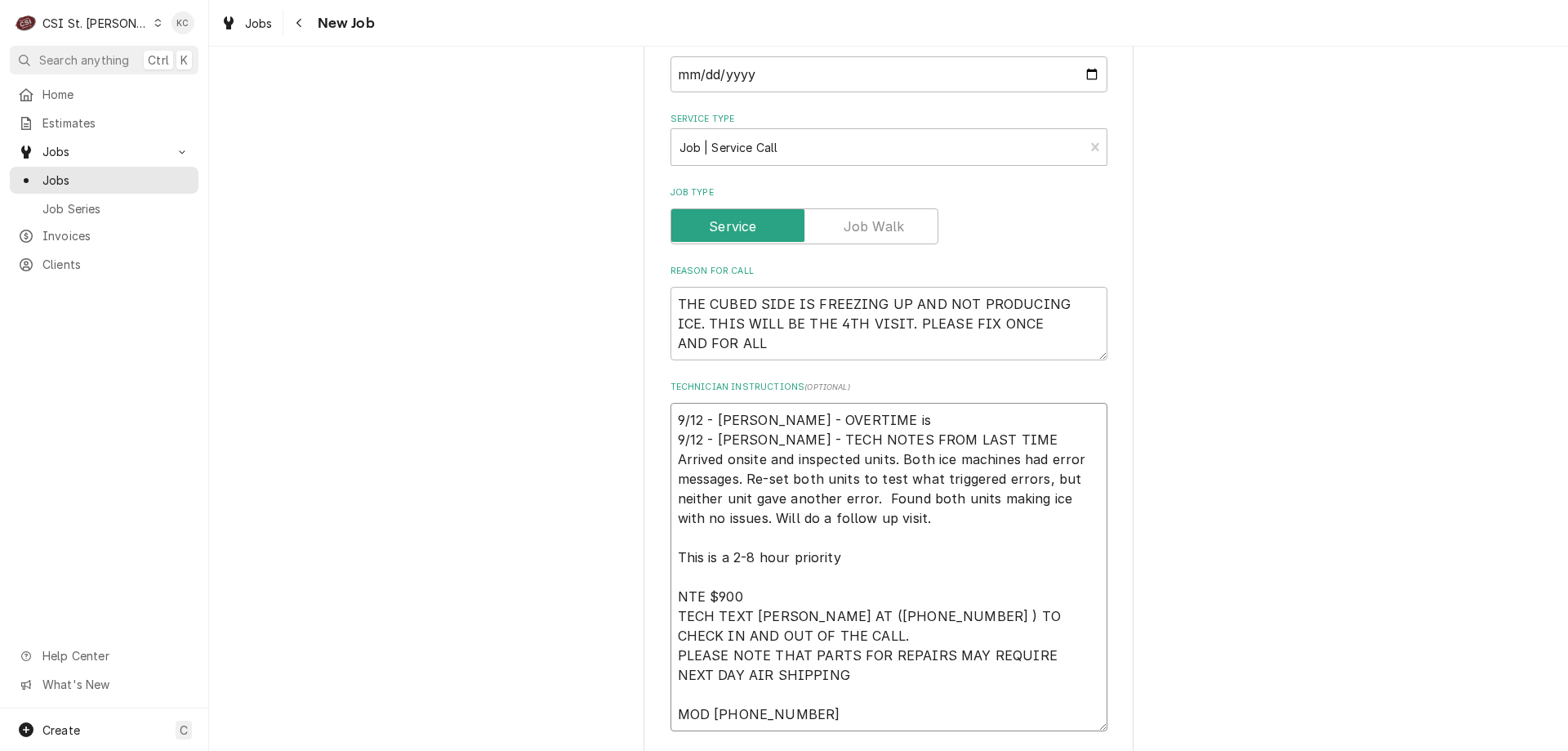
type textarea "x"
type textarea "9/12 - Kelly - OVERTIME is N 9/12 - Kelly - TECH NOTES FROM LAST TIME Arrived o…"
type textarea "x"
type textarea "9/12 - Kelly - OVERTIME is NO 9/12 - Kelly - TECH NOTES FROM LAST TIME Arrived …"
type textarea "x"
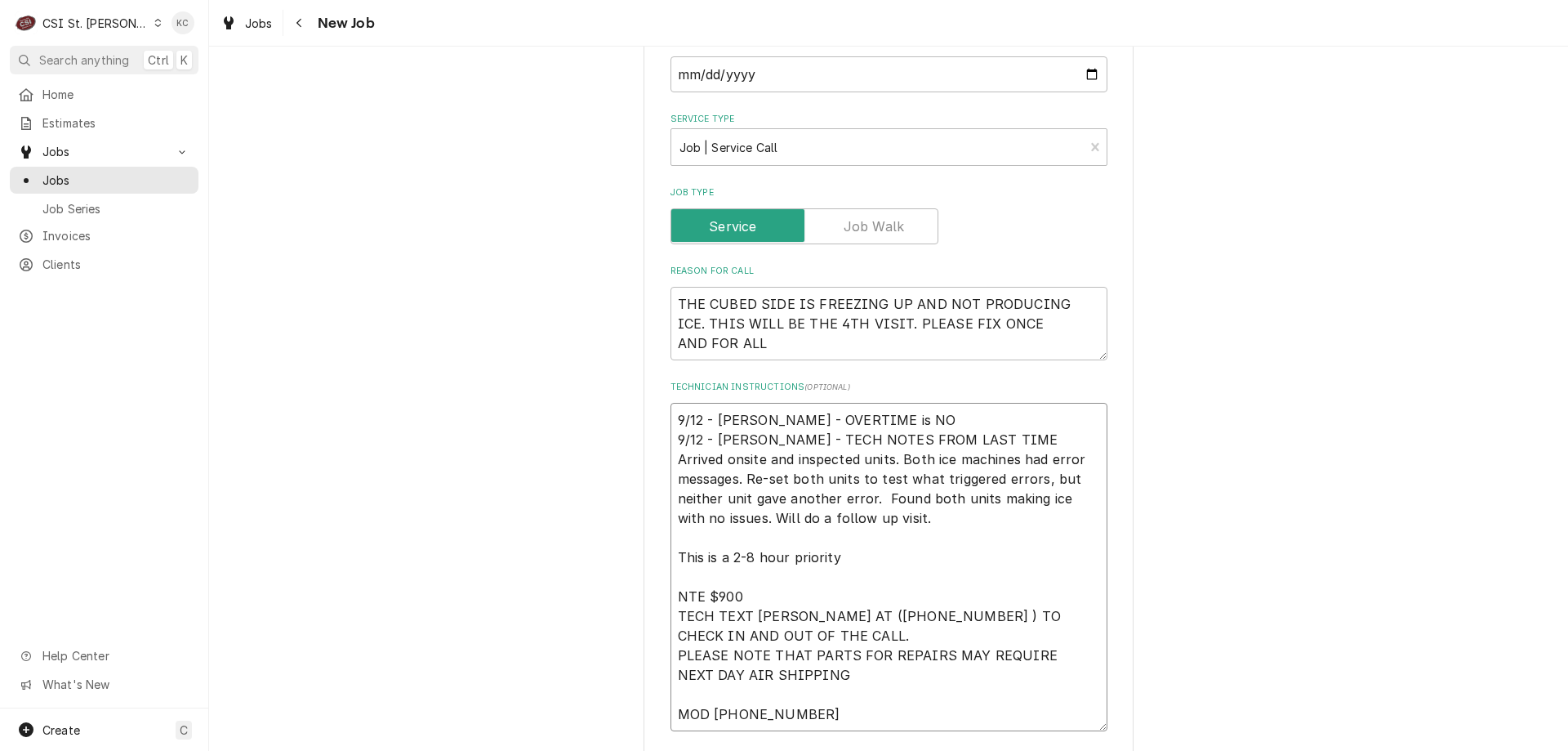
type textarea "9/12 - Kelly - OVERTIME is NOT 9/12 - Kelly - TECH NOTES FROM LAST TIME Arrived…"
type textarea "x"
type textarea "9/12 - Kelly - OVERTIME is NOTE 9/12 - Kelly - TECH NOTES FROM LAST TIME Arrive…"
type textarea "x"
type textarea "9/12 - Kelly - OVERTIME is NOTE 9/12 - Kelly - TECH NOTES FROM LAST TIME Arrive…"
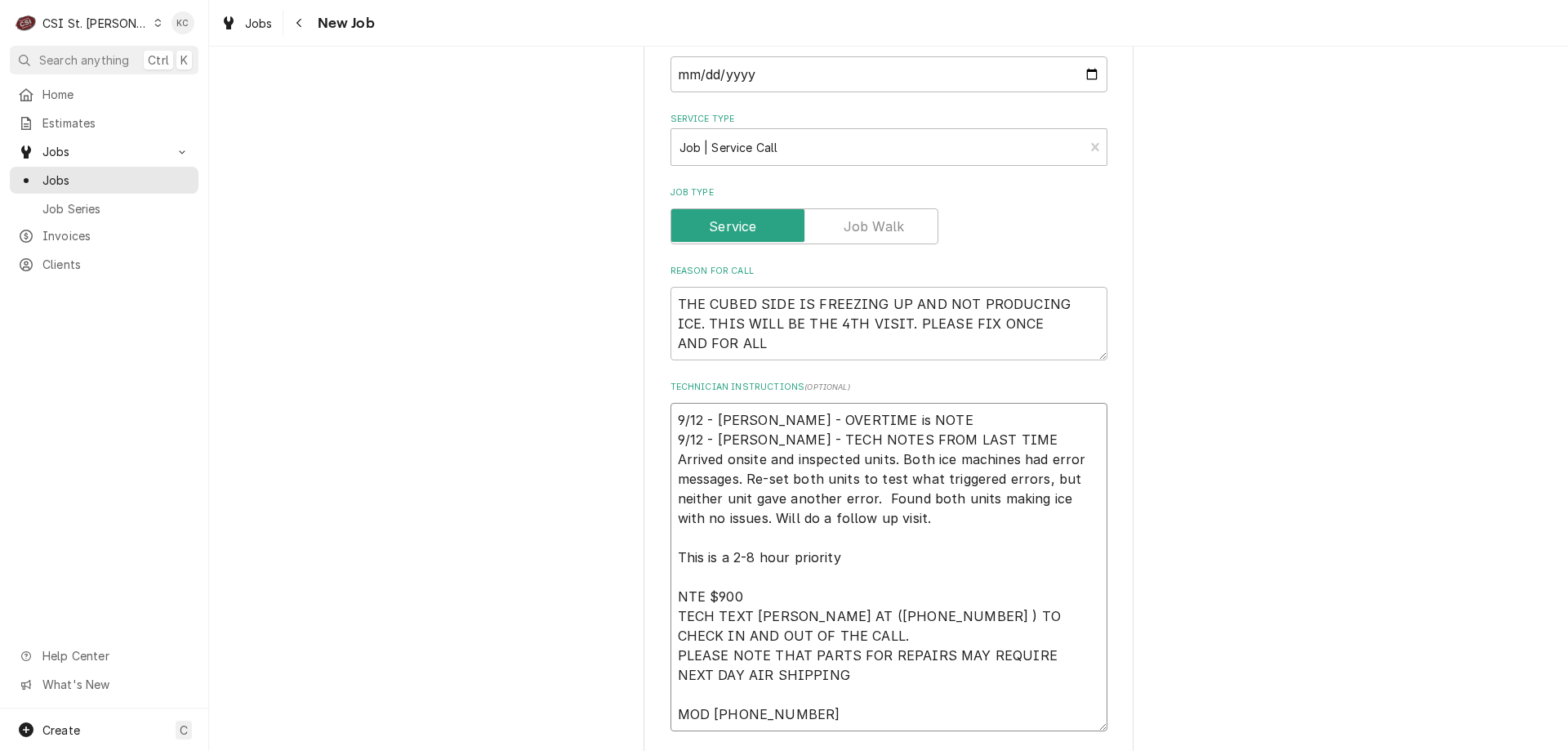
type textarea "x"
type textarea "9/12 - Kelly - OVERTIME is NOTE 9/12 - Kelly - TECH NOTES FROM LAST TIME Arrive…"
type textarea "x"
type textarea "9/12 - Kelly - OVERTIME is NOT 9/12 - Kelly - TECH NOTES FROM LAST TIME Arrived…"
type textarea "x"
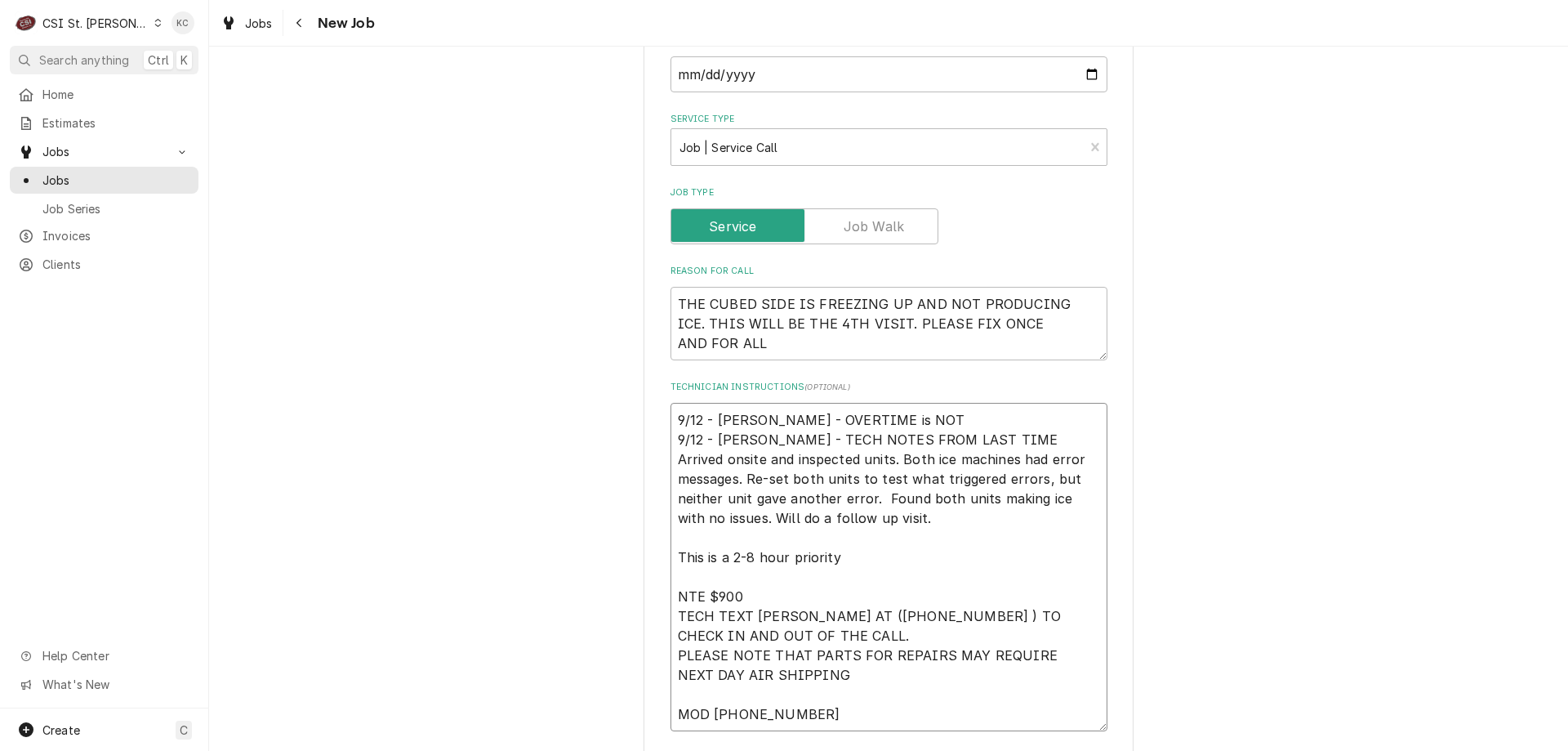
type textarea "9/12 - Kelly - OVERTIME is NOT 9/12 - Kelly - TECH NOTES FROM LAST TIME Arrived…"
type textarea "x"
type textarea "9/12 - Kelly - OVERTIME is NOT A 9/12 - Kelly - TECH NOTES FROM LAST TIME Arriv…"
type textarea "x"
type textarea "9/12 - Kelly - OVERTIME is NOT AP 9/12 - Kelly - TECH NOTES FROM LAST TIME Arri…"
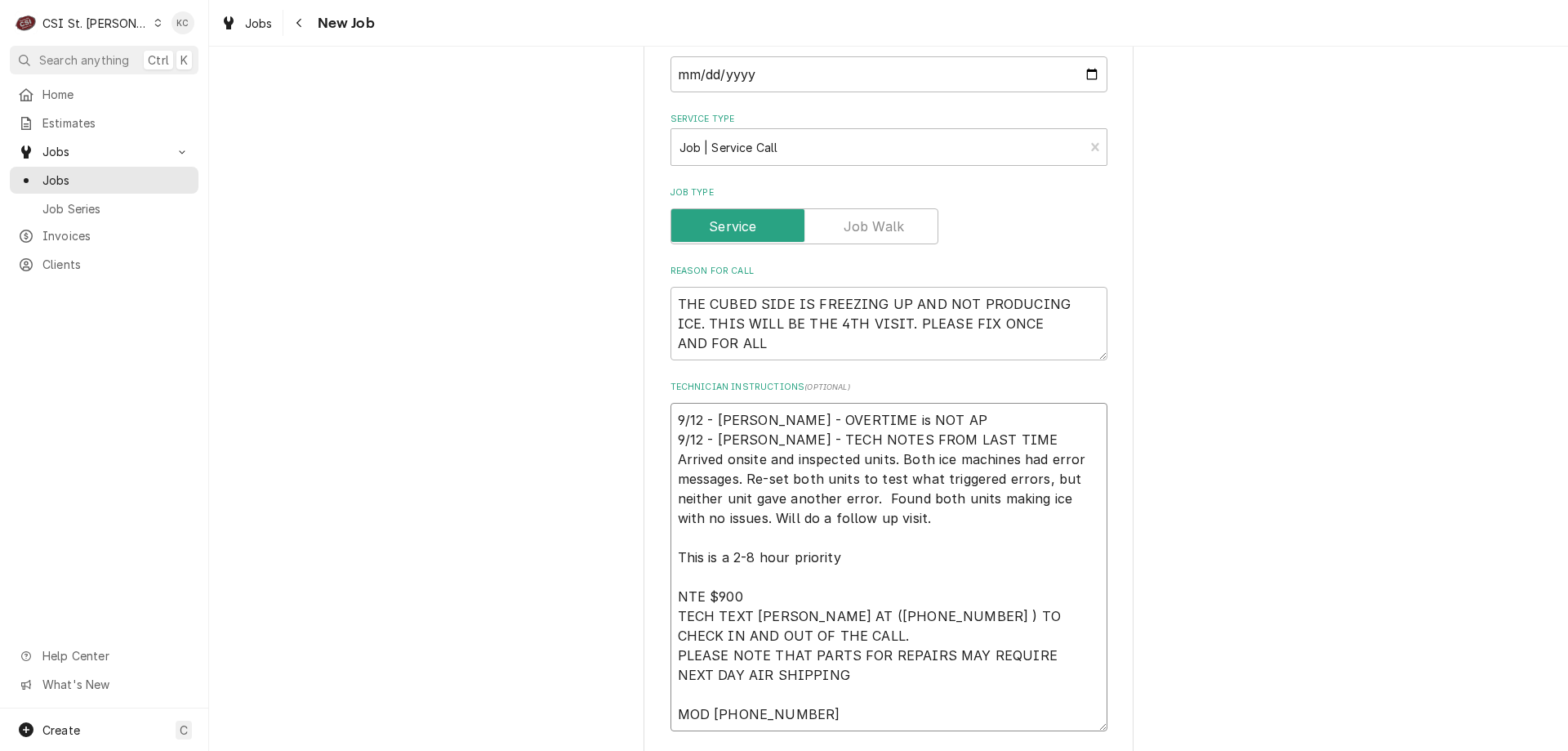
type textarea "x"
type textarea "9/12 - Kelly - OVERTIME is NOT APP 9/12 - Kelly - TECH NOTES FROM LAST TIME Arr…"
type textarea "x"
type textarea "9/12 - Kelly - OVERTIME is NOT APPR 9/12 - Kelly - TECH NOTES FROM LAST TIME Ar…"
type textarea "x"
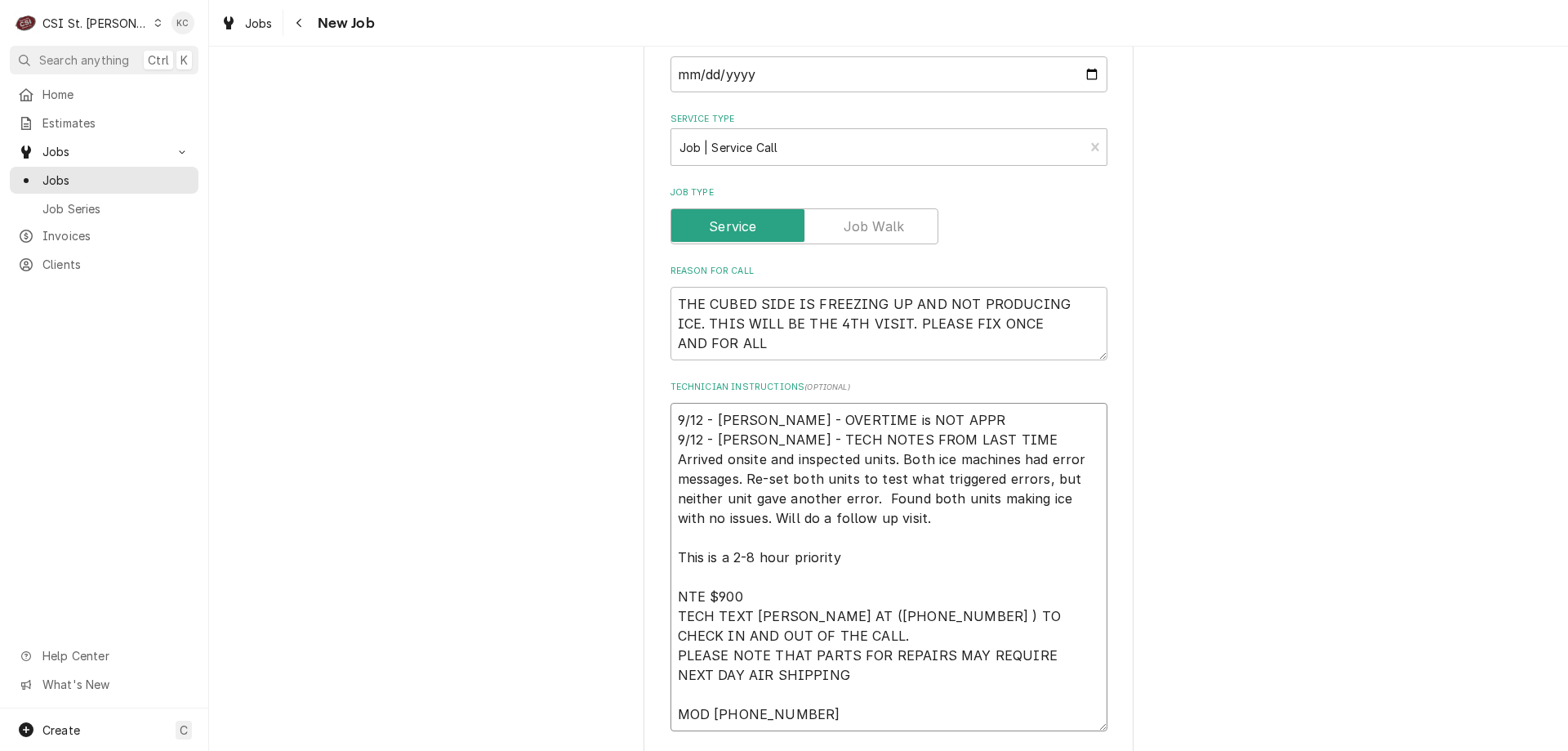
type textarea "9/12 - Kelly - OVERTIME is NOT APPRO 9/12 - Kelly - TECH NOTES FROM LAST TIME A…"
type textarea "x"
type textarea "9/12 - Kelly - OVERTIME is NOT APPROV 9/12 - Kelly - TECH NOTES FROM LAST TIME …"
type textarea "x"
type textarea "9/12 - Kelly - OVERTIME is NOT APPROVE 9/12 - Kelly - TECH NOTES FROM LAST TIME…"
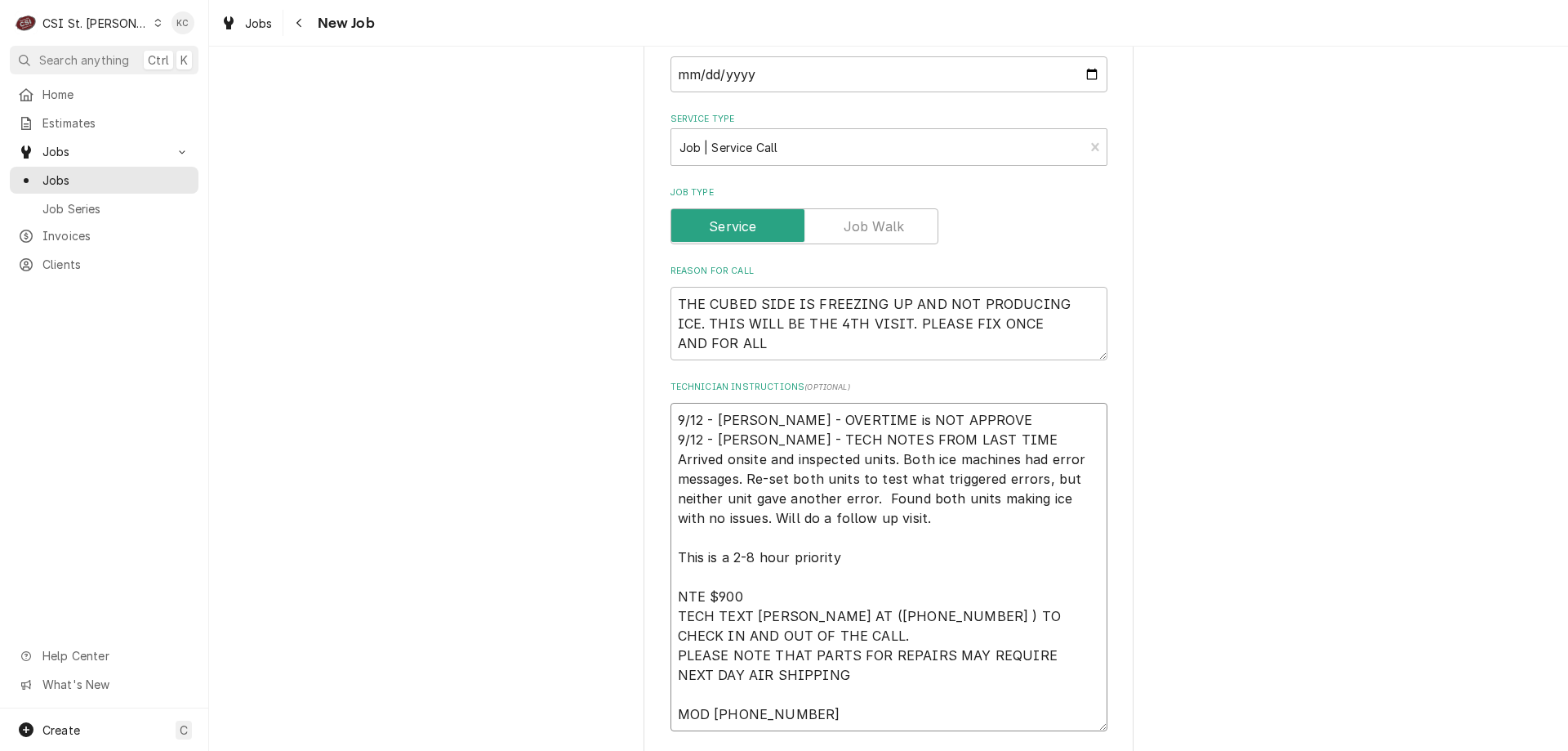
type textarea "x"
type textarea "9/12 - Kelly - OVERTIME is NOT APPROVED 9/12 - Kelly - TECH NOTES FROM LAST TIM…"
type textarea "x"
type textarea "9/12 - Kelly - OVERTIME is NOT APPROVED 9/12 - Kelly - TECH NOTES FROM LAST TIM…"
type textarea "x"
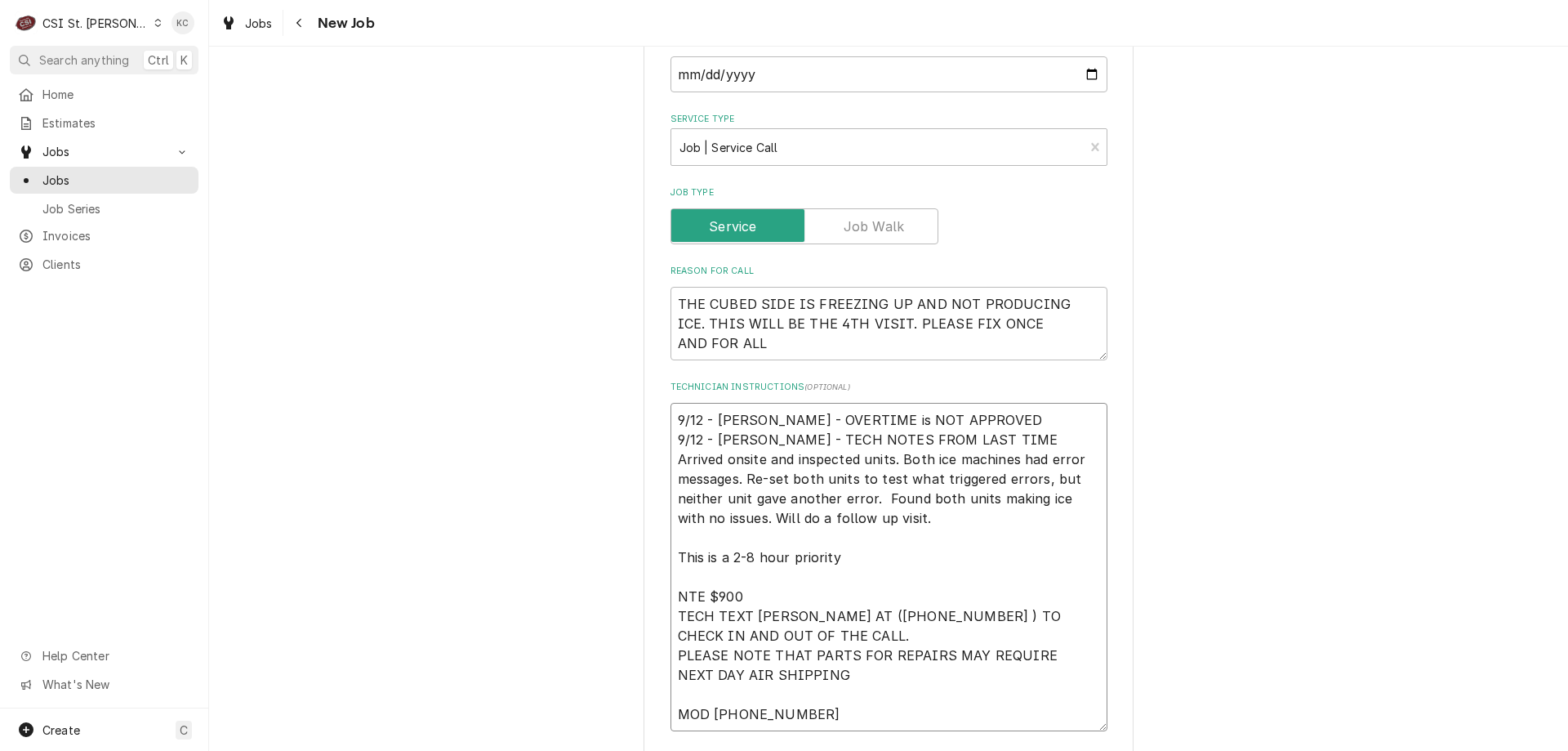
type textarea "9/12 - Kelly - OVERTIME is NOT APPROVED p 9/12 - Kelly - TECH NOTES FROM LAST T…"
type textarea "x"
type textarea "9/12 - Kelly - OVERTIME is NOT APPROVED pe 9/12 - Kelly - TECH NOTES FROM LAST …"
type textarea "x"
type textarea "9/12 - Kelly - OVERTIME is NOT APPROVED per 9/12 - Kelly - TECH NOTES FROM LAST…"
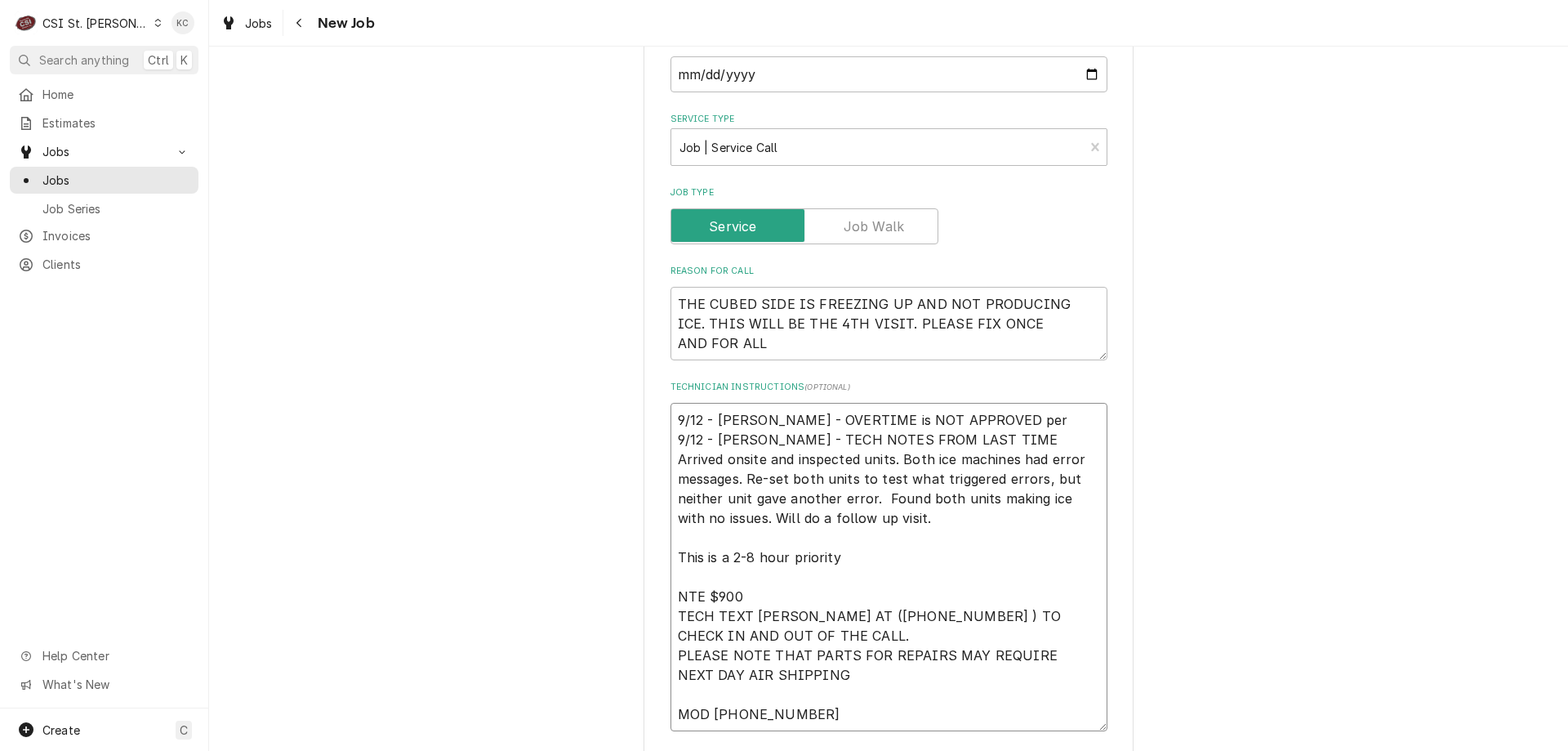
type textarea "x"
type textarea "9/12 - Kelly - OVERTIME is NOT APPROVED per 9/12 - Kelly - TECH NOTES FROM LAST…"
type textarea "x"
type textarea "9/12 - Kelly - OVERTIME is NOT APPROVED per em 9/12 - Kelly - TECH NOTES FROM L…"
type textarea "x"
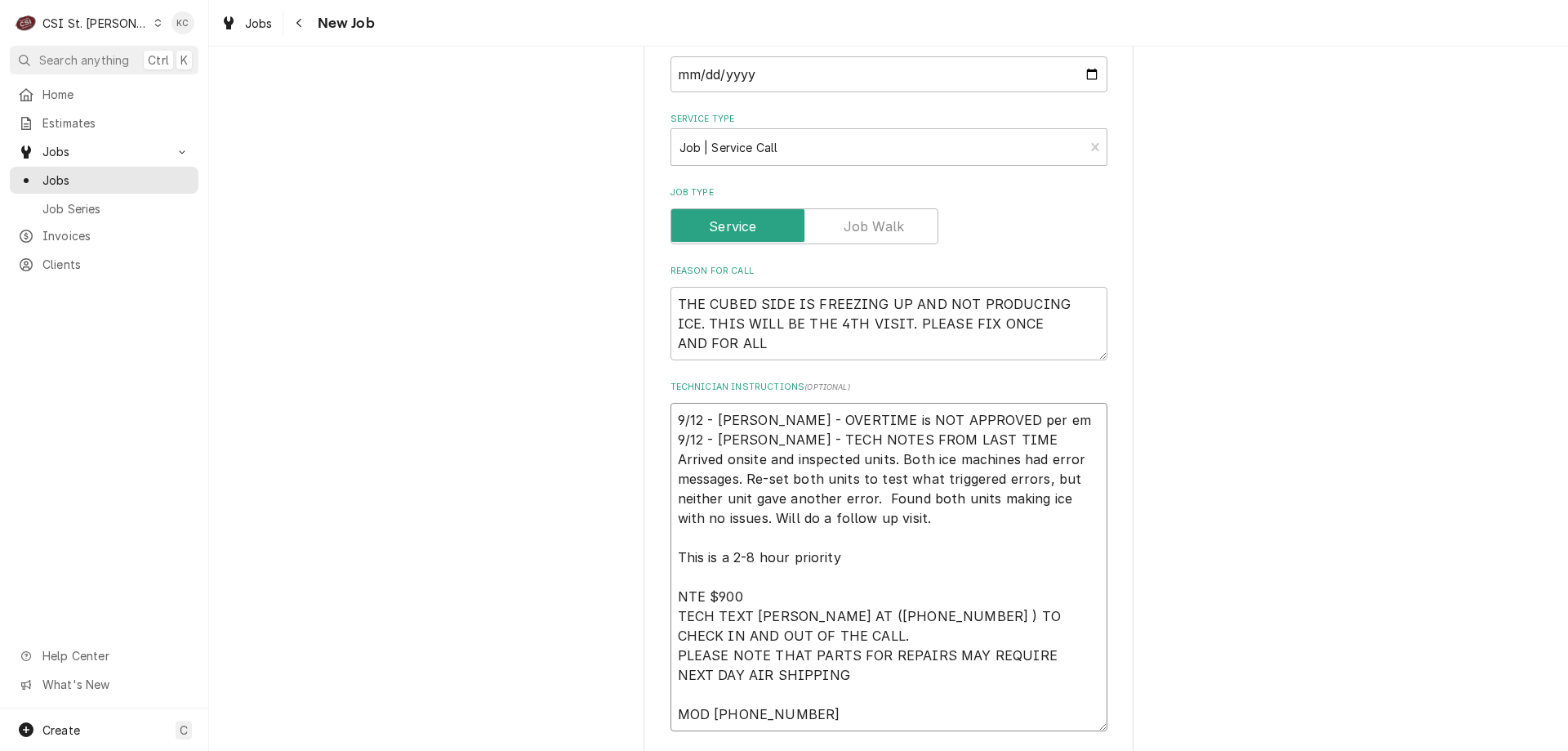
type textarea "9/12 - Kelly - OVERTIME is NOT APPROVED per ema 9/12 - Kelly - TECH NOTES FROM …"
type textarea "x"
type textarea "9/12 - Kelly - OVERTIME is NOT APPROVED per emai 9/12 - Kelly - TECH NOTES FROM…"
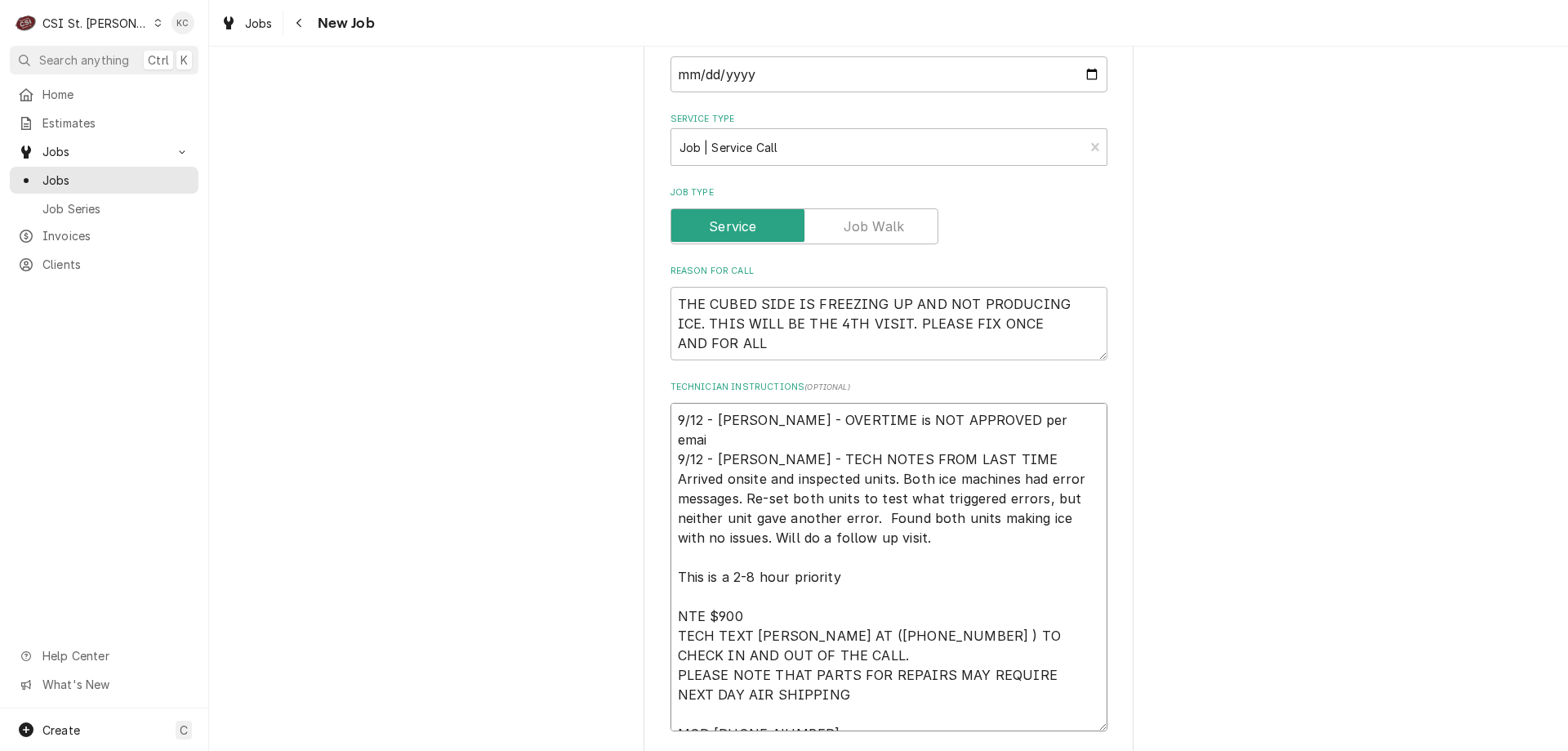
type textarea "x"
type textarea "9/12 - Kelly - OVERTIME is NOT APPROVED per email 9/12 - Kelly - TECH NOTES FRO…"
type textarea "x"
type textarea "9/12 - Kelly - OVERTIME is NOT APPROVED per email 9/12 - Kelly - TECH NOTES FRO…"
type textarea "x"
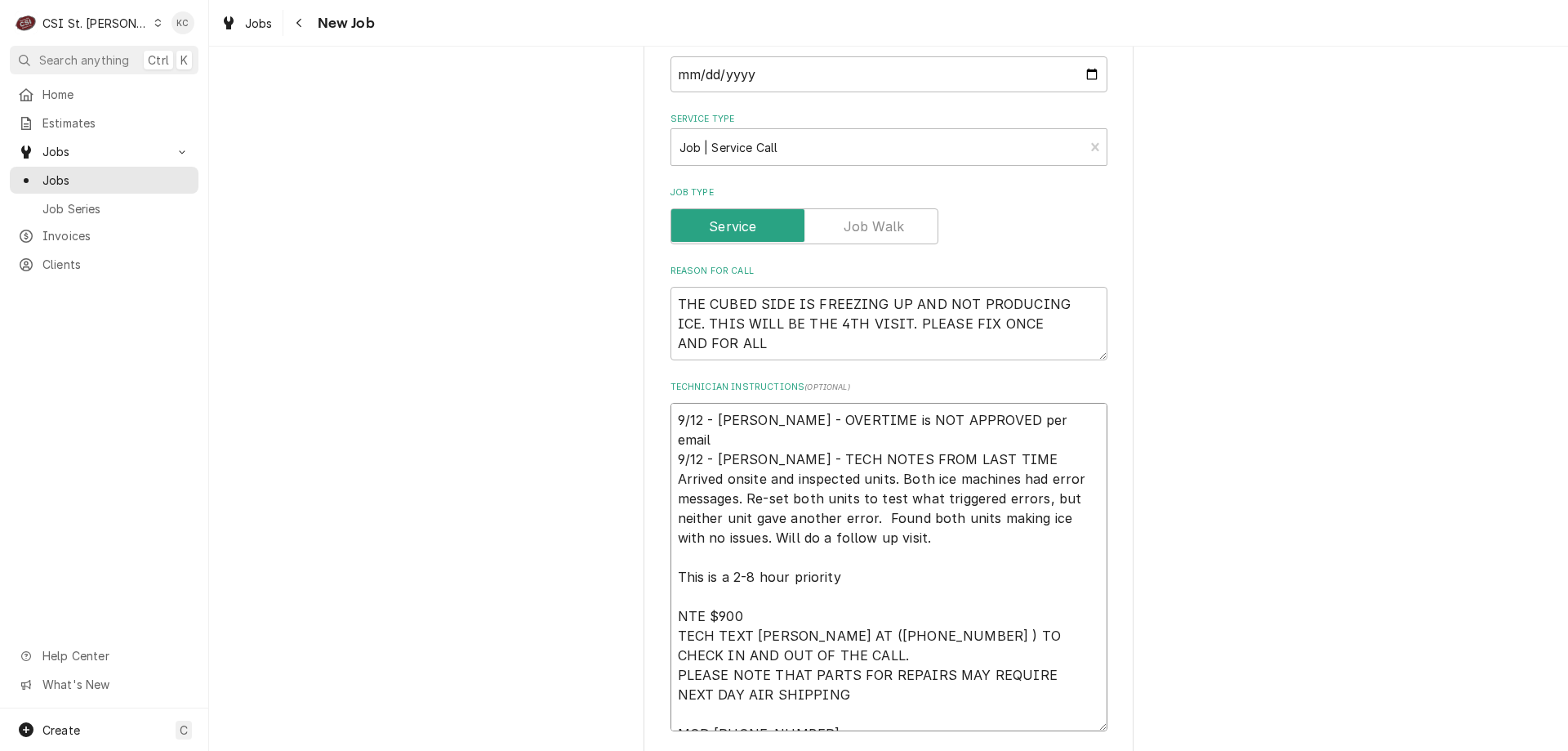
type textarea "9/12 - Kelly - OVERTIME is NOT APPROVED per email - 9/12 - Kelly - TECH NOTES F…"
type textarea "x"
type textarea "9/12 - Kelly - OVERTIME is NOT APPROVED per email - 9/12 - Kelly - TECH NOTES F…"
type textarea "x"
type textarea "9/12 - Kelly - OVERTIME is NOT APPROVED per email - P 9/12 - Kelly - TECH NOTES…"
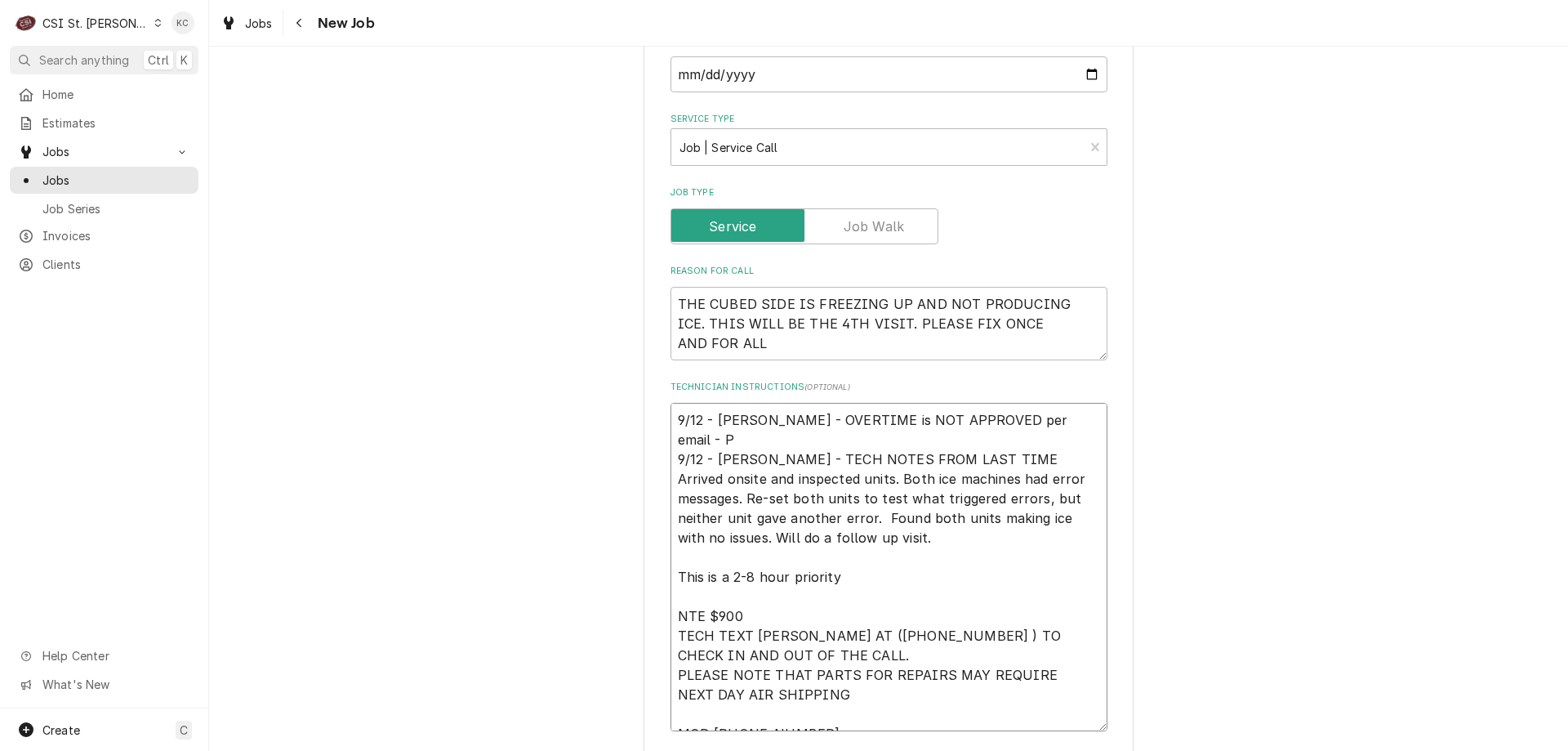
type textarea "x"
type textarea "9/12 - Kelly - OVERTIME is NOT APPROVED per email - Pe 9/12 - Kelly - TECH NOTE…"
type textarea "x"
type textarea "9/12 - Kelly - OVERTIME is NOT APPROVED per email - Per 9/12 - Kelly - TECH NOT…"
type textarea "x"
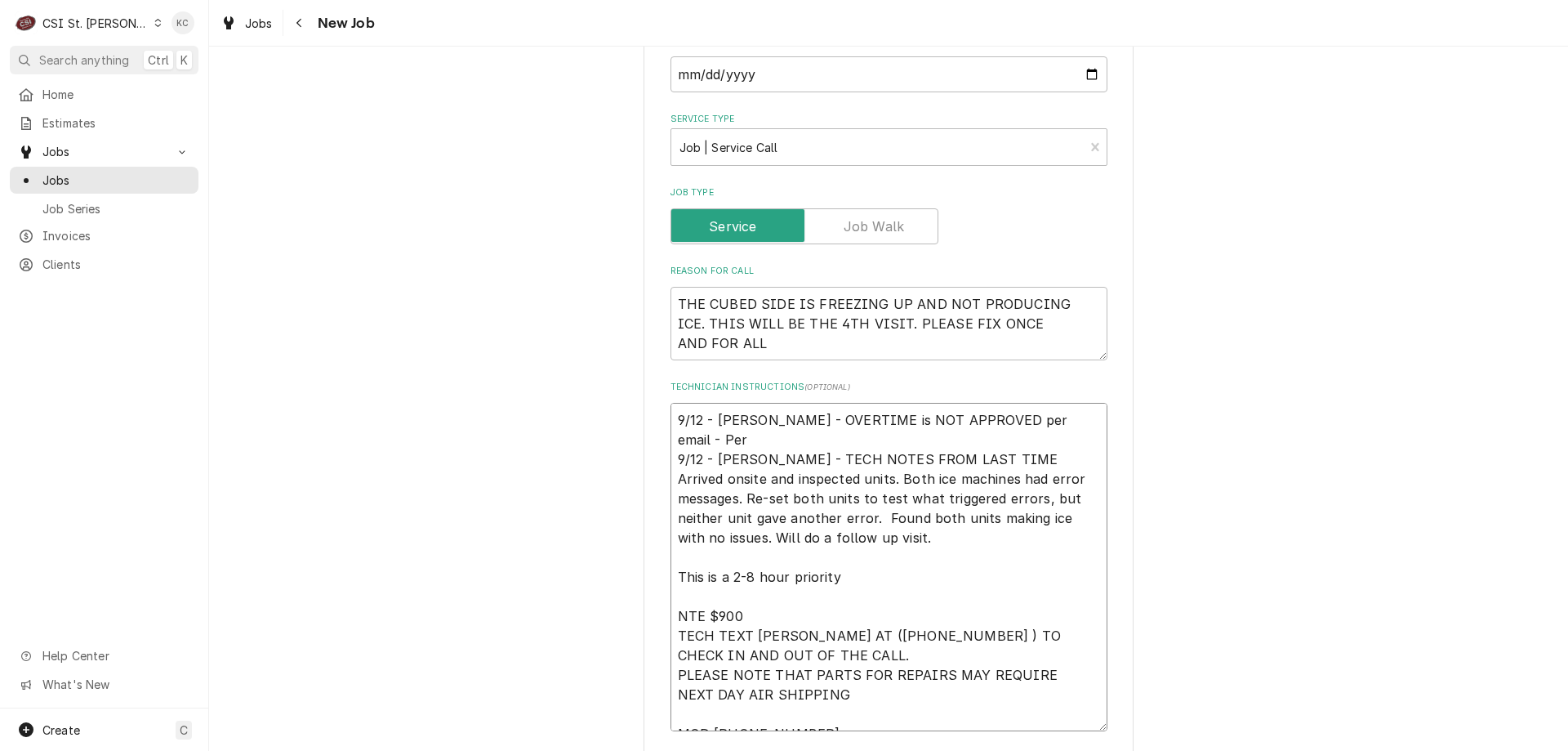
type textarea "9/12 - Kelly - OVERTIME is NOT APPROVED per email - Per 9/12 - Kelly - TECH NOT…"
type textarea "x"
type textarea "9/12 - Kelly - OVERTIME is NOT APPROVED per email - Per A 9/12 - Kelly - TECH N…"
type textarea "x"
type textarea "9/12 - Kelly - OVERTIME is NOT APPROVED per email - Per AW 9/12 - Kelly - TECH …"
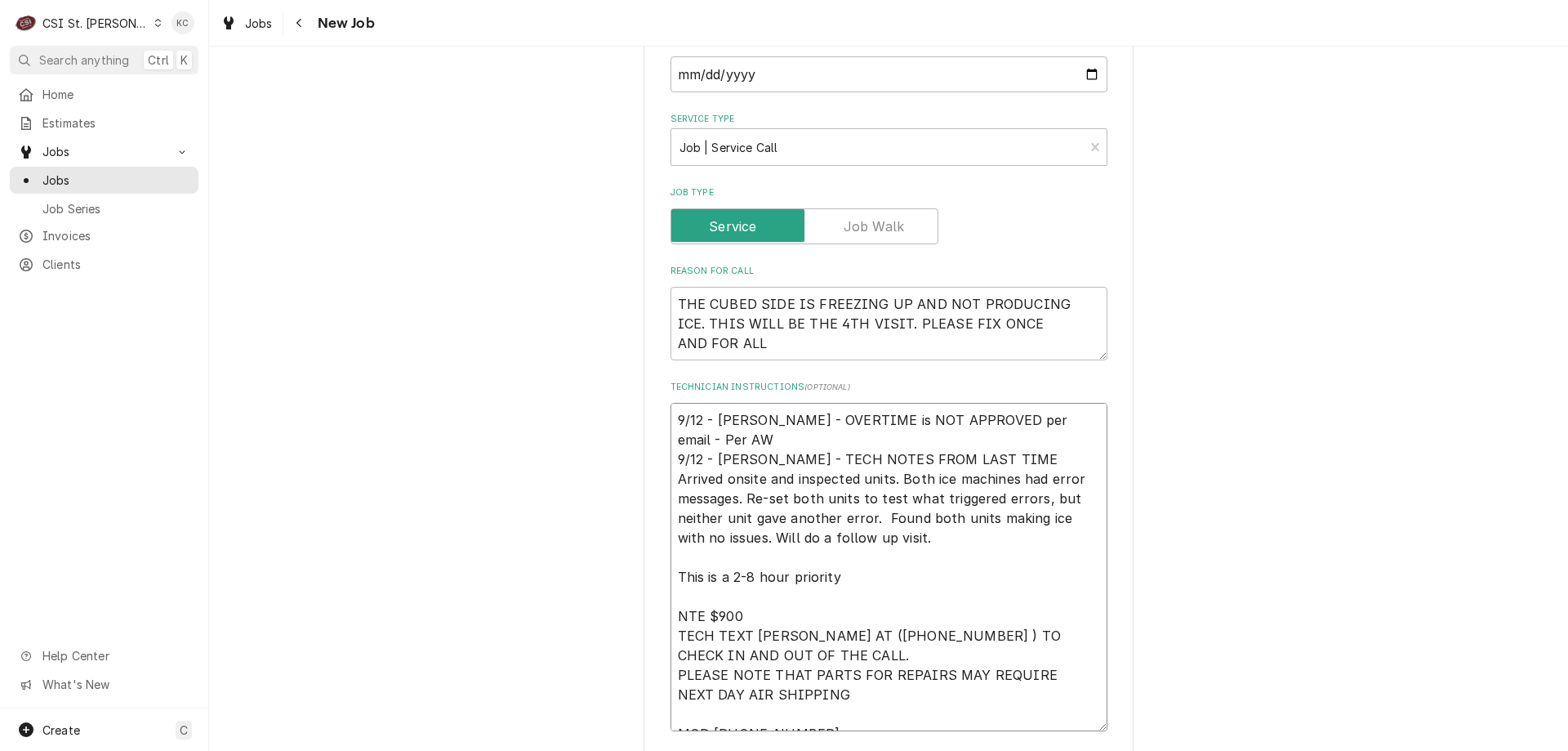
type textarea "x"
type textarea "9/12 - Kelly - OVERTIME is NOT APPROVED per email - Per AW 9/12 - Kelly - TECH …"
type textarea "x"
type textarea "9/12 - Kelly - OVERTIME is NOT APPROVED per email - Per AW w 9/12 - Kelly - TEC…"
type textarea "x"
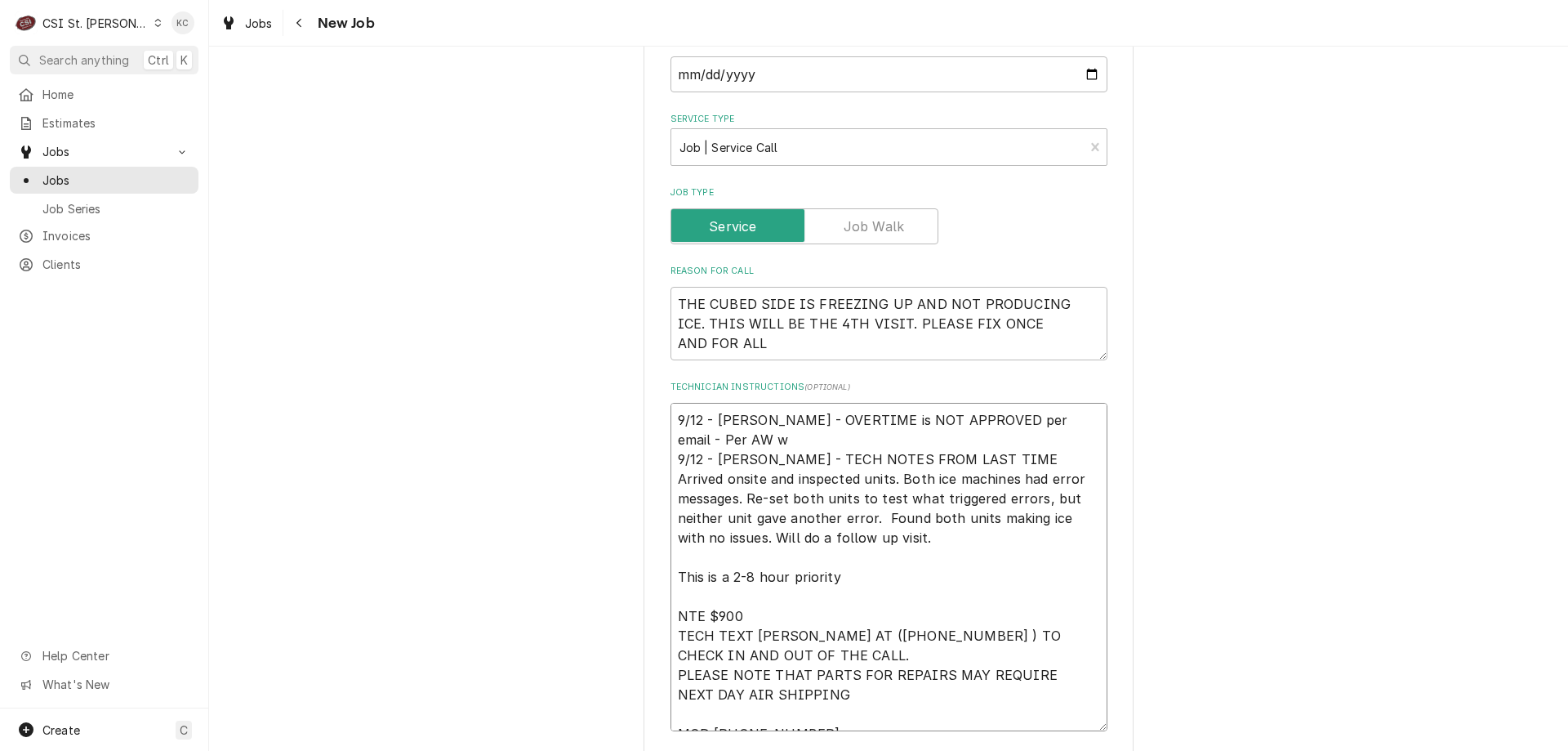
type textarea "9/12 - Kelly - OVERTIME is NOT APPROVED per email - Per AW we 9/12 - Kelly - TE…"
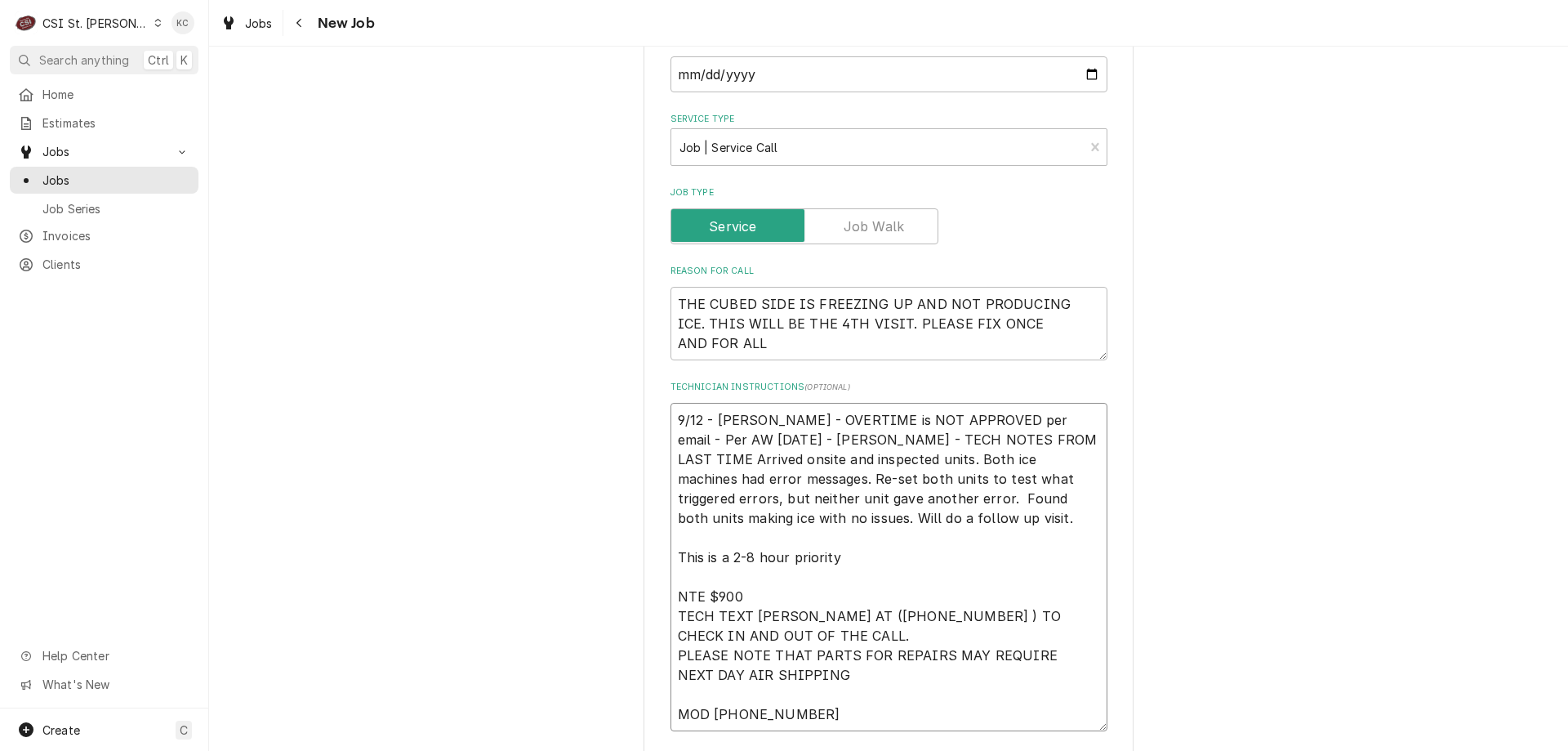
type textarea "x"
type textarea "9/12 - Kelly - OVERTIME is NOT APPROVED per email - Per AW we 9/12 - Kelly - TE…"
type textarea "x"
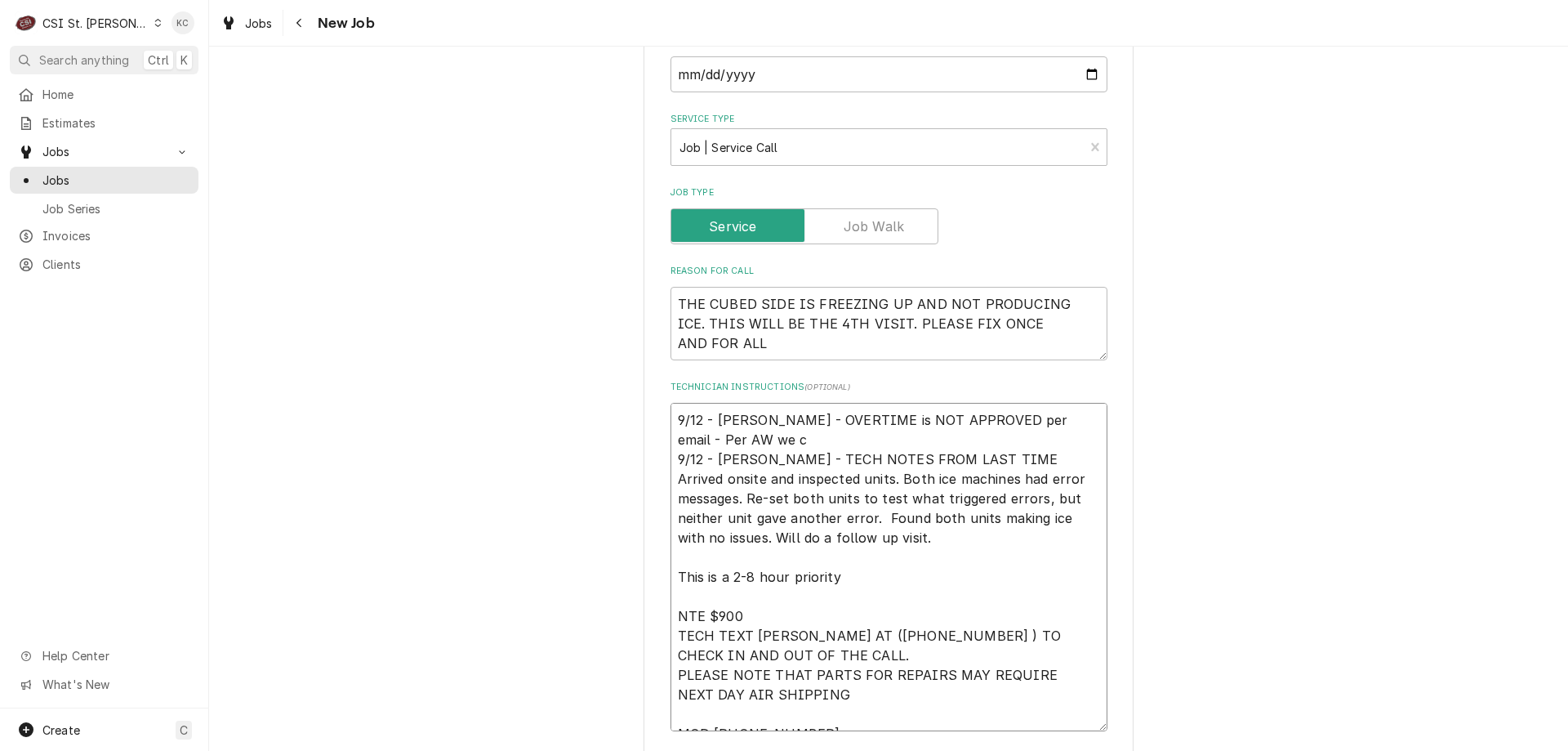
type textarea "9/12 - Kelly - OVERTIME is NOT APPROVED per email - Per AW we ca 9/12 - Kelly -…"
type textarea "x"
type textarea "9/12 - Kelly - OVERTIME is NOT APPROVED per email - Per AW we can 9/12 - Kelly …"
type textarea "x"
type textarea "9/12 - Kelly - OVERTIME is NOT APPROVED per email - Per AW we can 9/12 - Kelly …"
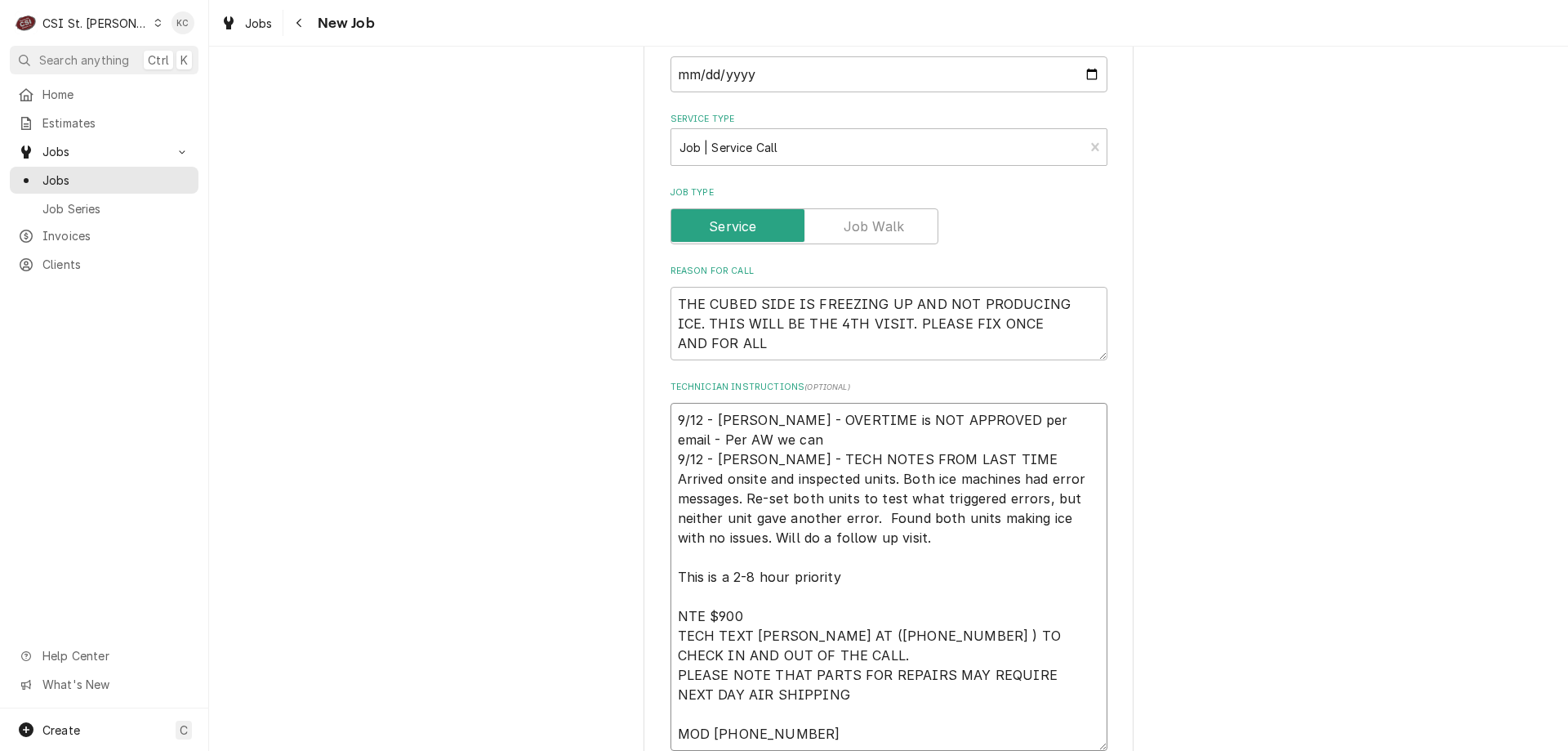
type textarea "x"
type textarea "9/12 - Kelly - OVERTIME is NOT APPROVED per email - Per AW we can r 9/12 - Kell…"
type textarea "x"
type textarea "9/12 - Kelly - OVERTIME is NOT APPROVED per email - Per AW we can ru 9/12 - Kel…"
type textarea "x"
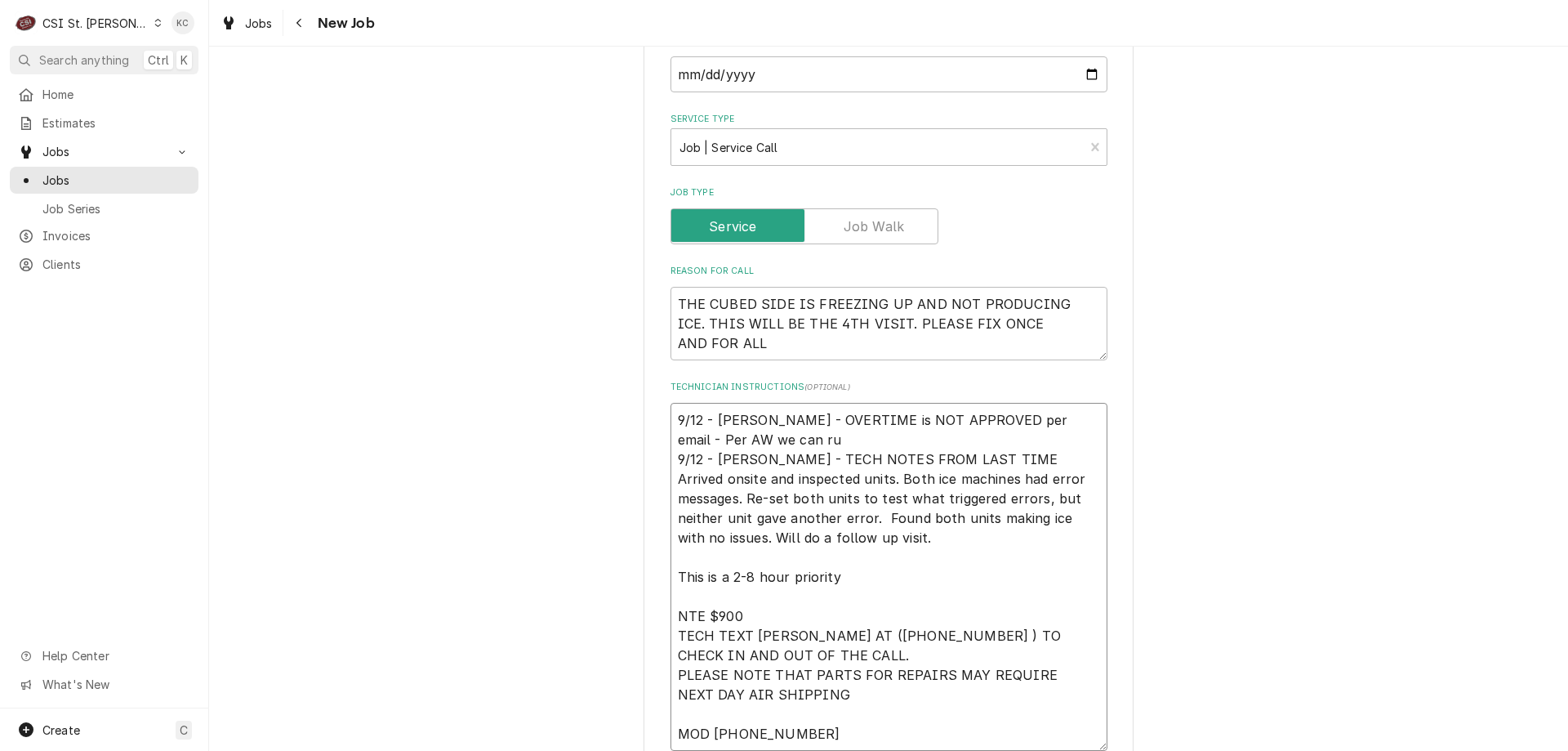
type textarea "9/12 - Kelly - OVERTIME is NOT APPROVED per email - Per AW we can run 9/12 - Ke…"
type textarea "x"
type textarea "9/12 - Kelly - OVERTIME is NOT APPROVED per email - Per AW we can run 9/12 - Ke…"
type textarea "x"
type textarea "9/12 - Kelly - OVERTIME is NOT APPROVED per email - Per AW we can run t 9/12 - …"
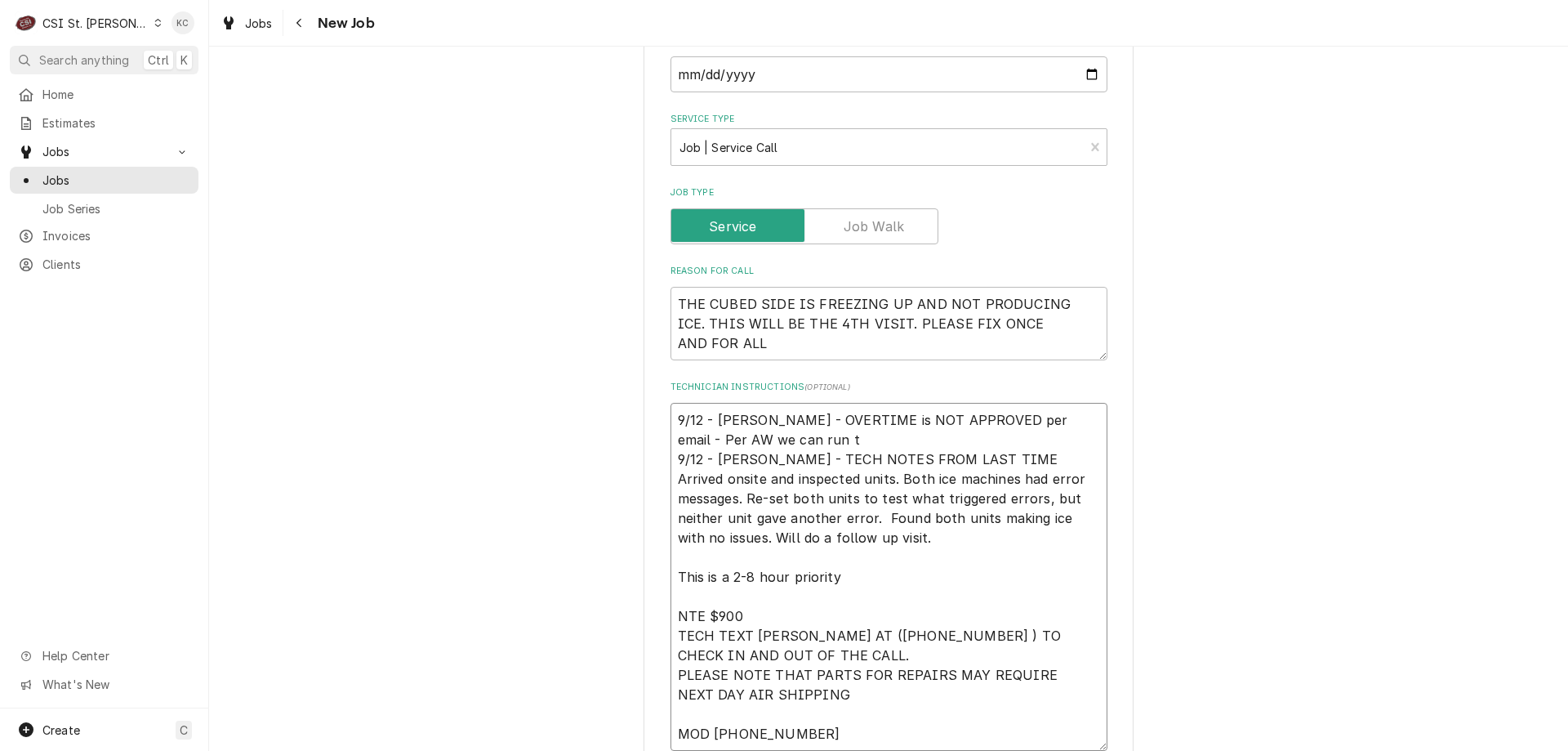
type textarea "x"
type textarea "9/12 - Kelly - OVERTIME is NOT APPROVED per email - Per AW we can run th 9/12 -…"
type textarea "x"
type textarea "9/12 - Kelly - OVERTIME is NOT APPROVED per email - Per AW we can run thi 9/12 …"
type textarea "x"
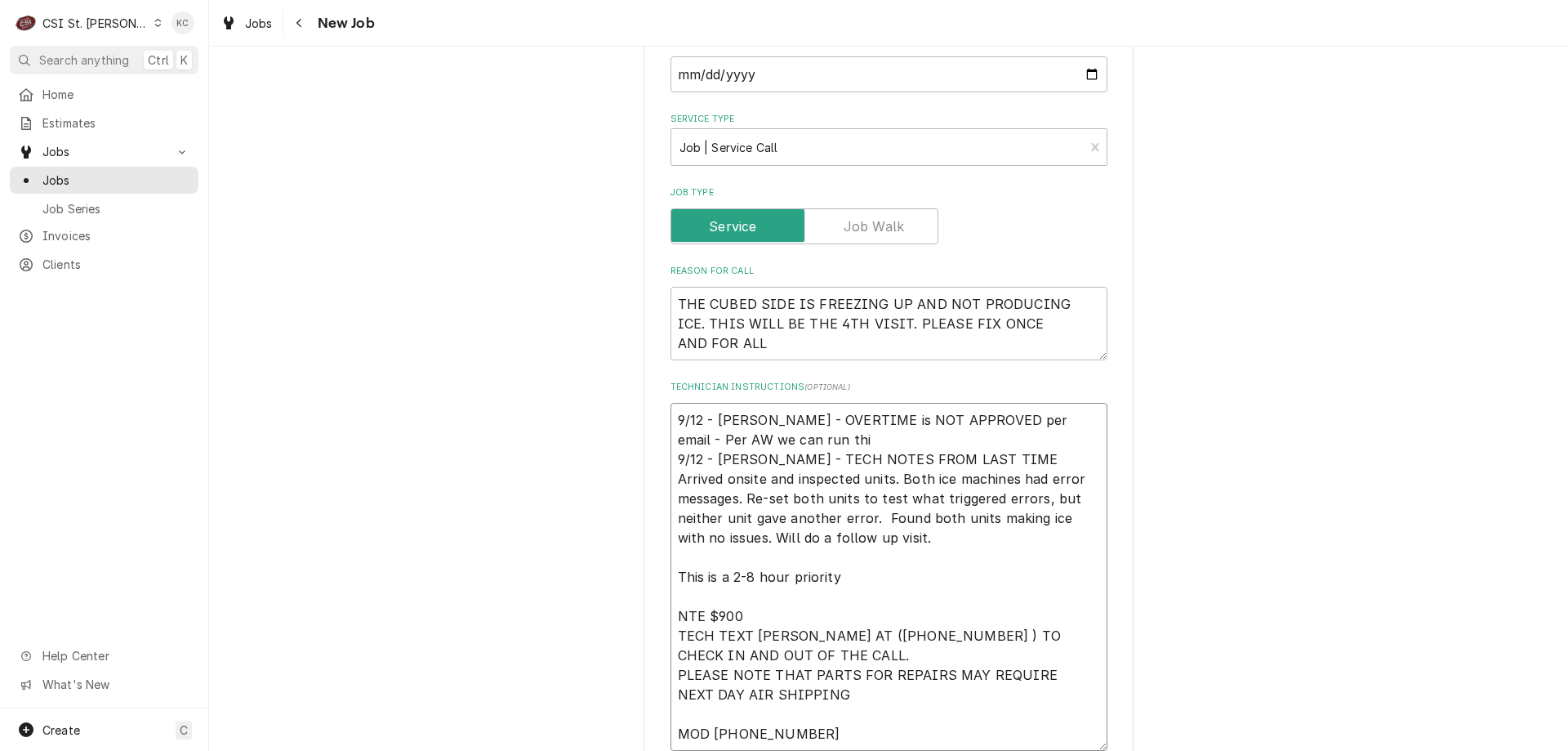
type textarea "9/12 - Kelly - OVERTIME is NOT APPROVED per email - Per AW we can run this 9/12…"
type textarea "x"
type textarea "9/12 - Kelly - OVERTIME is NOT APPROVED per email - Per AW we can run this 9/12…"
type textarea "x"
type textarea "9/12 - Kelly - OVERTIME is NOT APPROVED per email - Per AW we can run this M 9/…"
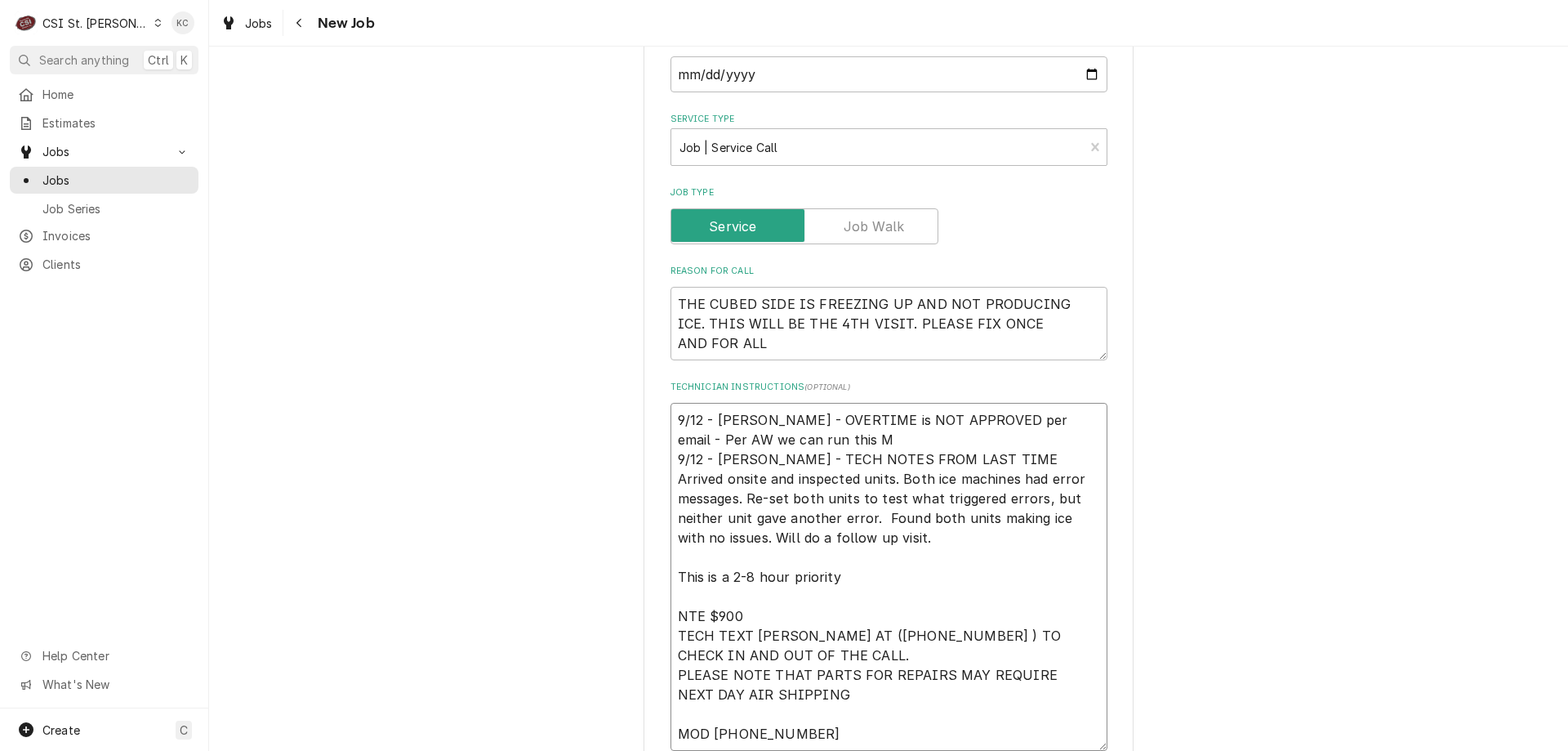
type textarea "x"
type textarea "9/12 - Kelly - OVERTIME is NOT APPROVED per email - Per AW we can run this MO 9…"
type textarea "x"
type textarea "9/12 - Kelly - OVERTIME is NOT APPROVED per email - Per AW we can run this MOn …"
type textarea "x"
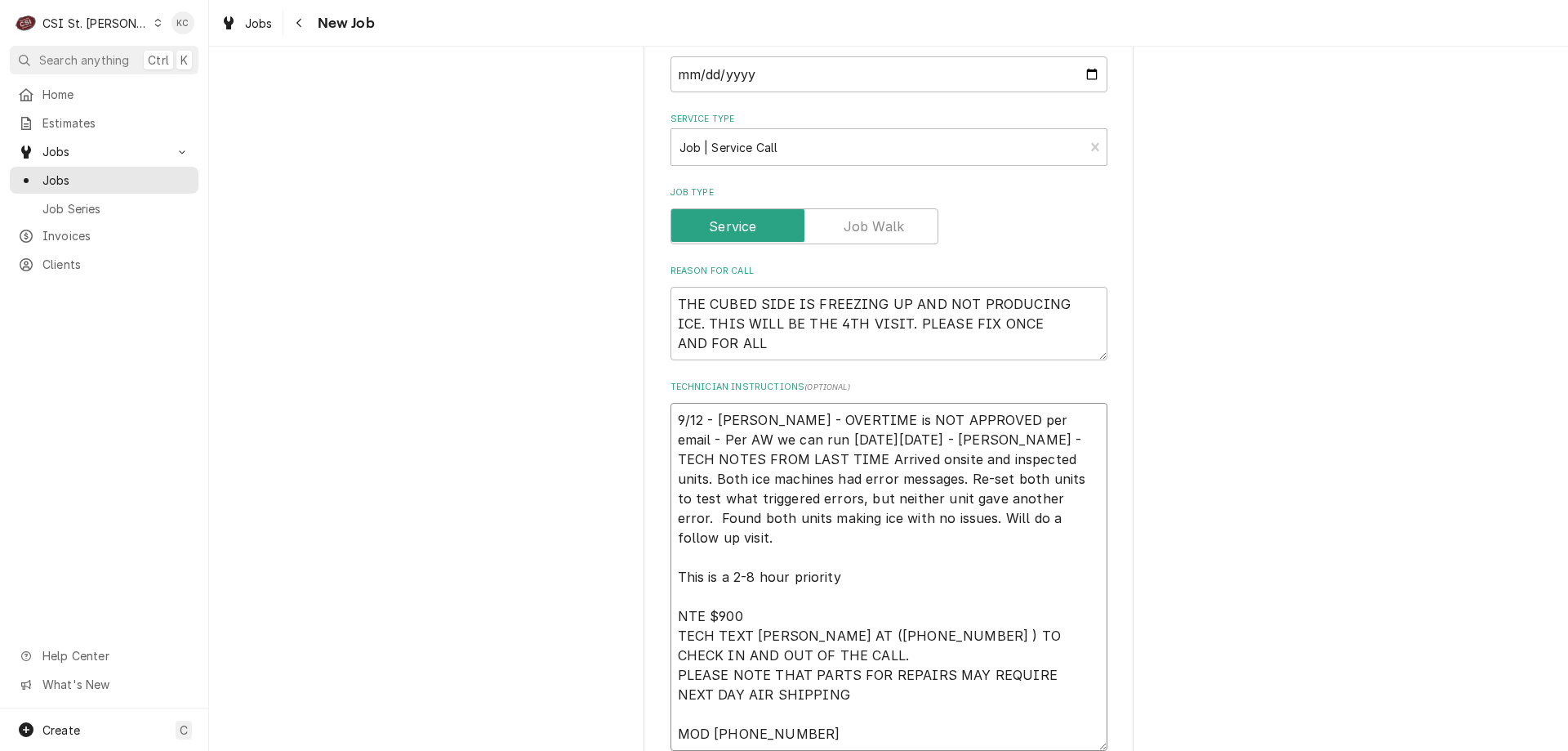
type textarea "9/12 - Kelly - OVERTIME is NOT APPROVED per email - Per AW we can run this MOnd…"
type textarea "x"
type textarea "9/12 - Kelly - OVERTIME is NOT APPROVED per email - Per AW we can run this MOnd…"
type textarea "x"
type textarea "9/12 - Kelly - OVERTIME is NOT APPROVED per email - Per AW we can run this MOnd…"
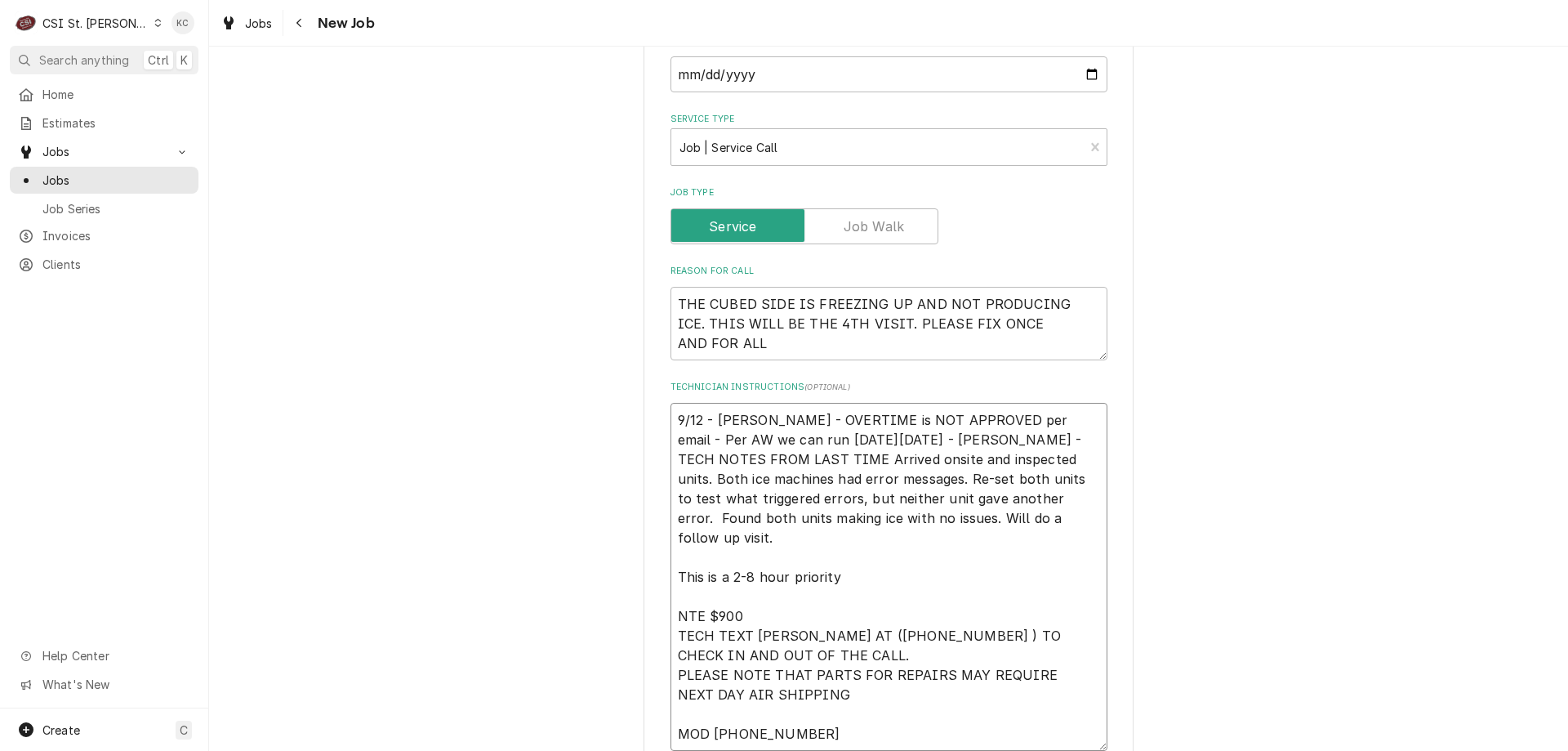
type textarea "x"
type textarea "9/12 - Kelly - OVERTIME is NOT APPROVED per email - Per AW we can run this MOnd…"
type textarea "x"
type textarea "9/12 - Kelly - OVERTIME is NOT APPROVED per email - Per AW we can run this MOnd…"
type textarea "x"
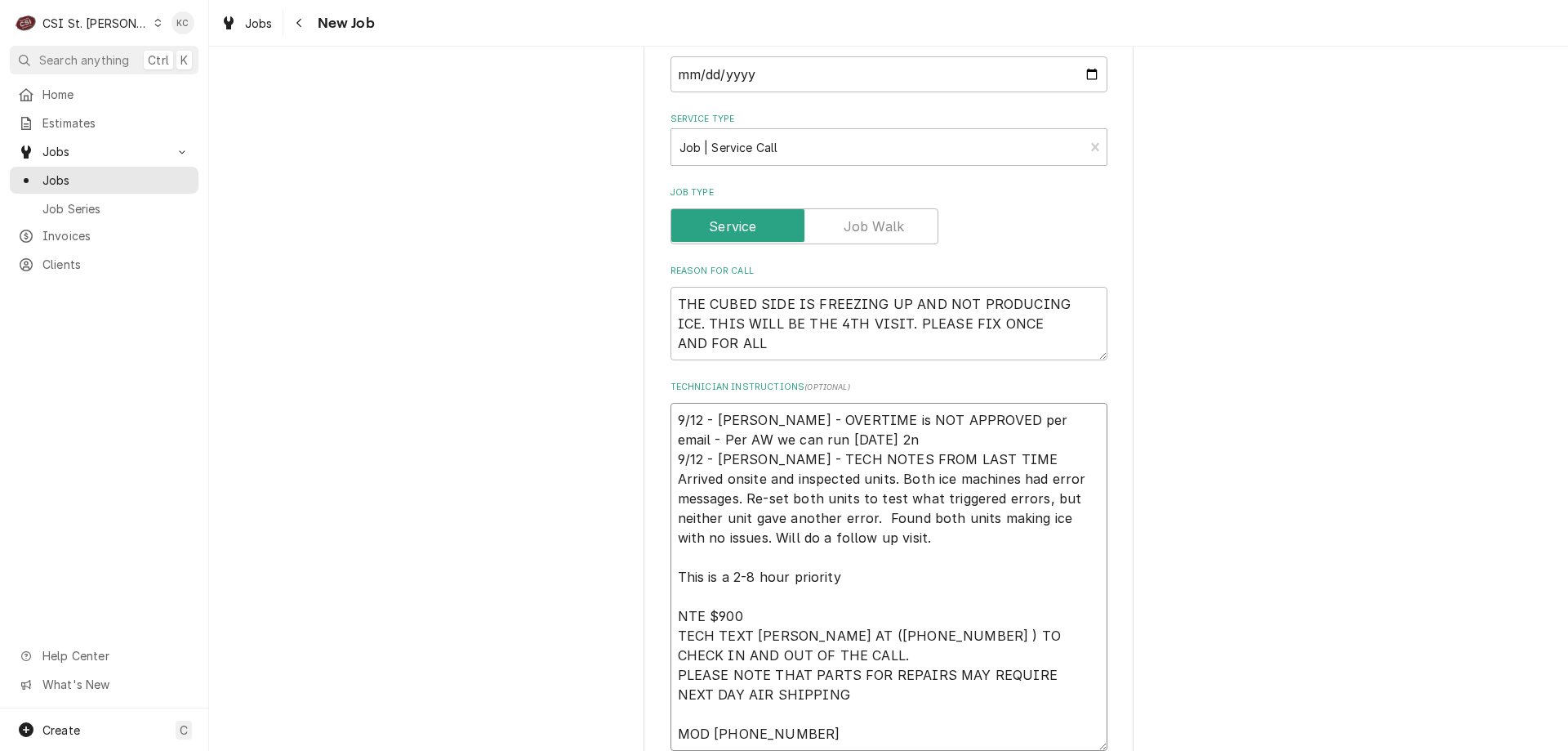
type textarea "9/12 - Kelly - OVERTIME is NOT APPROVED per email - Per AW we can run this MOnd…"
type textarea "x"
type textarea "9/12 - Kelly - OVERTIME is NOT APPROVED per email - Per AW we can run this MOnd…"
type textarea "x"
type textarea "9/12 - Kelly - OVERTIME is NOT APPROVED per email - Per AW we can run this MOnd…"
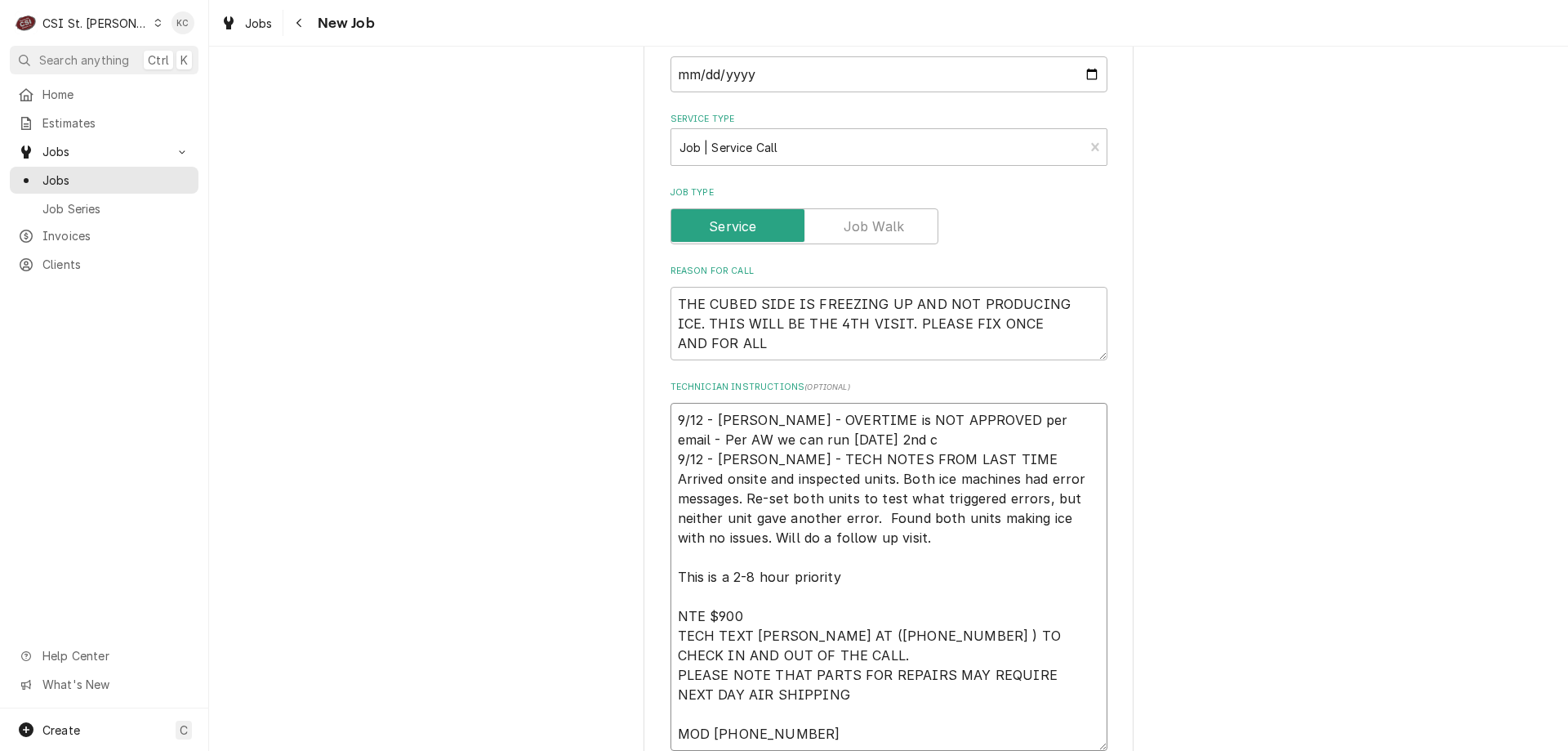
type textarea "x"
type textarea "9/12 - Kelly - OVERTIME is NOT APPROVED per email - Per AW we can run this MOnd…"
type textarea "x"
type textarea "9/12 - Kelly - OVERTIME is NOT APPROVED per email - Per AW we can run this MOnd…"
type textarea "x"
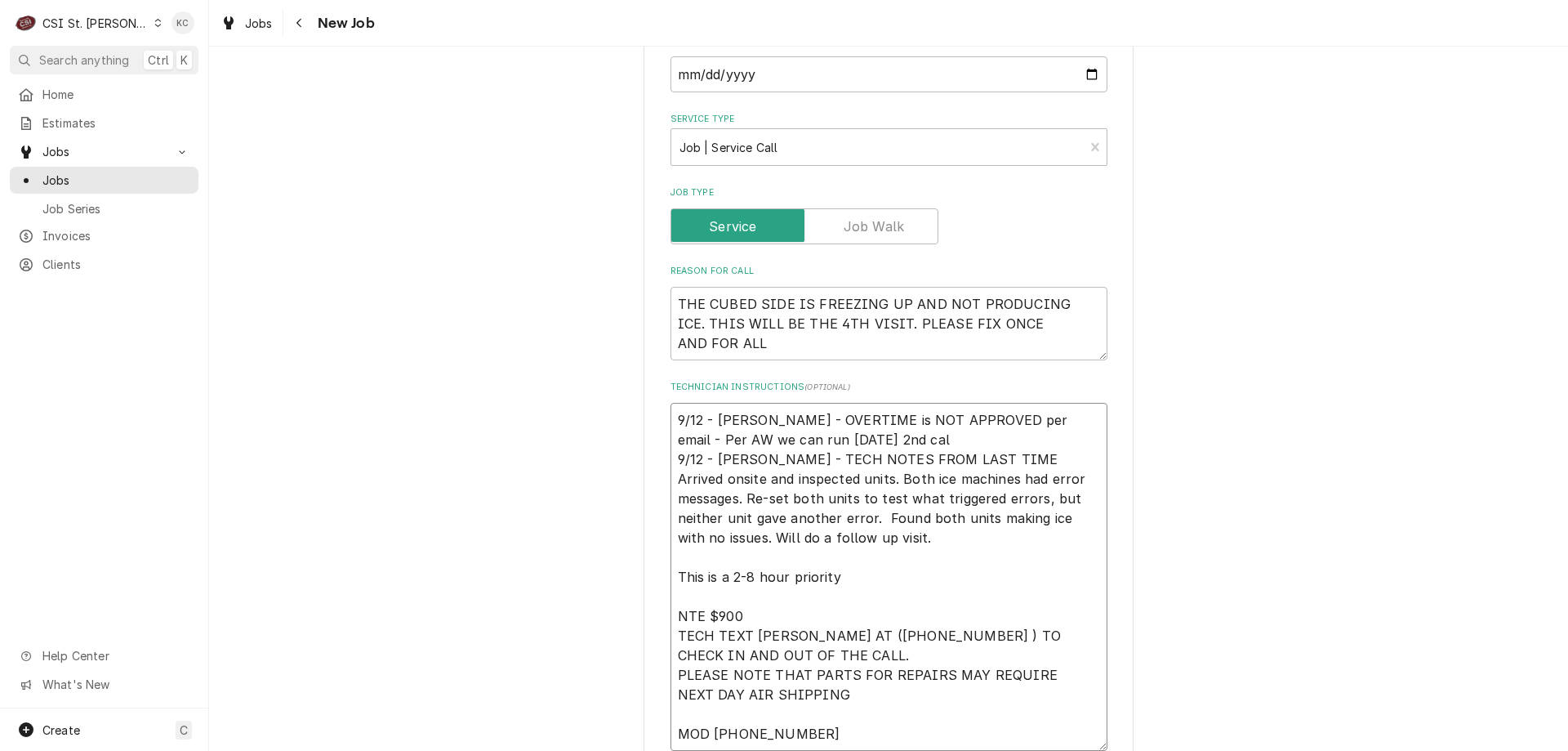
type textarea "9/12 - Kelly - OVERTIME is NOT APPROVED per email - Per AW we can run this MOnd…"
type textarea "x"
type textarea "9/12 - Kelly - OVERTIME is NOT APPROVED per email - Per AW we can run this MOnd…"
type textarea "x"
type textarea "9/12 - Kelly - OVERTIME is NOT APPROVED per email - Per AW we can run this MOnd…"
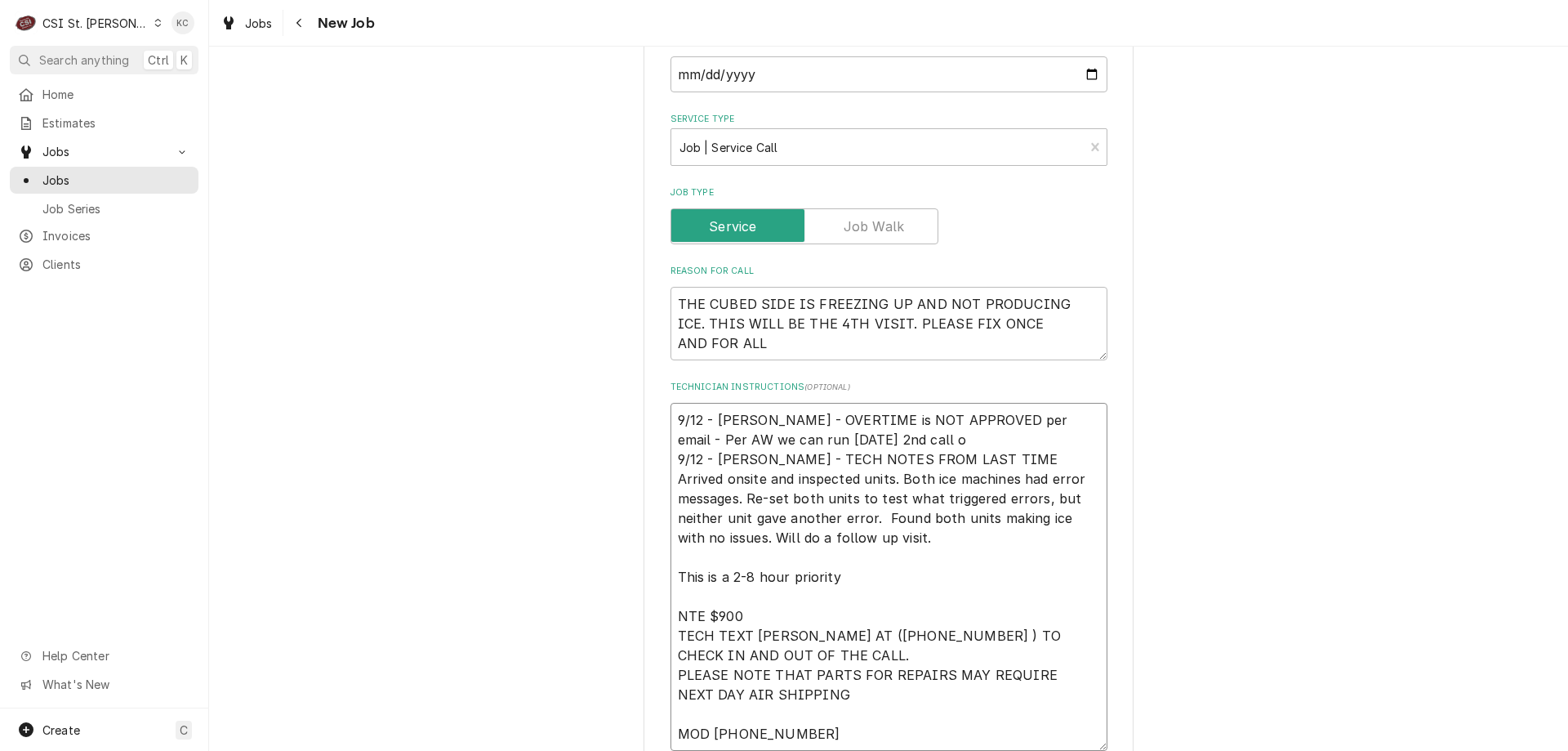
type textarea "x"
type textarea "9/12 - Kelly - OVERTIME is NOT APPROVED per email - Per AW we can run this MOnd…"
type textarea "x"
type textarea "9/12 - Kelly - OVERTIME is NOT APPROVED per email - Per AW we can run this MOnd…"
type textarea "x"
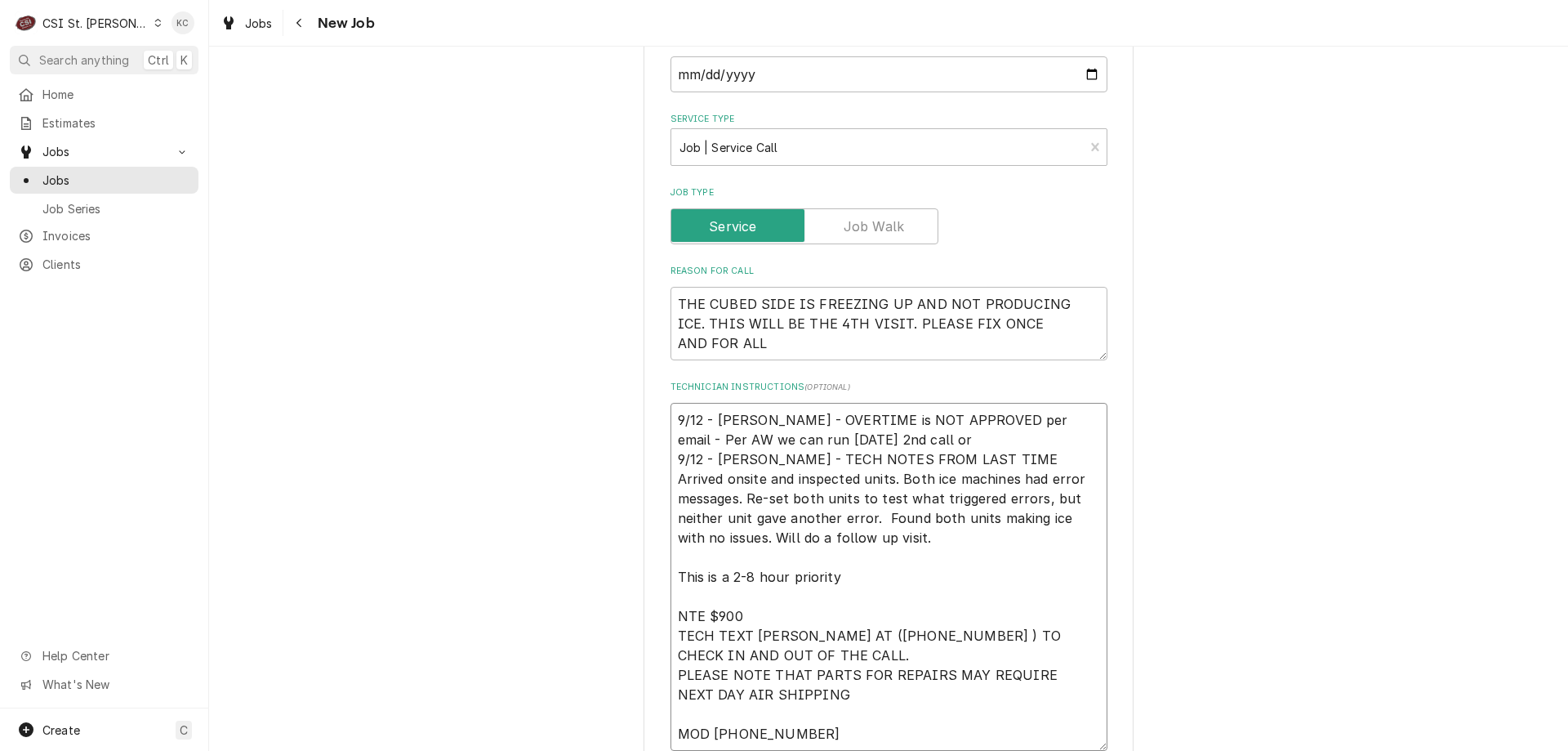
type textarea "9/12 - Kelly - OVERTIME is NOT APPROVED per email - Per AW we can run this MOnd…"
type textarea "x"
type textarea "9/12 - Kelly - OVERTIME is NOT APPROVED per email - Per AW we can run this MOnd…"
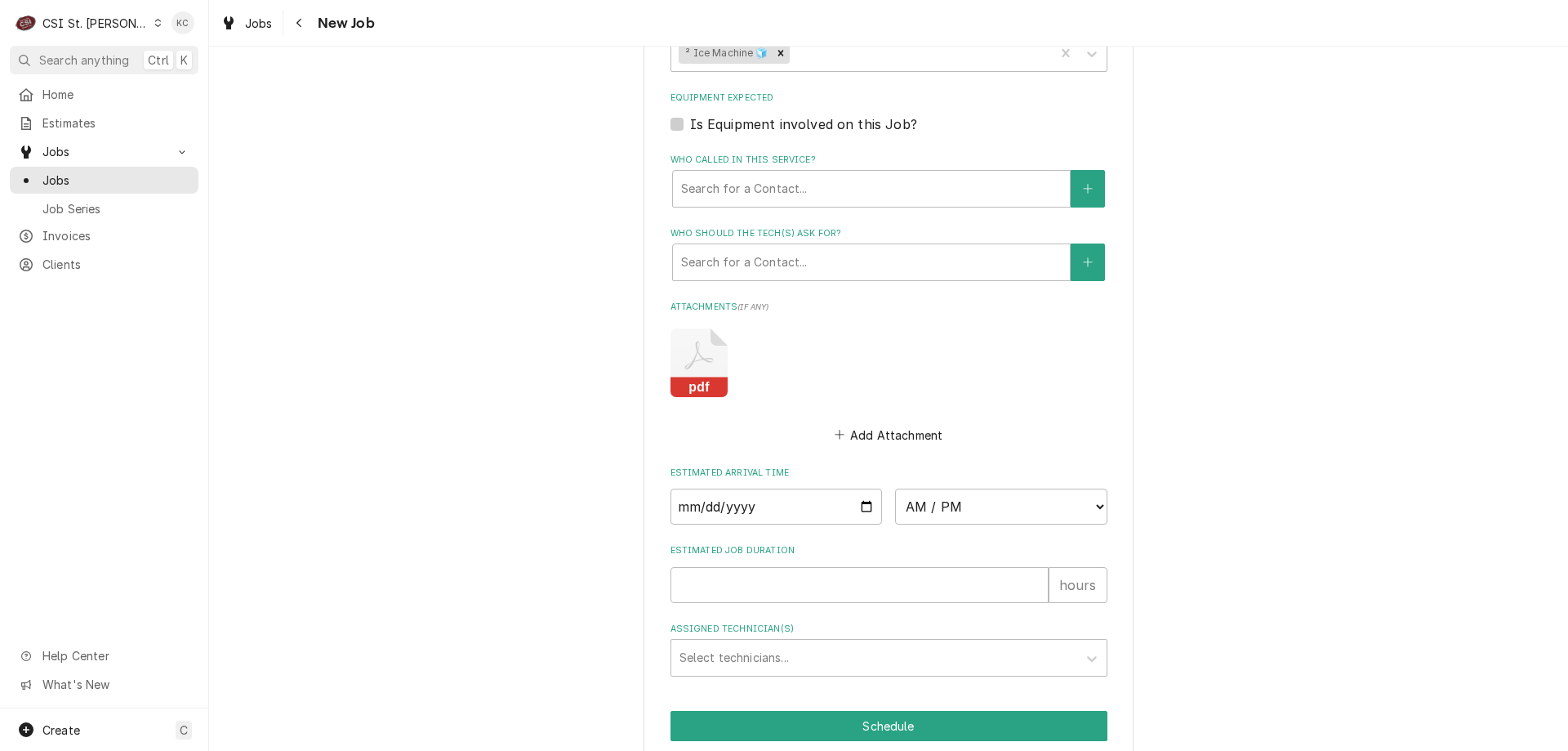
scroll to position [1753, 0]
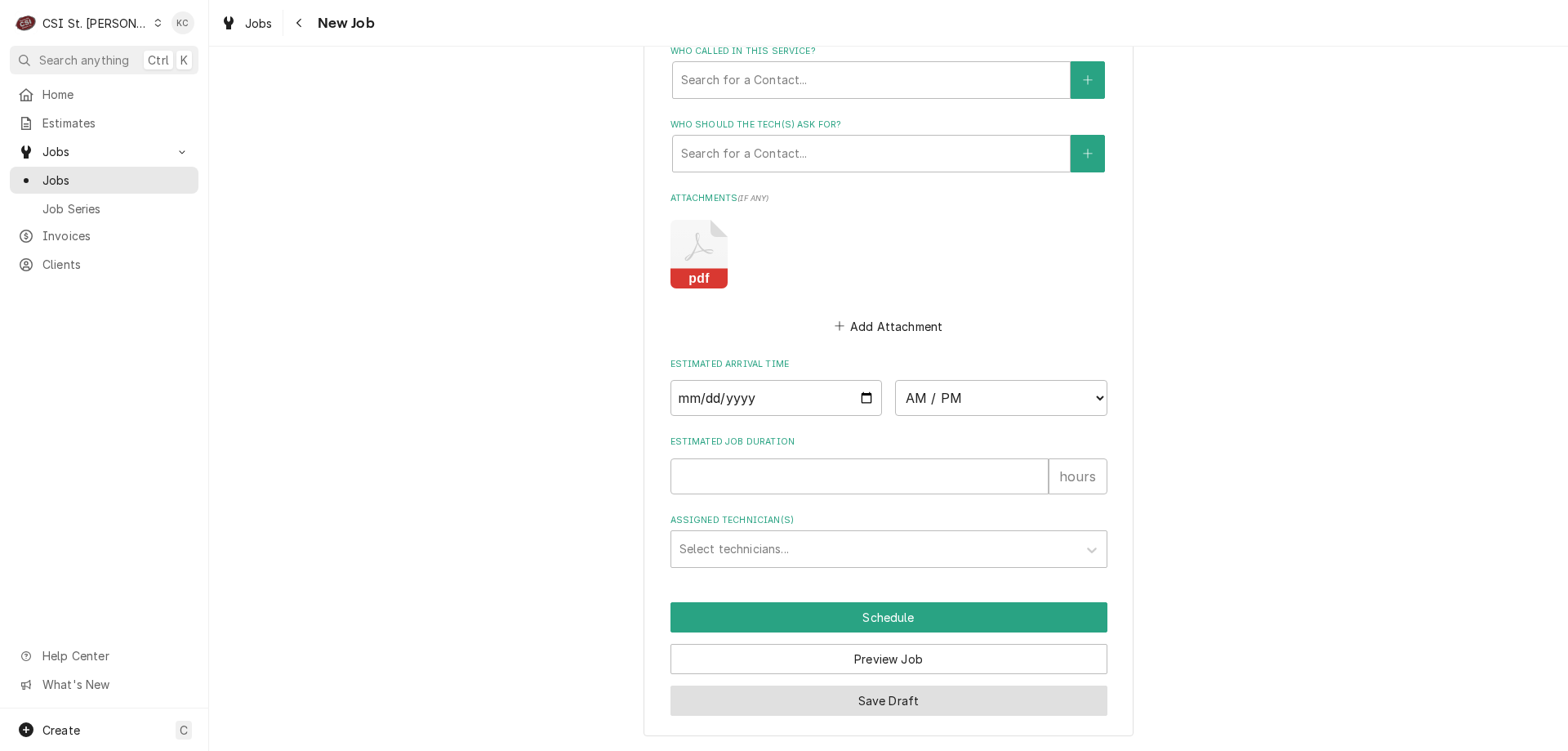
click at [834, 701] on button "Save Draft" at bounding box center [889, 700] width 437 height 30
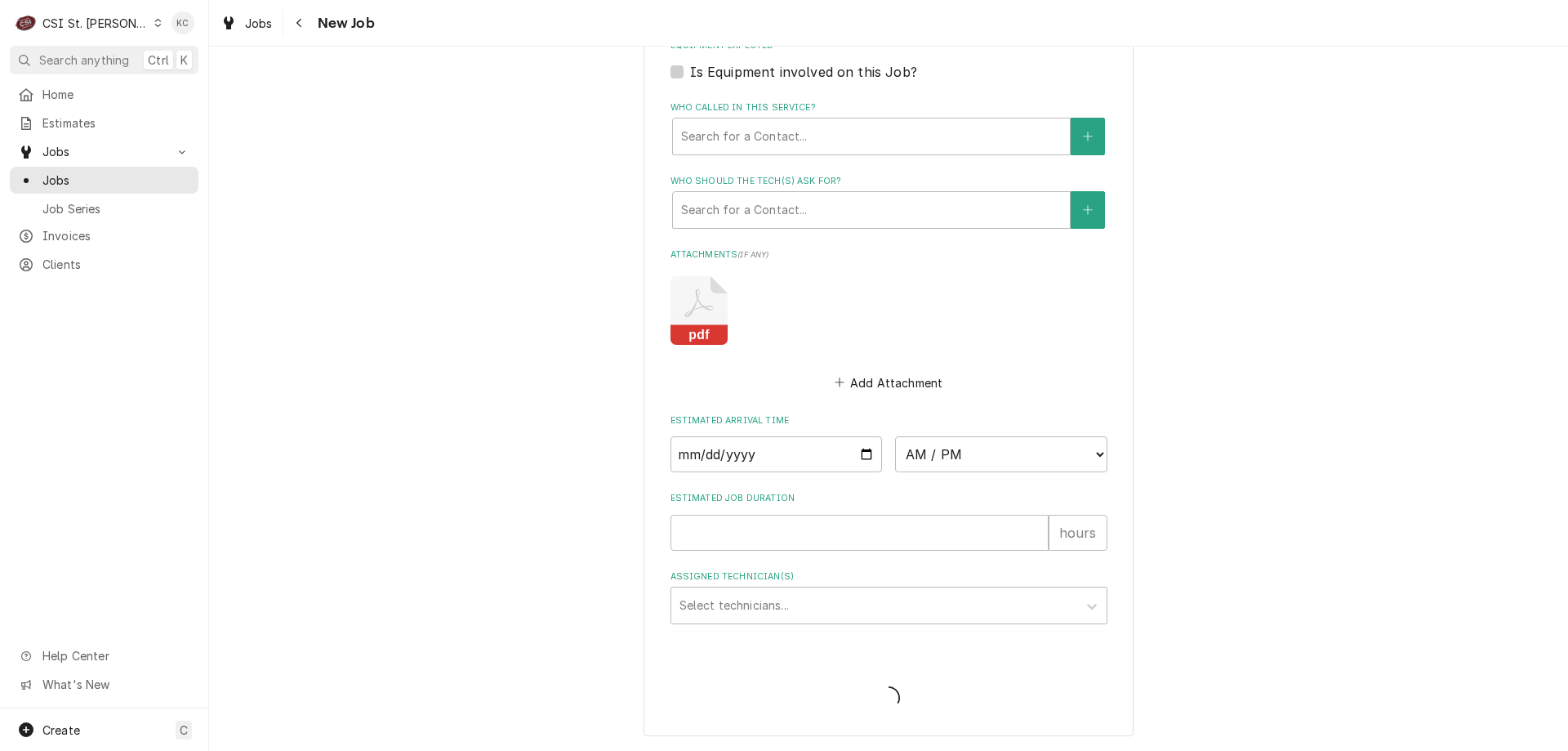
scroll to position [1697, 0]
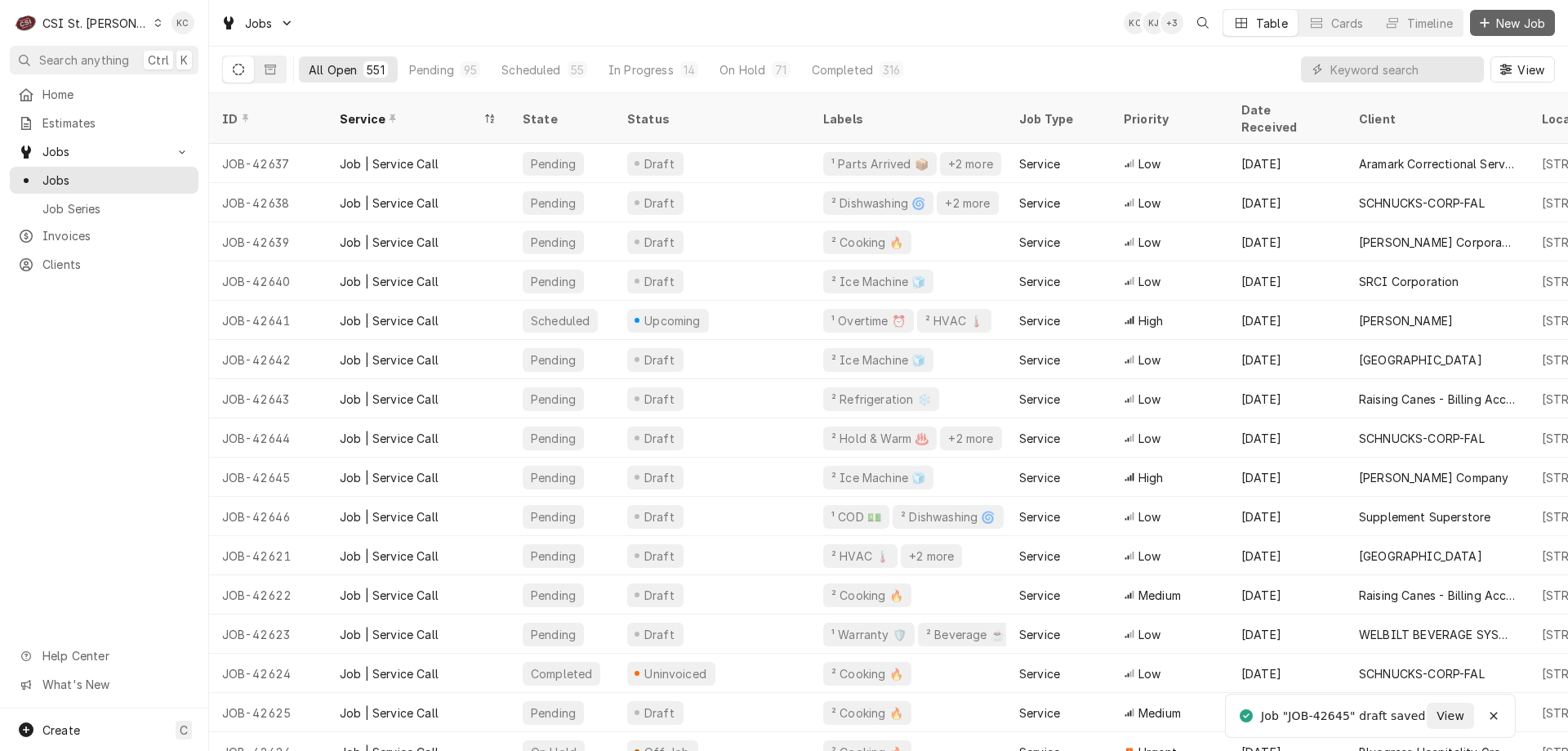
click at [1472, 31] on button "New Job" at bounding box center [1513, 22] width 85 height 26
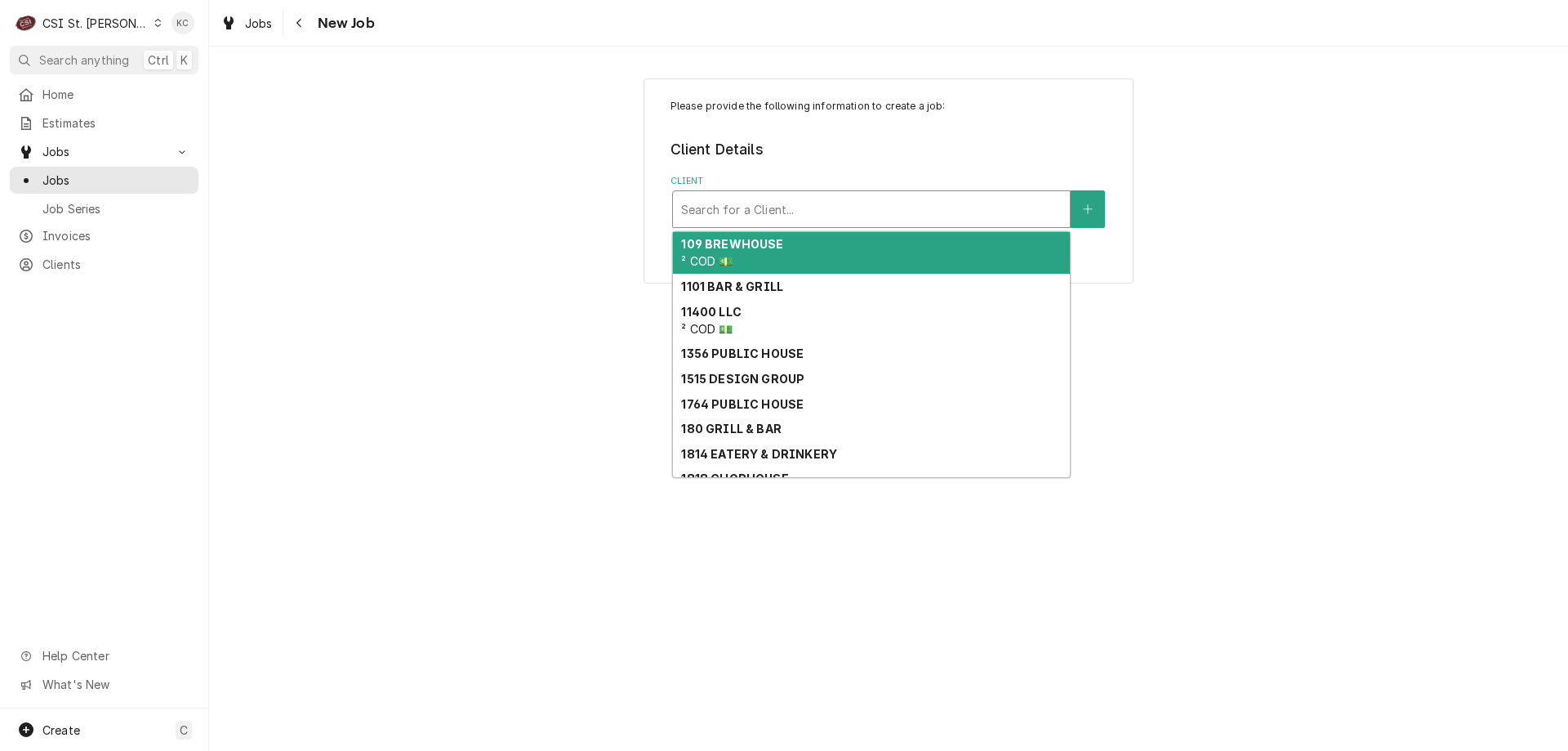
click at [881, 224] on div "Client" at bounding box center [871, 209] width 381 height 29
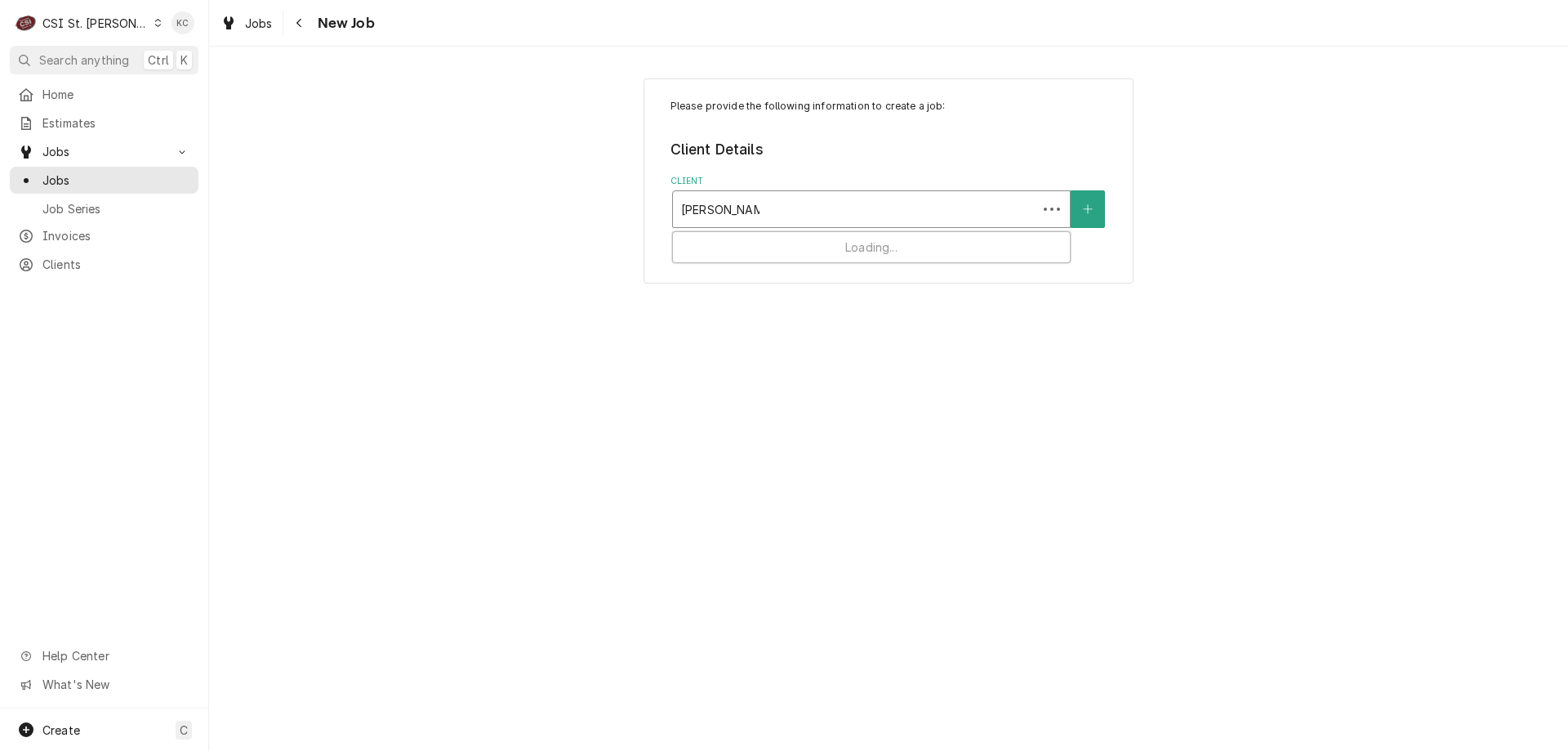
type input "[PERSON_NAME]"
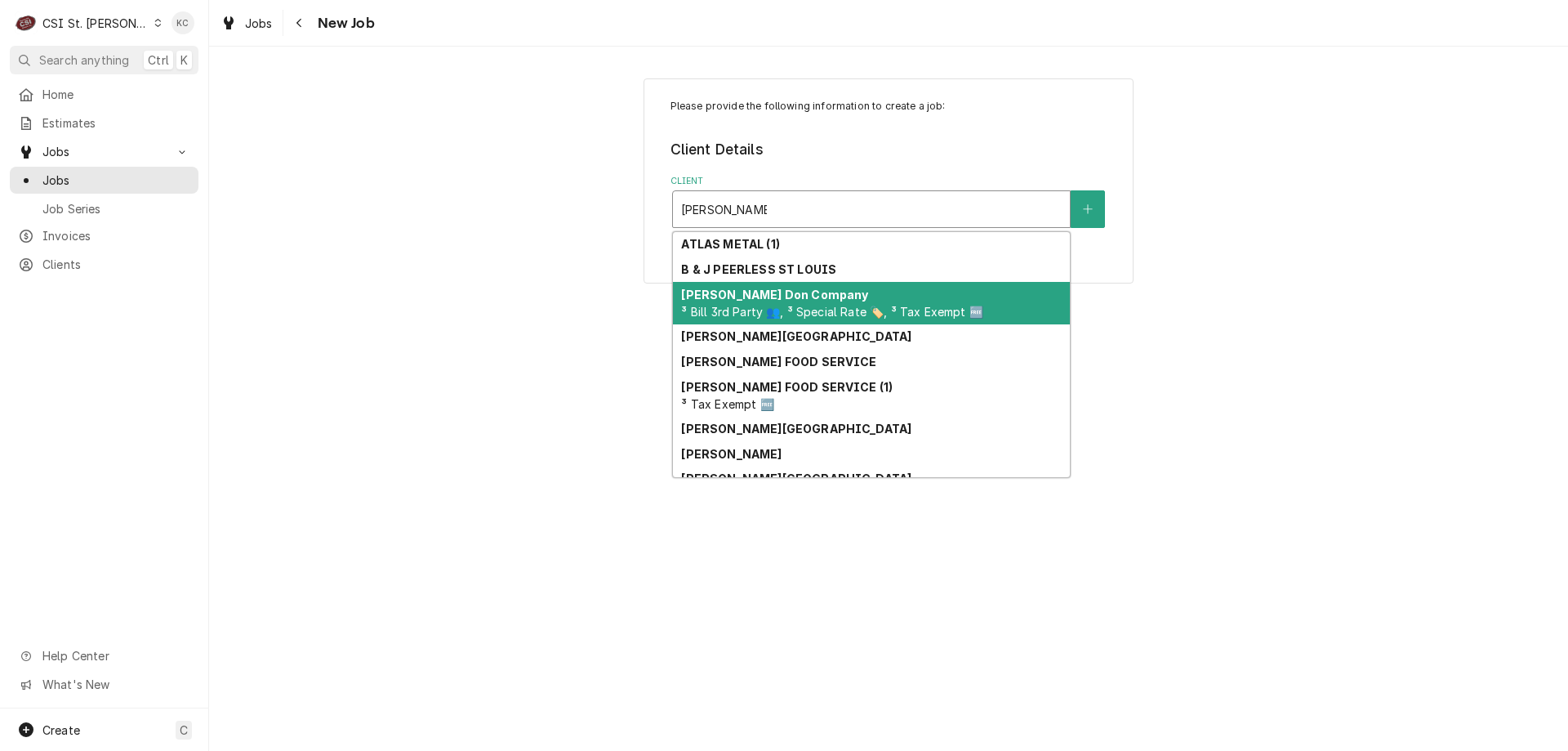
click at [780, 292] on strong "[PERSON_NAME] Don Company" at bounding box center [774, 294] width 187 height 14
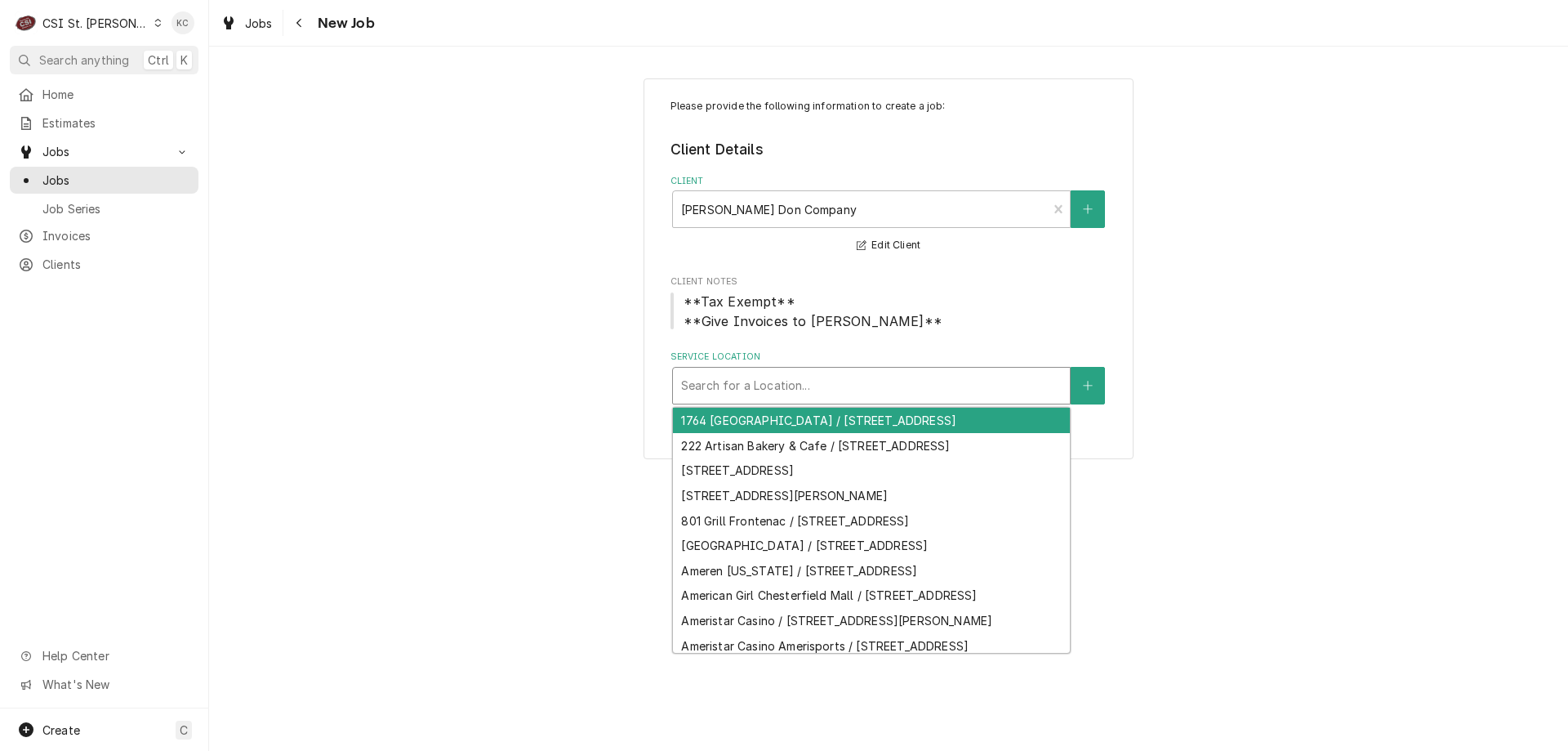
click at [789, 381] on div "Service Location" at bounding box center [871, 386] width 381 height 29
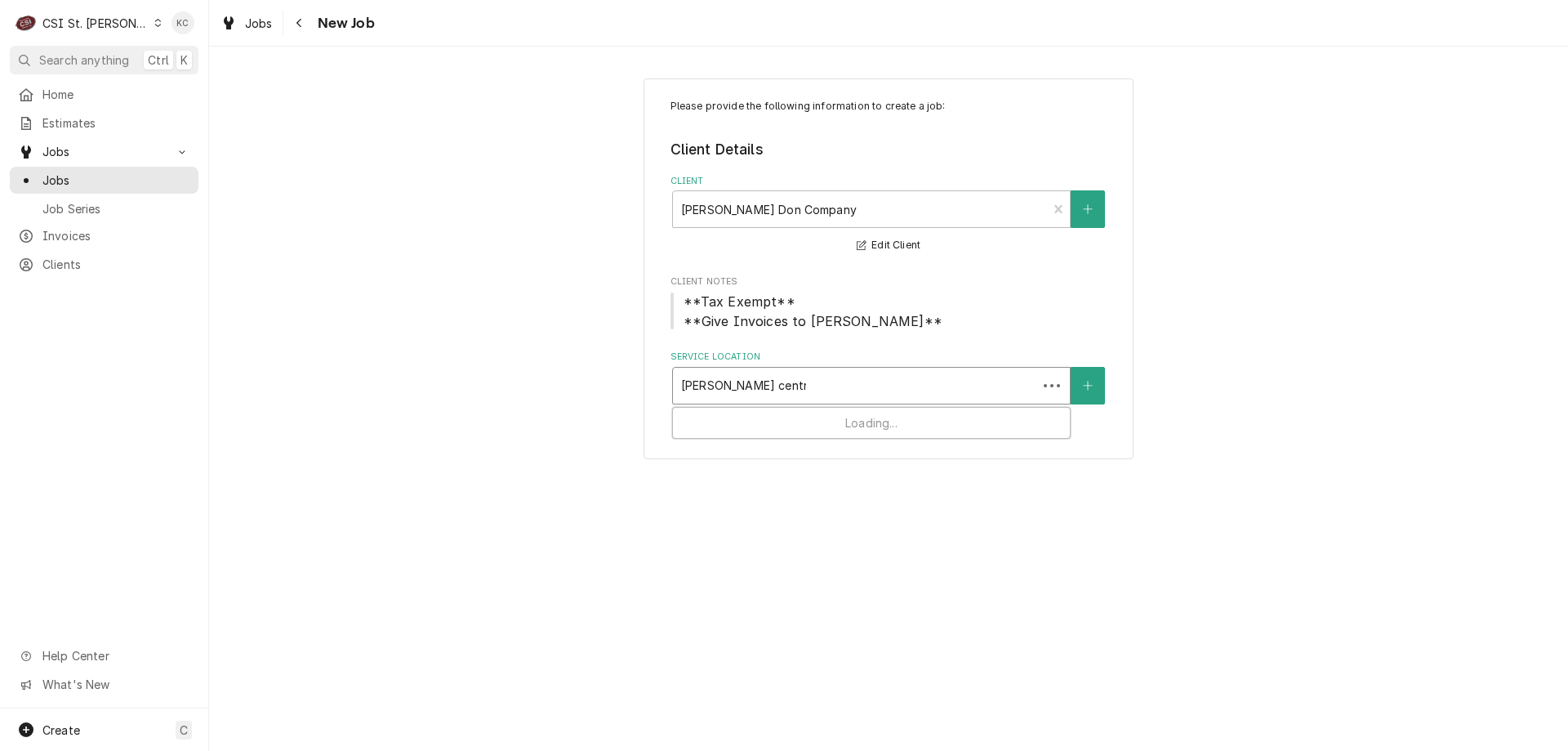
type input "[PERSON_NAME] central"
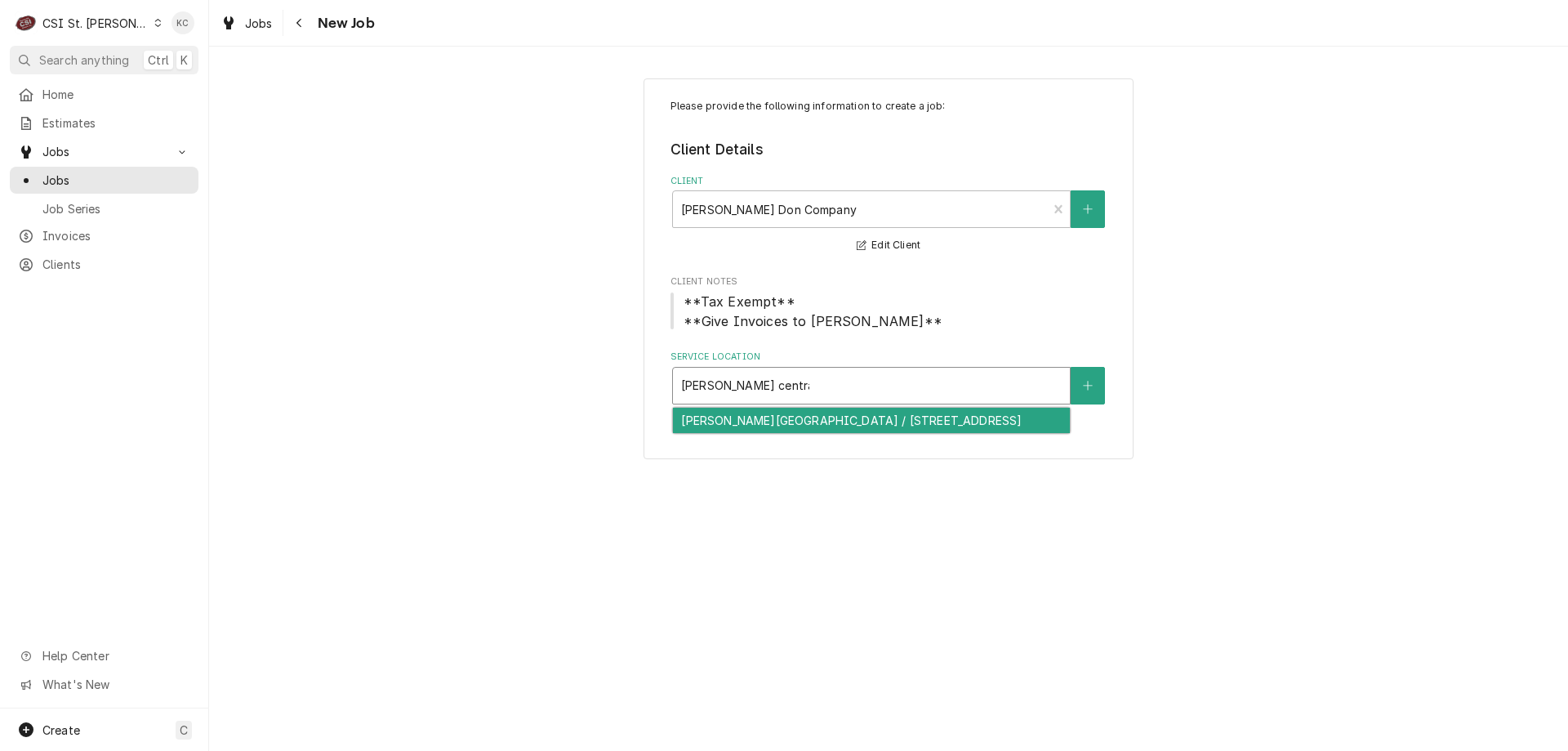
click at [830, 428] on div "[PERSON_NAME][GEOGRAPHIC_DATA] / [STREET_ADDRESS]" at bounding box center [872, 420] width 397 height 25
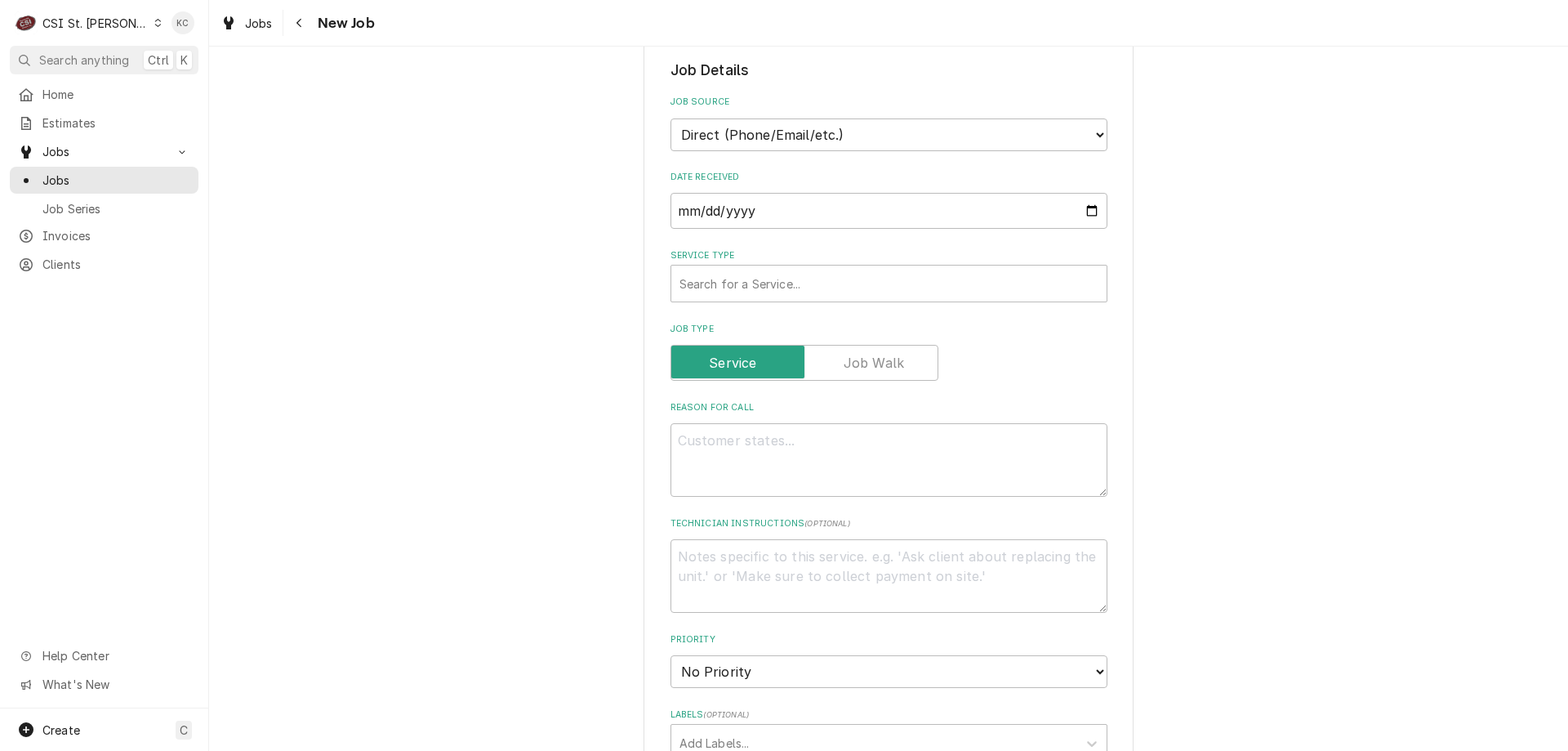
scroll to position [408, 0]
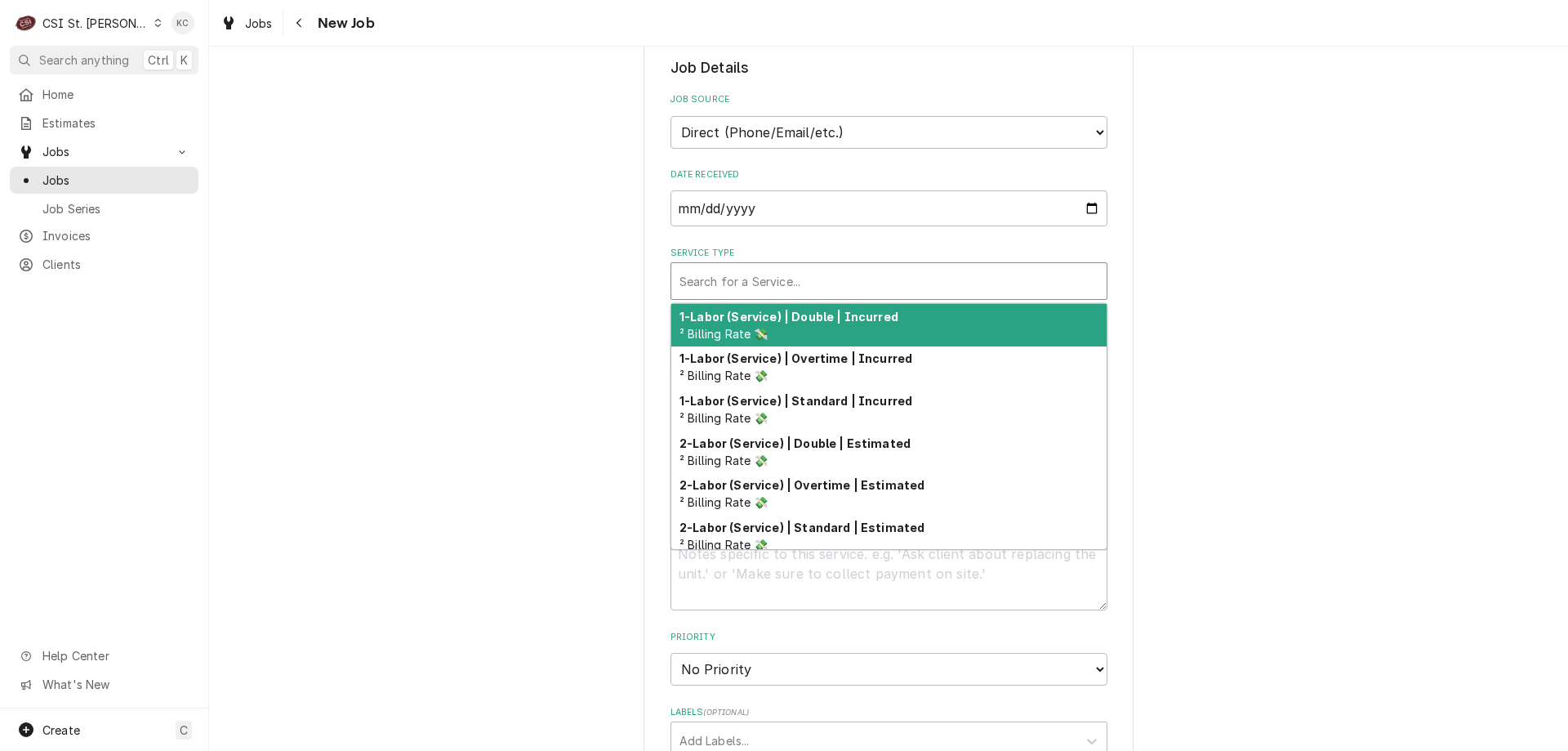
click at [804, 287] on div "Service Type" at bounding box center [890, 281] width 419 height 29
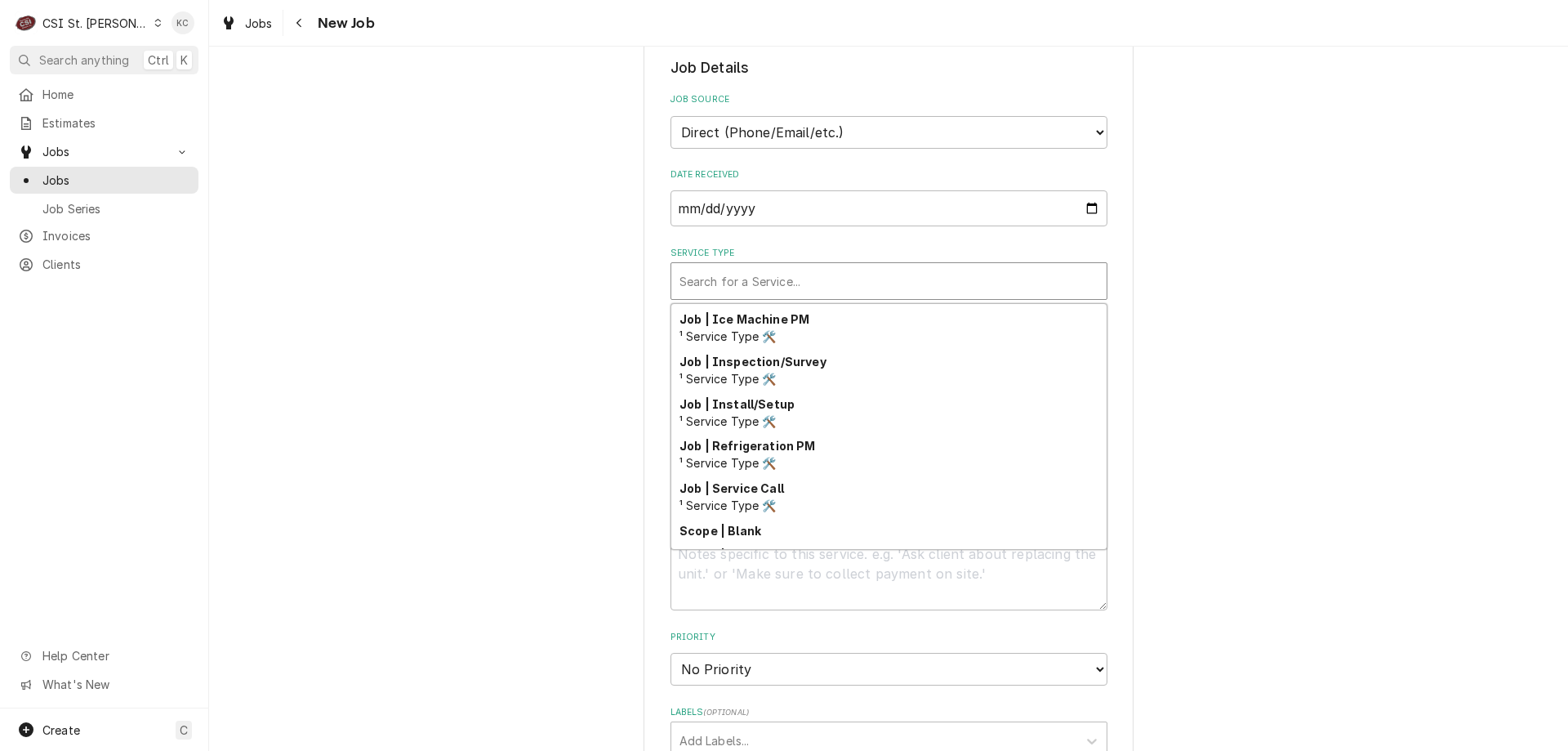
scroll to position [935, 0]
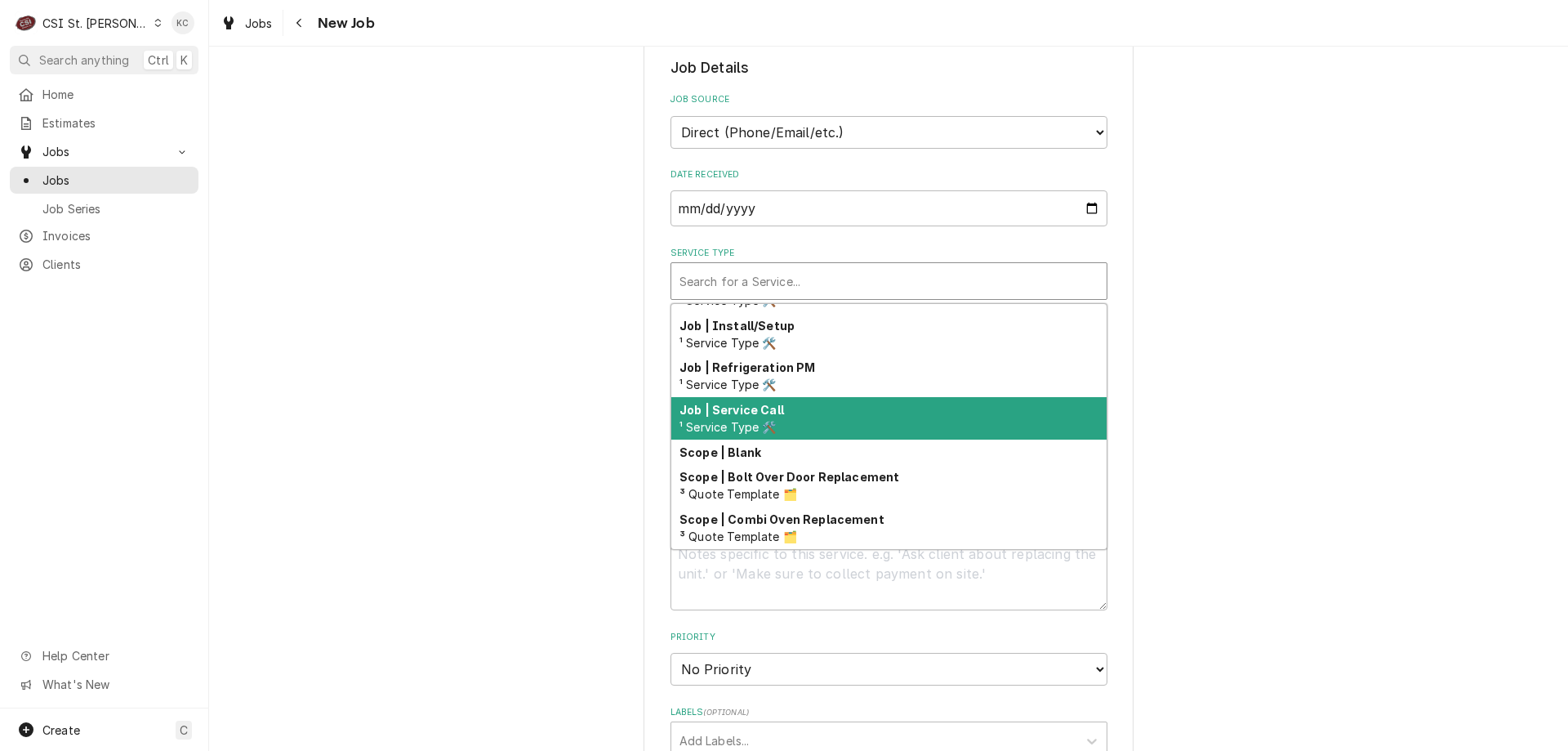
click at [772, 432] on span "¹ Service Type 🛠️" at bounding box center [728, 427] width 98 height 14
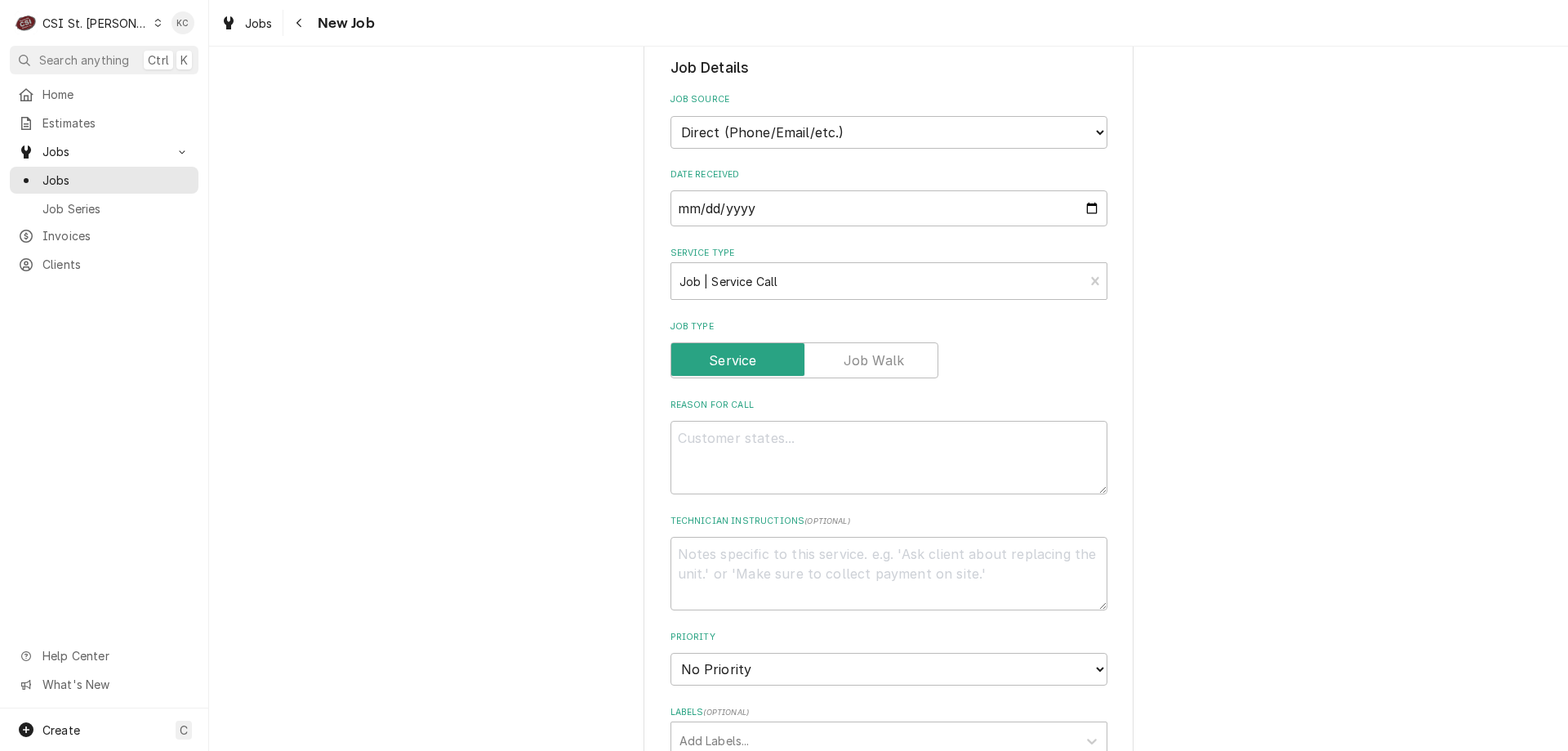
click at [1211, 412] on div "Please provide the following information to create a job: Client Details Client…" at bounding box center [888, 534] width 1359 height 1758
click at [921, 455] on textarea "Reason For Call" at bounding box center [889, 458] width 437 height 73
click at [1373, 411] on div "Please provide the following information to create a job: Client Details Client…" at bounding box center [888, 658] width 1359 height 2004
drag, startPoint x: 1400, startPoint y: 210, endPoint x: 1415, endPoint y: 212, distance: 15.1
click at [1400, 210] on div "Please provide the following information to create a job: Client Details Client…" at bounding box center [888, 658] width 1359 height 2004
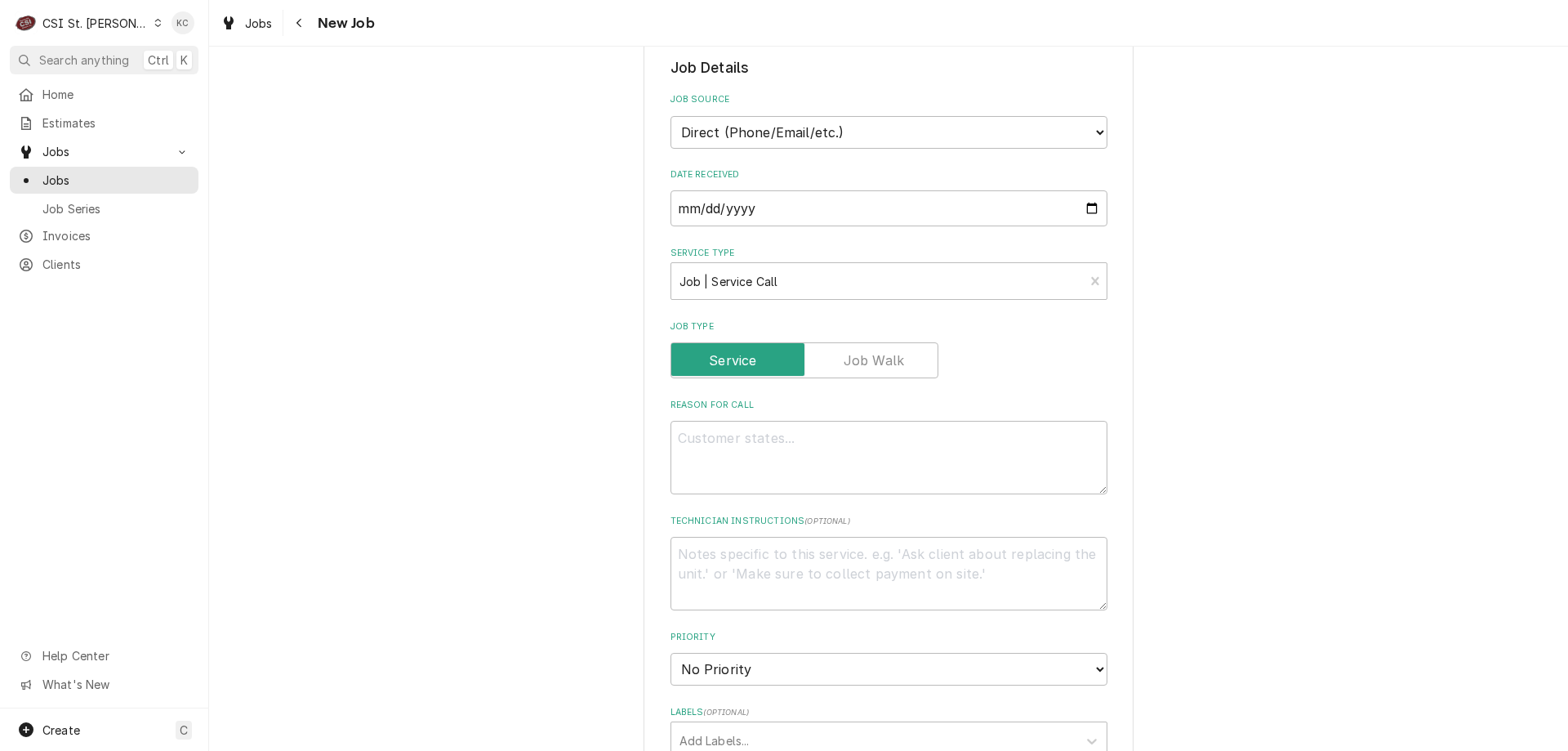
click at [1245, 179] on div "Please provide the following information to create a job: Client Details Client…" at bounding box center [888, 658] width 1359 height 2004
click at [717, 442] on textarea "Reason For Call" at bounding box center [889, 458] width 437 height 73
type textarea "x"
type textarea "L"
type textarea "x"
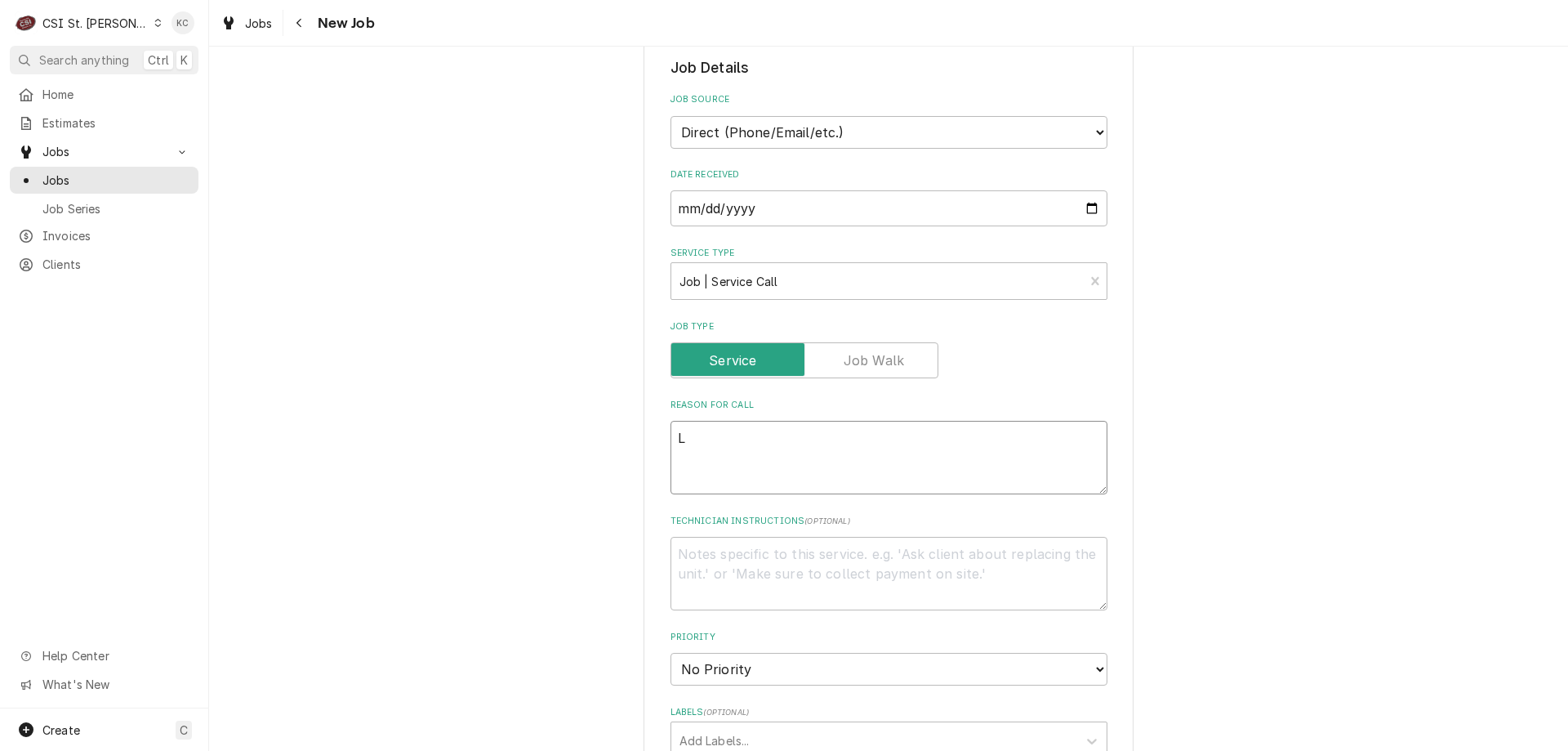
type textarea "Lo"
type textarea "x"
type textarea "Loo"
type textarea "x"
type textarea "Look"
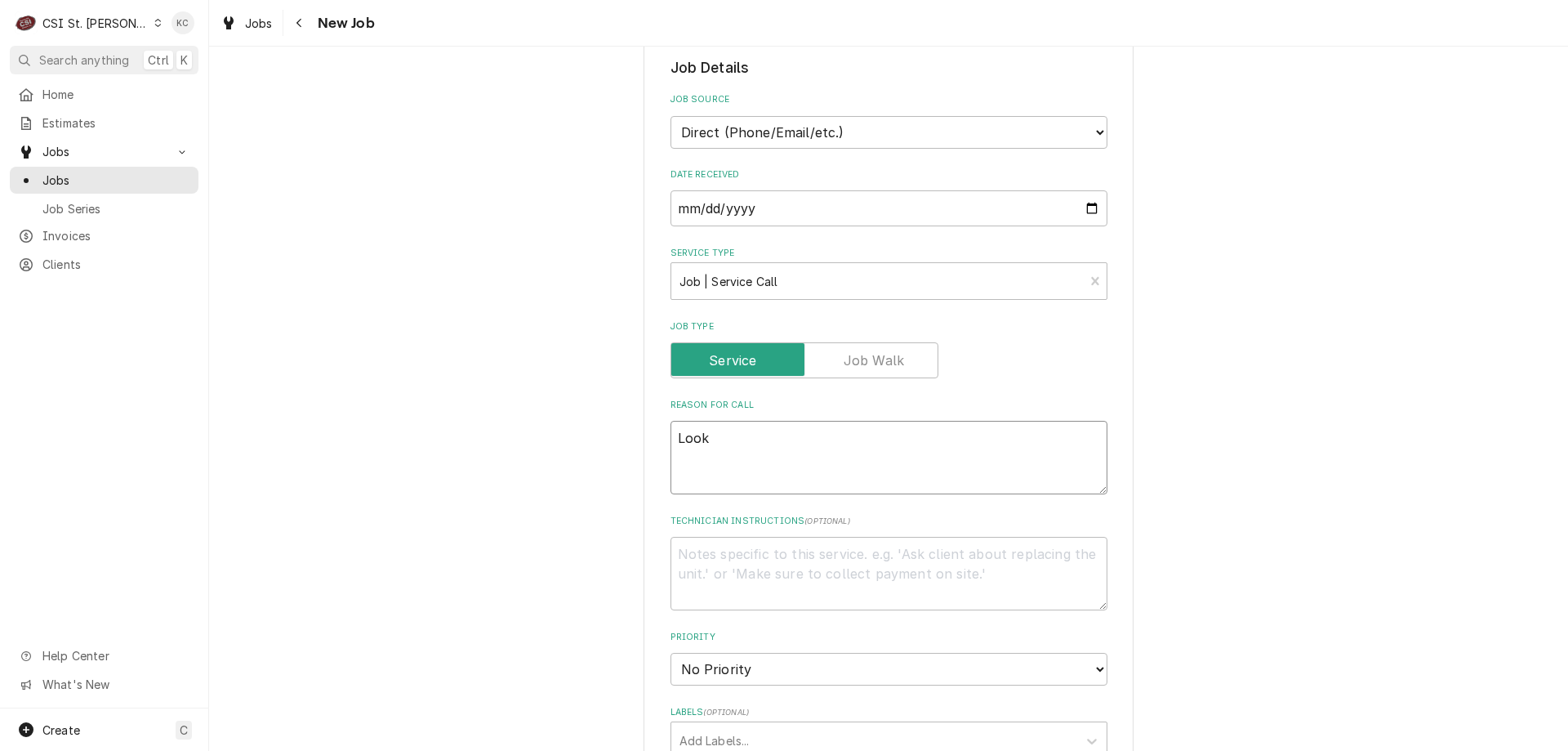
type textarea "x"
type textarea "Look"
type textarea "x"
type textarea "Look a"
type textarea "x"
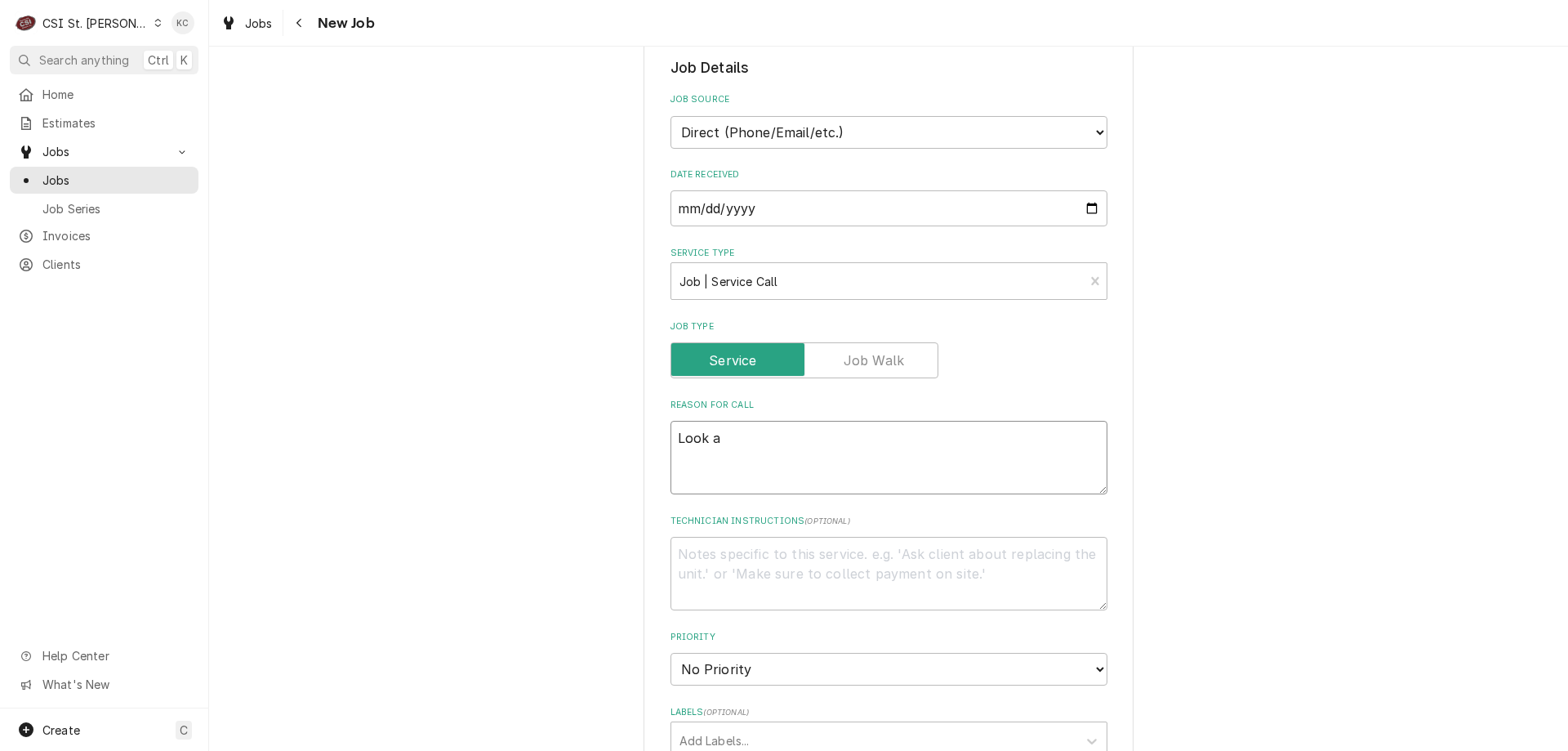
type textarea "Look at"
type textarea "x"
type textarea "Look at"
type textarea "x"
type textarea "Look at le"
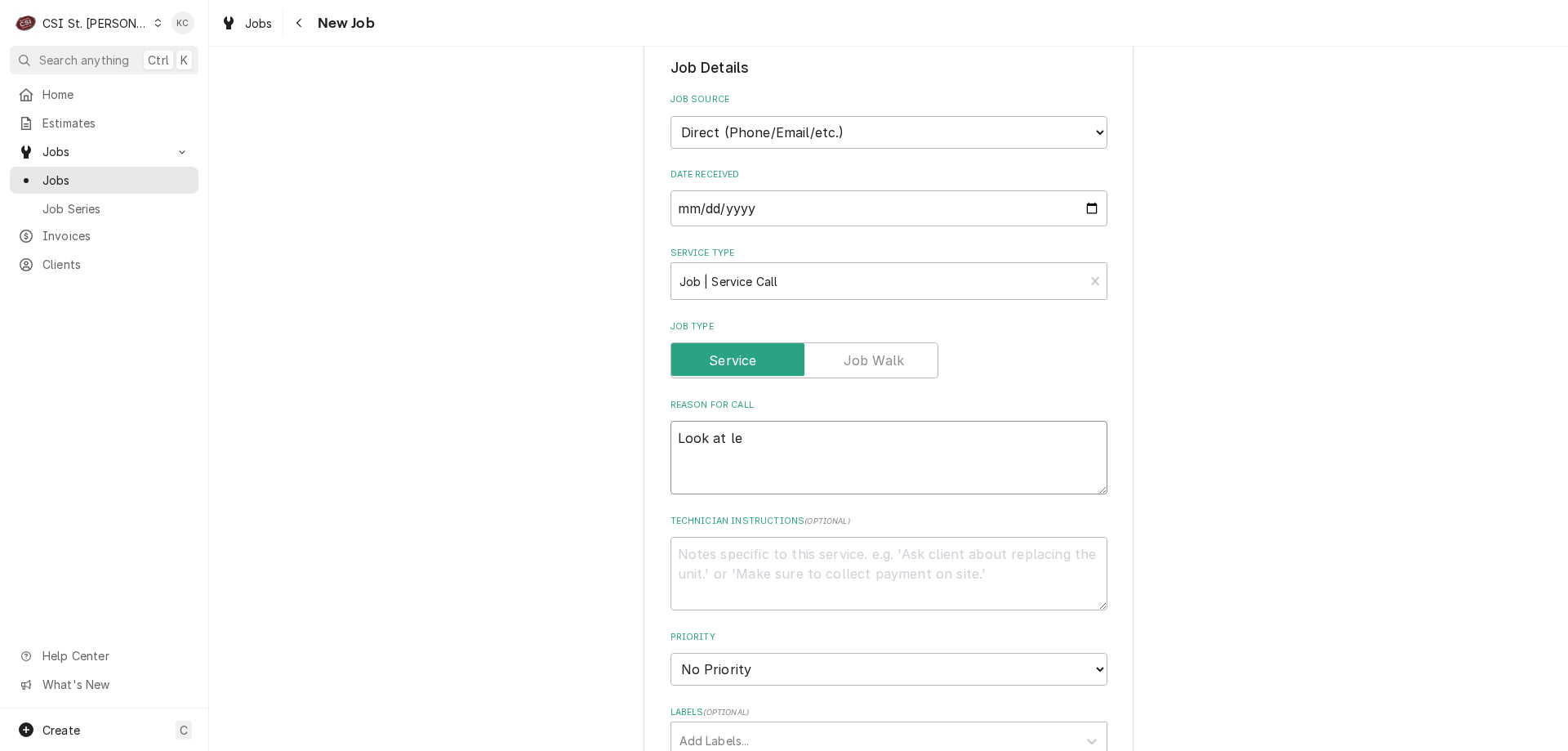
type textarea "x"
type textarea "Look at lea"
type textarea "x"
type textarea "Look at leak"
type textarea "x"
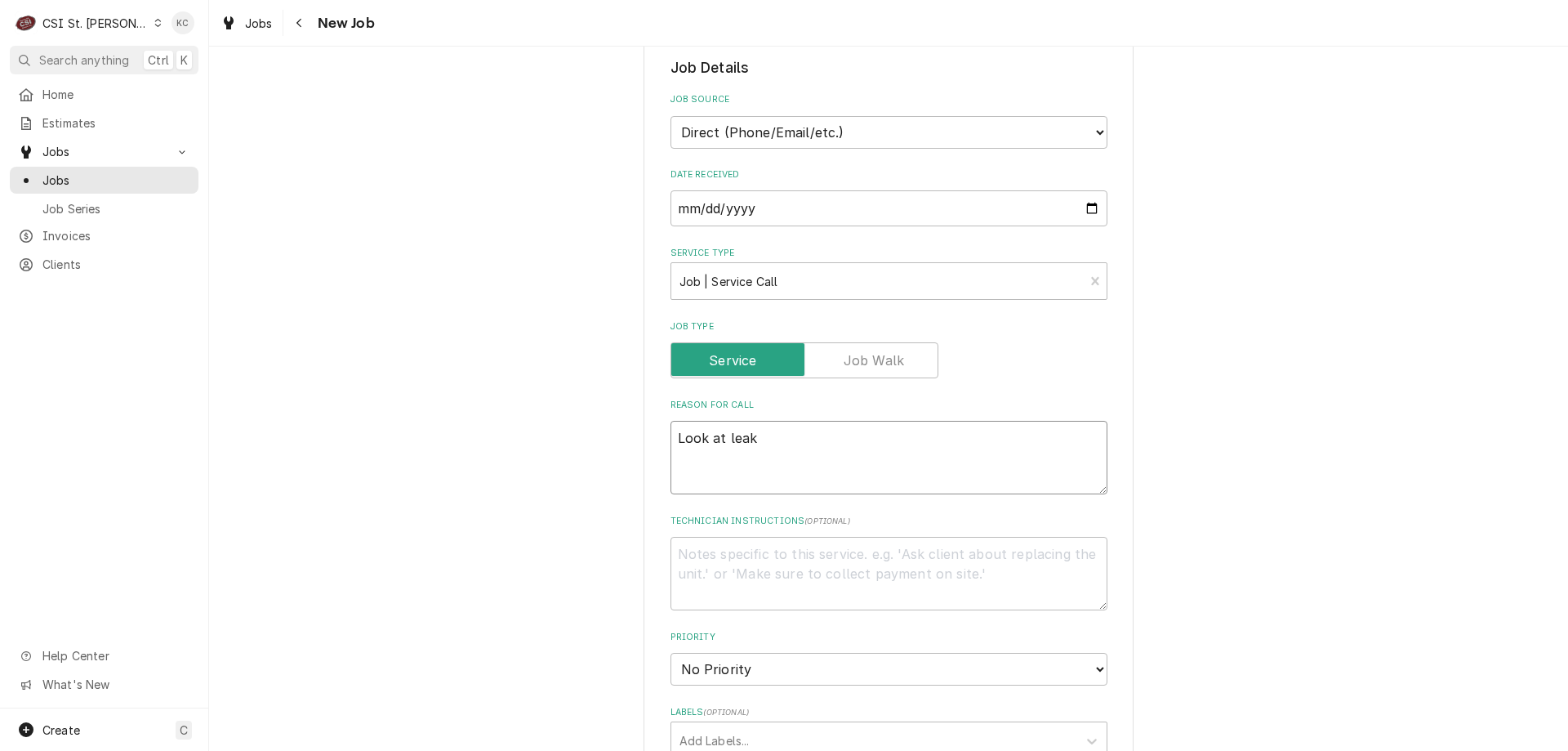
type textarea "Look at leak"
type textarea "x"
type textarea "Look at leak -"
type textarea "x"
type textarea "Look at leak -"
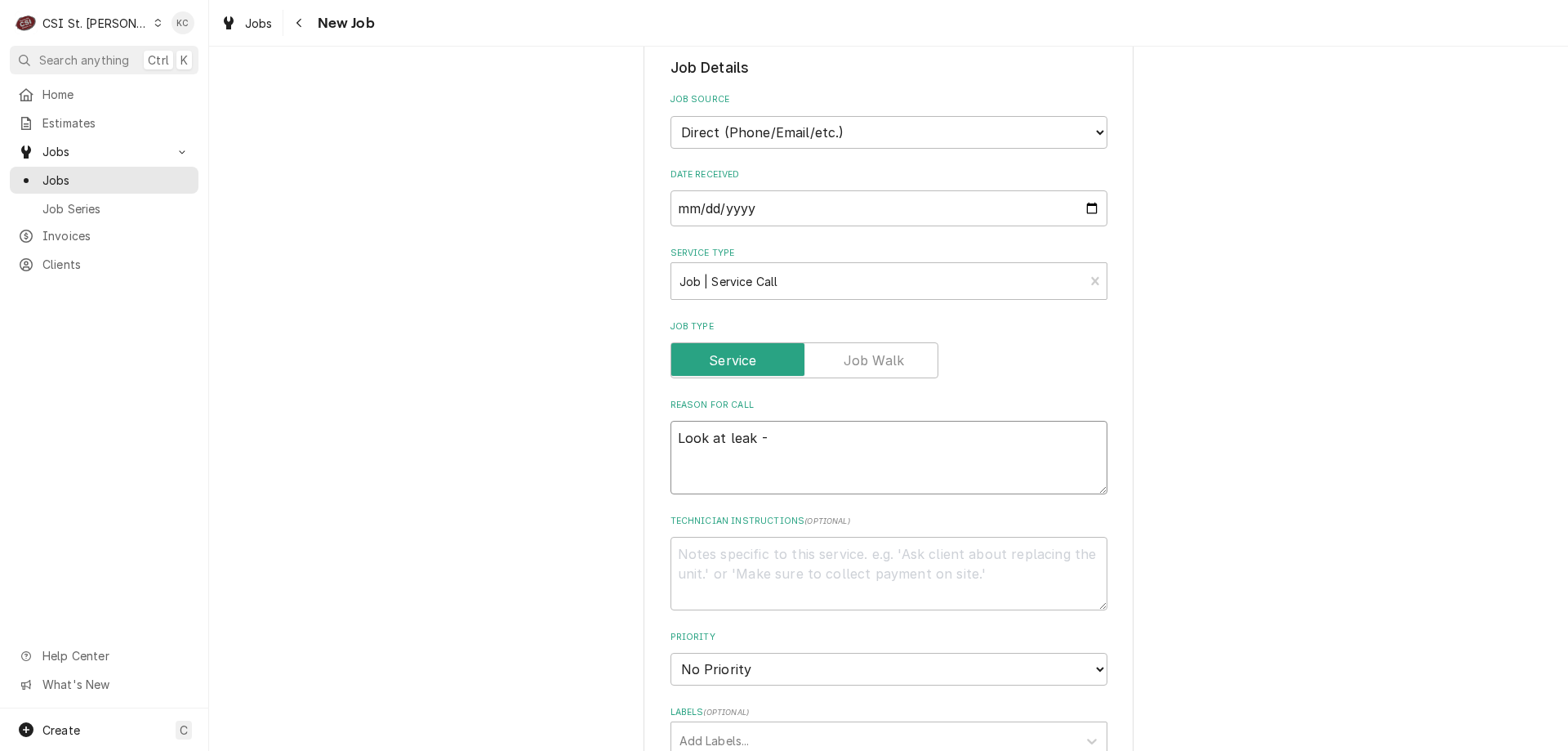
type textarea "x"
type textarea "Look at leak - K"
type textarea "x"
type textarea "Look at leak - Ki"
type textarea "x"
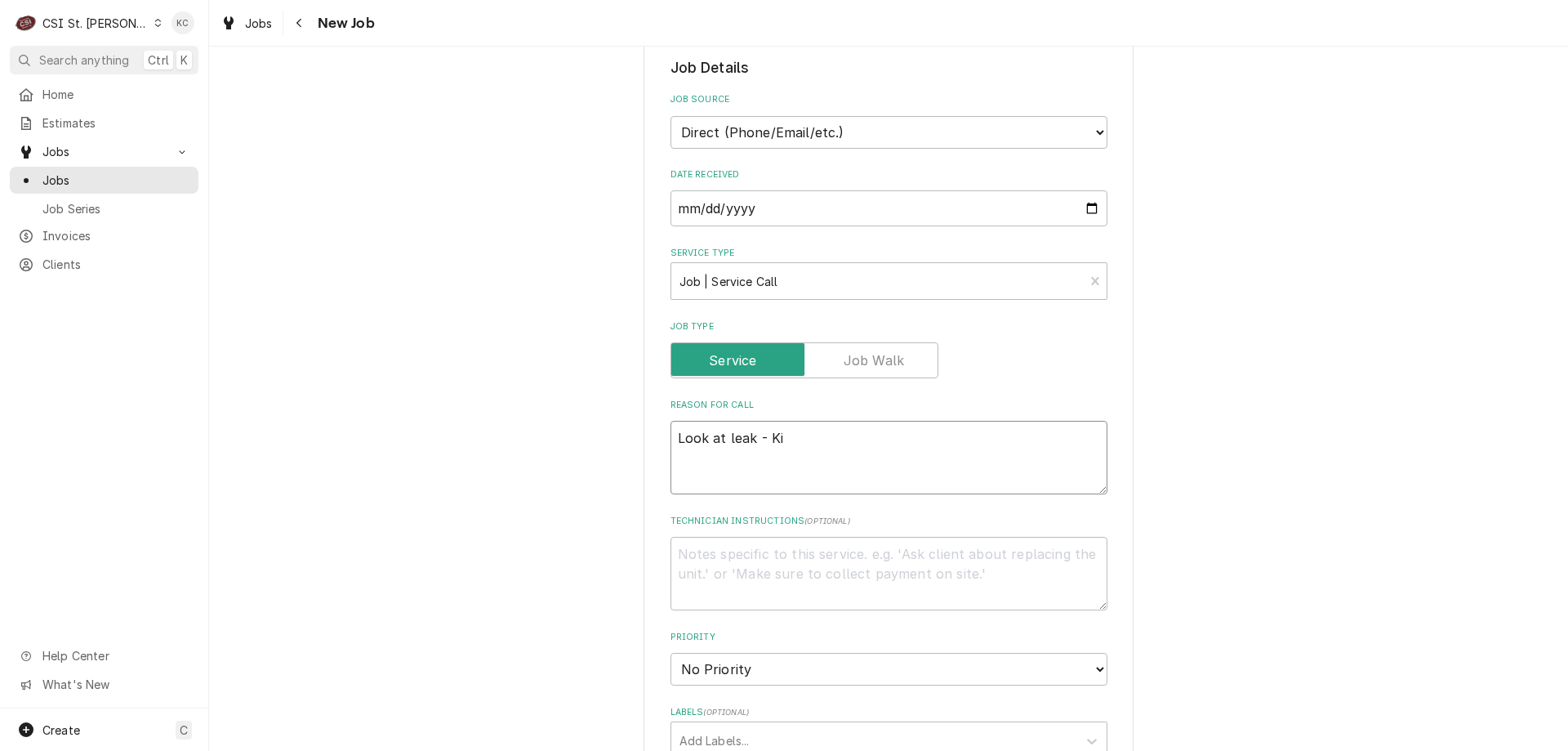
type textarea "Look at leak - Kit"
type textarea "x"
type textarea "Look at leak - Kitc"
type textarea "x"
type textarea "Look at leak - Kitch"
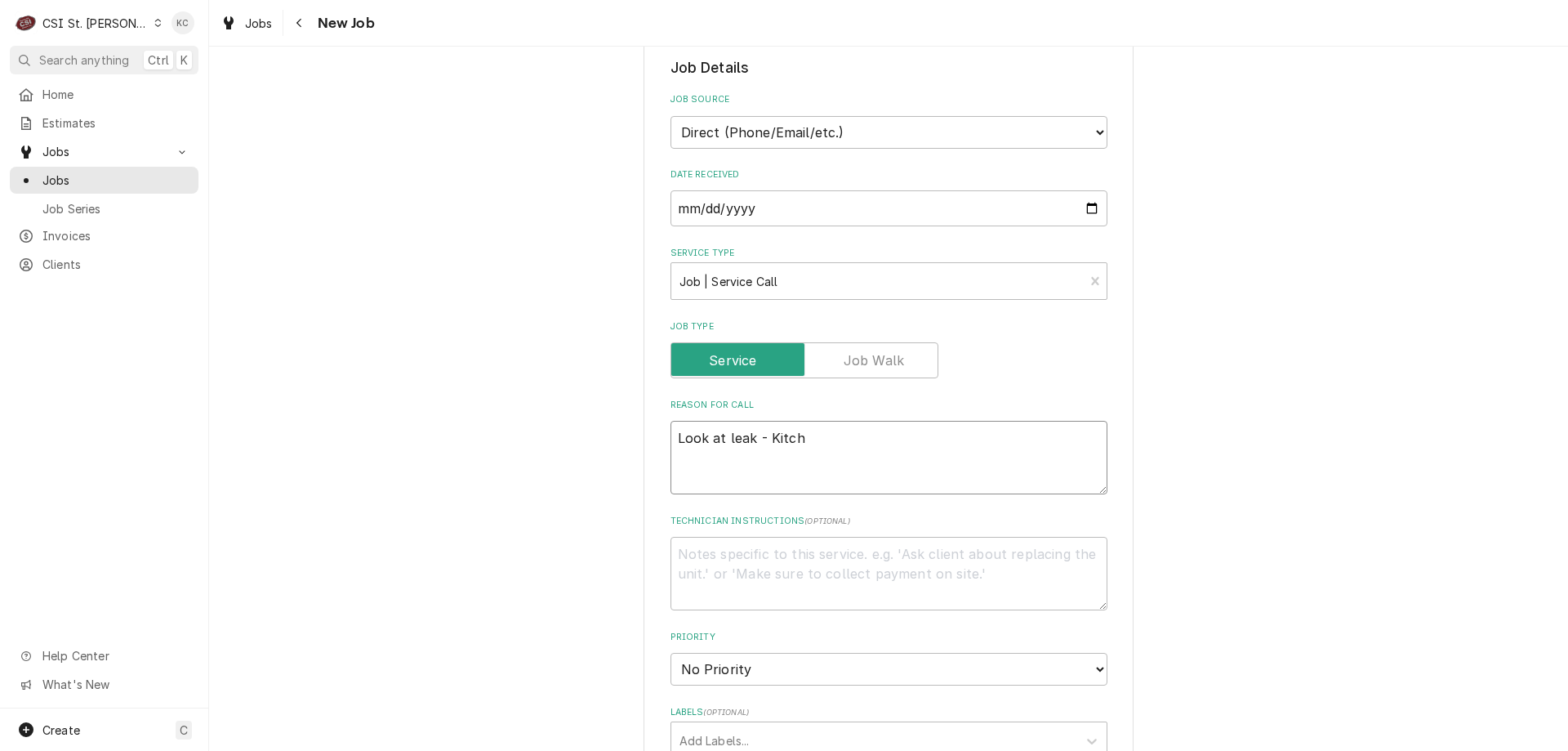
type textarea "x"
type textarea "Look at leak - Kitche"
type textarea "x"
type textarea "Look at leak - Kitchen"
type textarea "x"
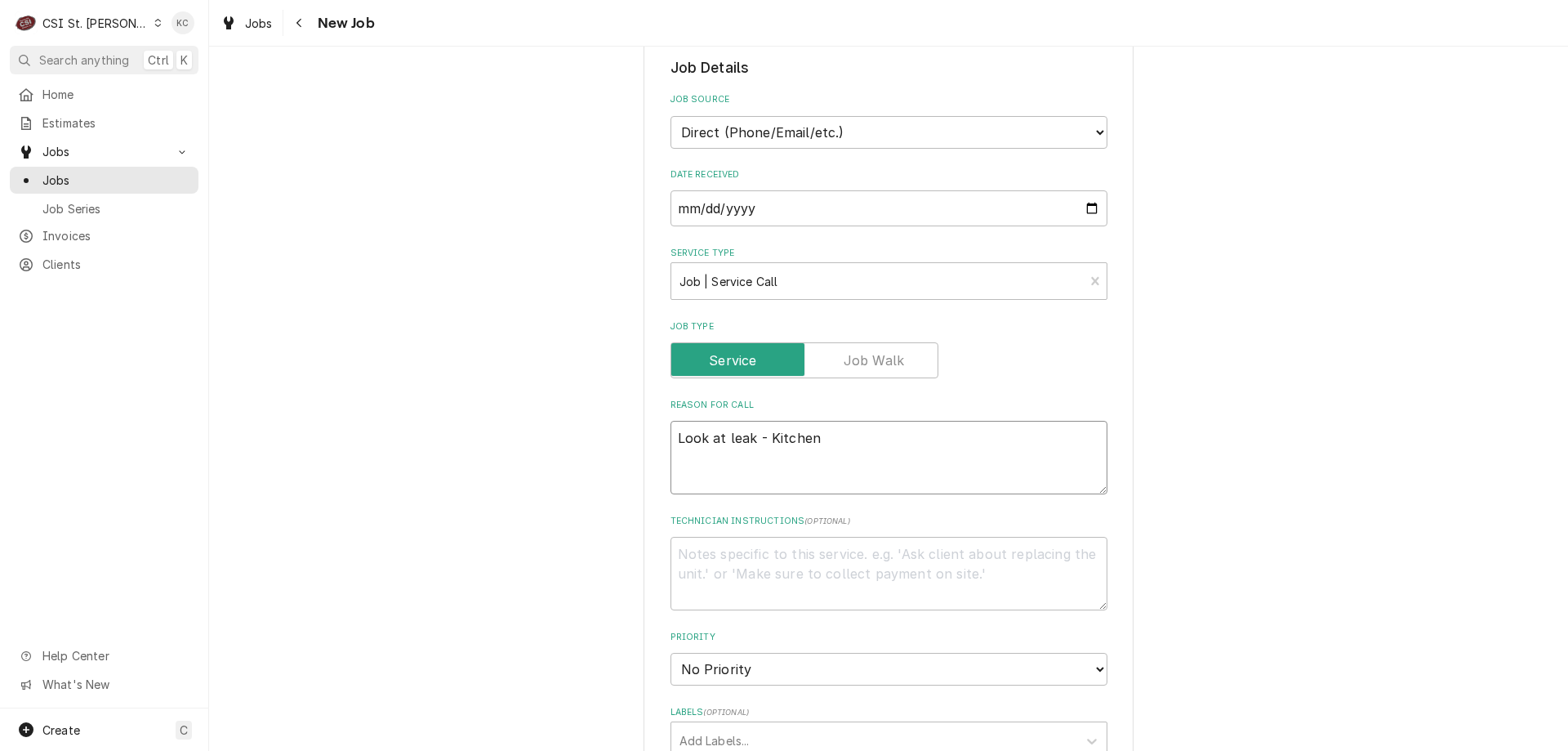
type textarea "Look at leak - Kitchen"
type textarea "x"
type textarea "Look at leak - Kitchen l"
type textarea "x"
type textarea "Look at leak - Kitchen le"
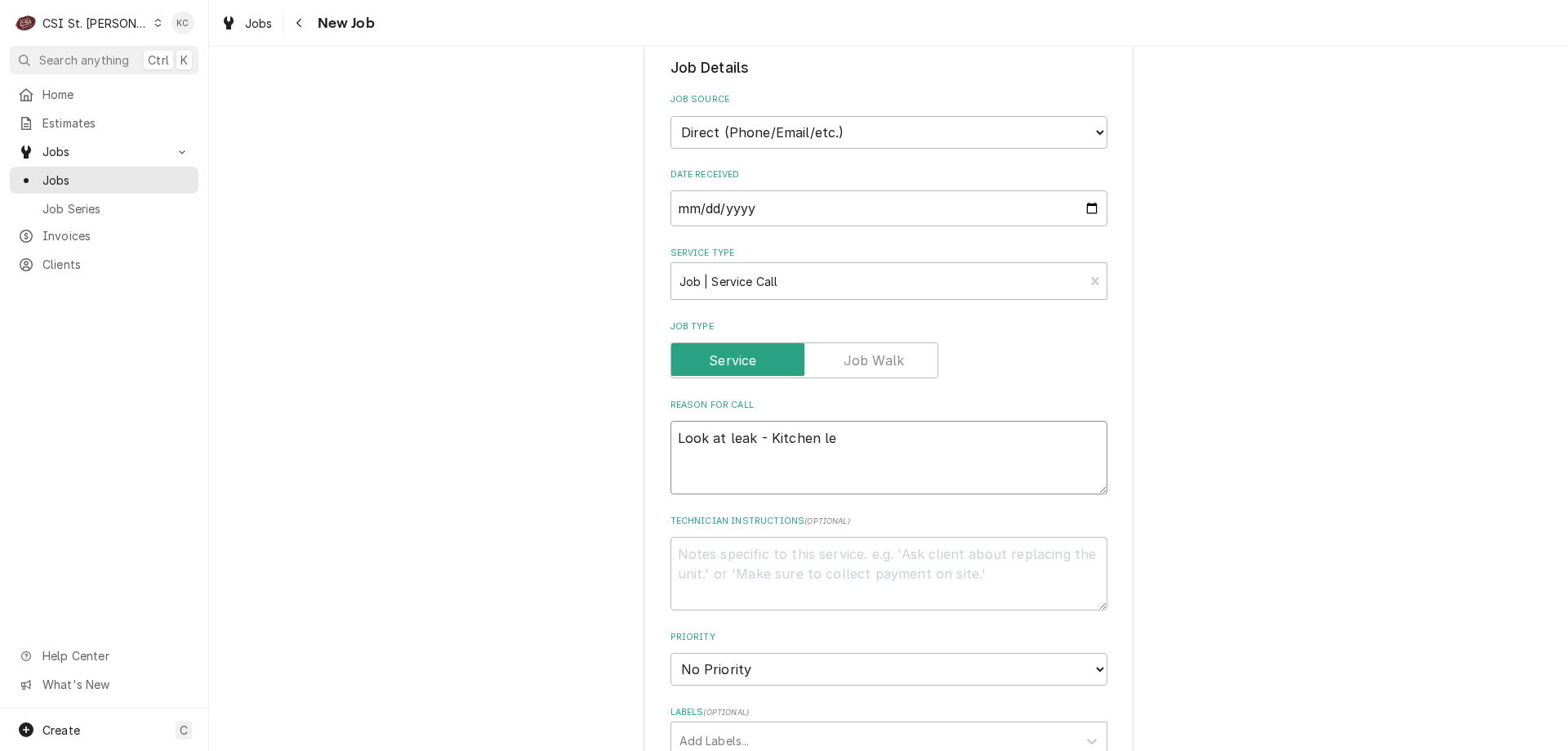
type textarea "x"
type textarea "Look at leak - Kitchen lea"
type textarea "x"
type textarea "Look at leak - Kitchen lead"
type textarea "x"
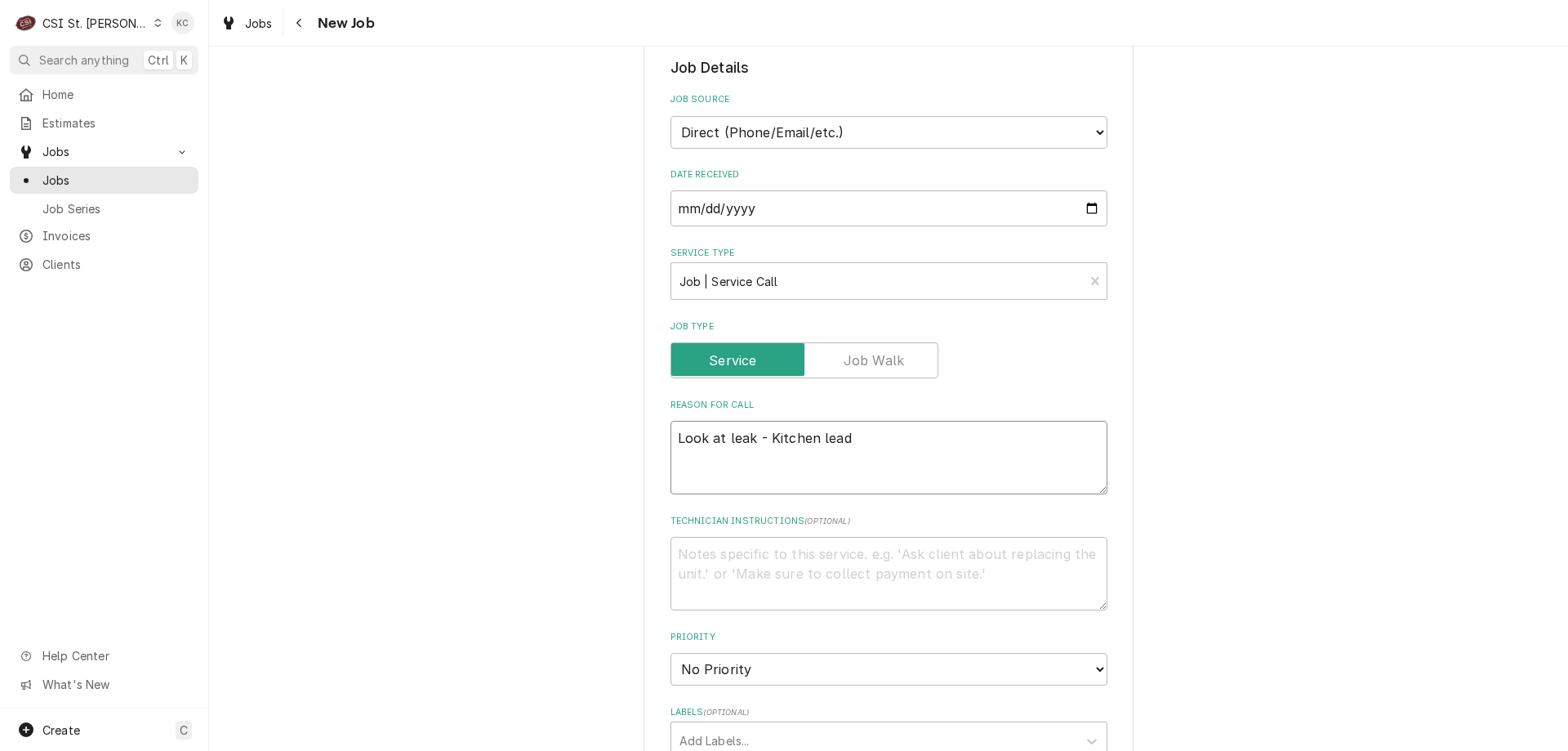
type textarea "Look at leak - Kitchen lead"
type textarea "x"
type textarea "Look at leak - Kitchen lead ("
type textarea "x"
type textarea "Look at leak - Kitchen lead (w"
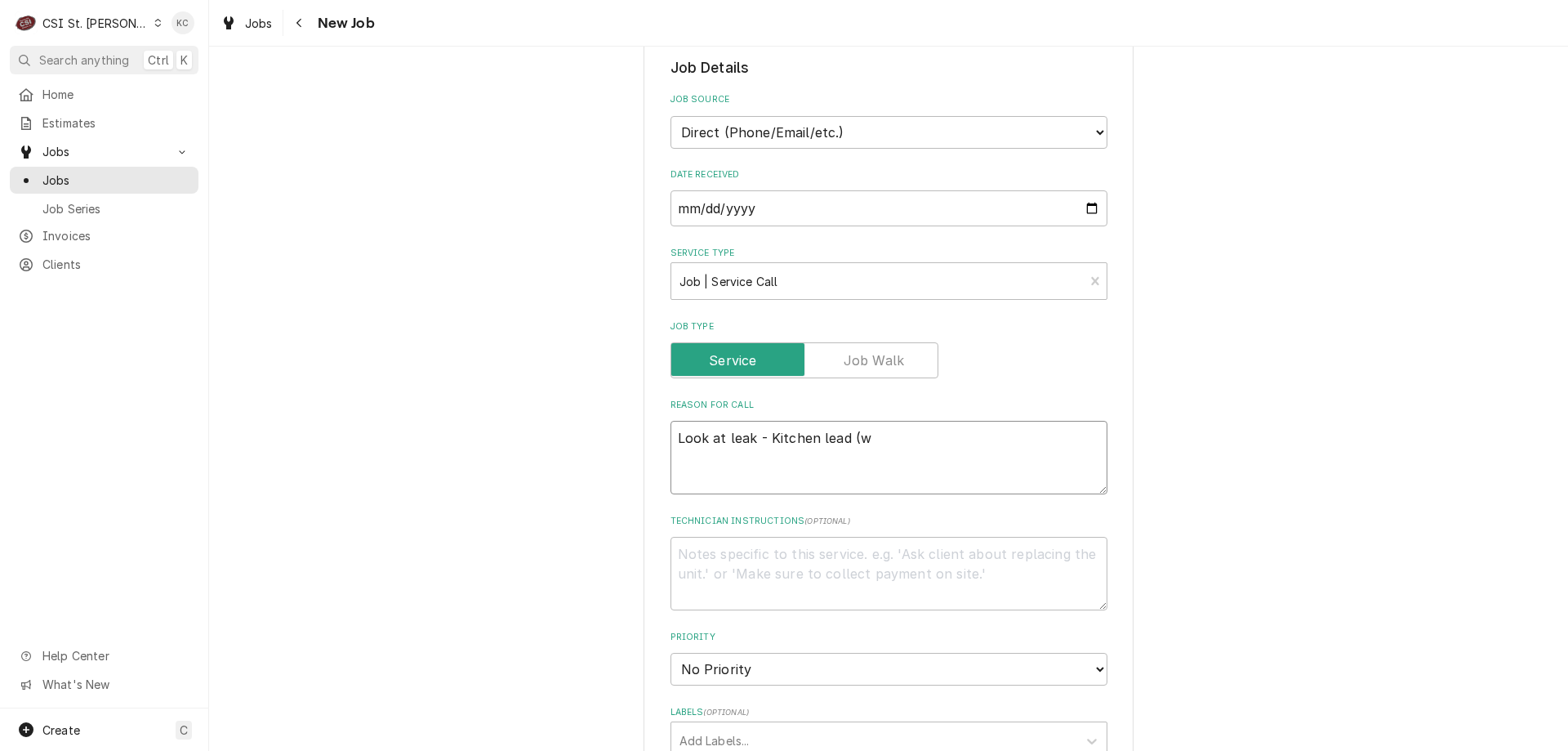
type textarea "x"
type textarea "Look at leak - Kitchen lead (wi"
type textarea "x"
type textarea "Look at leak - Kitchen lead (wil"
type textarea "x"
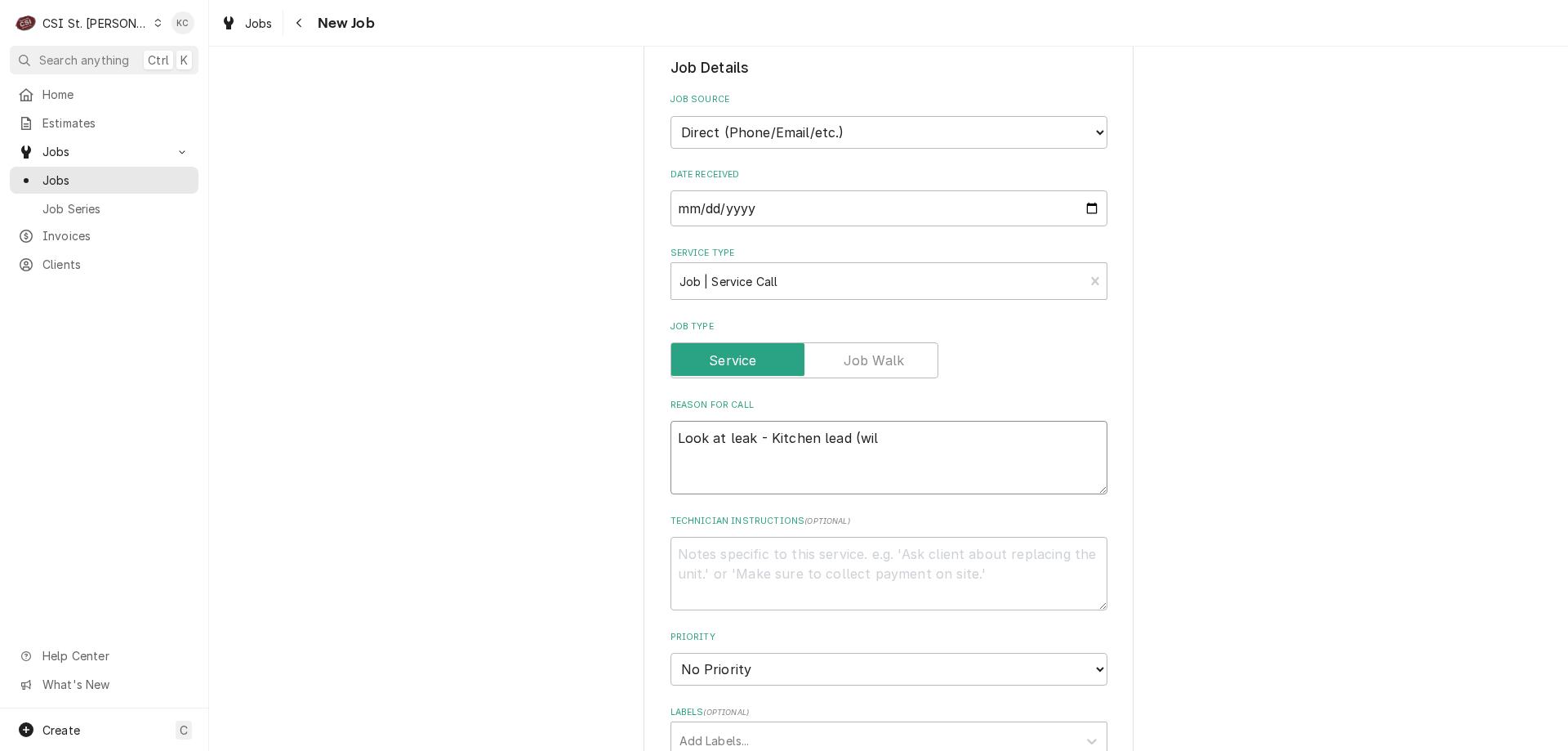
type textarea "Look at leak - Kitchen lead (will"
type textarea "x"
type textarea "Look at leak - Kitchen lead (willi"
type textarea "x"
type textarea "Look at leak - Kitchen lead (willis"
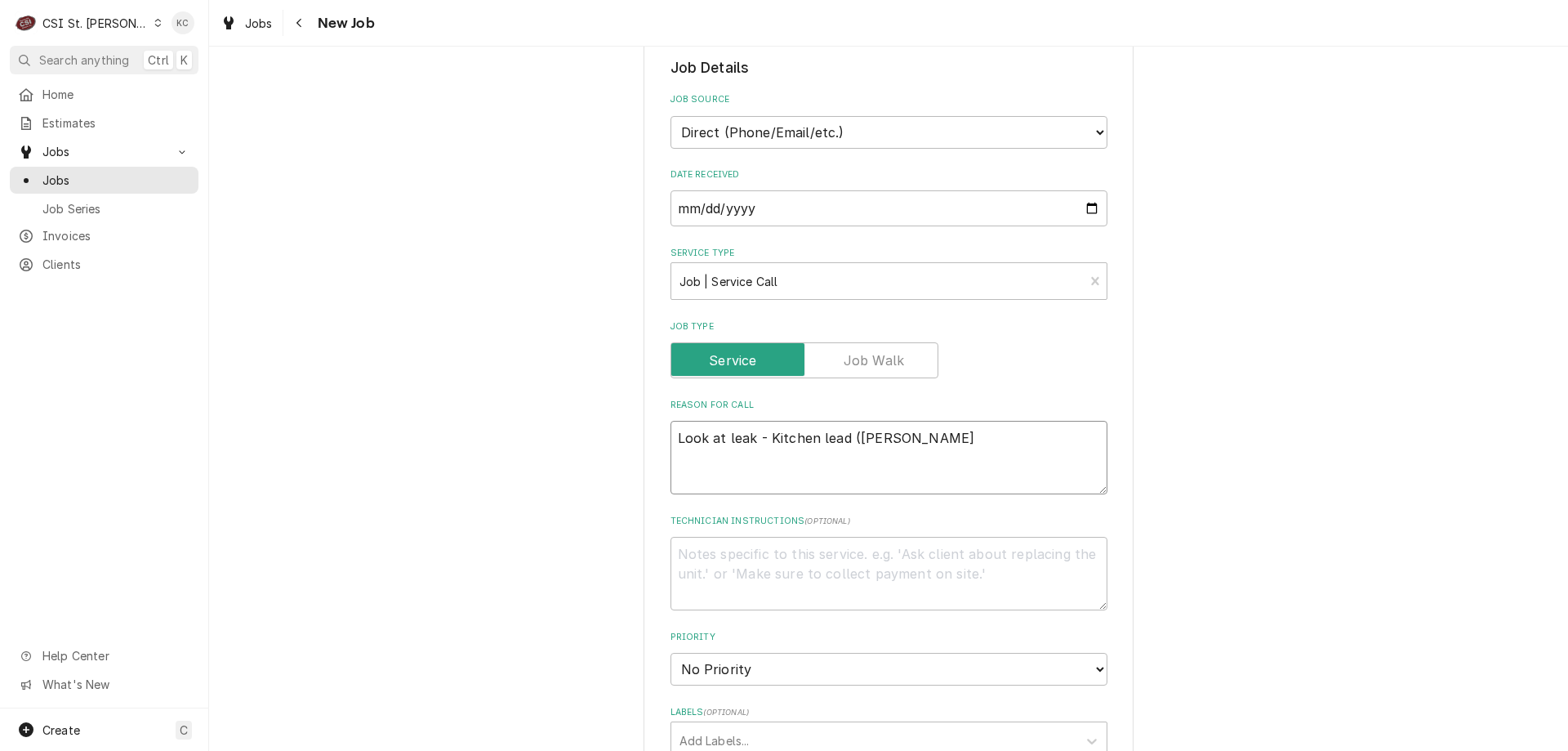
type textarea "x"
type textarea "Look at leak - Kitchen lead (willis)"
type textarea "x"
type textarea "Look at leak - Kitchen lead (willis)"
type textarea "x"
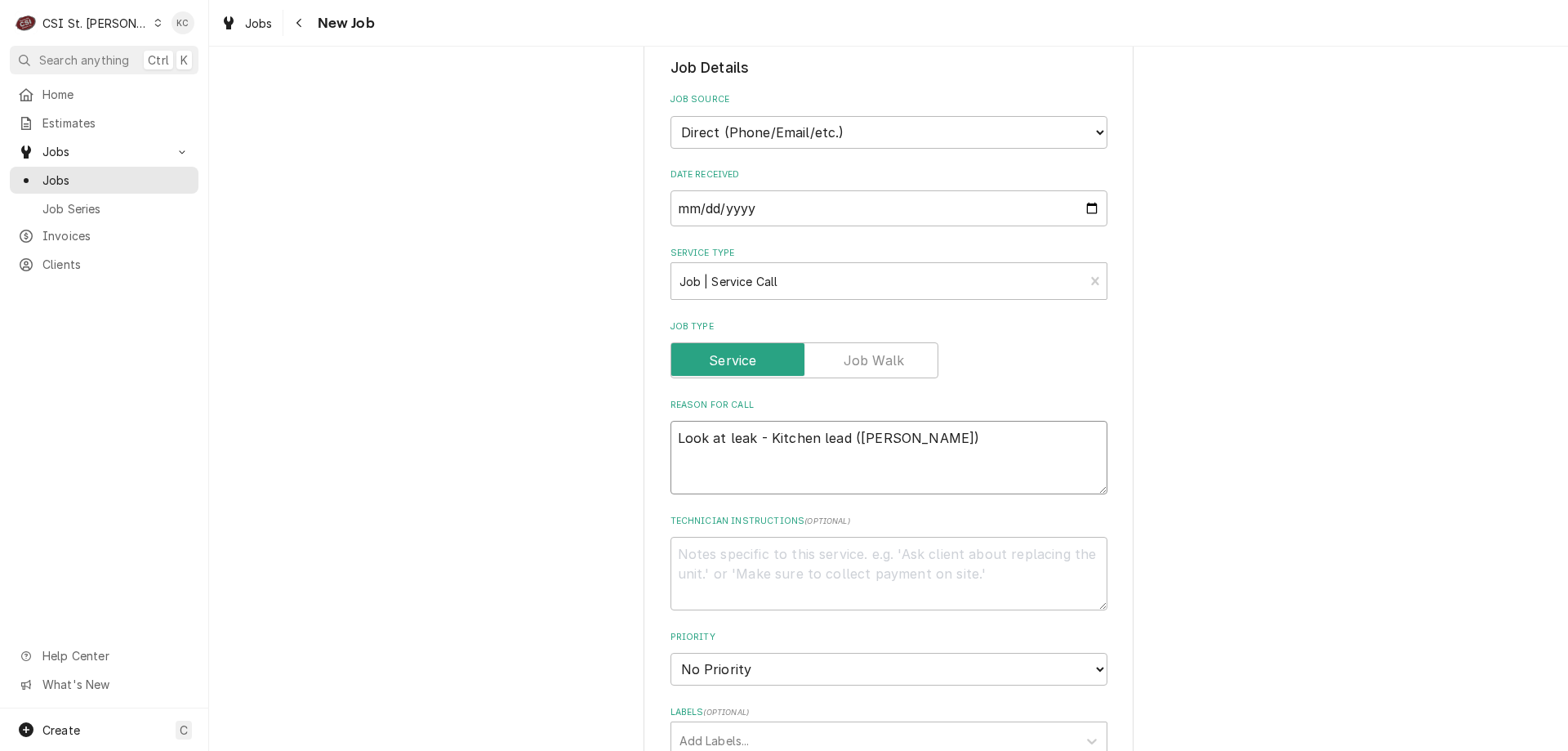
type textarea "Look at leak - Kitchen lead (willis)"
type textarea "x"
type textarea "Look at leak - Kitchen lead (willis"
type textarea "x"
type textarea "Look at leak - Kitchen lead (willi"
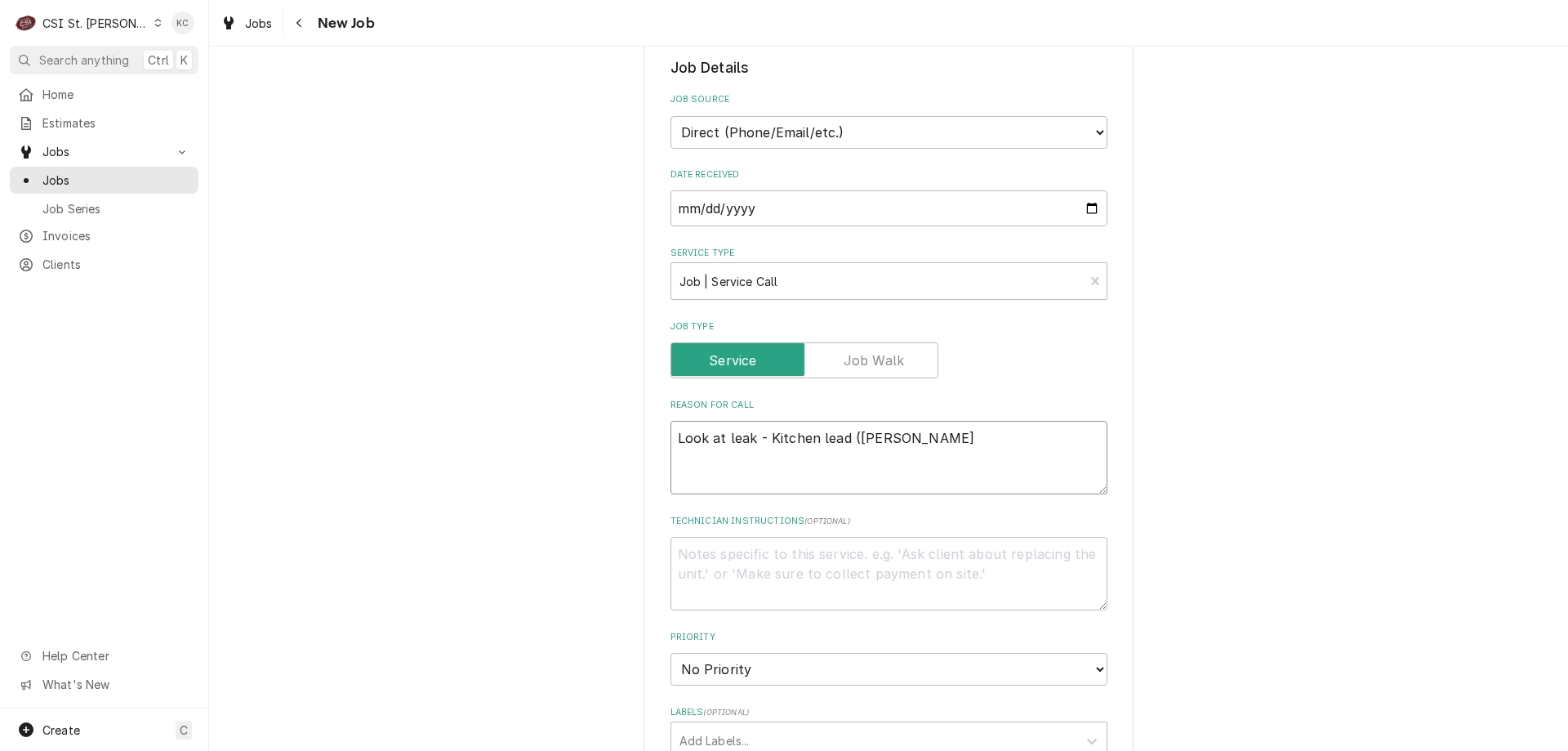
type textarea "x"
type textarea "Look at leak - Kitchen lead (will"
type textarea "x"
type textarea "Look at leak - Kitchen lead (wil"
type textarea "x"
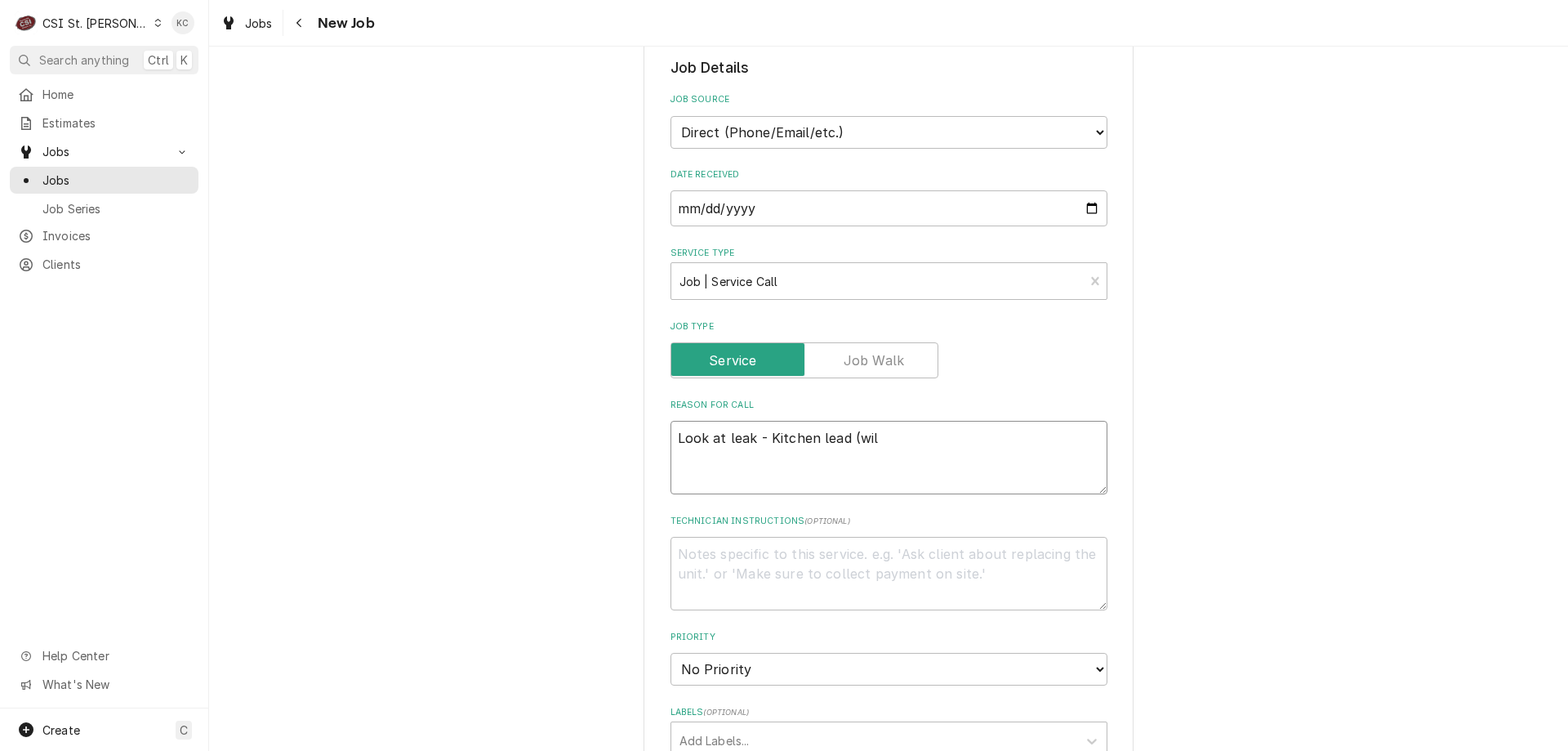
type textarea "Look at leak - Kitchen lead (wi"
type textarea "x"
type textarea "Look at leak - Kitchen lead (w"
type textarea "x"
type textarea "Look at leak - Kitchen lead ("
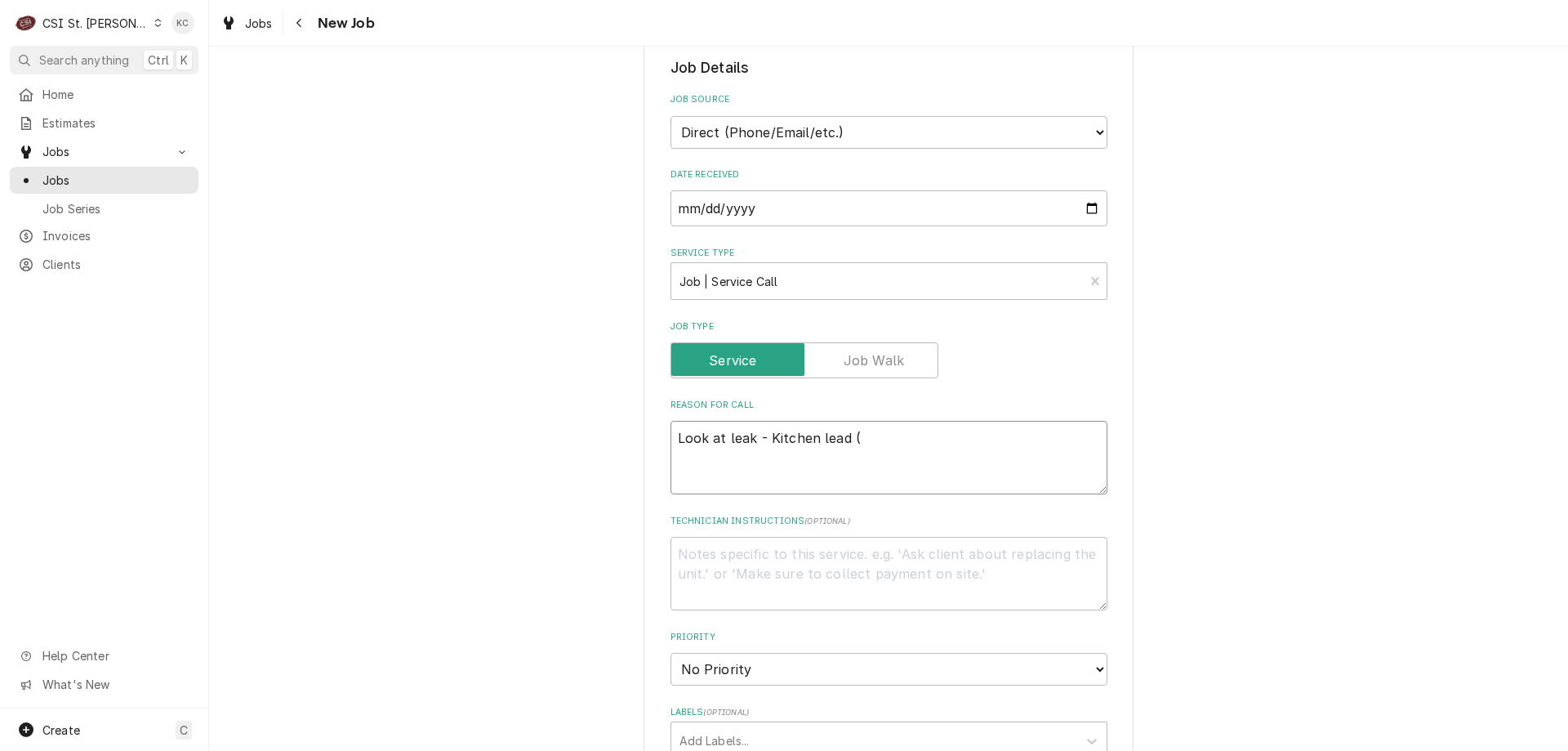
type textarea "x"
type textarea "Look at leak - Kitchen lead (W"
type textarea "x"
type textarea "Look at leak - Kitchen lead (Wi"
type textarea "x"
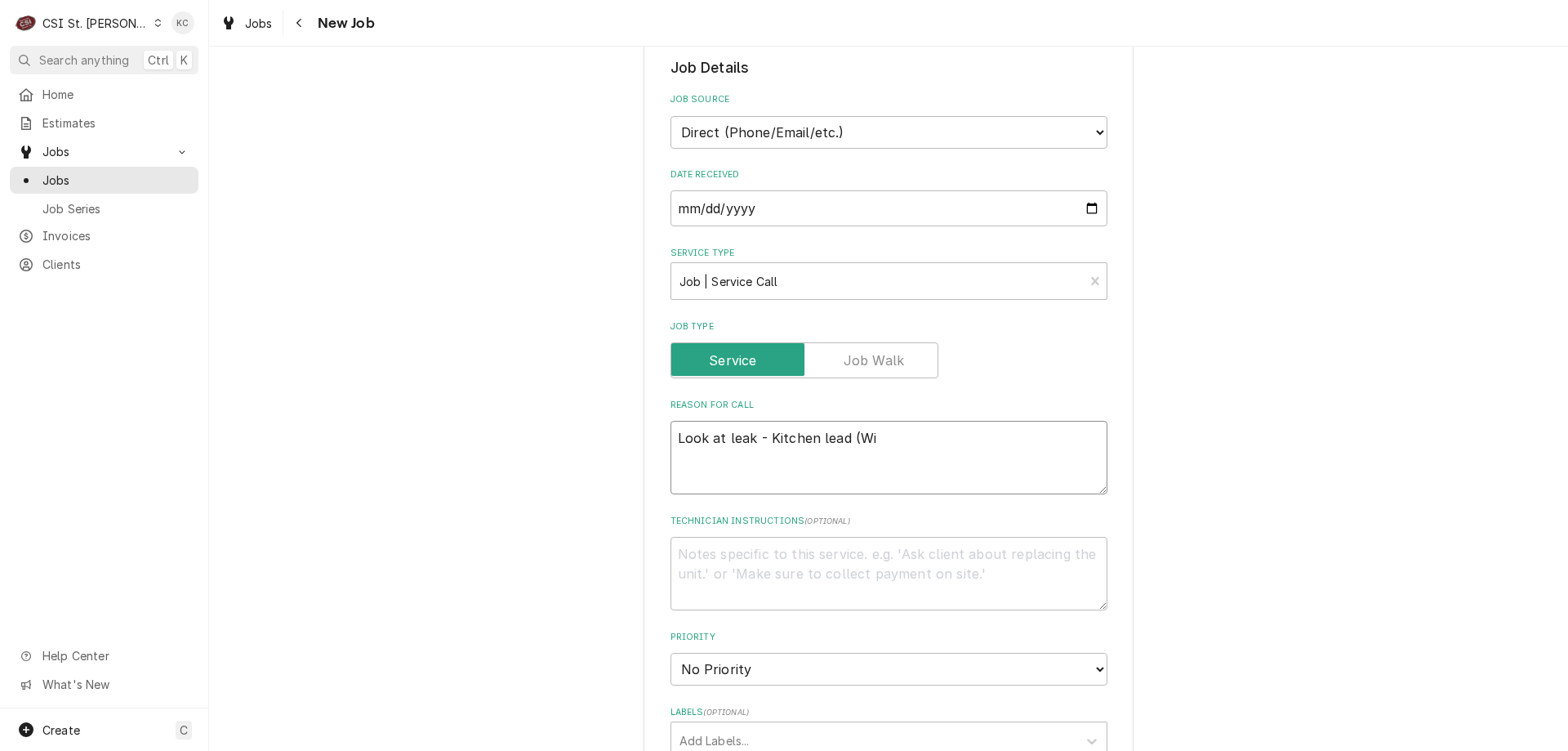
type textarea "Look at leak - Kitchen lead (Wil"
type textarea "x"
type textarea "Look at leak - Kitchen lead (Will"
type textarea "x"
type textarea "Look at leak - Kitchen lead (Willi"
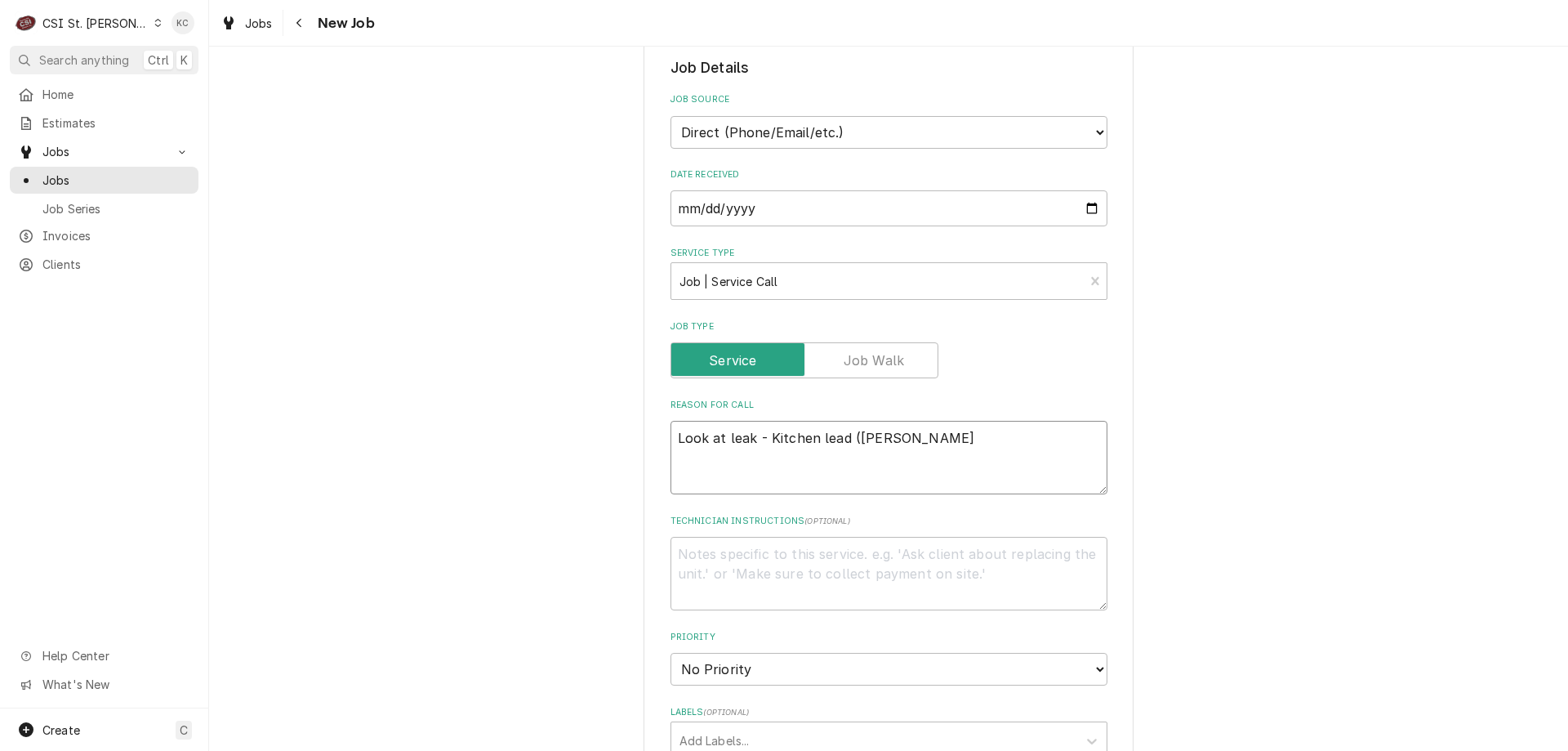
type textarea "x"
type textarea "Look at leak - Kitchen lead (Willis"
type textarea "x"
type textarea "Look at leak - Kitchen lead (Willis"
type textarea "x"
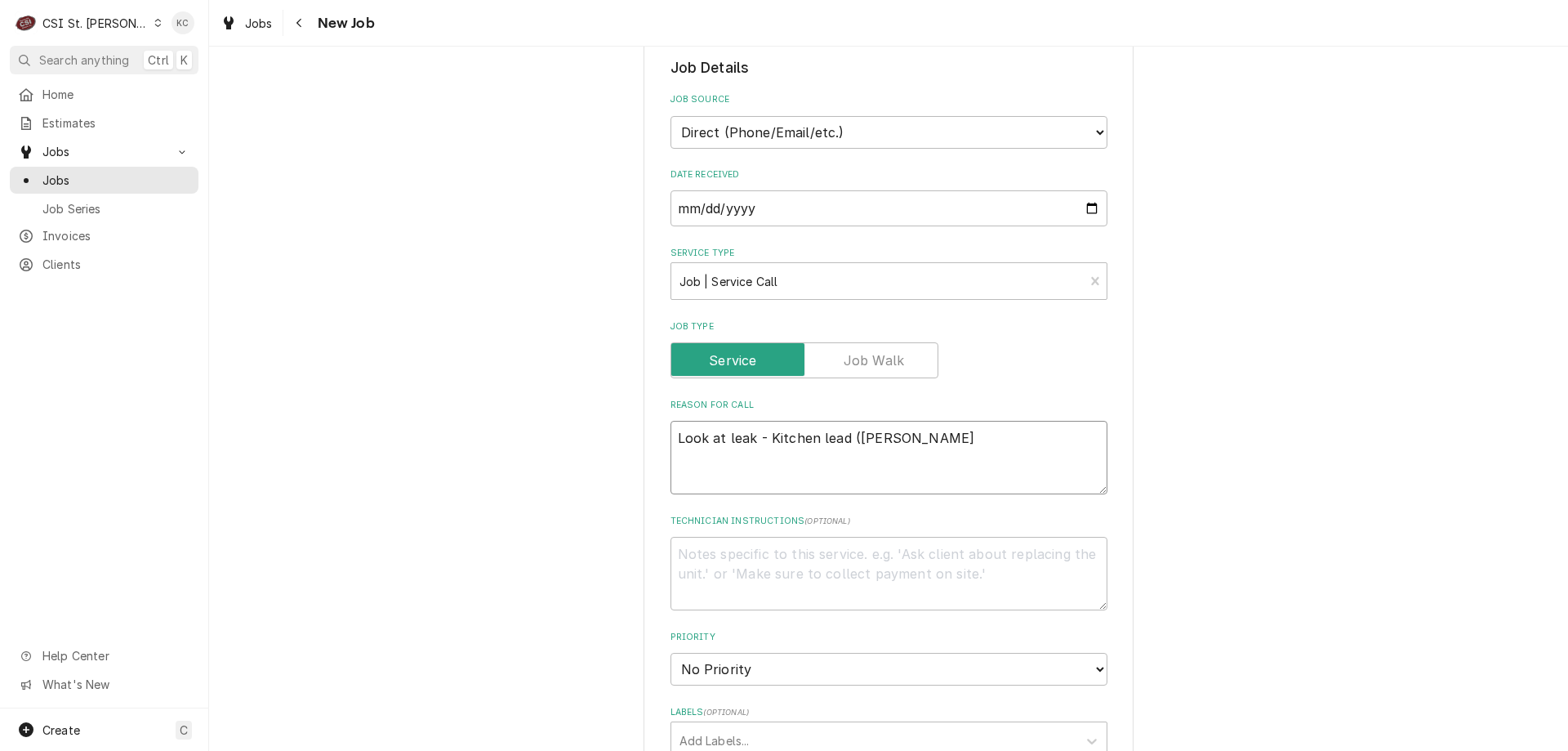
type textarea "Look at leak - Kitchen lead (Willis"
type textarea "x"
type textarea "Look at leak - Kitchen lead (Willis)"
type textarea "x"
type textarea "Look at leak - Kitchen lead (Willis)"
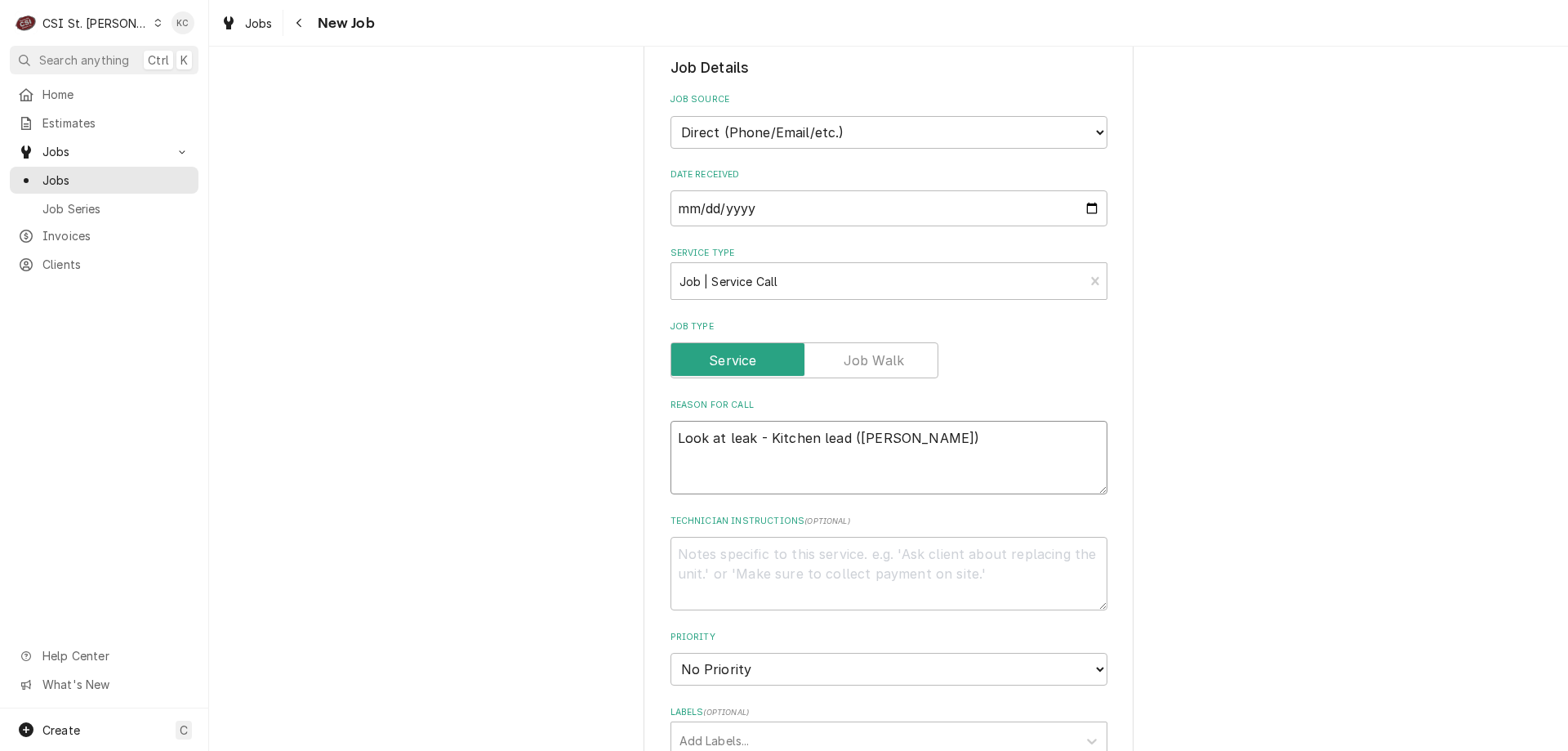
type textarea "x"
type textarea "Look at leak - Kitchen lead (Willis) b"
type textarea "x"
type textarea "Look at leak - Kitchen lead (Willis) be"
type textarea "x"
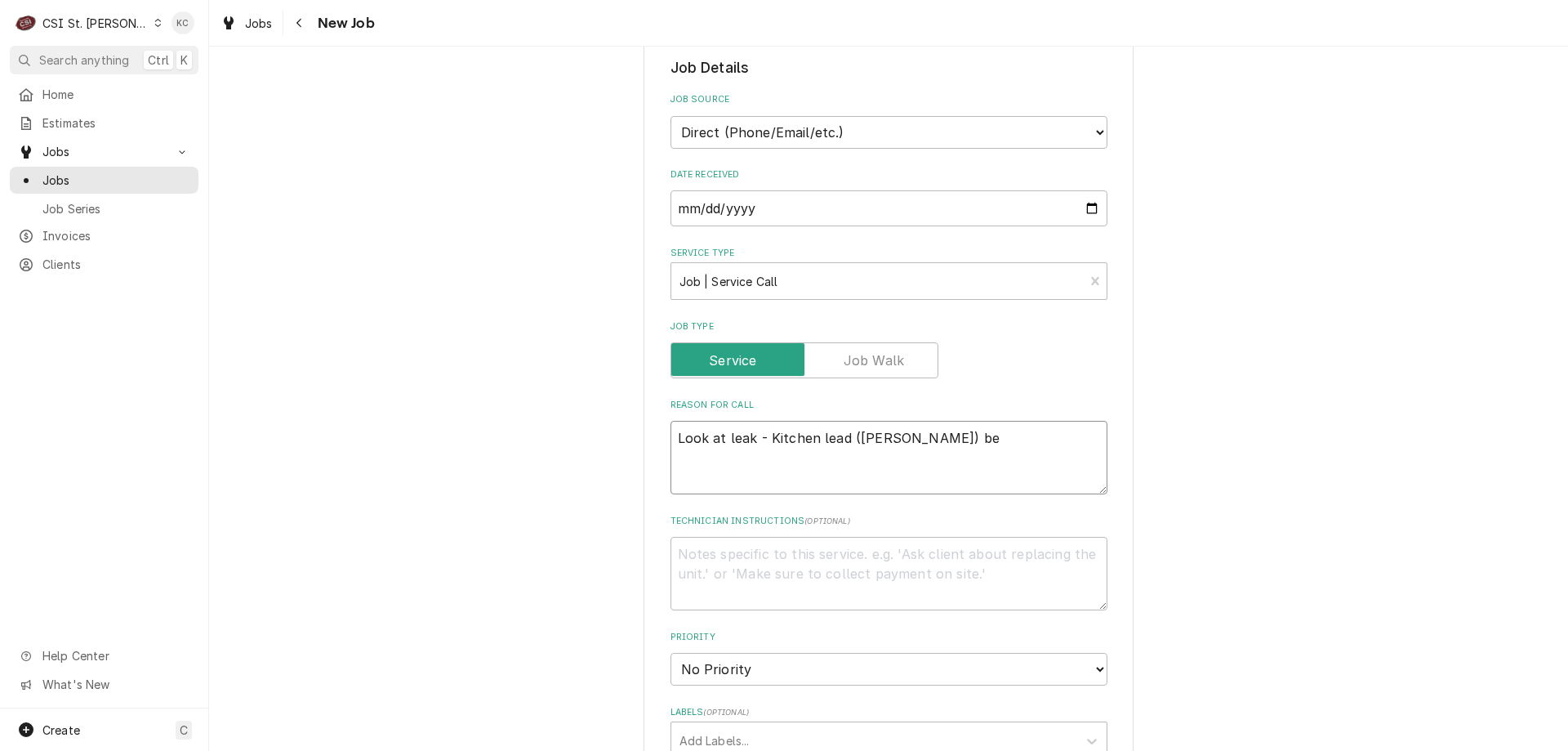
type textarea "Look at leak - Kitchen lead (Willis) bel"
type textarea "x"
type textarea "Look at leak - Kitchen lead (Willis) beli"
type textarea "x"
type textarea "Look at leak - Kitchen lead (Willis) belie"
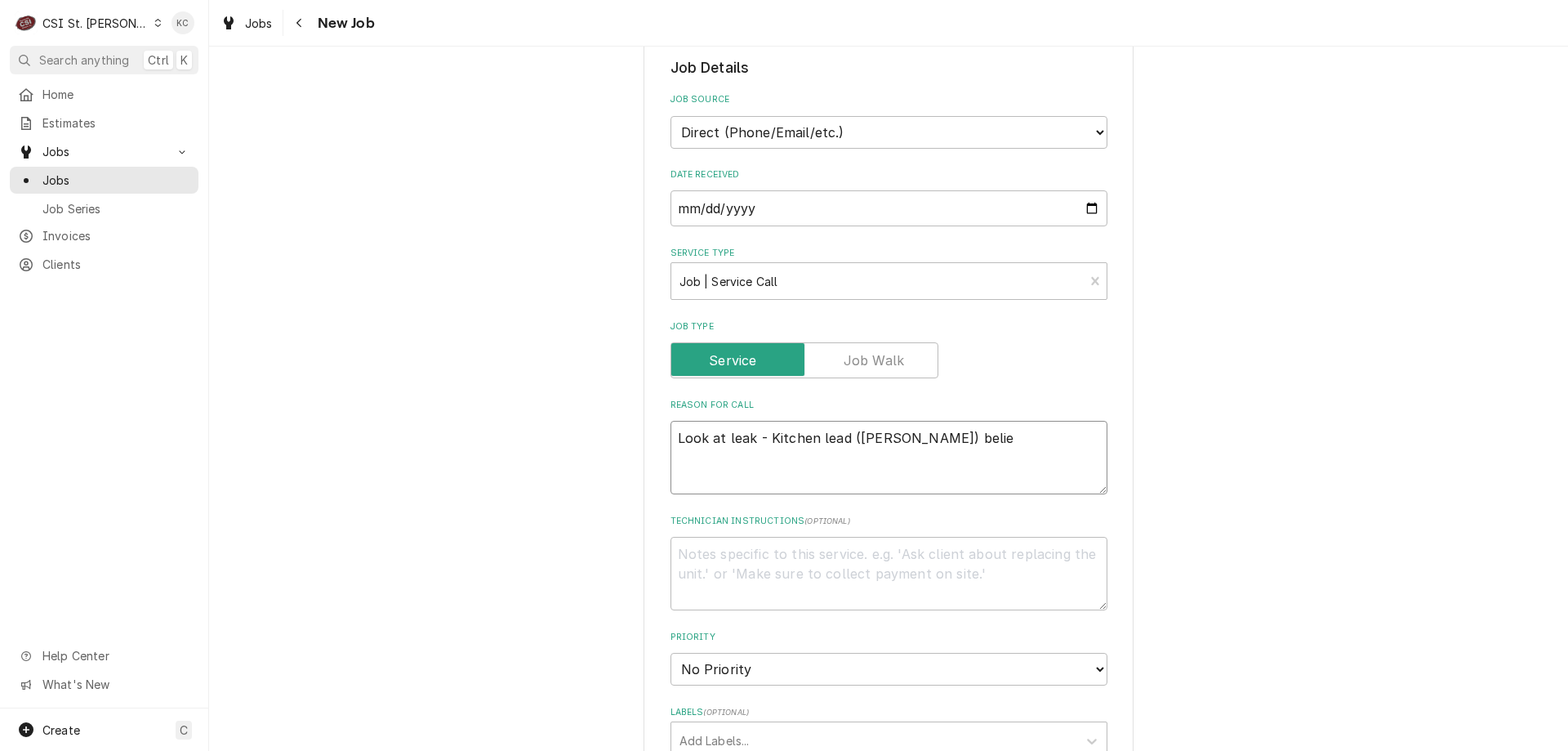
type textarea "x"
type textarea "Look at leak - Kitchen lead (Willis) believ"
type textarea "x"
type textarea "Look at leak - Kitchen lead (Willis) believe"
type textarea "x"
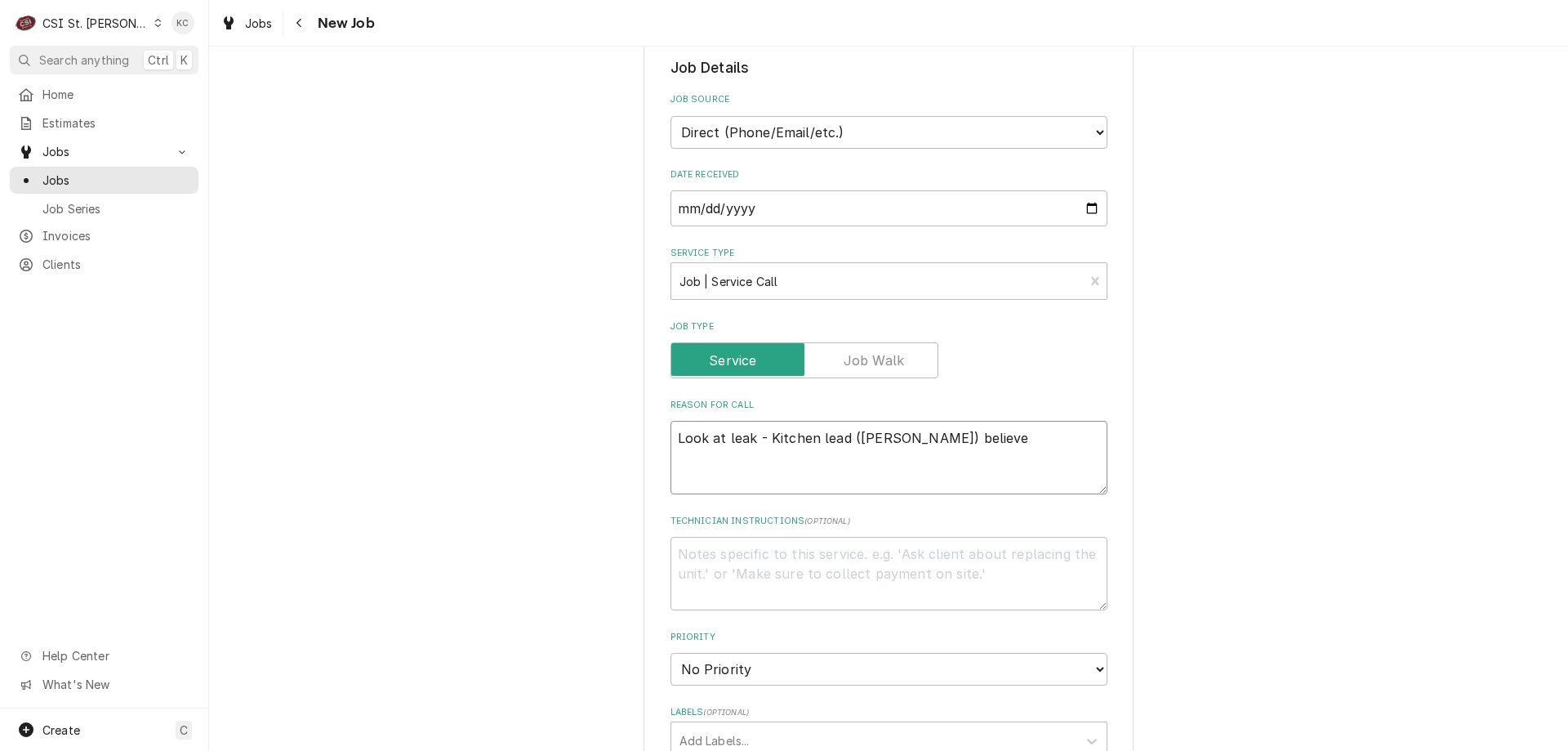
type textarea "Look at leak - Kitchen lead (Willis) believes"
type textarea "x"
type textarea "Look at leak - Kitchen lead (Willis) believes"
type textarea "x"
type textarea "Look at leak - Kitchen lead (Willis) believes i"
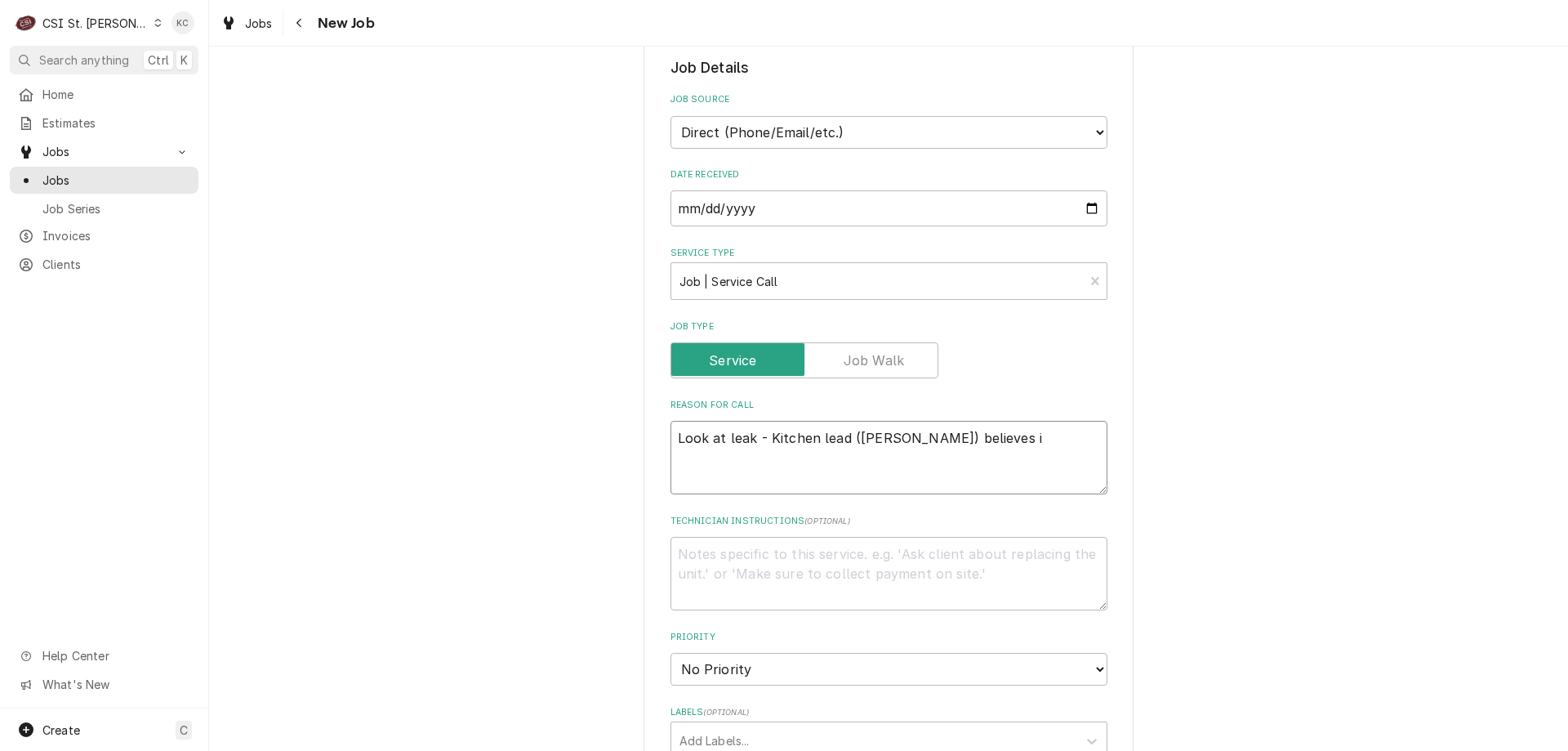
type textarea "x"
type textarea "Look at leak - Kitchen lead (Willis) believes it"
type textarea "x"
type textarea "Look at leak - Kitchen lead (Willis) believes it'"
type textarea "x"
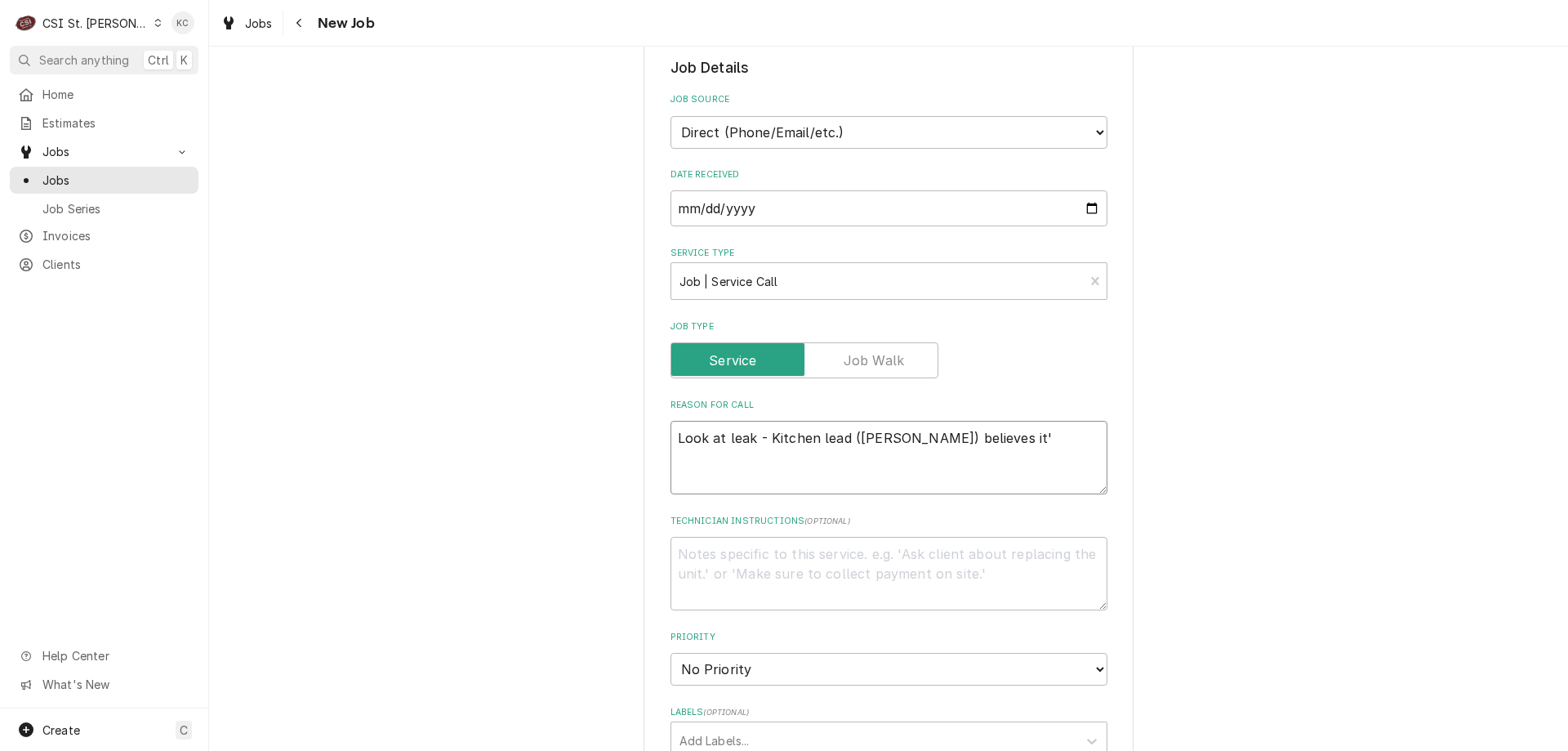
type textarea "Look at leak - Kitchen lead (Willis) believes it's"
type textarea "x"
type textarea "Look at leak - Kitchen lead (Willis) believes it's"
type textarea "x"
type textarea "Look at leak - Kitchen lead (Willis) believes it's c"
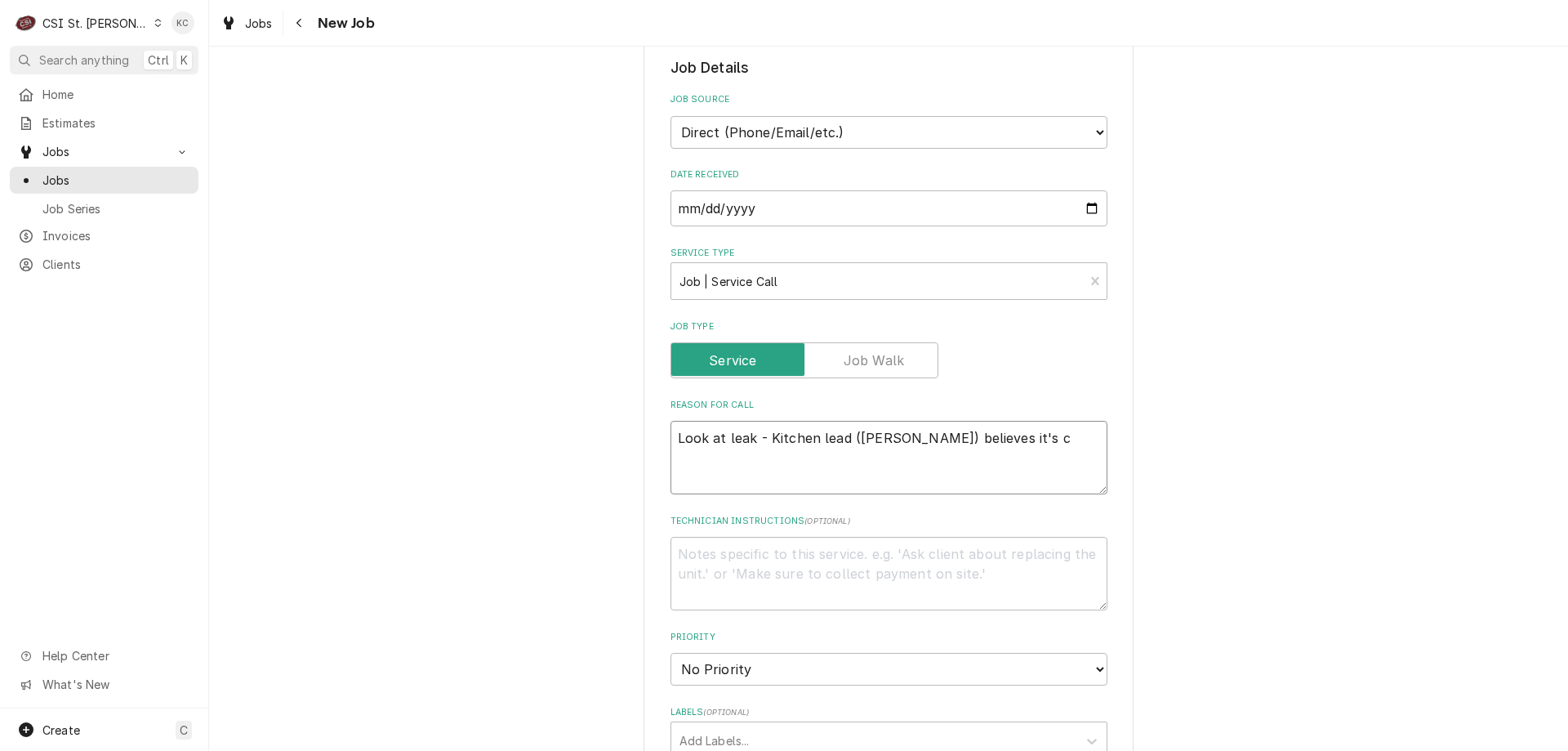
type textarea "x"
type textarea "Look at leak - Kitchen lead (Willis) believes it's co"
type textarea "x"
type textarea "Look at leak - Kitchen lead (Willis) believes it's com"
type textarea "x"
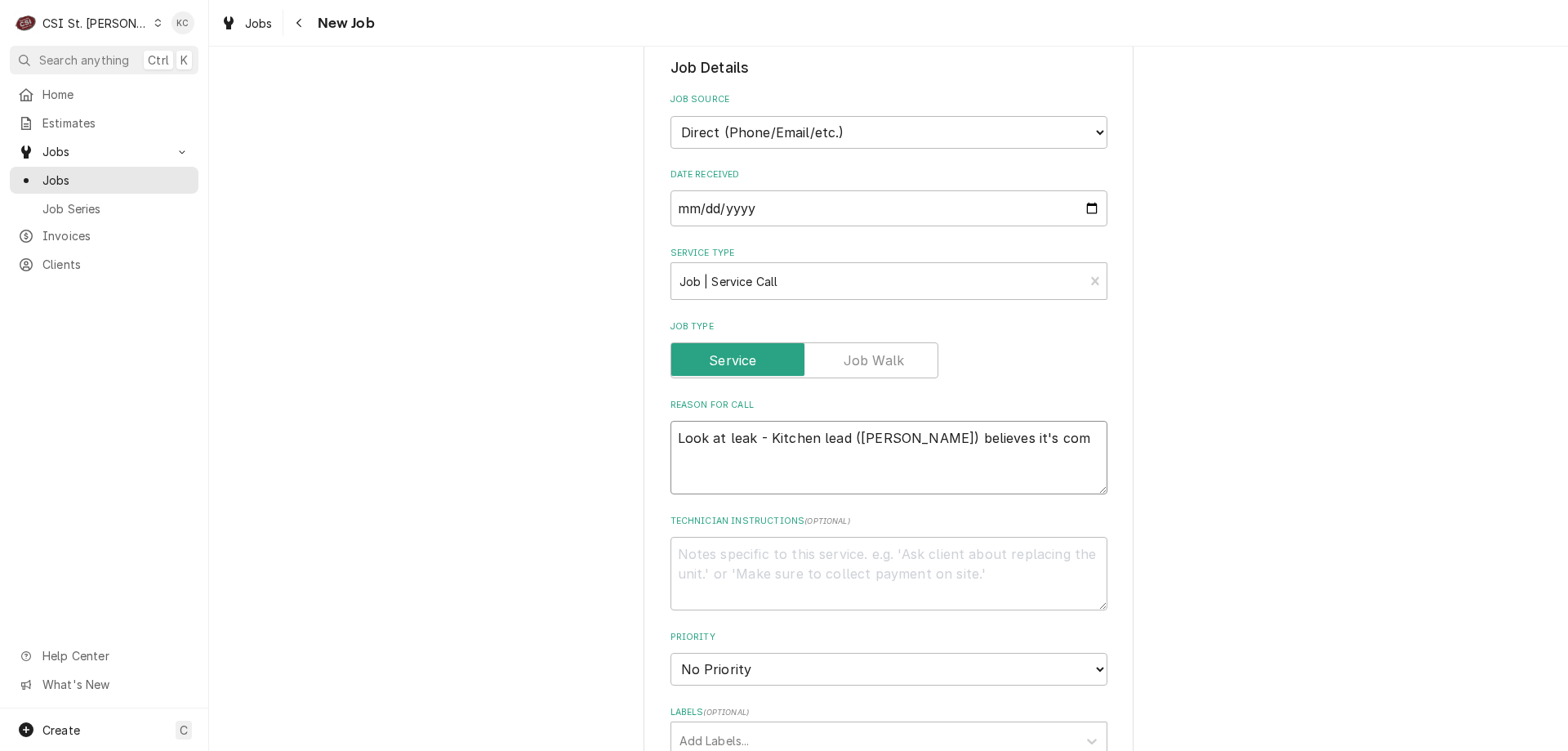
type textarea "Look at leak - Kitchen lead (Willis) believes it's comi"
type textarea "x"
type textarea "Look at leak - Kitchen lead (Willis) believes it's comin"
type textarea "x"
type textarea "Look at leak - Kitchen lead (Willis) believes it's coming"
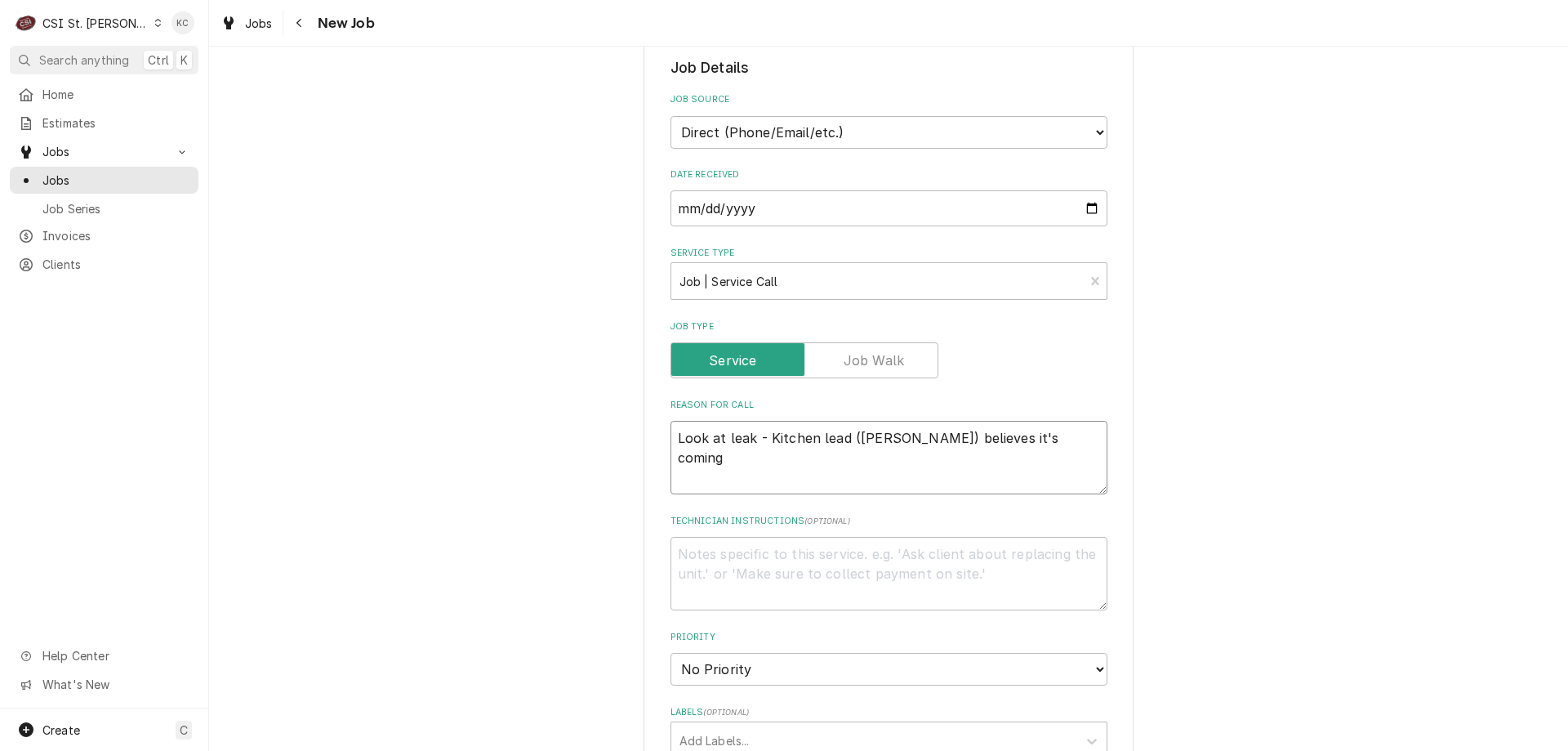
type textarea "x"
type textarea "Look at leak - Kitchen lead (Willis) believes it's coming"
type textarea "x"
type textarea "Look at leak - Kitchen lead (Willis) believes it's coming f"
type textarea "x"
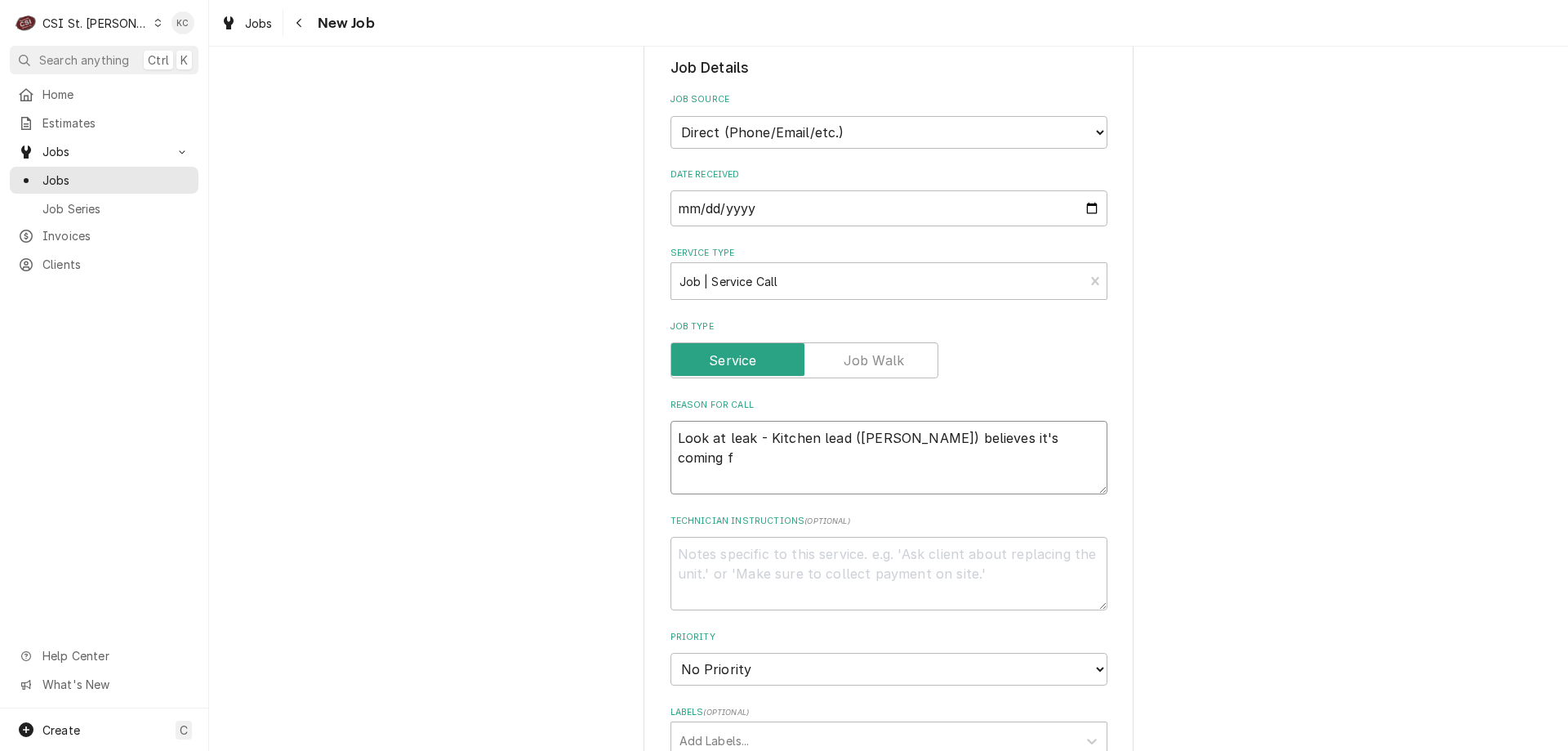
type textarea "Look at leak - Kitchen lead (Willis) believes it's coming fr"
type textarea "x"
type textarea "Look at leak - Kitchen lead (Willis) believes it's coming from"
type textarea "x"
type textarea "Look at leak - Kitchen lead (Willis) believes it's coming from"
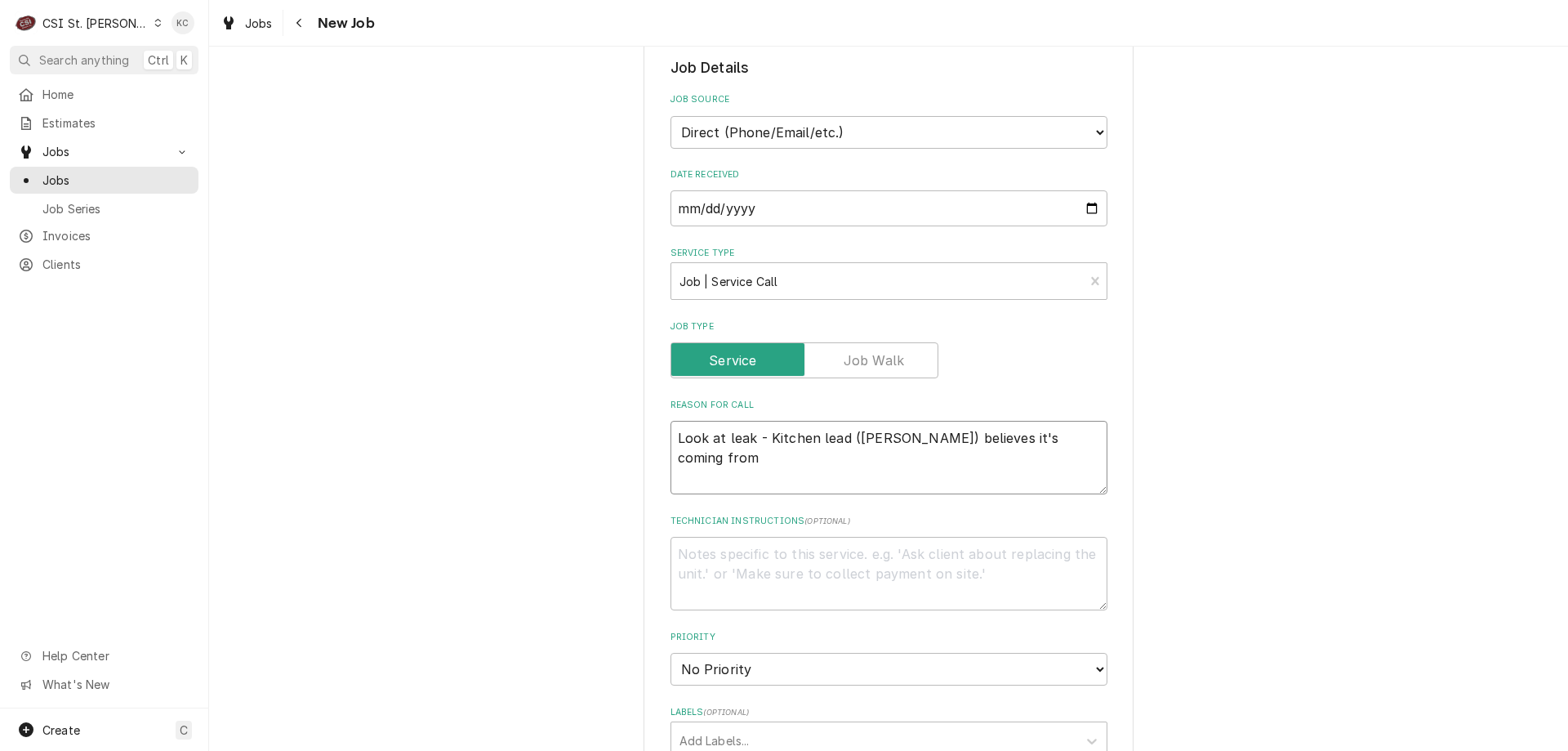
type textarea "x"
type textarea "Look at leak - Kitchen lead (Willis) believes it's coming from a"
type textarea "x"
type textarea "Look at leak - Kitchen lead (Willis) believes it's coming from a"
type textarea "x"
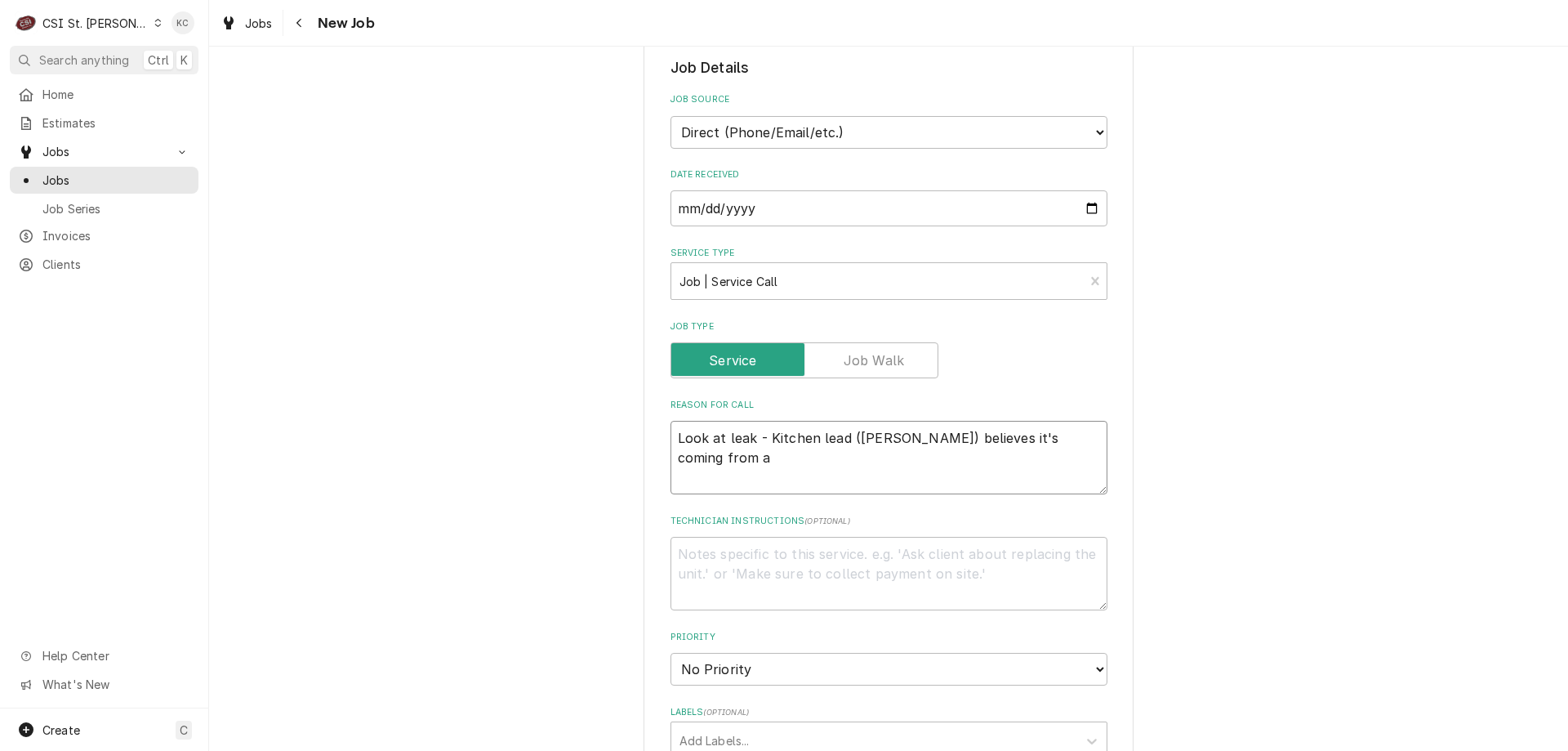
type textarea "Look at leak - Kitchen lead (Willis) believes it's coming from a c"
type textarea "x"
type textarea "Look at leak - Kitchen lead (Willis) believes it's coming from a co"
type textarea "x"
type textarea "Look at leak - Kitchen lead (Willis) believes it's coming from a com"
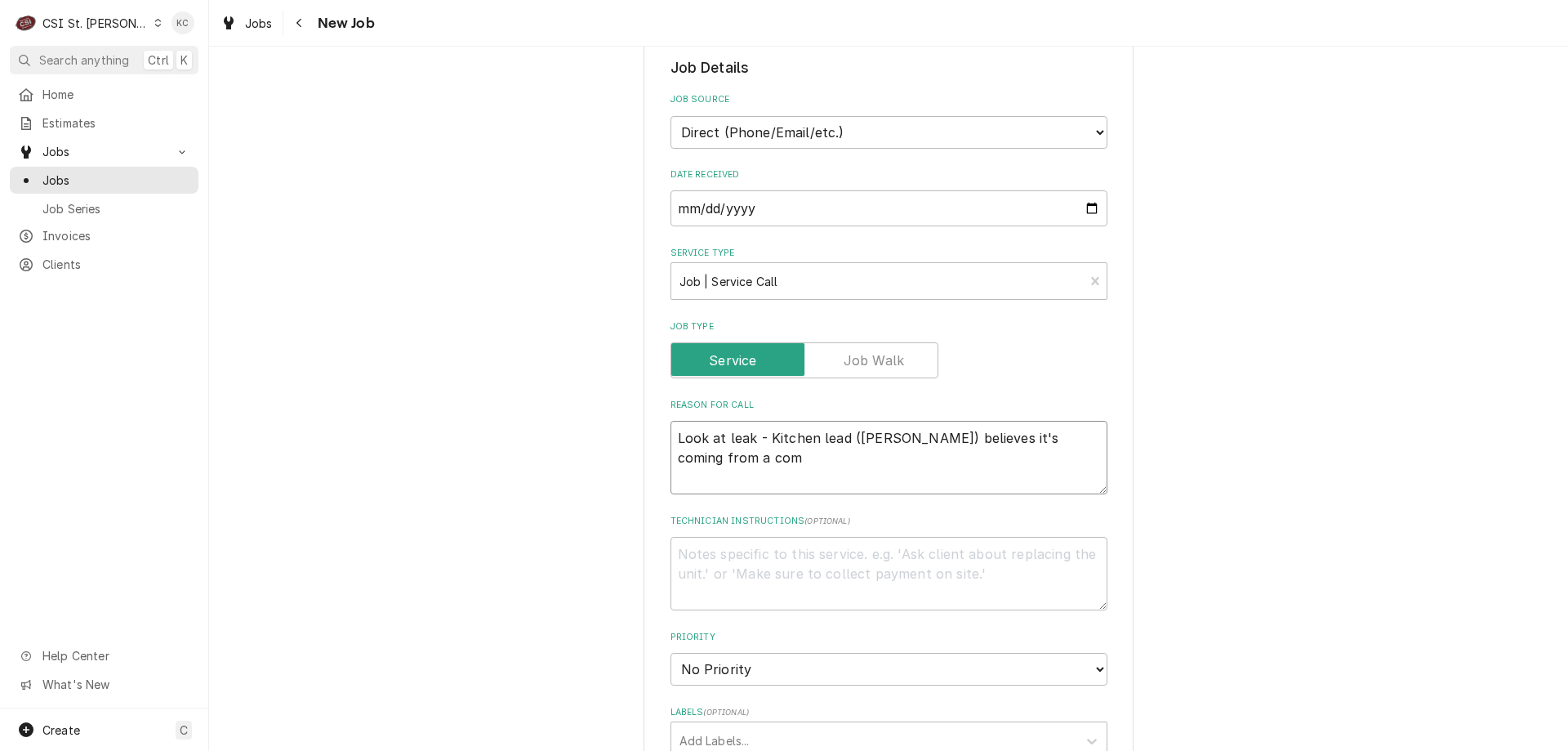
type textarea "x"
type textarea "Look at leak - Kitchen lead (Willis) believes it's coming from a comb"
type textarea "x"
type textarea "Look at leak - Kitchen lead (Willis) believes it's coming from a combi"
type textarea "x"
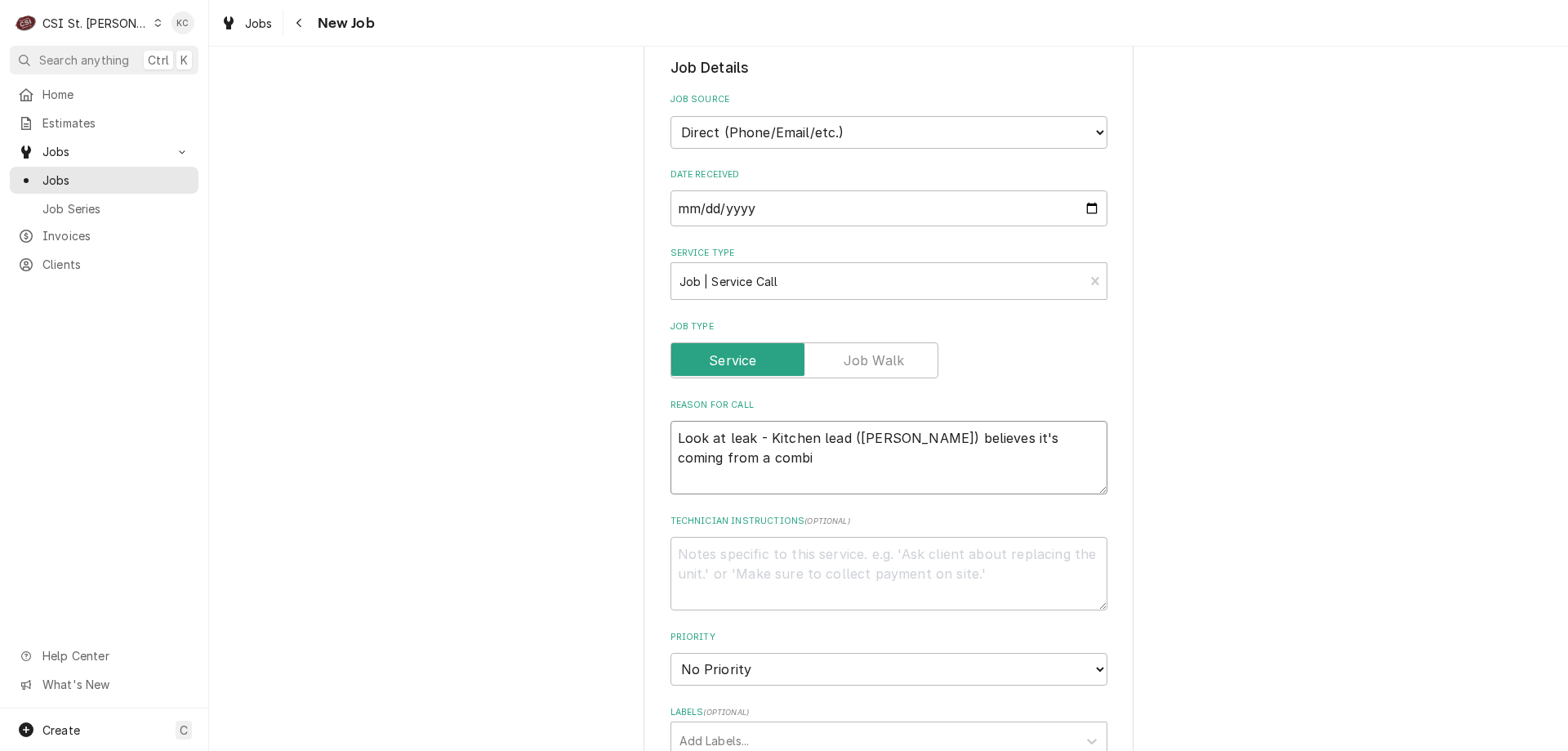
type textarea "Look at leak - Kitchen lead (Willis) believes it's coming from a combin"
type textarea "x"
type textarea "Look at leak - Kitchen lead (Willis) believes it's coming from a combina"
type textarea "x"
type textarea "Look at leak - Kitchen lead (Willis) believes it's coming from a combinat"
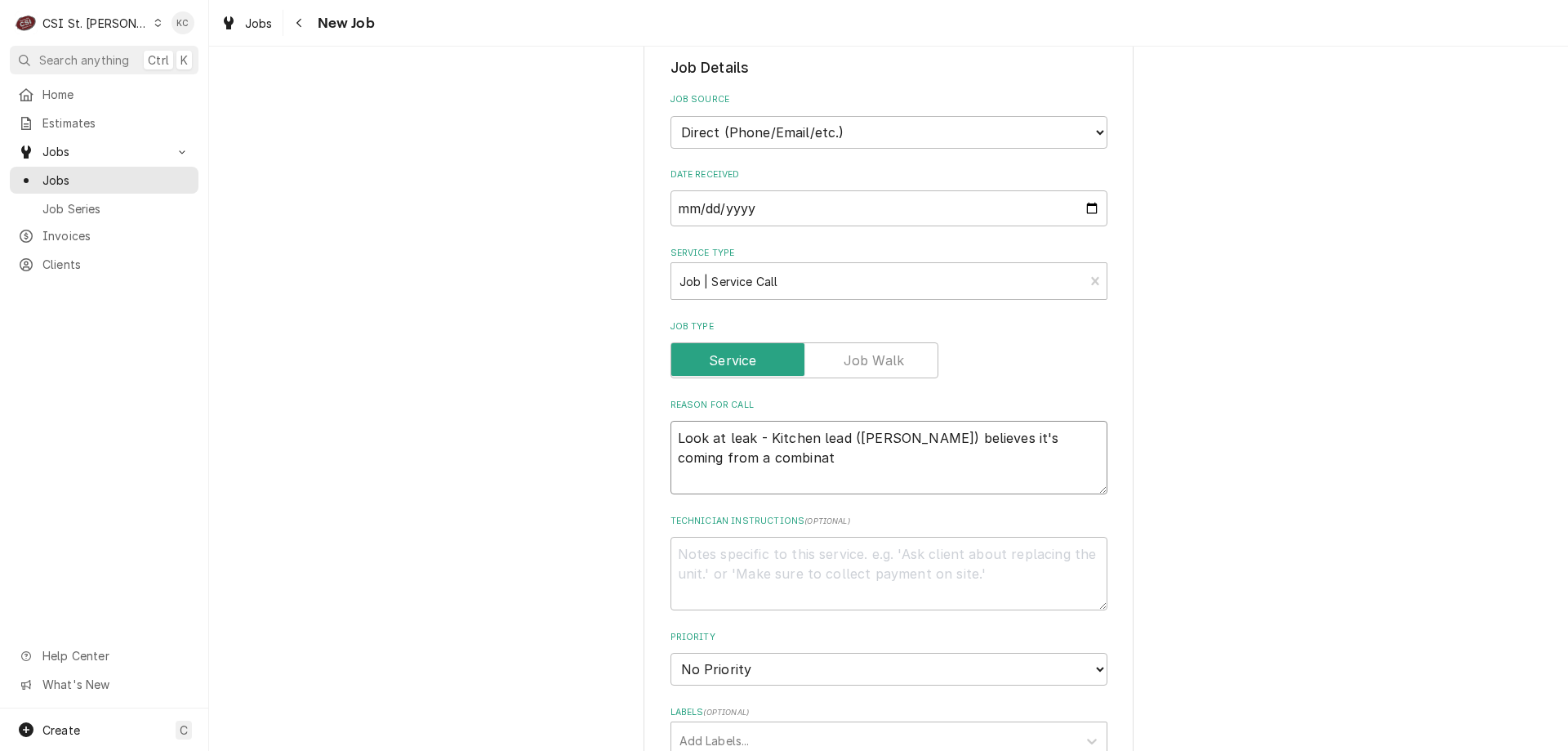
type textarea "x"
type textarea "Look at leak - Kitchen lead (Willis) believes it's coming from a combinati"
type textarea "x"
type textarea "Look at leak - Kitchen lead (Willis) believes it's coming from a combination"
type textarea "x"
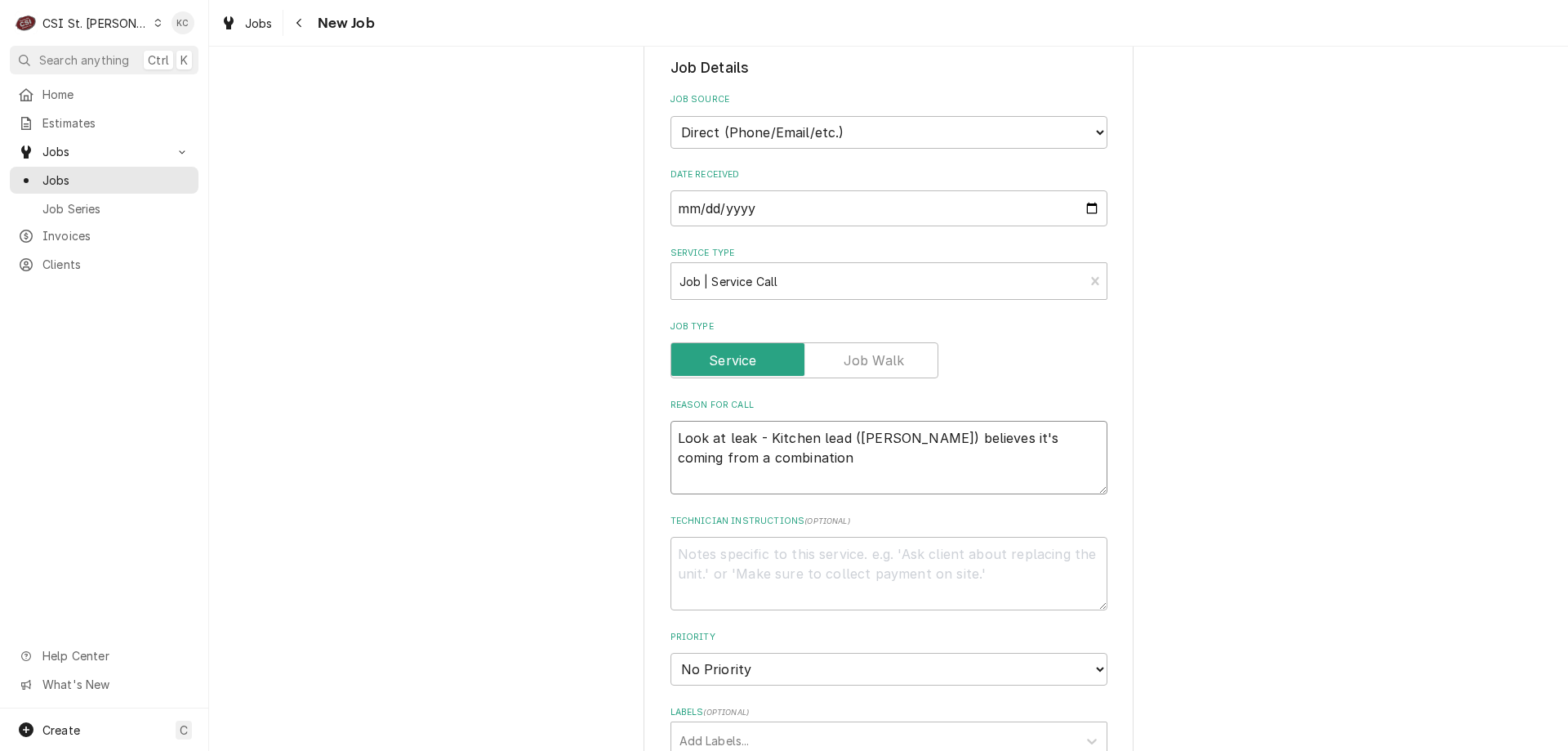
type textarea "Look at leak - Kitchen lead (Willis) believes it's coming from a combination"
type textarea "x"
type textarea "Look at leak - Kitchen lead (Willis) believes it's coming from a combination h"
type textarea "x"
type textarea "Look at leak - Kitchen lead (Willis) believes it's coming from a combination ho"
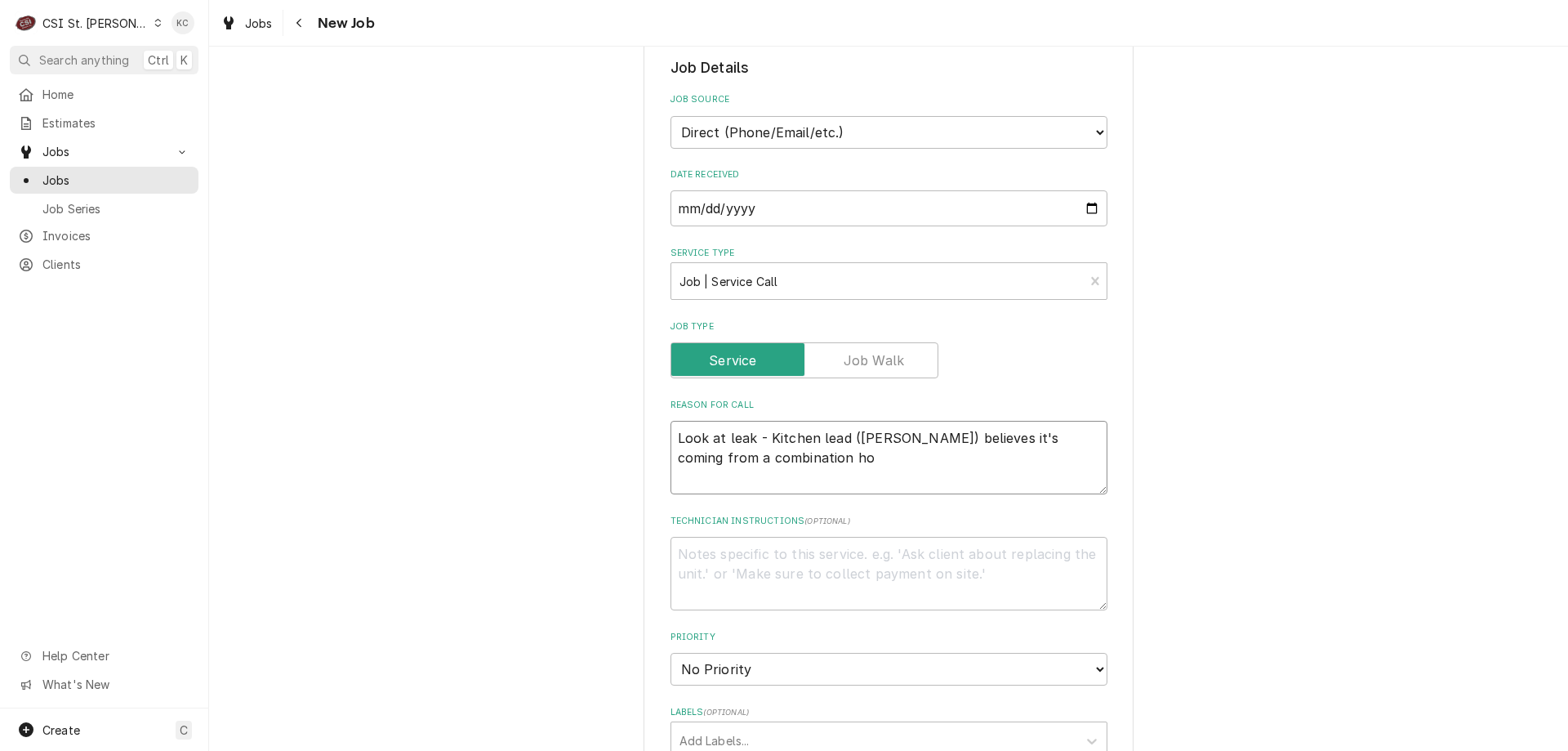
type textarea "x"
type textarea "Look at leak - Kitchen lead (Willis) believes it's coming from a combination hot"
type textarea "x"
type textarea "Look at leak - Kitchen lead (Willis) believes it's coming from a combination hot"
type textarea "x"
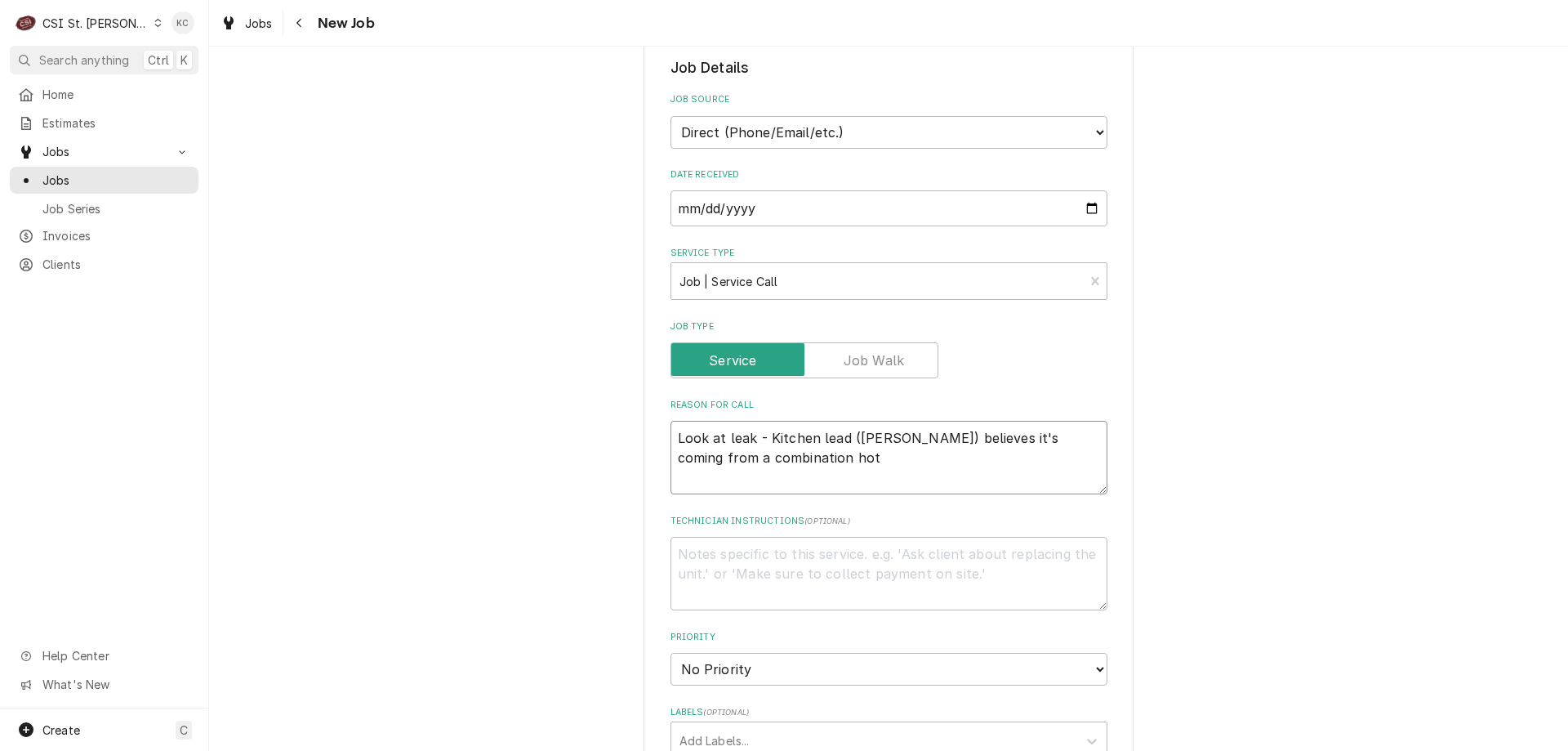
type textarea "Look at leak - Kitchen lead (Willis) believes it's coming from a combination ho…"
type textarea "x"
type textarea "Look at leak - Kitchen lead (Willis) believes it's coming from a combination ho…"
click at [841, 571] on textarea "Technician Instructions ( optional )" at bounding box center [889, 573] width 437 height 73
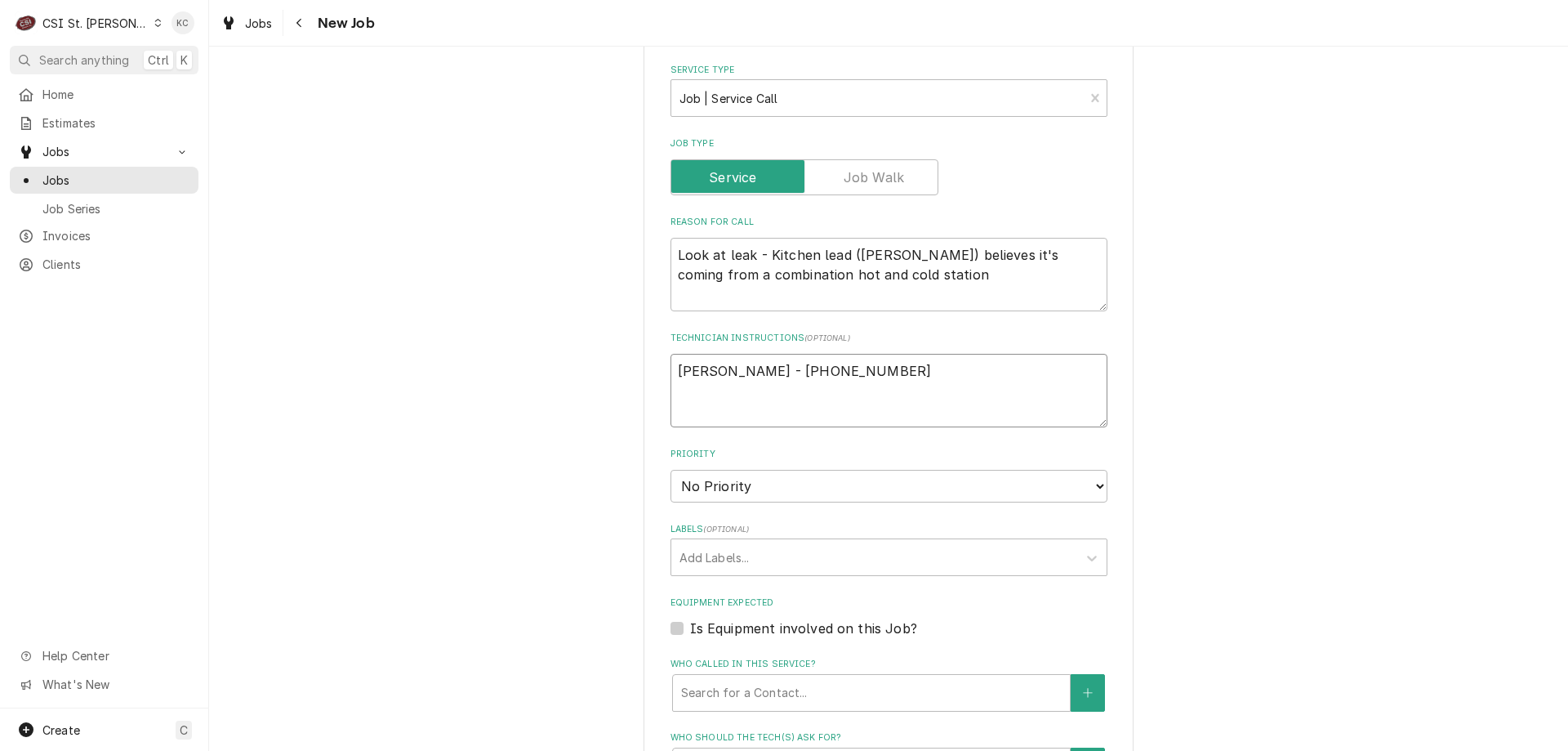
scroll to position [653, 0]
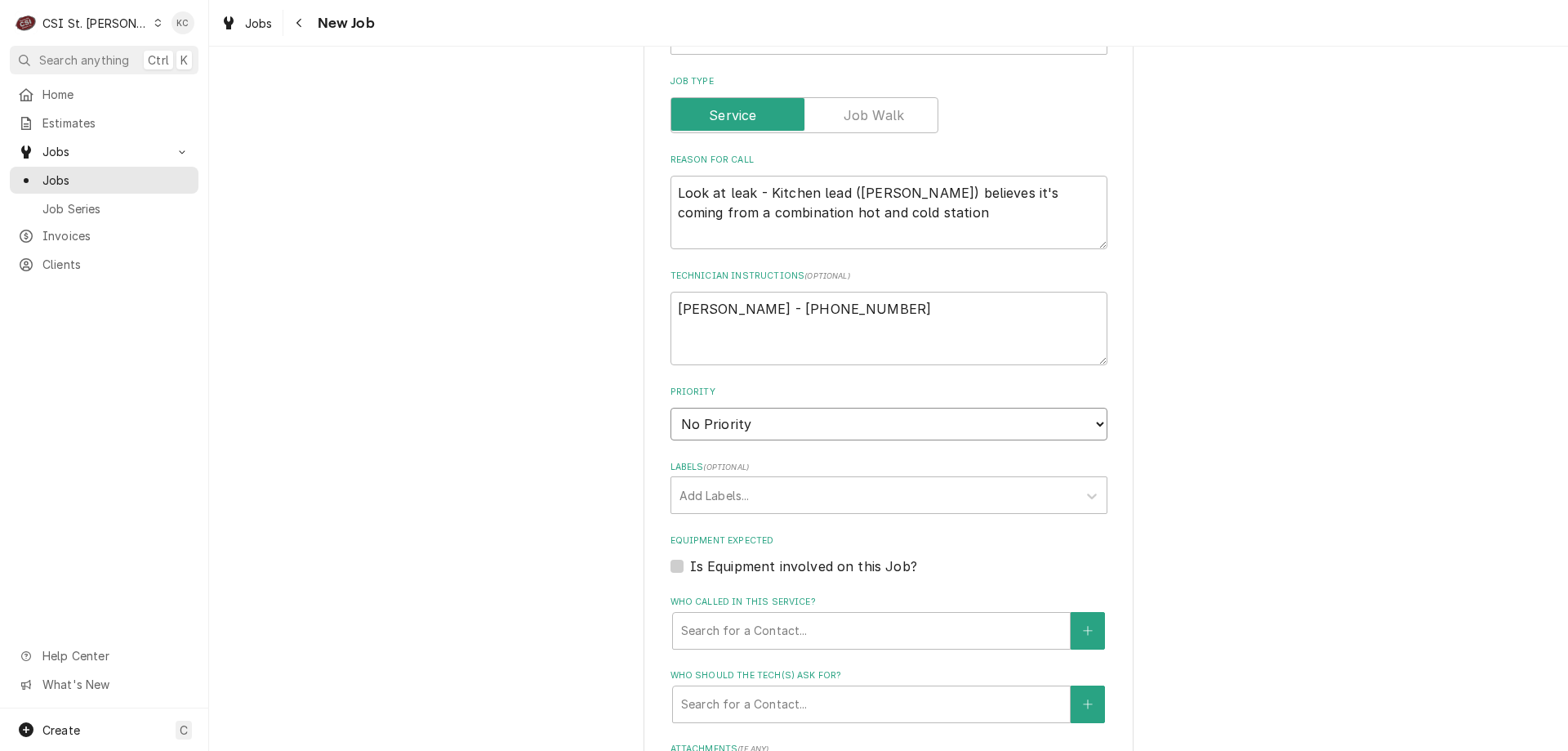
click at [776, 430] on select "No Priority Urgent High Medium Low" at bounding box center [889, 424] width 437 height 33
click at [671, 407] on select "No Priority Urgent High Medium Low" at bounding box center [889, 424] width 437 height 33
click at [845, 495] on div "Labels" at bounding box center [875, 495] width 390 height 29
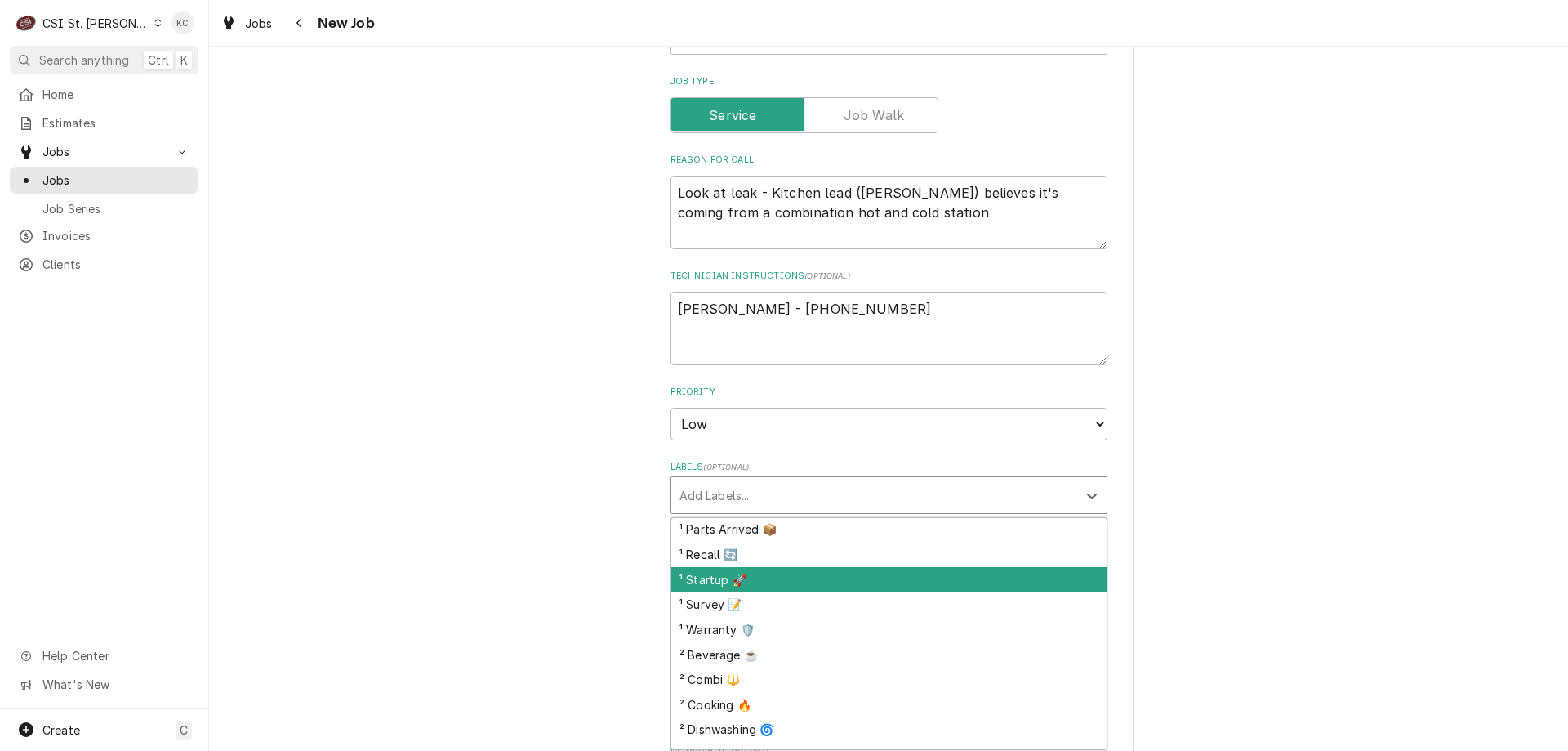
scroll to position [163, 0]
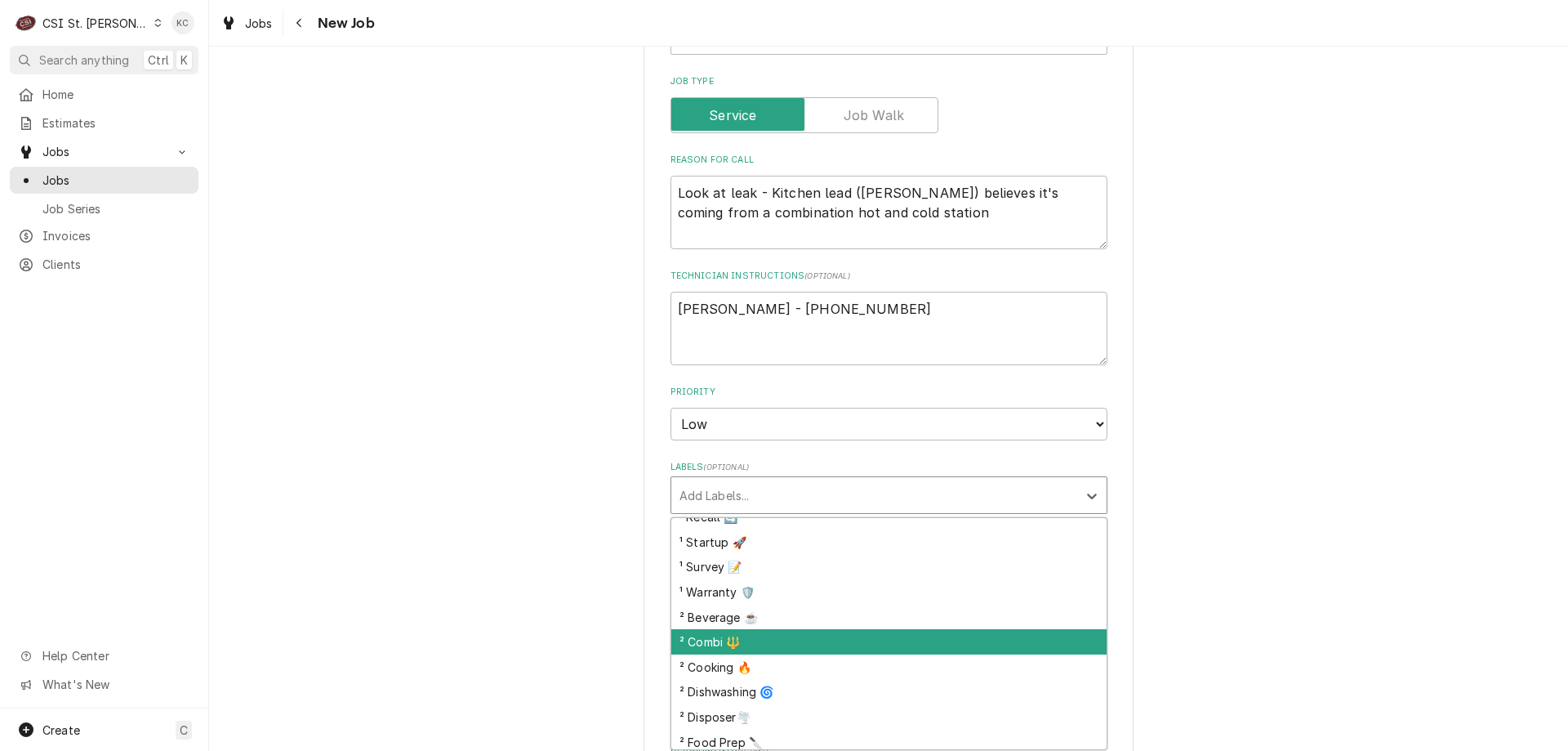
click at [859, 634] on div "² Combi 🔱" at bounding box center [889, 641] width 436 height 25
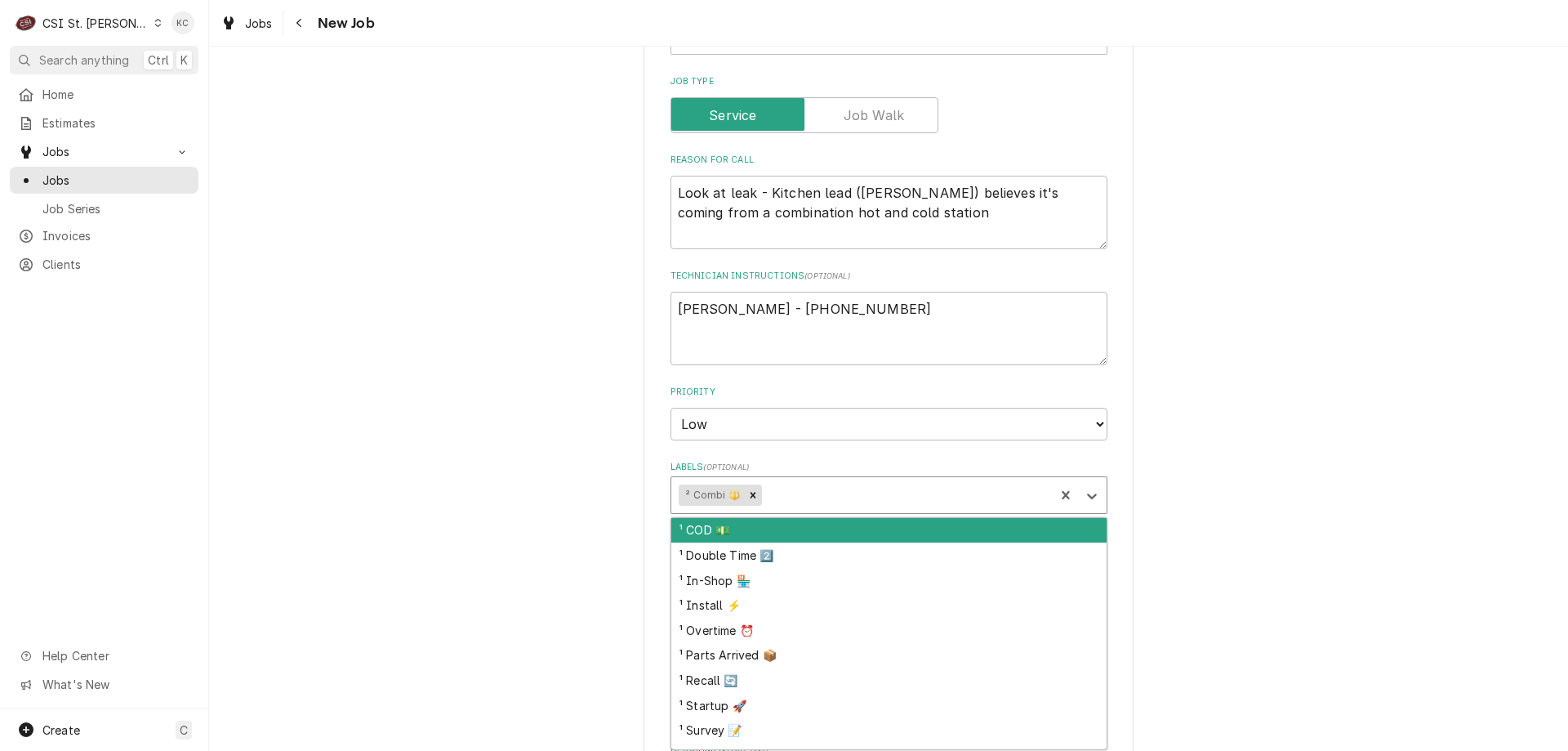
click at [841, 497] on div "Labels" at bounding box center [905, 495] width 282 height 29
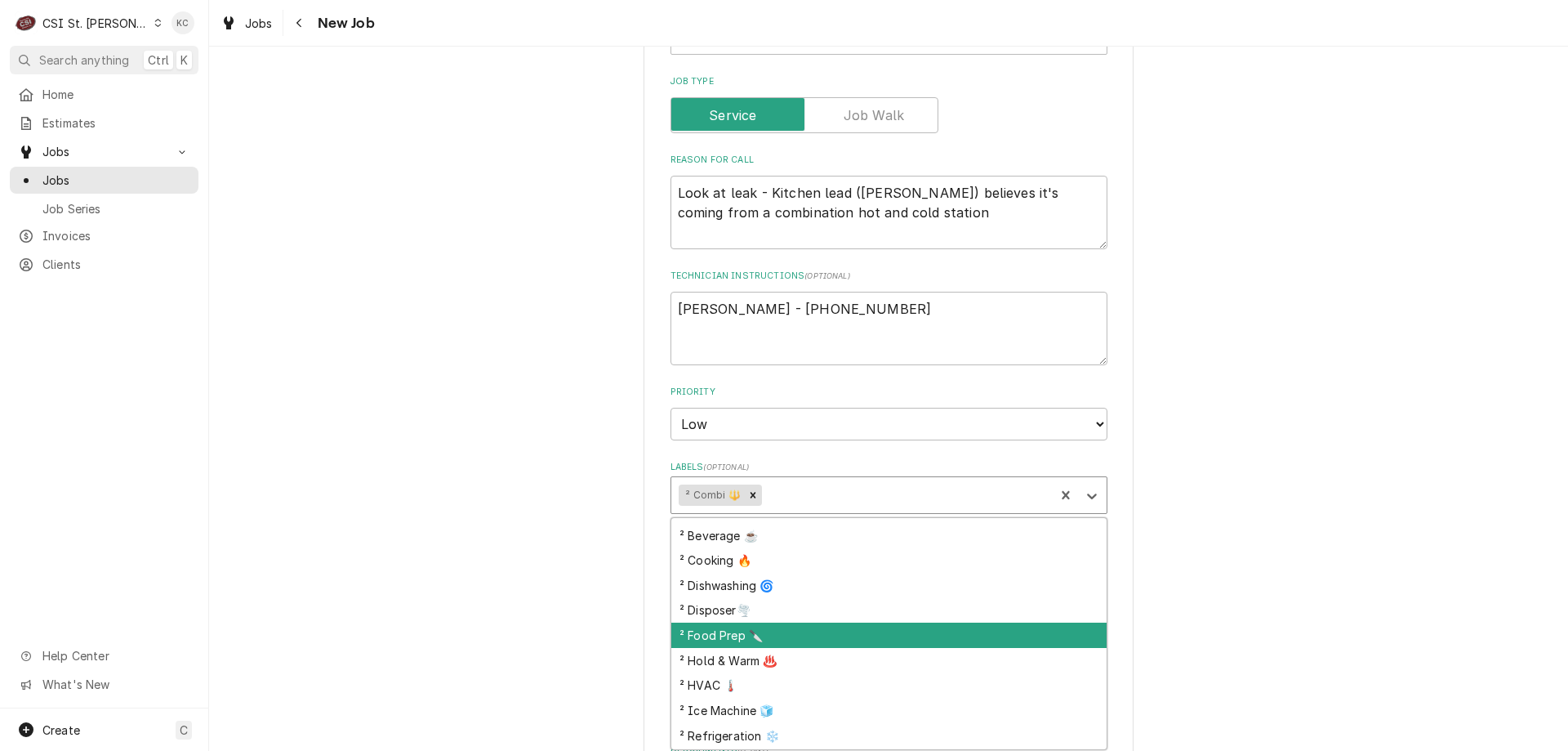
scroll to position [327, 0]
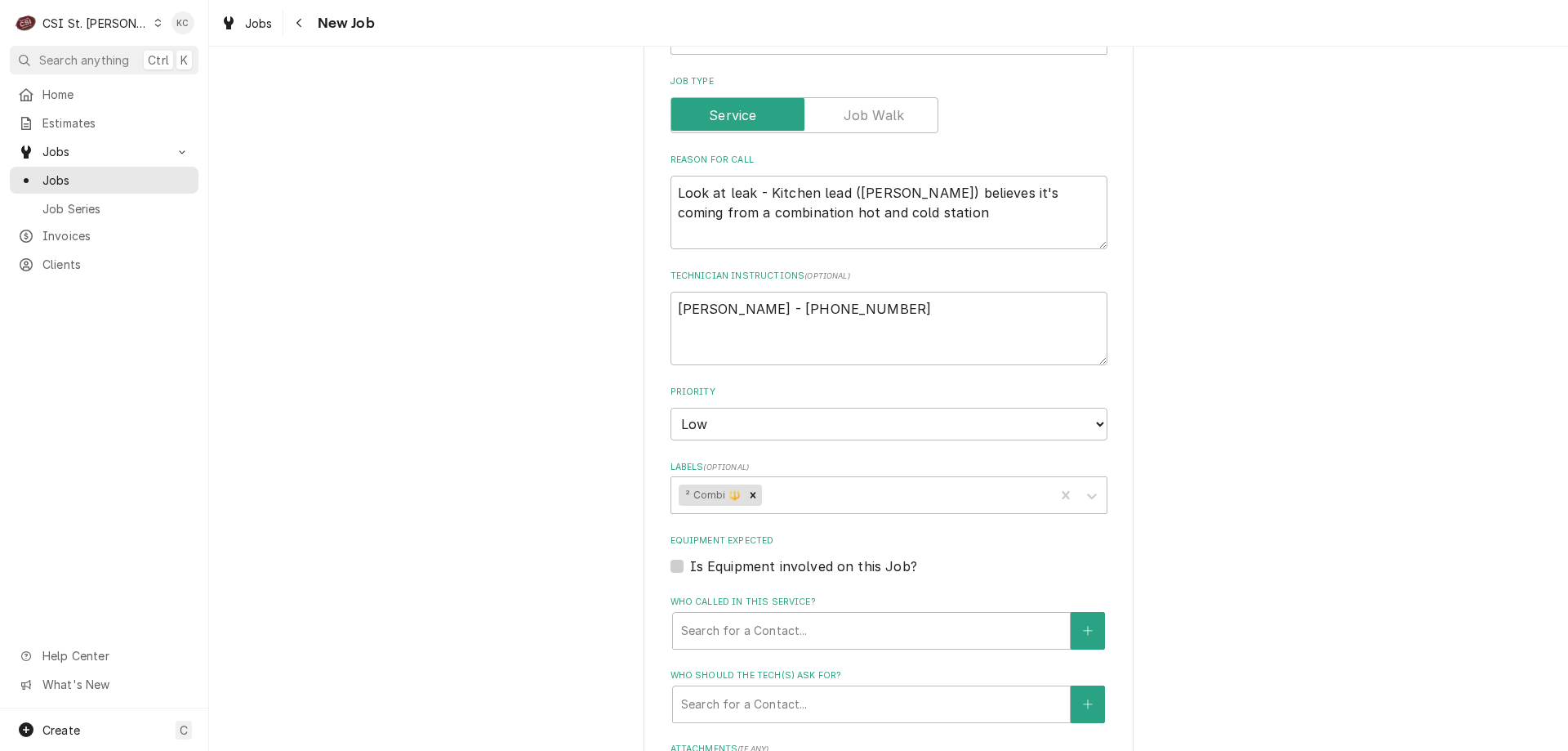
click at [1338, 554] on div "Please provide the following information to create a job: Client Details Client…" at bounding box center [888, 413] width 1359 height 2004
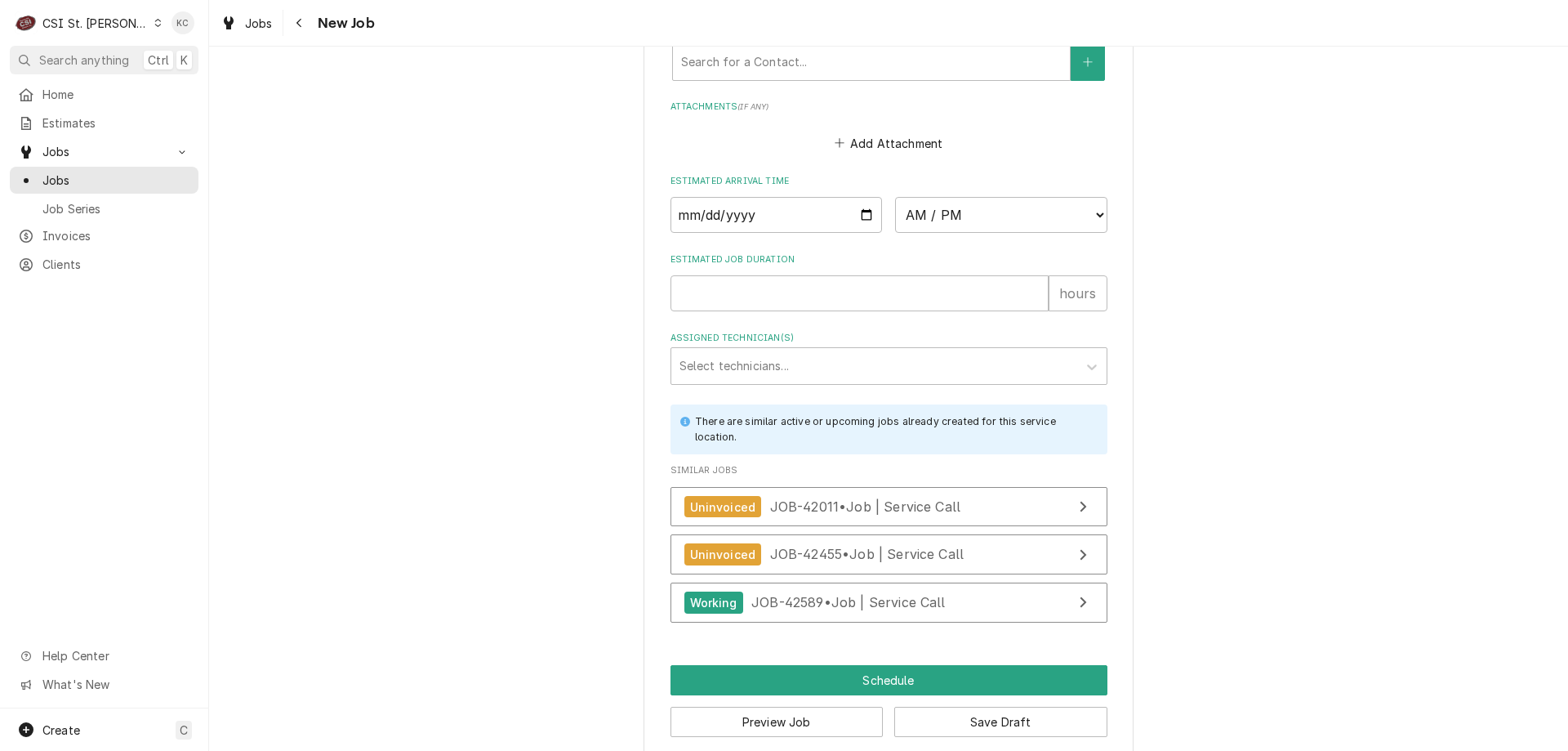
scroll to position [1317, 0]
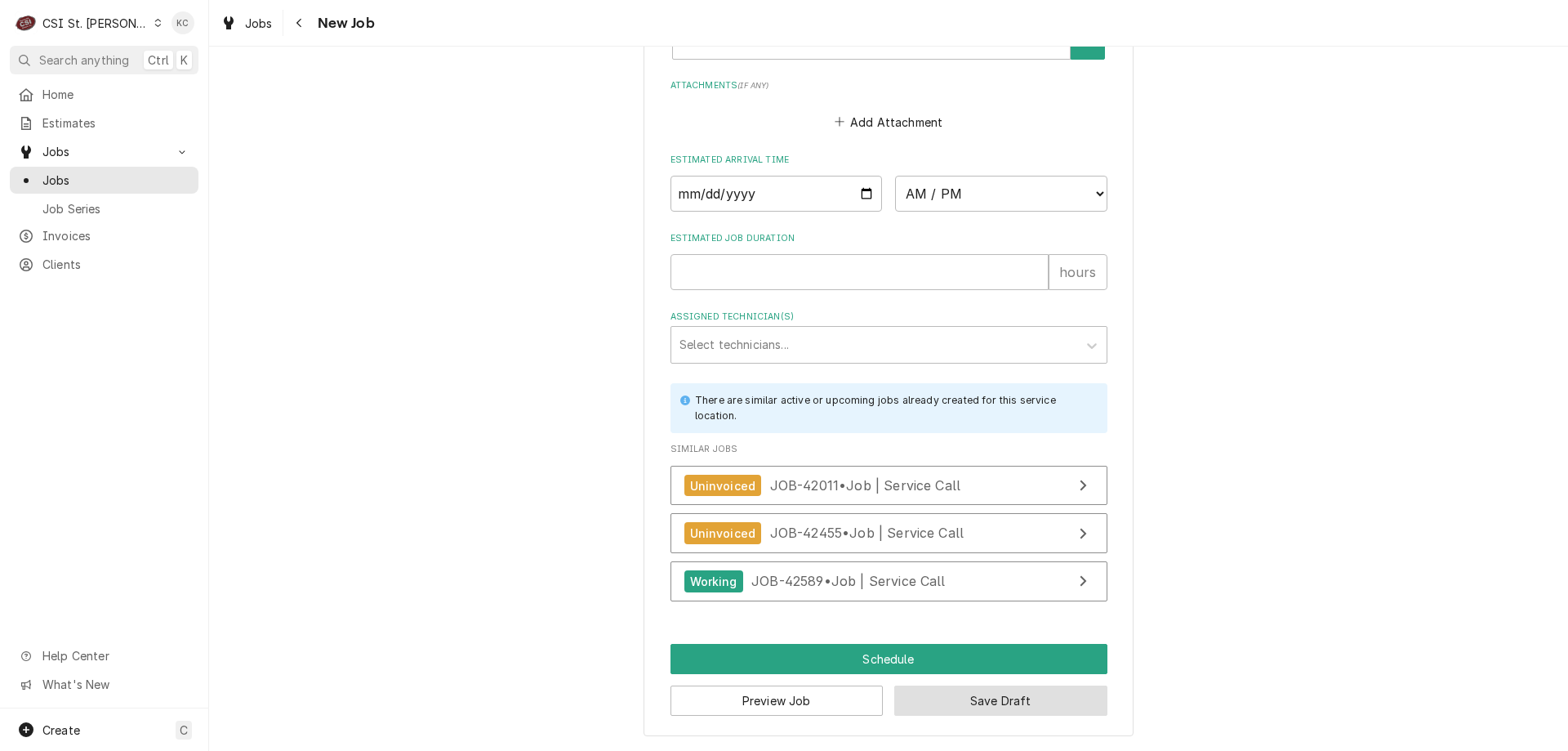
click at [1017, 702] on button "Save Draft" at bounding box center [1001, 700] width 213 height 30
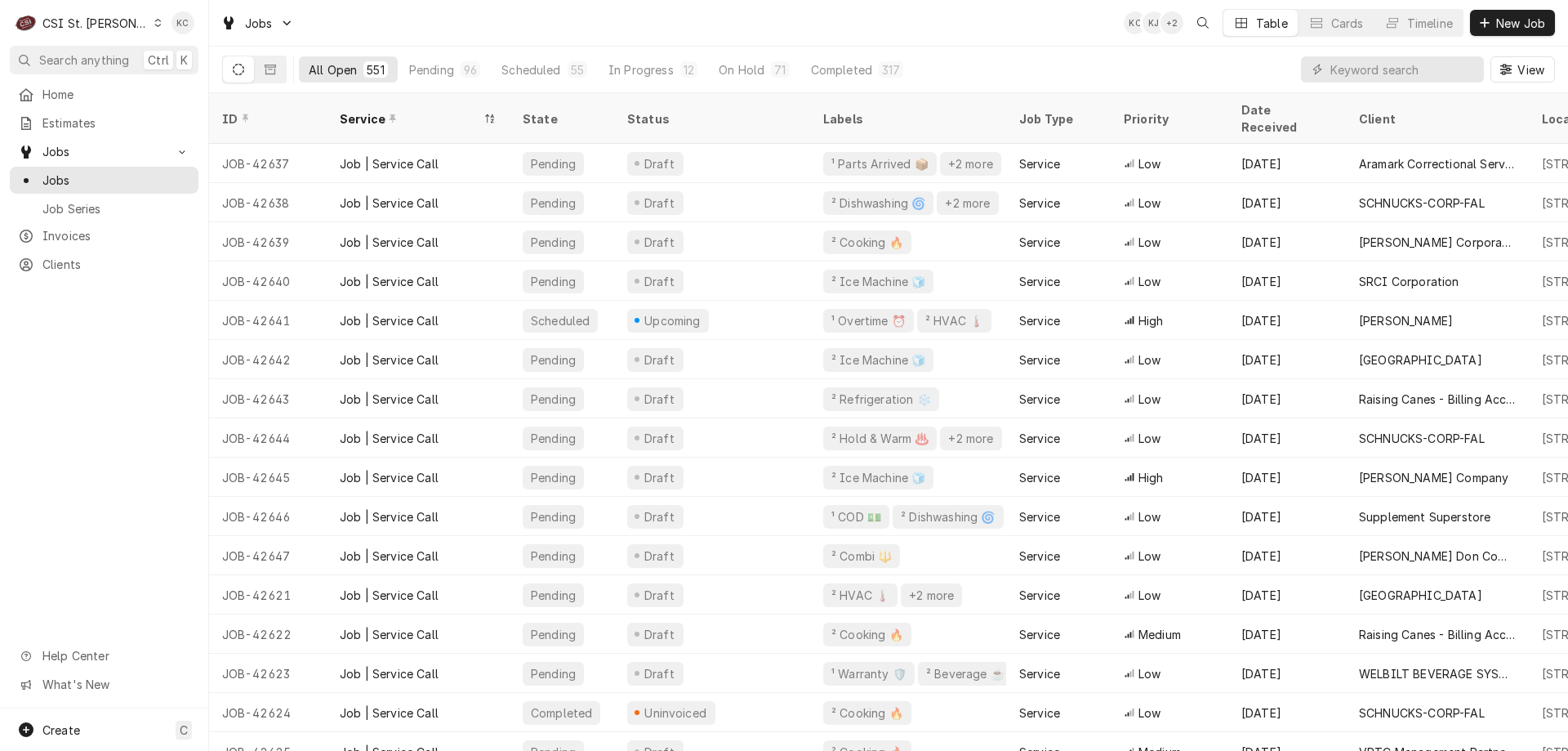
click at [979, 22] on div "Jobs KC KJ + 2 Table Cards Timeline New Job" at bounding box center [888, 22] width 1359 height 46
click at [1510, 28] on span "New Job" at bounding box center [1521, 23] width 55 height 17
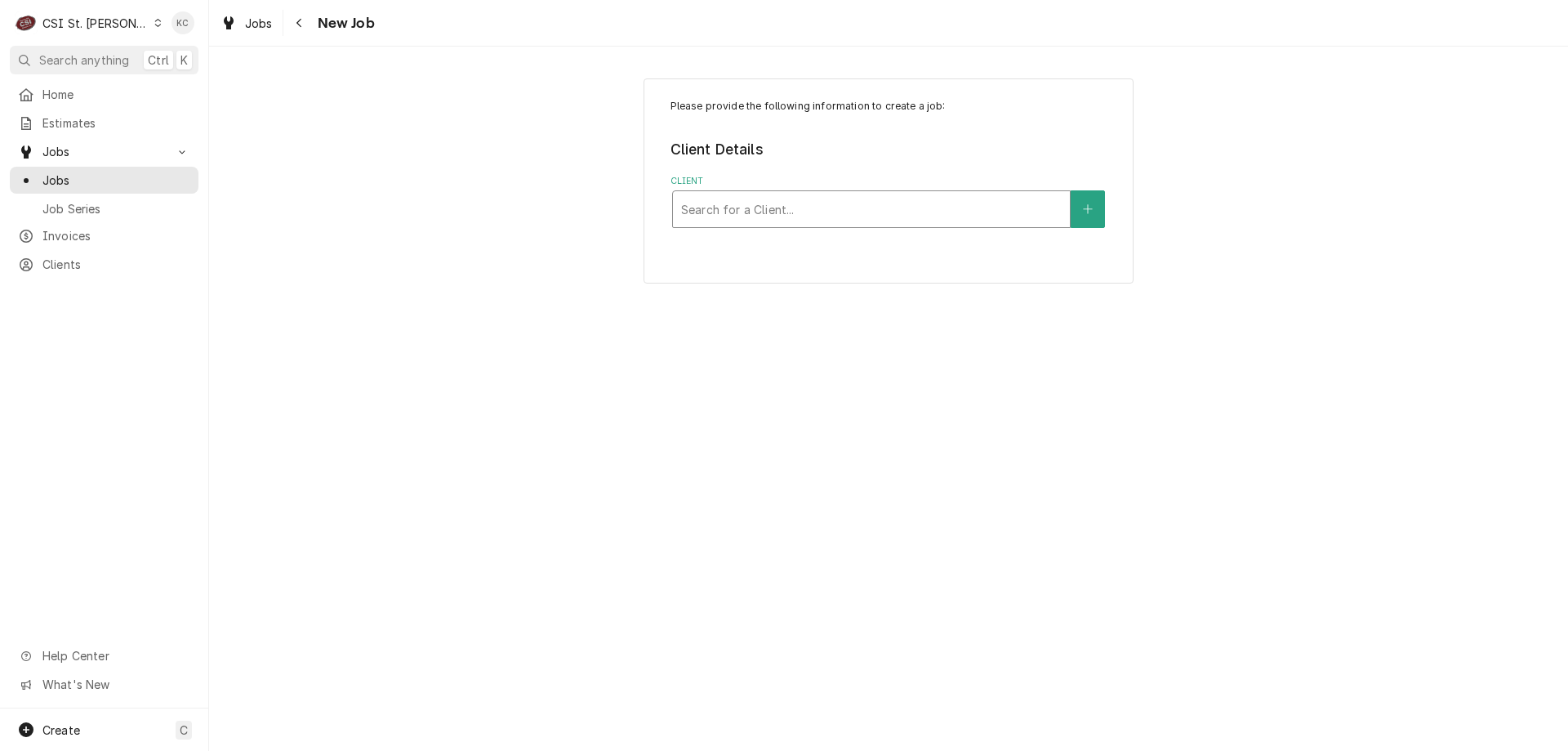
click at [807, 209] on div "Client" at bounding box center [871, 209] width 381 height 29
type input "schnucks - cor"
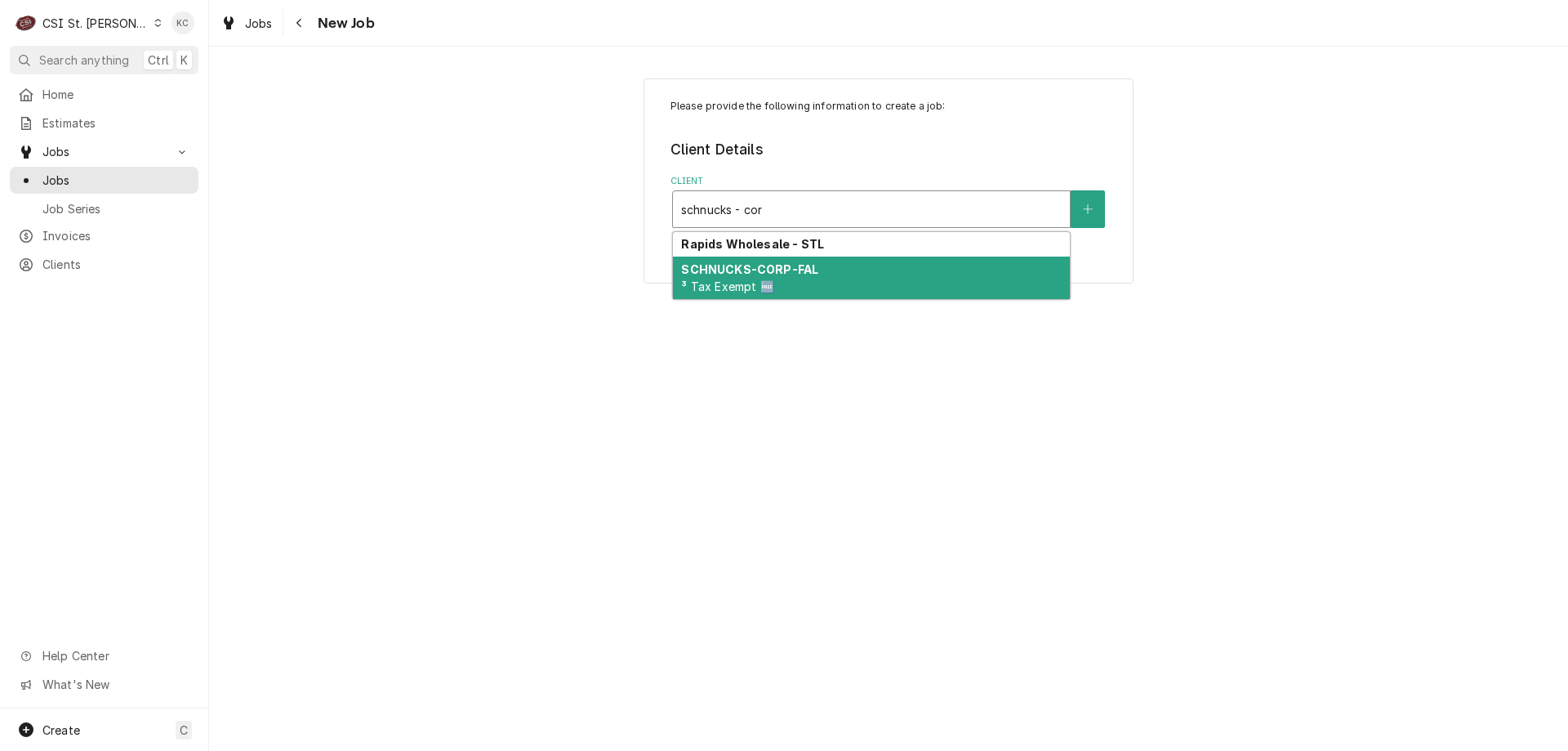
click at [806, 268] on strong "SCHNUCKS-CORP-FAL" at bounding box center [749, 269] width 137 height 14
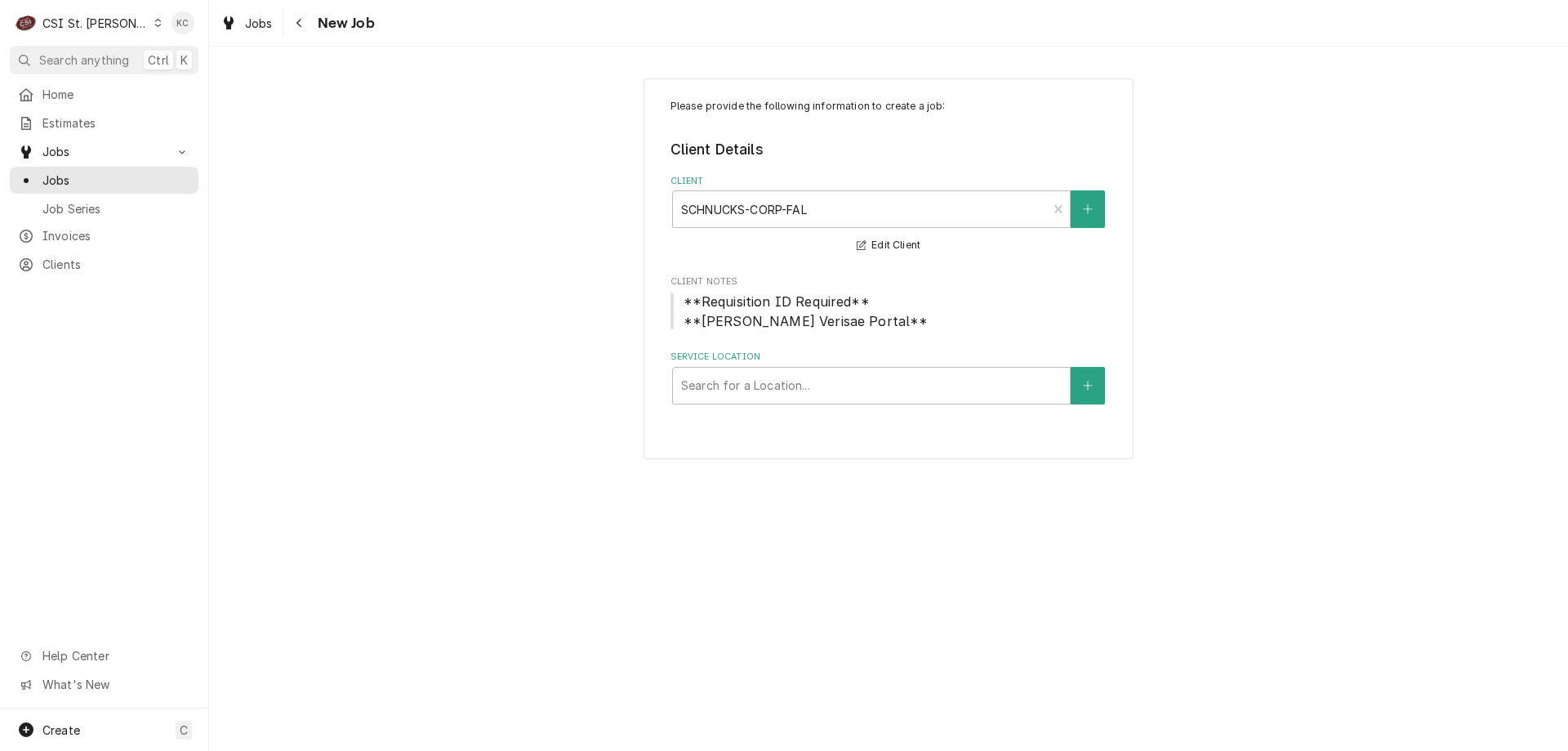
click at [1192, 388] on div "Please provide the following information to create a job: Client Details Client…" at bounding box center [888, 268] width 1359 height 410
click at [952, 397] on div "Service Location" at bounding box center [871, 386] width 381 height 29
type input "9540"
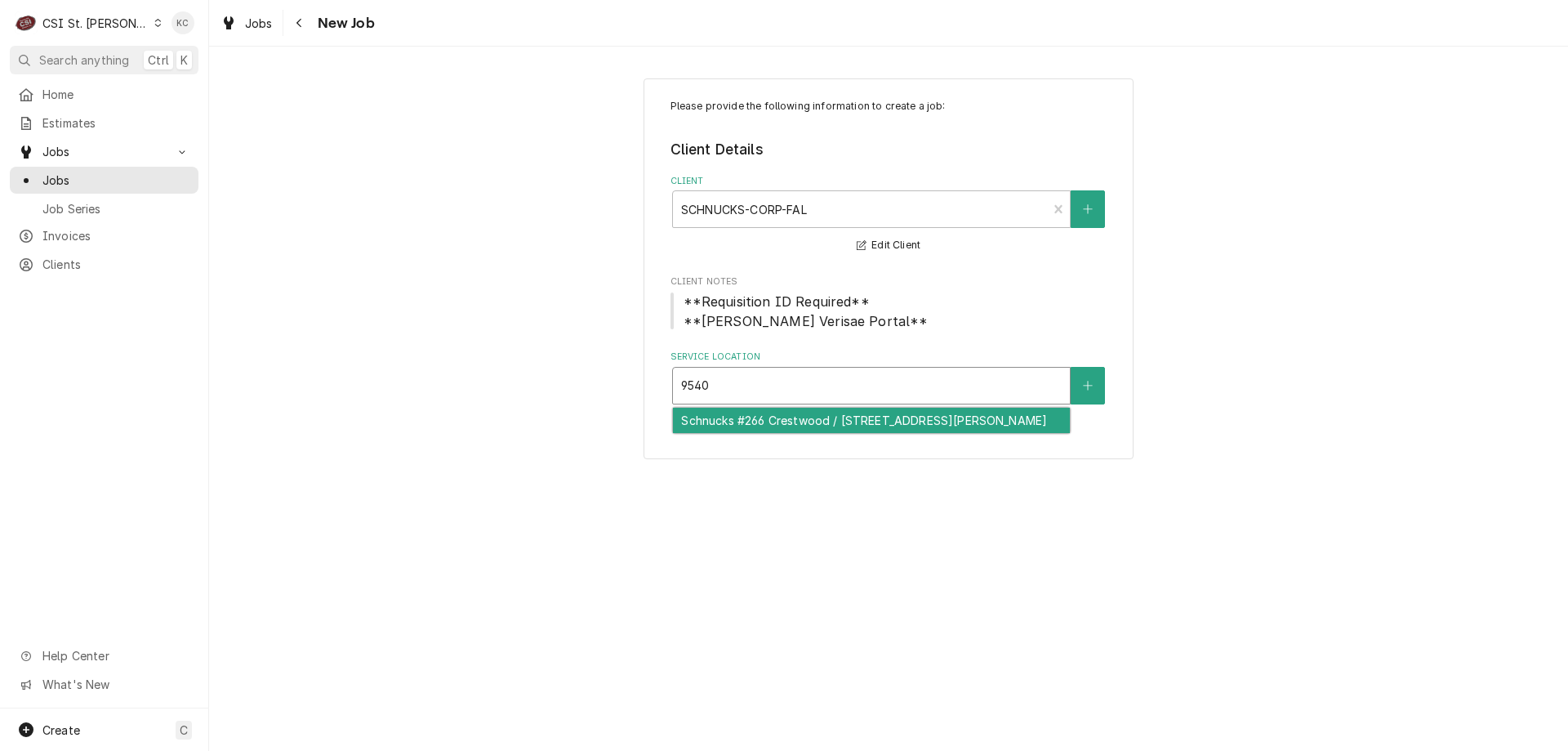
click at [953, 409] on div "Schnucks #266 Crestwood / [STREET_ADDRESS][PERSON_NAME]" at bounding box center [872, 420] width 397 height 25
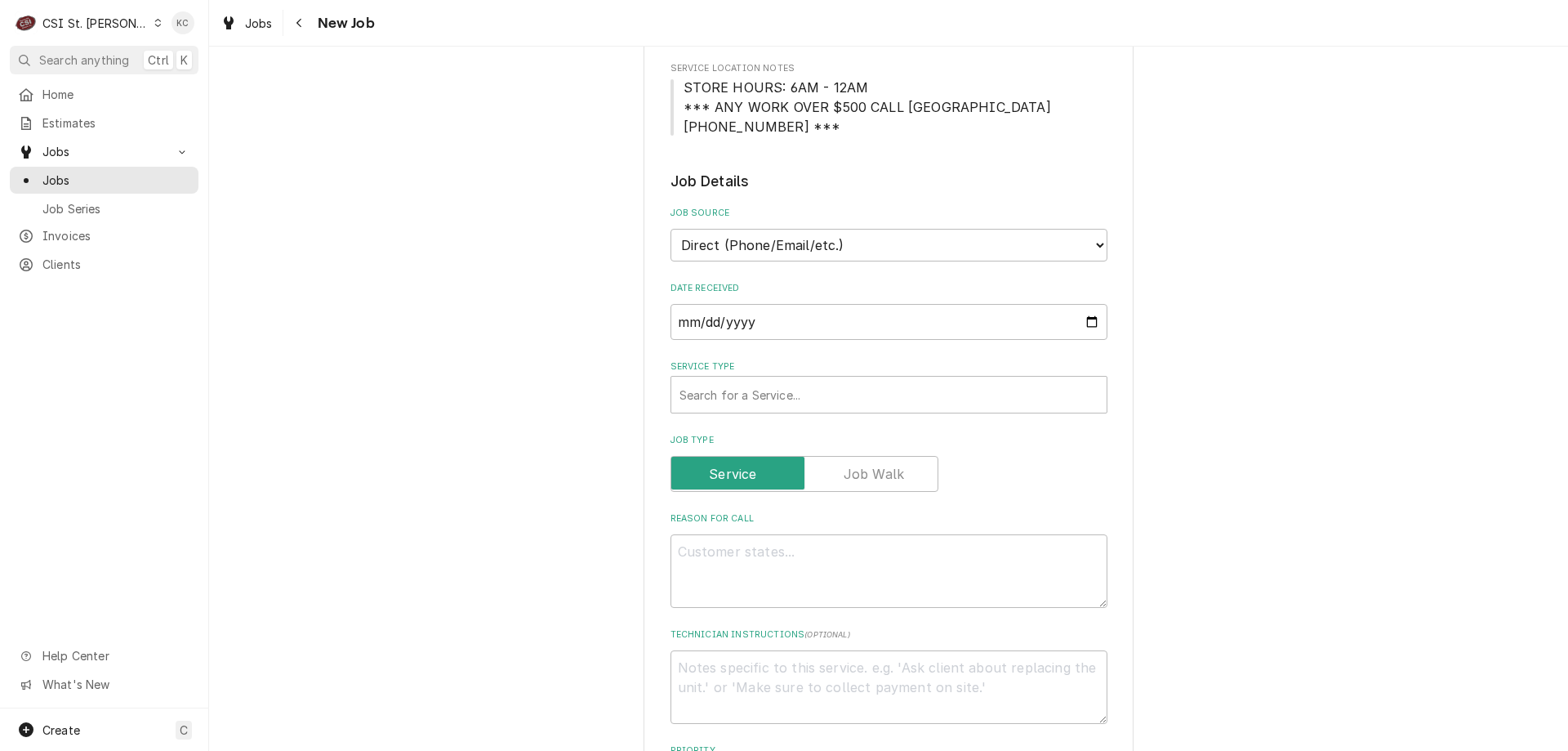
scroll to position [394, 0]
click at [840, 241] on select "Direct (Phone/Email/etc.) Service Channel Corrigo Ecotrak Other" at bounding box center [889, 240] width 437 height 33
select select "100"
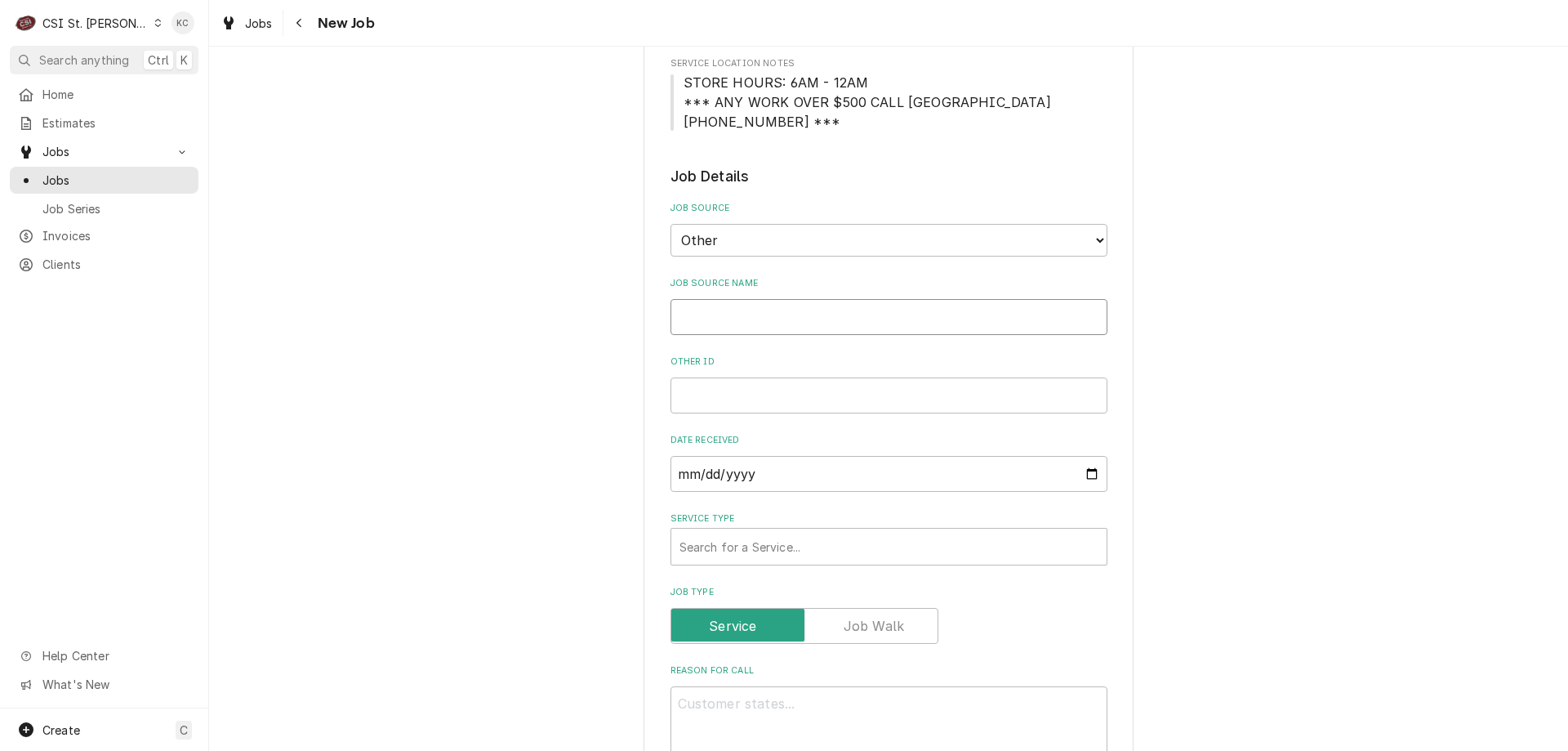
click at [800, 325] on input "Job Source Name" at bounding box center [889, 317] width 437 height 36
type textarea "x"
type input "V"
type textarea "x"
type input "Ve"
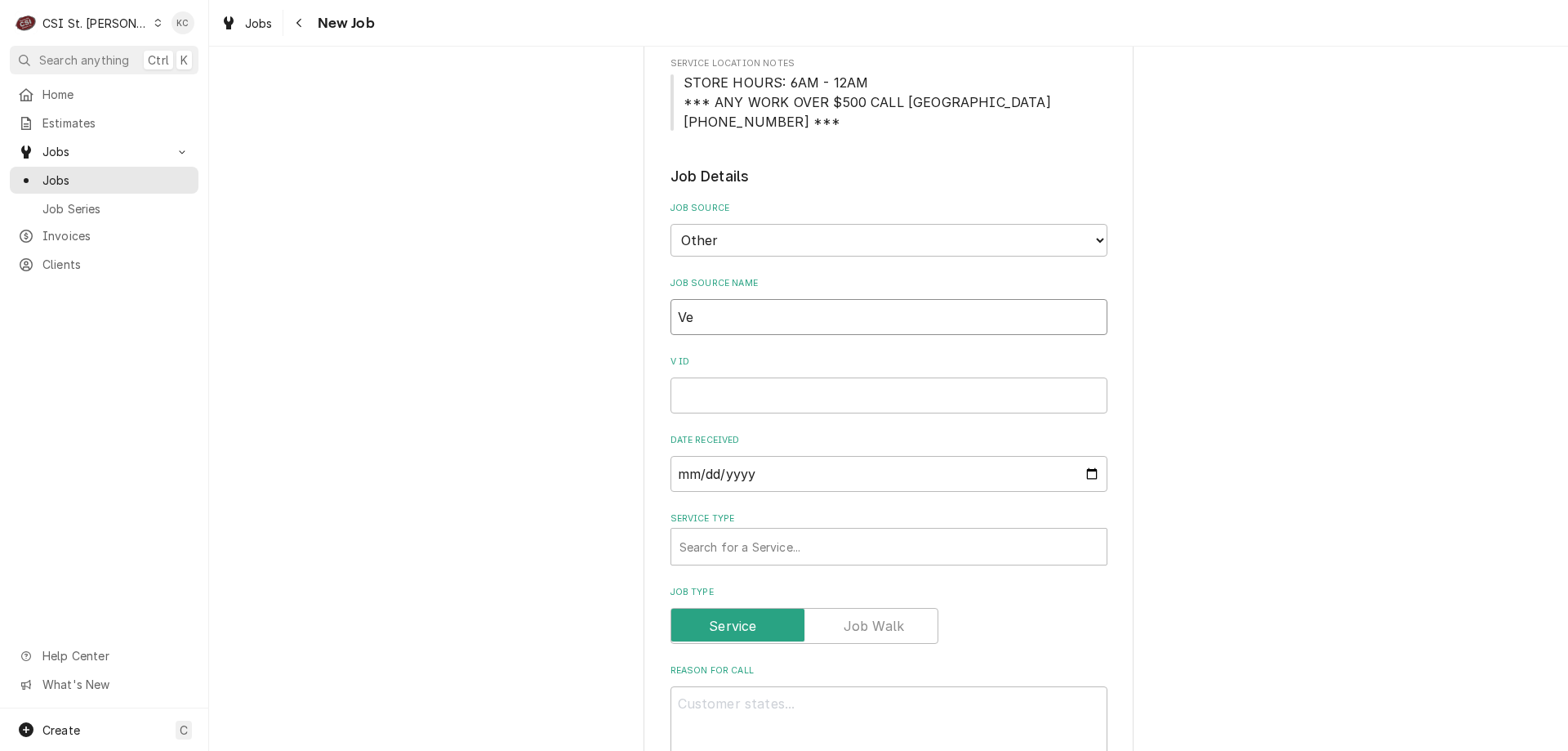
type textarea "x"
type input "Ver"
type textarea "x"
type input "Veri"
type textarea "x"
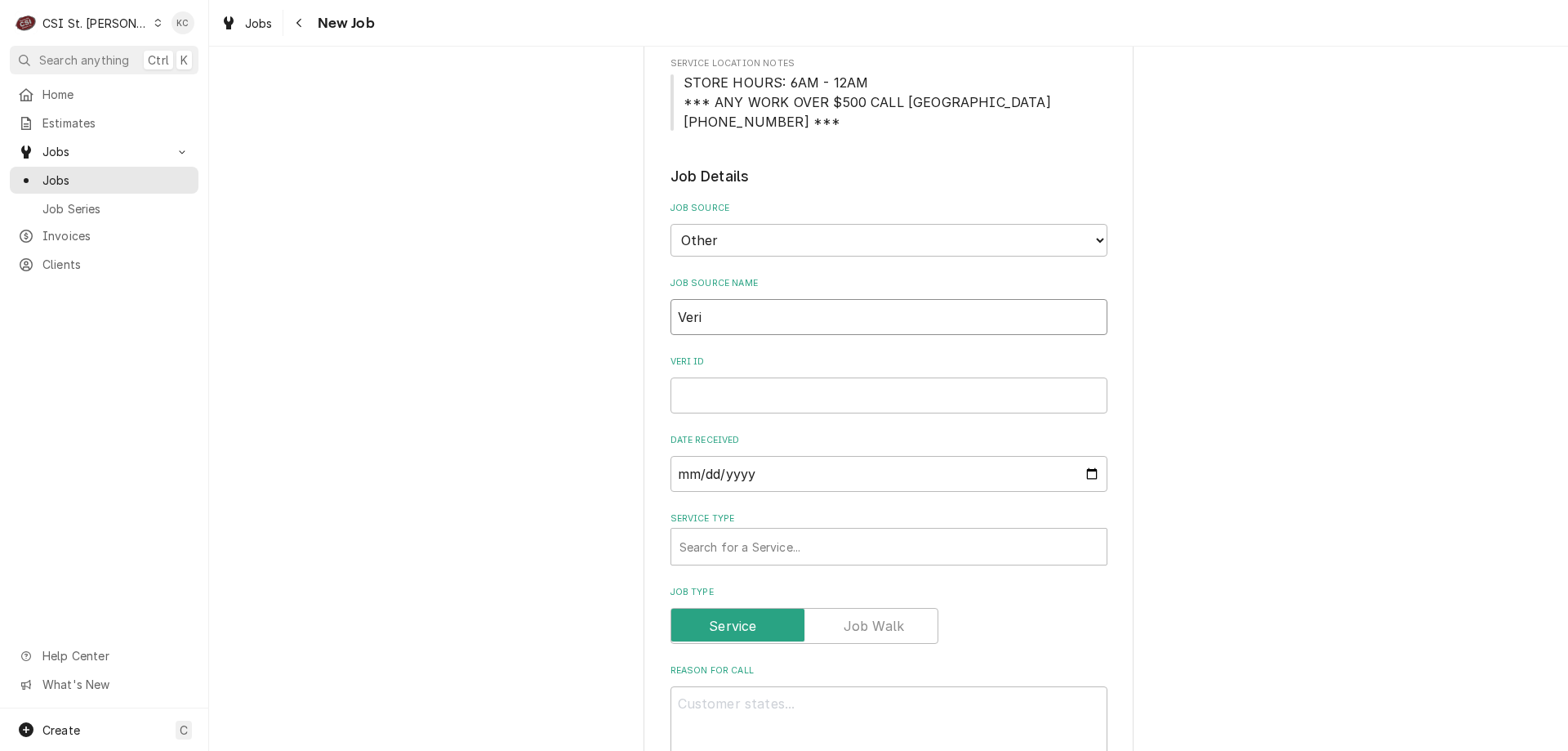
type input "Veris"
type textarea "x"
type input "Verise"
type textarea "x"
type input "Verisea"
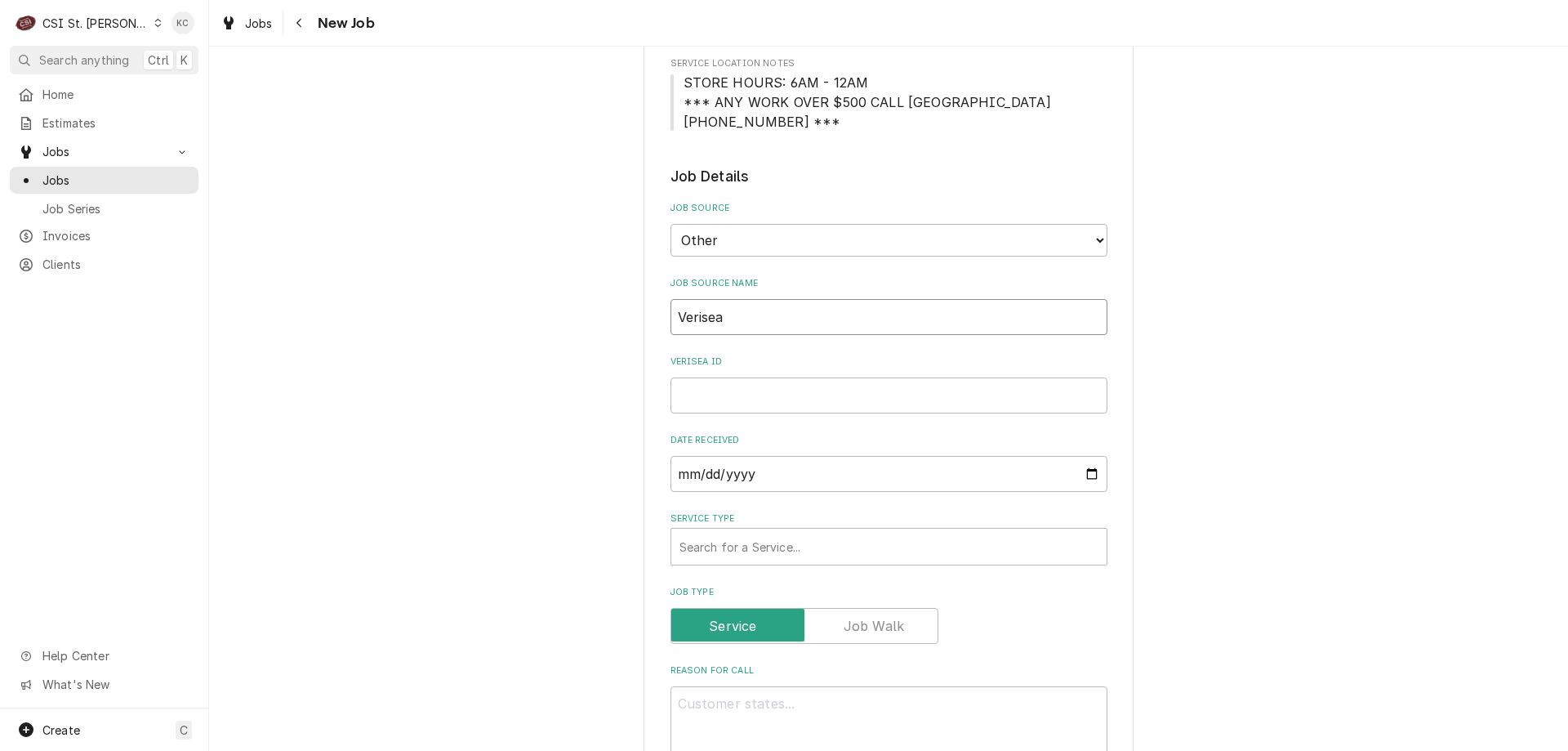
type textarea "x"
type input "Verisea"
type textarea "x"
type input "Verisea"
type textarea "x"
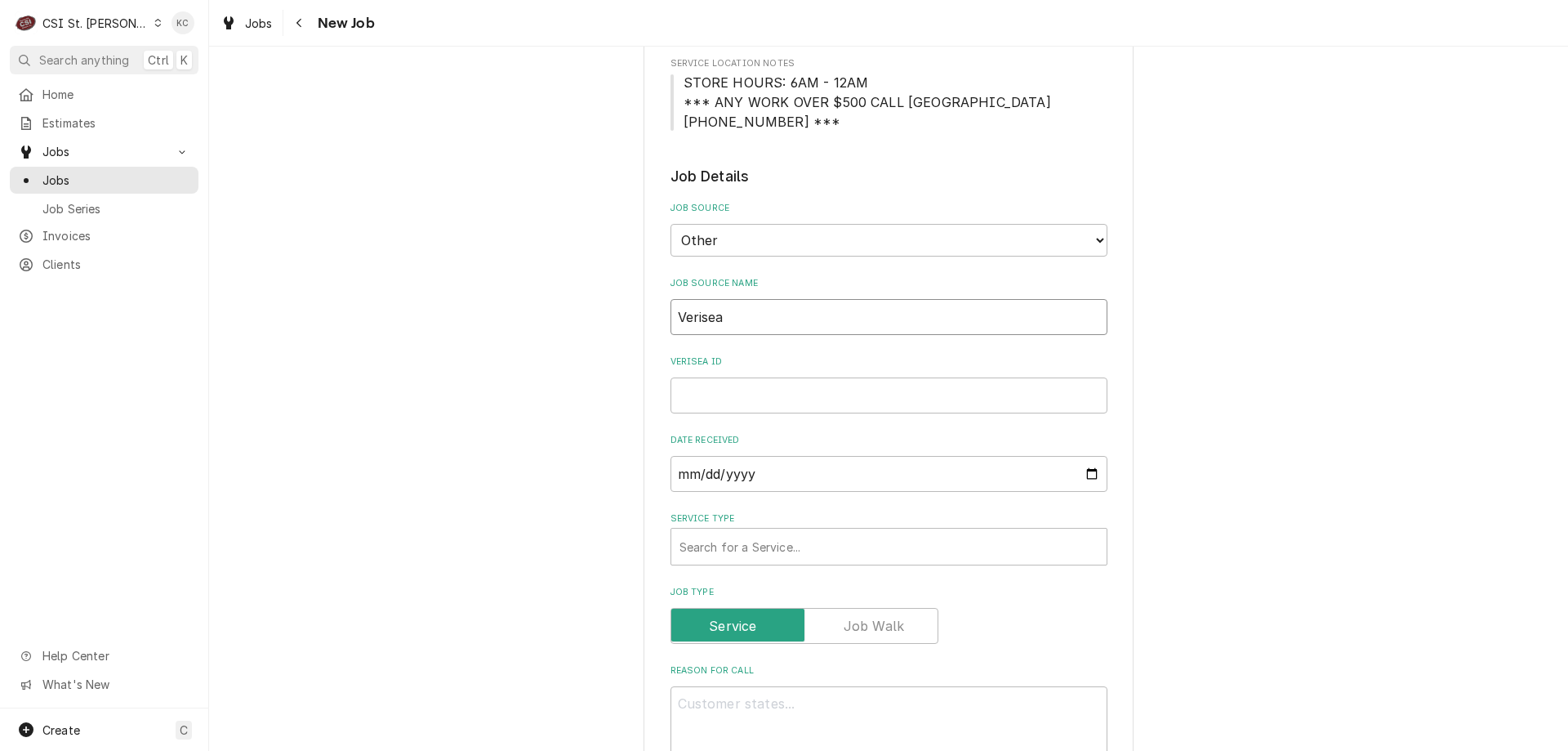
type input "Verise"
type textarea "x"
type input "Veris"
type textarea "x"
type input "Verisa"
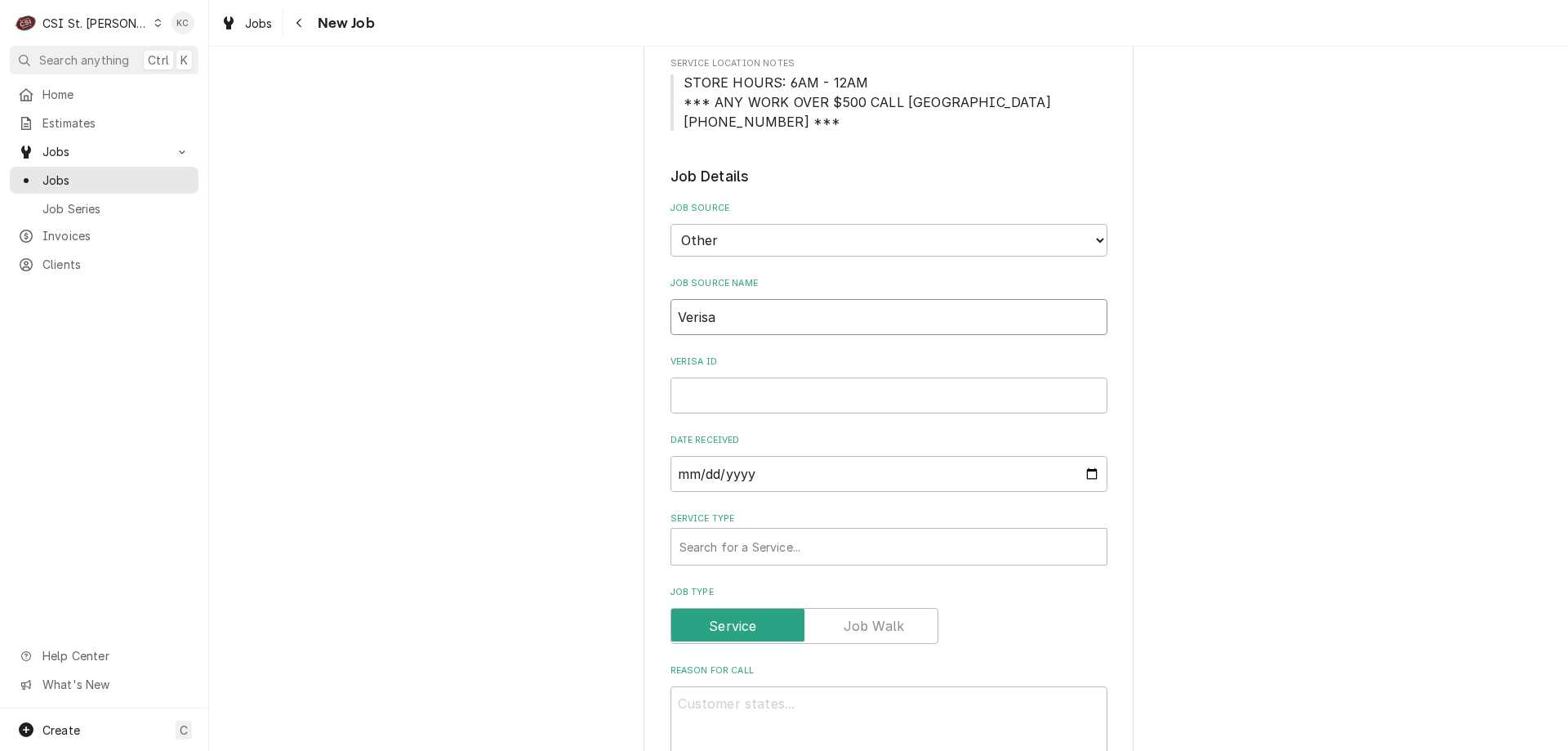
type textarea "x"
type input "Verisae"
type textarea "x"
type input "Verisae"
type textarea "x"
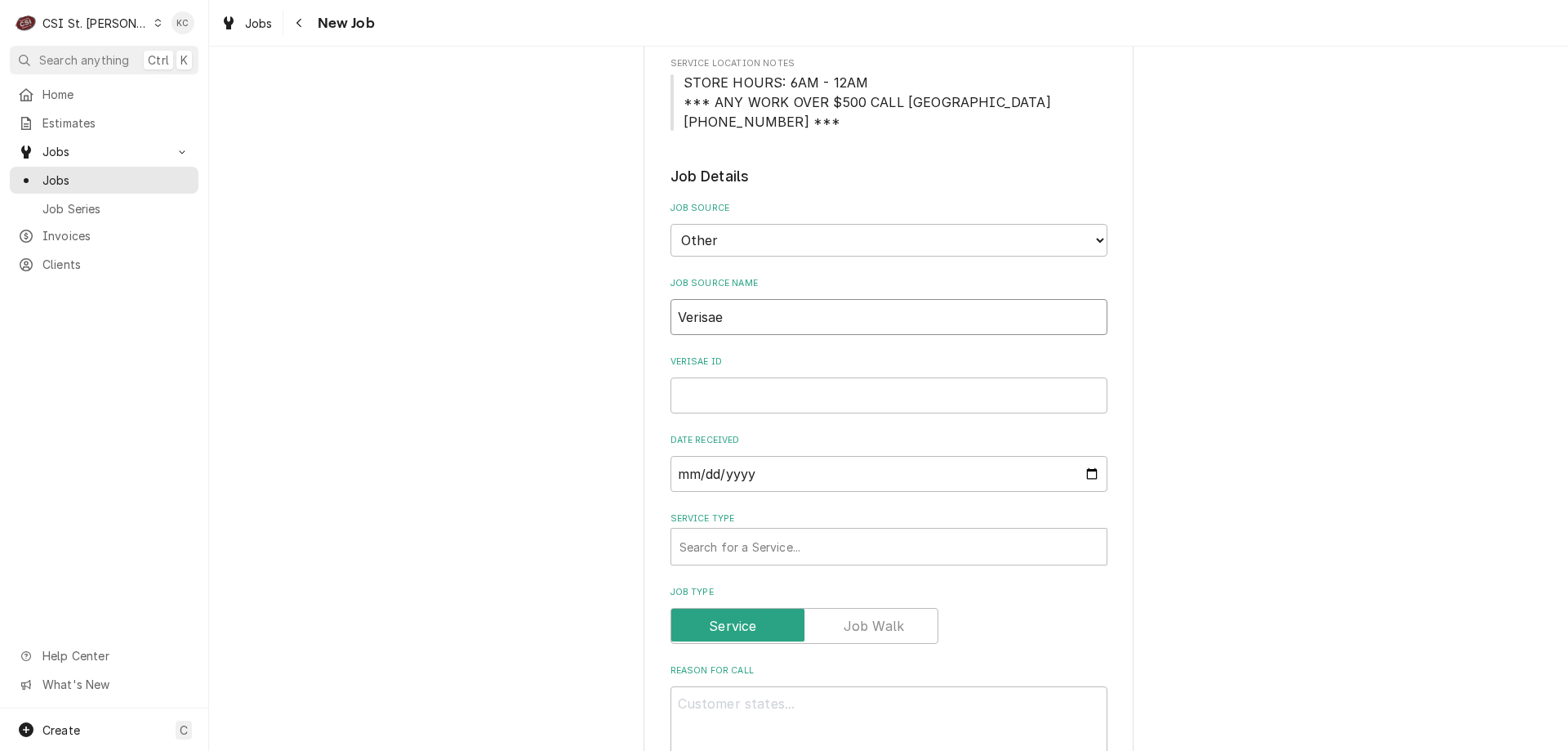
type input "Verisae e"
type textarea "x"
type input "Verisae em"
type textarea "x"
type input "Verisae ema"
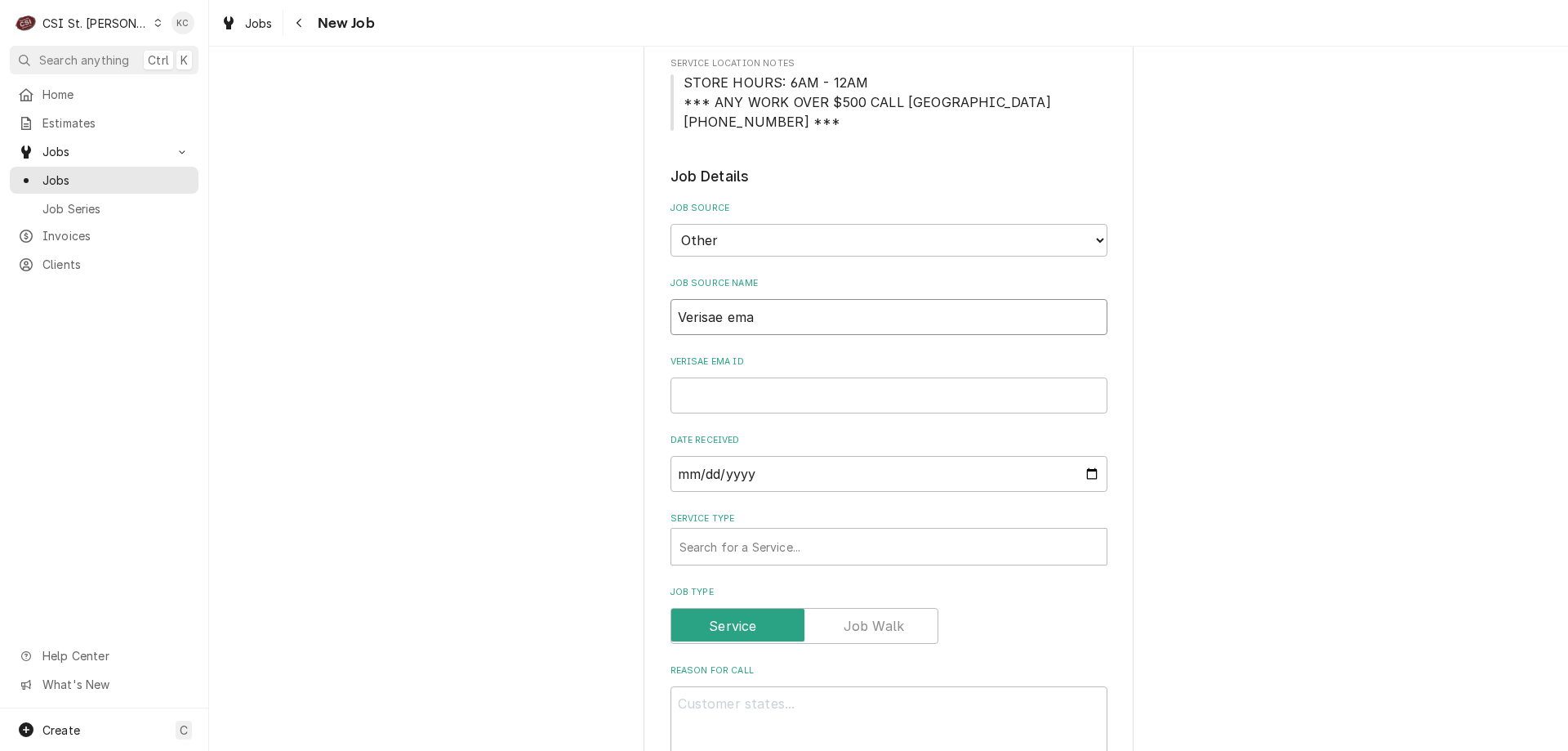
type textarea "x"
type input "Verisae emai"
type textarea "x"
type input "Verisae email"
type textarea "x"
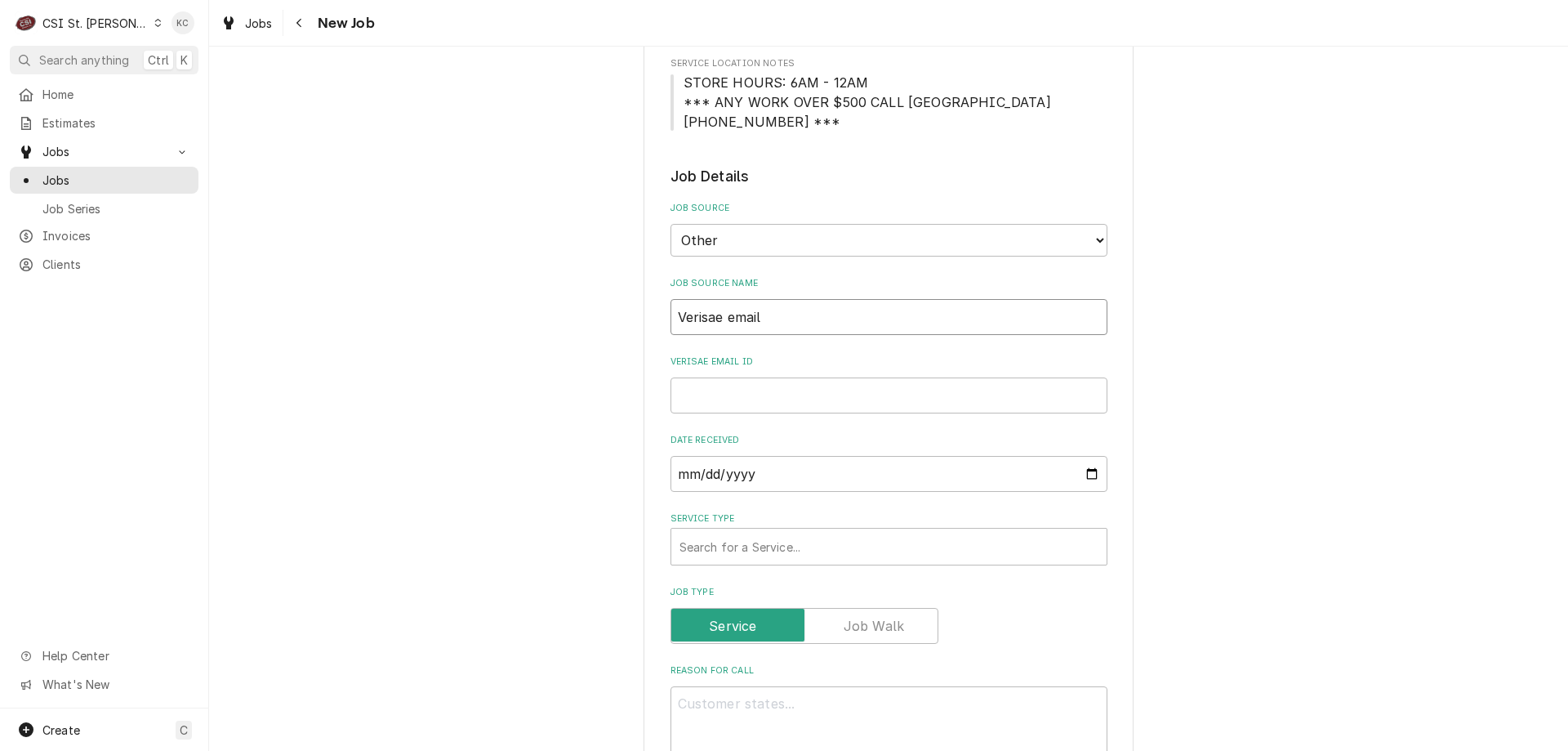
type input "Verisae email"
click at [732, 394] on input "Verisae email ID" at bounding box center [889, 395] width 437 height 36
paste input "72083928"
type textarea "x"
type input "72083928"
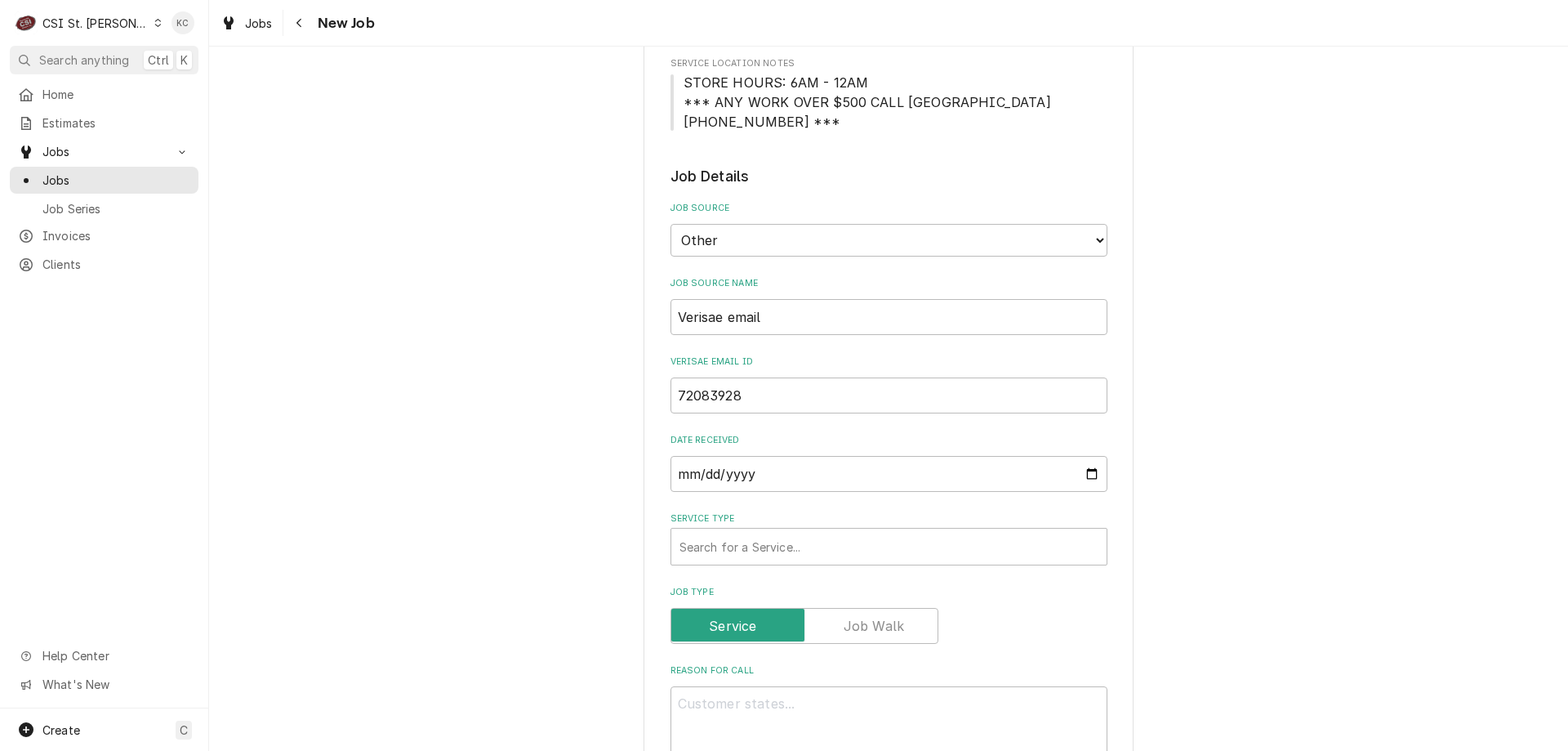
click at [1250, 265] on div "Please provide the following information to create a job: Client Details Client…" at bounding box center [888, 674] width 1359 height 2010
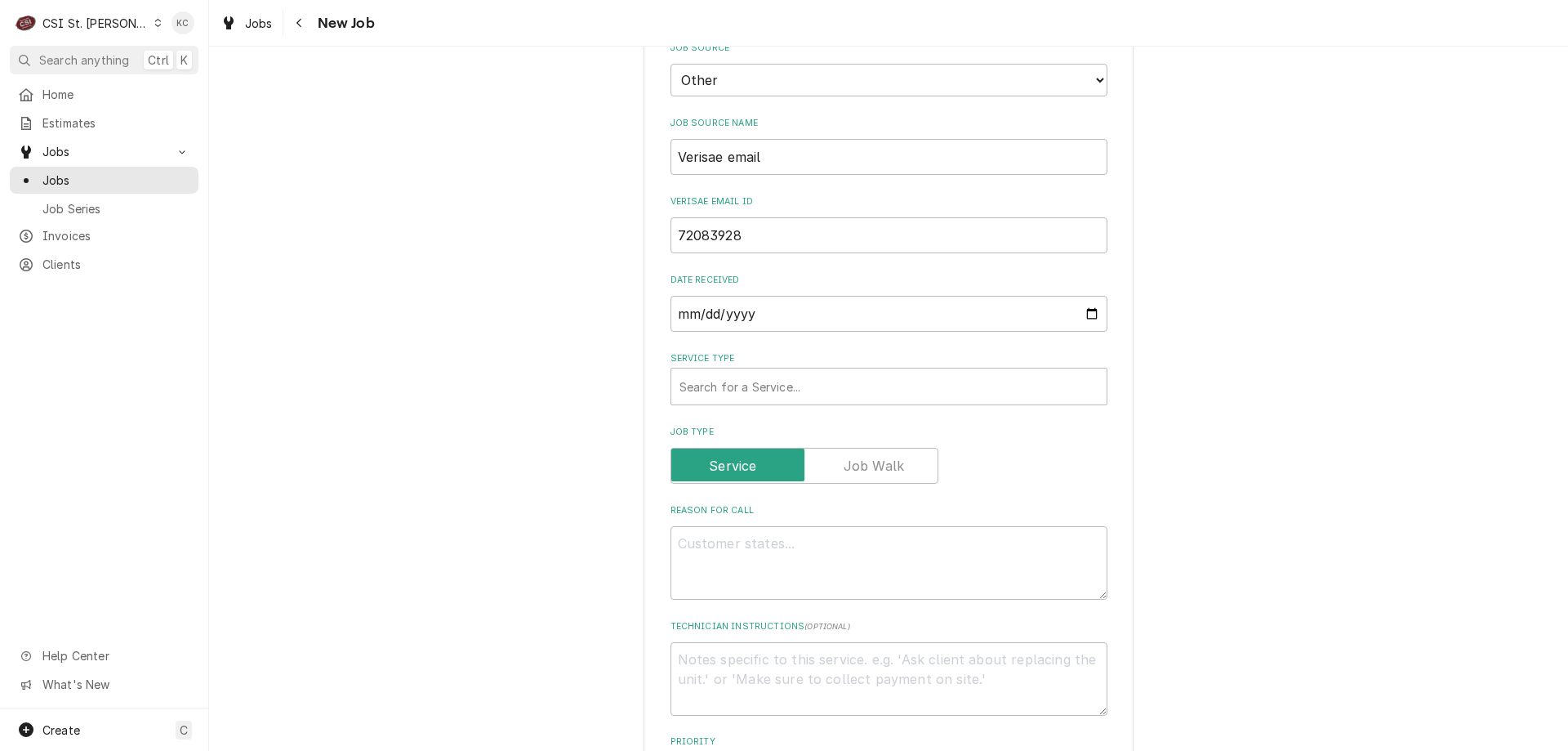
scroll to position [476, 0]
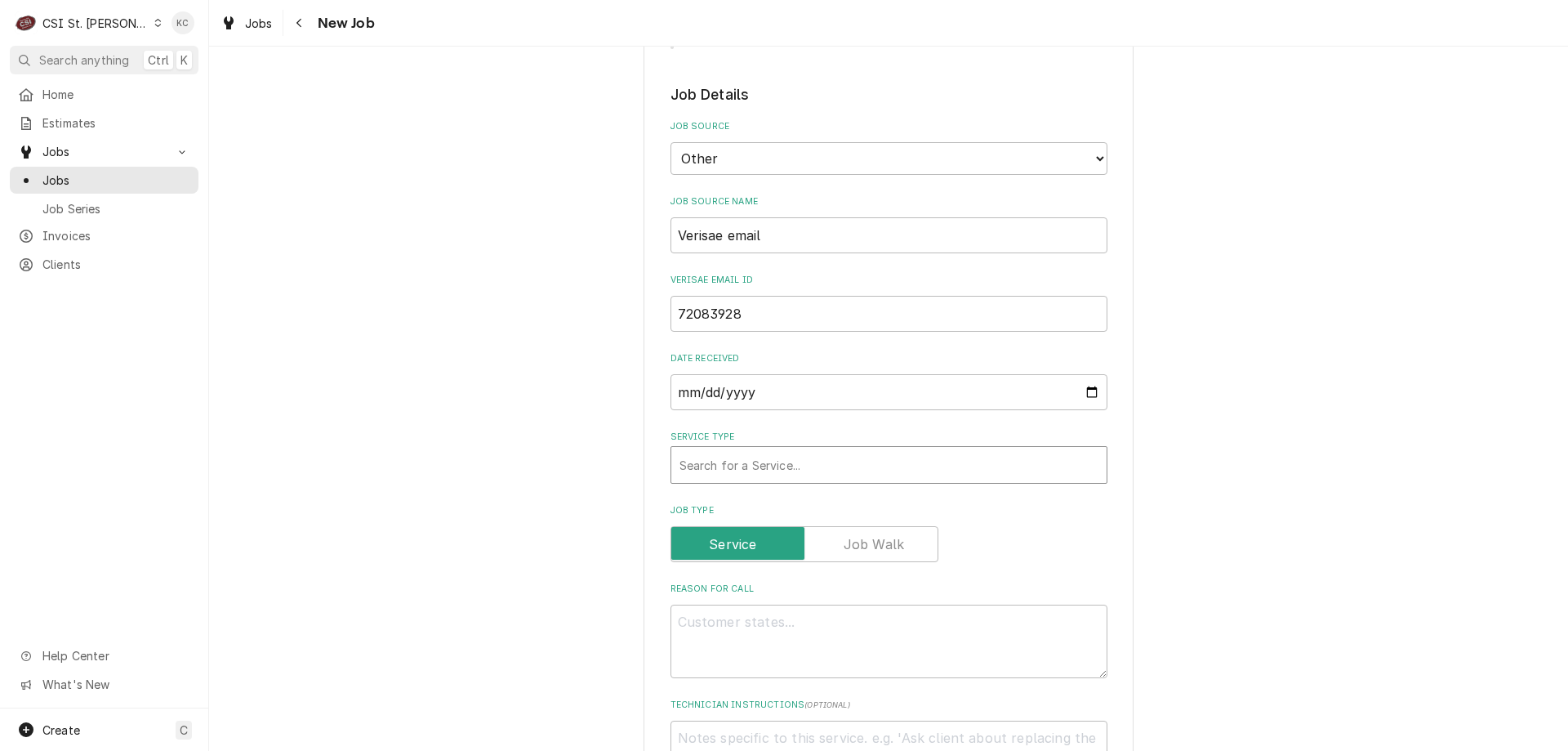
click at [853, 474] on div "Service Type" at bounding box center [890, 465] width 419 height 29
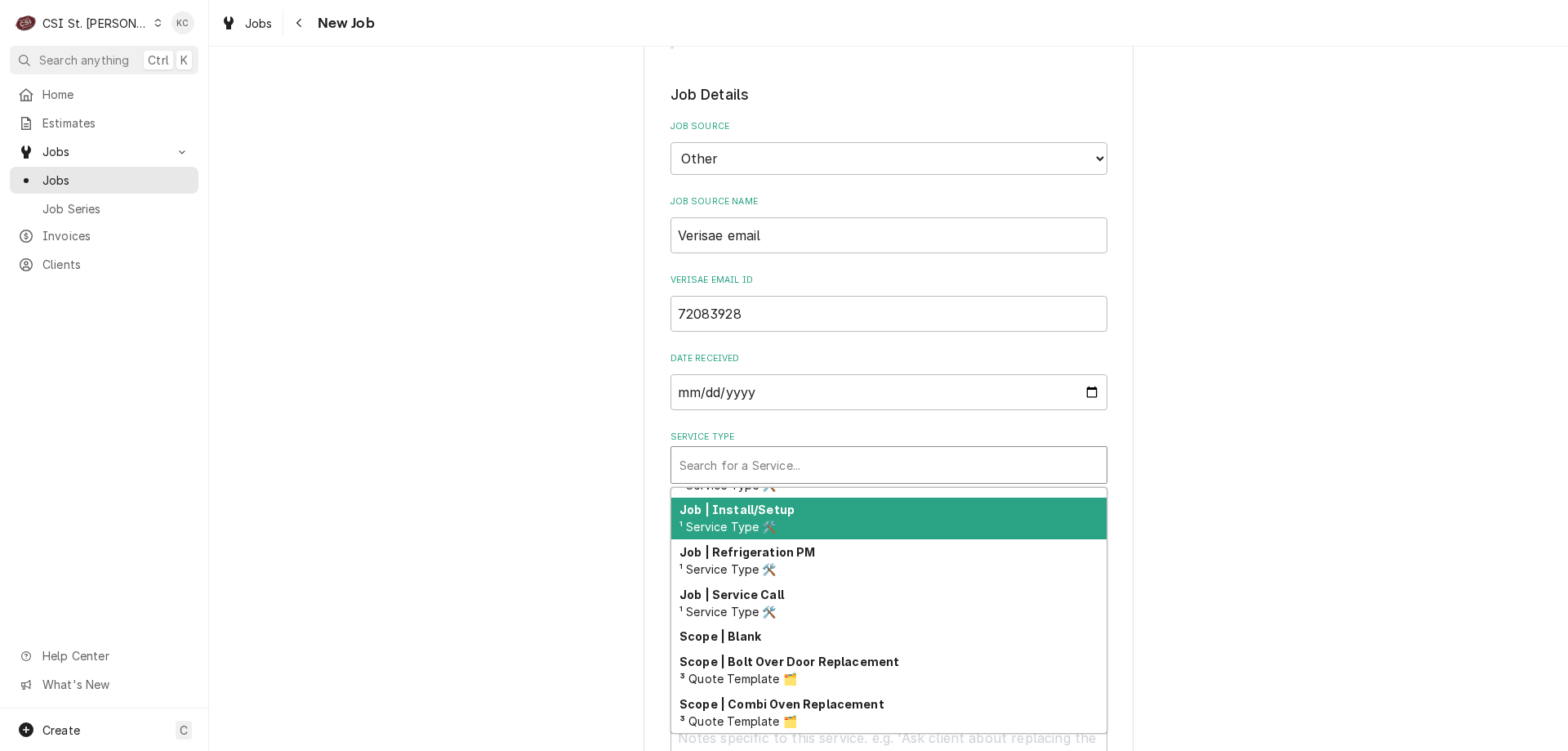
scroll to position [935, 0]
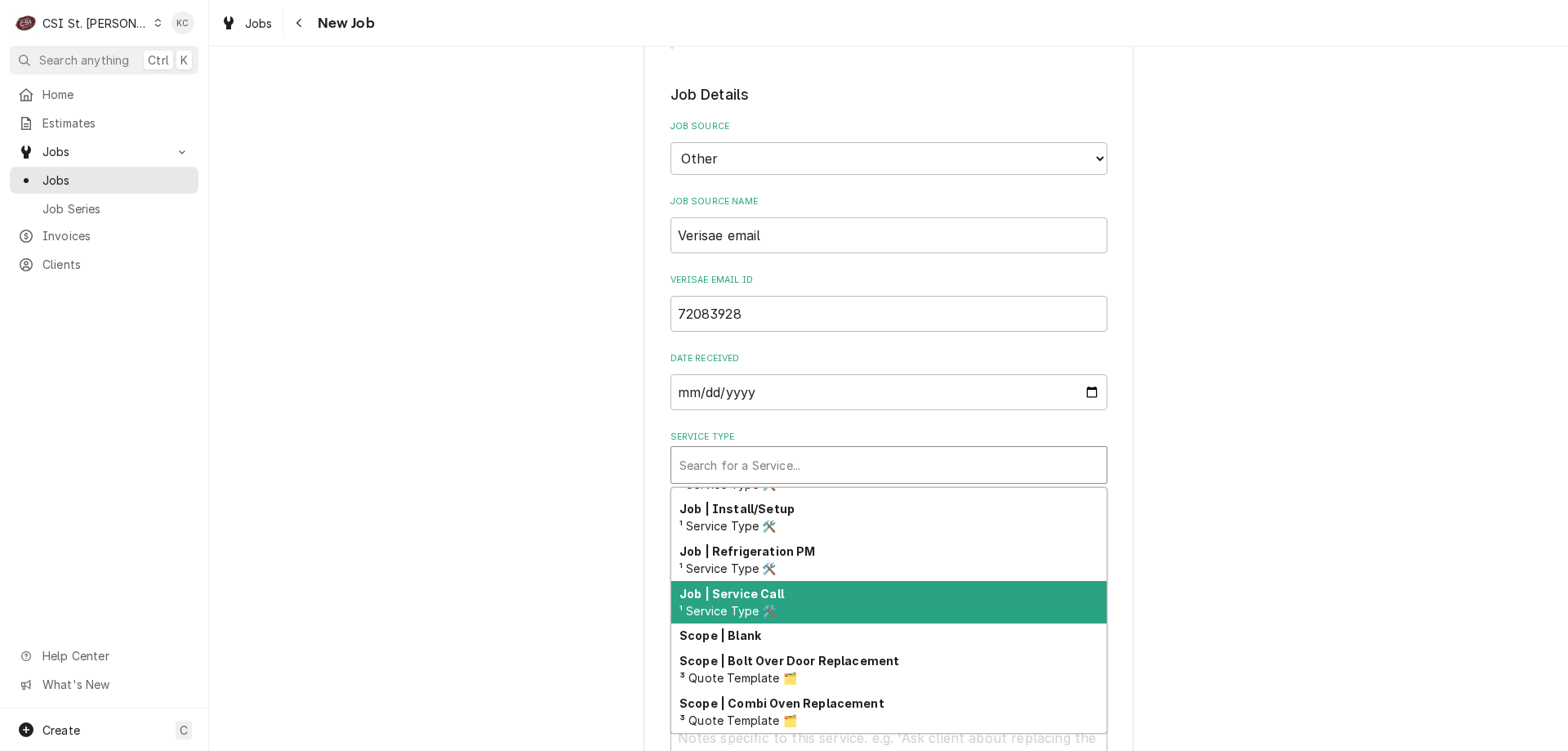
click at [998, 605] on div "Job | Service Call ¹ Service Type 🛠️" at bounding box center [889, 602] width 436 height 42
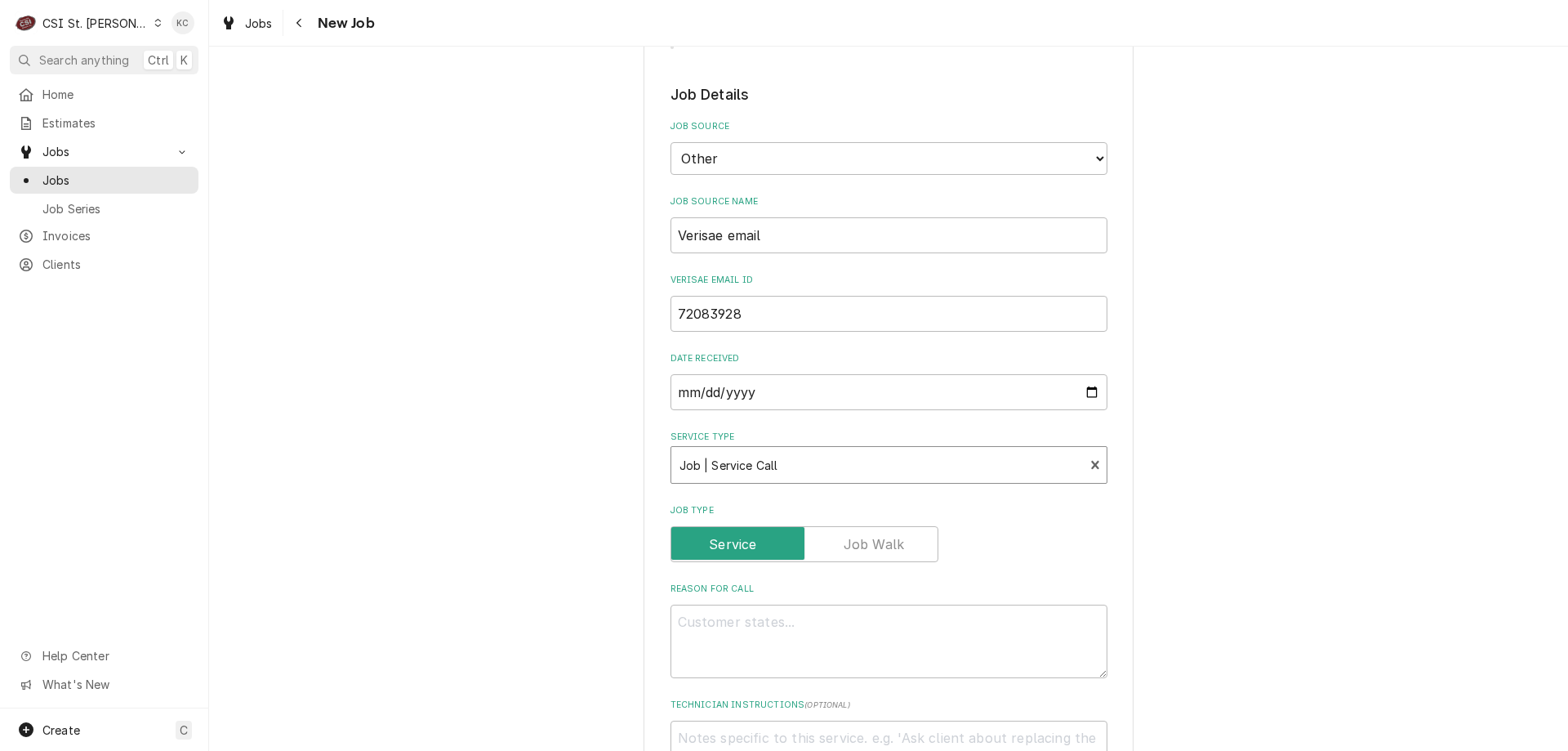
click at [1274, 579] on div "Please provide the following information to create a job: Client Details Client…" at bounding box center [888, 592] width 1359 height 2010
click at [905, 638] on textarea "Reason For Call" at bounding box center [889, 641] width 437 height 73
click at [694, 615] on textarea "Reason For Call" at bounding box center [889, 641] width 437 height 73
paste textarea "Tag #: 266FH24A Fixture Number: Serial #: 231248831 In-Service Date: [DATE] War…"
type textarea "x"
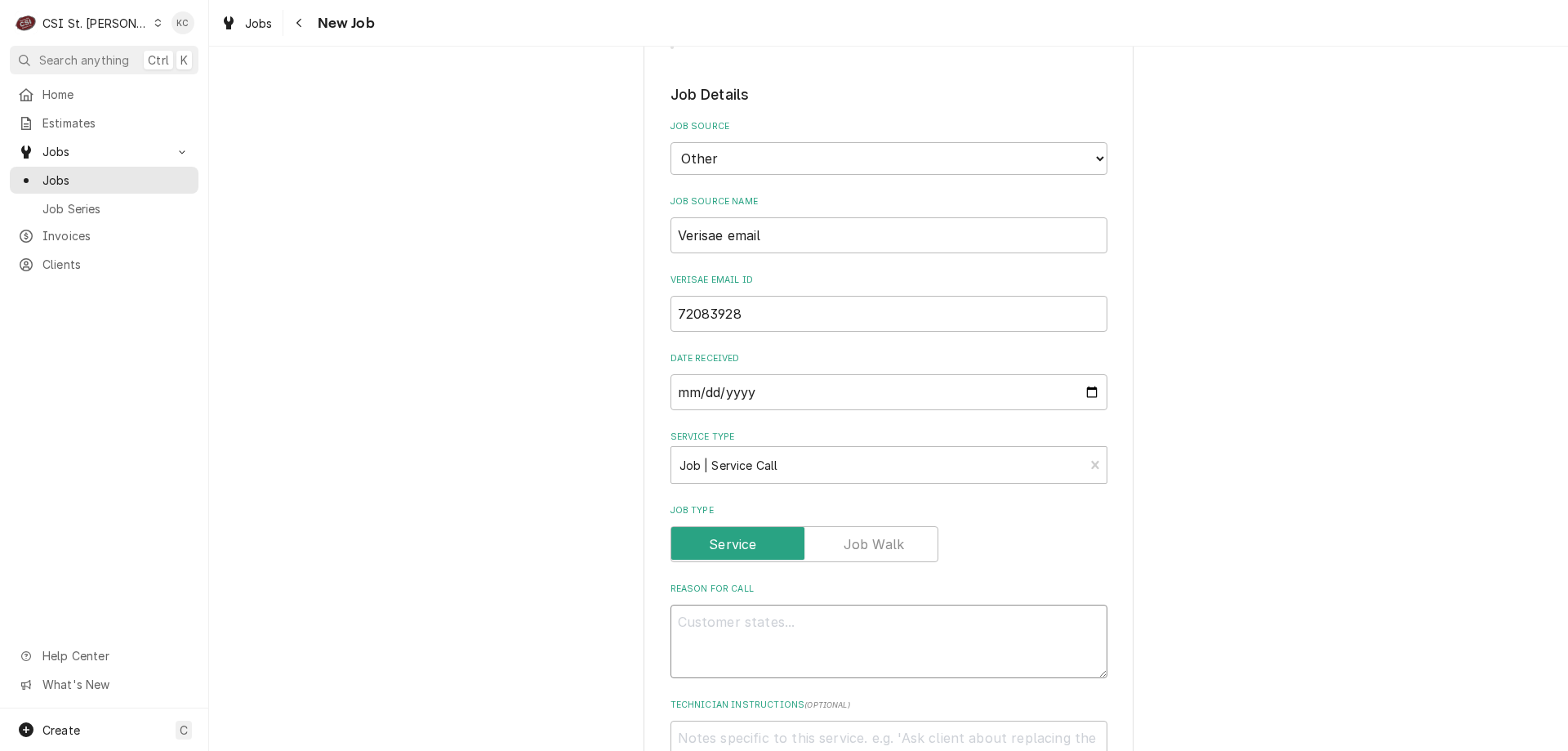
type textarea "Tag #: 266FH24A Fixture Number: Serial #: 231248831 In-Service Date: [DATE] War…"
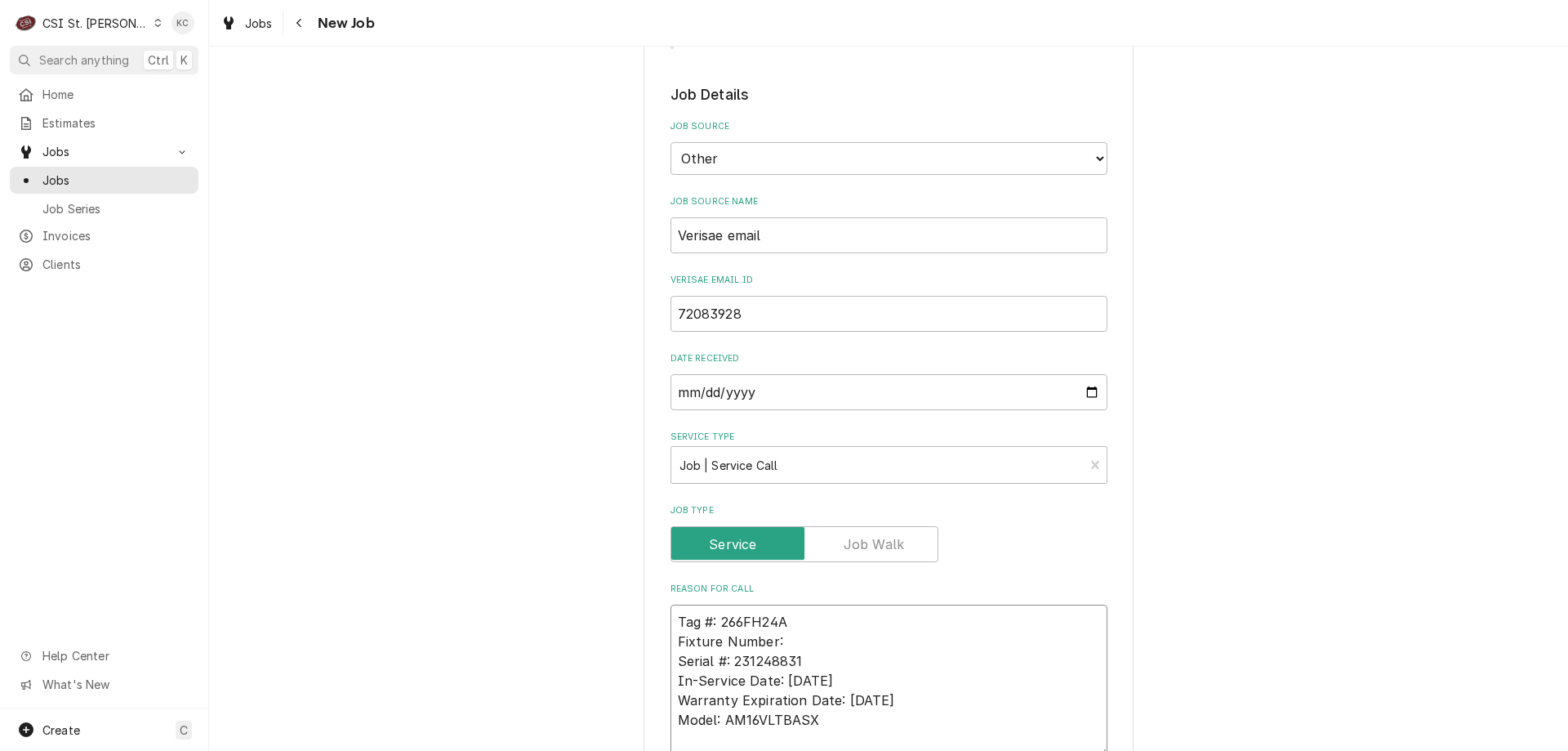
drag, startPoint x: 803, startPoint y: 642, endPoint x: 658, endPoint y: 649, distance: 145.2
click at [658, 649] on div "Please provide the following information to create a job: Client Details Client…" at bounding box center [889, 707] width 490 height 2210
type textarea "x"
type textarea "Tag #: 266FH24A Serial #: 231248831 In-Service Date: [DATE] Warranty Expiration…"
drag, startPoint x: 822, startPoint y: 719, endPoint x: 668, endPoint y: 724, distance: 154.1
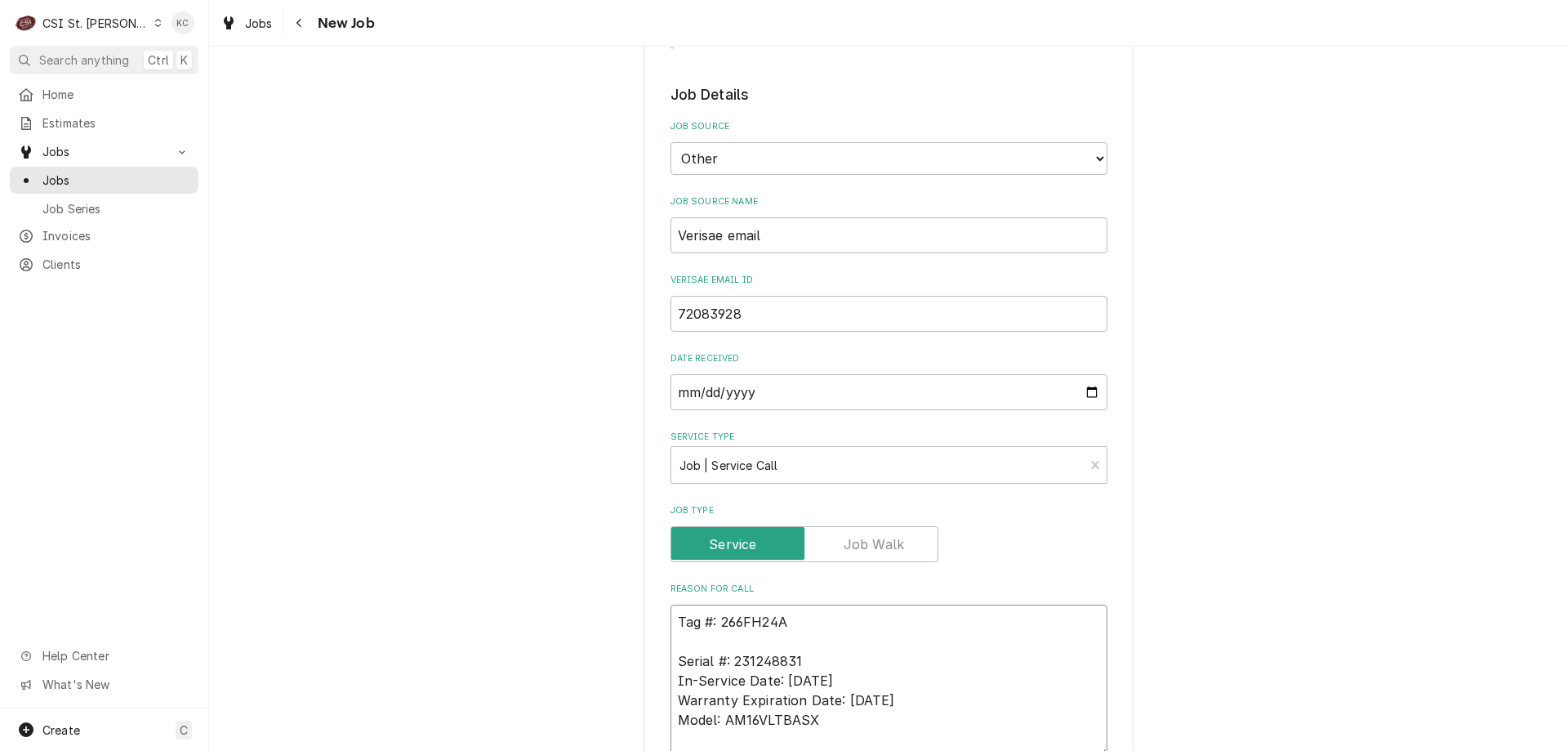
click at [671, 724] on textarea "Tag #: 266FH24A Serial #: 231248831 In-Service Date: [DATE] Warranty Expiration…" at bounding box center [889, 680] width 437 height 152
click at [710, 642] on textarea "Tag #: 266FH24A Serial #: 231248831 In-Service Date: [DATE] Warranty Expiration…" at bounding box center [889, 680] width 437 height 152
paste textarea "Model: AM16VLTBASX"
type textarea "x"
type textarea "Tag #: 266FH24A Model: AM16VLTBASX Serial #: 231248831 In-Service Date: [DATE] …"
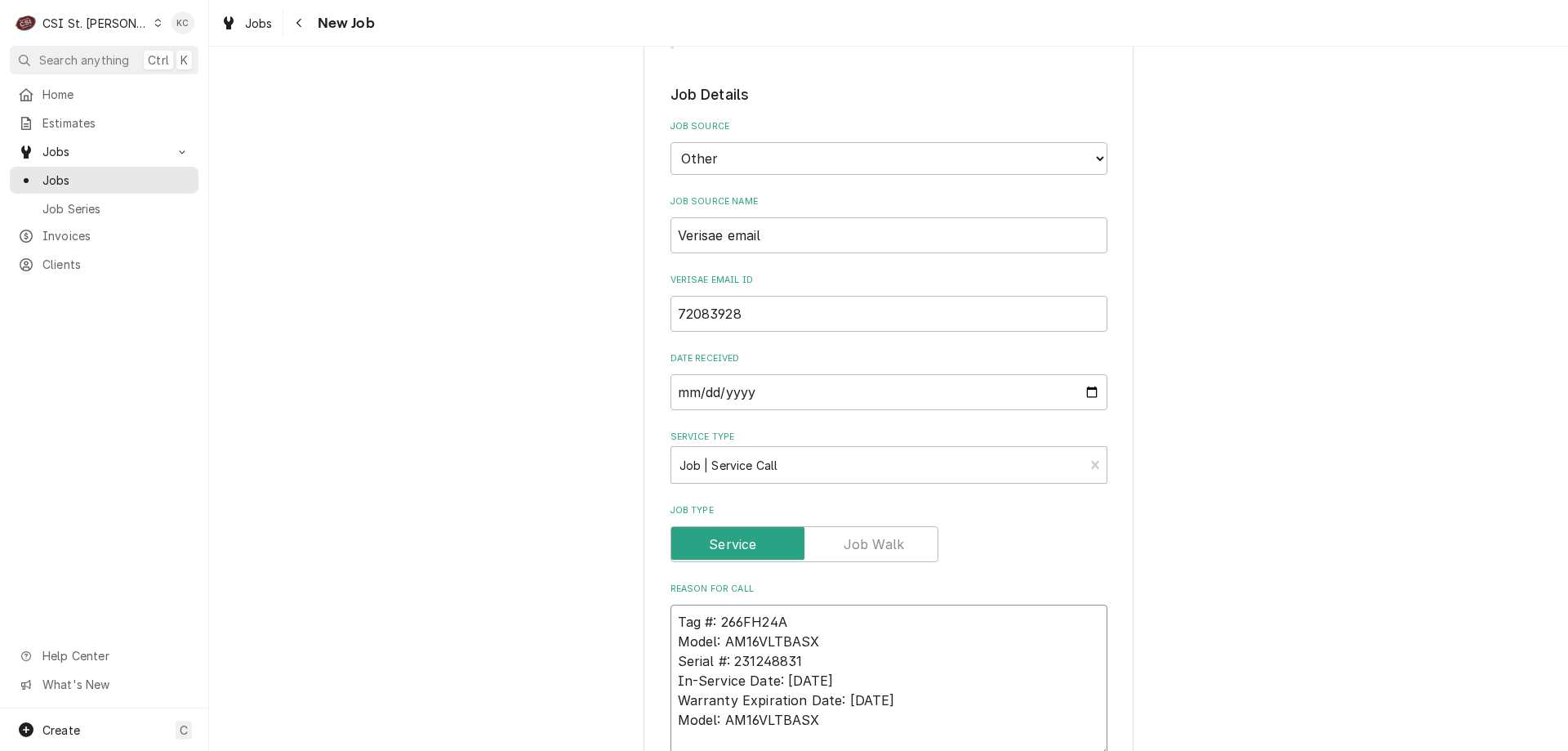
drag, startPoint x: 828, startPoint y: 725, endPoint x: 665, endPoint y: 684, distance: 168.1
click at [671, 684] on textarea "Tag #: 266FH24A Model: AM16VLTBASX Serial #: 231248831 In-Service Date: [DATE] …" at bounding box center [889, 680] width 437 height 152
type textarea "x"
type textarea "Tag #: 266FH24A Model: AM16VLTBASX Serial #: 231248831"
type textarea "x"
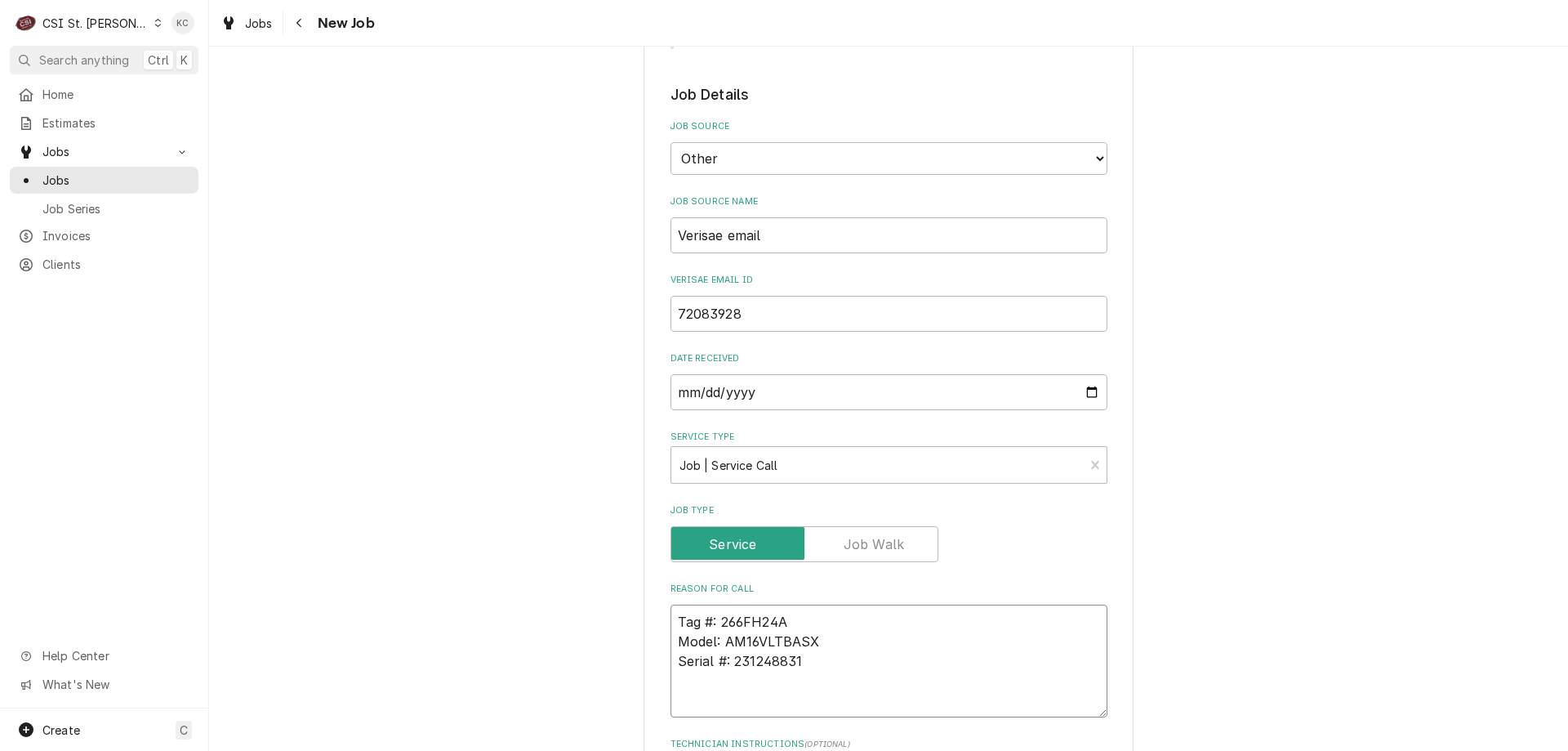
type textarea "Tag #: 266FH24A Model: AM16VLTBASX Serial #: 231248831"
type textarea "x"
type textarea "Tag #: 266FH24A Model: AM16VLTBASX Serial #: 231248831"
click at [705, 691] on textarea "Tag #: 266FH24A Model: AM16VLTBASX Serial #: 231248831" at bounding box center [889, 670] width 437 height 132
paste textarea "Dish machine in Burgers and Bites is not getting hot enough per health departme…"
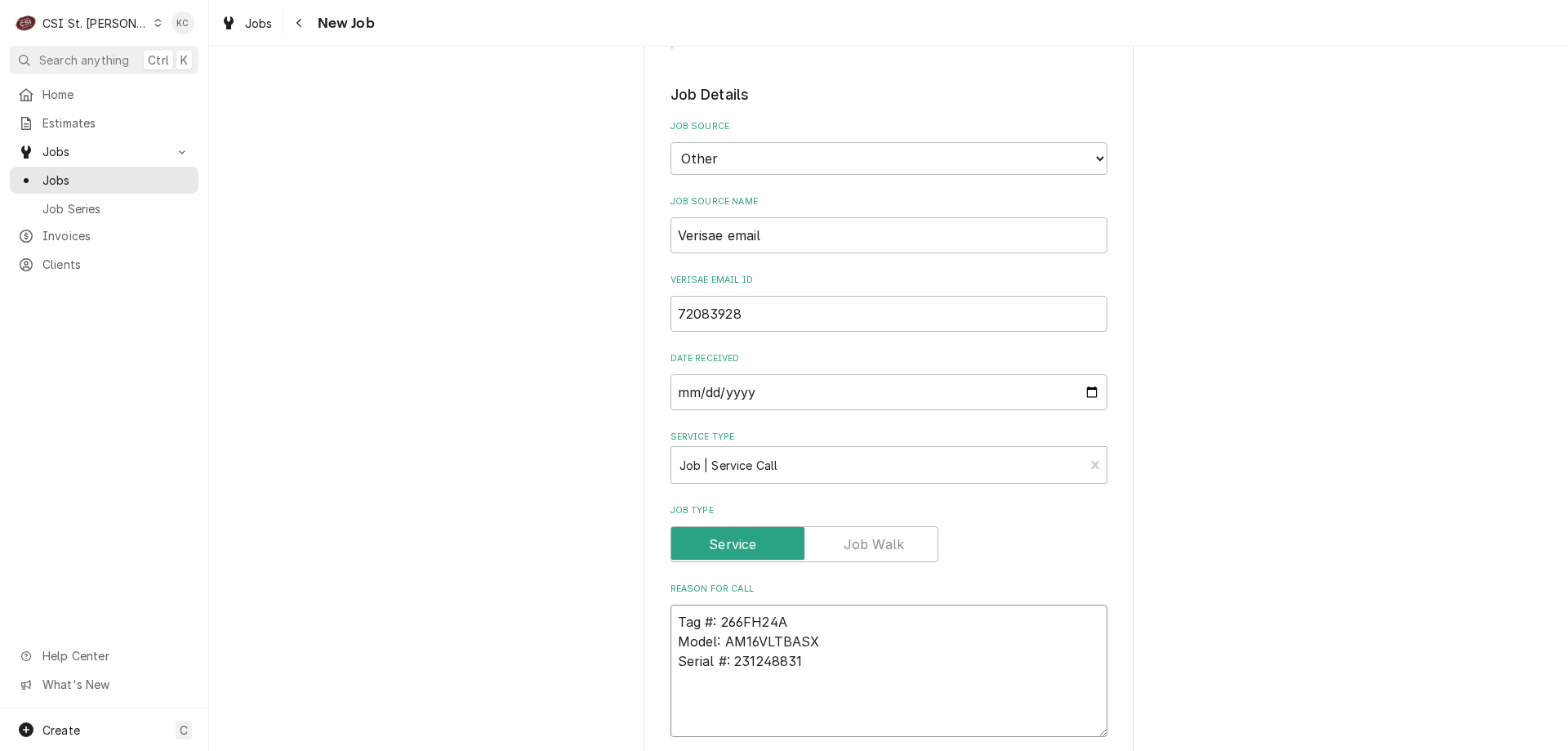
type textarea "x"
type textarea "Tag #: 266FH24A Model: AM16VLTBASX Serial #: 231248831 Dish machine in Burgers …"
type textarea "x"
type textarea "Tag #: 266FH24A Model: AM16VLTBASX Serial #: 231248831 Dish machine in Burgers …"
click at [1336, 519] on div "Please provide the following information to create a job: Client Details Client…" at bounding box center [888, 706] width 1359 height 2238
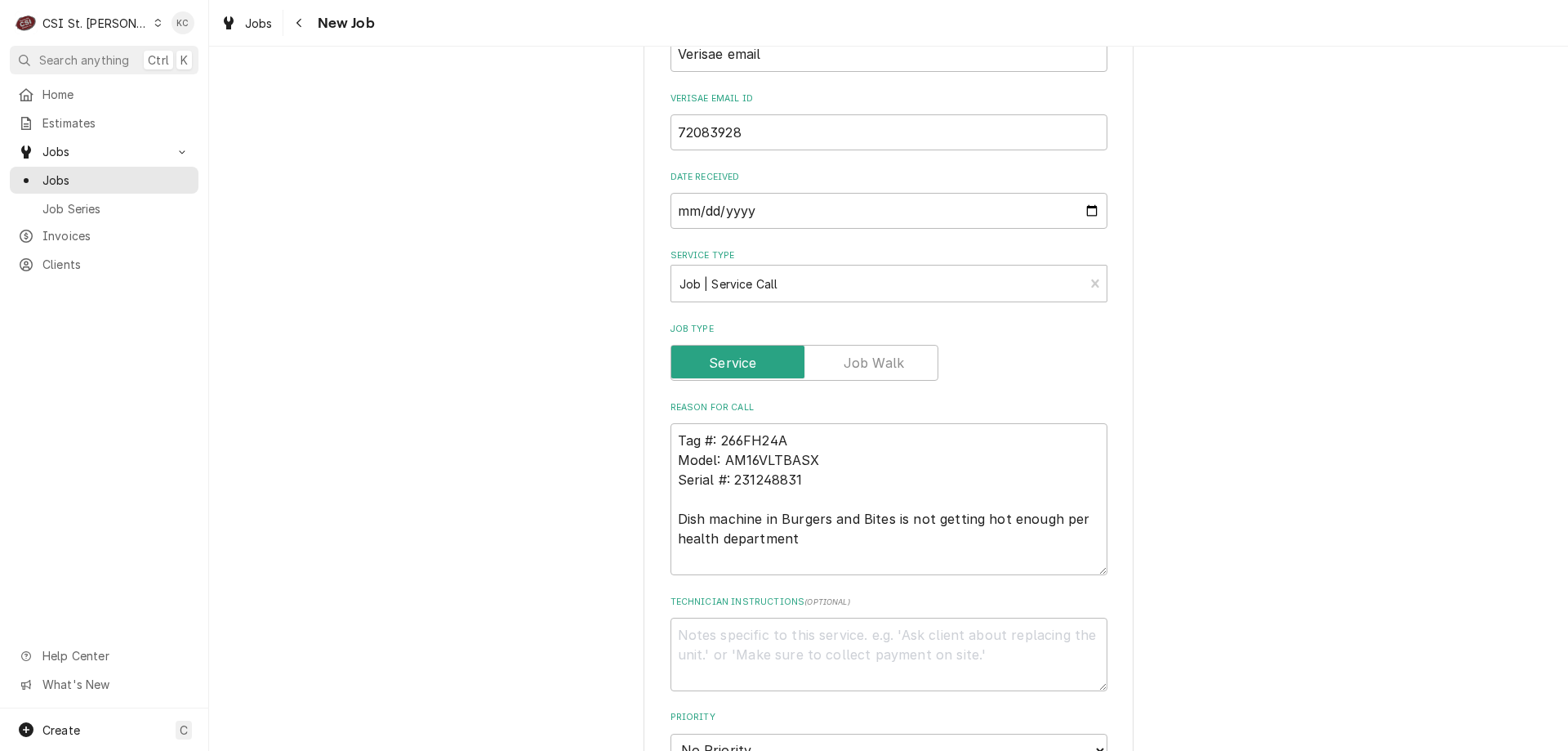
scroll to position [713, 0]
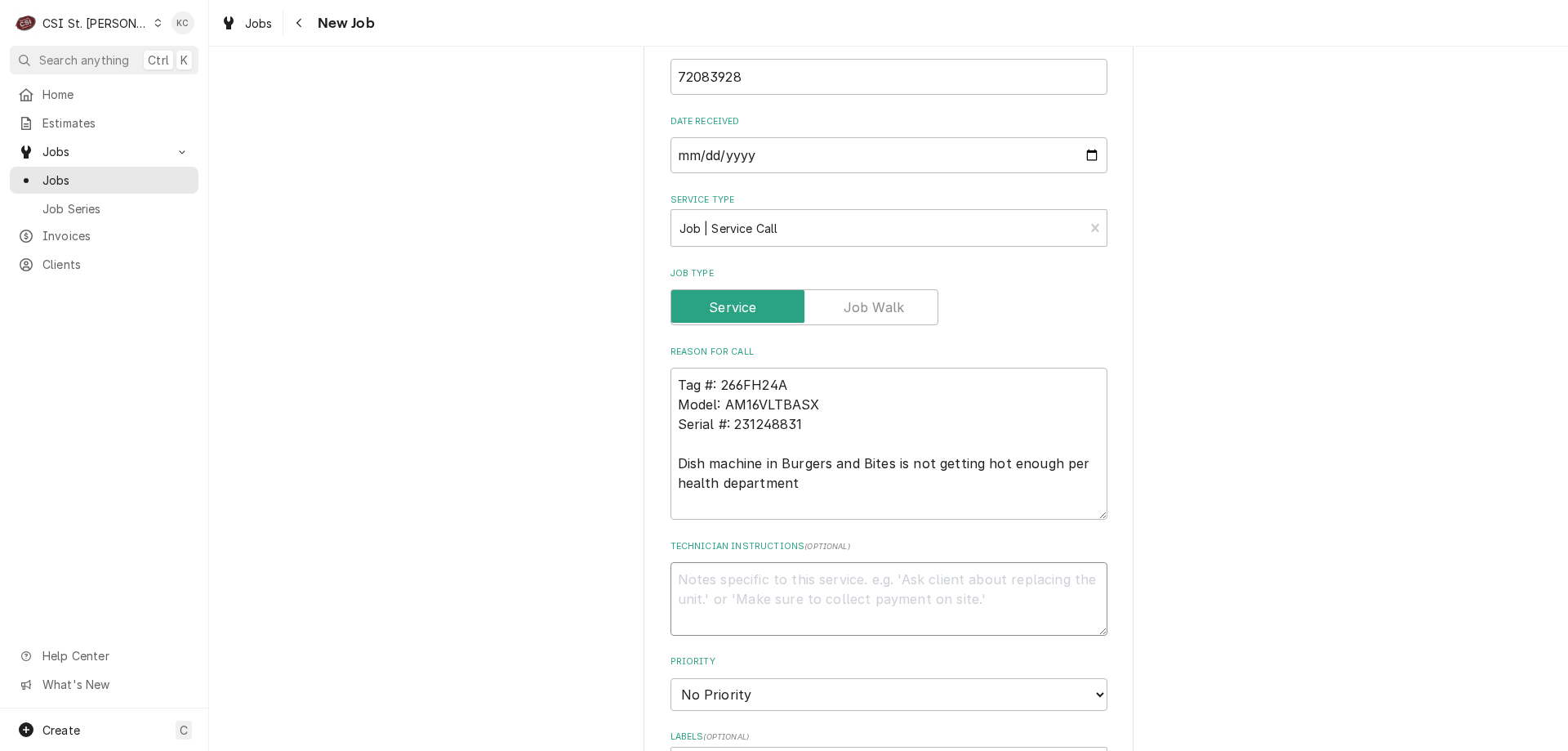
click at [717, 587] on textarea "Technician Instructions ( optional )" at bounding box center [889, 598] width 437 height 73
click at [832, 576] on textarea "Technician Instructions ( optional )" at bounding box center [889, 598] width 437 height 73
paste textarea "[PERSON_NAME]"
type textarea "x"
type textarea "[PERSON_NAME]"
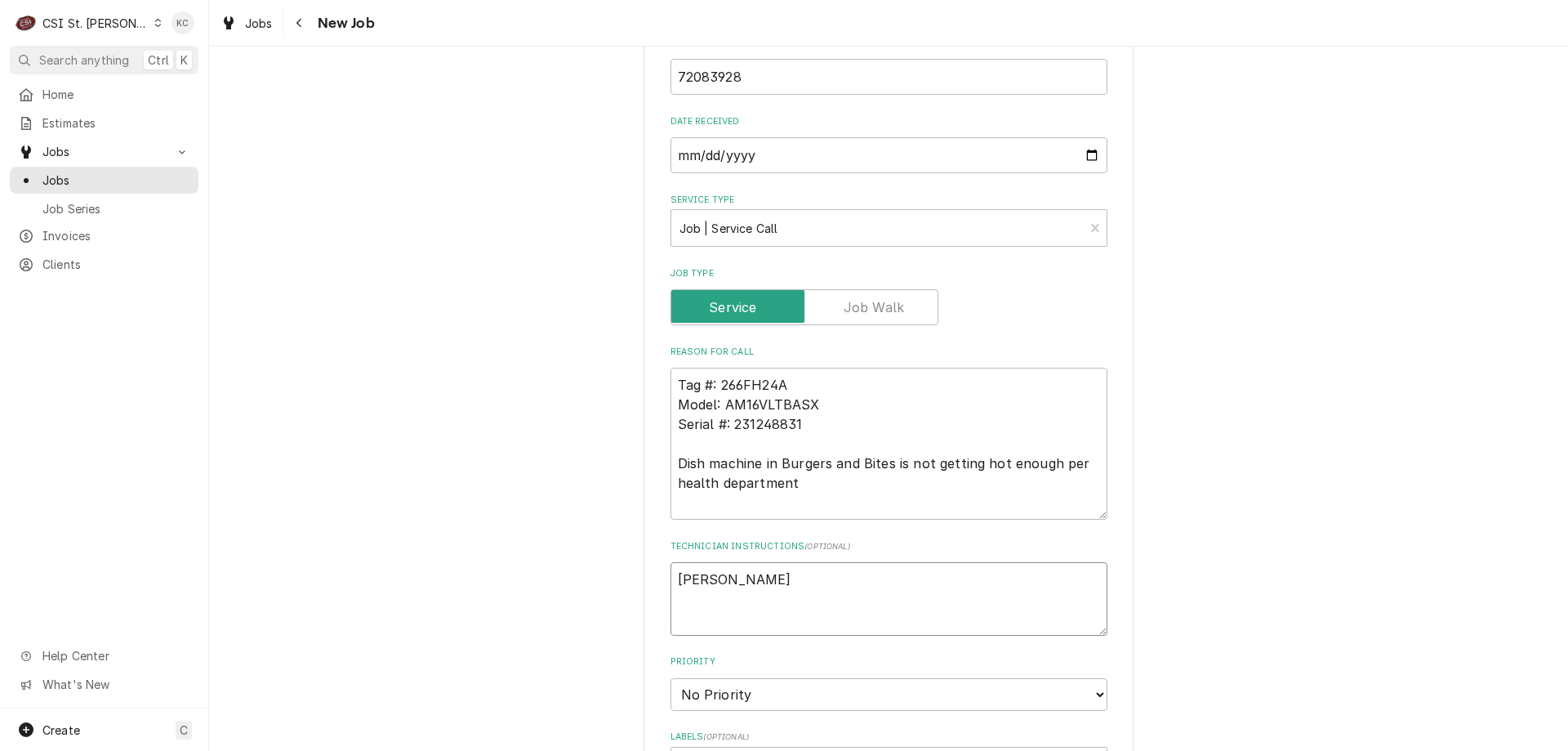
type textarea "x"
type textarea "[PERSON_NAME] -"
type textarea "x"
type textarea "[PERSON_NAME] -"
type textarea "x"
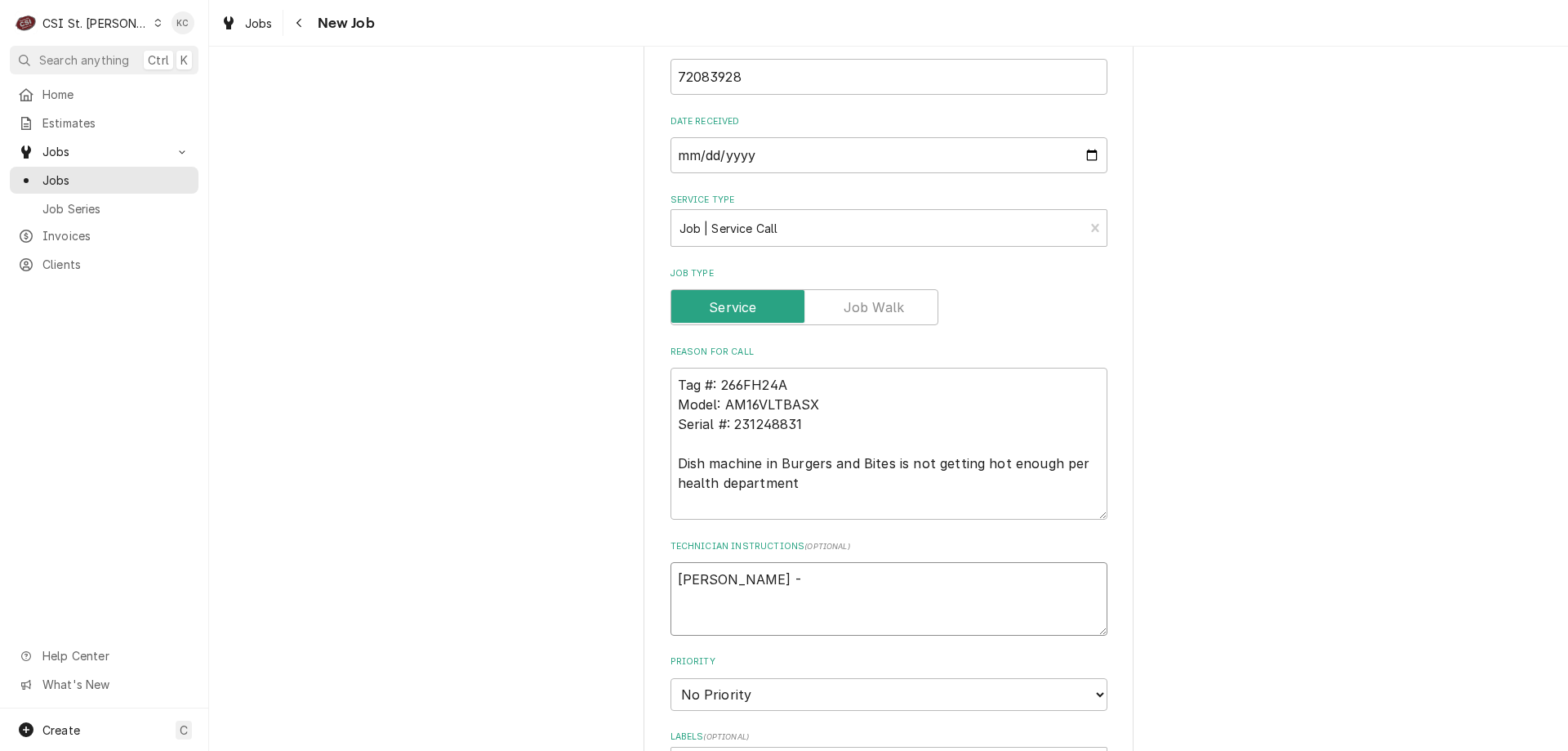
type textarea "[PERSON_NAME] - 3"
type textarea "x"
type textarea "[PERSON_NAME] - 31"
type textarea "x"
type textarea "[PERSON_NAME] - 314"
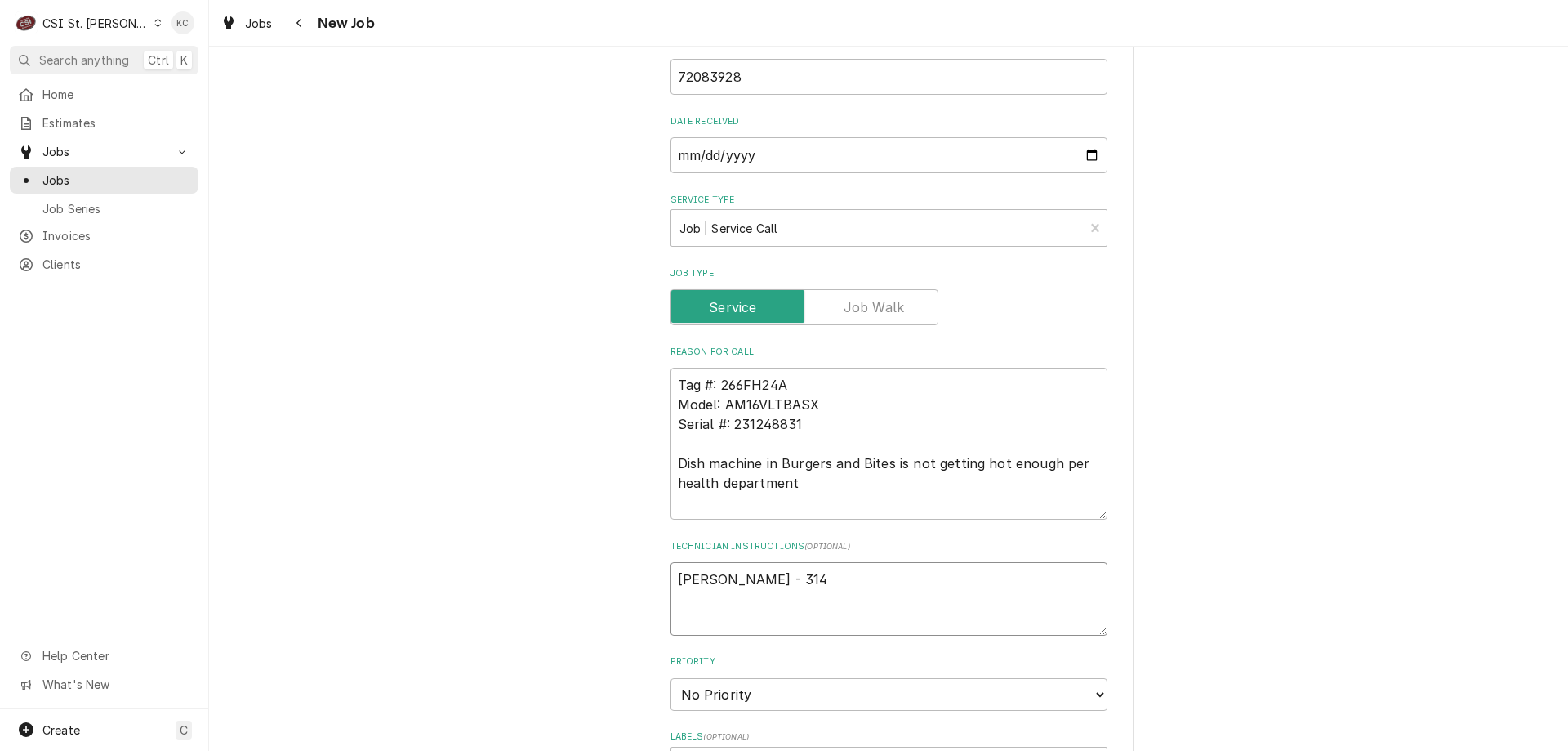
type textarea "x"
type textarea "[PERSON_NAME] - 314"
type textarea "x"
type textarea "[PERSON_NAME] - 314 84"
type textarea "x"
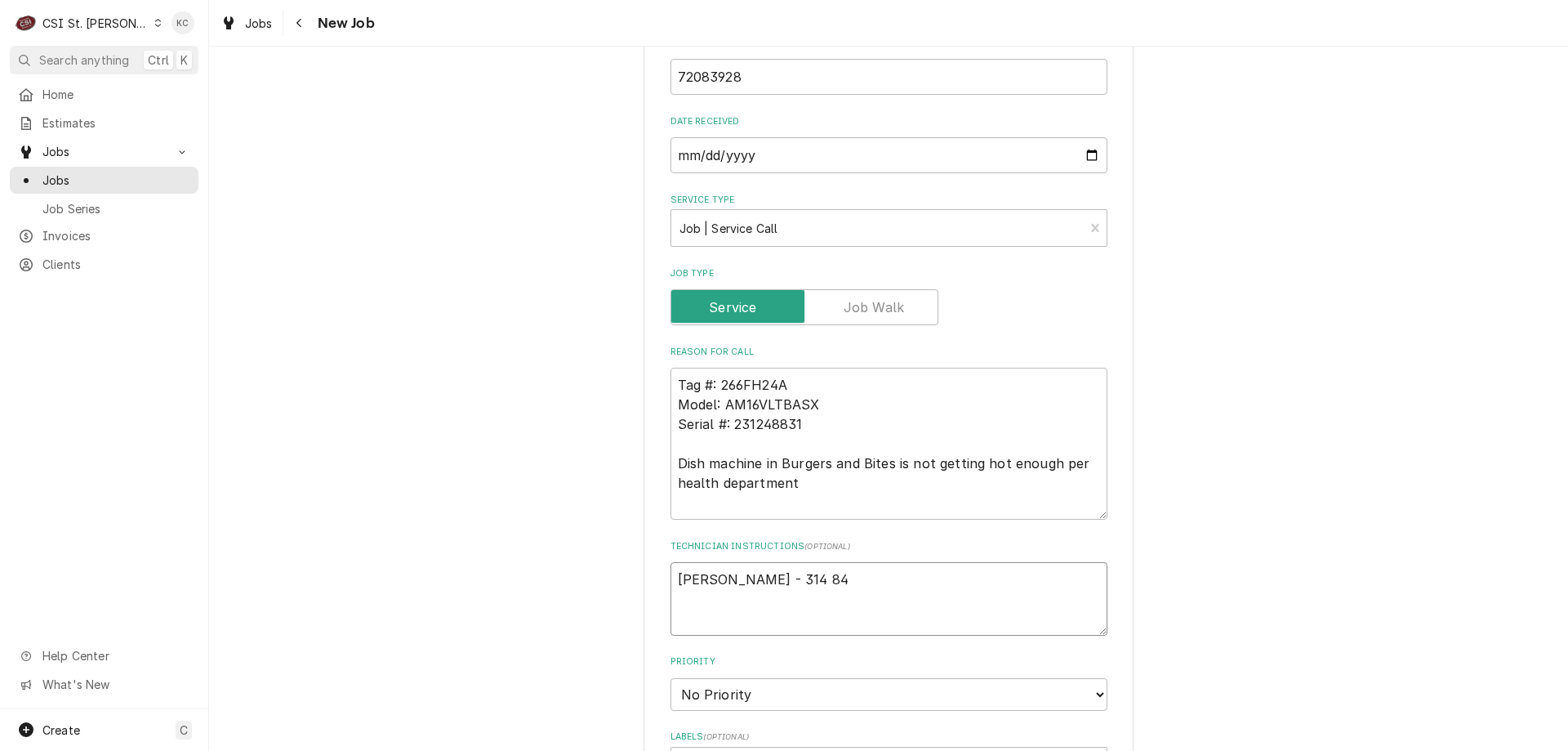
type textarea "[PERSON_NAME] - 314 849"
type textarea "x"
type textarea "[PERSON_NAME] - 314 849-"
type textarea "x"
type textarea "[PERSON_NAME] - 314 849-0"
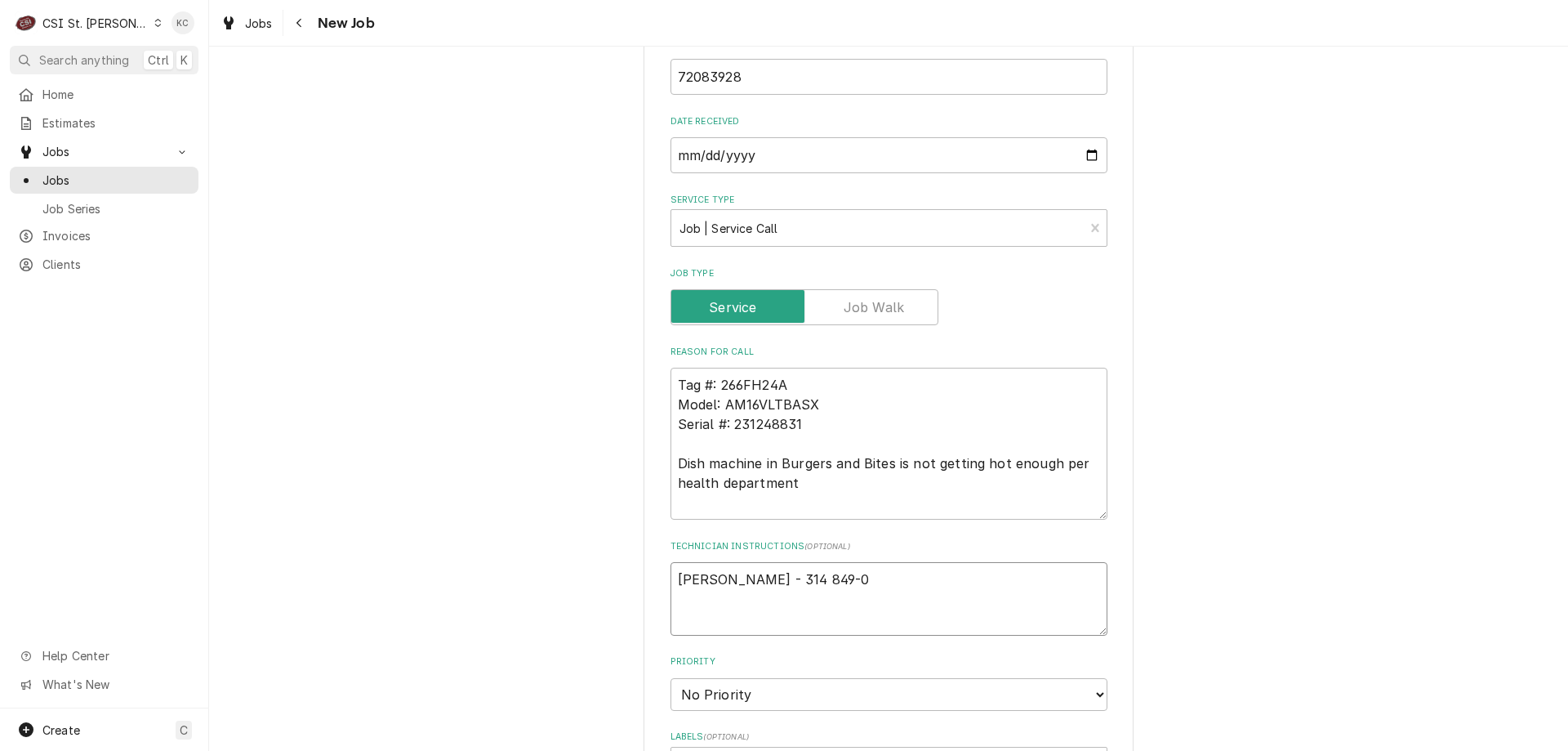
type textarea "x"
type textarea "[PERSON_NAME] - 314 849-03"
type textarea "x"
type textarea "[PERSON_NAME] - [PHONE_NUMBER]"
type textarea "x"
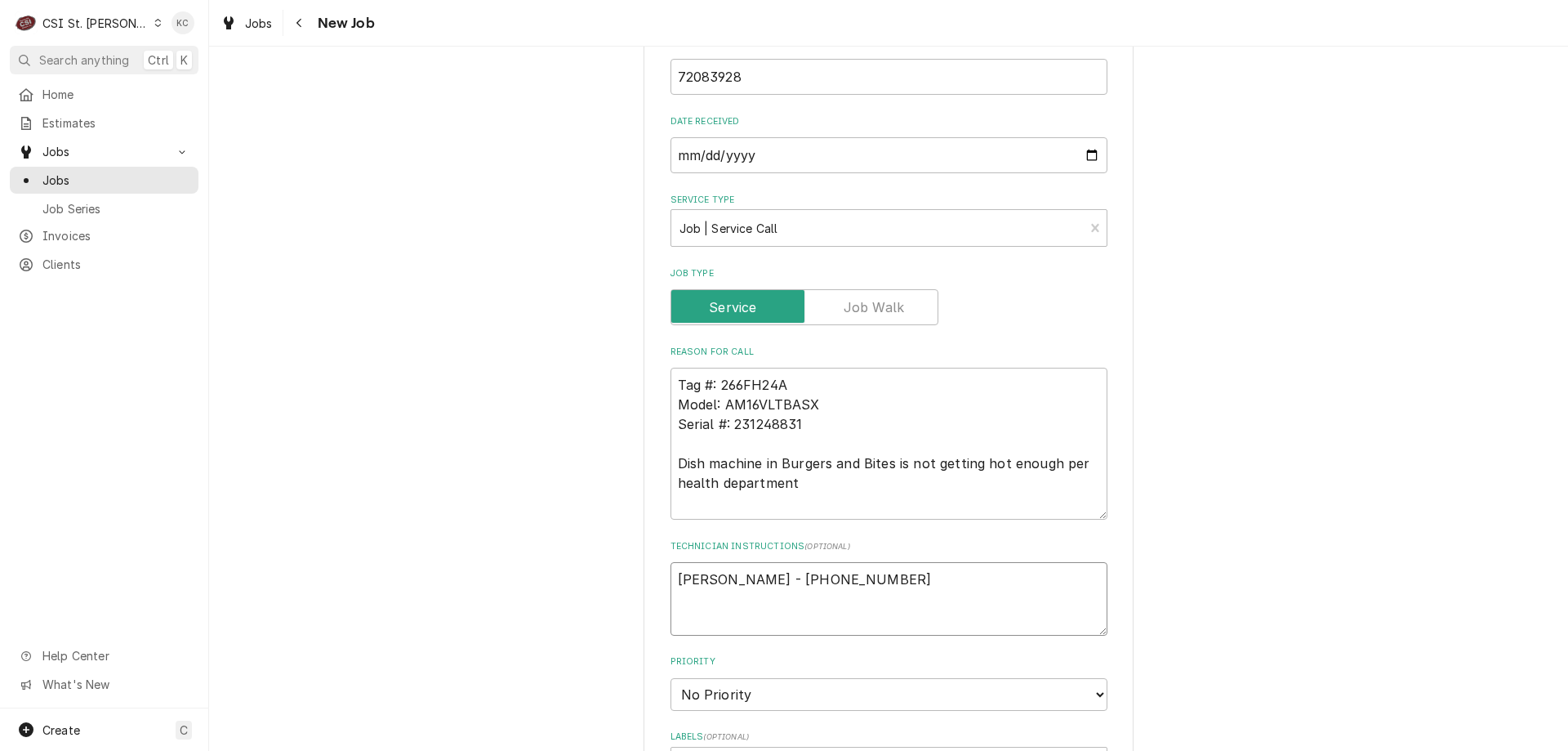
type textarea "[PERSON_NAME] - [PHONE_NUMBER]"
type textarea "x"
type textarea "[PERSON_NAME] - [PHONE_NUMBER]"
type textarea "x"
type textarea "[PERSON_NAME] - [PHONE_NUMBER]"
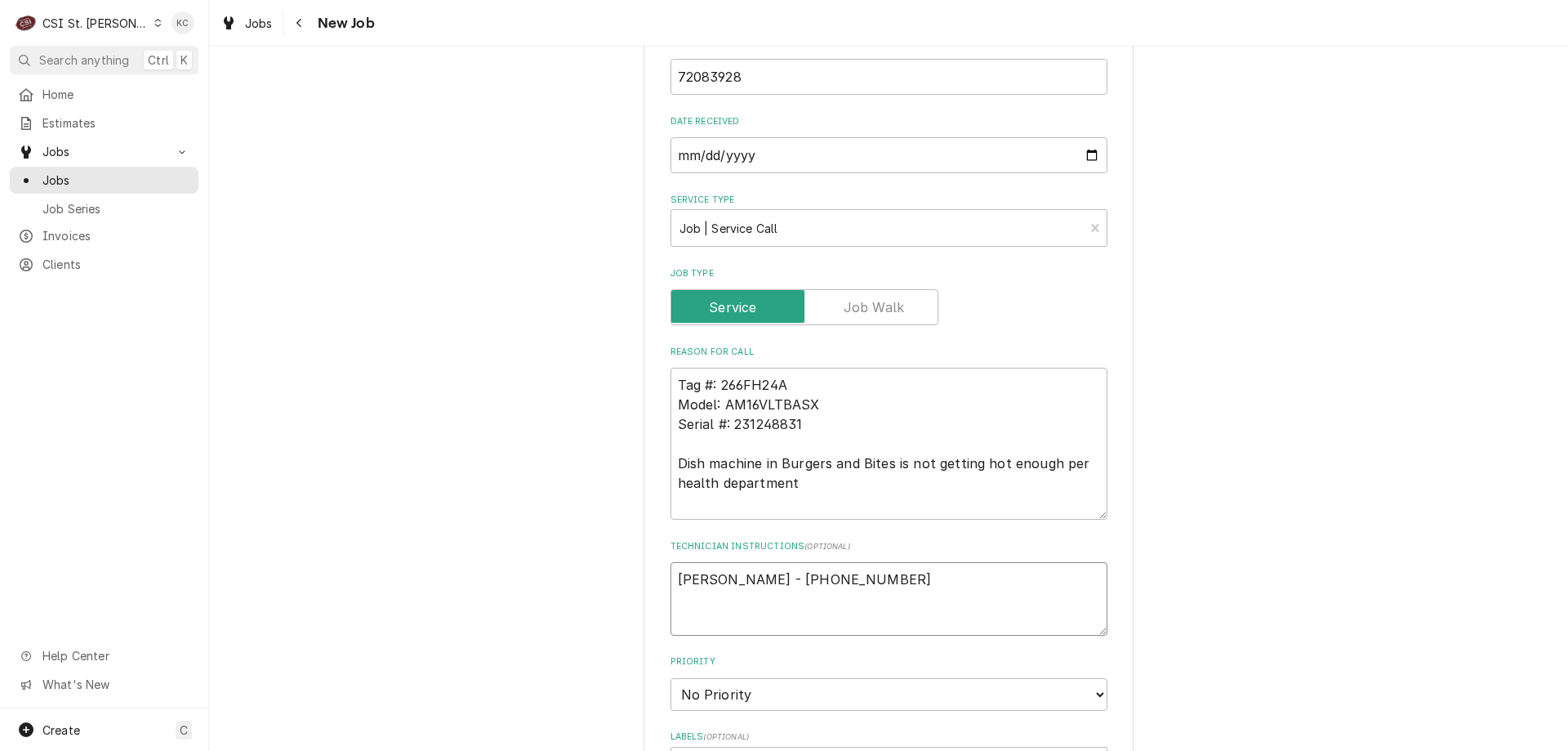
type textarea "x"
type textarea "[PERSON_NAME] - [PHONE_NUMBER] 6"
type textarea "x"
type textarea "[PERSON_NAME] - [PHONE_NUMBER] 6a"
type textarea "x"
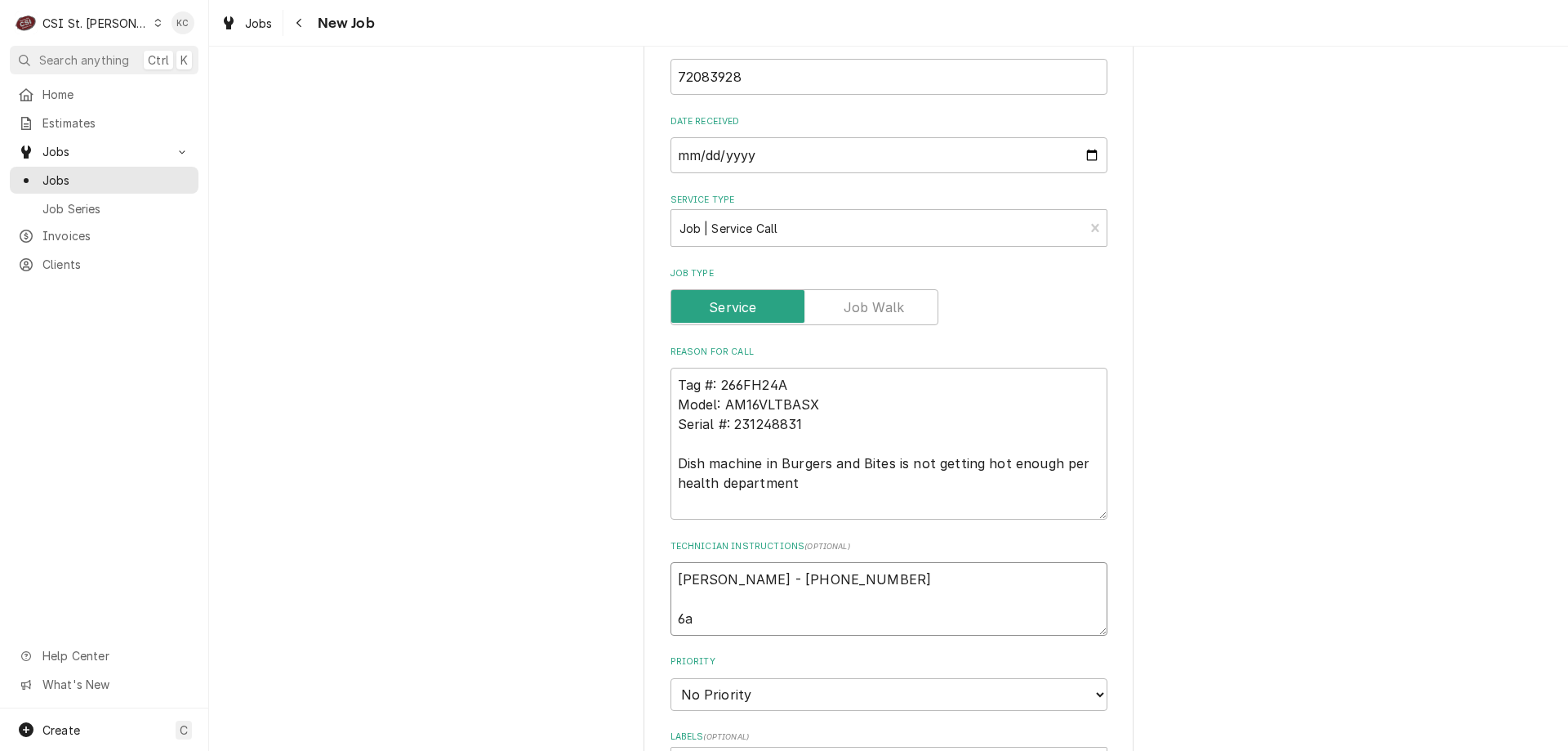
type textarea "[PERSON_NAME] - [PHONE_NUMBER] 6am"
type textarea "x"
type textarea "[PERSON_NAME] - [PHONE_NUMBER] 6am"
type textarea "x"
type textarea "[PERSON_NAME] - [PHONE_NUMBER] 6am -"
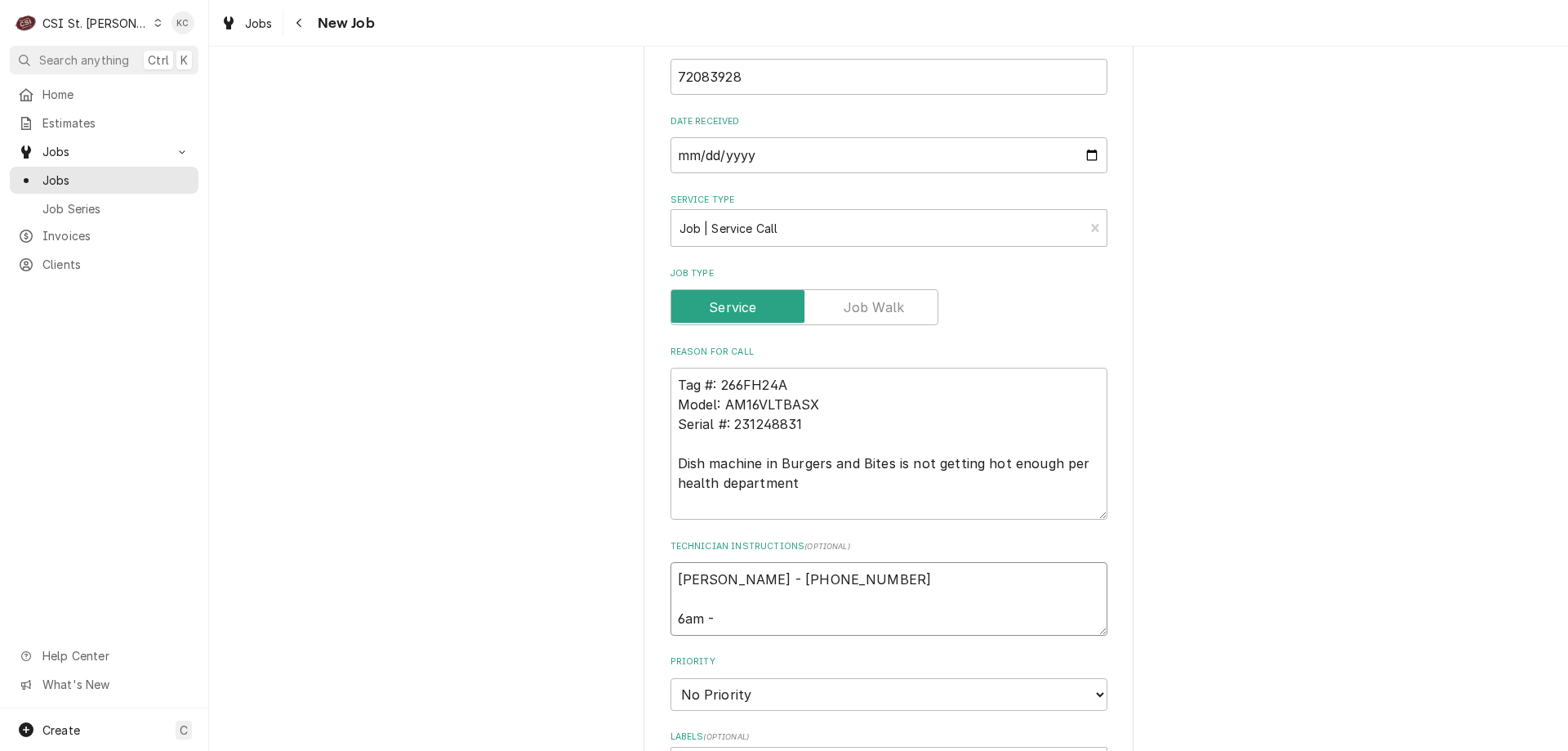
type textarea "x"
type textarea "[PERSON_NAME] - [PHONE_NUMBER] 6am -"
type textarea "x"
type textarea "[PERSON_NAME] - [PHONE_NUMBER] 6am - 1"
type textarea "x"
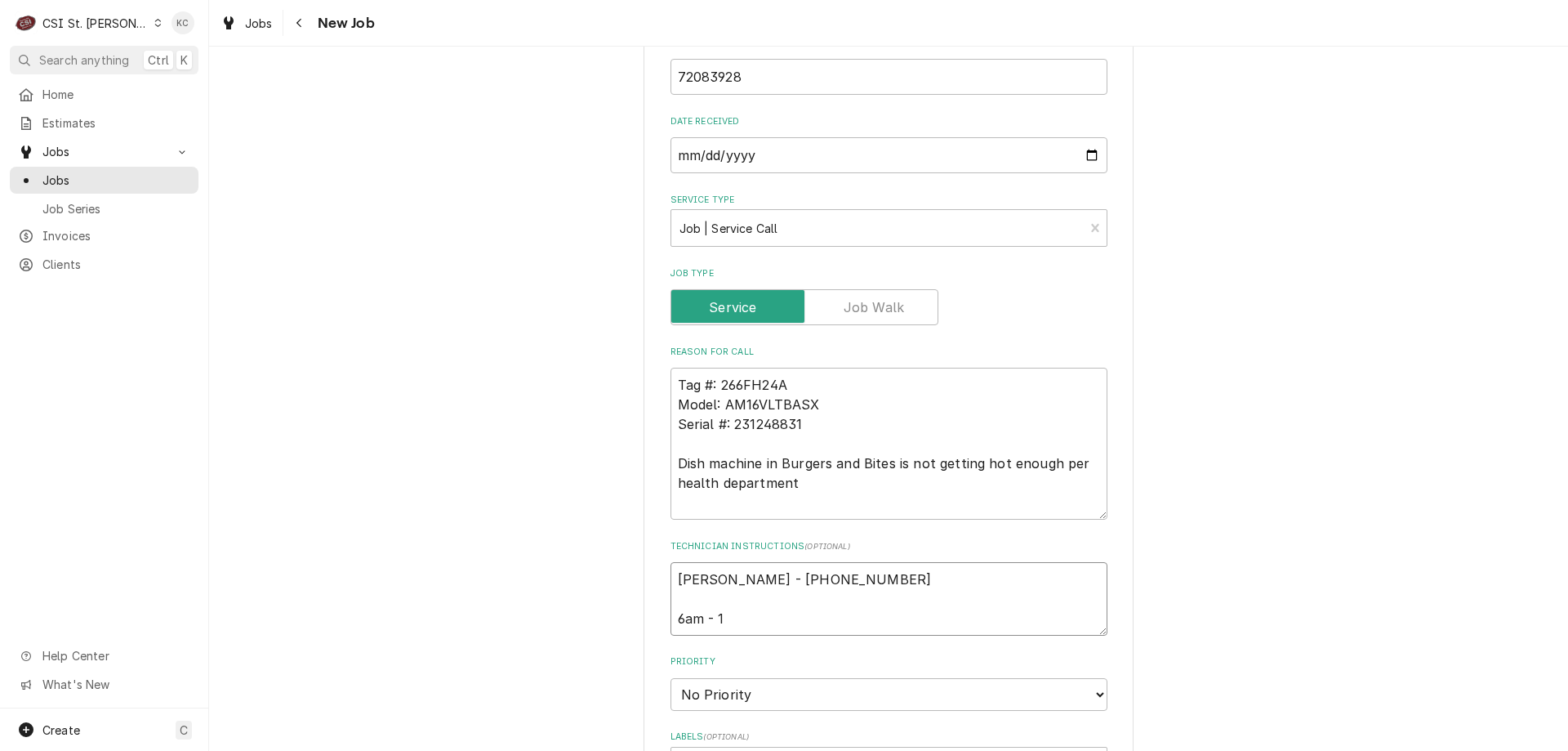
type textarea "[PERSON_NAME] - [PHONE_NUMBER] 6am - 10"
type textarea "x"
type textarea "[PERSON_NAME] - [PHONE_NUMBER] 6am - 10p"
type textarea "x"
type textarea "[PERSON_NAME] - [PHONE_NUMBER] 6am - 10pm"
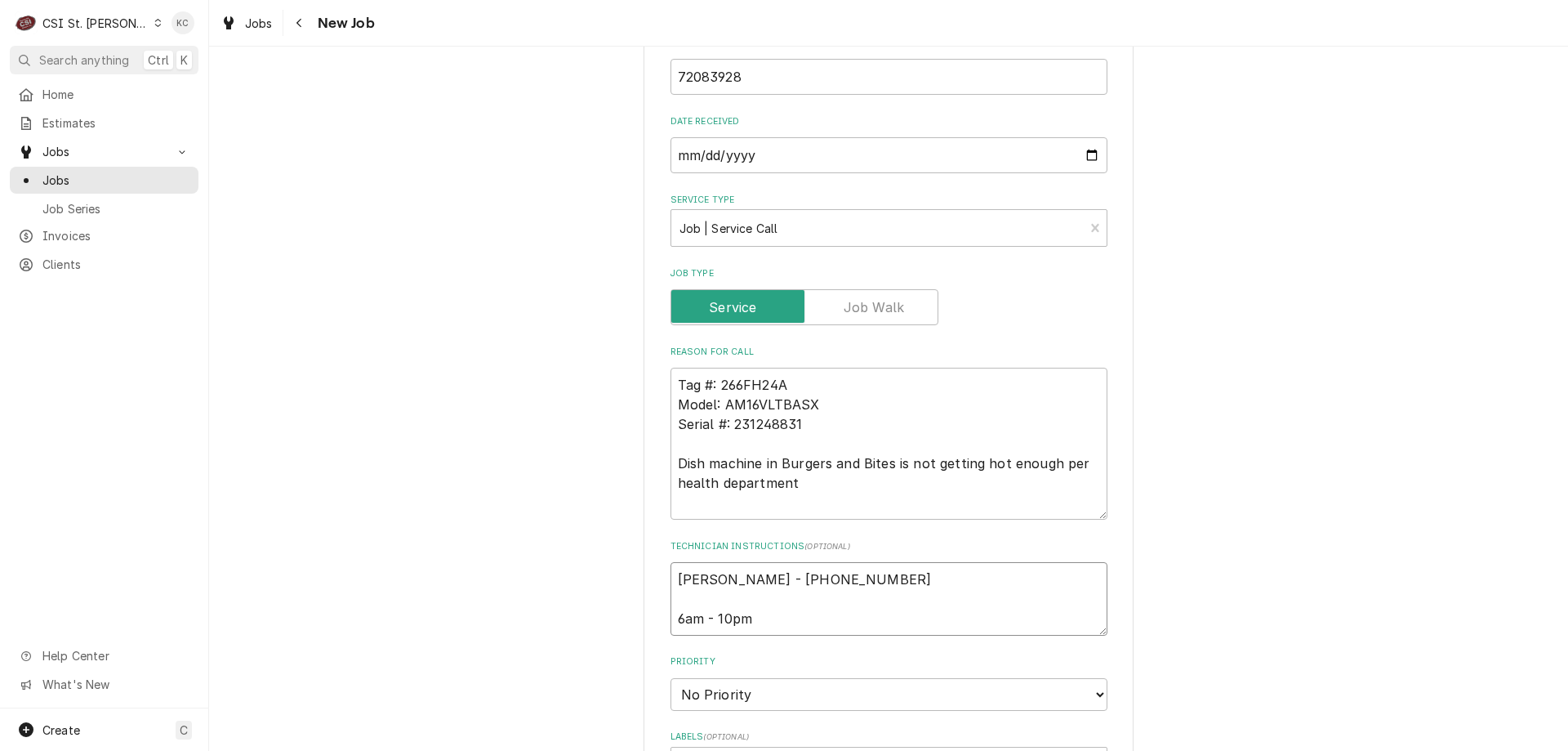
type textarea "x"
type textarea "[PERSON_NAME] - [PHONE_NUMBER] 6am - 10pm"
type textarea "x"
type textarea "[PERSON_NAME] - [PHONE_NUMBER] 6am - 10pm"
type textarea "x"
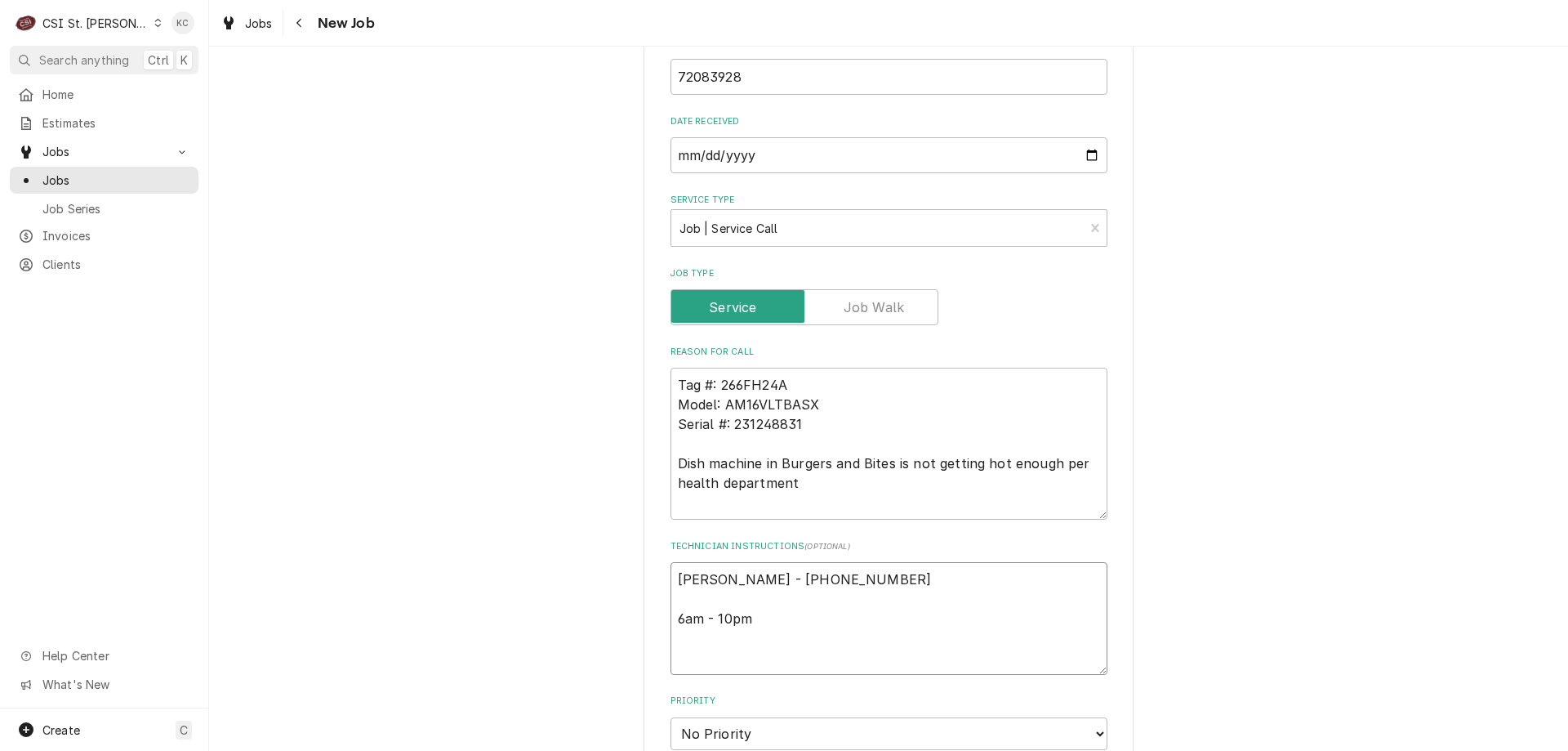
type textarea "[PERSON_NAME] - [PHONE_NUMBER] 6am - 10pm L"
type textarea "x"
type textarea "[PERSON_NAME] - [PHONE_NUMBER] 6am - 10pm Lo"
type textarea "x"
type textarea "[PERSON_NAME] - [PHONE_NUMBER] 6am - 10pm Loc"
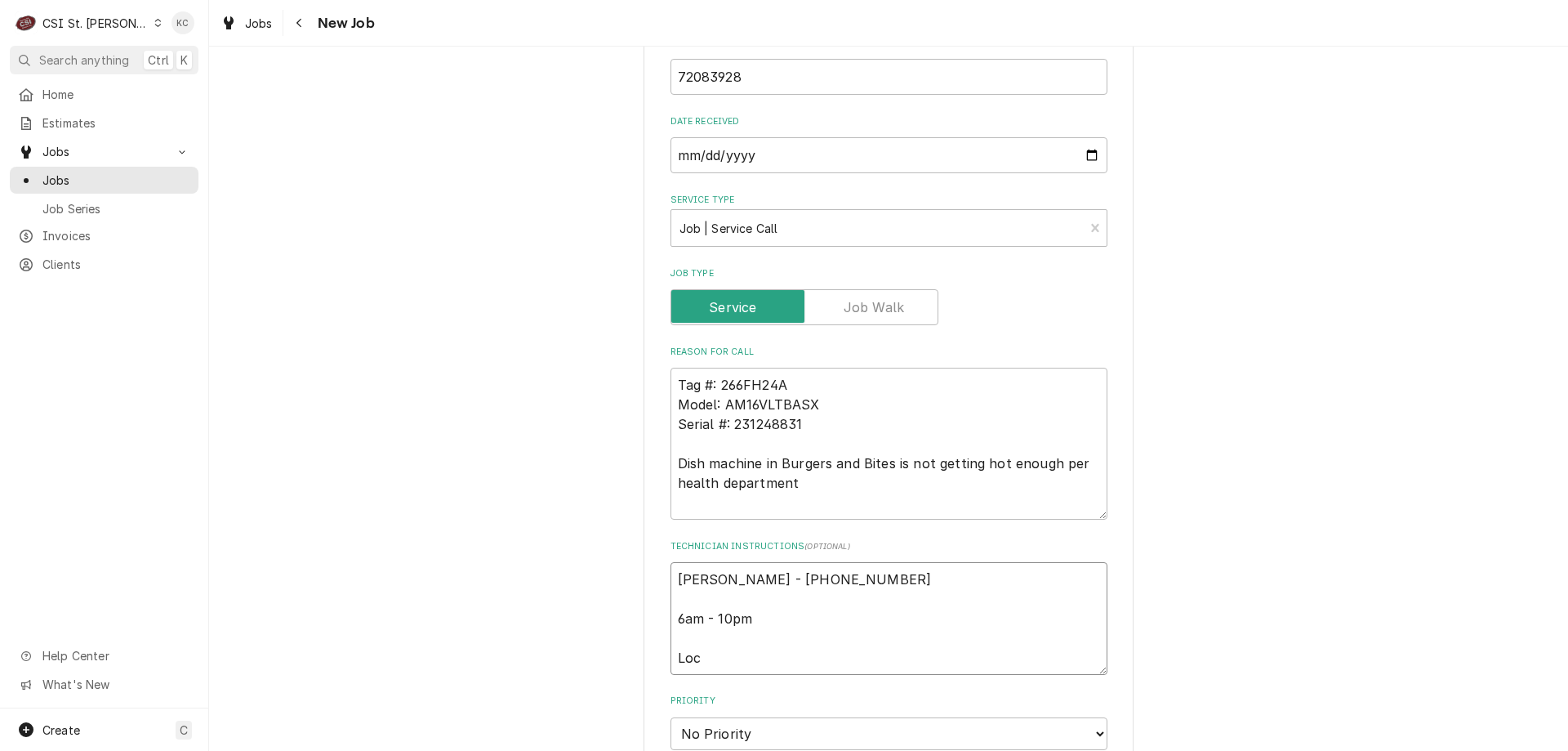
type textarea "x"
type textarea "[PERSON_NAME] - [PHONE_NUMBER] 6am - 10pm [GEOGRAPHIC_DATA]"
type textarea "x"
type textarea "[PERSON_NAME] - [PHONE_NUMBER] 6am - 10pm [GEOGRAPHIC_DATA]"
type textarea "x"
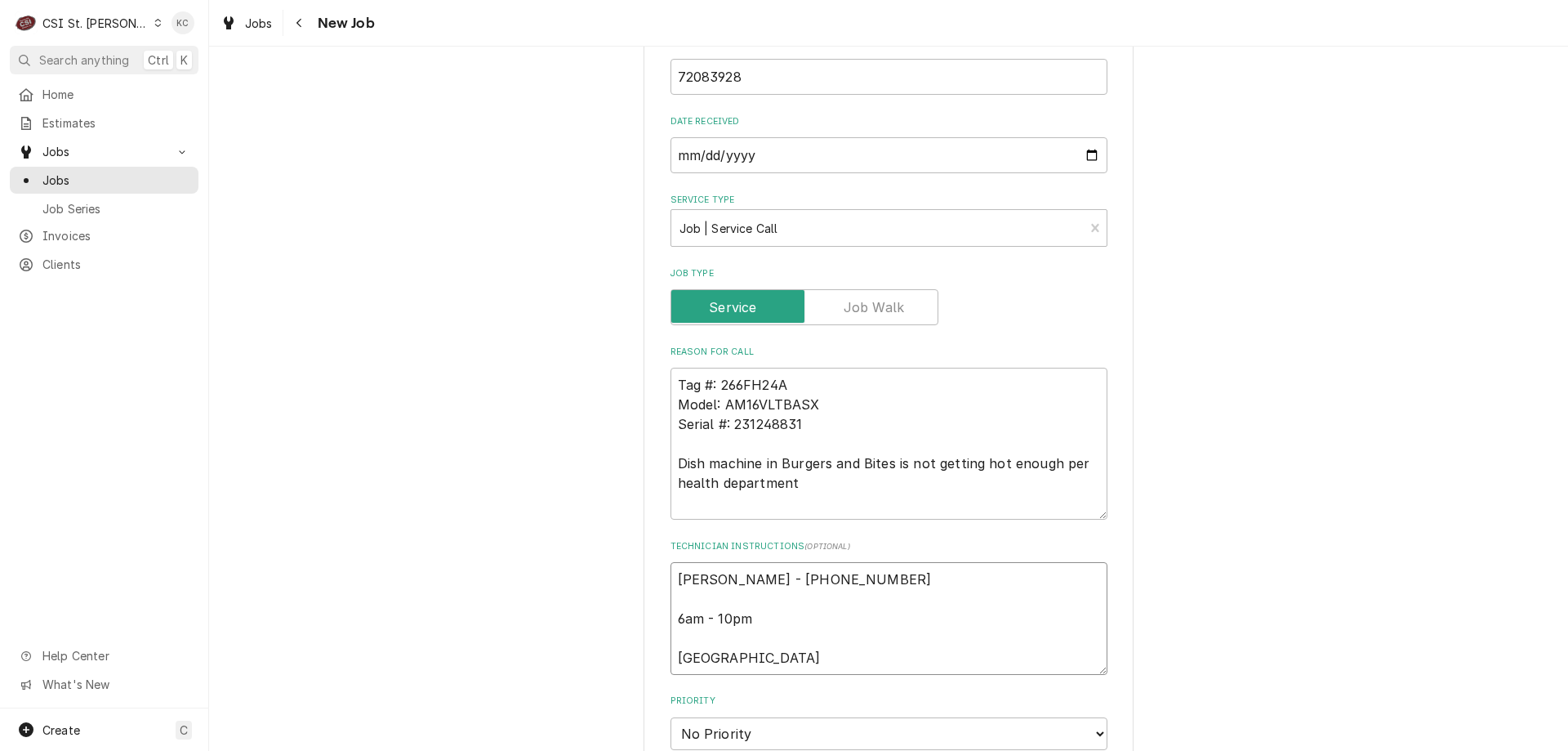
type textarea "[PERSON_NAME] - [PHONE_NUMBER] 6am - 10pm Locate"
type textarea "x"
type textarea "[PERSON_NAME] - [PHONE_NUMBER] 6am - 10pm Located"
type textarea "x"
type textarea "[PERSON_NAME] - [PHONE_NUMBER] 6am - 10pm Located"
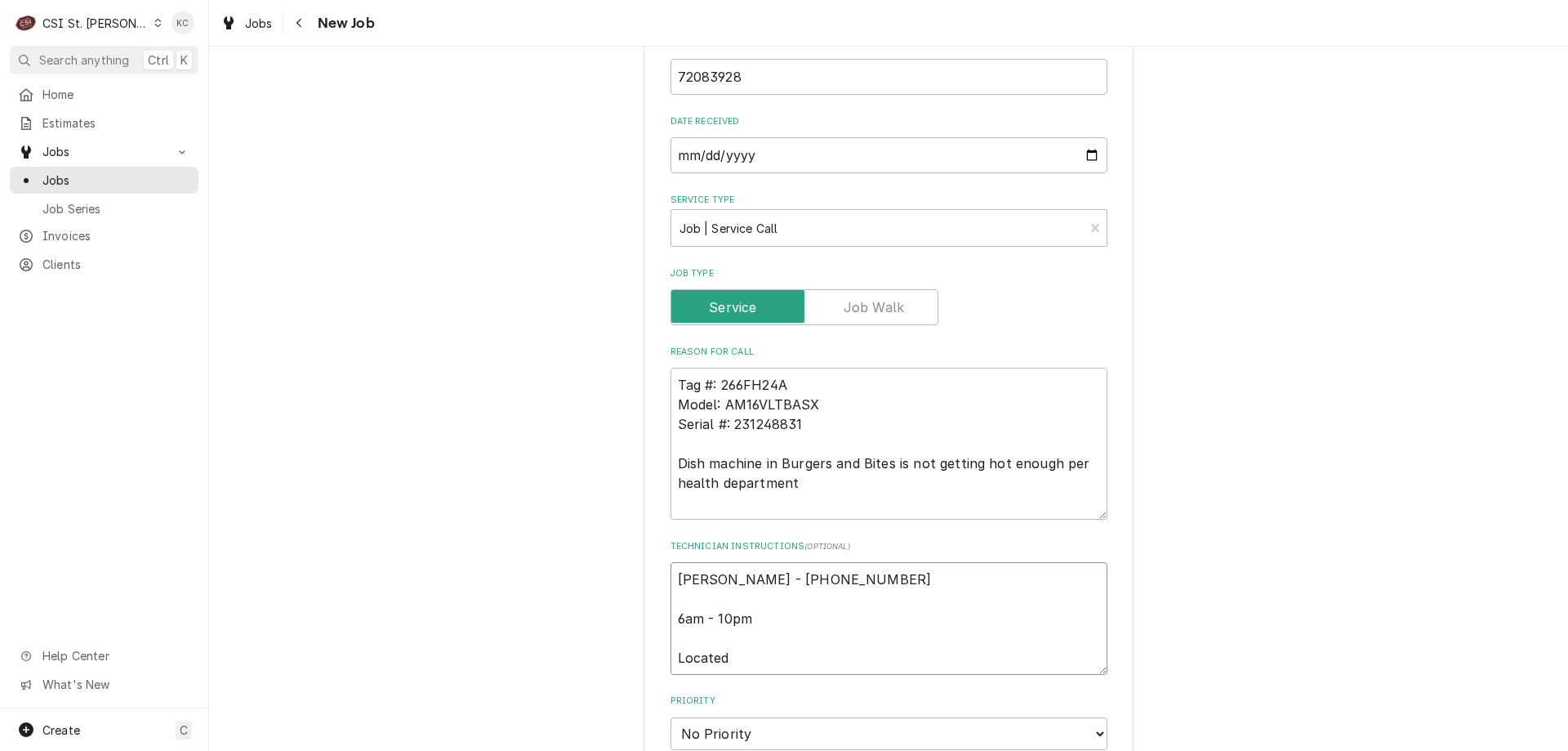
type textarea "x"
type textarea "[PERSON_NAME] - [PHONE_NUMBER] 6am - 10pm Located i"
type textarea "x"
type textarea "[PERSON_NAME] - [PHONE_NUMBER] 6am - 10pm Located in"
type textarea "x"
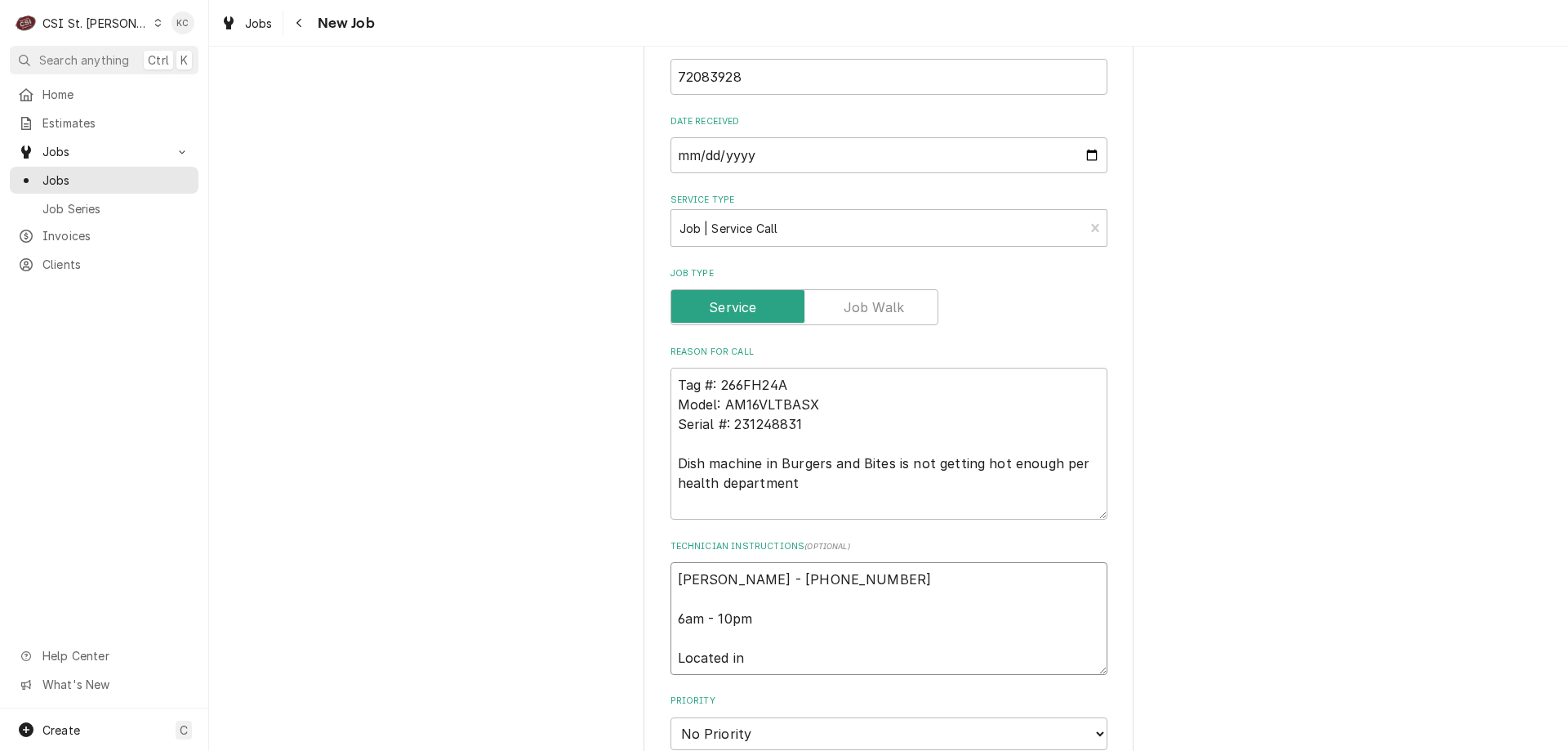
type textarea "[PERSON_NAME] - [PHONE_NUMBER] 6am - 10pm Located in"
type textarea "x"
type textarea "[PERSON_NAME] - [PHONE_NUMBER] 6am - 10pm Located in F"
type textarea "x"
type textarea "[PERSON_NAME] - [PHONE_NUMBER] 6am - 10pm Located in [GEOGRAPHIC_DATA]"
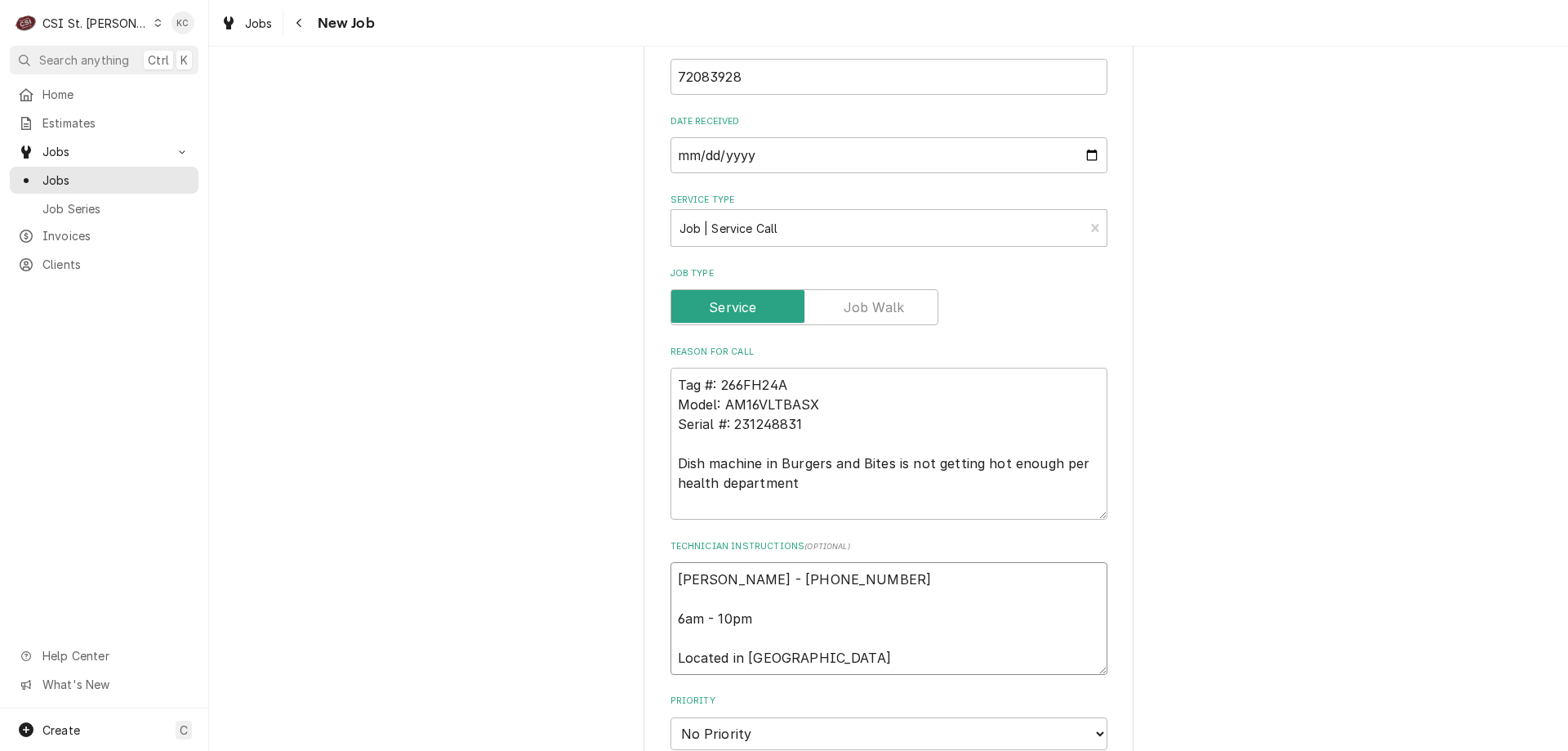
type textarea "x"
type textarea "[PERSON_NAME] - [PHONE_NUMBER] 6am - 10pm Located in [GEOGRAPHIC_DATA]"
type textarea "x"
type textarea "[PERSON_NAME] - [PHONE_NUMBER] 6am - 10pm Located in Food"
type textarea "x"
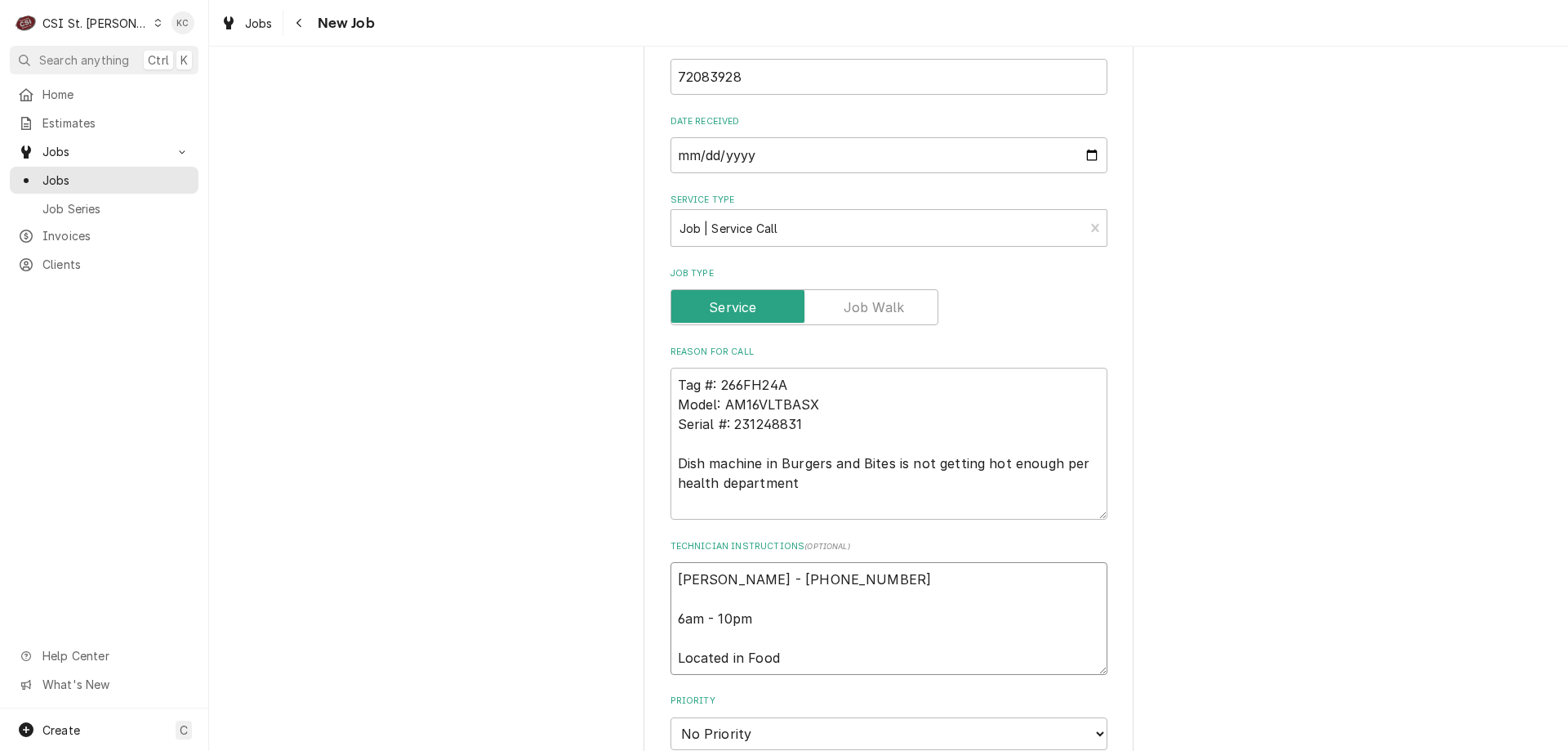
type textarea "[PERSON_NAME] - [PHONE_NUMBER] 6am - 10pm Located in Food"
type textarea "x"
type textarea "[PERSON_NAME] - [PHONE_NUMBER] 6am - 10pm Located in Food H"
type textarea "x"
type textarea "[PERSON_NAME] - [PHONE_NUMBER] 6am - 10pm Located in [GEOGRAPHIC_DATA]"
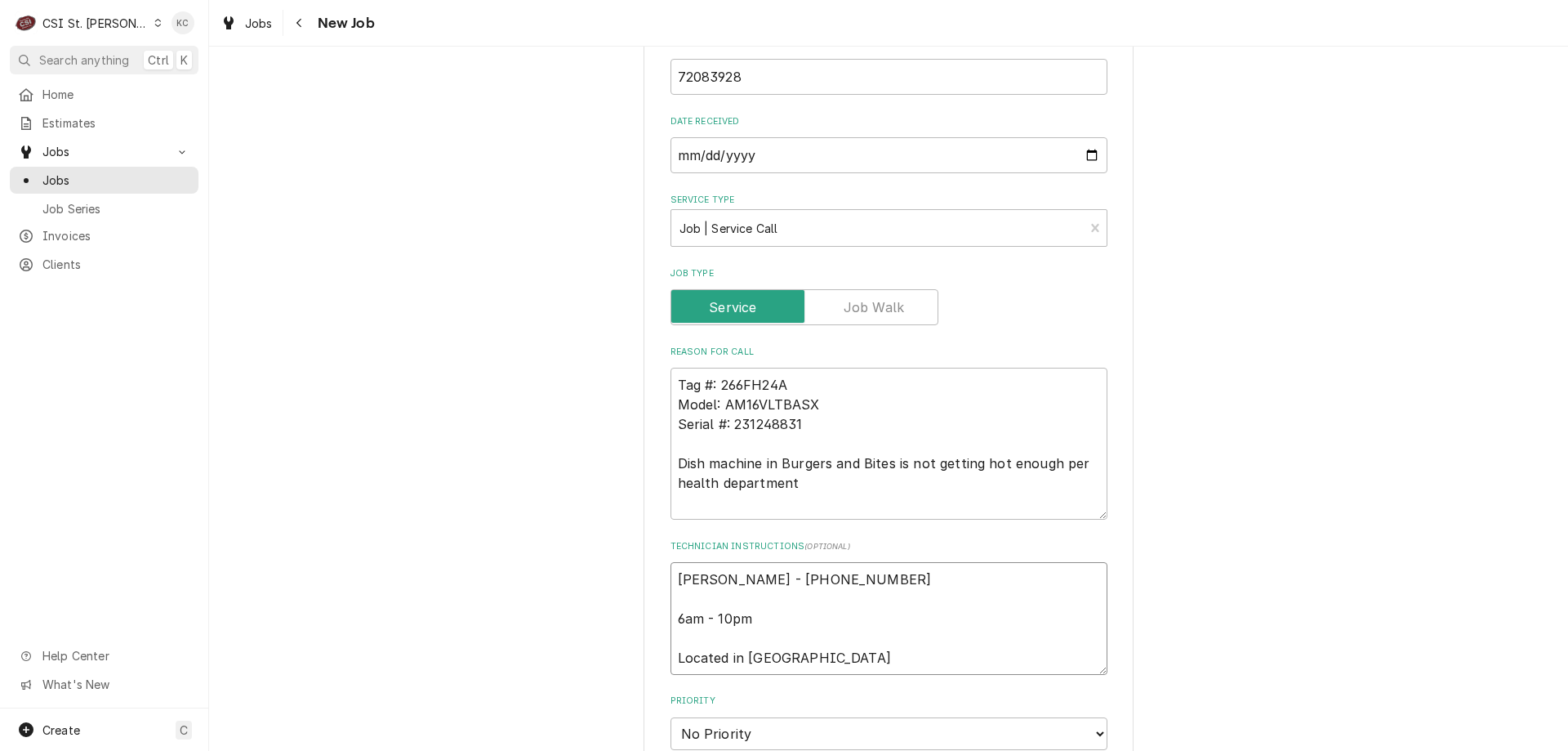
type textarea "x"
type textarea "[PERSON_NAME] - [PHONE_NUMBER] 6am - 10pm Located in [GEOGRAPHIC_DATA]"
type textarea "x"
type textarea "[PERSON_NAME] - [PHONE_NUMBER] 6am - 10pm Located in [GEOGRAPHIC_DATA]"
type textarea "x"
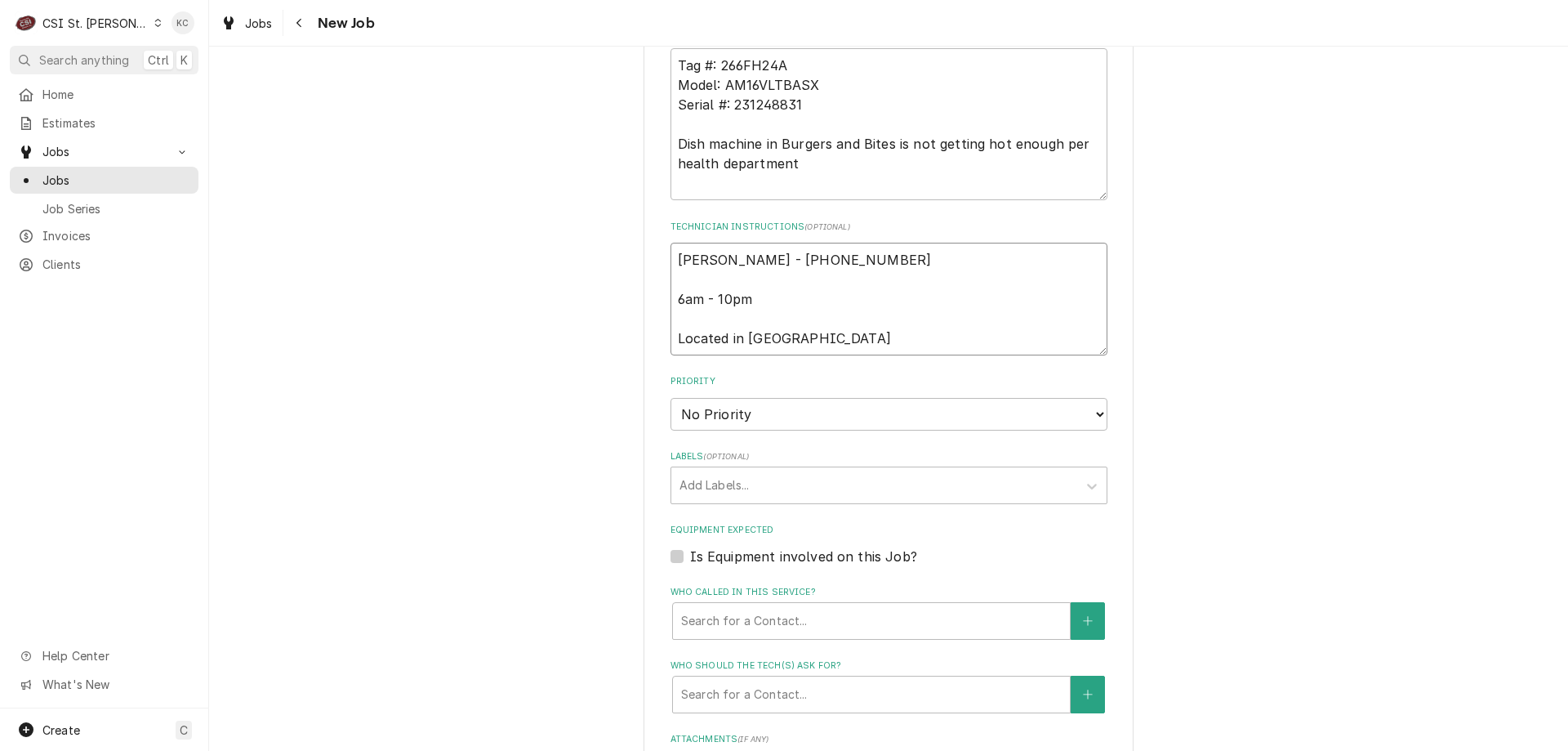
scroll to position [1040, 0]
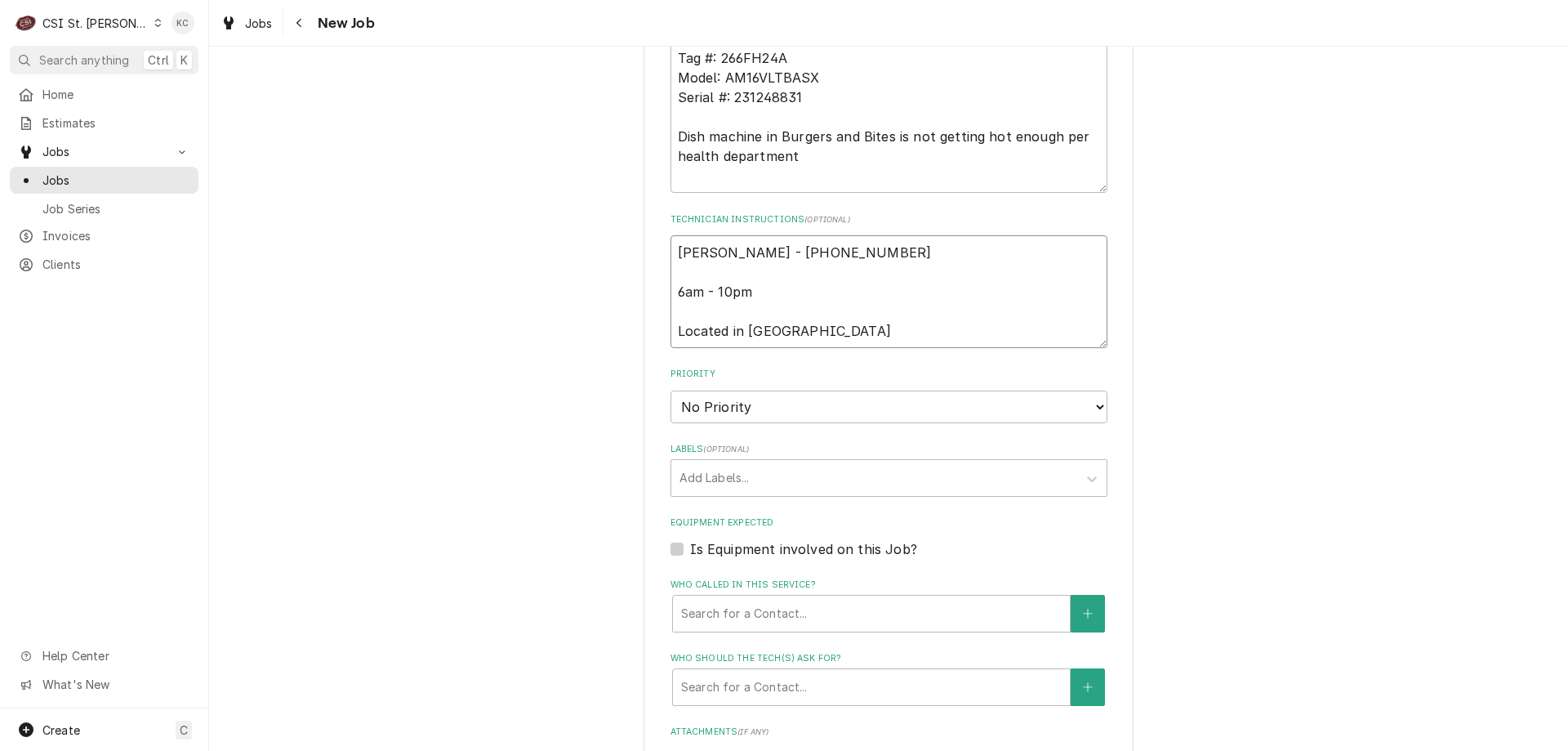
type textarea "[PERSON_NAME] - [PHONE_NUMBER] 6am - 10pm Located in [GEOGRAPHIC_DATA]"
click at [784, 404] on select "No Priority Urgent High Medium Low" at bounding box center [889, 407] width 437 height 33
select select "4"
click at [671, 390] on select "No Priority Urgent High Medium Low" at bounding box center [889, 407] width 437 height 33
drag, startPoint x: 1356, startPoint y: 533, endPoint x: 1237, endPoint y: 519, distance: 119.8
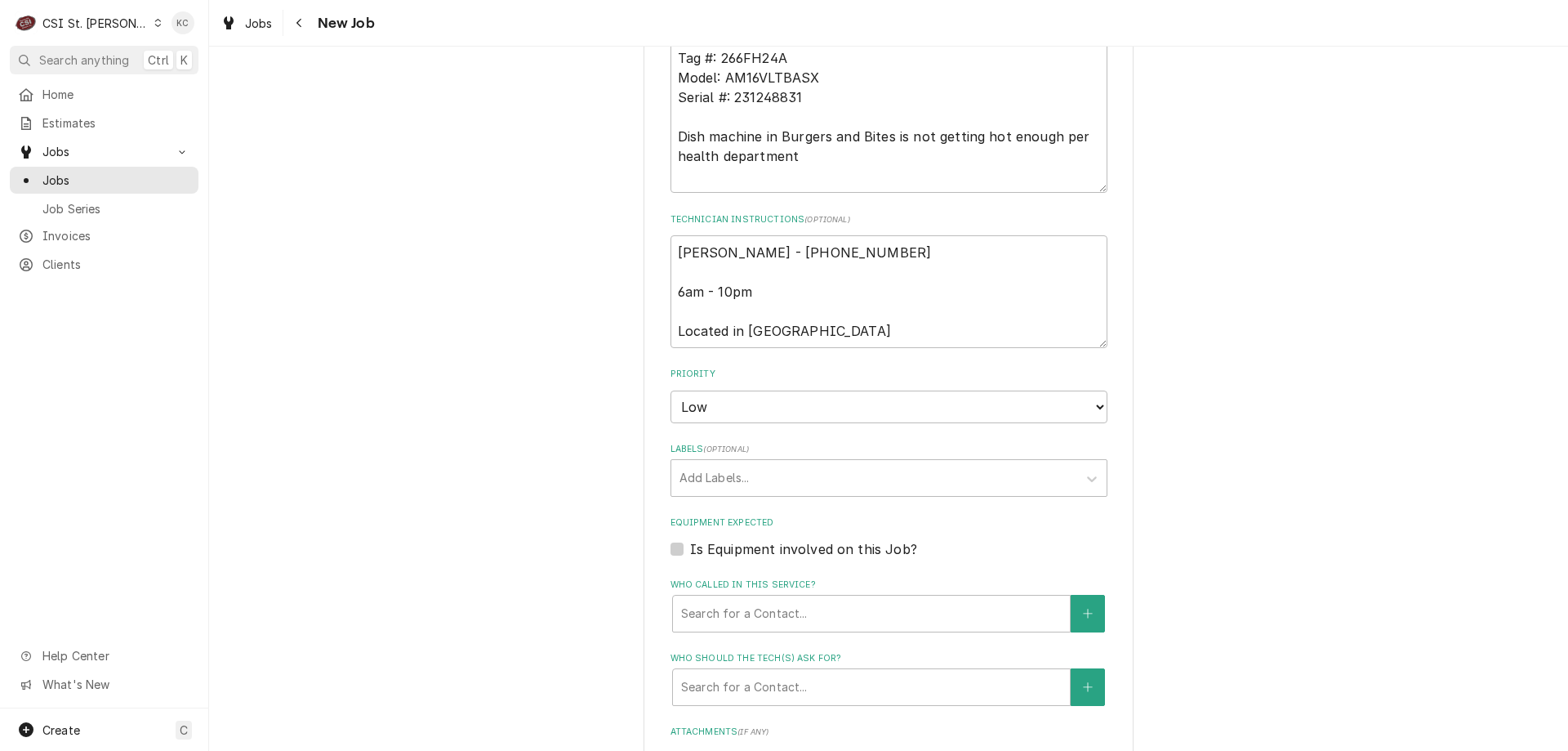
click at [1354, 533] on div "Please provide the following information to create a job: Client Details Client…" at bounding box center [888, 162] width 1359 height 2277
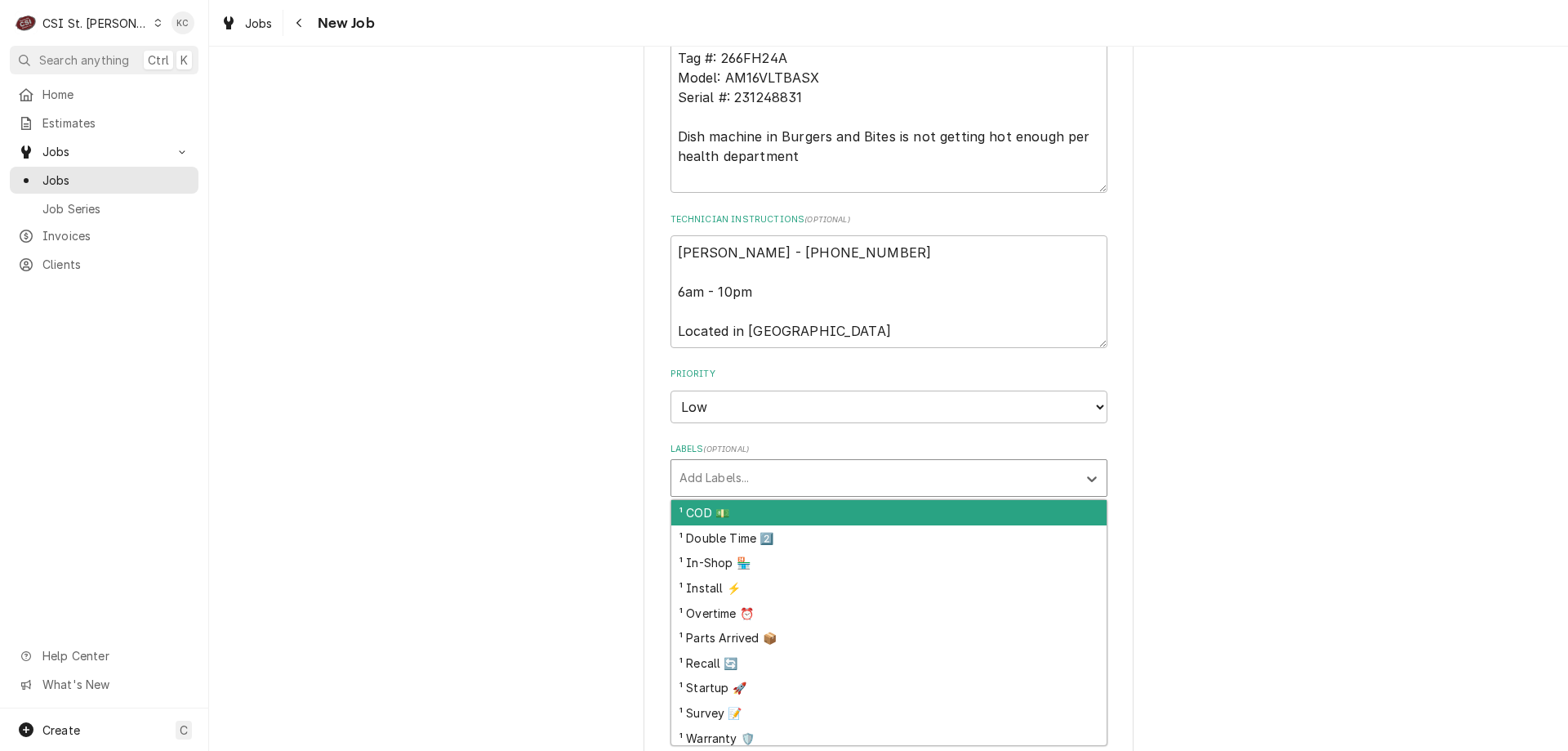
click at [866, 484] on div "Labels" at bounding box center [875, 478] width 390 height 29
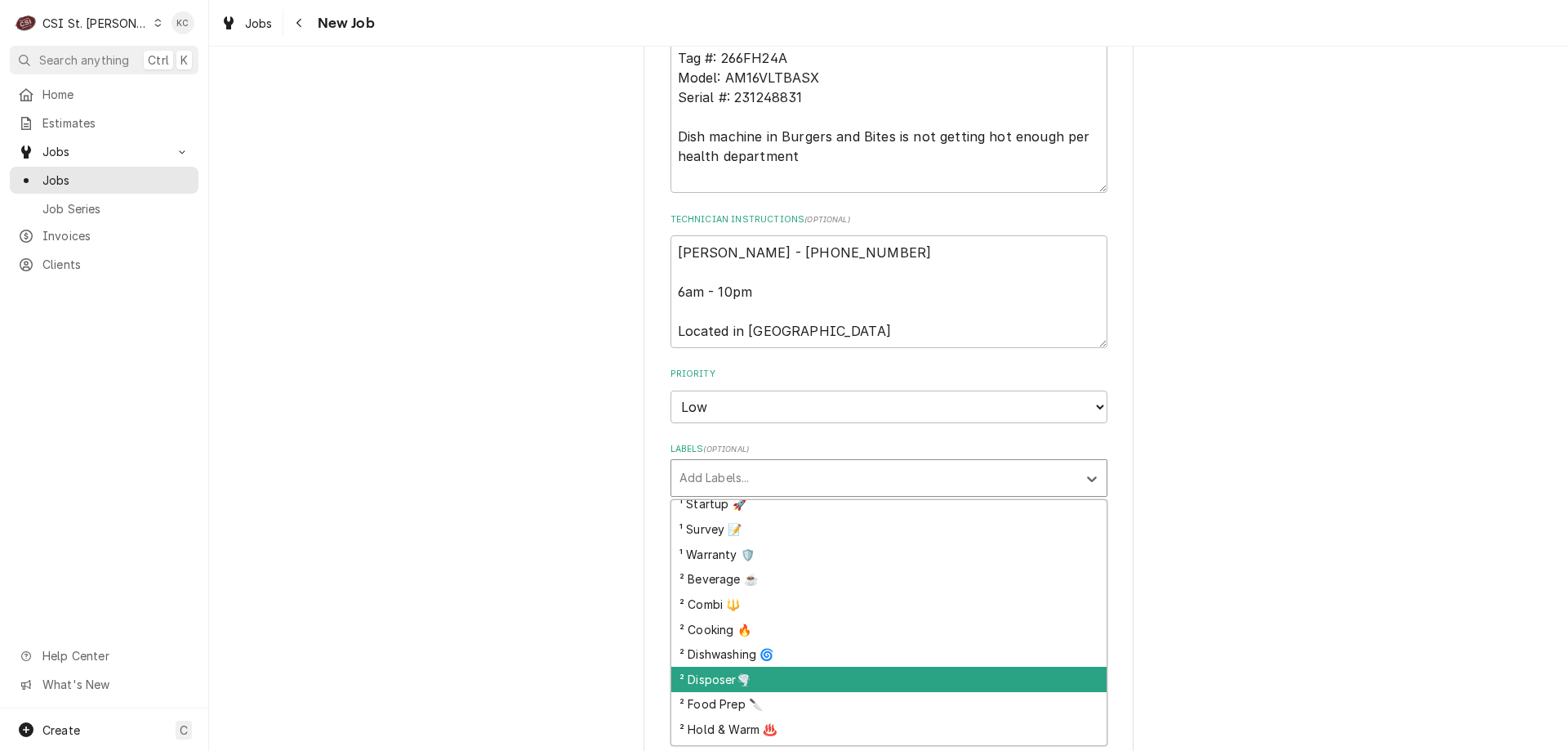
scroll to position [163, 0]
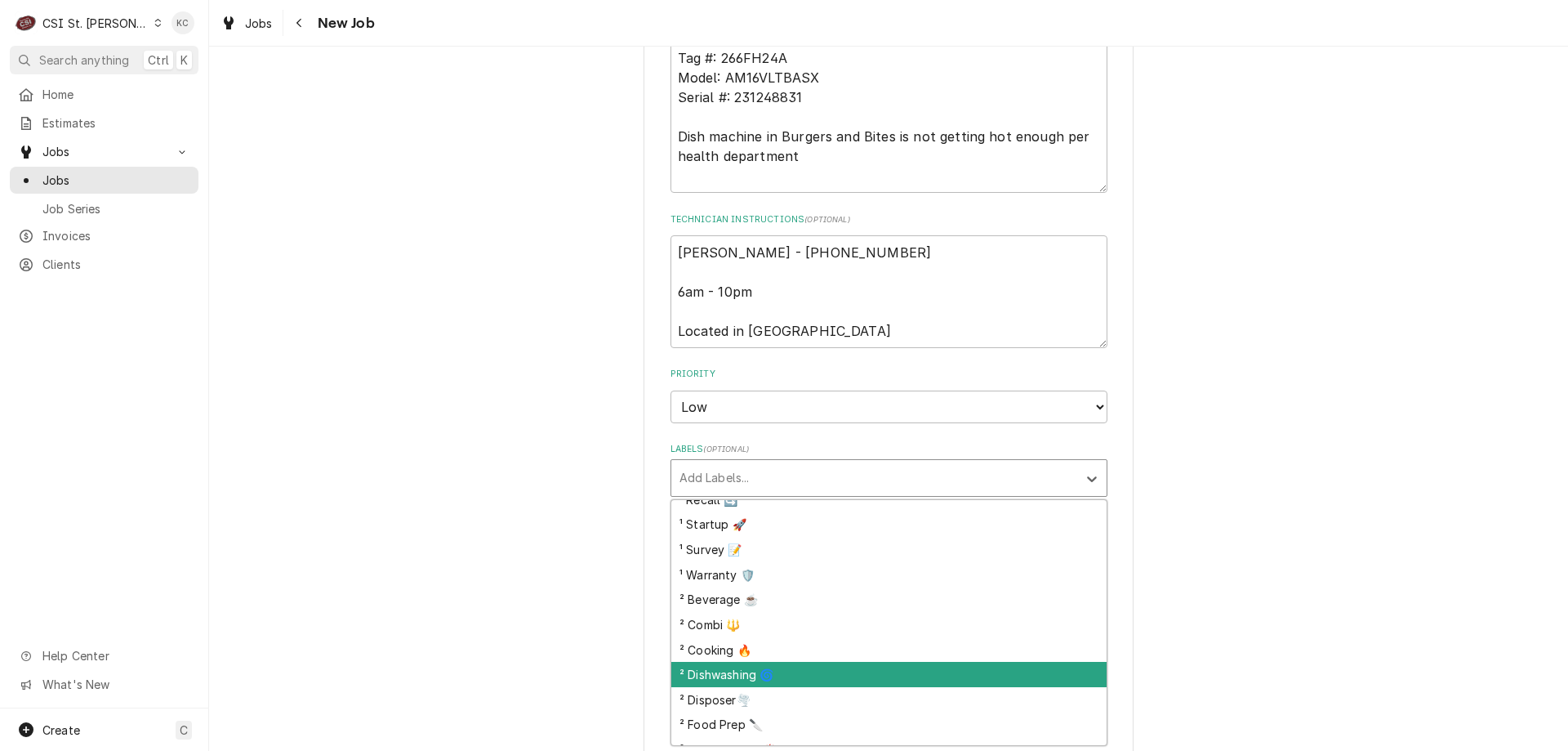
click at [779, 673] on div "² Dishwashing 🌀" at bounding box center [889, 674] width 436 height 25
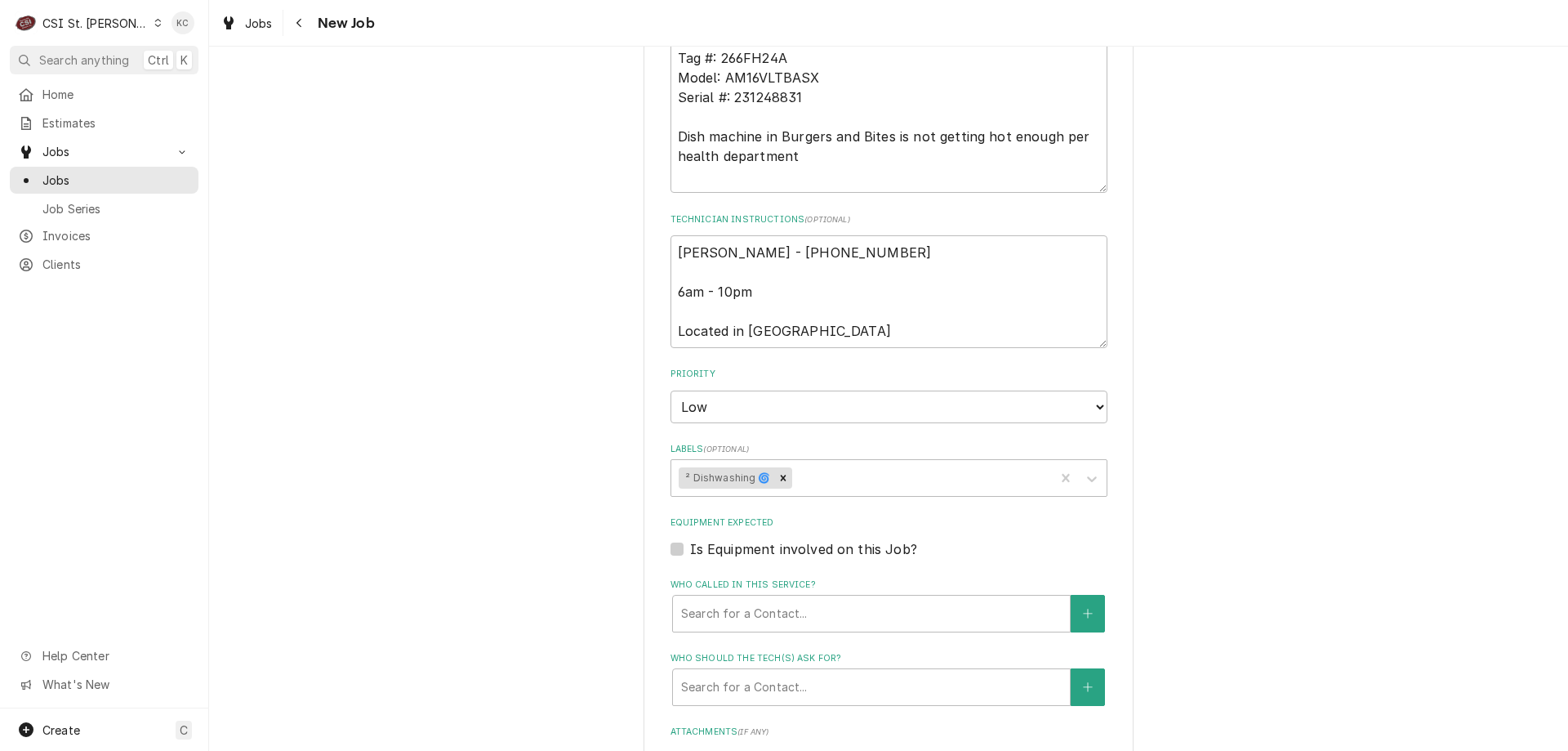
click at [1212, 614] on div "Please provide the following information to create a job: Client Details Client…" at bounding box center [888, 162] width 1359 height 2277
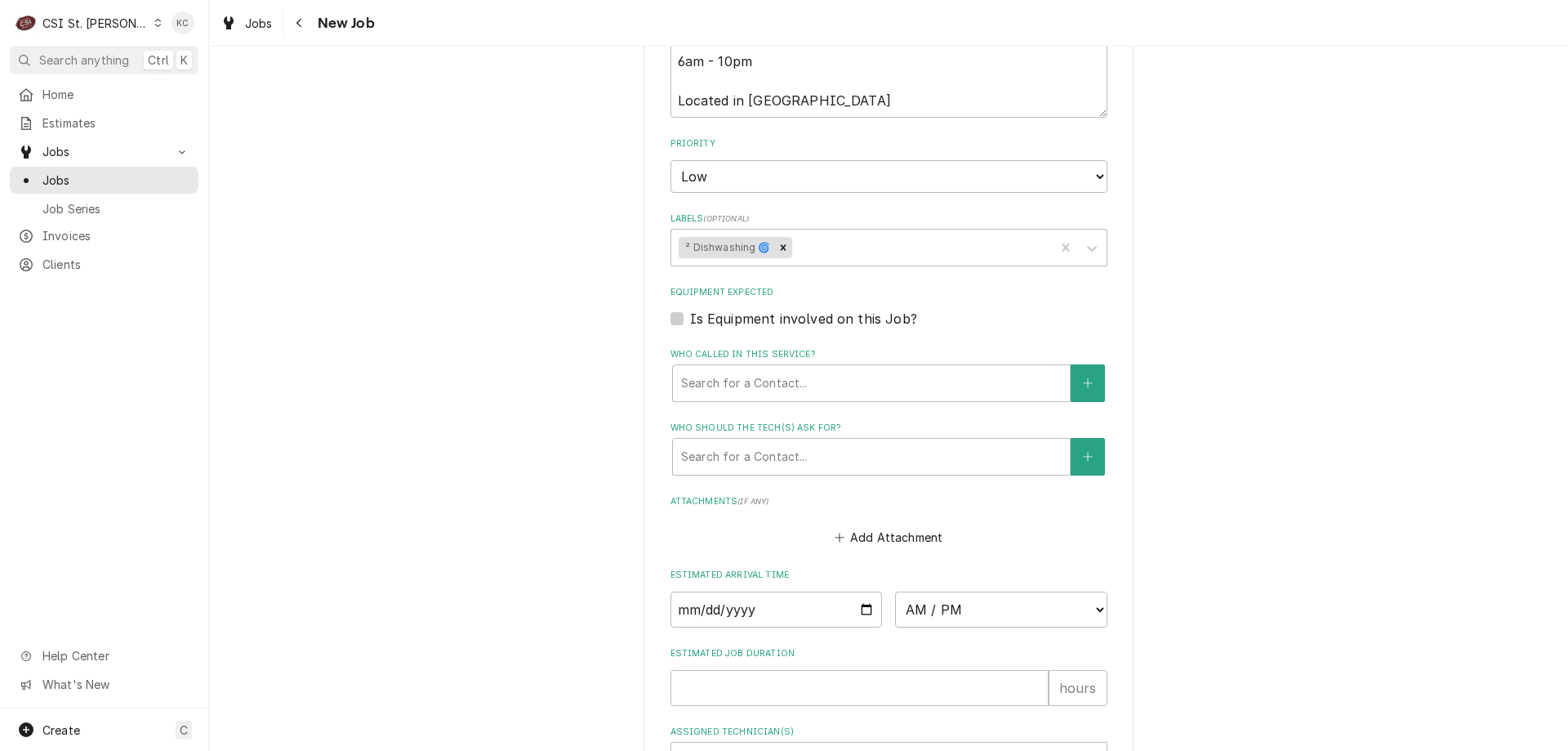
scroll to position [1590, 0]
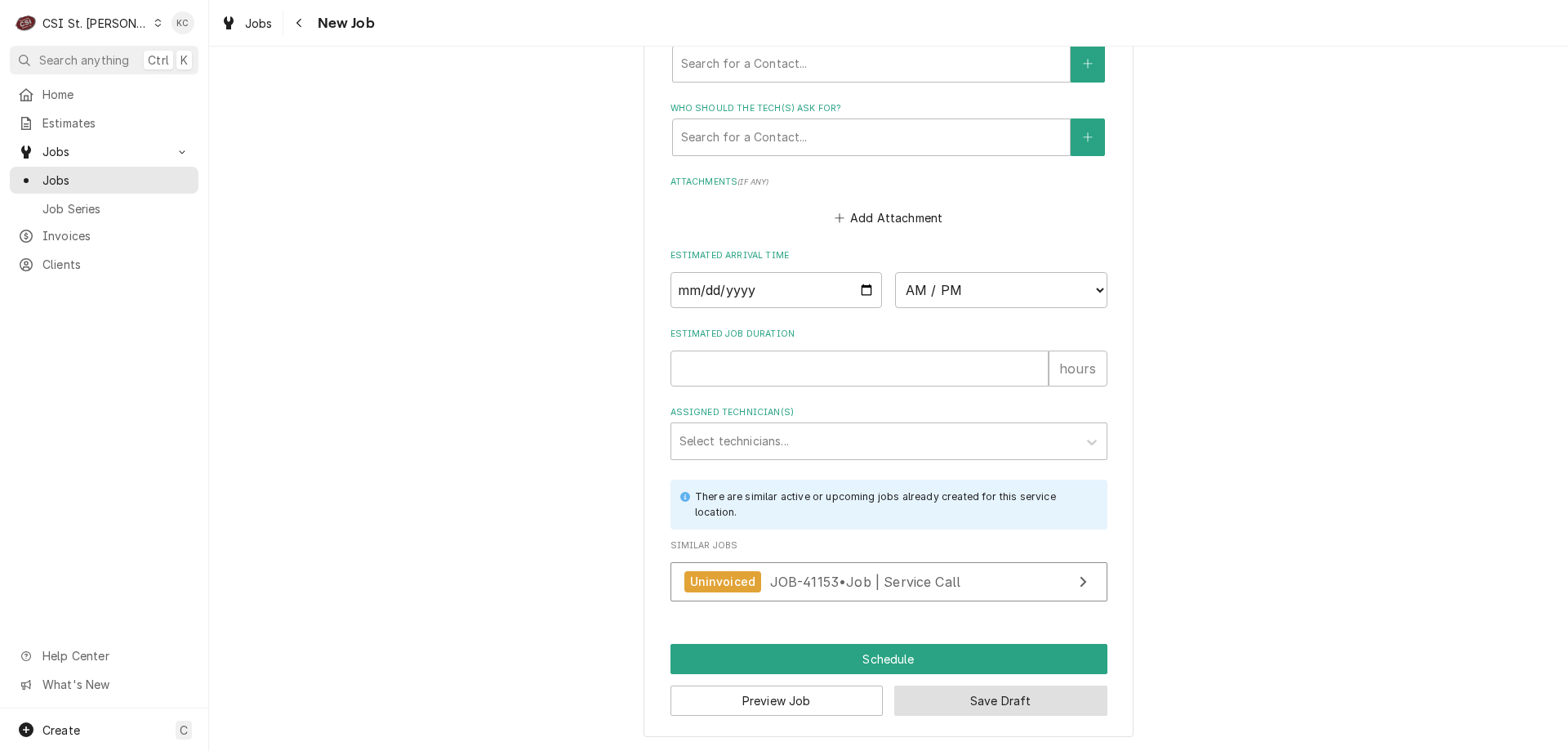
click at [970, 698] on button "Save Draft" at bounding box center [1001, 700] width 213 height 30
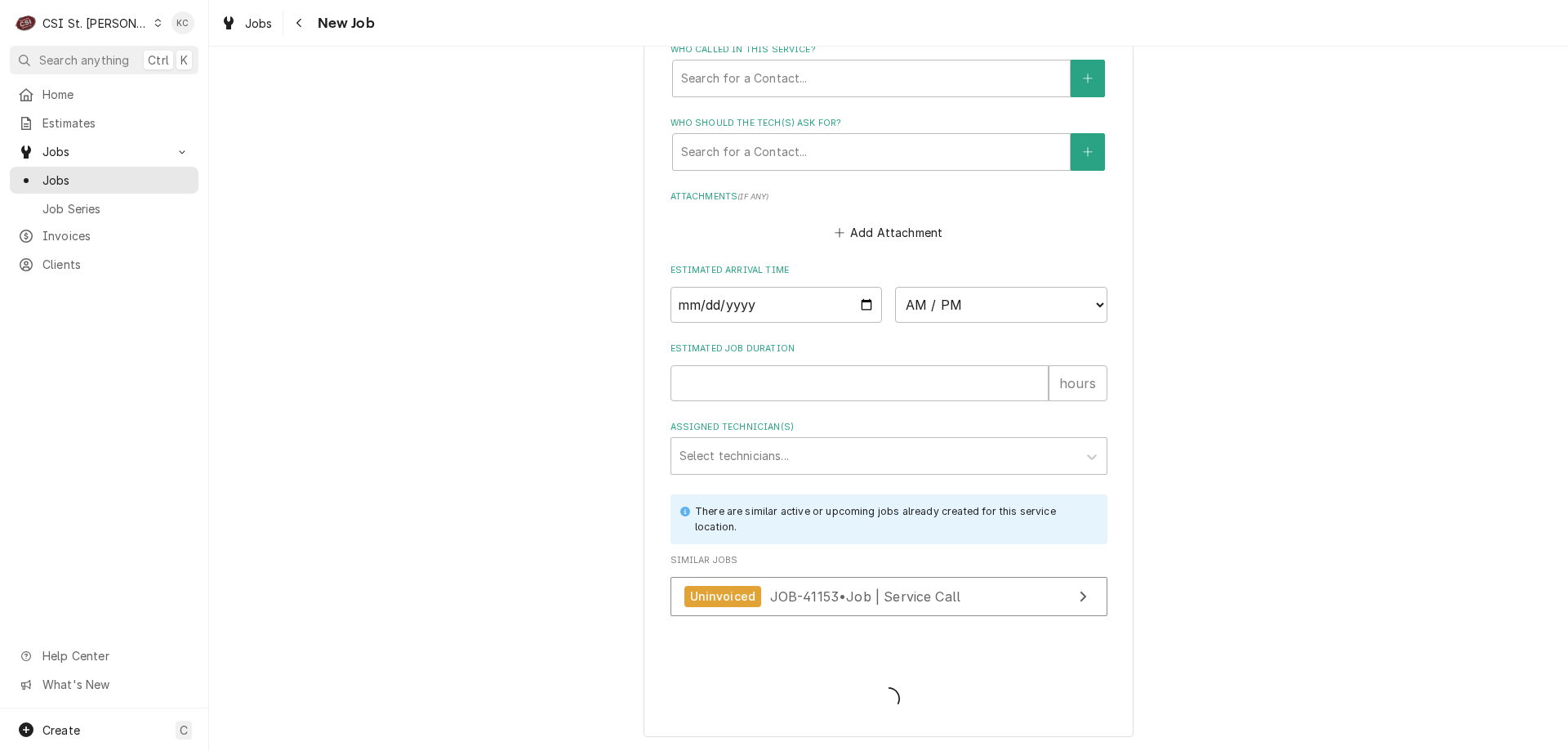
type textarea "x"
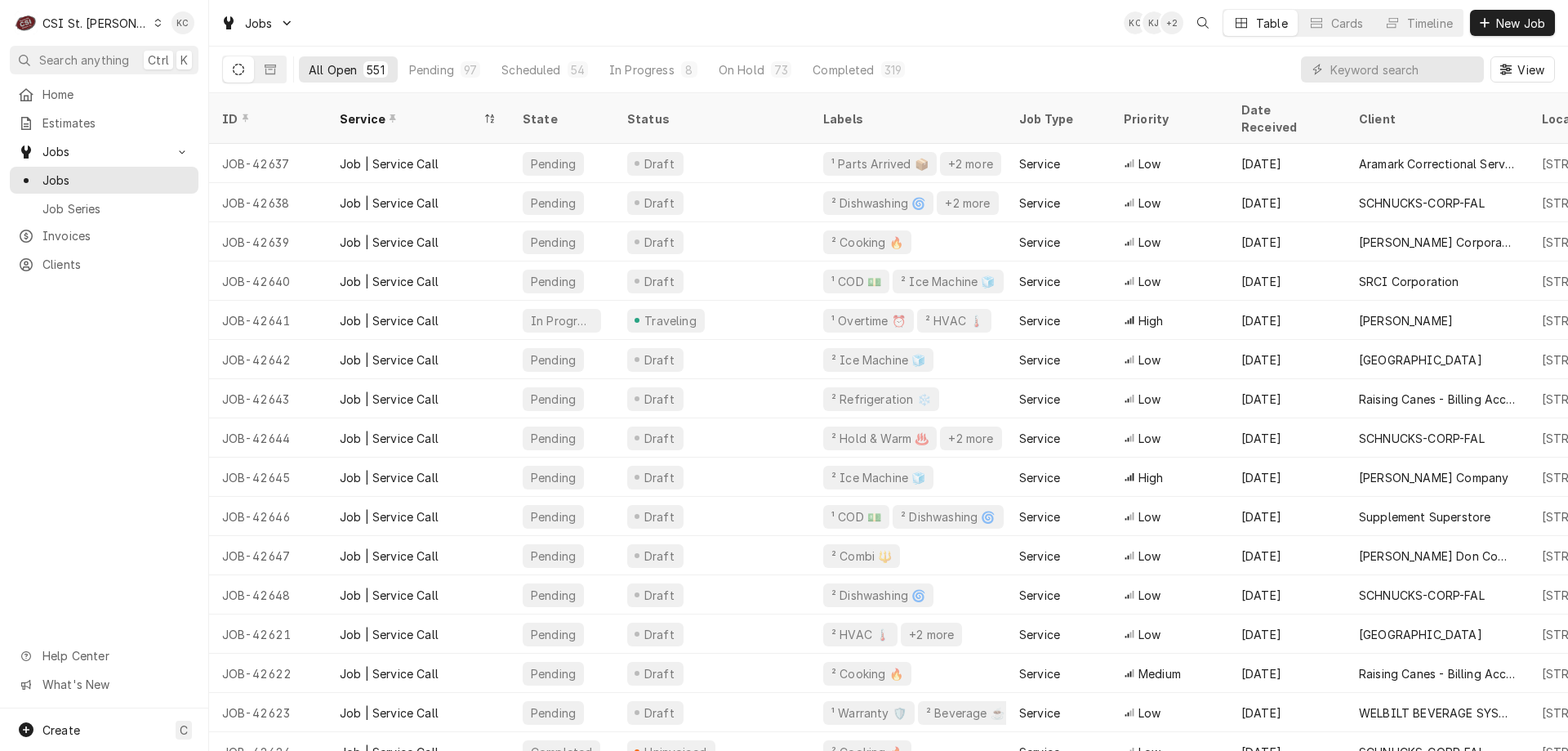
click at [99, 16] on div "CSI St. [PERSON_NAME]" at bounding box center [95, 23] width 106 height 17
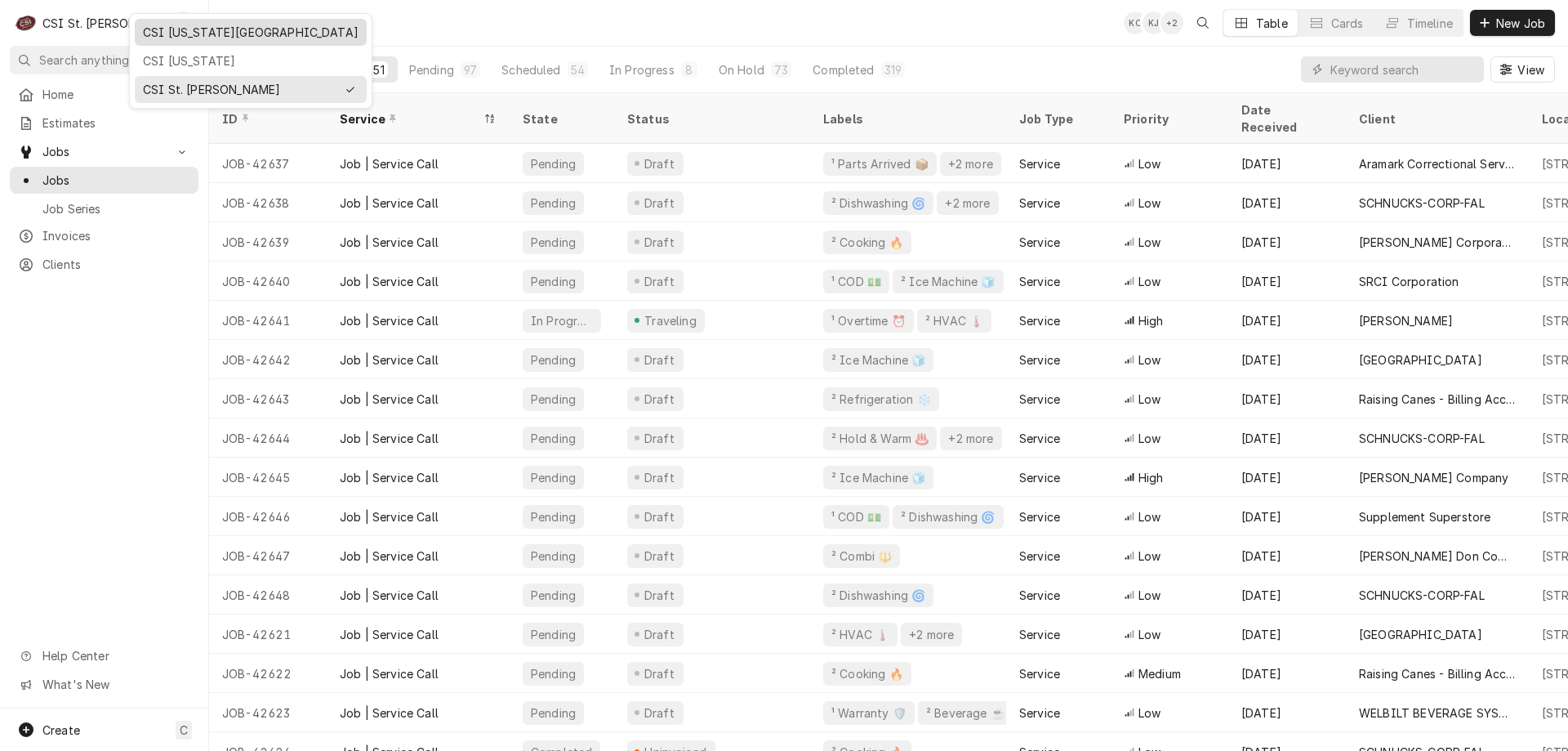
click at [189, 32] on div "CSI [US_STATE][GEOGRAPHIC_DATA]" at bounding box center [251, 32] width 216 height 17
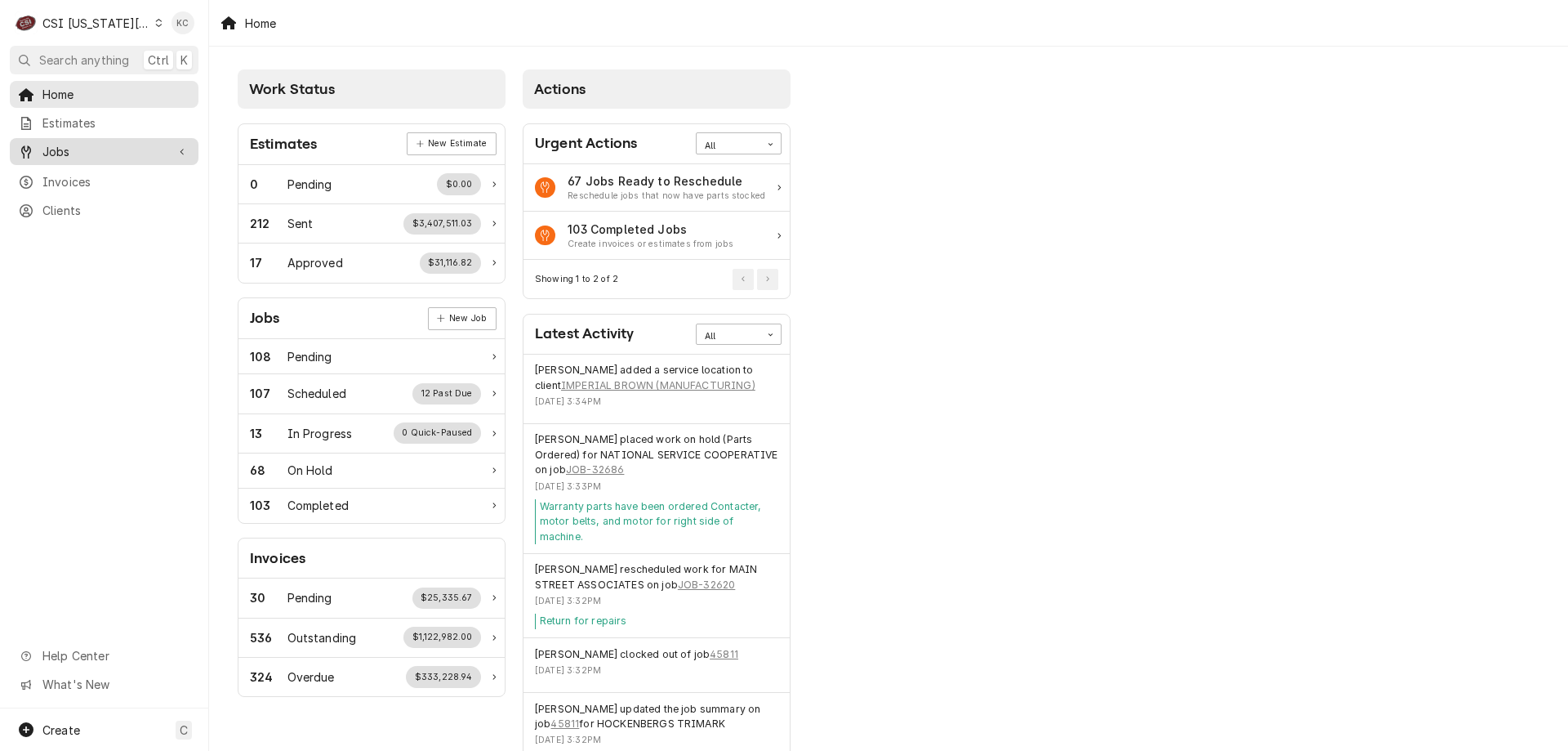
click at [65, 147] on span "Jobs" at bounding box center [104, 152] width 123 height 17
click at [69, 180] on span "Jobs" at bounding box center [116, 180] width 148 height 17
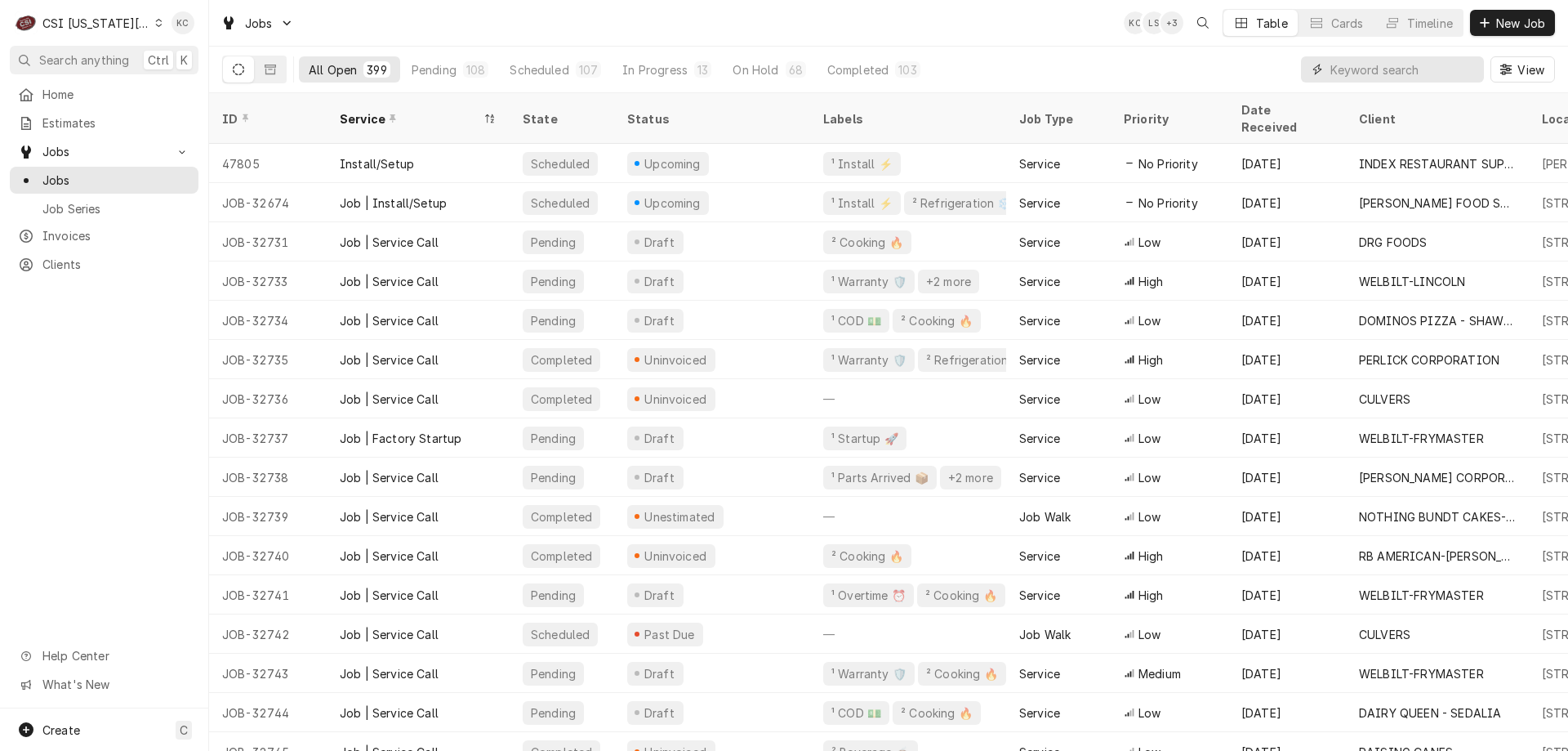
click at [1404, 77] on input "Dynamic Content Wrapper" at bounding box center [1403, 69] width 145 height 26
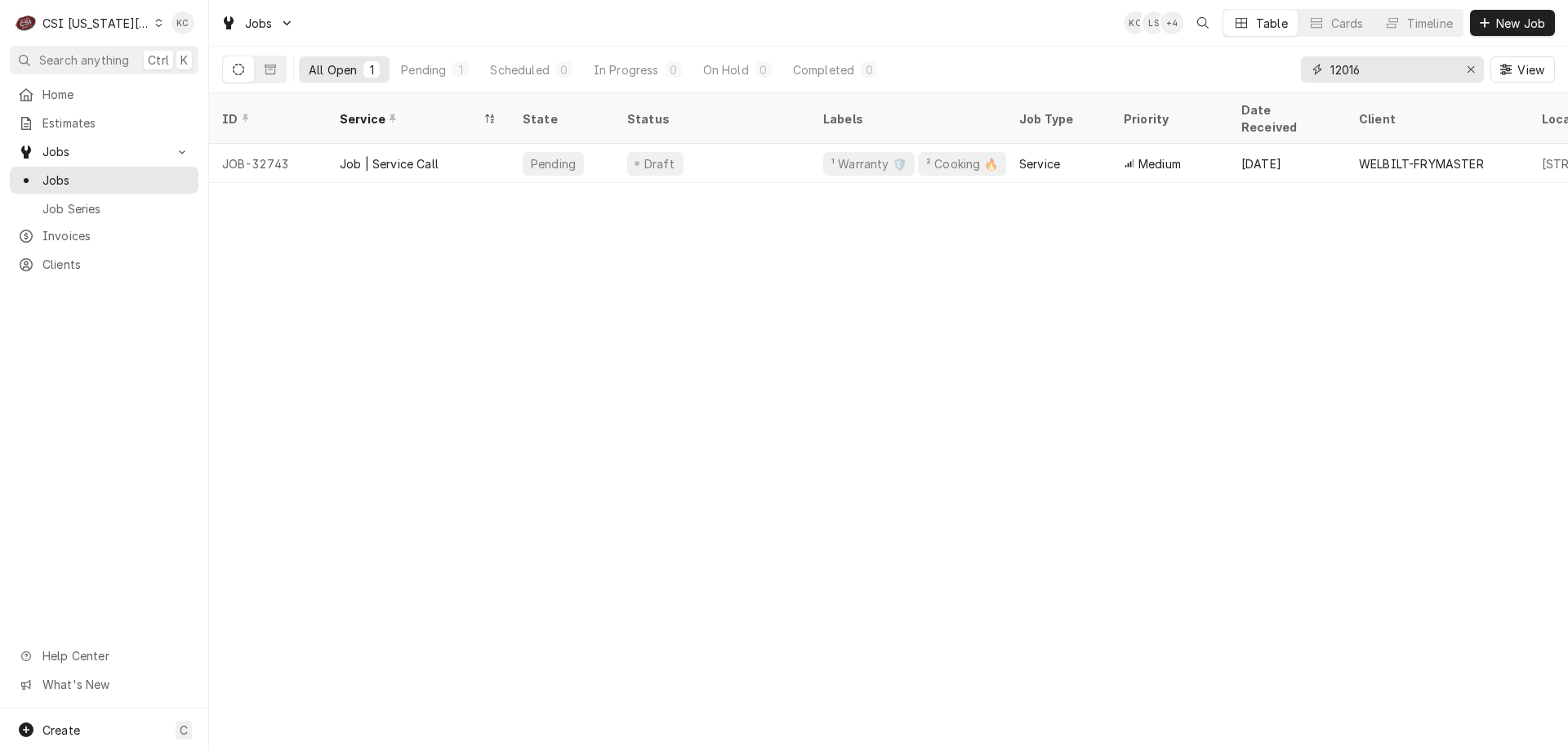
type input "12016"
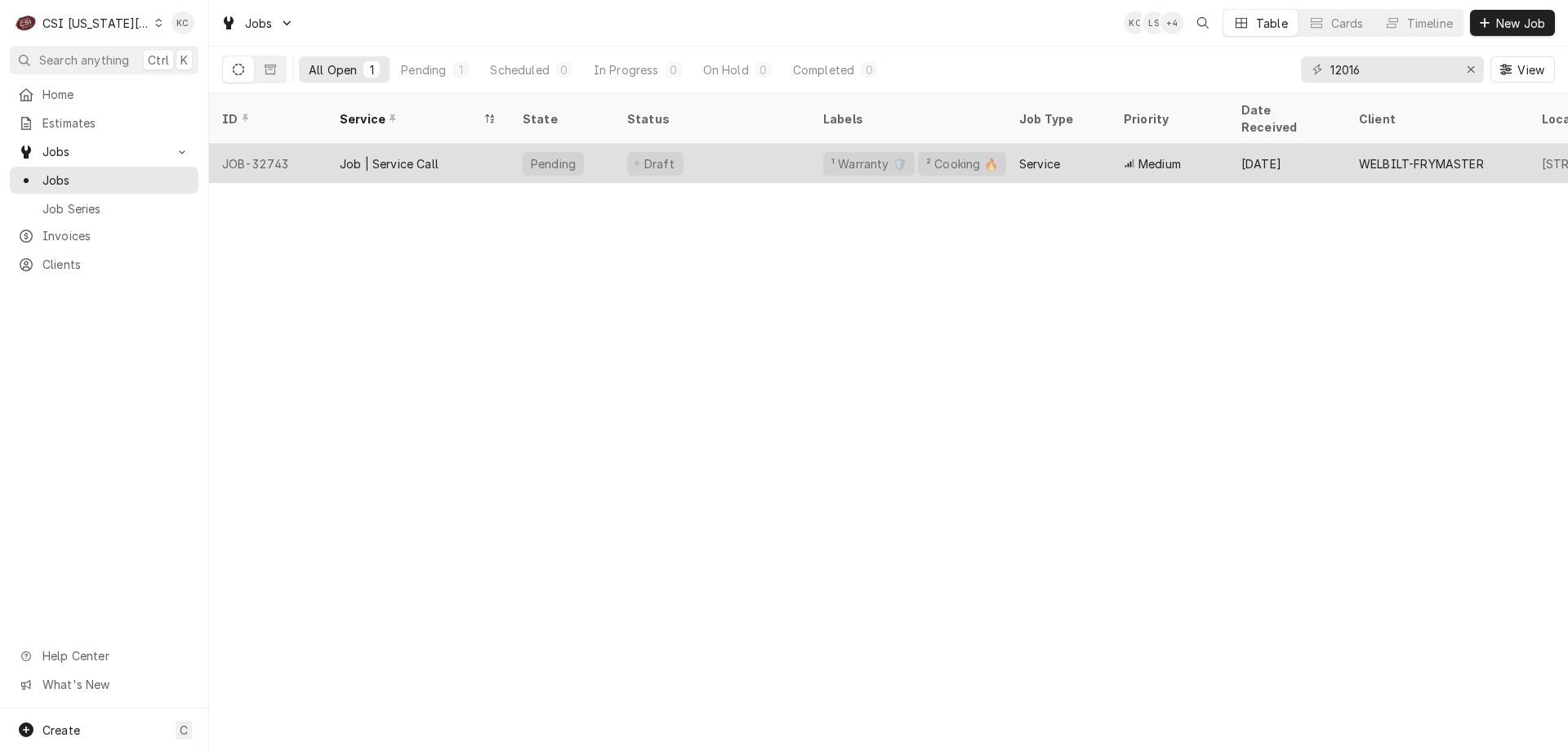
click at [725, 144] on div "Draft" at bounding box center [712, 163] width 196 height 39
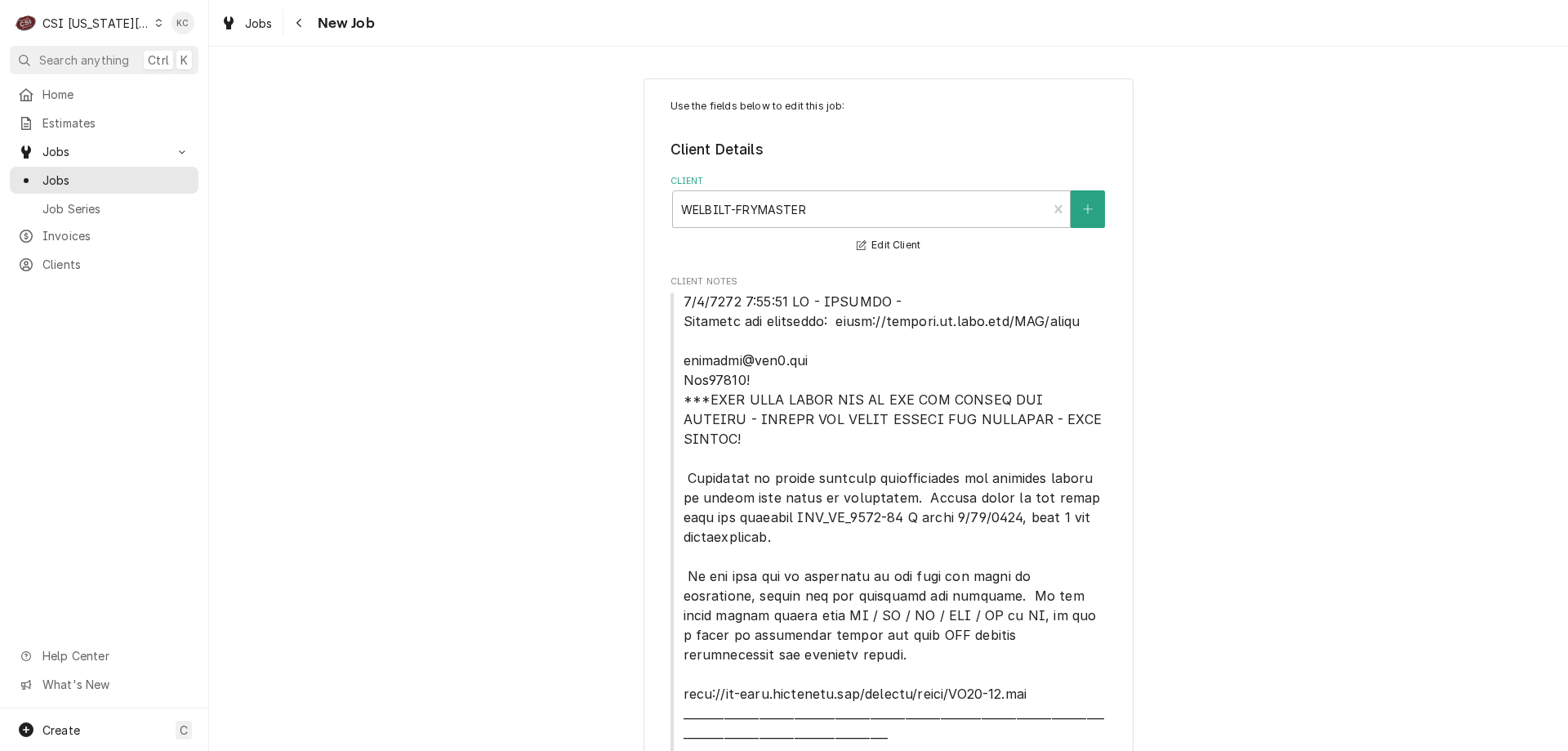
type textarea "x"
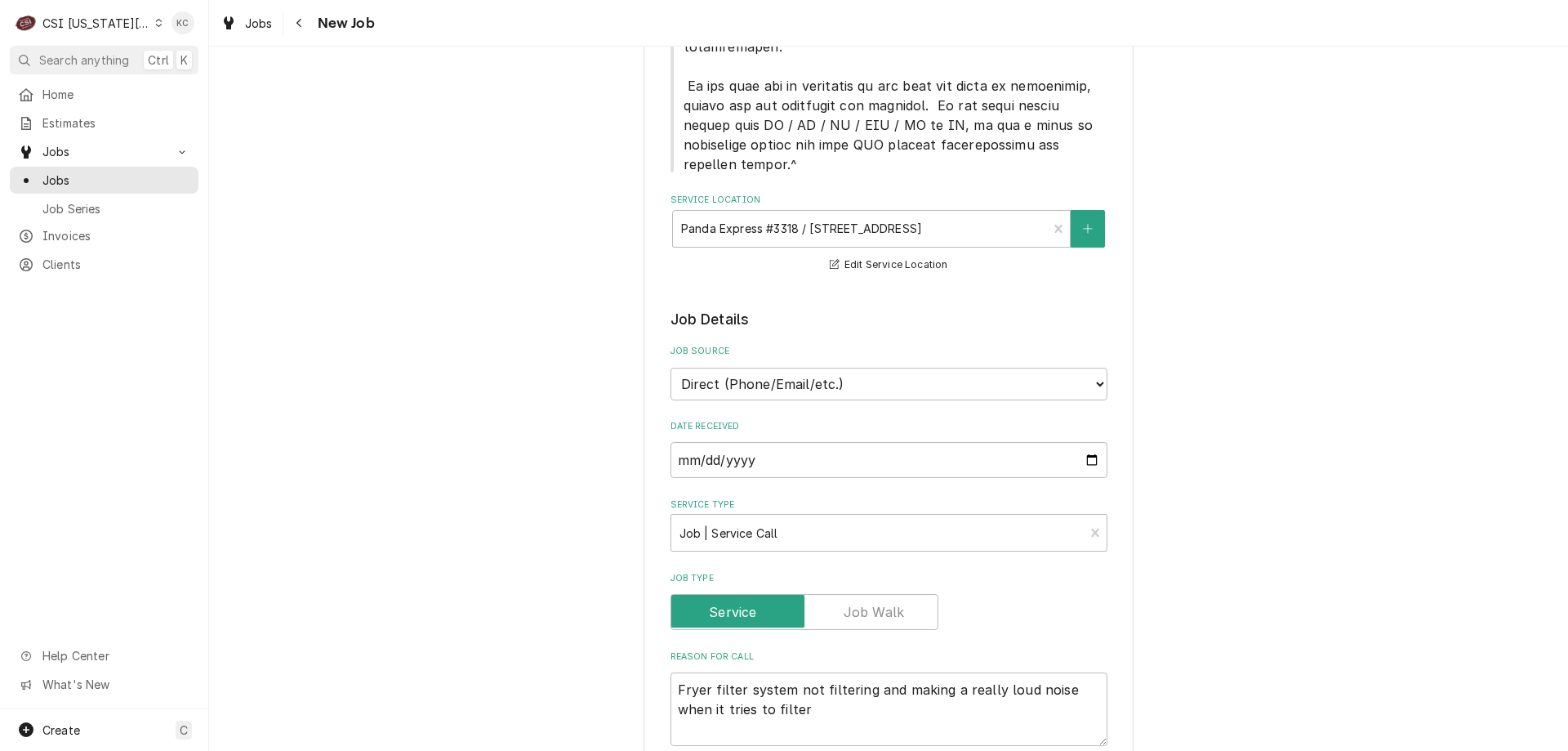
scroll to position [899, 0]
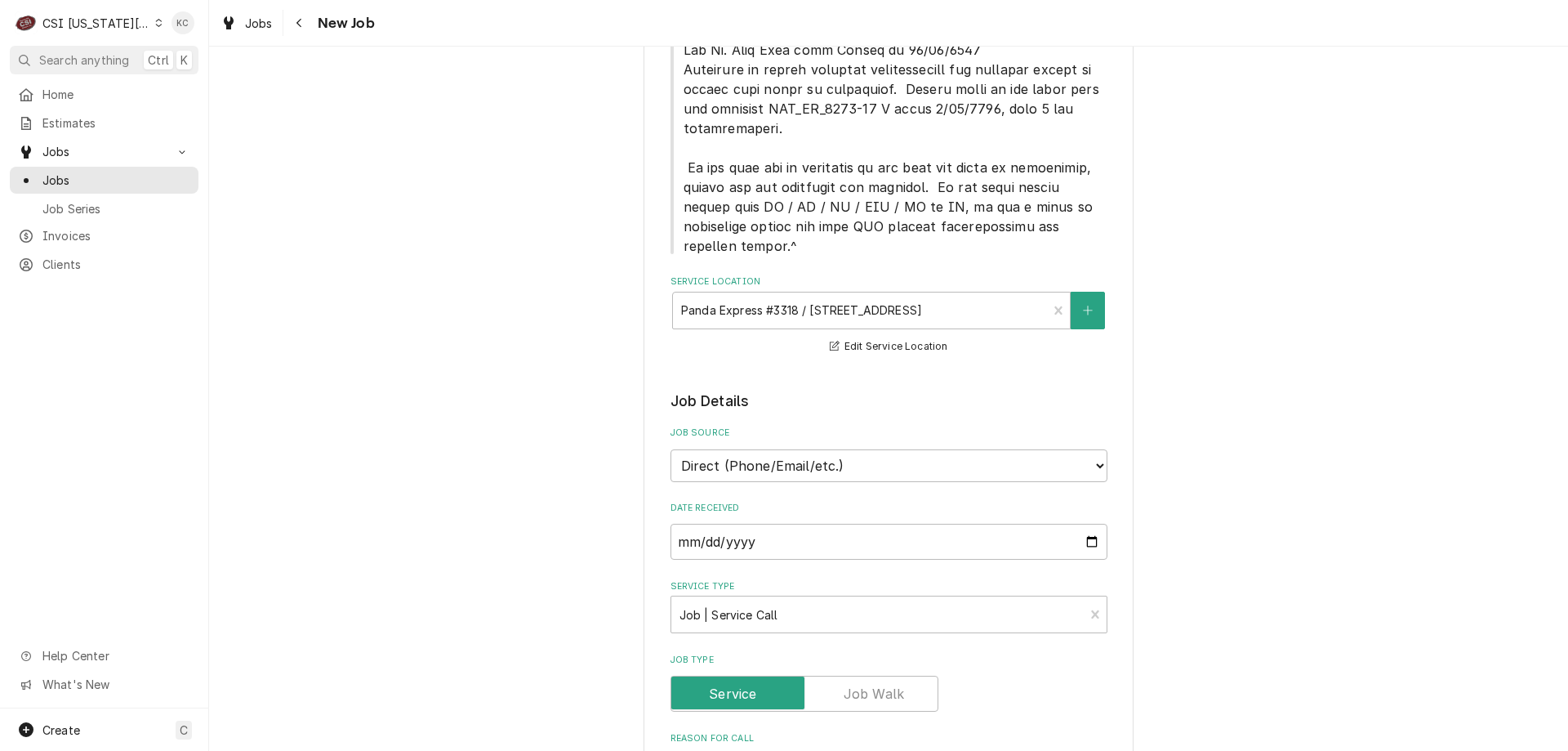
click at [313, 32] on div "New Job" at bounding box center [331, 22] width 88 height 26
click at [310, 29] on button "Navigate back" at bounding box center [299, 22] width 26 height 26
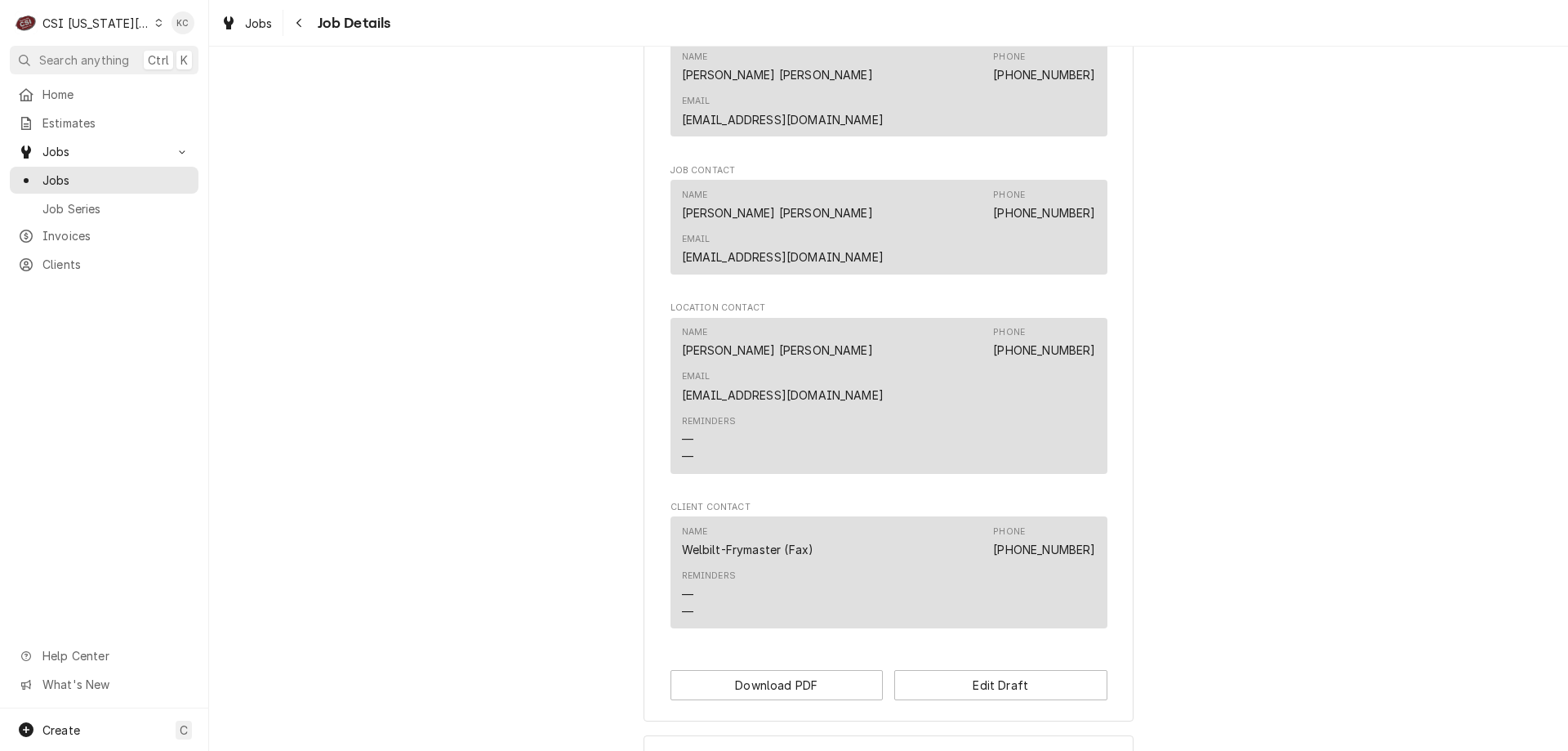
scroll to position [1584, 0]
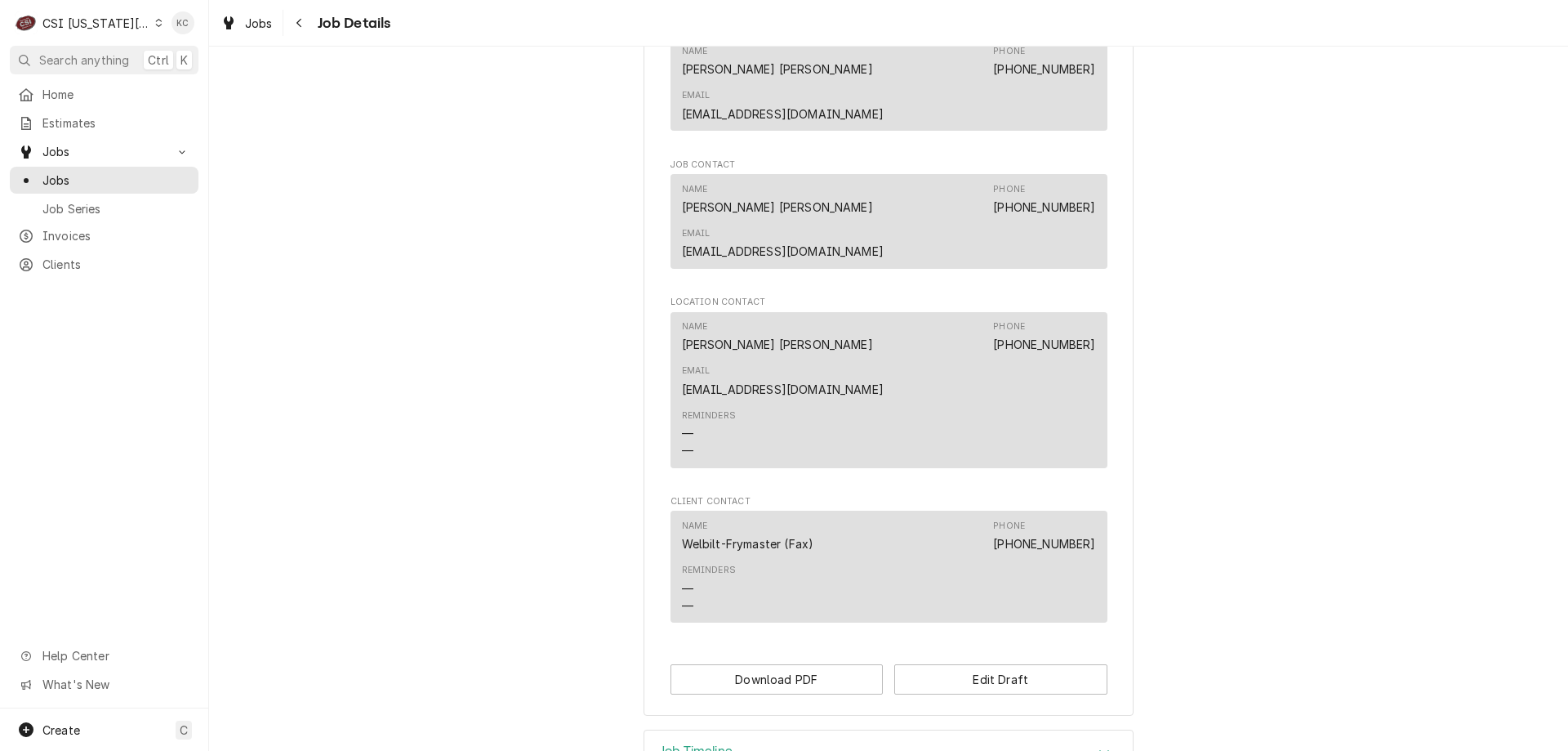
click at [782, 730] on div "Job Timeline" at bounding box center [889, 753] width 488 height 46
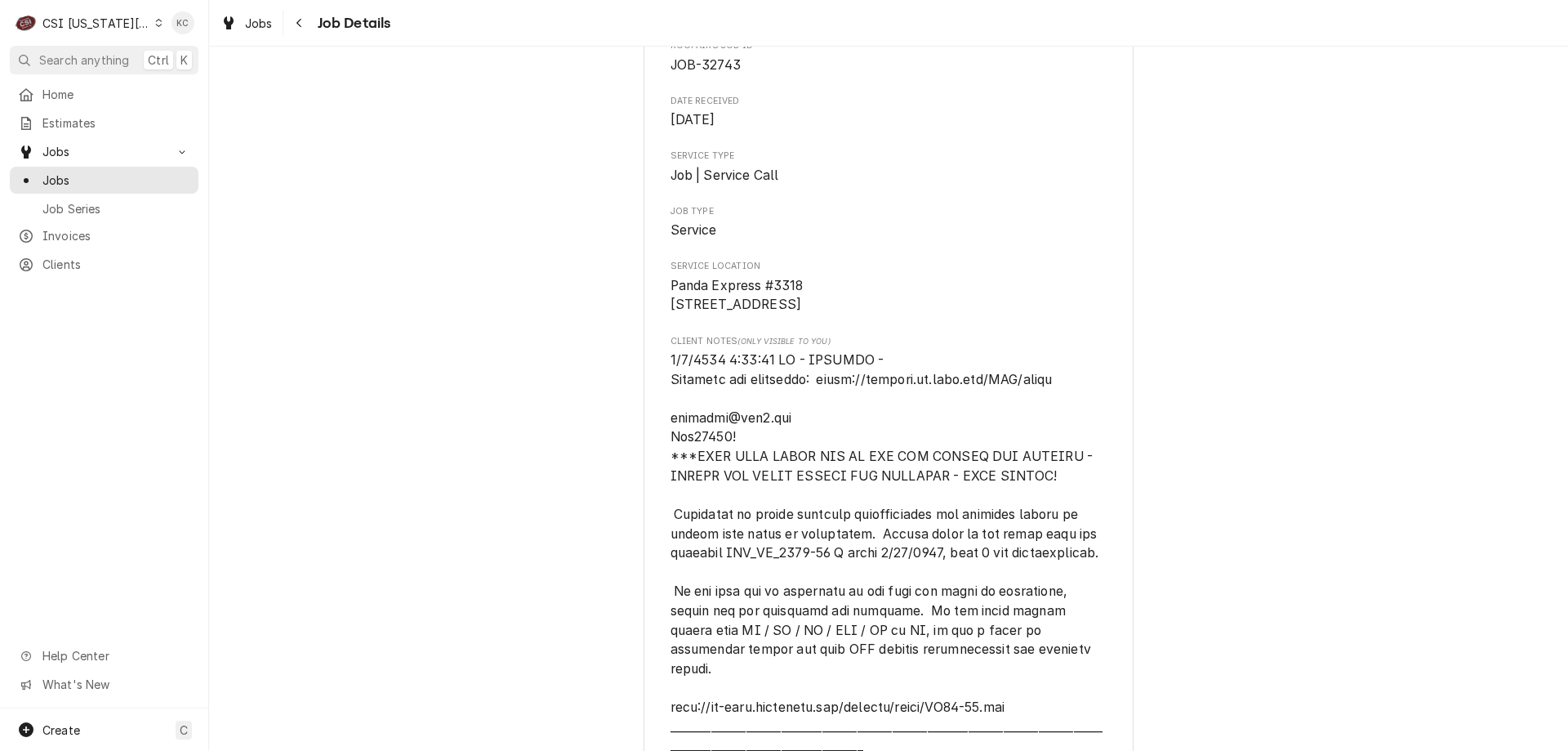
scroll to position [0, 0]
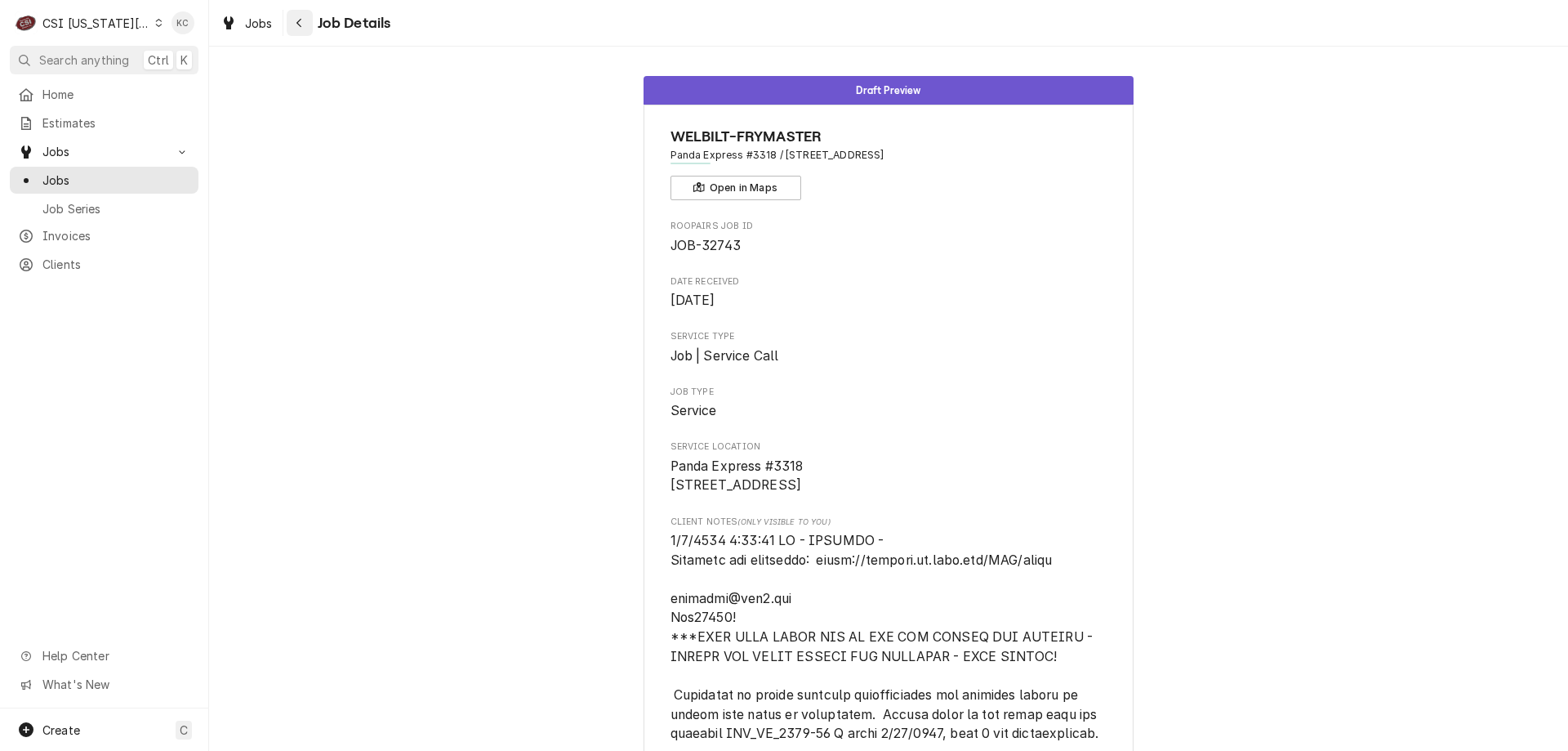
click at [305, 23] on div "Navigate back" at bounding box center [299, 22] width 16 height 16
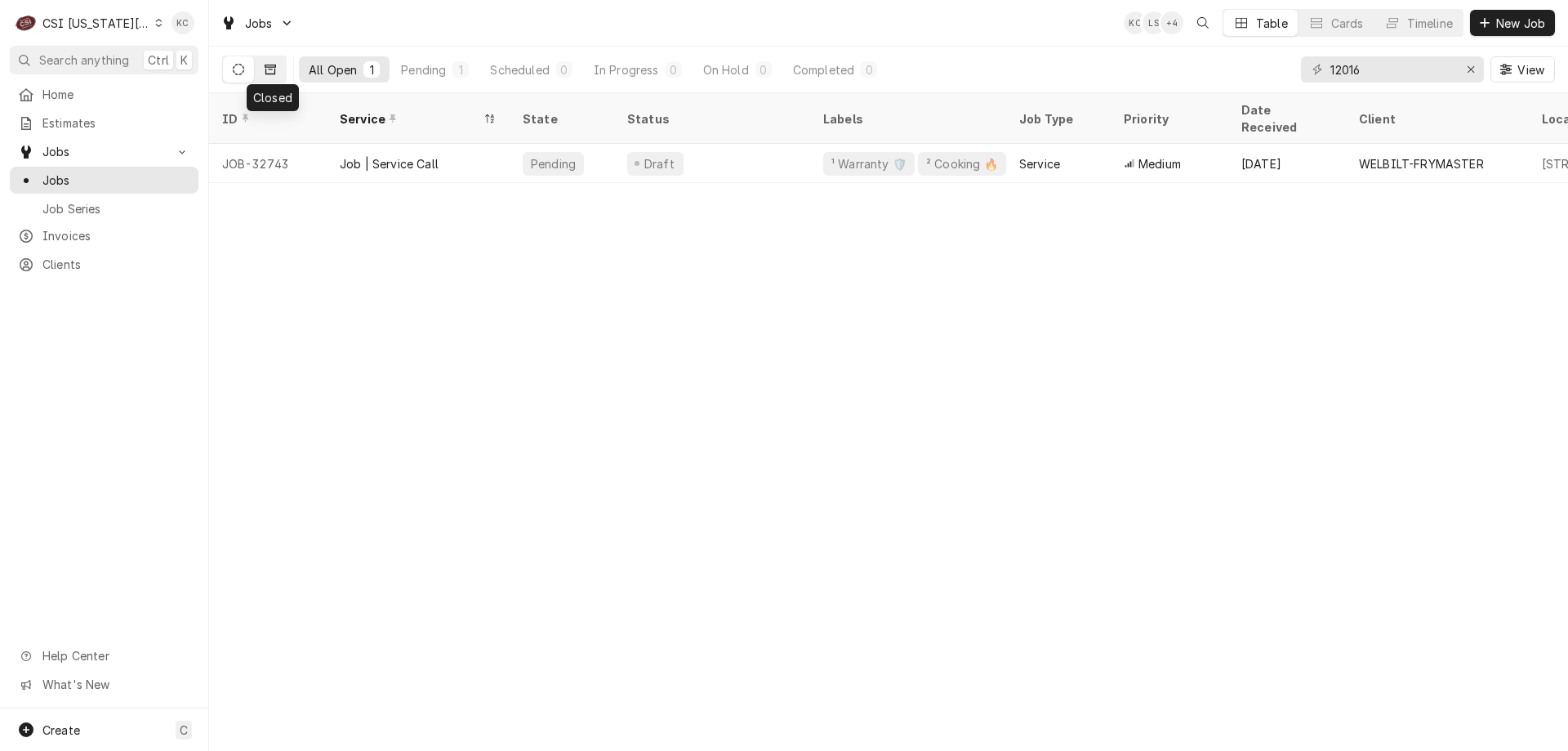
click at [266, 64] on icon "Dynamic Content Wrapper" at bounding box center [270, 69] width 11 height 11
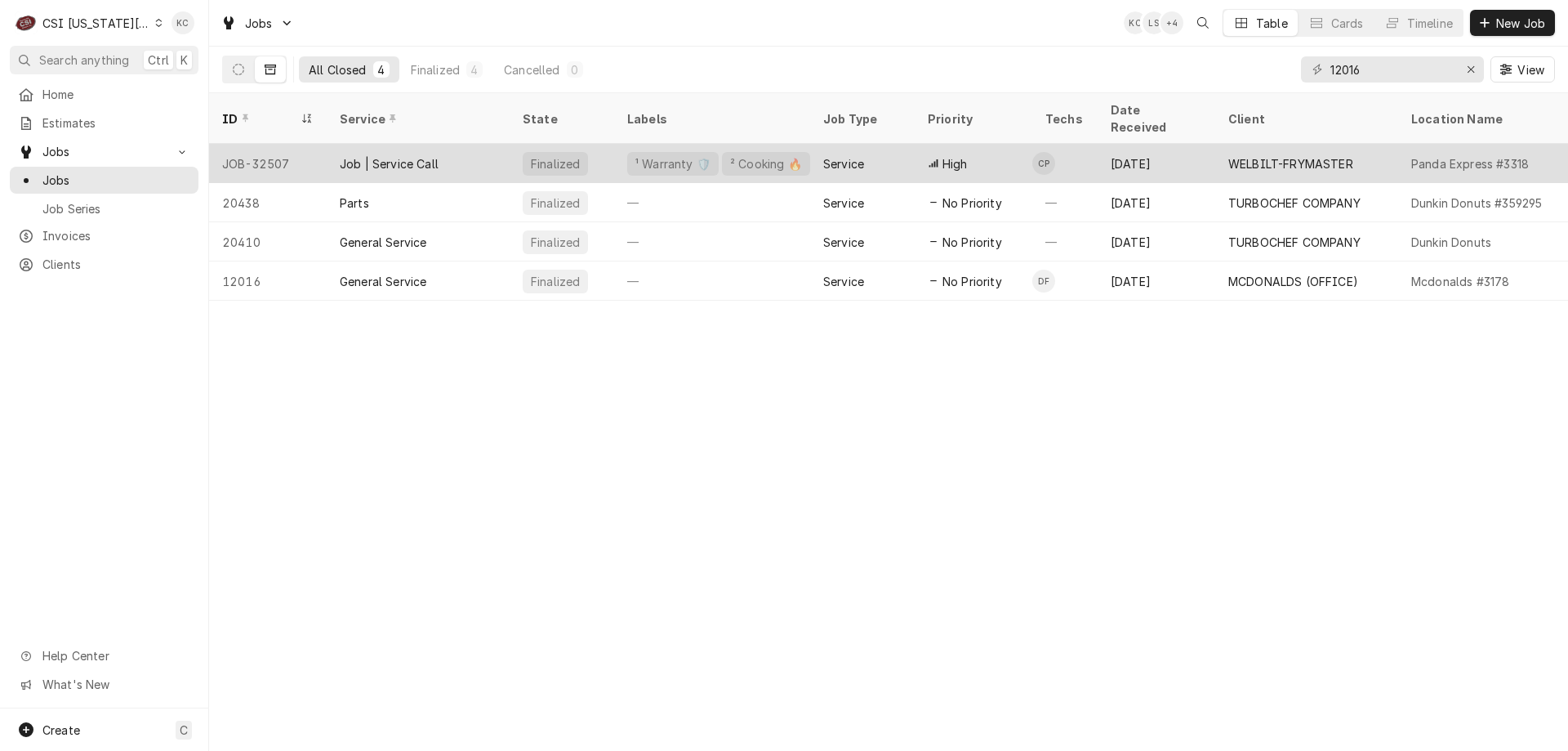
click at [1069, 144] on td "CP" at bounding box center [1066, 163] width 66 height 39
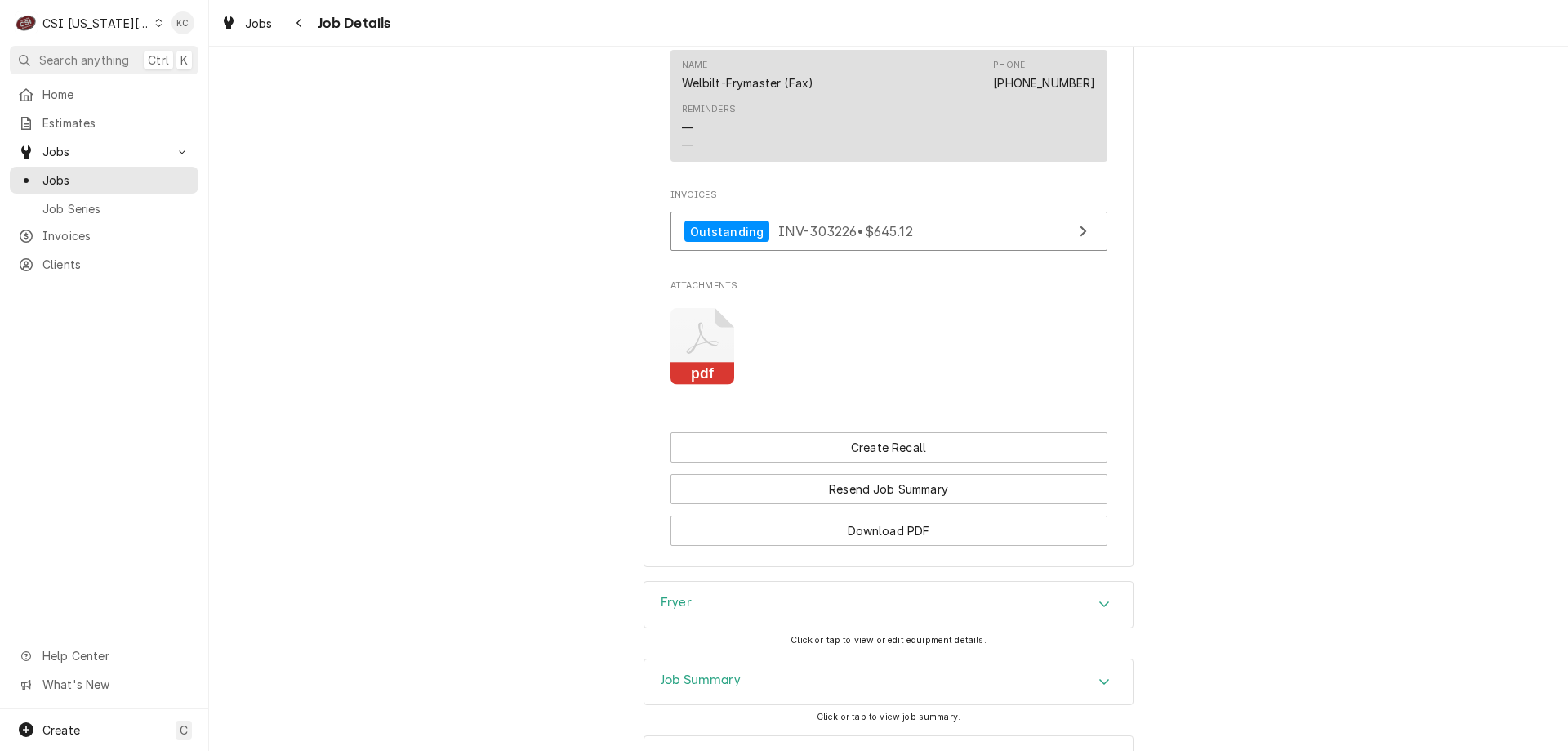
scroll to position [3020, 0]
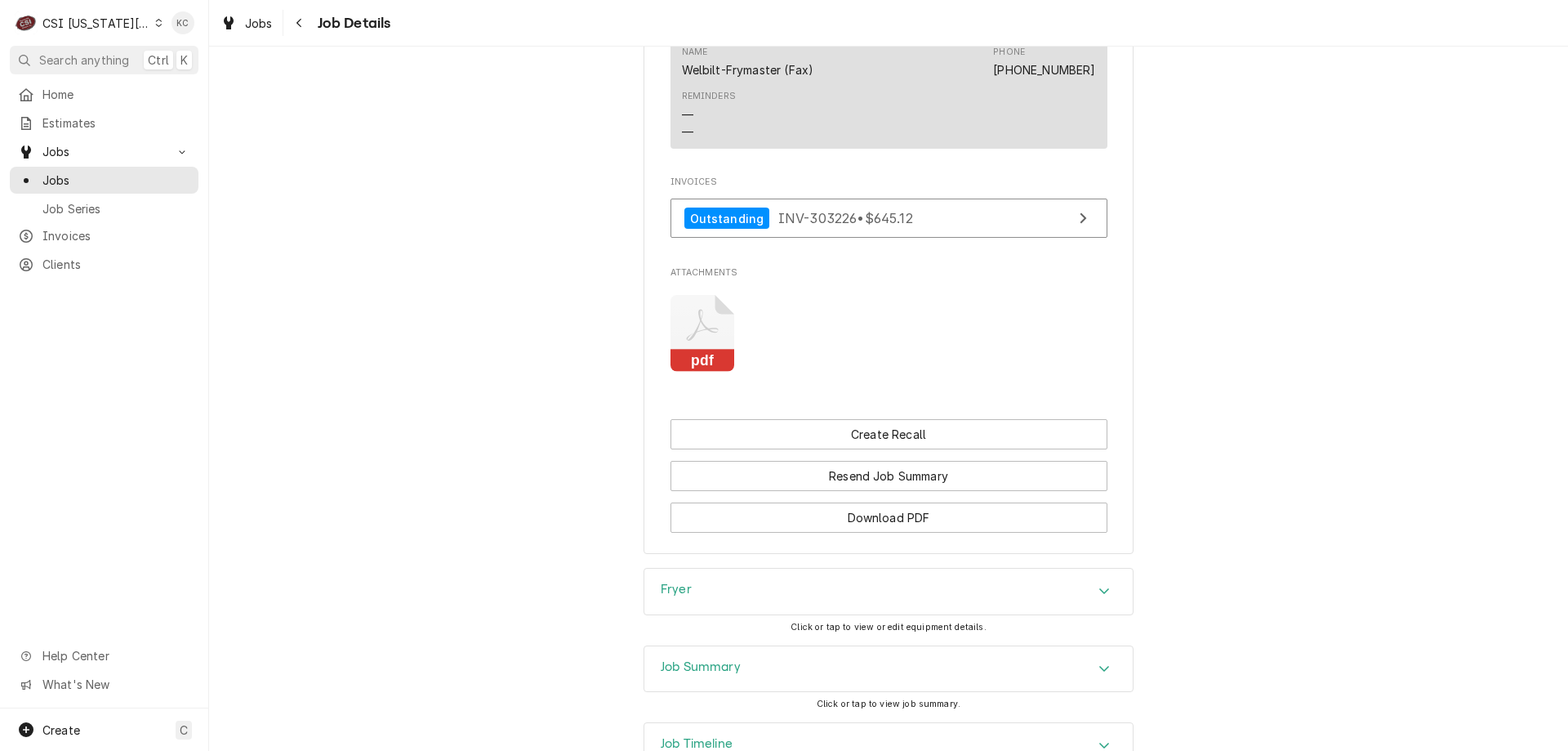
click at [778, 647] on div "Job Summary" at bounding box center [889, 669] width 488 height 46
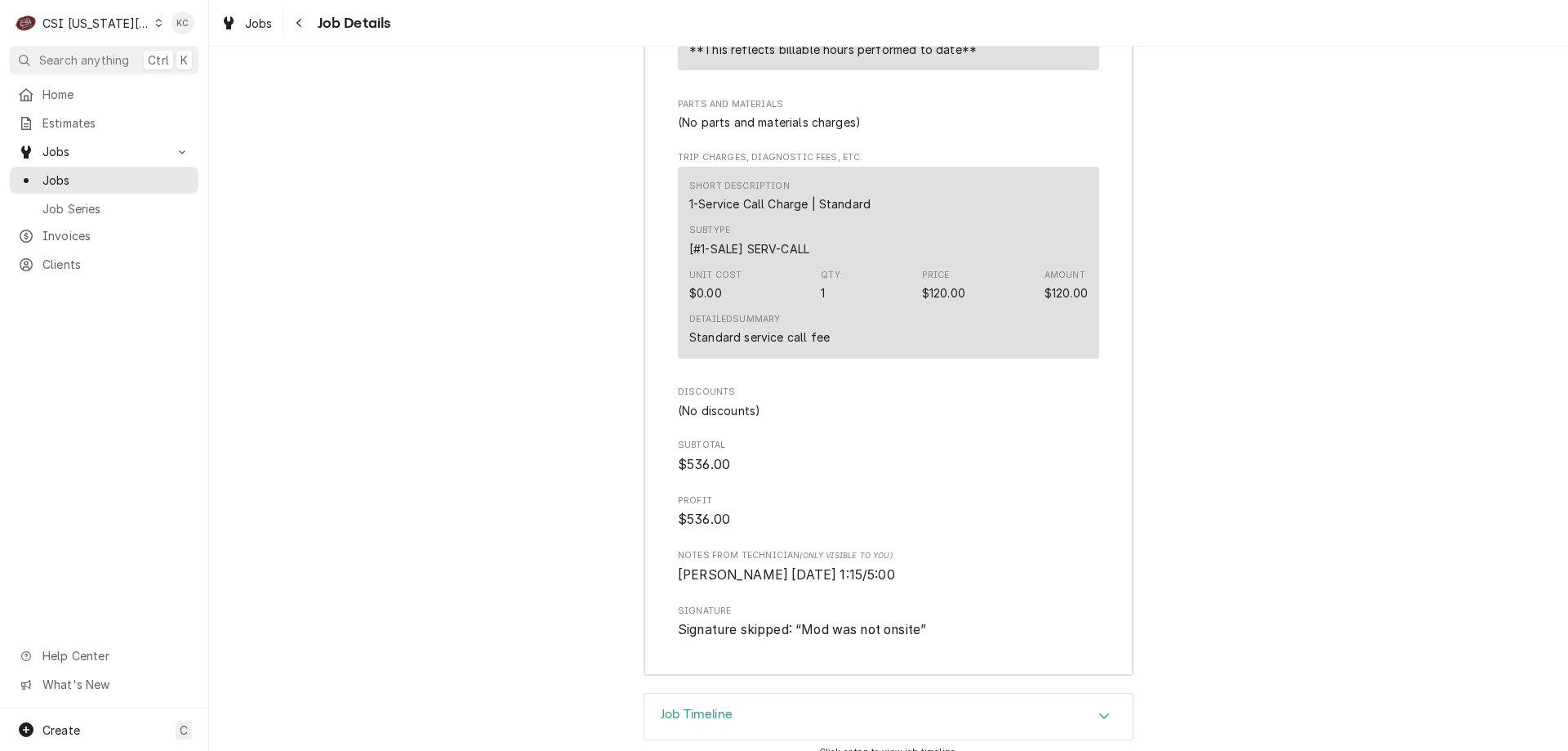
scroll to position [5674, 0]
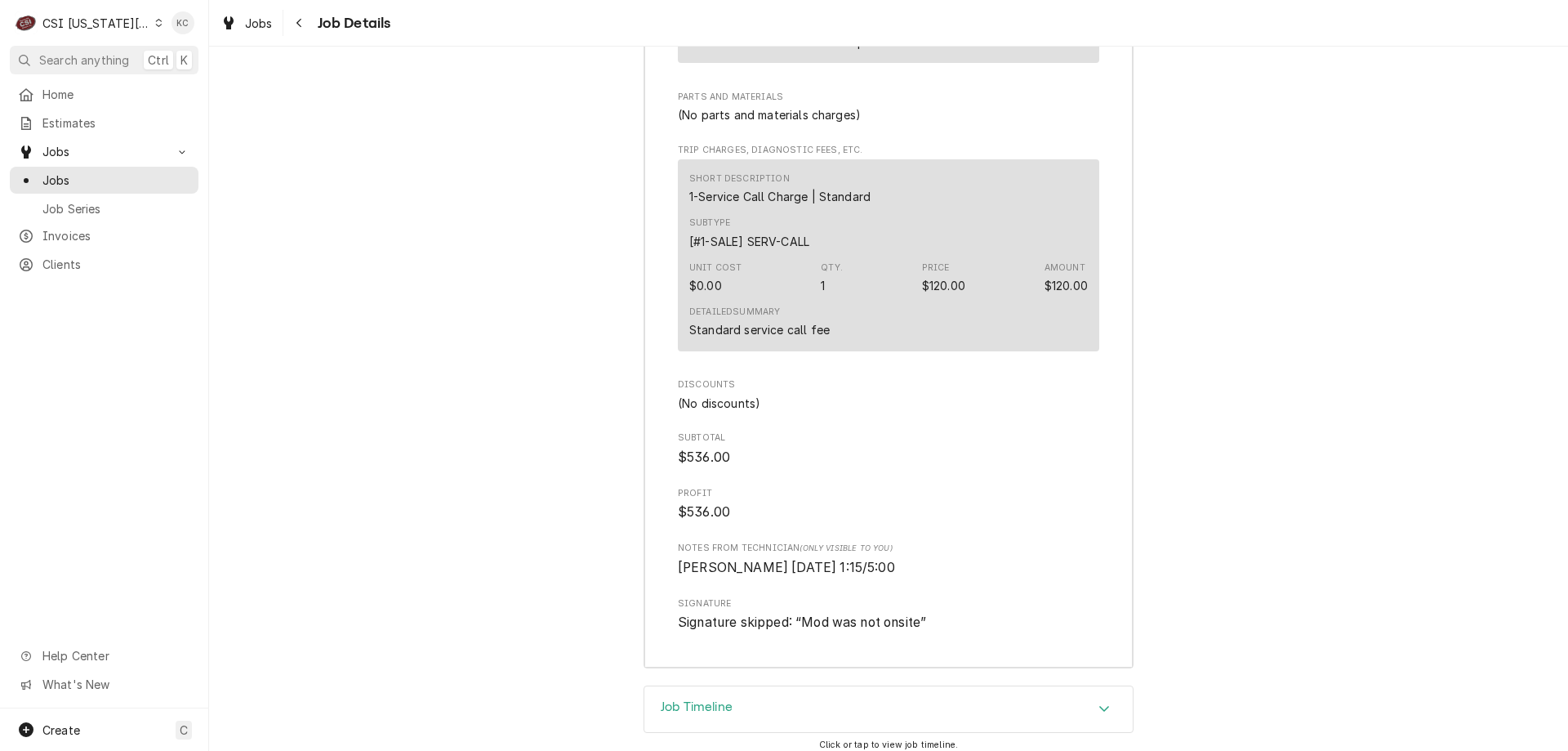
click at [303, 33] on button "Navigate back" at bounding box center [299, 22] width 26 height 26
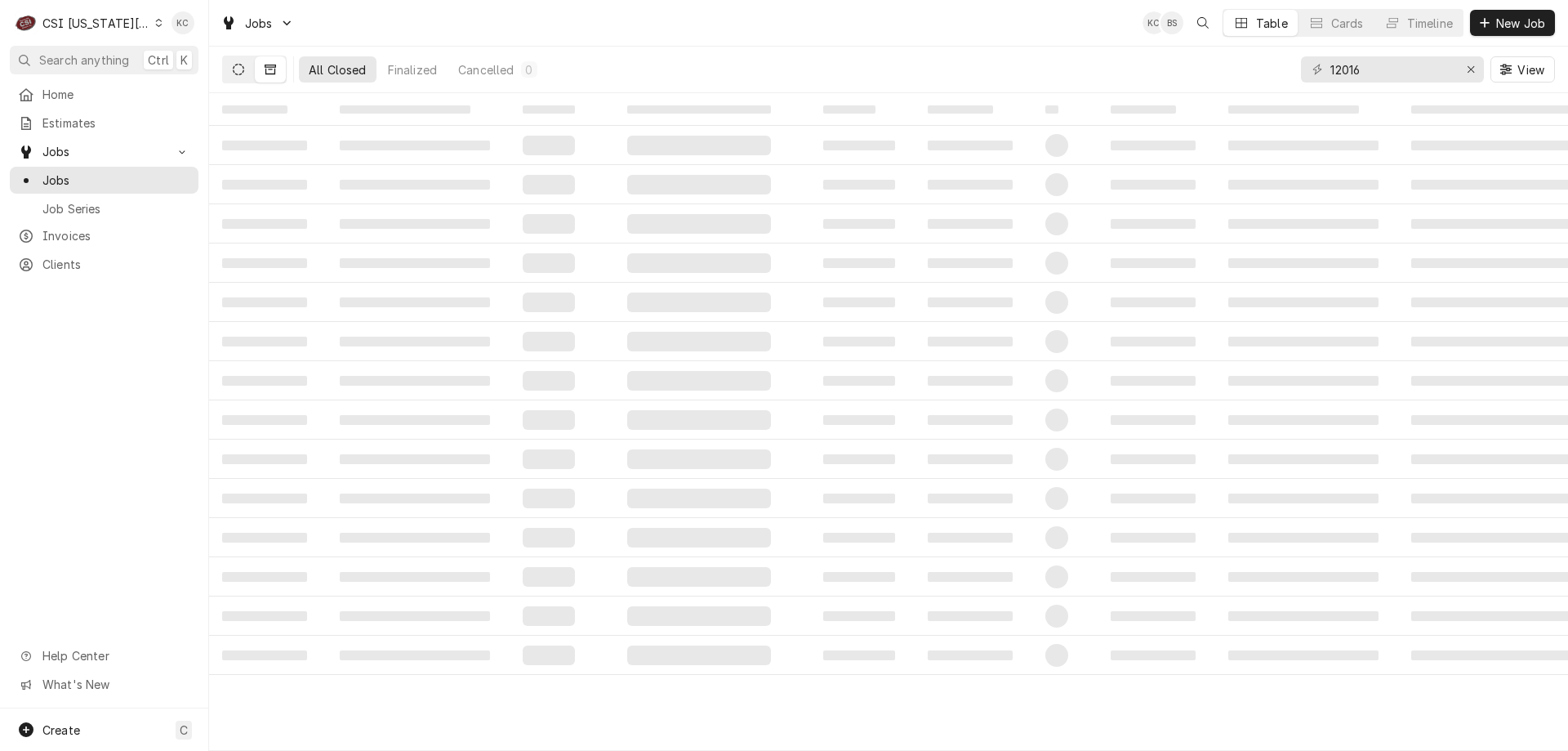
click at [237, 67] on icon "Dynamic Content Wrapper" at bounding box center [238, 69] width 11 height 11
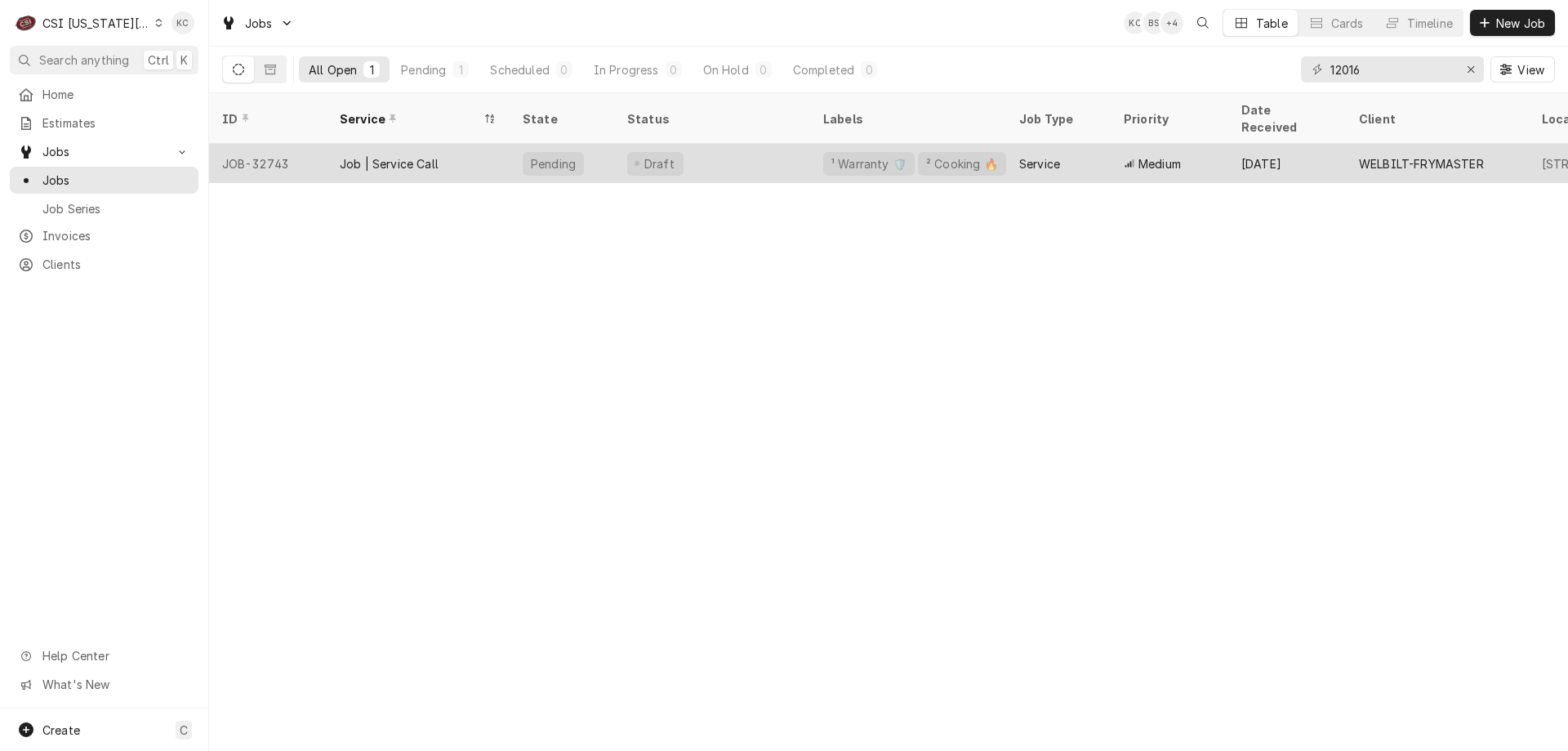
click at [703, 147] on div "Draft" at bounding box center [712, 163] width 196 height 39
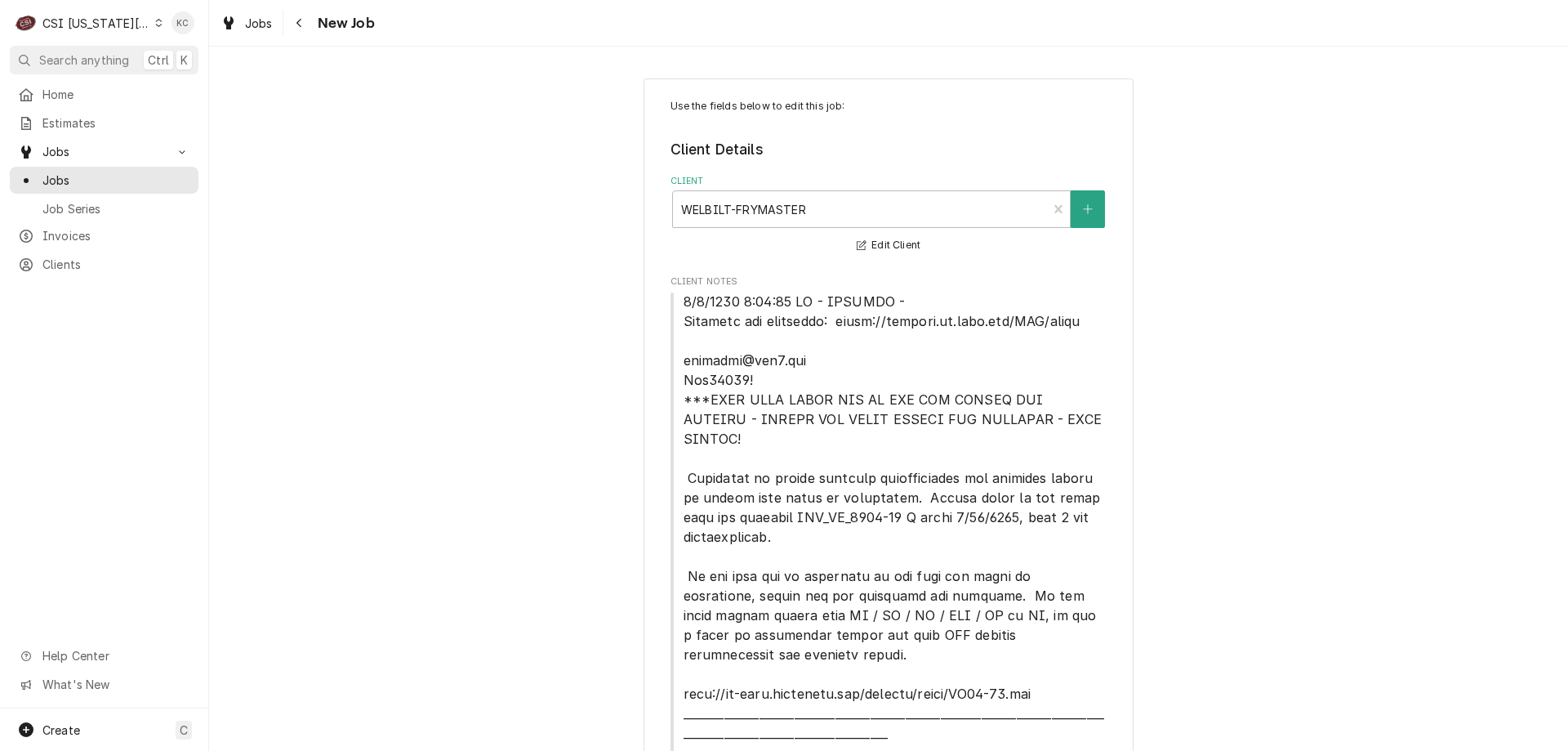
type textarea "x"
click at [112, 19] on div "CSI [US_STATE][GEOGRAPHIC_DATA]" at bounding box center [96, 23] width 108 height 17
click at [385, 158] on html "C CSI [US_STATE] City KC Search anything Ctrl K Home Estimates Jobs Jobs Job Se…" at bounding box center [784, 376] width 1568 height 751
click at [73, 206] on span "Job Series" at bounding box center [116, 209] width 148 height 17
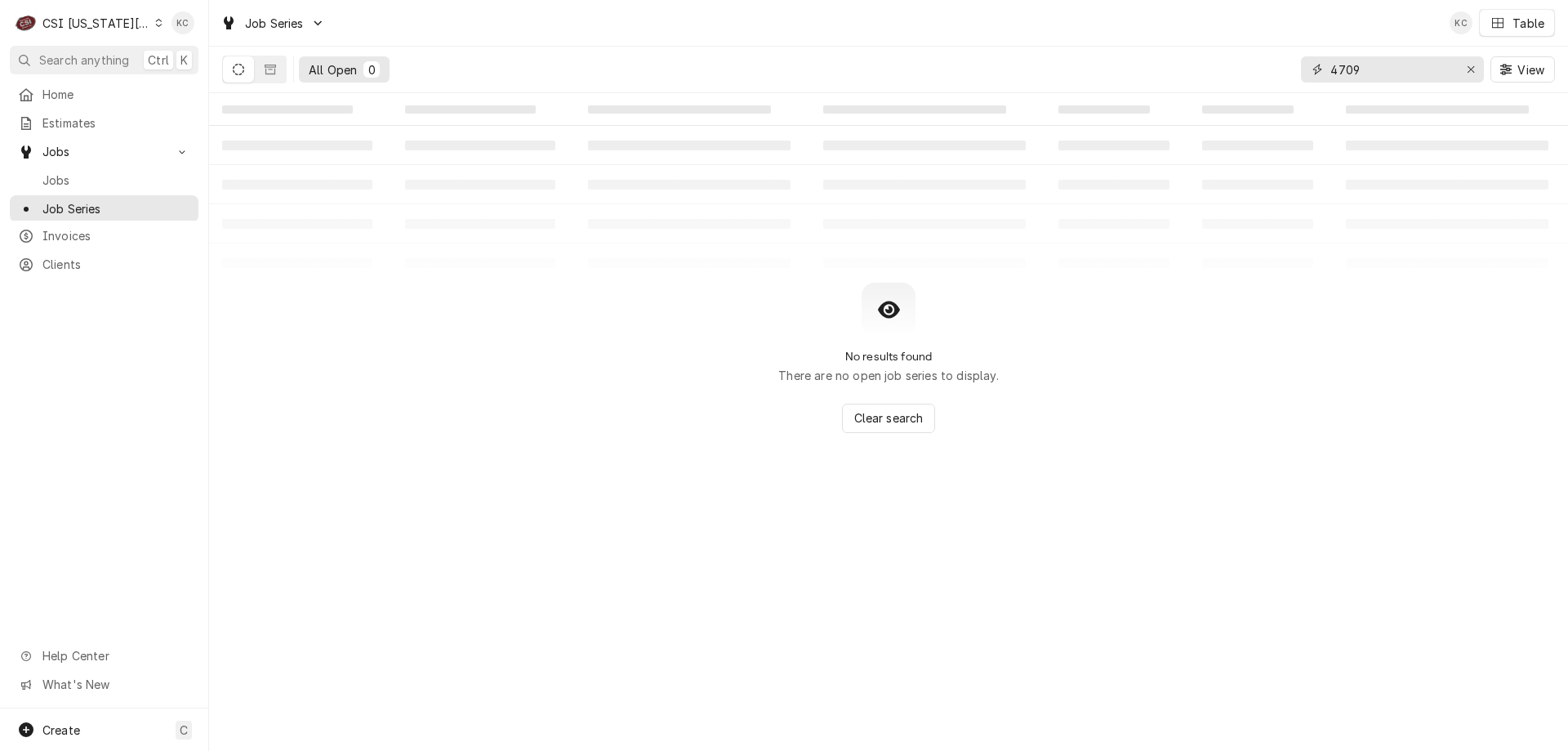
drag, startPoint x: 1419, startPoint y: 70, endPoint x: 1187, endPoint y: 83, distance: 232.4
click at [1187, 83] on div "All Open 0 4709 View" at bounding box center [888, 69] width 1333 height 46
click at [268, 76] on button "Dynamic Content Wrapper" at bounding box center [270, 69] width 31 height 26
click at [242, 67] on icon "Dynamic Content Wrapper" at bounding box center [238, 69] width 11 height 11
click at [1424, 67] on input "1115 sw" at bounding box center [1392, 69] width 123 height 26
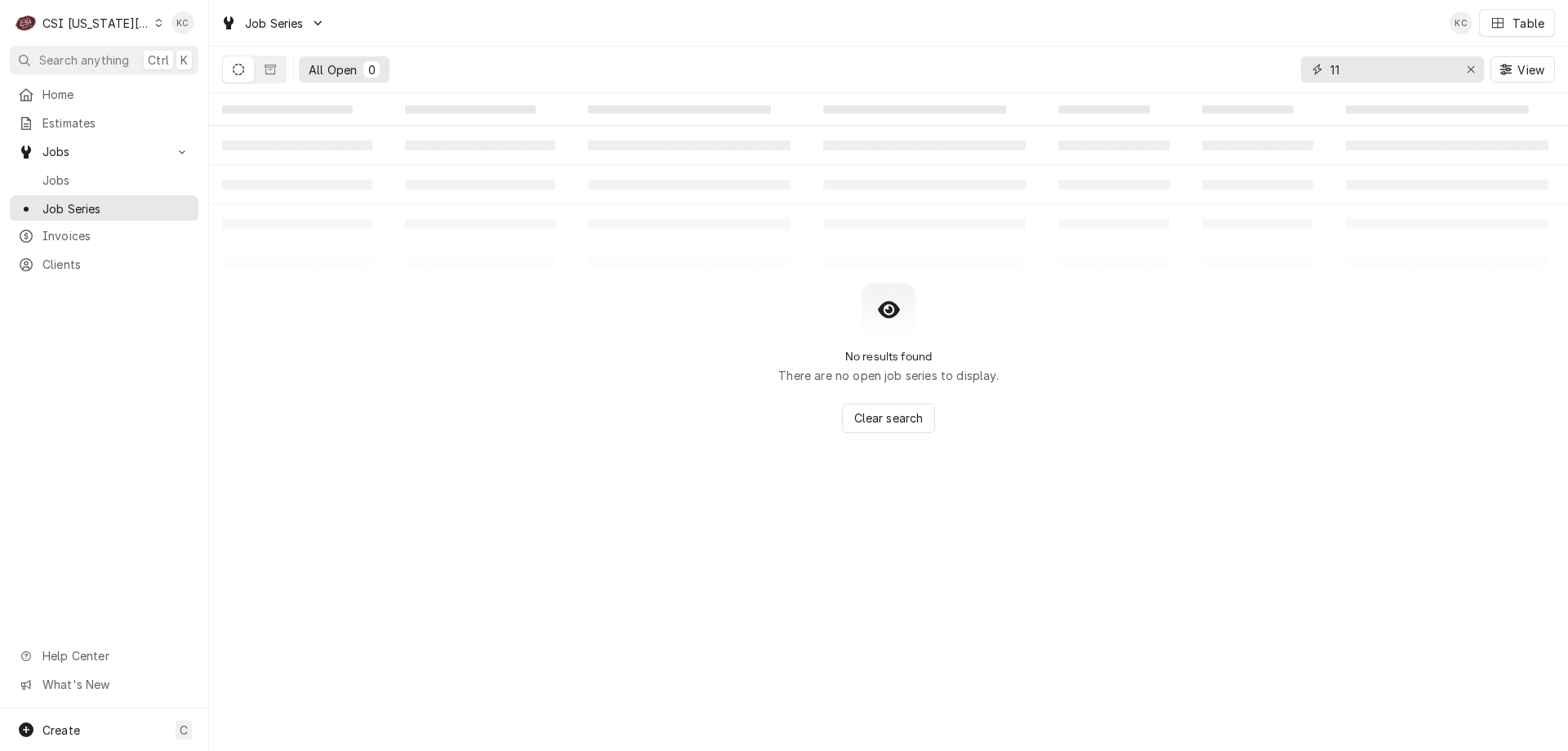
type input "1"
click at [246, 72] on button "Dynamic Content Wrapper" at bounding box center [238, 69] width 31 height 26
click at [278, 75] on button "Dynamic Content Wrapper" at bounding box center [270, 69] width 31 height 26
click at [246, 66] on button "Dynamic Content Wrapper" at bounding box center [238, 69] width 31 height 26
drag, startPoint x: 1444, startPoint y: 75, endPoint x: 1119, endPoint y: 85, distance: 325.2
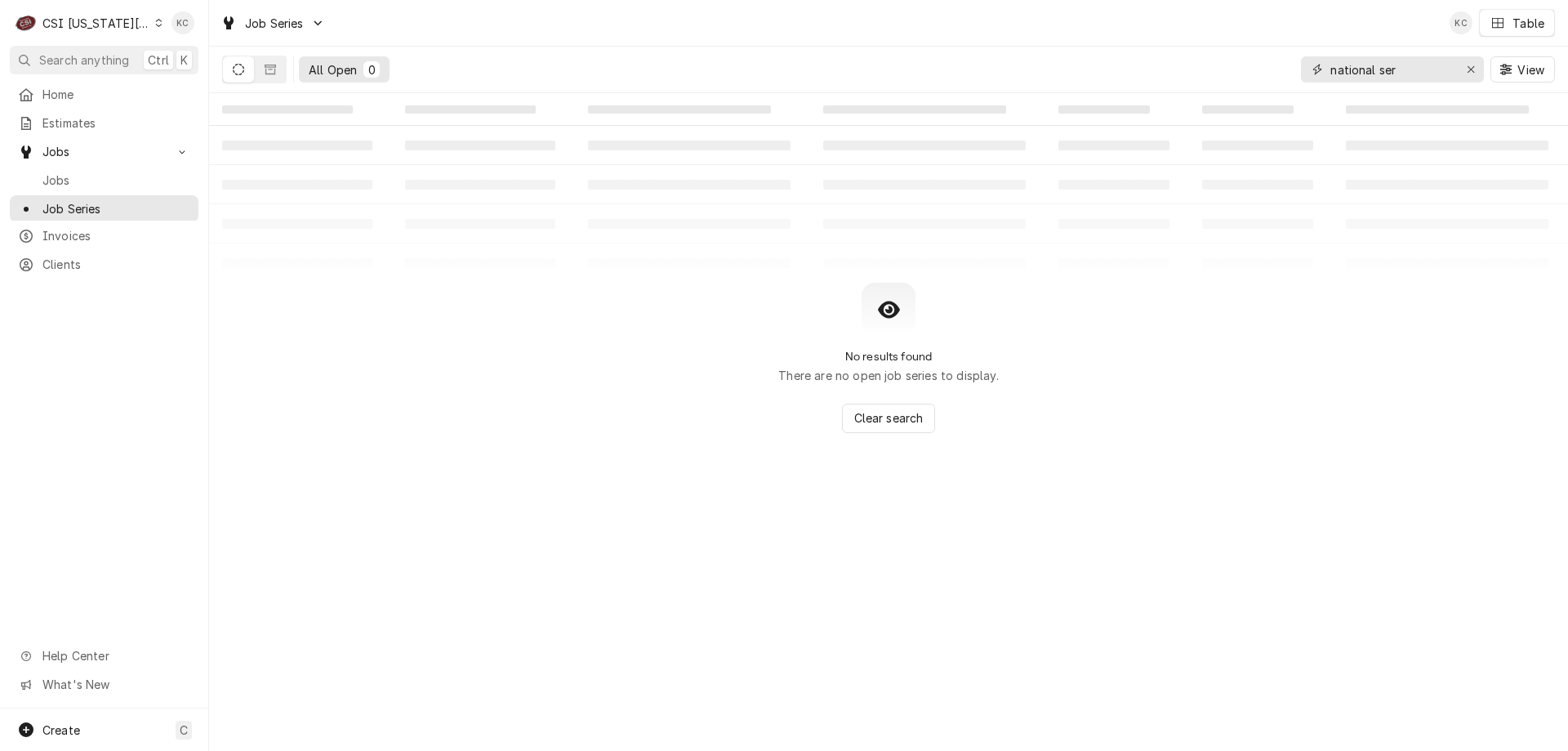
click at [1119, 85] on div "All Open 0 national ser View" at bounding box center [888, 69] width 1333 height 46
type input "1115"
click at [101, 17] on div "CSI Kansas City" at bounding box center [96, 23] width 108 height 17
click at [192, 28] on div "CSI Kansas City" at bounding box center [268, 32] width 216 height 17
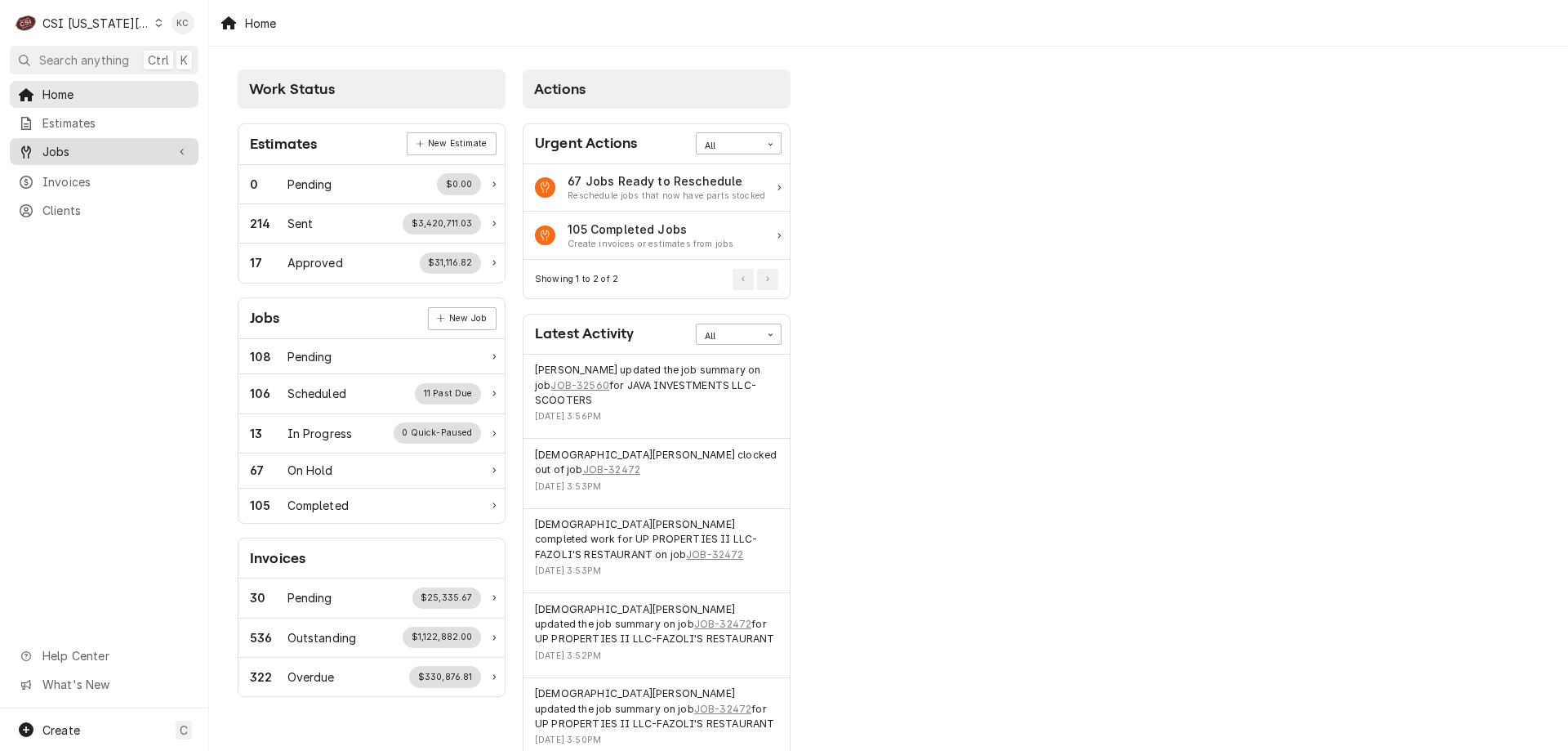
click at [68, 144] on span "Jobs" at bounding box center [104, 152] width 123 height 17
click at [69, 179] on span "Jobs" at bounding box center [116, 180] width 148 height 17
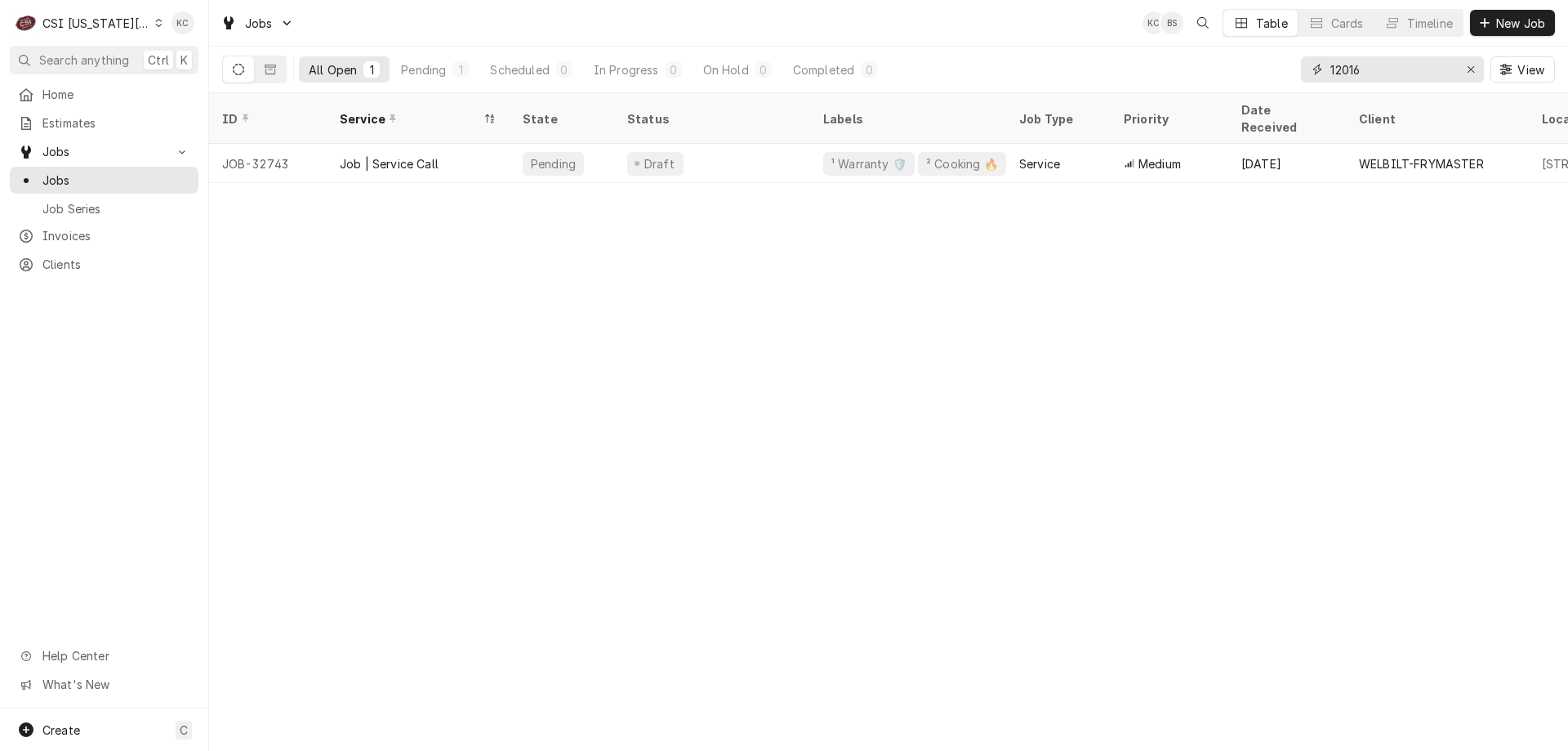
drag, startPoint x: 1380, startPoint y: 71, endPoint x: 1132, endPoint y: 73, distance: 248.0
click at [1132, 73] on div "All Open 1 Pending 1 Scheduled 0 In Progress 0 On Hold 0 Completed 0 12016 View" at bounding box center [888, 69] width 1333 height 46
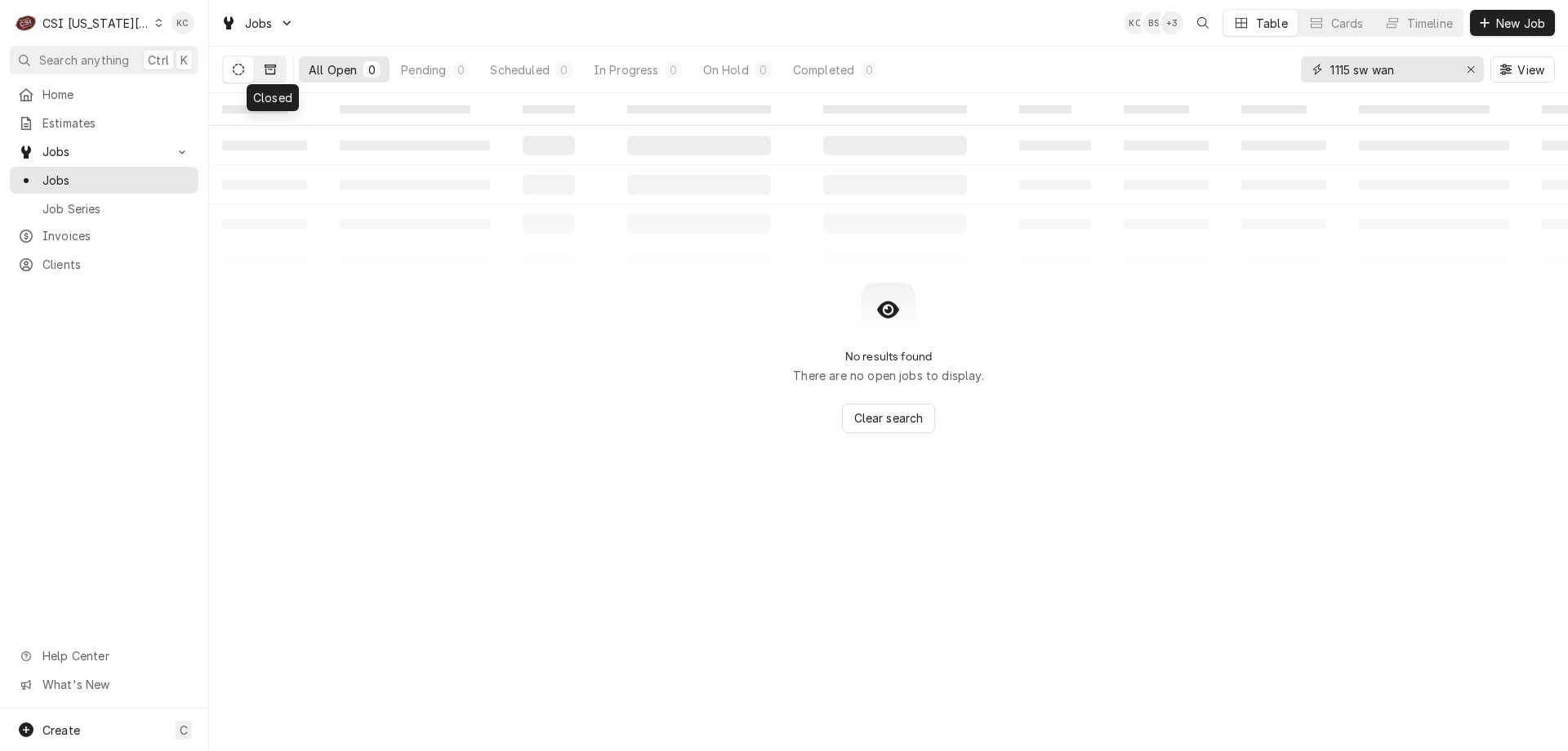
type input "1115 sw wan"
click at [268, 69] on icon "Dynamic Content Wrapper" at bounding box center [270, 69] width 11 height 11
click at [100, 24] on div "CSI [US_STATE][GEOGRAPHIC_DATA]" at bounding box center [96, 23] width 108 height 17
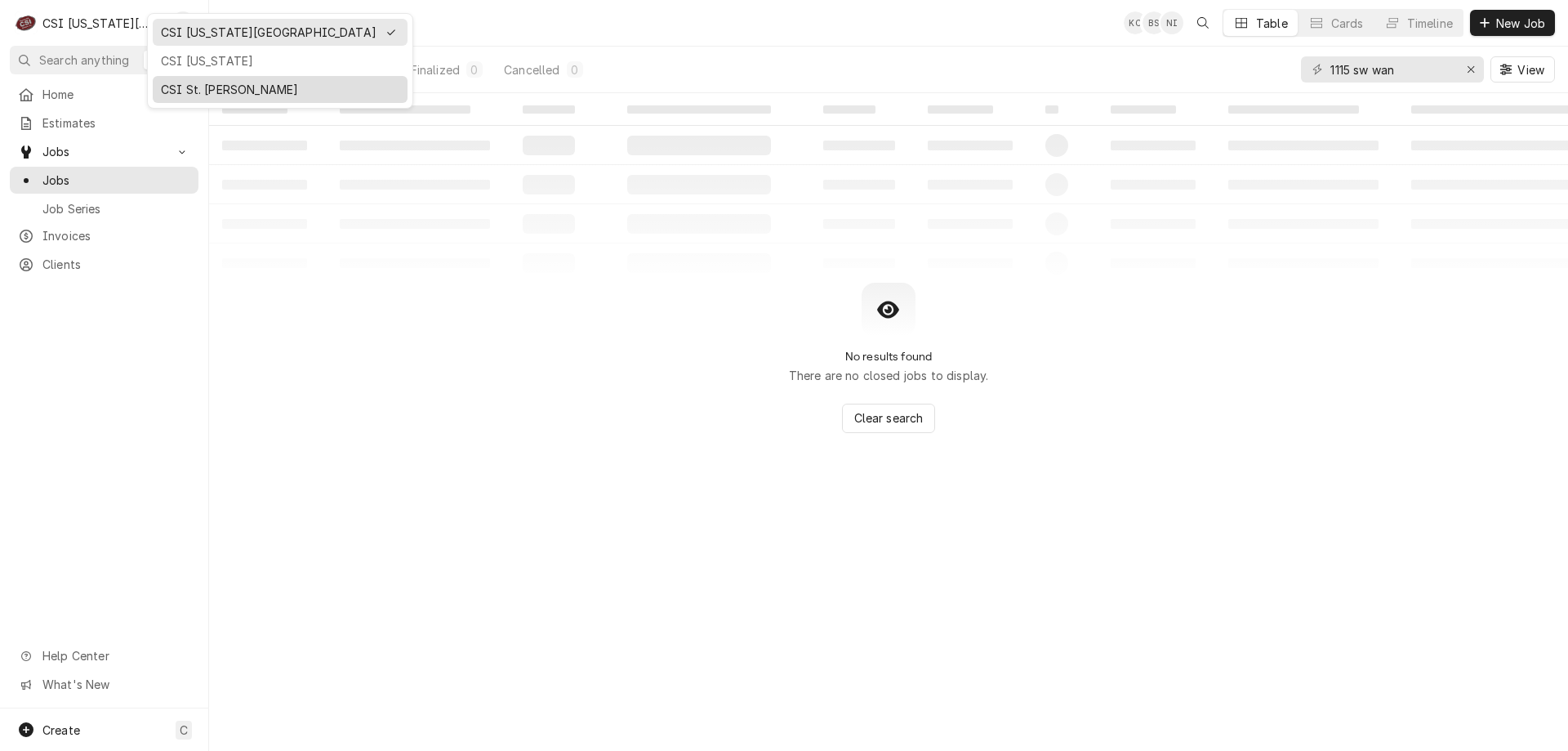
click at [186, 86] on div "CSI St. [PERSON_NAME]" at bounding box center [280, 90] width 238 height 17
